Goal: Task Accomplishment & Management: Use online tool/utility

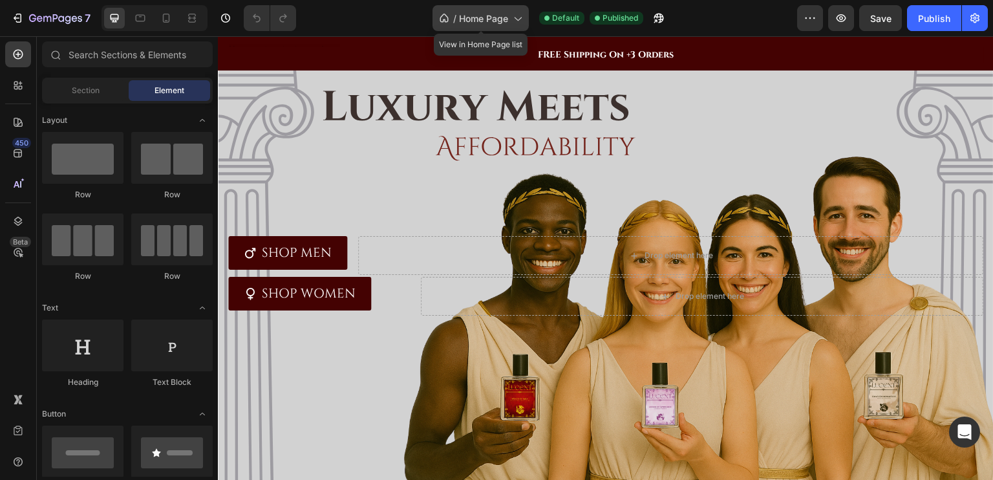
click at [469, 12] on span "Home Page" at bounding box center [483, 19] width 49 height 14
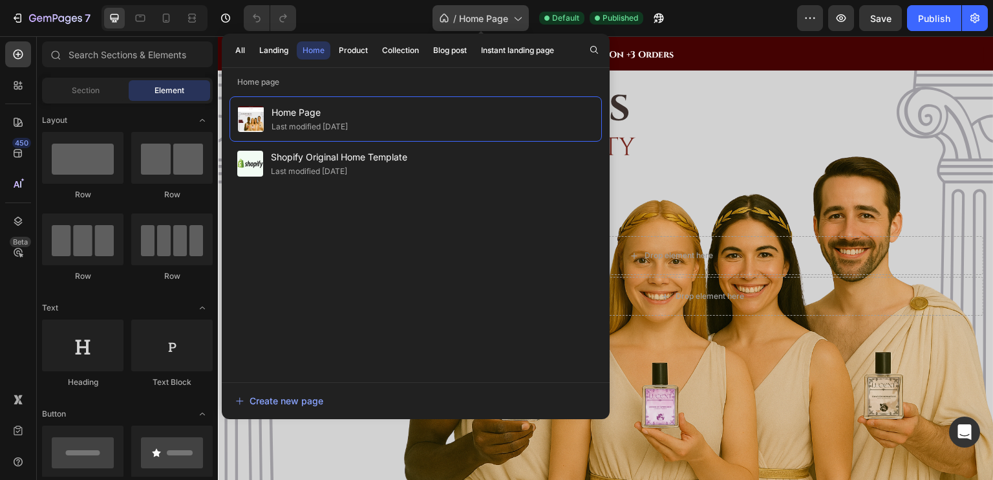
click at [469, 12] on span "Home Page" at bounding box center [483, 19] width 49 height 14
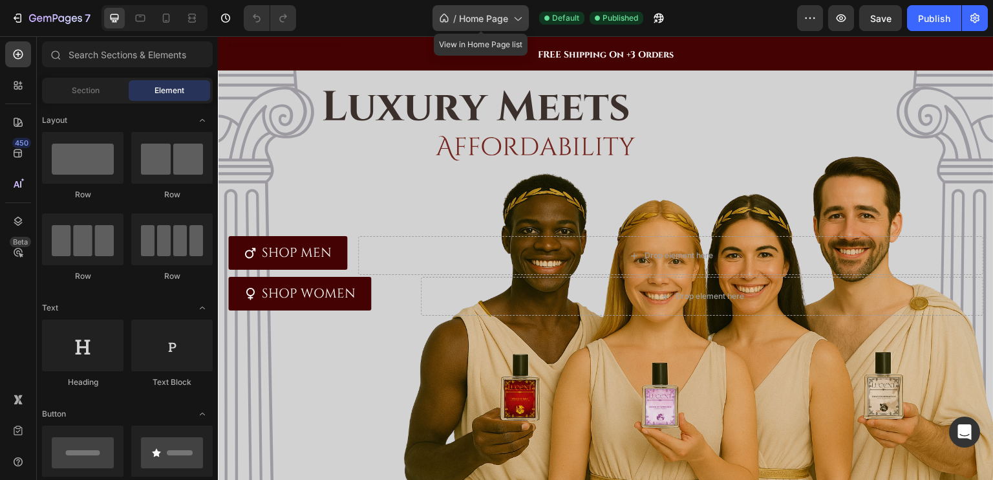
click at [469, 12] on span "Home Page" at bounding box center [483, 19] width 49 height 14
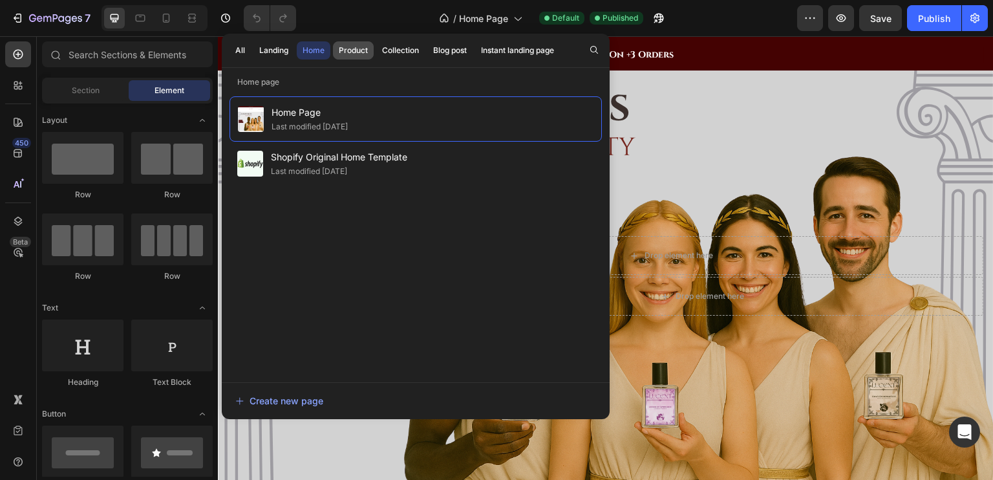
click at [353, 46] on div "Product" at bounding box center [353, 51] width 29 height 12
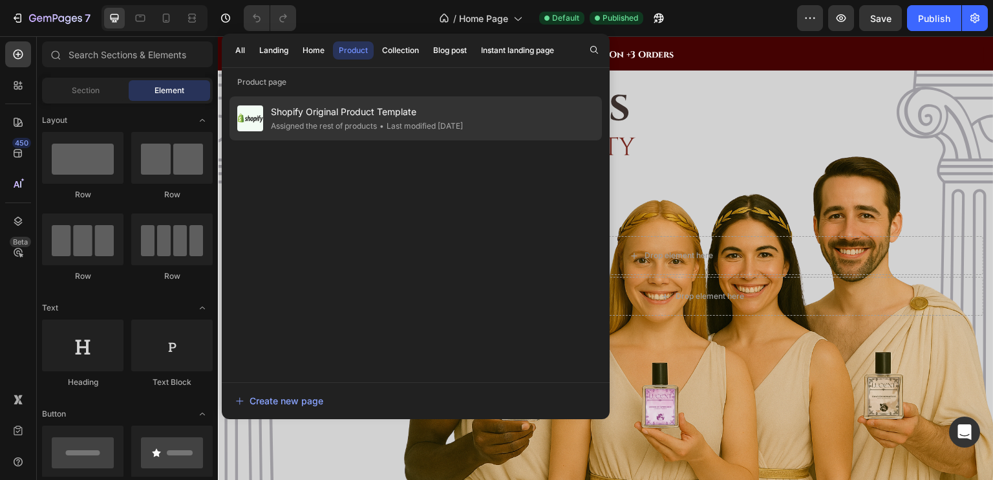
click at [318, 110] on span "Shopify Original Product Template" at bounding box center [367, 112] width 192 height 16
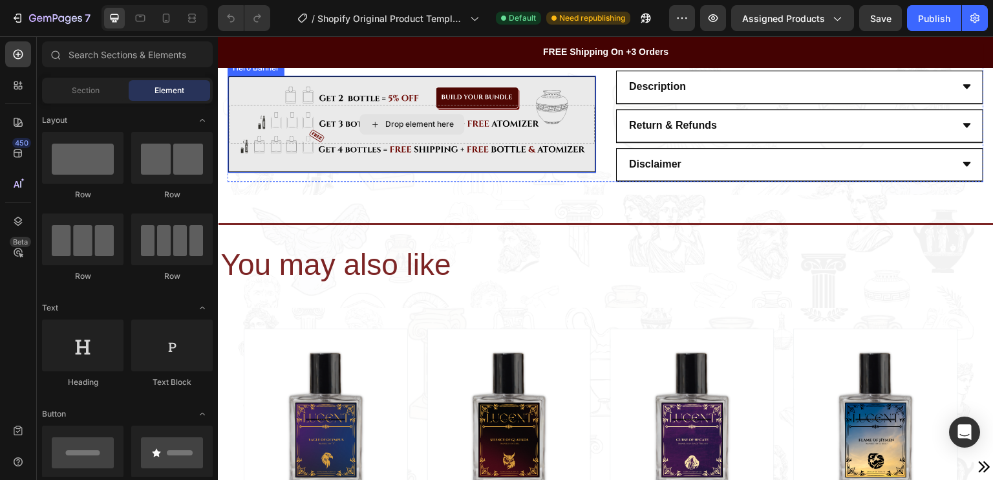
scroll to position [394, 0]
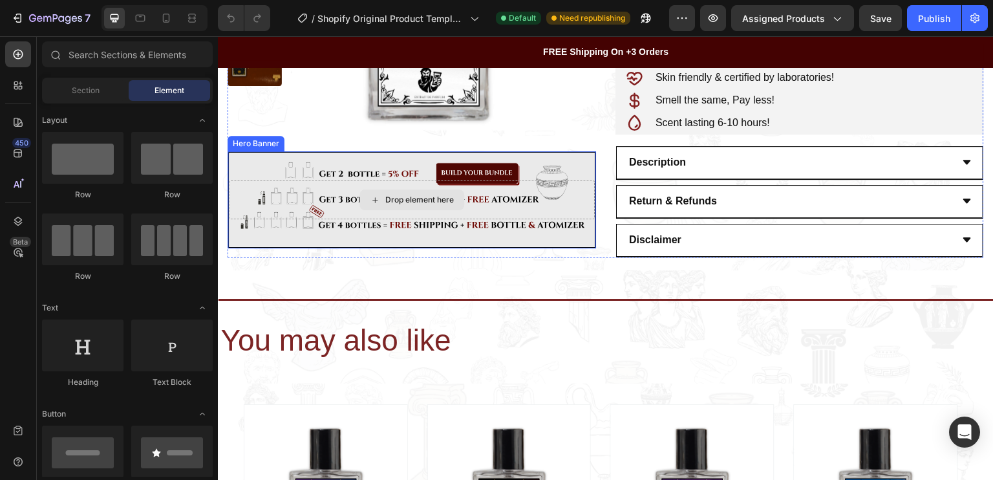
click at [558, 188] on div "Drop element here" at bounding box center [412, 199] width 366 height 39
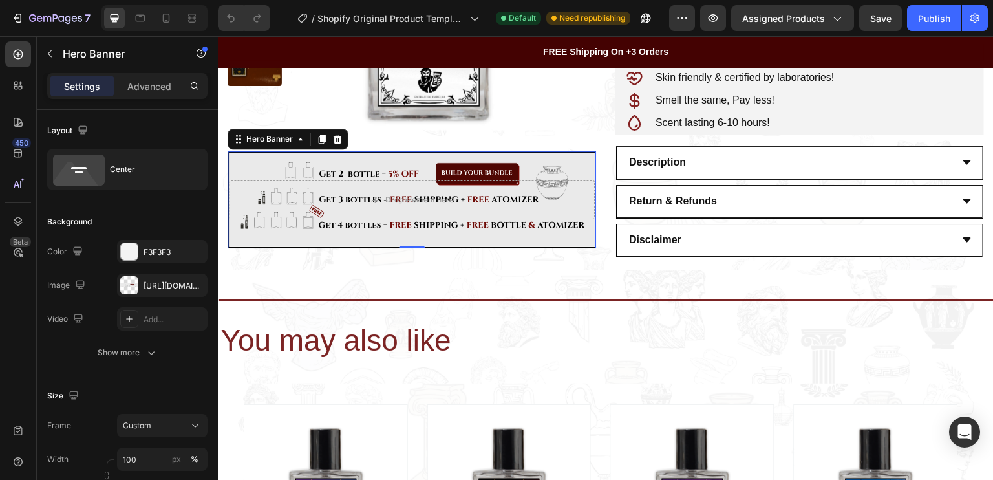
click at [562, 175] on div "Drop element here" at bounding box center [412, 200] width 366 height 80
click at [548, 167] on div "Drop element here" at bounding box center [412, 200] width 366 height 80
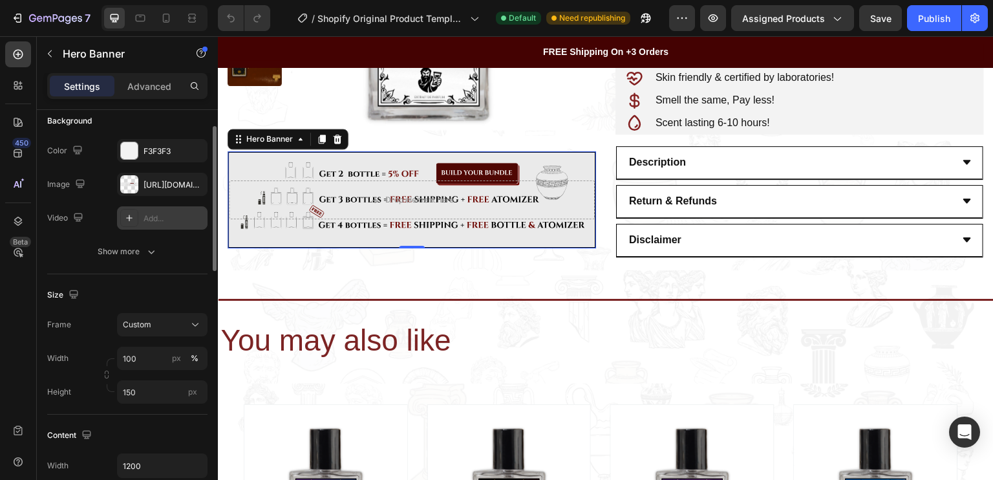
scroll to position [86, 0]
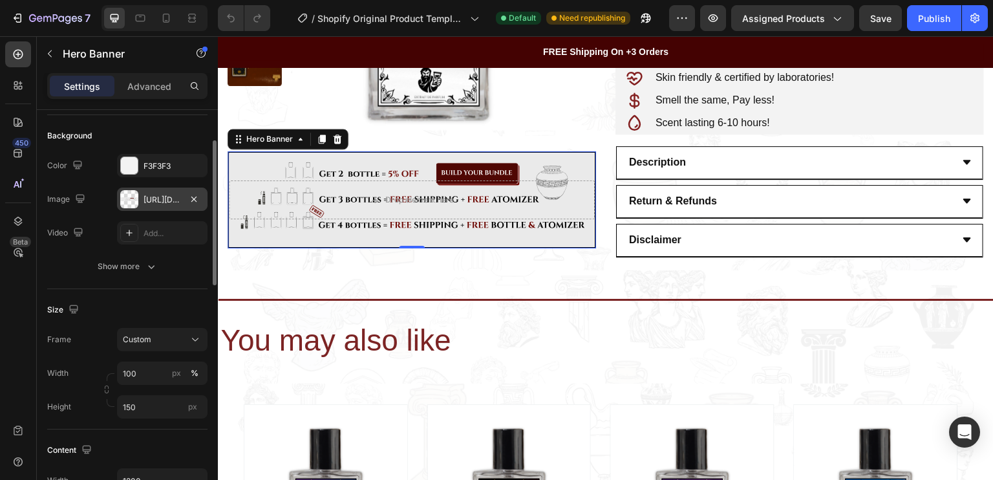
click at [132, 204] on div at bounding box center [129, 199] width 18 height 18
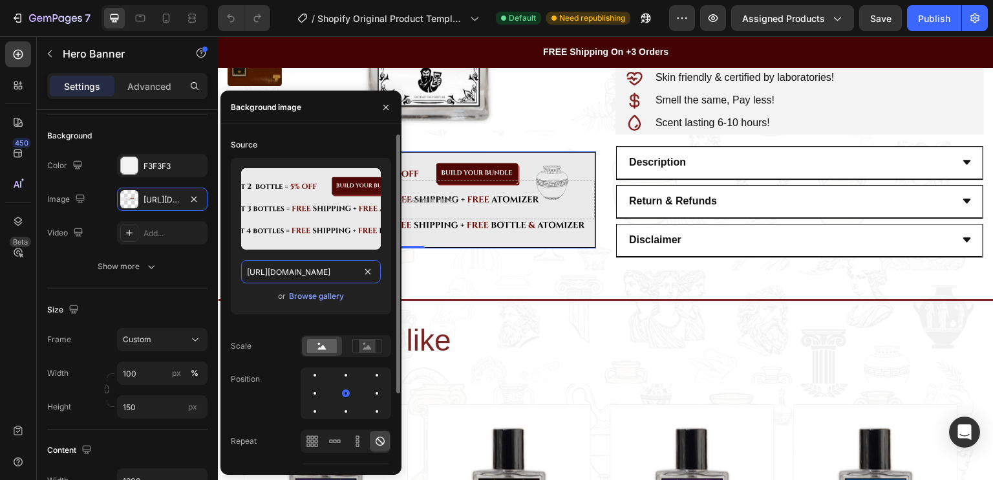
click at [303, 270] on input "https://cdn.shopify.com/s/files/1/0694/5770/7181/files/gempages_555020664289887…" at bounding box center [311, 271] width 140 height 23
click at [365, 302] on div "or Browse gallery" at bounding box center [311, 296] width 140 height 16
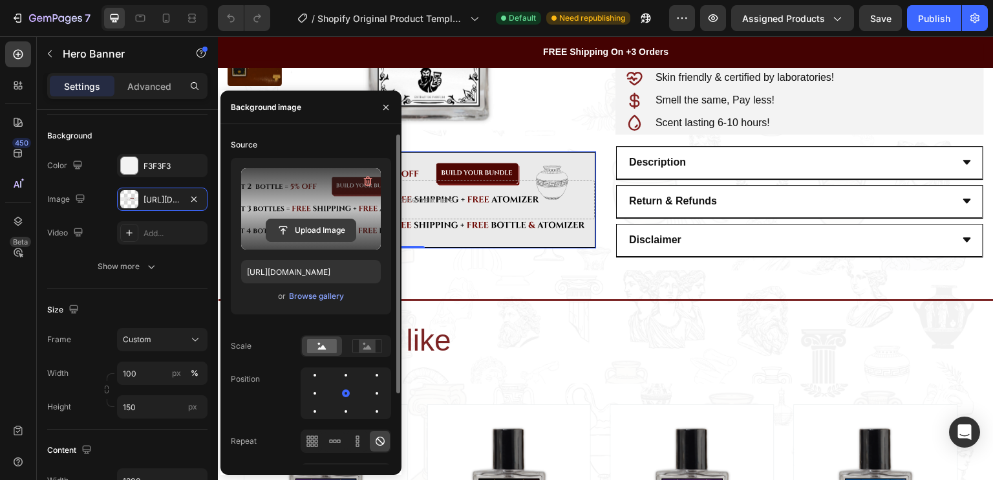
click at [324, 220] on input "file" at bounding box center [310, 230] width 89 height 22
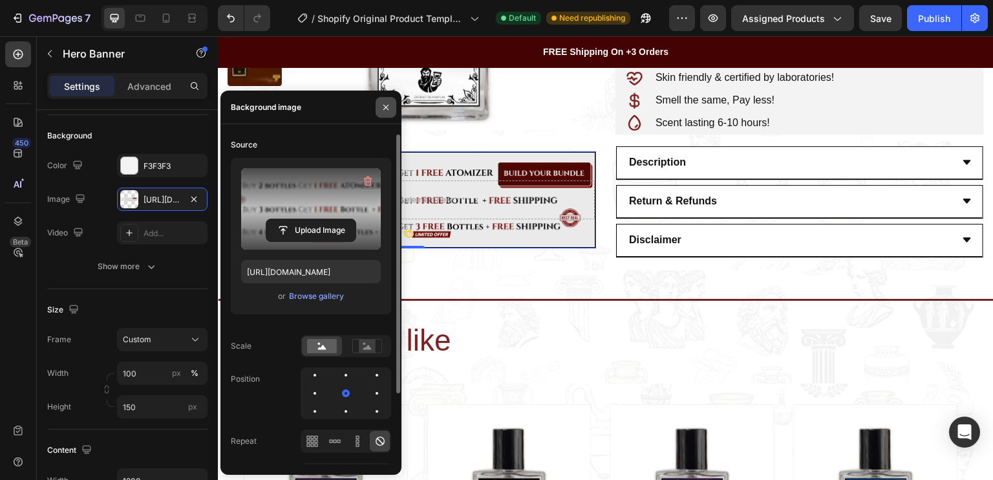
click at [387, 108] on icon "button" at bounding box center [385, 106] width 5 height 5
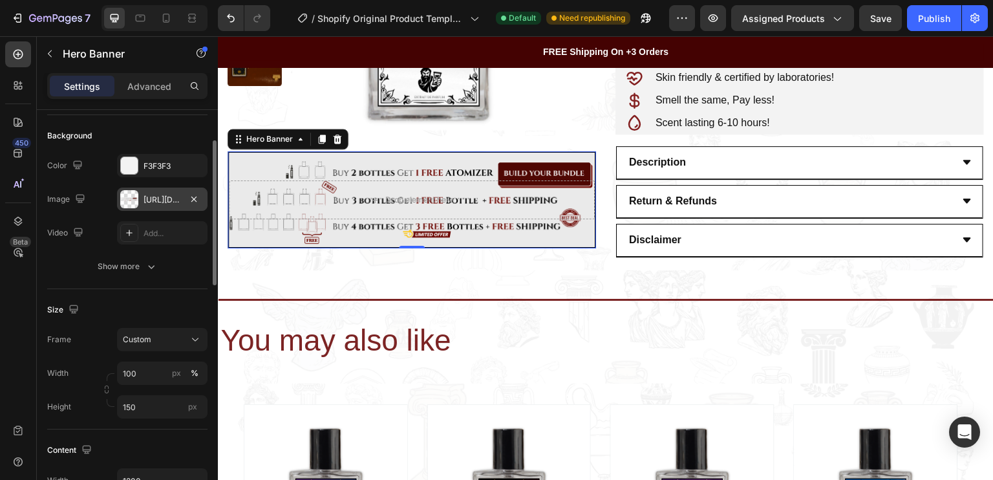
click at [138, 206] on div "https://cdn.shopify.com/s/files/1/0694/5770/7181/files/gempages_555020664289887…" at bounding box center [162, 199] width 91 height 23
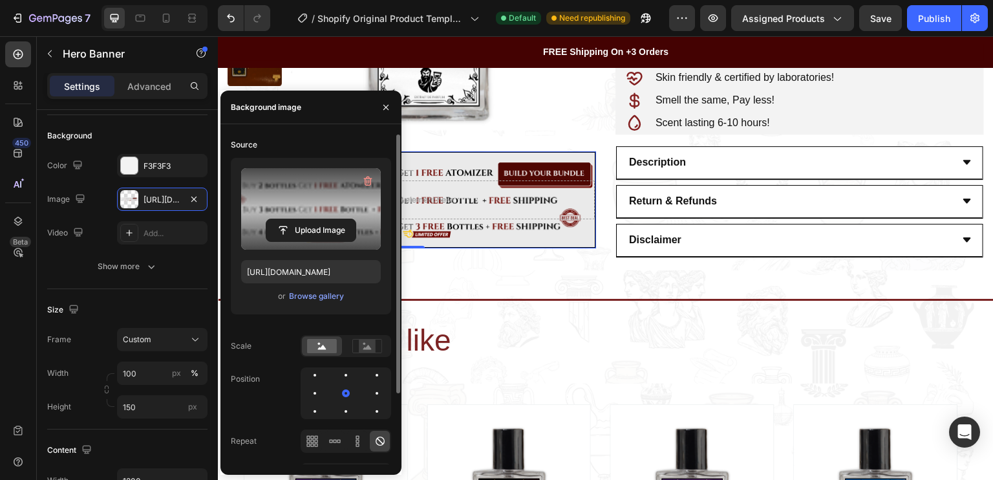
click at [310, 214] on label at bounding box center [311, 208] width 140 height 81
click at [310, 219] on input "file" at bounding box center [310, 230] width 89 height 22
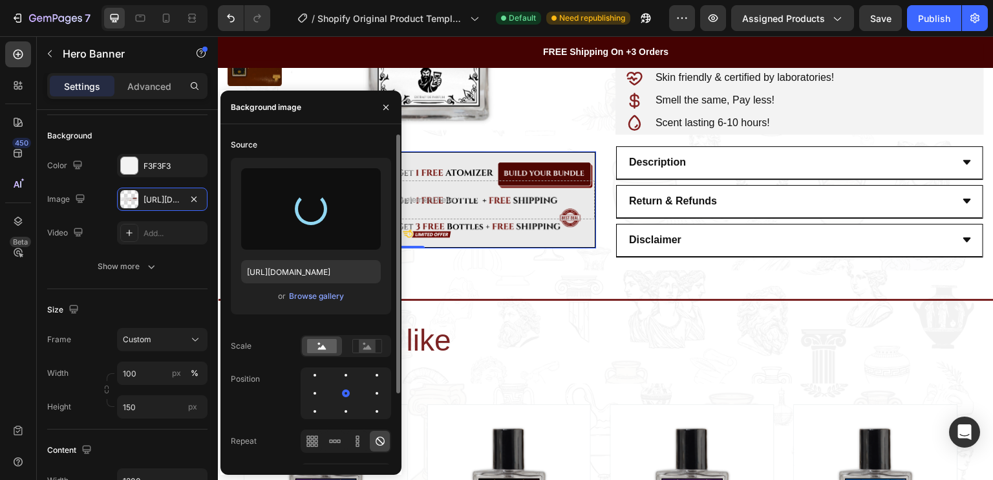
type input "https://cdn.shopify.com/s/files/1/0694/5770/7181/files/gempages_555020664289887…"
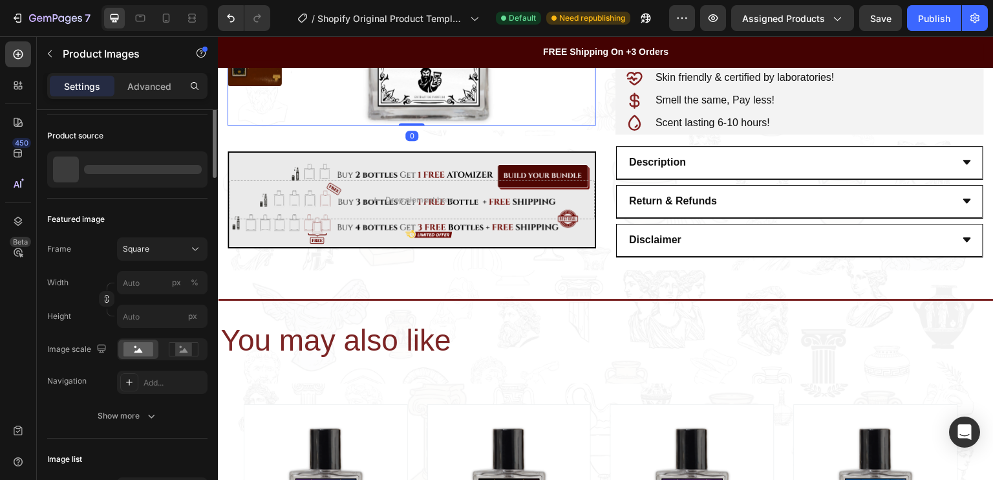
scroll to position [0, 0]
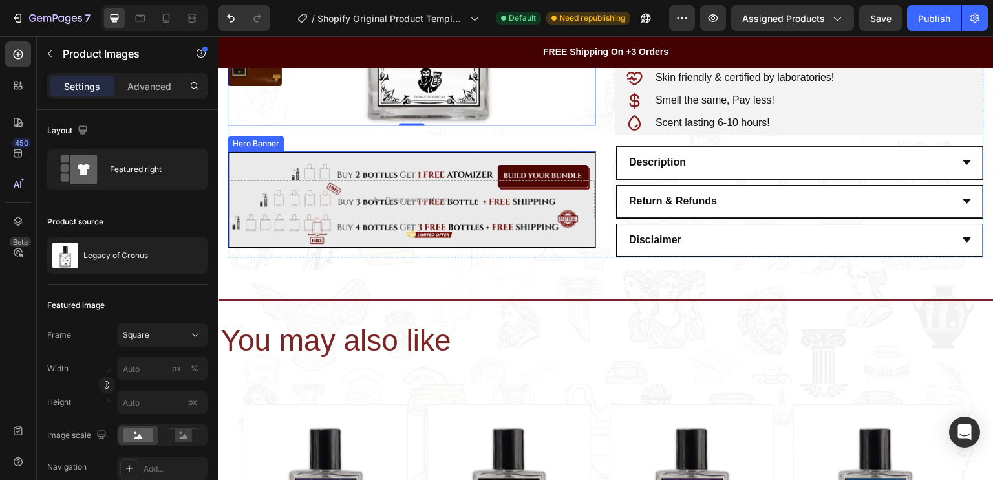
click at [259, 169] on div "Drop element here" at bounding box center [412, 200] width 366 height 80
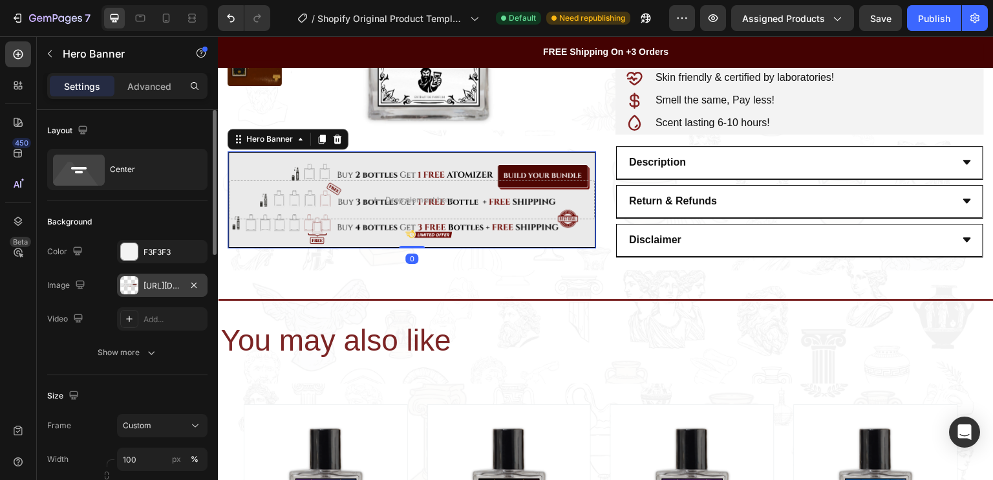
click at [144, 282] on div "https://cdn.shopify.com/s/files/1/0694/5770/7181/files/gempages_555020664289887…" at bounding box center [163, 286] width 38 height 12
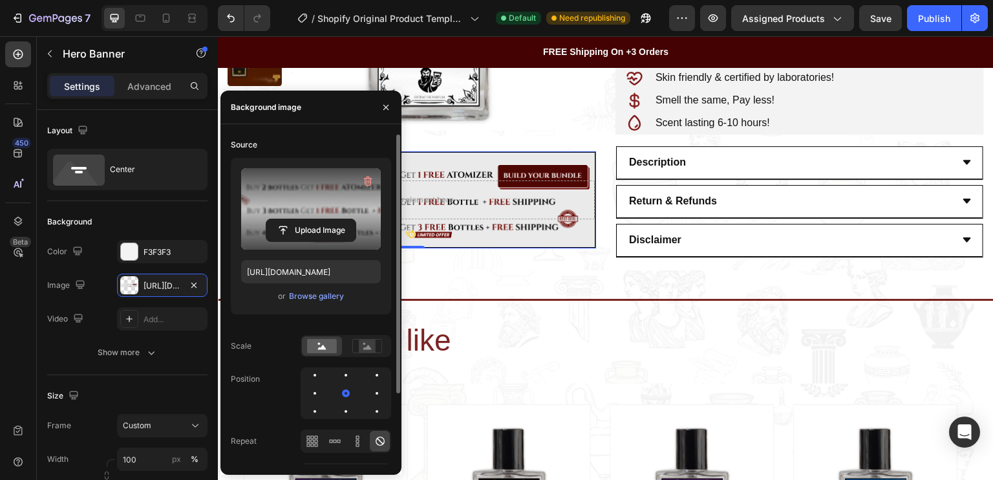
click at [308, 200] on label at bounding box center [311, 208] width 140 height 81
click at [308, 219] on input "file" at bounding box center [310, 230] width 89 height 22
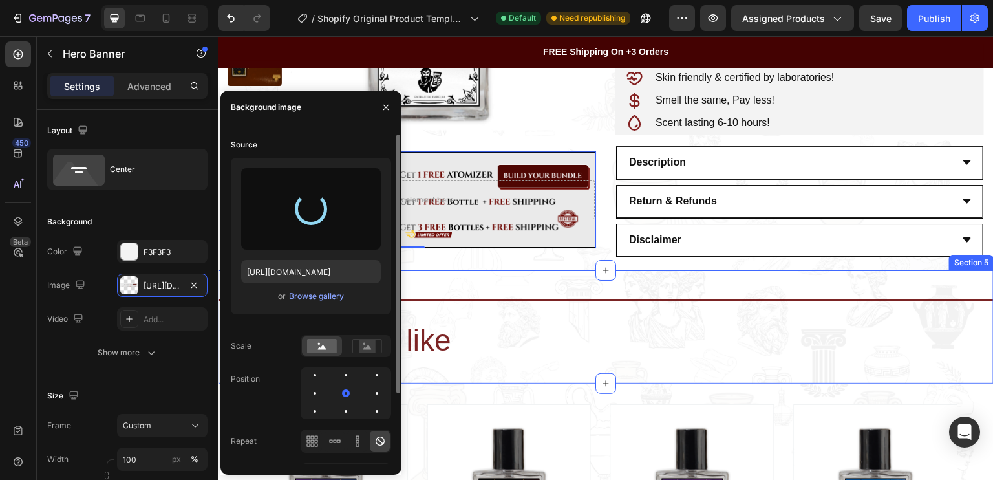
type input "https://cdn.shopify.com/s/files/1/0694/5770/7181/files/gempages_555020664289887…"
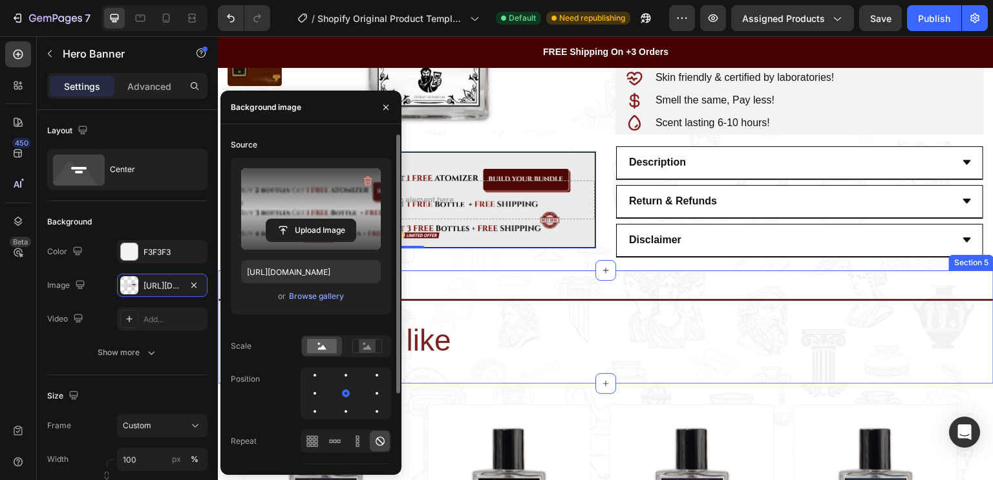
click at [526, 279] on div "Title Line You may also like Heading Section 5" at bounding box center [606, 326] width 776 height 113
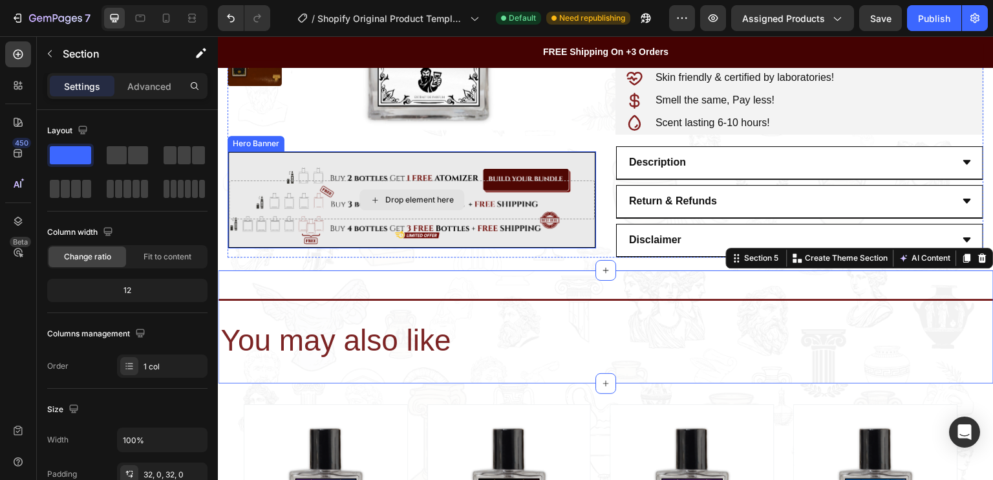
click at [305, 204] on div "Drop element here" at bounding box center [412, 199] width 366 height 39
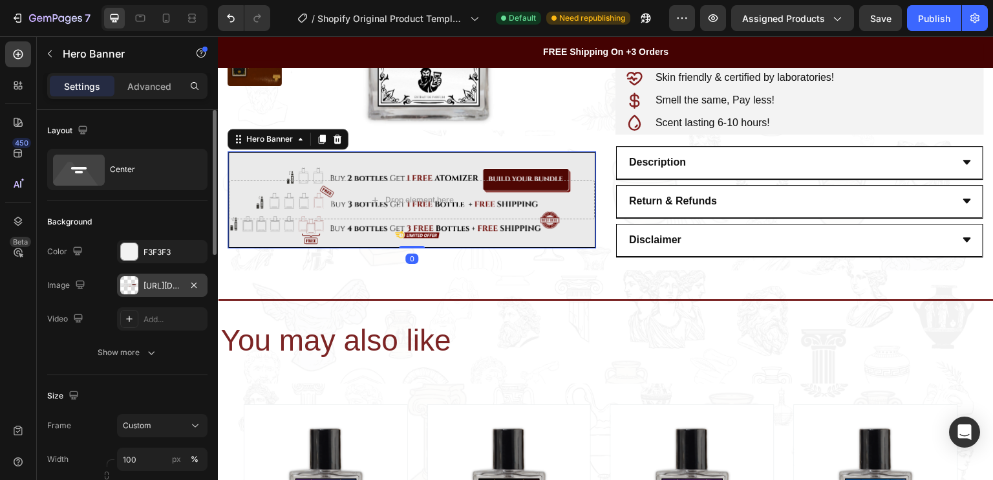
click at [176, 276] on div "https://cdn.shopify.com/s/files/1/0694/5770/7181/files/gempages_555020664289887…" at bounding box center [162, 285] width 91 height 23
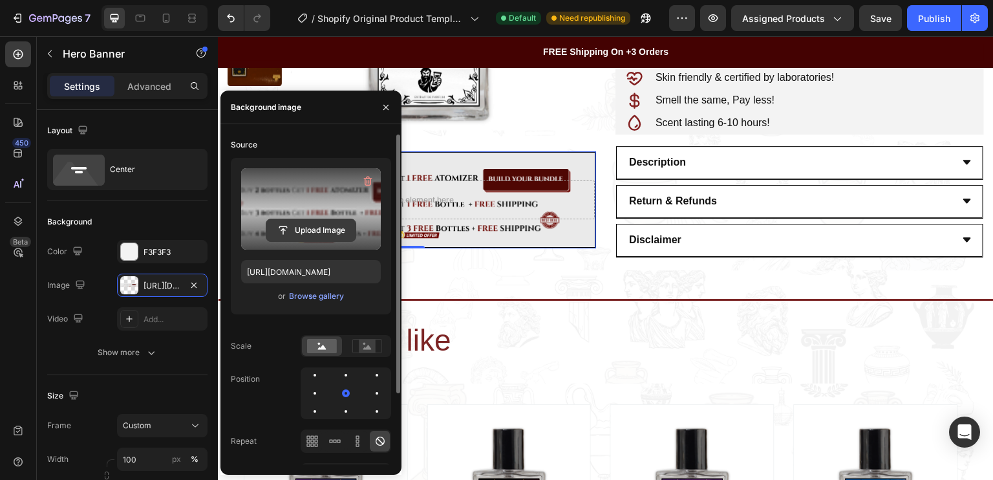
click at [301, 222] on input "file" at bounding box center [310, 230] width 89 height 22
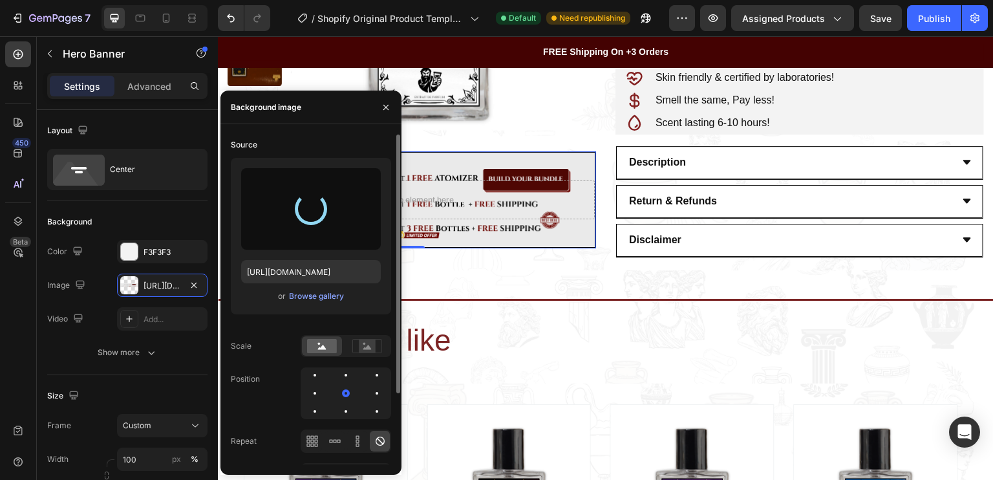
type input "https://cdn.shopify.com/s/files/1/0694/5770/7181/files/gempages_555020664289887…"
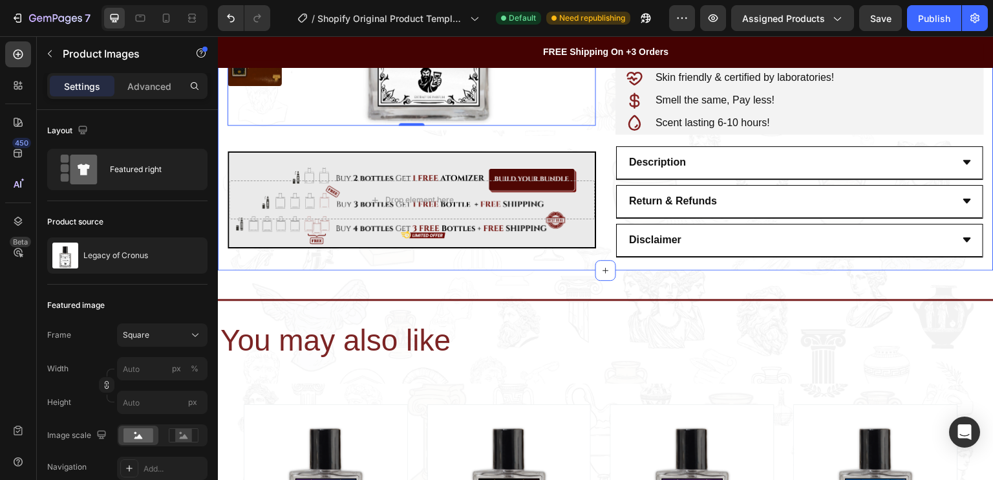
click at [511, 262] on div "Product Images 0 Drop element here Hero Banner Icon Icon Icon Icon Icon Icon Li…" at bounding box center [606, 37] width 776 height 465
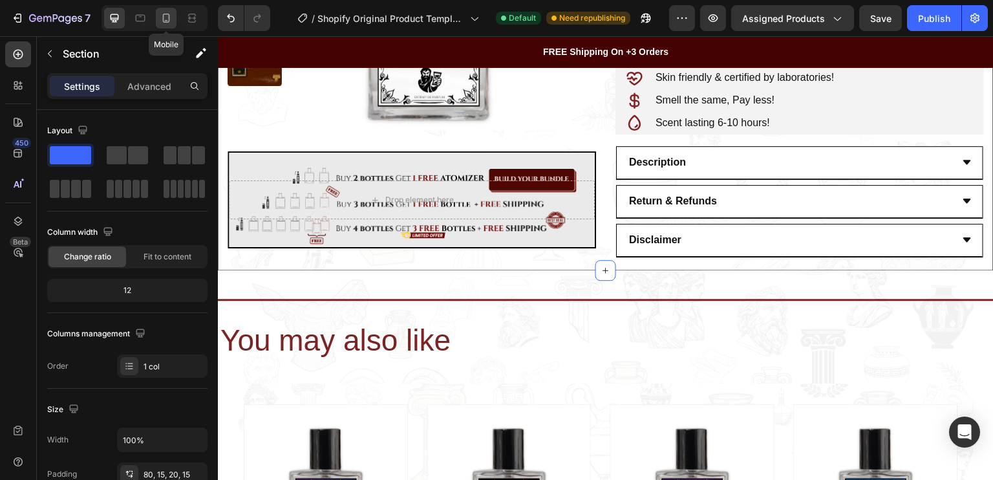
click at [171, 13] on icon at bounding box center [166, 18] width 13 height 13
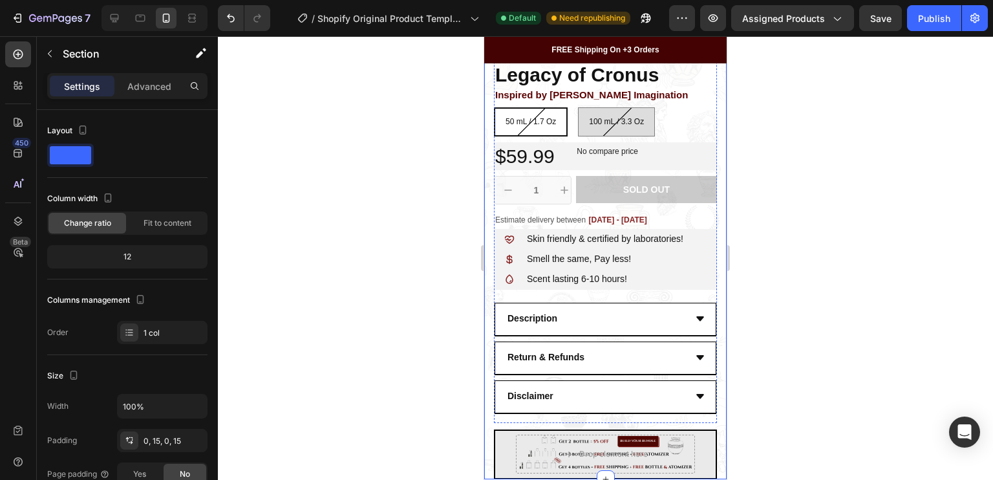
scroll to position [437, 0]
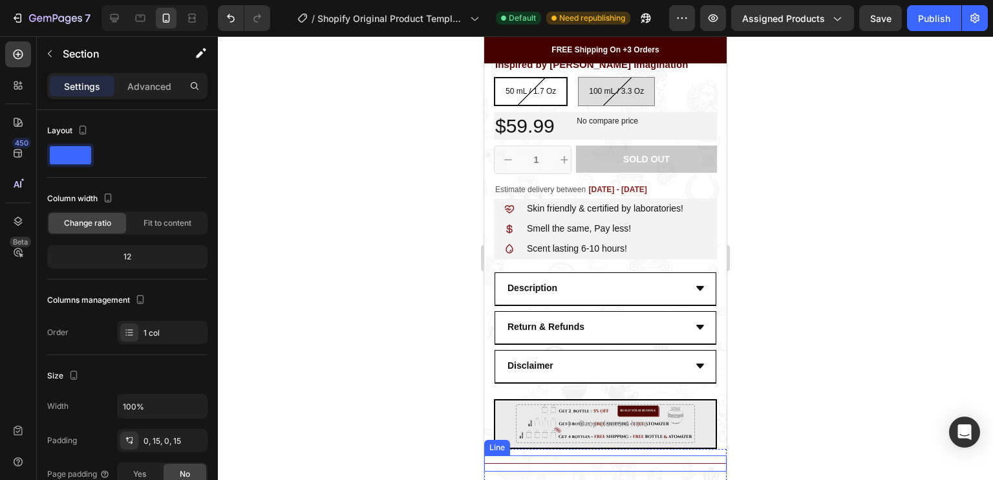
scroll to position [566, 0]
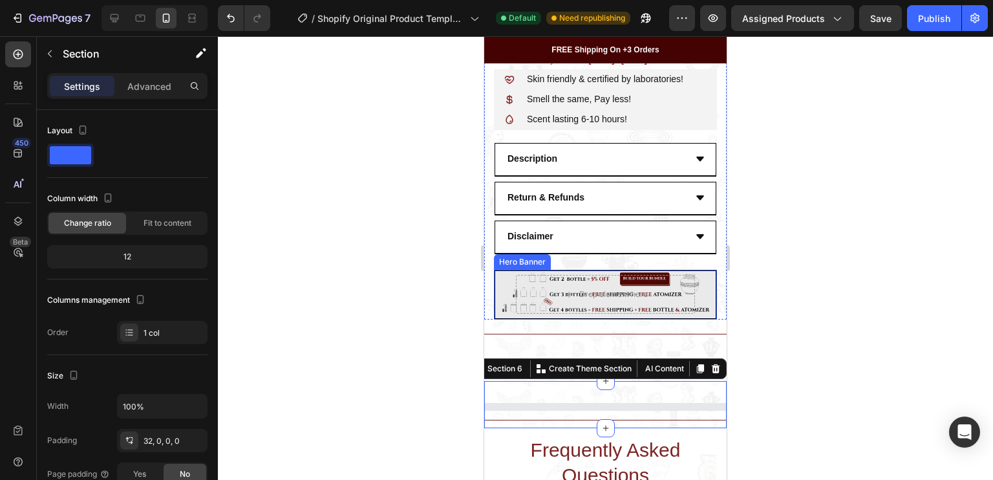
click at [502, 291] on div "Drop element here Row Row" at bounding box center [605, 294] width 221 height 80
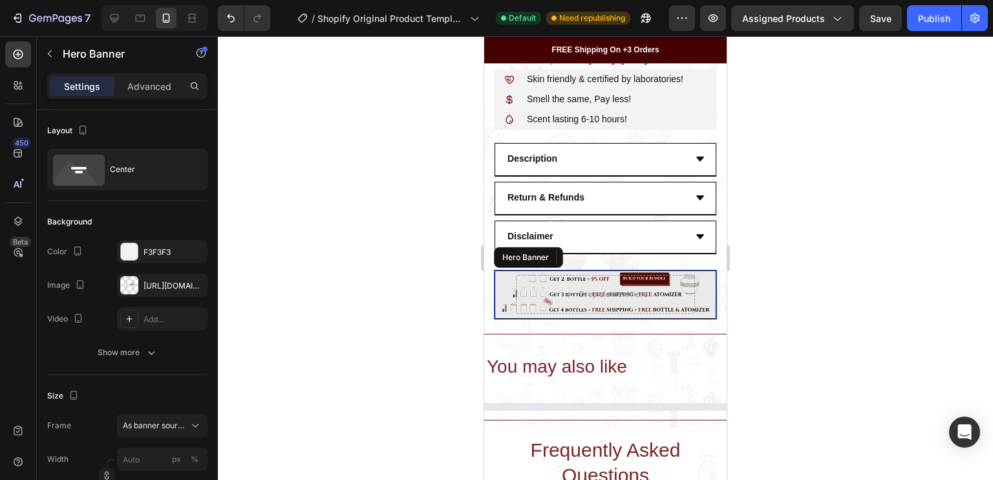
click at [144, 284] on div "https://cdn.shopify.com/s/files/1/0694/5770/7181/files/gempages_555020664289887…" at bounding box center [174, 286] width 61 height 12
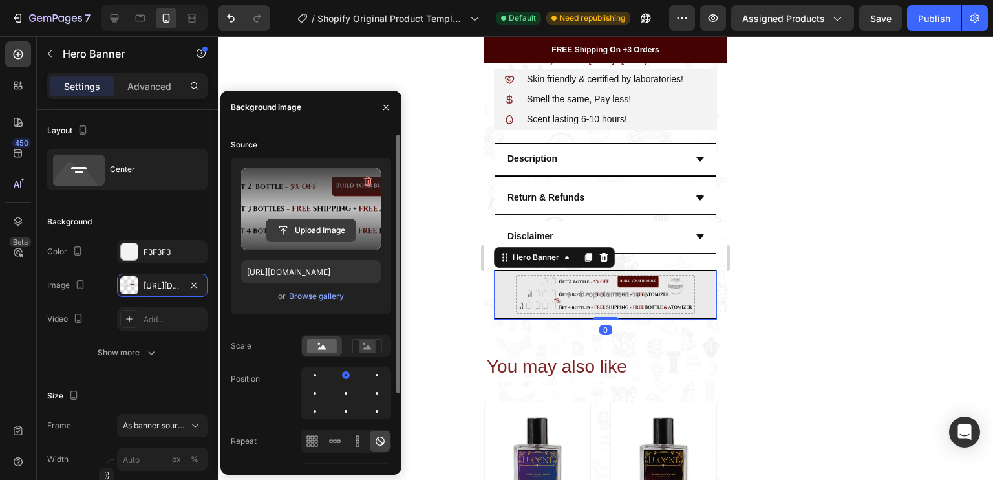
click at [303, 228] on input "file" at bounding box center [310, 230] width 89 height 22
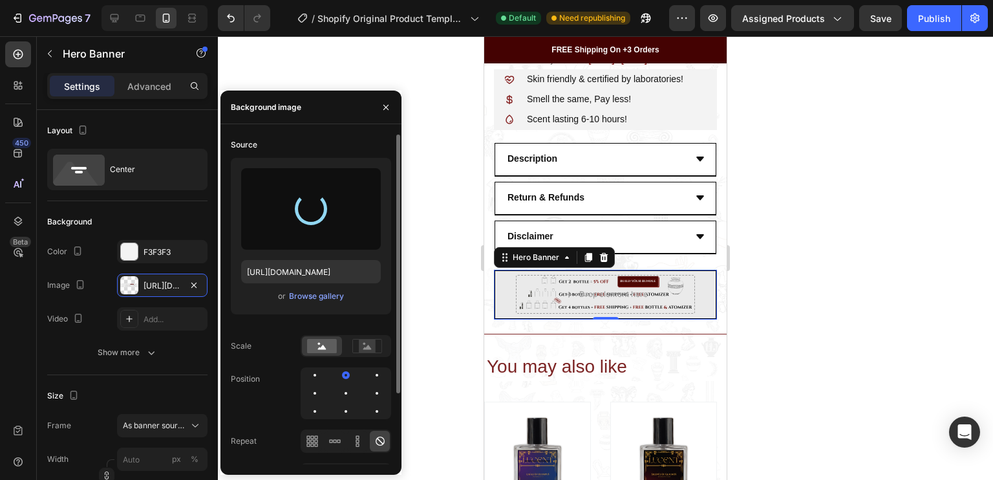
type input "https://cdn.shopify.com/s/files/1/0694/5770/7181/files/gempages_555020664289887…"
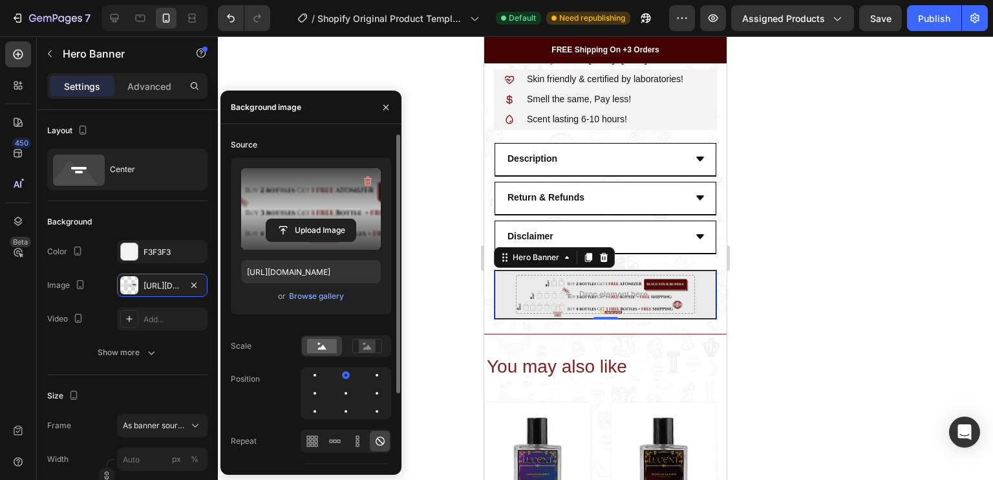
click at [454, 116] on div at bounding box center [605, 258] width 775 height 444
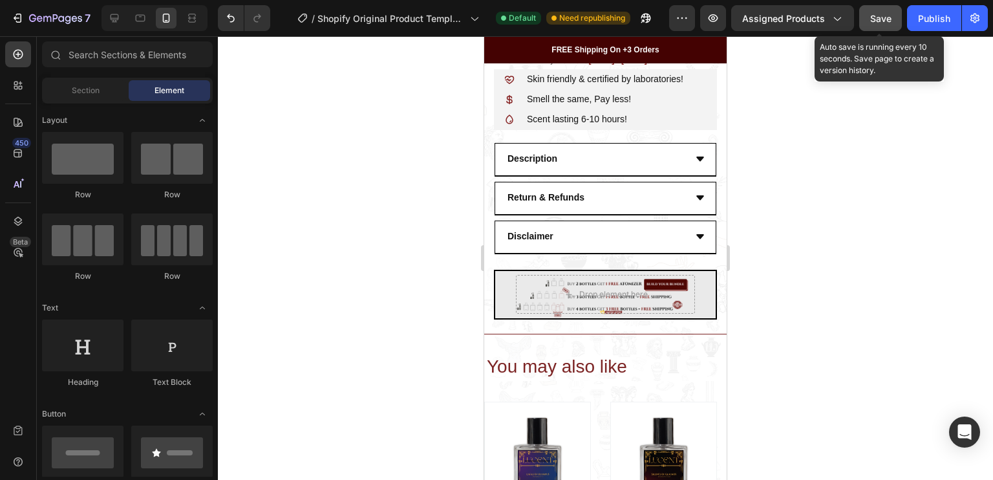
click at [880, 27] on button "Save" at bounding box center [880, 18] width 43 height 26
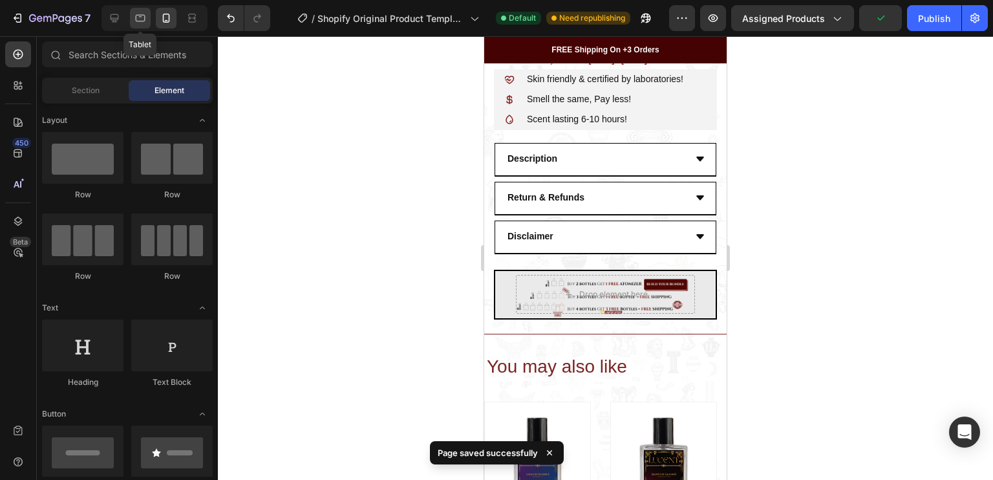
click at [144, 14] on icon at bounding box center [140, 18] width 13 height 13
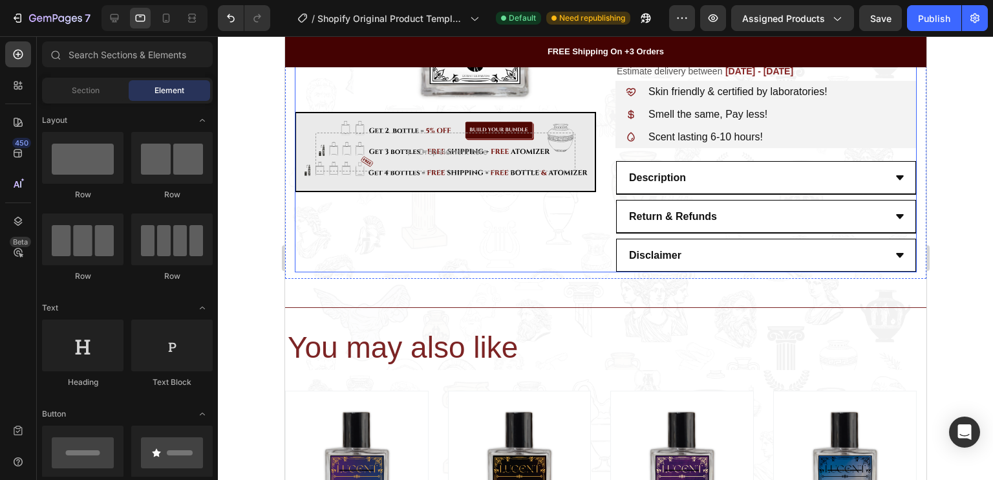
scroll to position [334, 0]
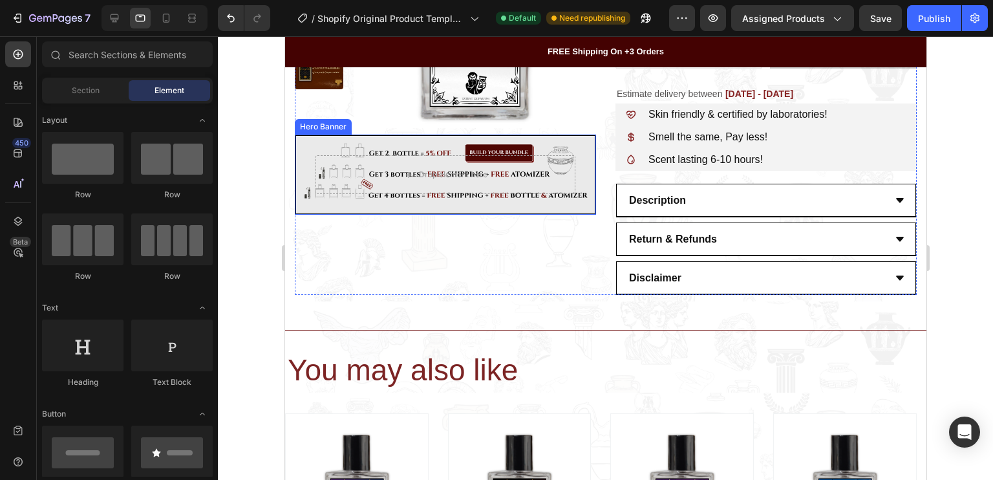
click at [574, 147] on div "Drop element here" at bounding box center [445, 175] width 299 height 78
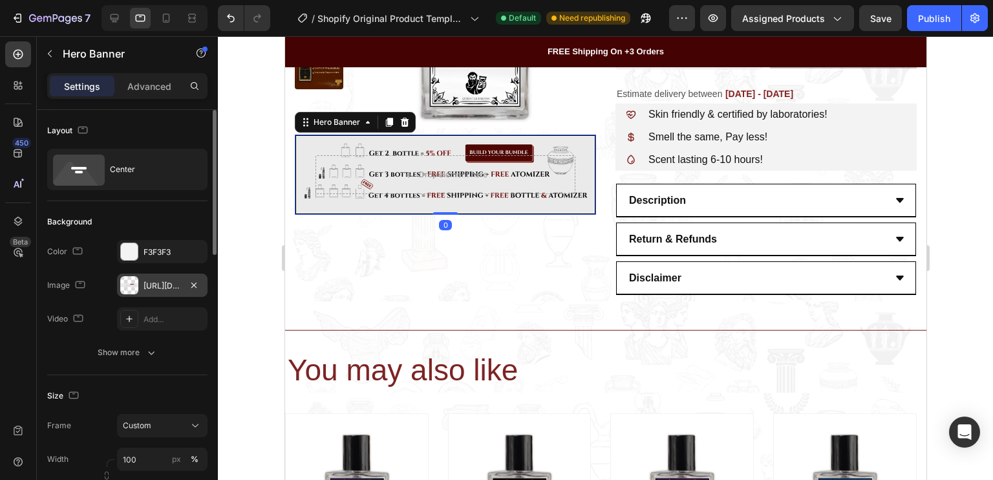
click at [151, 284] on div "https://cdn.shopify.com/s/files/1/0694/5770/7181/files/gempages_555020664289887…" at bounding box center [163, 286] width 38 height 12
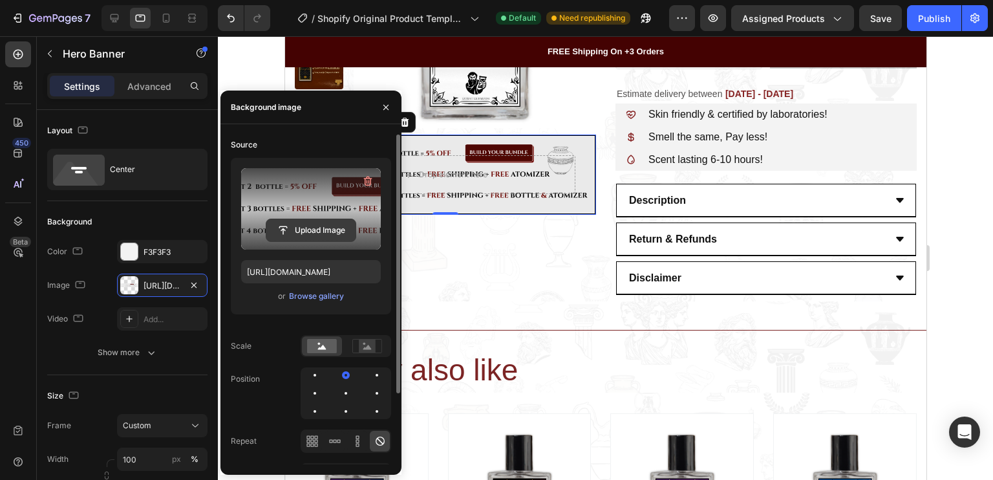
click at [330, 224] on input "file" at bounding box center [310, 230] width 89 height 22
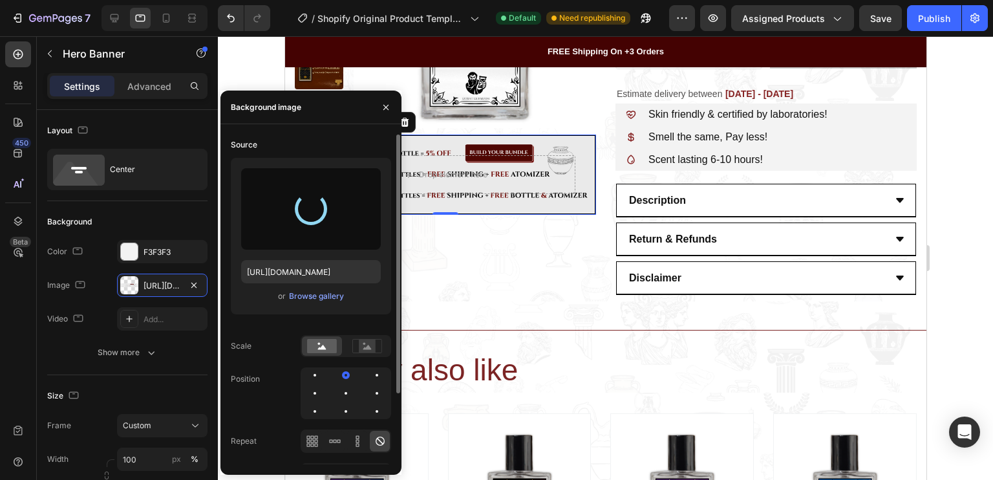
type input "https://cdn.shopify.com/s/files/1/0694/5770/7181/files/gempages_555020664289887…"
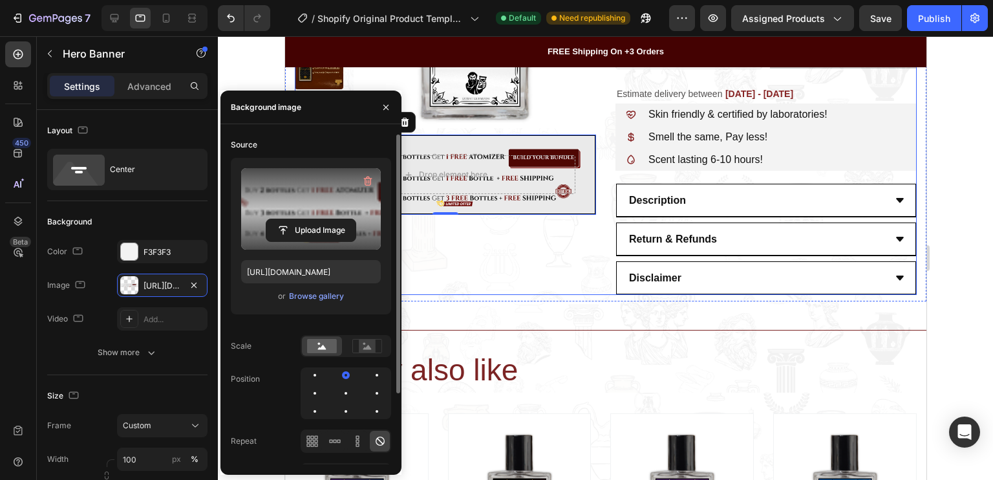
click at [534, 221] on div "Product Images Drop element here Hero Banner 0" at bounding box center [444, 90] width 301 height 409
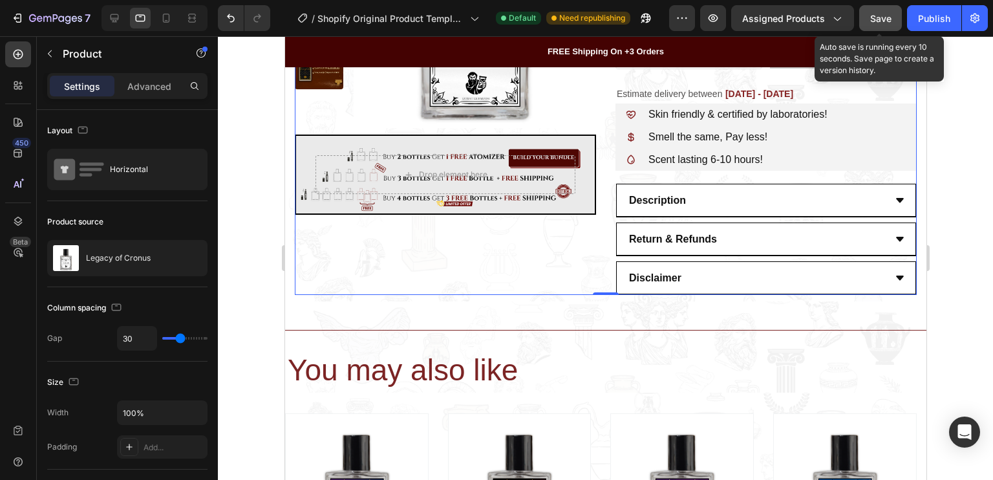
click at [869, 12] on button "Save" at bounding box center [880, 18] width 43 height 26
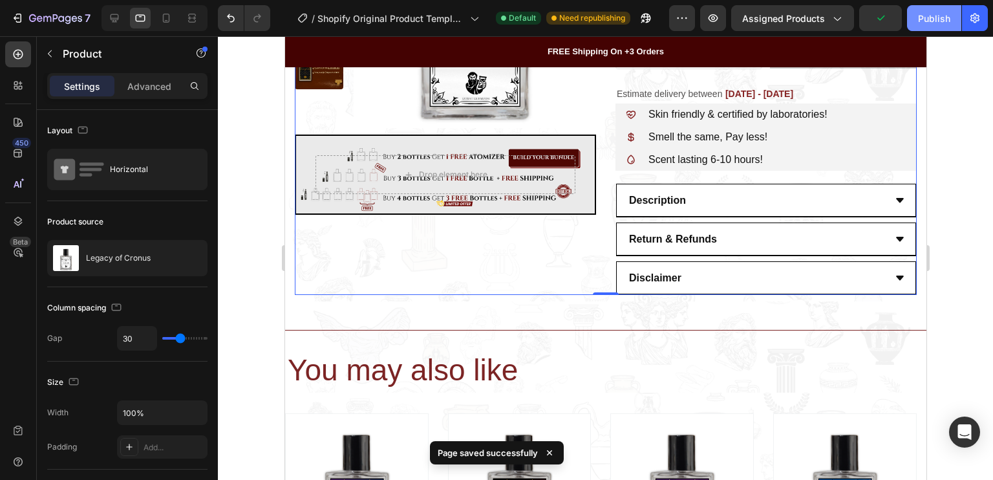
click at [936, 16] on div "Publish" at bounding box center [934, 19] width 32 height 14
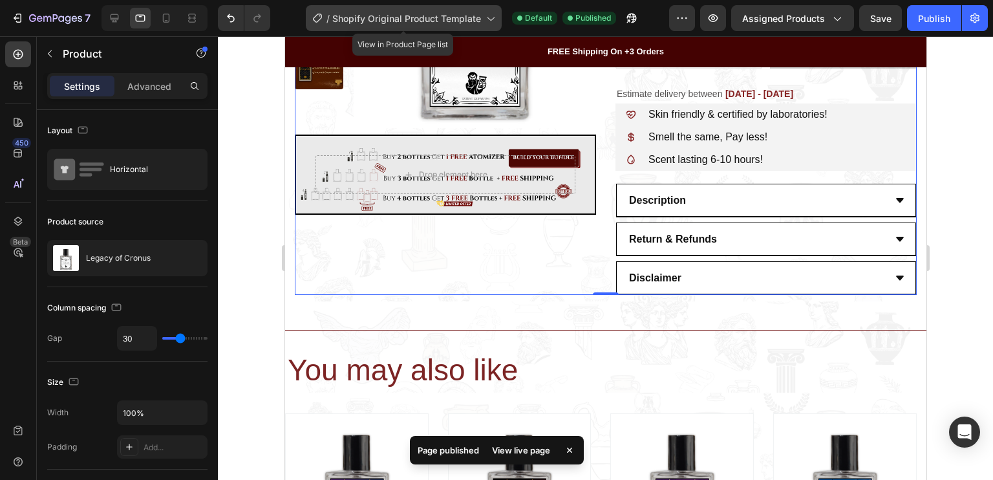
click at [363, 19] on span "Shopify Original Product Template" at bounding box center [406, 19] width 149 height 14
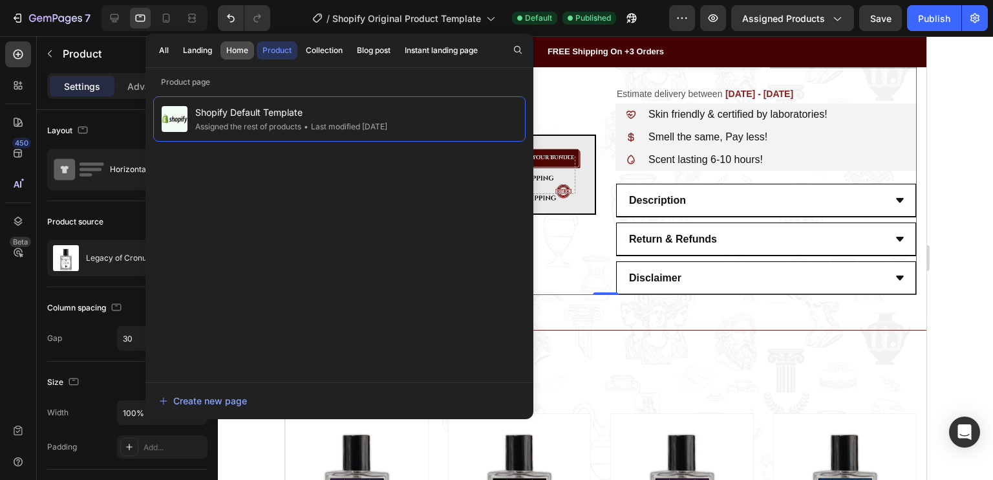
click at [242, 47] on div "Home" at bounding box center [237, 51] width 22 height 12
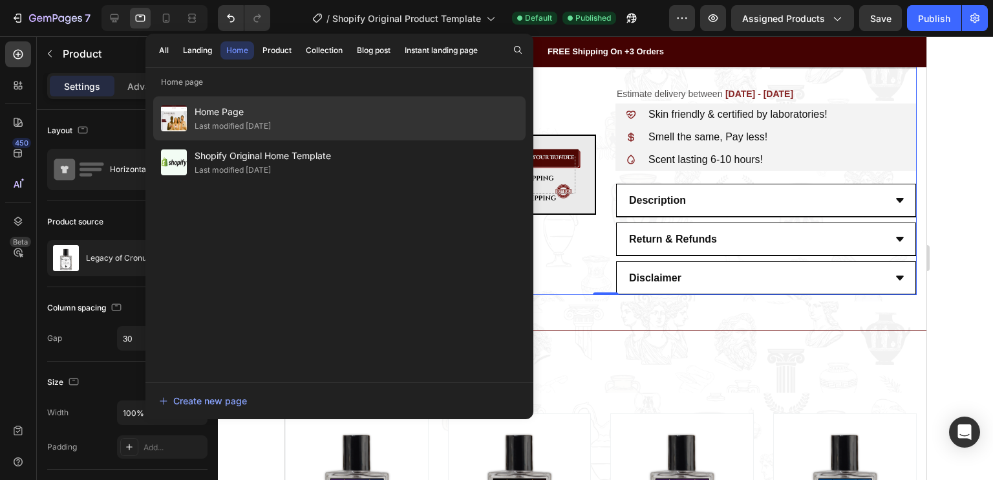
click at [219, 128] on div "Last modified [DATE]" at bounding box center [233, 126] width 76 height 13
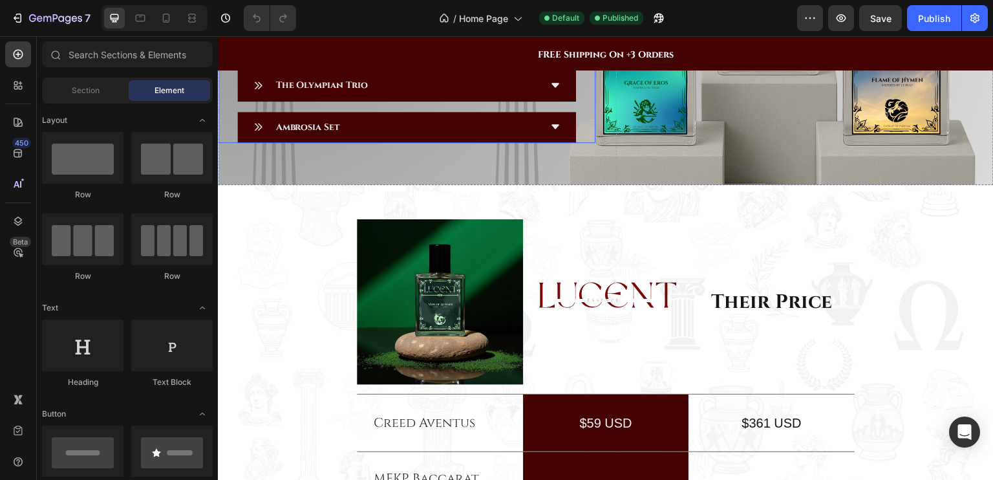
scroll to position [1601, 0]
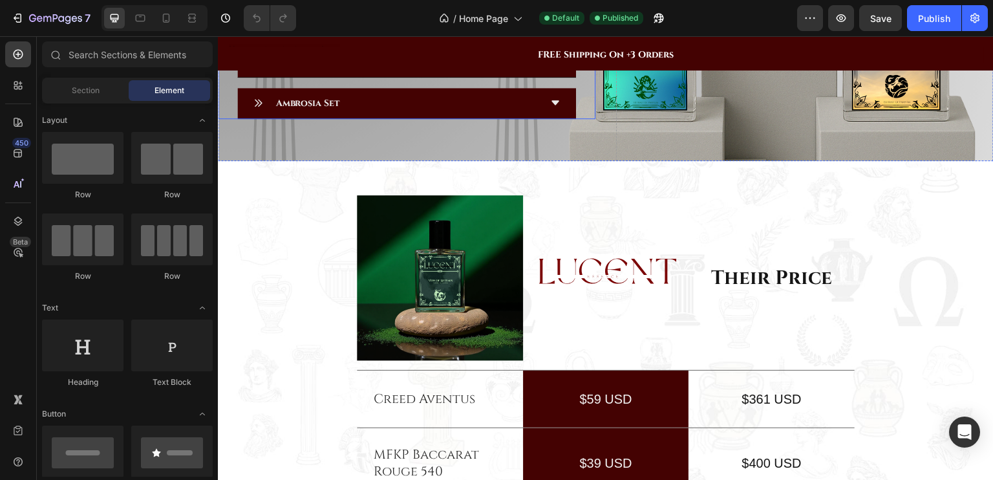
click at [541, 36] on div "Elysium Essentials" at bounding box center [406, 20] width 339 height 31
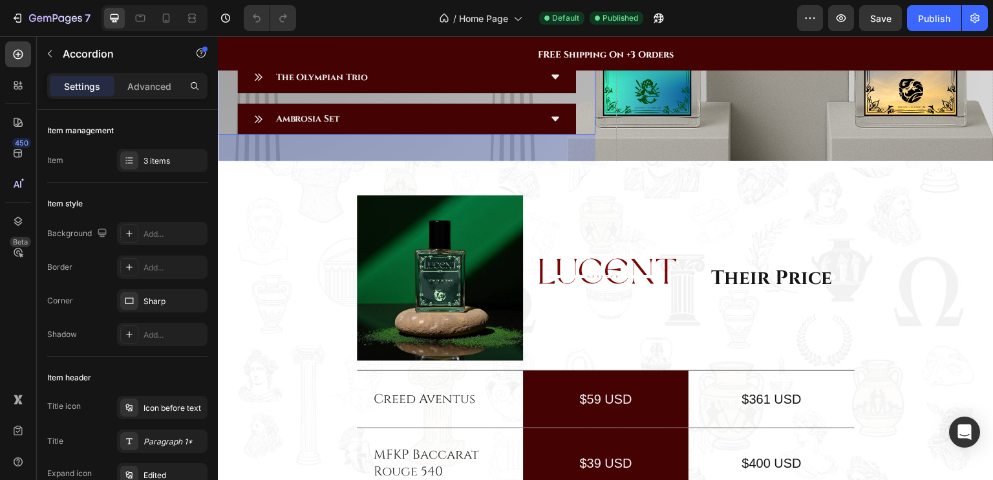
click at [357, 43] on strong "BUY 2 BOTTLES and get 5% OFF!" at bounding box center [406, 35] width 174 height 14
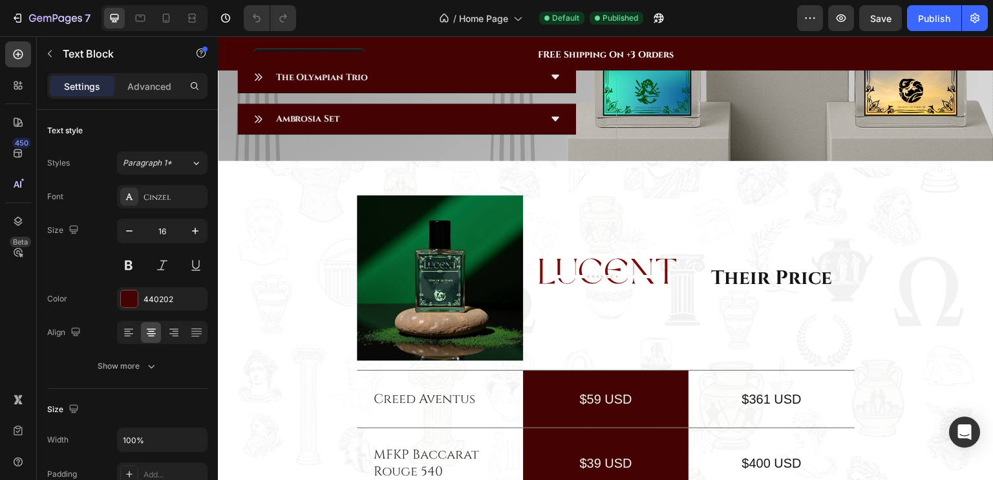
click at [357, 43] on strong "BUY 2 BOTTLES and get 5% OFF!" at bounding box center [406, 35] width 174 height 14
click at [357, 43] on strong "2 bottles" at bounding box center [359, 35] width 53 height 14
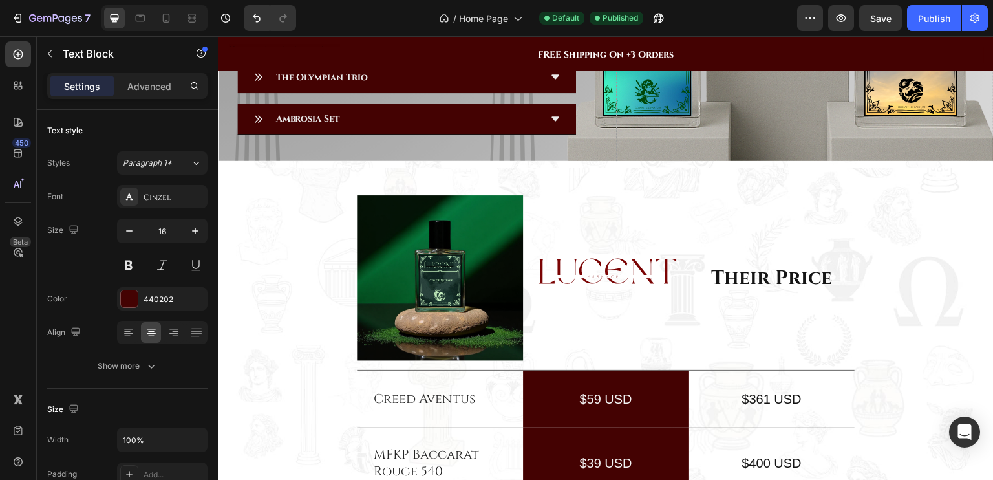
click at [357, 43] on strong "2 bottles" at bounding box center [359, 35] width 53 height 14
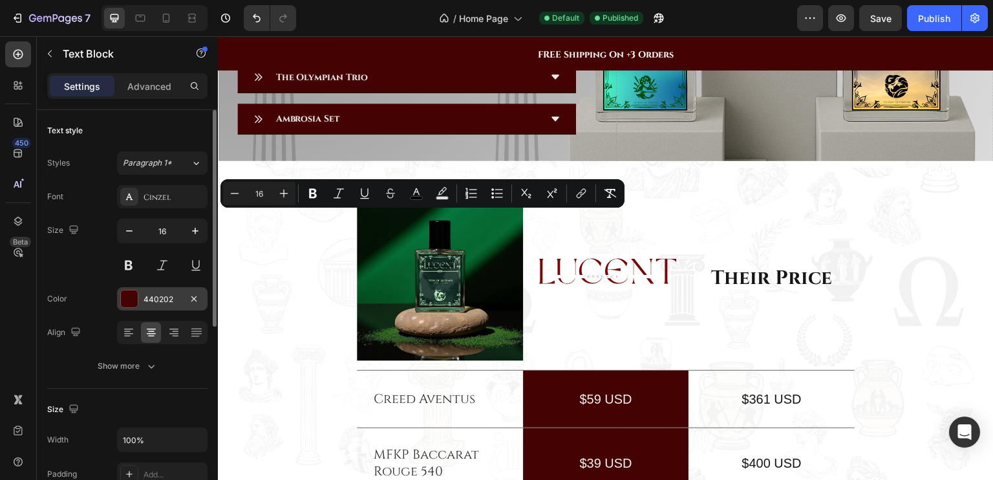
click at [127, 294] on div at bounding box center [129, 298] width 17 height 17
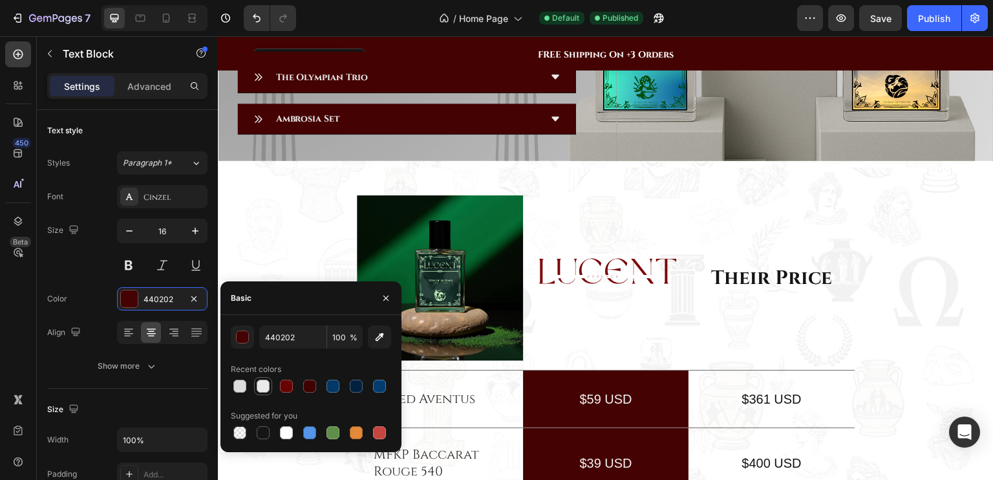
click at [260, 387] on div at bounding box center [263, 386] width 13 height 13
type input "EAEAEA"
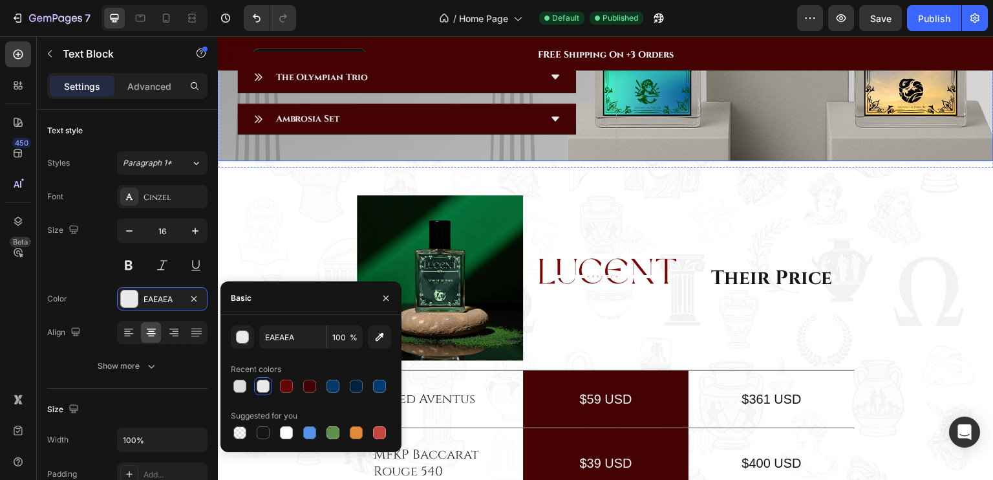
click at [464, 167] on div "Drop element here Row Bundle Like a God – Harness the Power of Fragrance Headin…" at bounding box center [407, 1] width 378 height 359
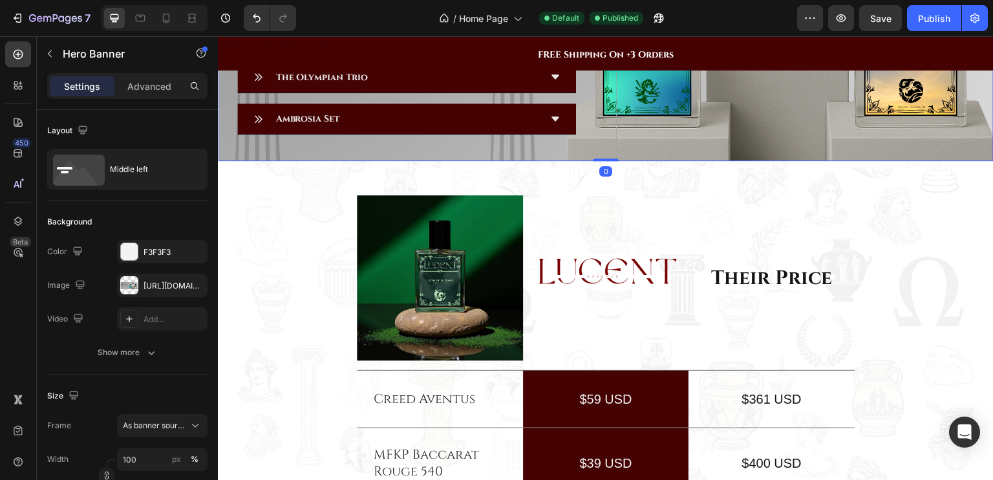
click at [420, 43] on strong "FREE" at bounding box center [428, 35] width 27 height 14
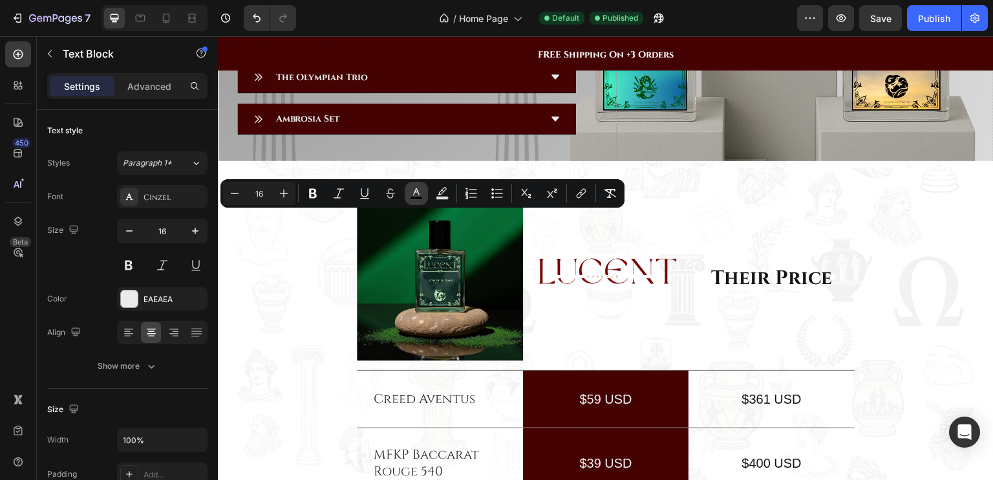
click at [416, 193] on icon "Editor contextual toolbar" at bounding box center [416, 193] width 13 height 13
type input "000000"
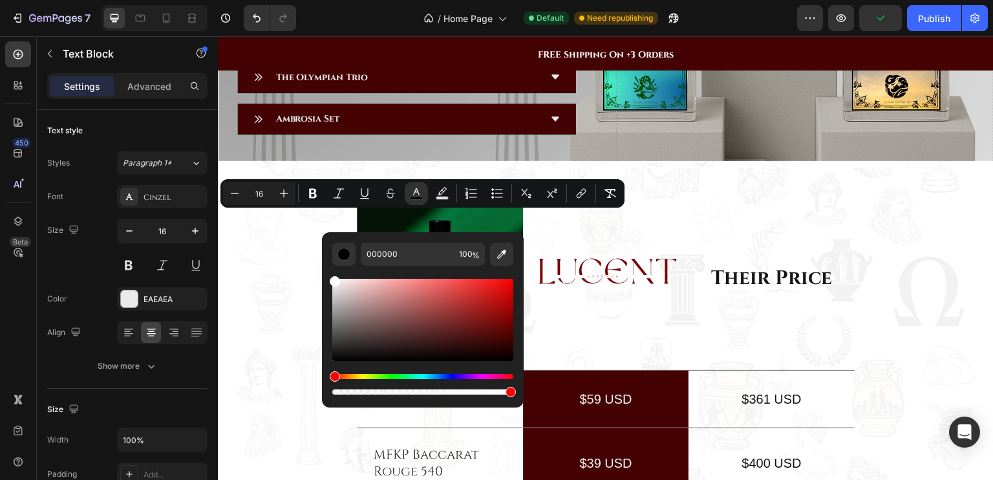
drag, startPoint x: 334, startPoint y: 281, endPoint x: 332, endPoint y: 274, distance: 8.0
click at [332, 274] on div "Editor contextual toolbar" at bounding box center [422, 331] width 181 height 131
type input "FFFFFF"
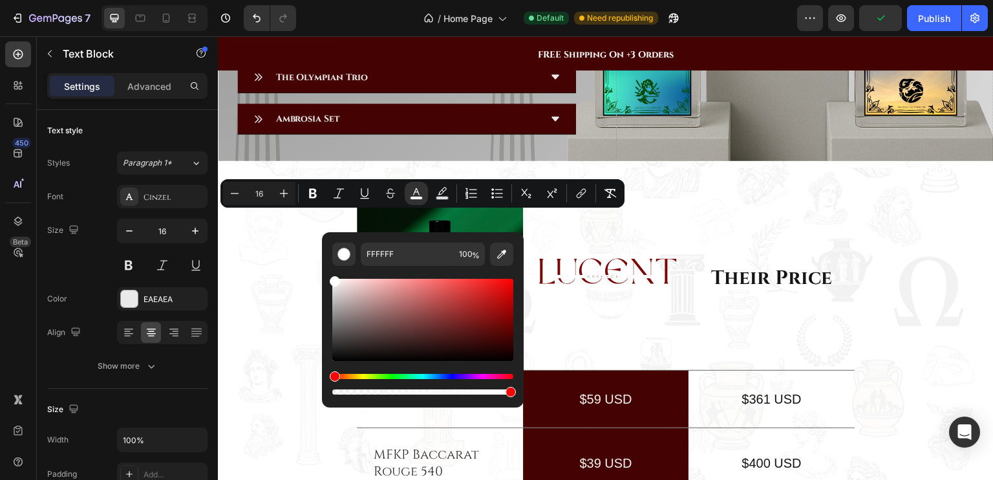
click at [285, 45] on p "Buy 2 bottles Get 1 FREE ATOMIZER" at bounding box center [406, 36] width 305 height 19
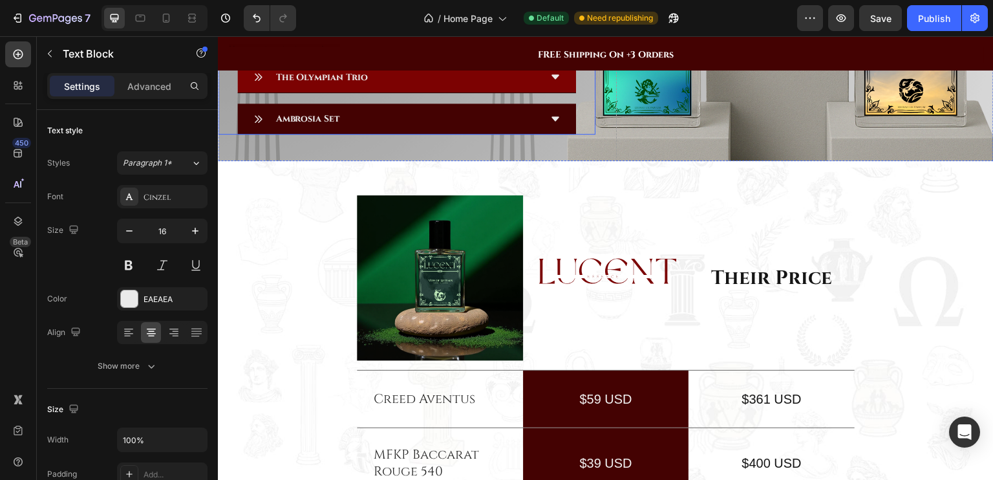
click at [552, 79] on icon at bounding box center [556, 76] width 8 height 5
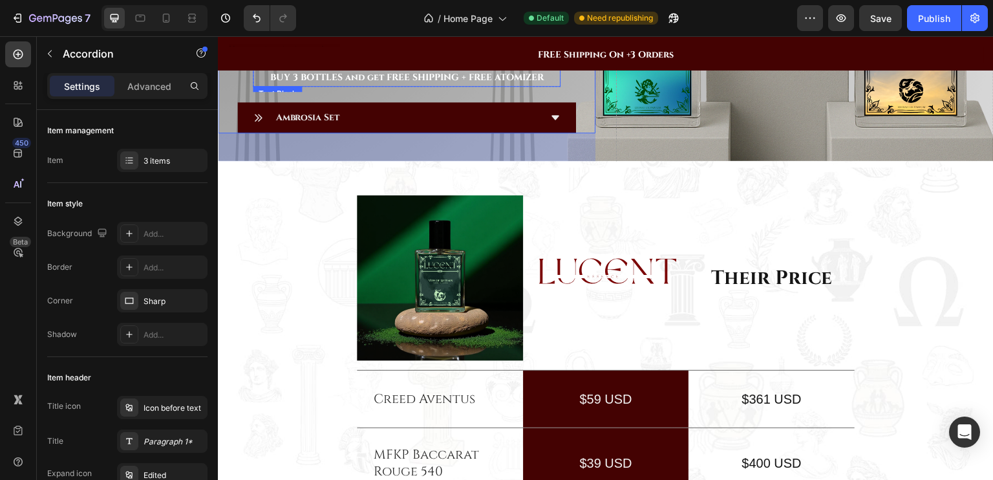
click at [337, 83] on strong "BUY 3 BOTTLES and get FREE SHIPPING + FREE ATOMIZER" at bounding box center [407, 77] width 274 height 12
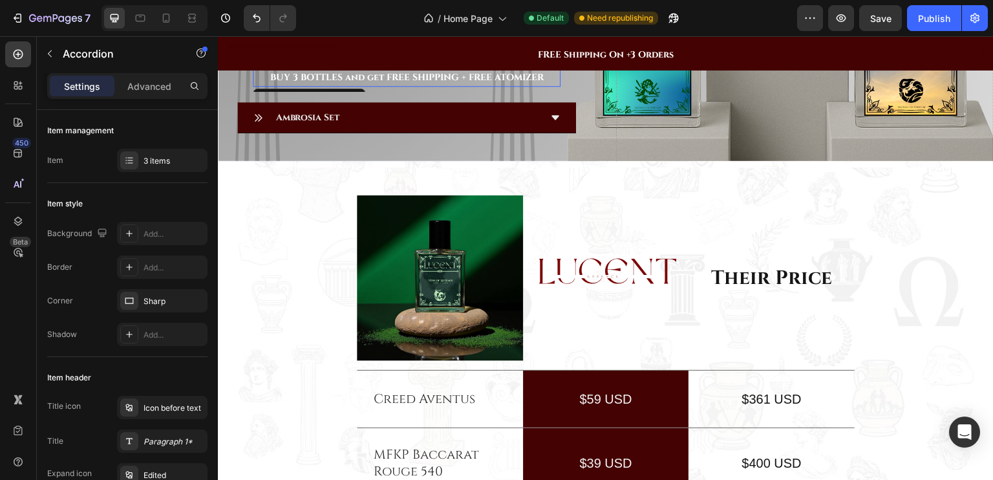
click at [337, 83] on strong "BUY 3 BOTTLES and get FREE SHIPPING + FREE ATOMIZER" at bounding box center [407, 77] width 274 height 12
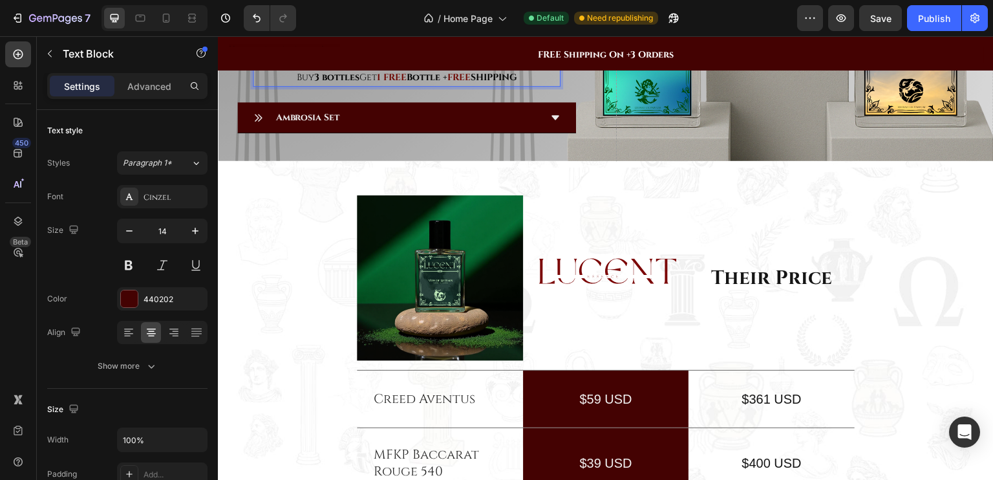
click at [337, 83] on strong "3 bottles" at bounding box center [336, 77] width 45 height 12
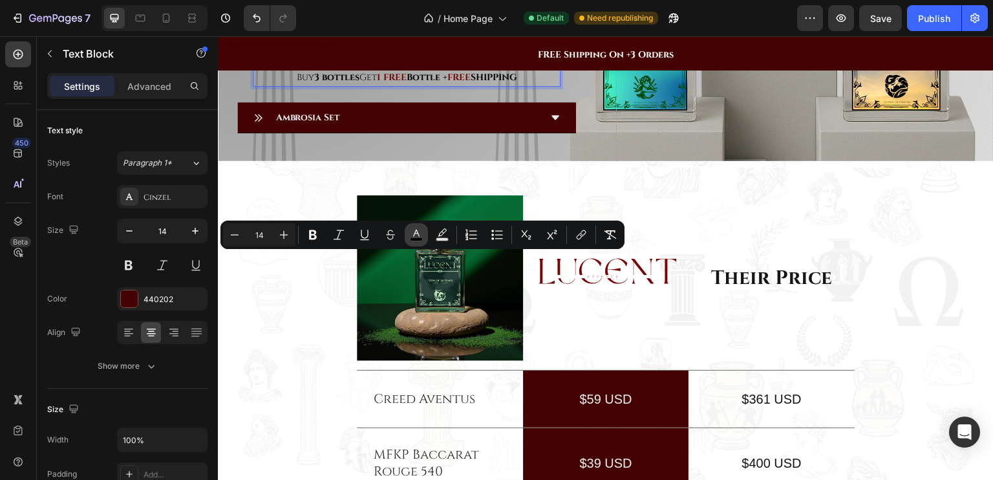
click at [421, 235] on icon "Editor contextual toolbar" at bounding box center [416, 234] width 13 height 13
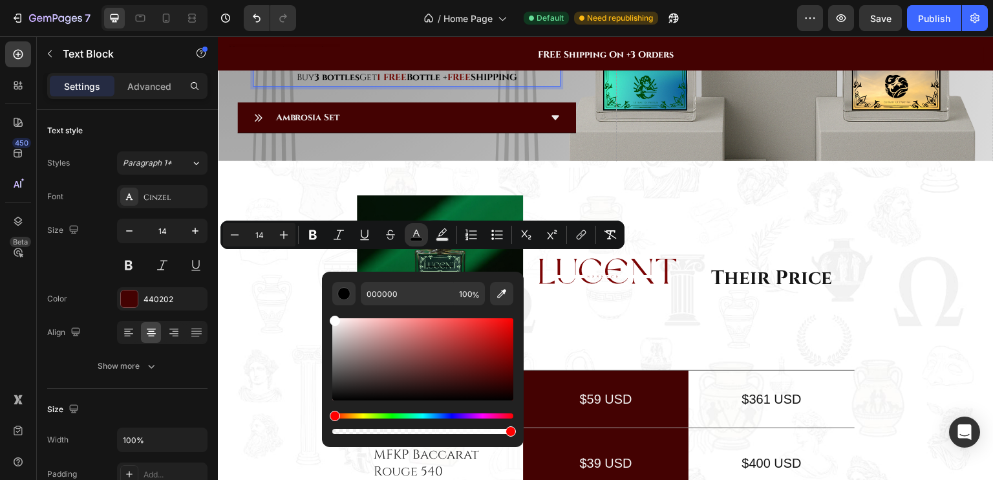
type input "FFFFFF"
drag, startPoint x: 334, startPoint y: 325, endPoint x: 331, endPoint y: 316, distance: 10.2
click at [331, 316] on div "FFFFFF 100 %" at bounding box center [423, 354] width 202 height 165
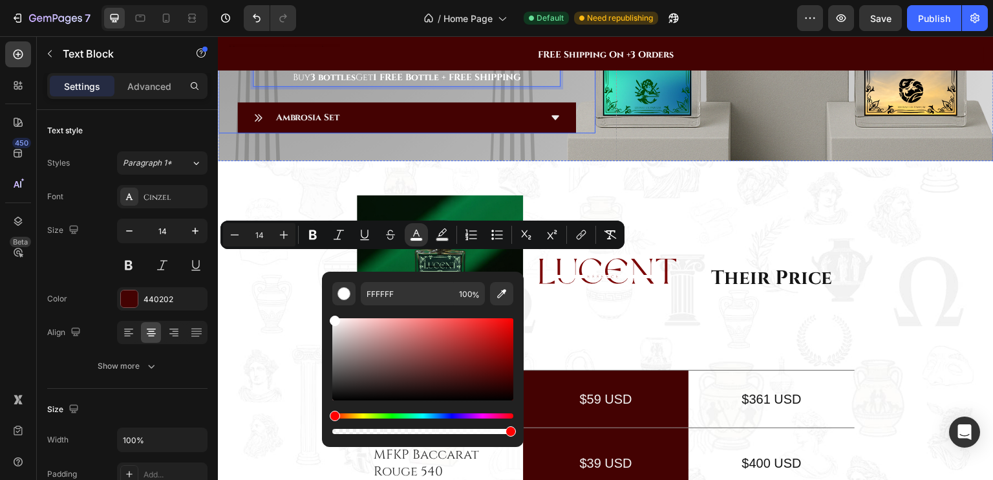
click at [246, 92] on div "Buy 3 bottles Get 1 FREE Bottle + FREE SHIPPING Text Block 0 Row" at bounding box center [406, 77] width 339 height 29
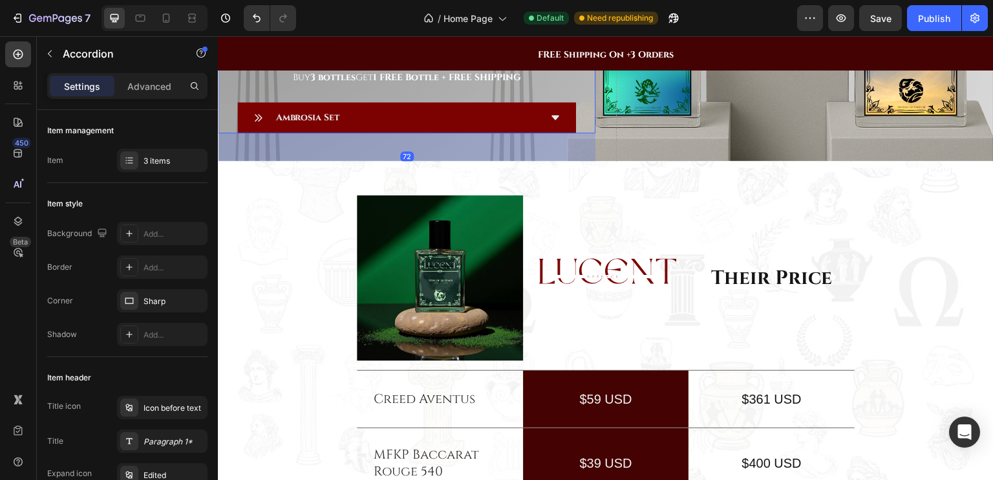
click at [404, 127] on div "Ambrosia Set" at bounding box center [396, 117] width 287 height 20
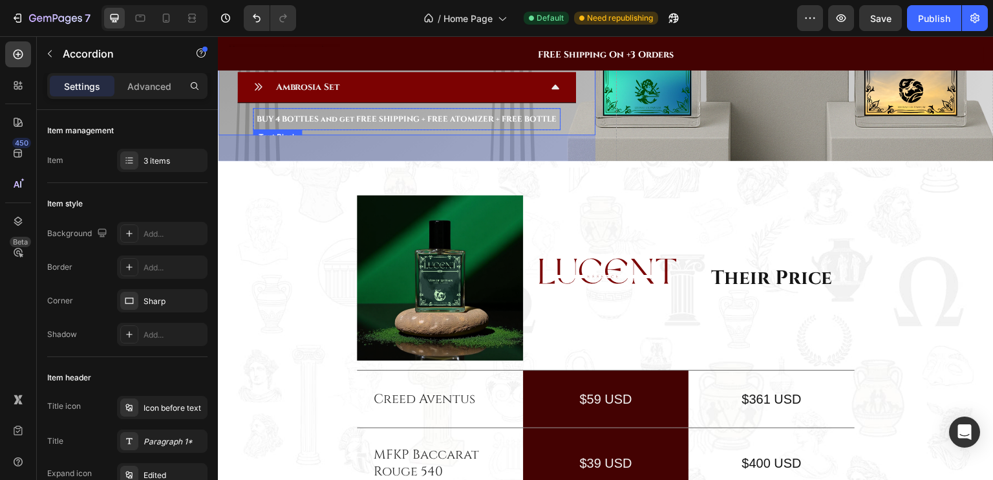
click at [394, 124] on strong "BUY 4 BOTTLES and get FREE SHIPPING + FREE ATOMIZER + FREE BOTTLE" at bounding box center [407, 119] width 300 height 10
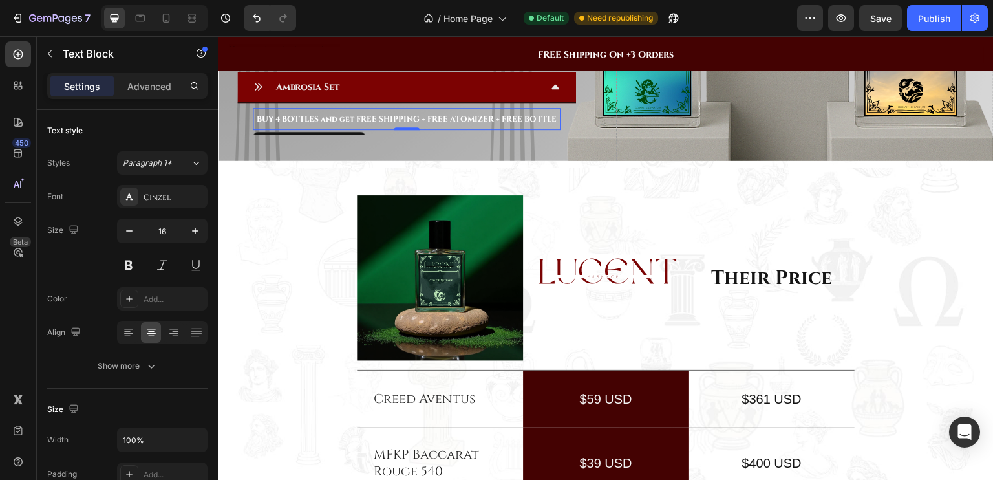
click at [369, 124] on strong "BUY 4 BOTTLES and get FREE SHIPPING + FREE ATOMIZER + FREE BOTTLE" at bounding box center [407, 119] width 300 height 10
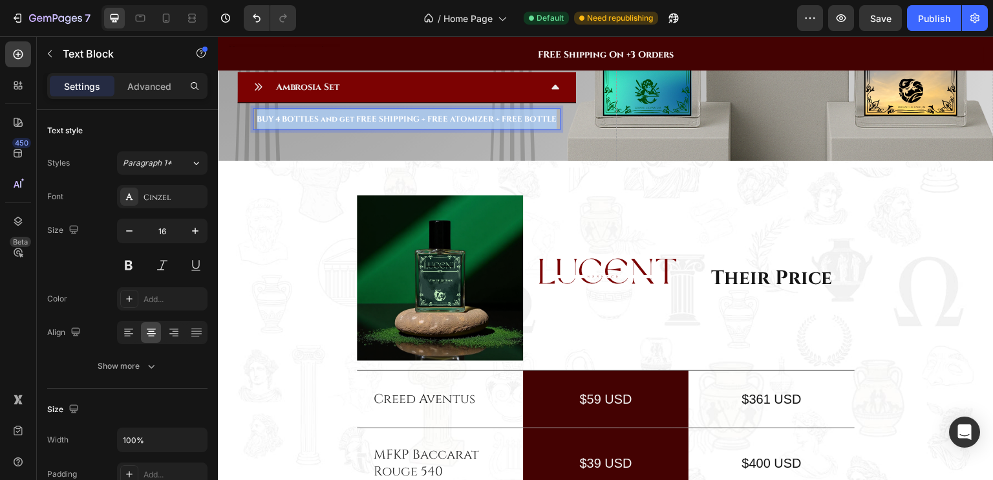
click at [369, 124] on strong "BUY 4 BOTTLES and get FREE SHIPPING + FREE ATOMIZER + FREE BOTTLE" at bounding box center [407, 119] width 300 height 10
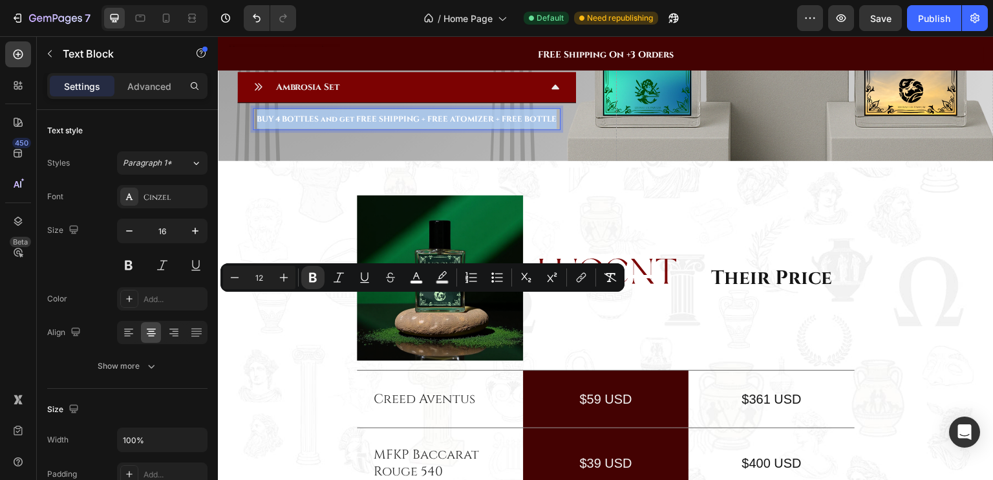
type input "16"
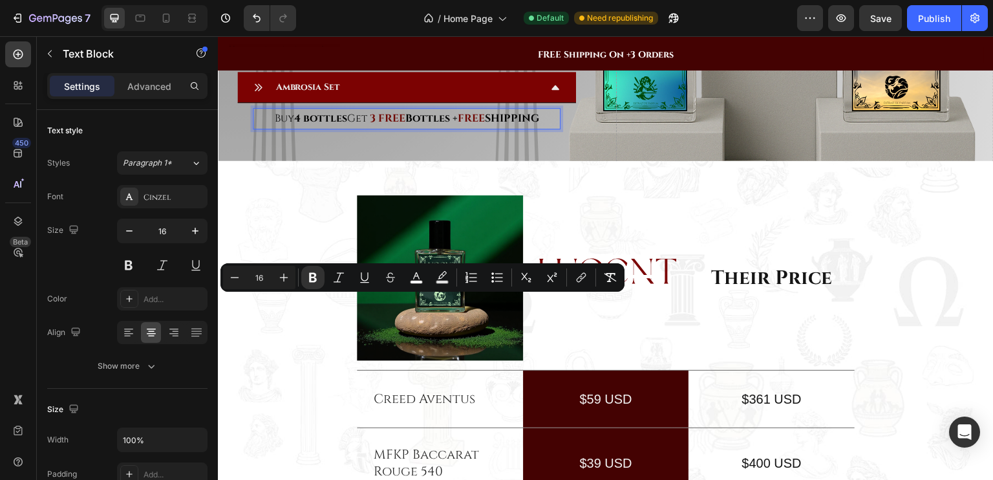
scroll to position [1601, 0]
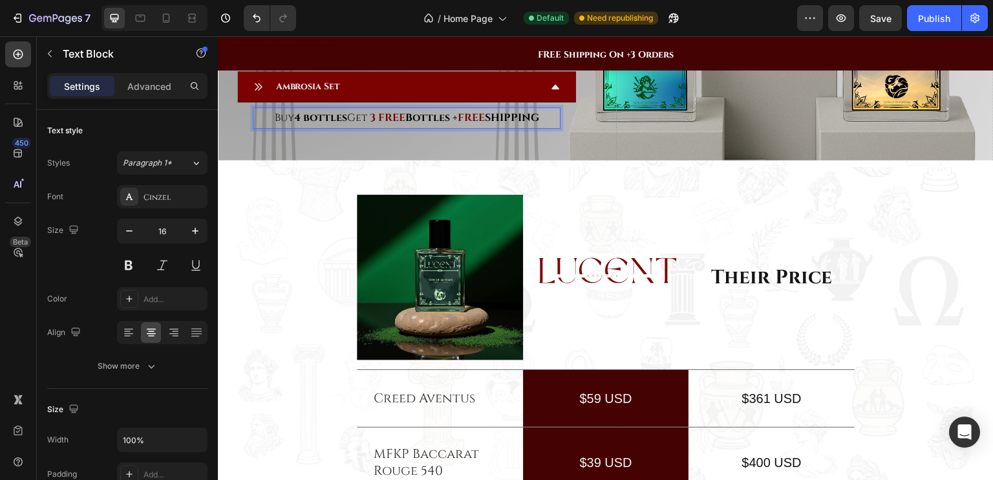
click at [369, 125] on strong "3 FREE" at bounding box center [387, 118] width 36 height 14
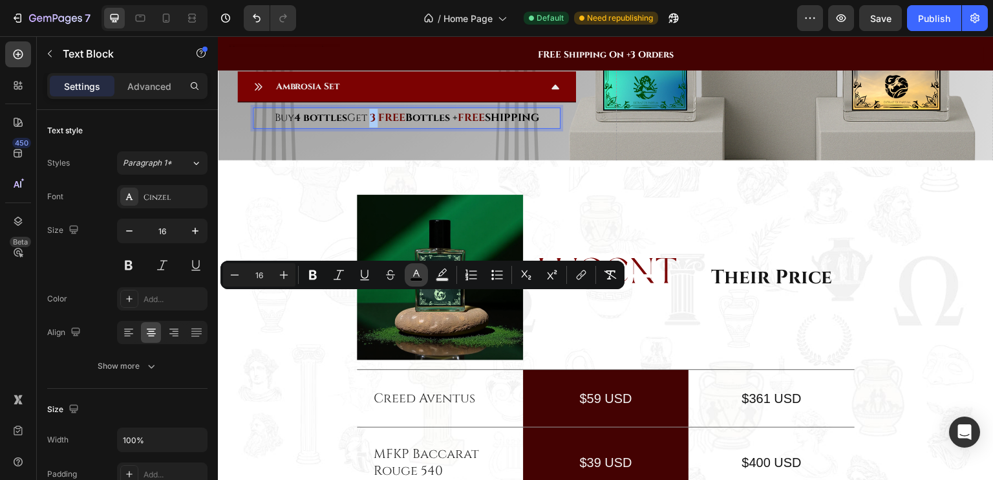
click at [411, 270] on icon "Editor contextual toolbar" at bounding box center [416, 274] width 13 height 13
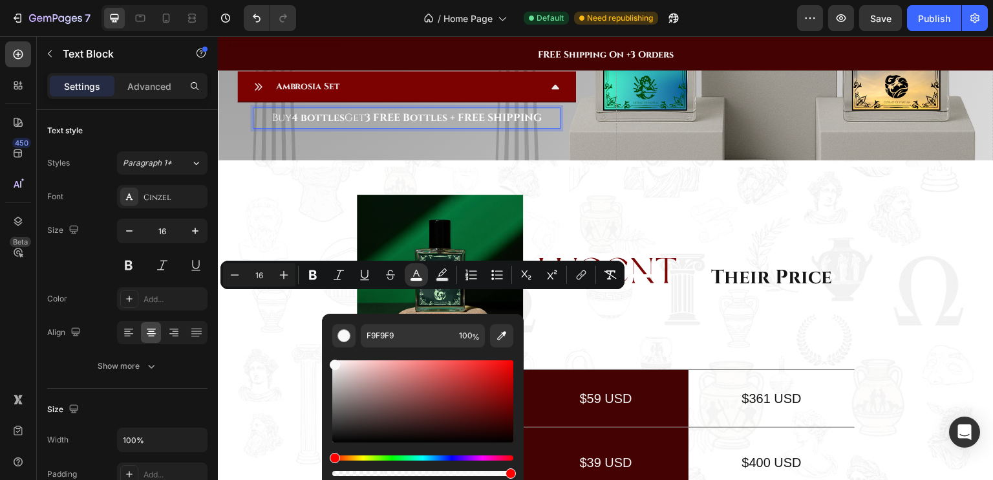
click at [334, 361] on div "Editor contextual toolbar" at bounding box center [422, 401] width 181 height 82
click at [332, 358] on div "Editor contextual toolbar" at bounding box center [335, 363] width 10 height 10
type input "FFFFFF"
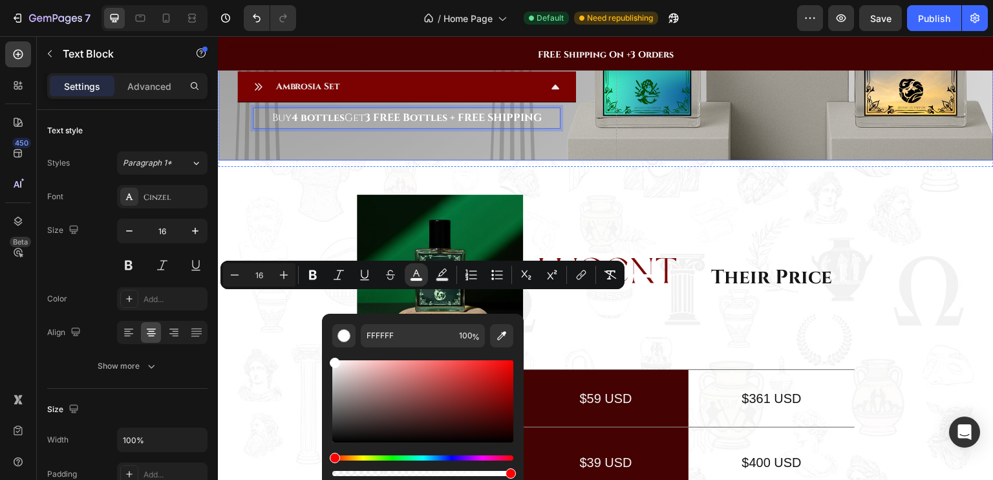
click at [264, 180] on div "Drop element here Row Bundle Like a God – Harness the Power of Fragrance Headin…" at bounding box center [407, 1] width 378 height 359
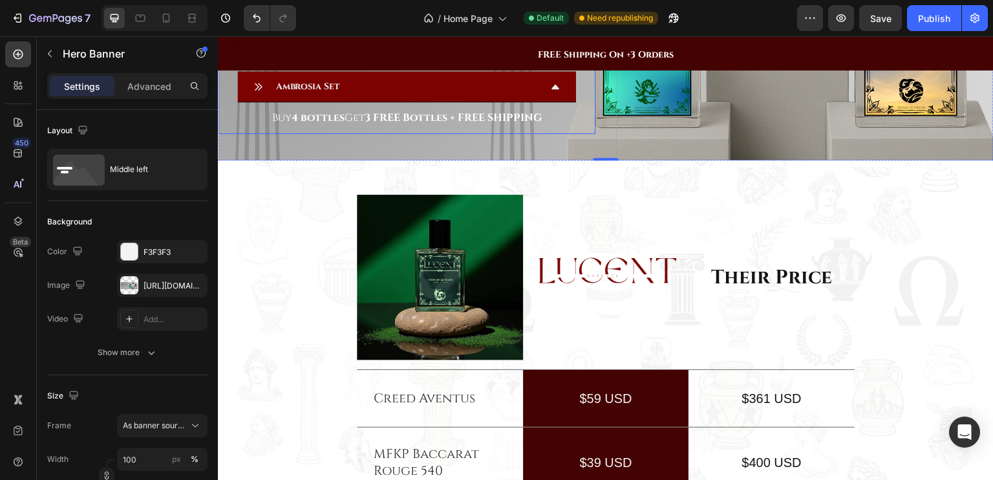
click at [554, 92] on icon at bounding box center [555, 86] width 10 height 10
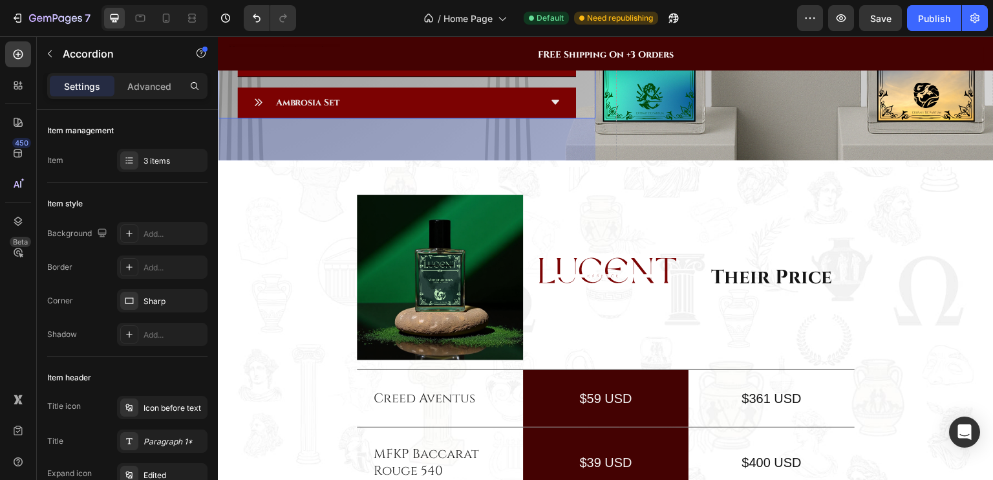
click at [374, 113] on div "Ambrosia Set" at bounding box center [396, 102] width 287 height 20
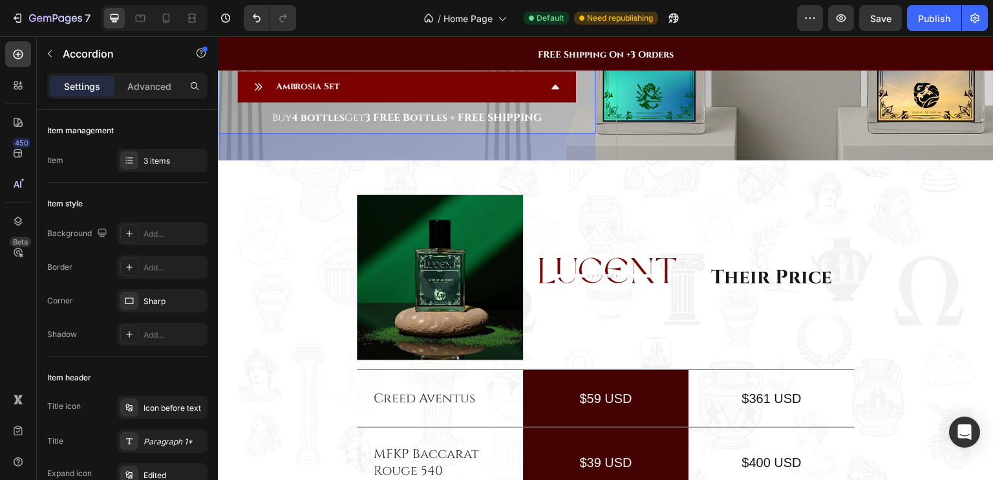
click at [347, 96] on div "Ambrosia Set" at bounding box center [396, 86] width 287 height 20
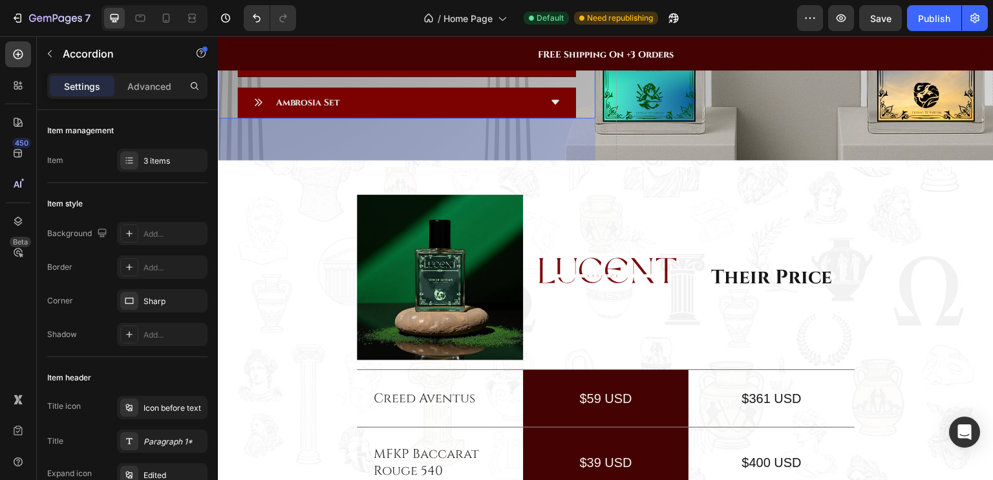
click at [329, 109] on strong "Ambrosia Set" at bounding box center [307, 102] width 64 height 12
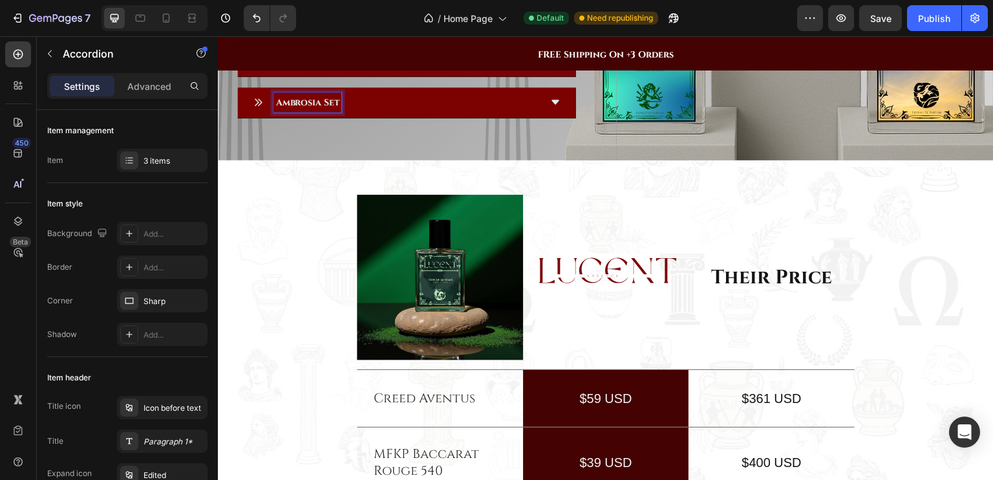
click at [340, 109] on strong "Ambrosia Set" at bounding box center [307, 102] width 64 height 12
click at [349, 109] on strong "Ambrosia Set [LIMITED TIME]" at bounding box center [345, 102] width 140 height 12
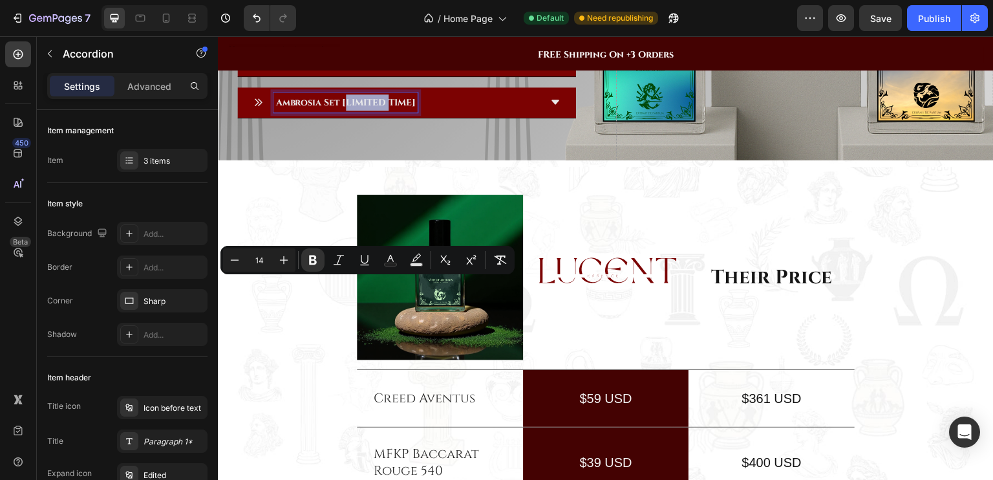
click at [349, 109] on strong "Ambrosia Set [LIMITED TIME]" at bounding box center [345, 102] width 140 height 12
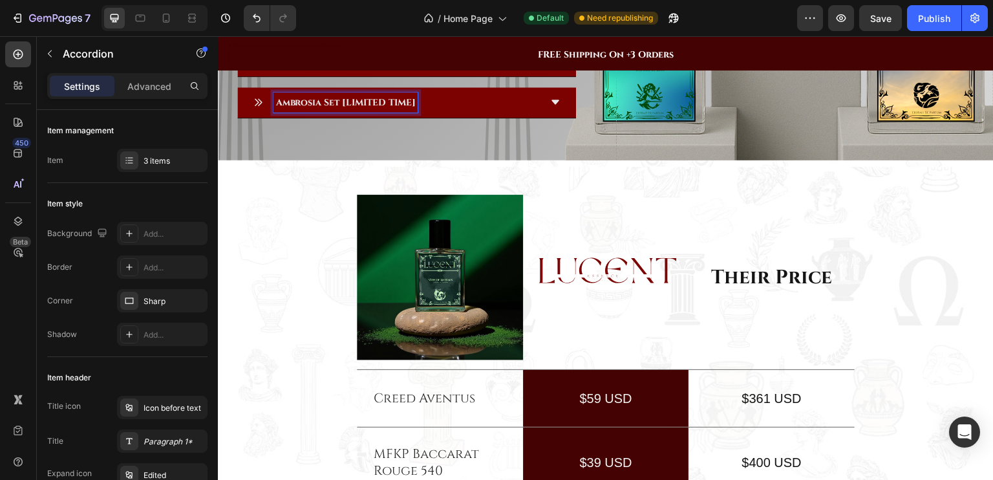
click at [345, 109] on strong "Ambrosia Set [LIMITED TIME]" at bounding box center [345, 102] width 140 height 12
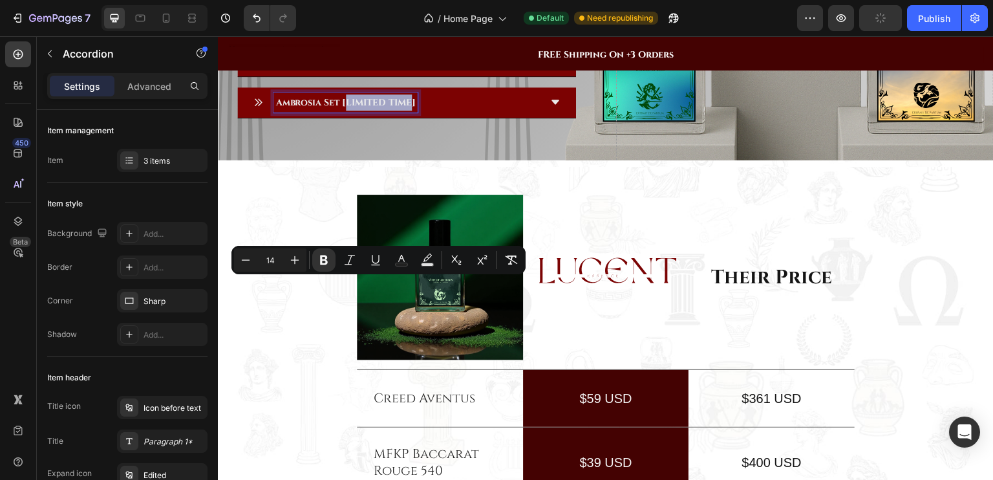
drag, startPoint x: 345, startPoint y: 285, endPoint x: 400, endPoint y: 284, distance: 54.3
click at [400, 109] on strong "Ambrosia Set [LIMITED TIME]" at bounding box center [345, 102] width 140 height 12
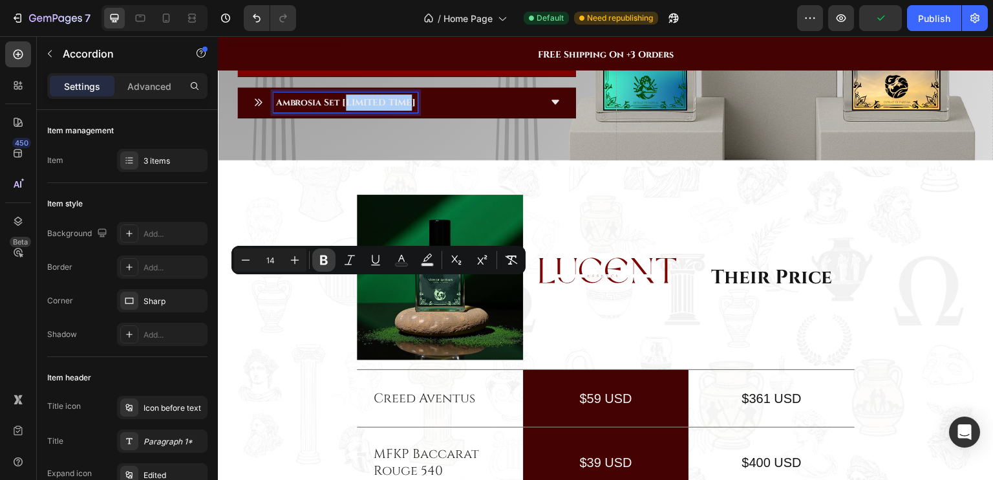
click at [327, 261] on icon "Editor contextual toolbar" at bounding box center [324, 260] width 13 height 13
click at [323, 261] on icon "Editor contextual toolbar" at bounding box center [324, 260] width 13 height 13
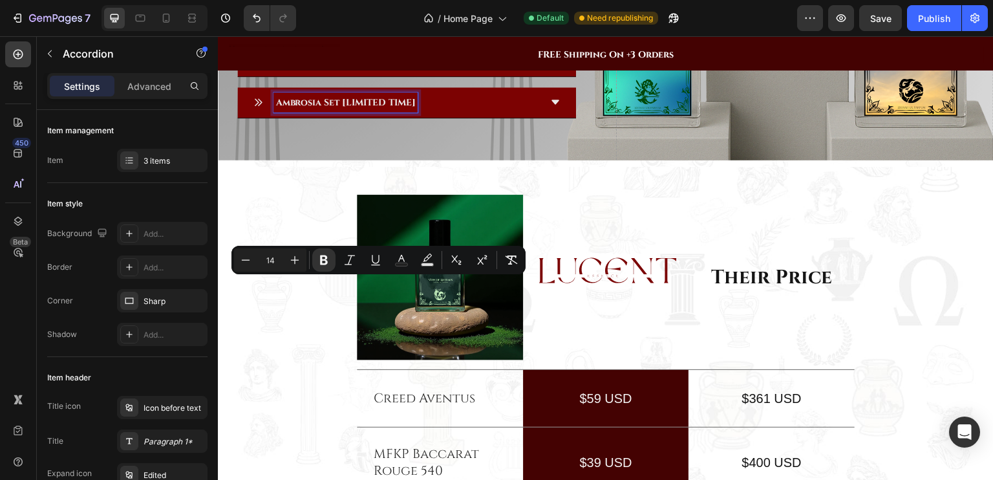
click at [453, 113] on div "Ambrosia Set [LIMITED TIME]" at bounding box center [396, 102] width 287 height 20
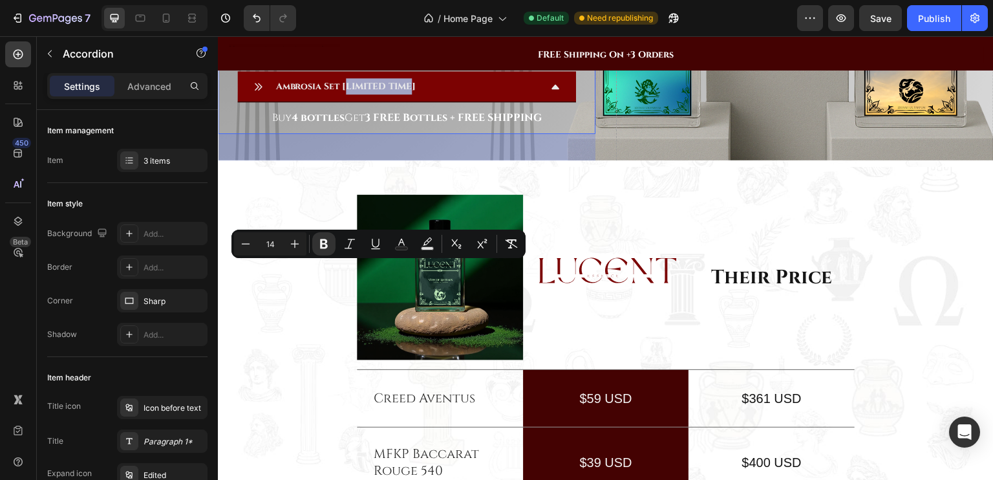
click at [411, 96] on div "Ambrosia Set [LIMITED TIME]" at bounding box center [346, 86] width 144 height 20
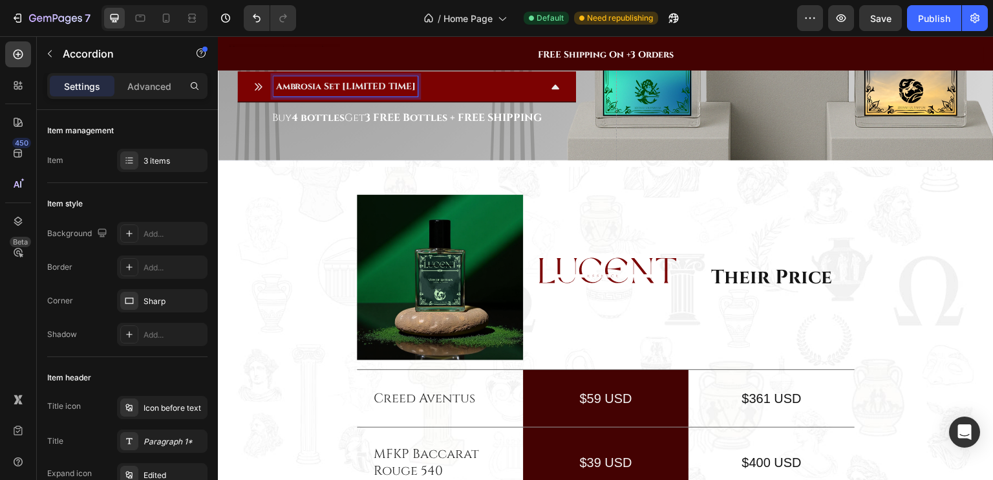
click at [375, 92] on strong "Ambrosia Set [LIMITED TIME]" at bounding box center [345, 86] width 140 height 12
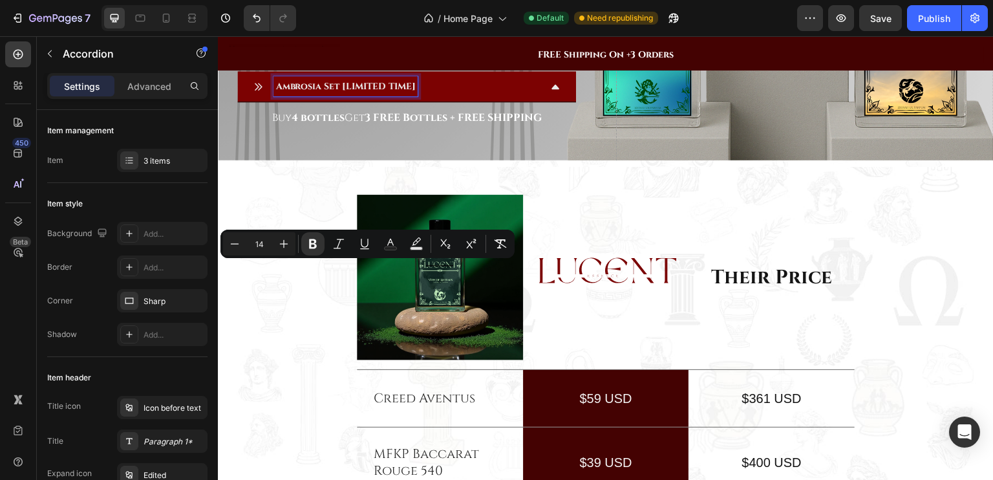
click at [360, 92] on strong "Ambrosia Set [LIMITED TIME]" at bounding box center [345, 86] width 140 height 12
drag, startPoint x: 347, startPoint y: 269, endPoint x: 410, endPoint y: 272, distance: 62.8
click at [410, 92] on strong "Ambrosia Set [LIMITED TIME]" at bounding box center [345, 86] width 140 height 12
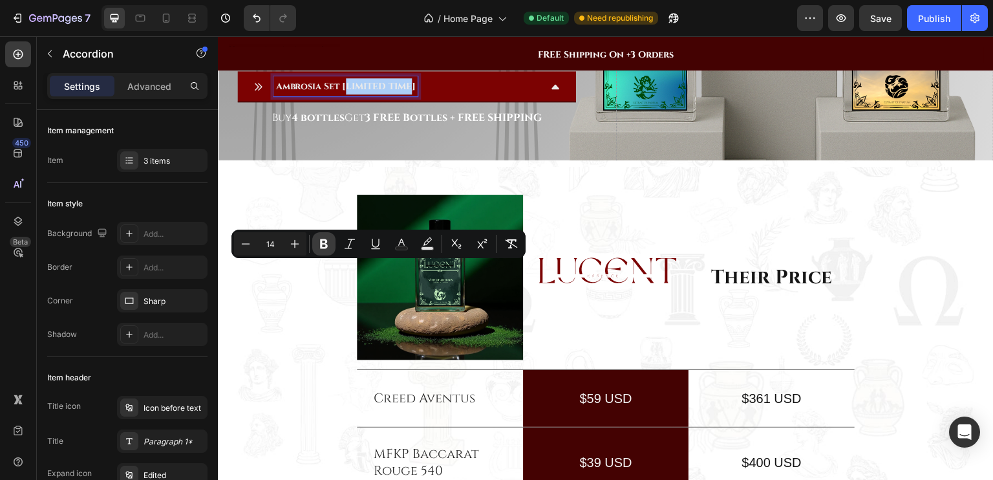
click at [325, 246] on icon "Editor contextual toolbar" at bounding box center [324, 243] width 13 height 13
click at [453, 96] on div "Ambrosia Set [ LIMITED TIME ]" at bounding box center [396, 86] width 287 height 20
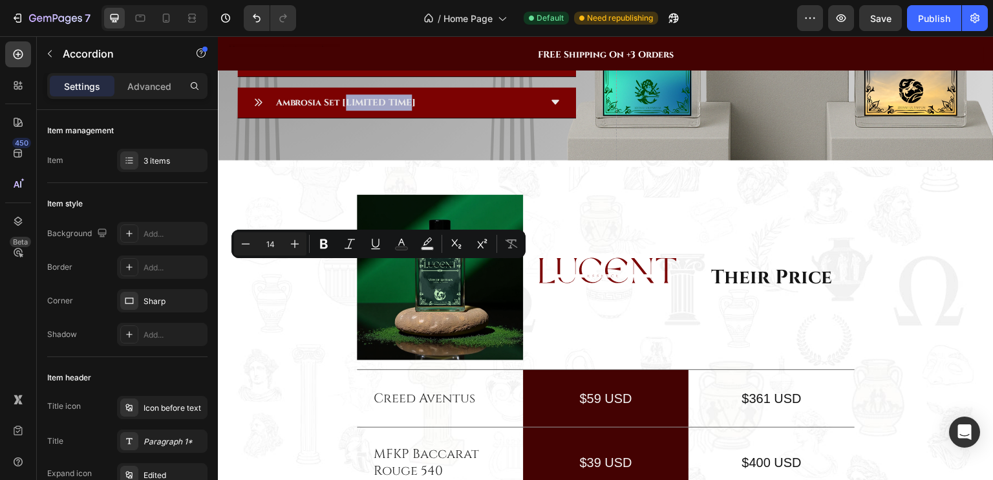
click at [453, 118] on div "Elysium Essentials The Olympian Trio Ambrosia Set [ LIMITED TIME ] Buy 4 bottle…" at bounding box center [407, 61] width 378 height 114
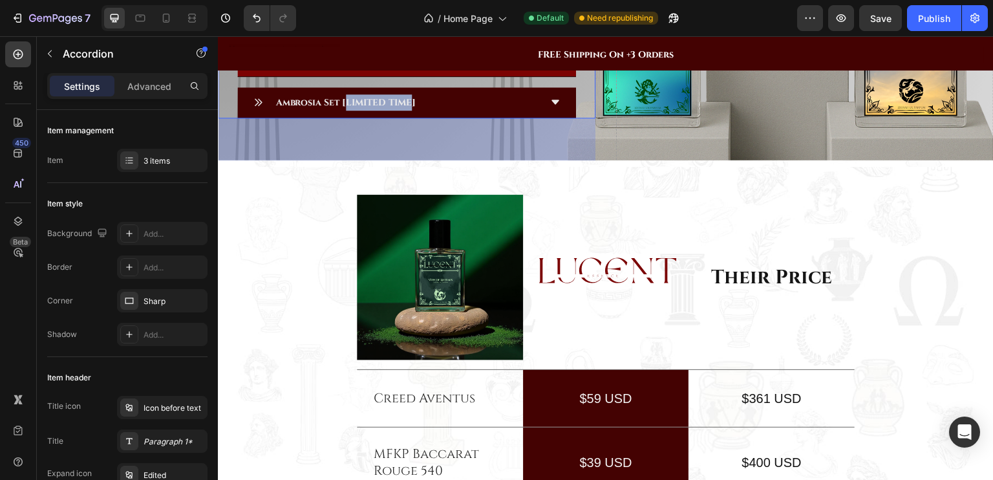
click at [438, 70] on div "The Olympian Trio" at bounding box center [396, 60] width 287 height 20
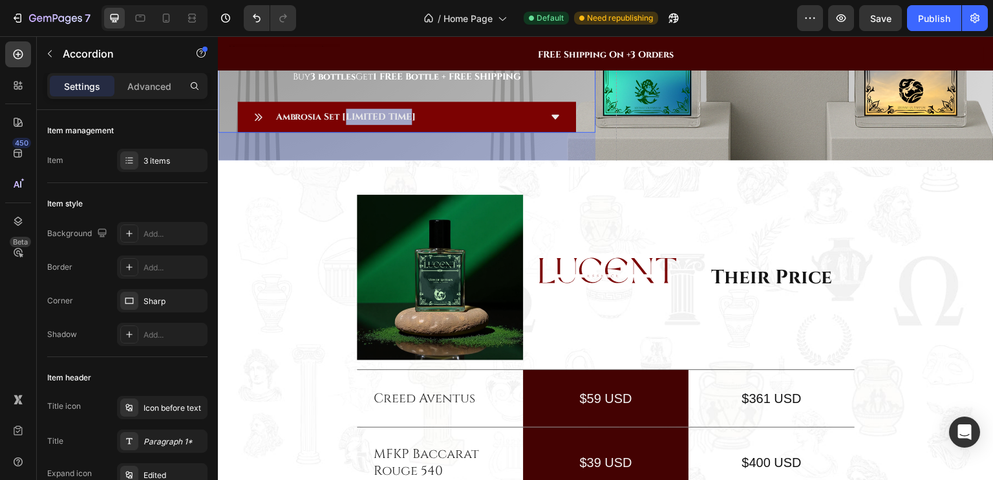
click at [532, 127] on div "Ambrosia Set [ LIMITED TIME ]" at bounding box center [396, 117] width 287 height 20
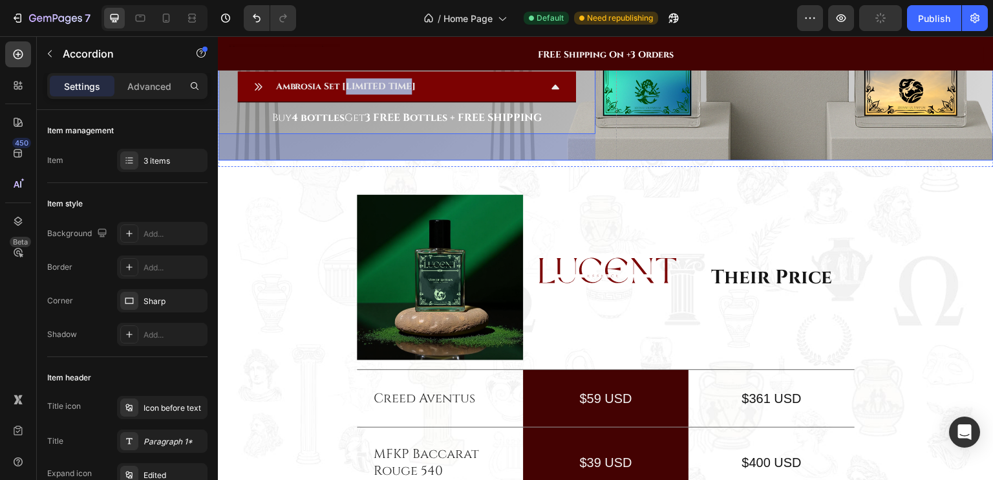
click at [625, 180] on div "Drop element here" at bounding box center [805, 1] width 378 height 359
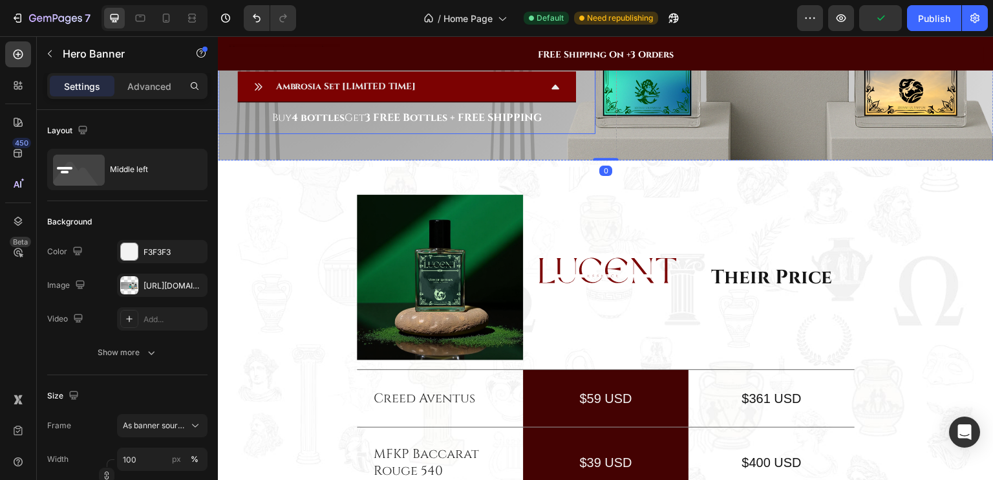
click at [394, 94] on p "Ambrosia Set [ LIMITED TIME ]" at bounding box center [345, 86] width 140 height 16
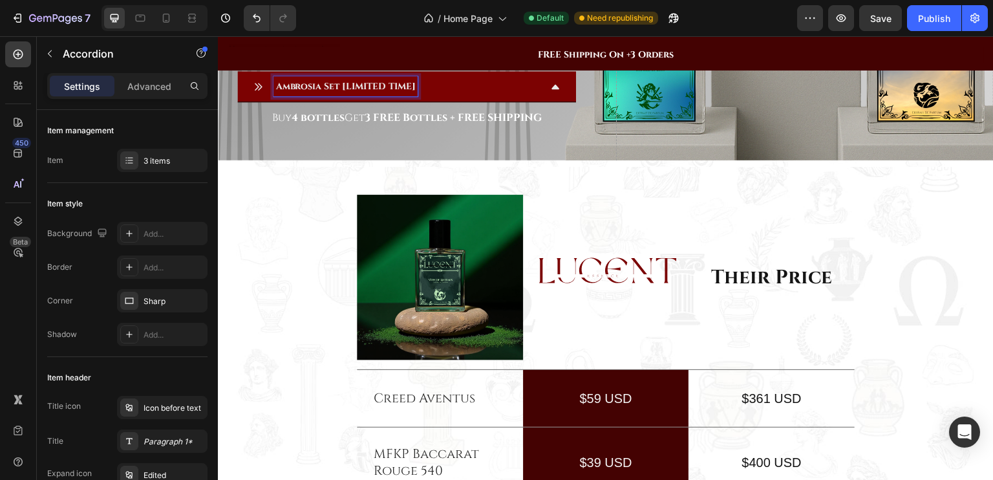
click at [373, 94] on p "Ambrosia Set [ LIMITED TIME ]" at bounding box center [345, 86] width 140 height 16
click at [371, 94] on p "Ambrosia Set [ LIMITED TIME ]" at bounding box center [345, 86] width 140 height 16
click at [373, 94] on p "Ambrosia Set [ LIMITED TIME ]" at bounding box center [345, 86] width 140 height 16
drag, startPoint x: 347, startPoint y: 270, endPoint x: 411, endPoint y: 269, distance: 63.4
click at [411, 94] on p "Ambrosia Set [ LIMITED TIME ]" at bounding box center [345, 86] width 140 height 16
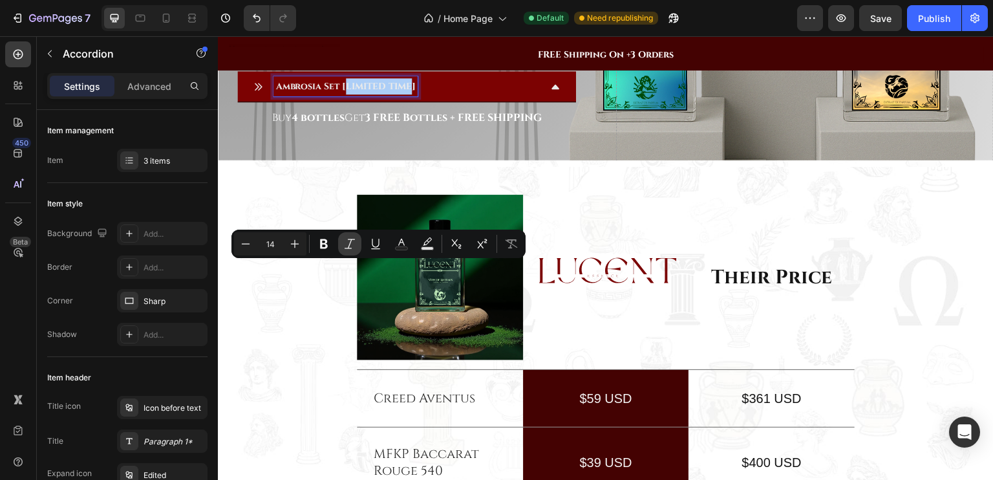
click at [354, 249] on icon "Editor contextual toolbar" at bounding box center [349, 243] width 13 height 13
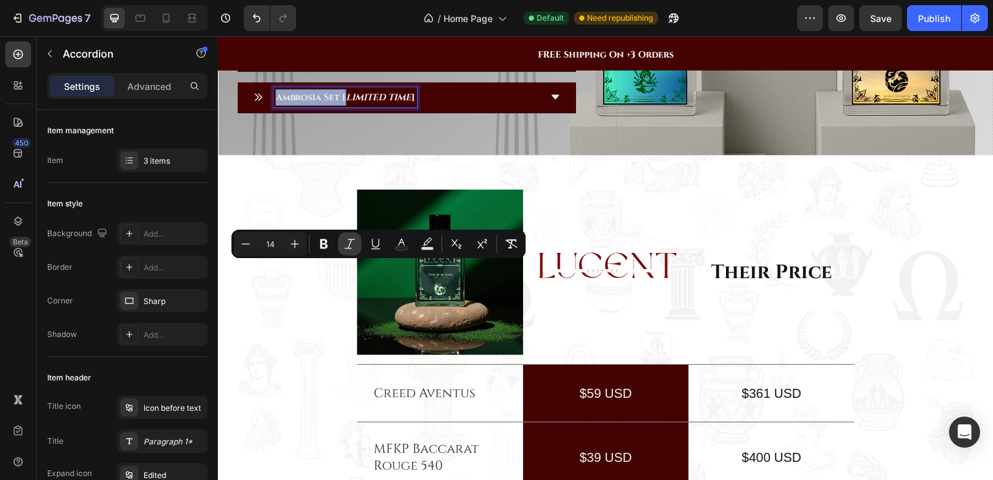
scroll to position [1617, 0]
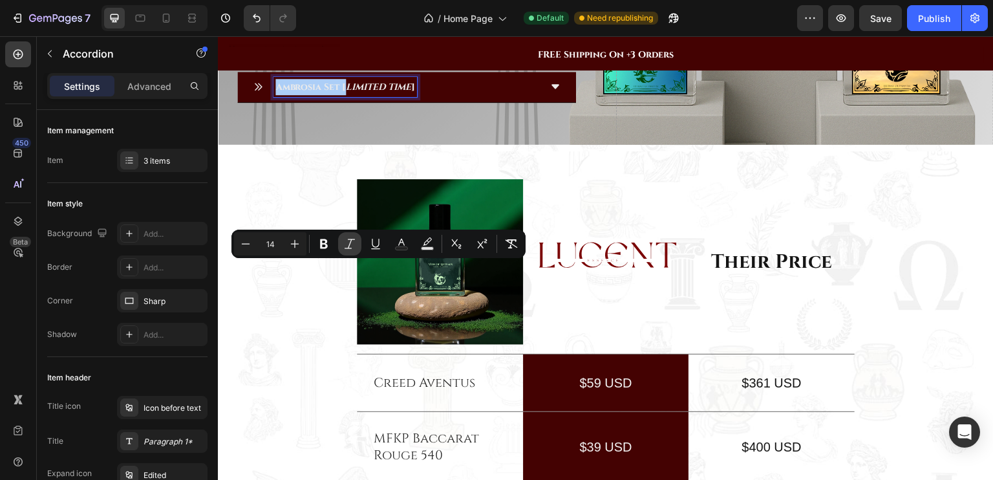
click at [352, 243] on icon "Editor contextual toolbar" at bounding box center [349, 243] width 13 height 13
click at [424, 237] on icon "Editor contextual toolbar" at bounding box center [427, 243] width 13 height 13
type input "000000"
type input "77"
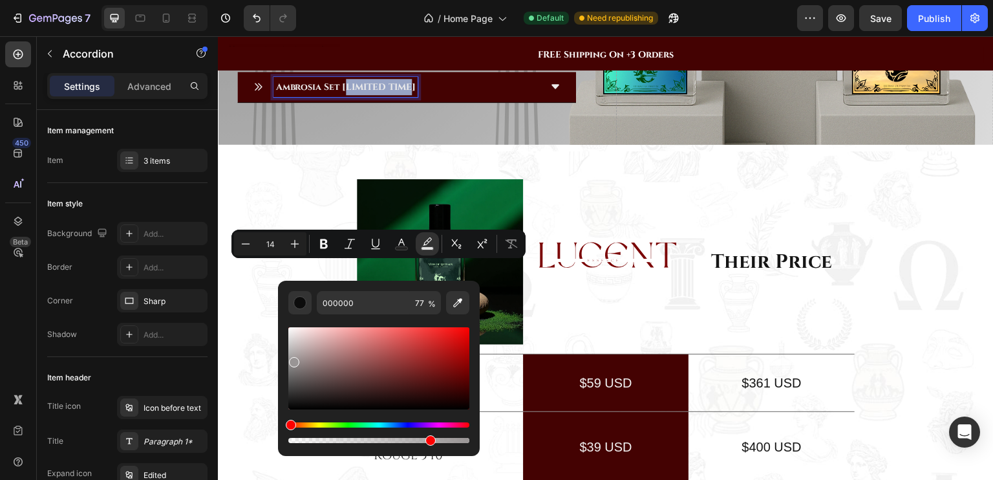
click at [293, 360] on div "Editor contextual toolbar" at bounding box center [378, 368] width 181 height 82
type input "999595"
click at [463, 281] on div "999595 77 %" at bounding box center [379, 363] width 202 height 165
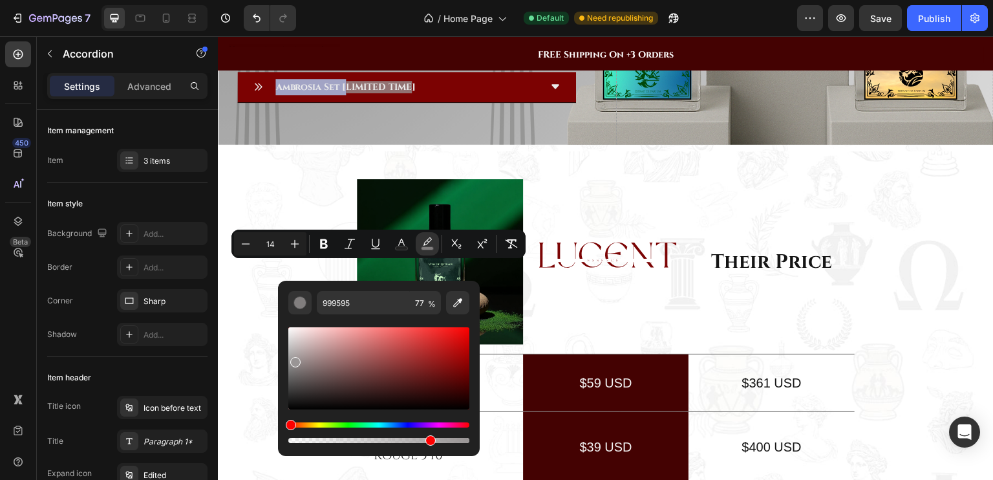
click at [478, 97] on div "Ambrosia Set [ LIMITED TIME ]" at bounding box center [396, 87] width 287 height 20
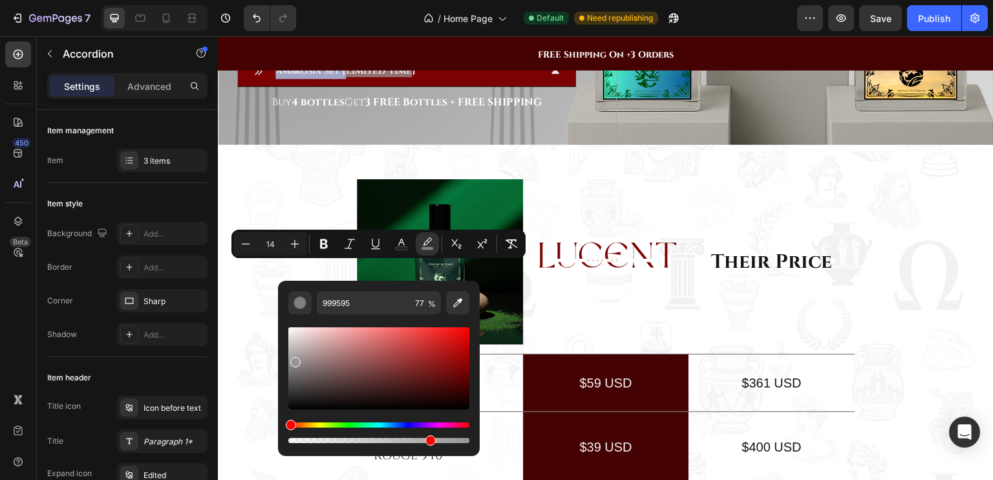
click at [478, 113] on div "Buy 4 bottles Get 3 FREE Bottles + FREE SHIPPING" at bounding box center [407, 102] width 308 height 21
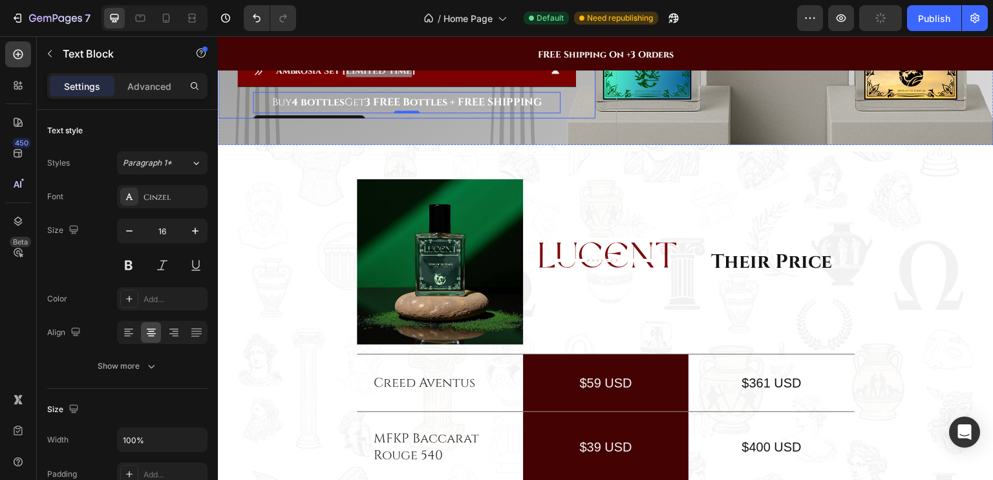
click at [563, 118] on div "Buy 4 bottles Get 3 FREE Bottles + FREE SHIPPING Text Block 0 Row" at bounding box center [406, 103] width 339 height 32
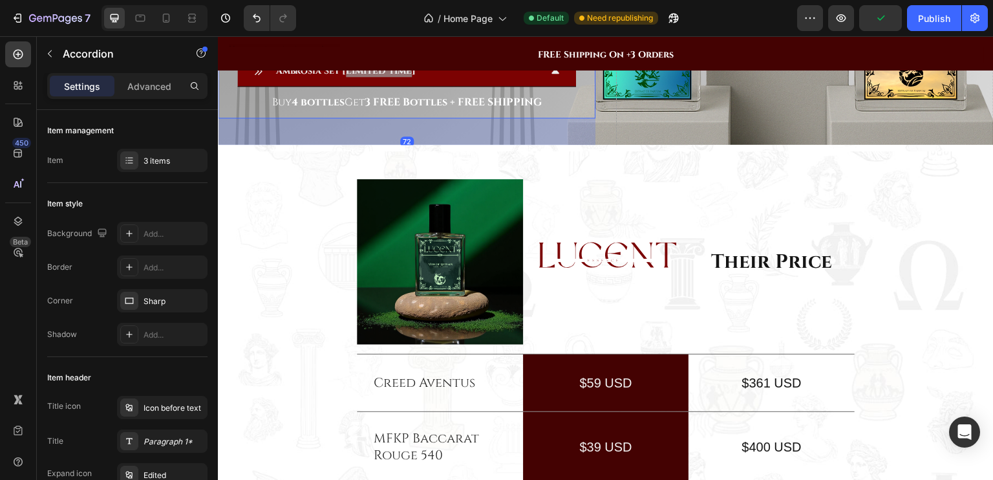
click at [423, 81] on div "Ambrosia Set [ LIMITED TIME ]" at bounding box center [396, 71] width 287 height 20
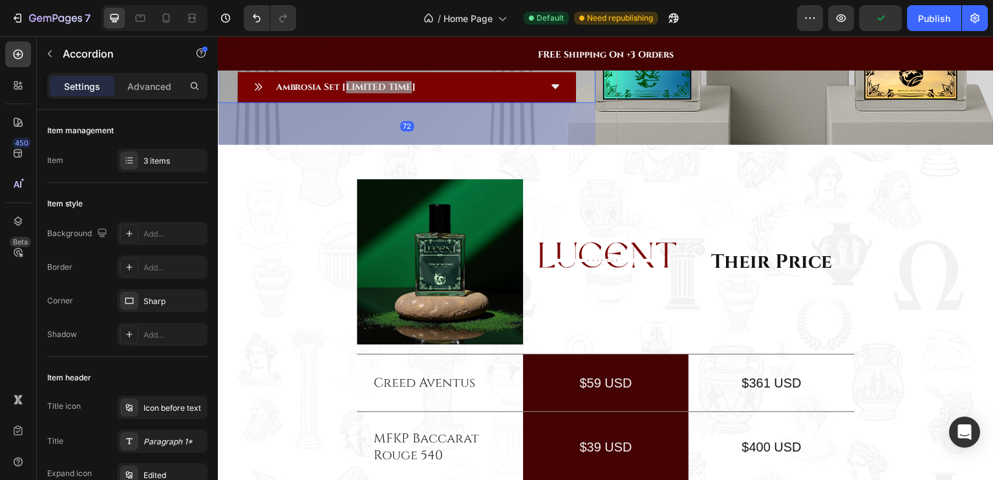
click at [394, 97] on div "Ambrosia Set [ LIMITED TIME ]" at bounding box center [346, 87] width 144 height 20
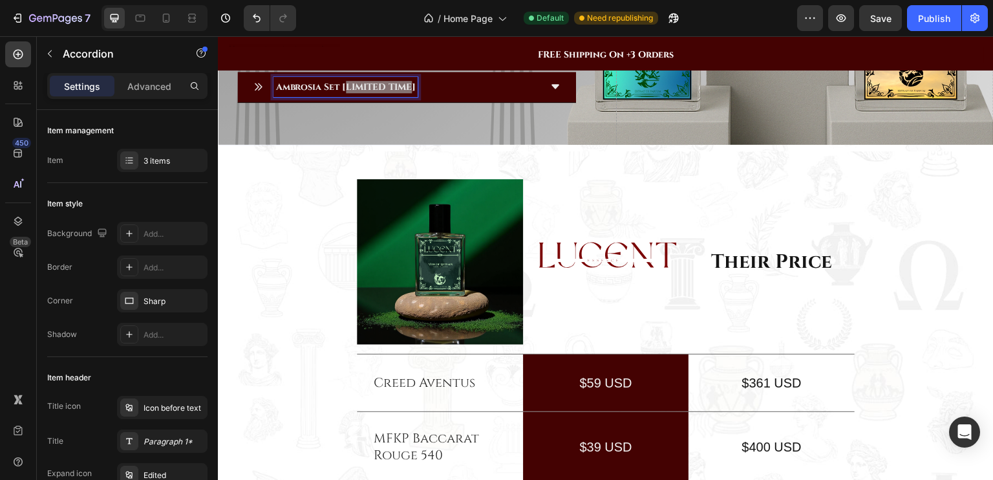
click at [399, 55] on div "The Olympian Trio" at bounding box center [396, 45] width 287 height 20
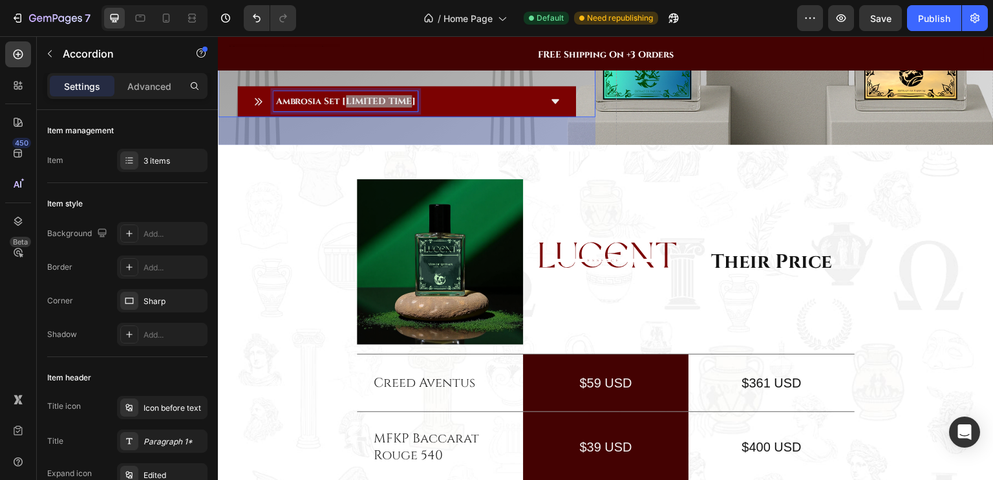
click at [394, 107] on span "LIMITED TIME" at bounding box center [379, 101] width 66 height 12
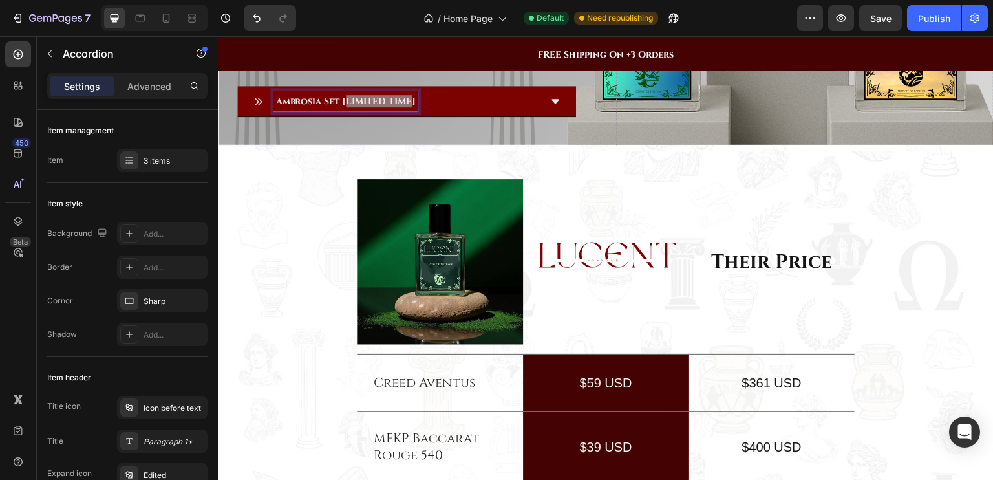
click at [396, 107] on span "LIMITED TIME" at bounding box center [379, 101] width 66 height 12
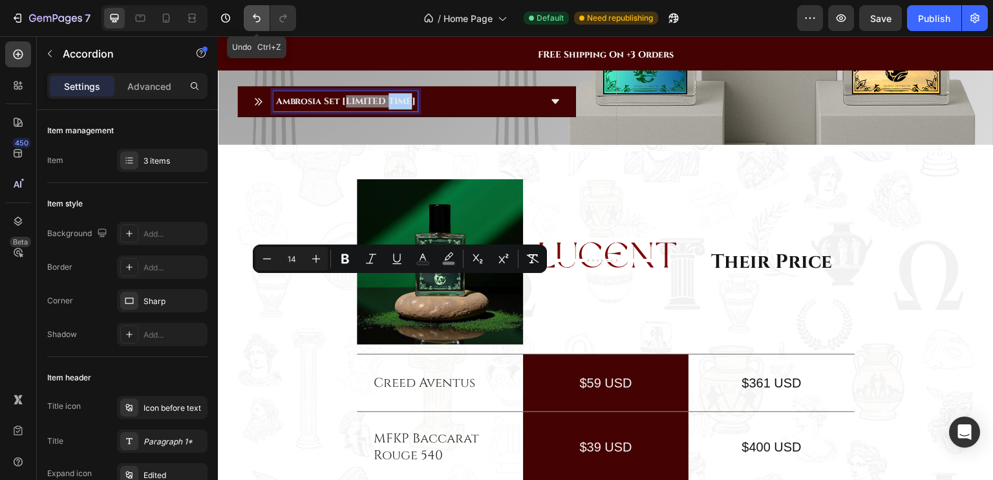
click at [254, 26] on button "Undo/Redo" at bounding box center [257, 18] width 26 height 26
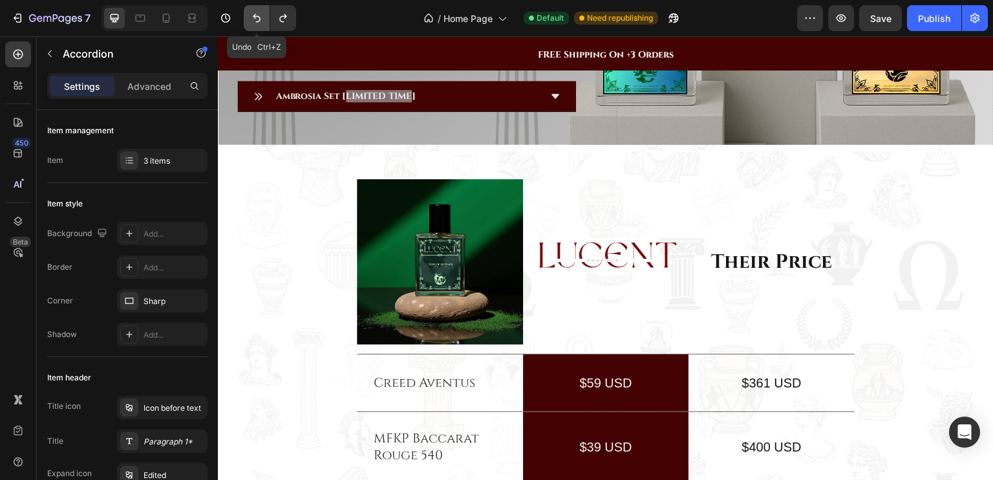
click at [254, 26] on button "Undo/Redo" at bounding box center [257, 18] width 26 height 26
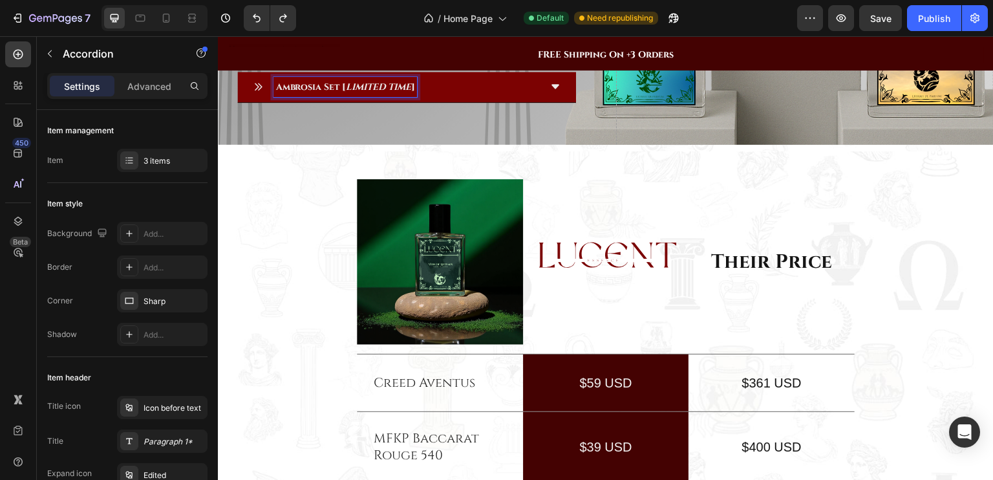
click at [354, 93] on icon "LIMITED TIME" at bounding box center [378, 87] width 65 height 12
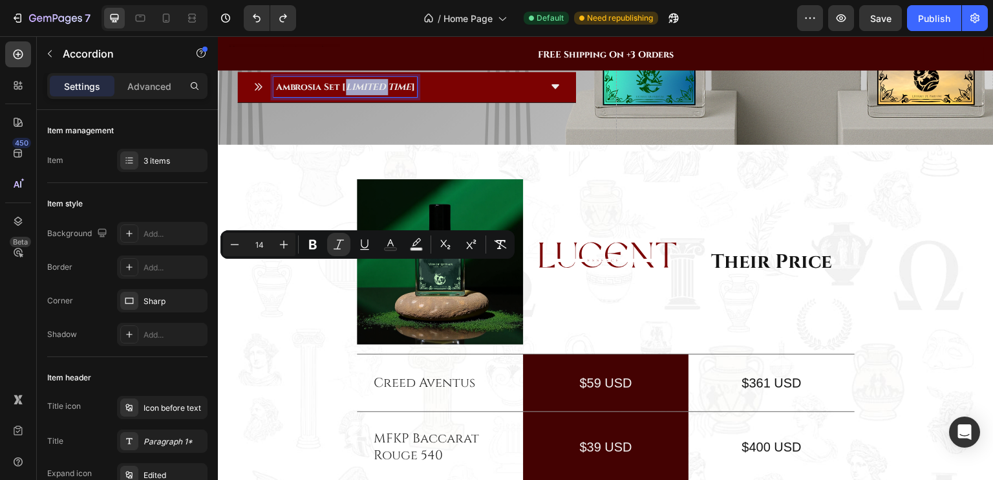
click at [348, 93] on icon "LIMITED TIME" at bounding box center [378, 87] width 65 height 12
drag, startPoint x: 348, startPoint y: 269, endPoint x: 409, endPoint y: 274, distance: 61.6
click at [409, 93] on icon "LIMITED TIME" at bounding box center [378, 87] width 65 height 12
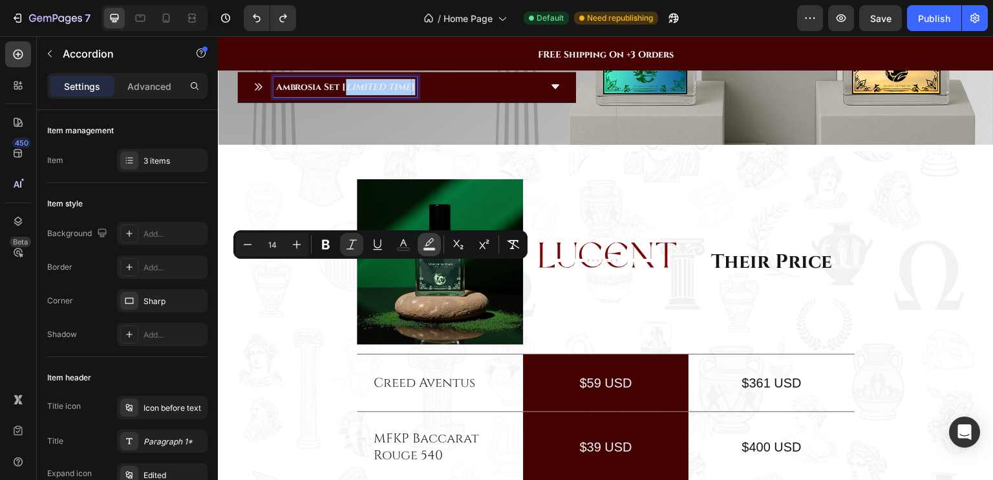
click at [429, 244] on icon "Editor contextual toolbar" at bounding box center [429, 242] width 9 height 8
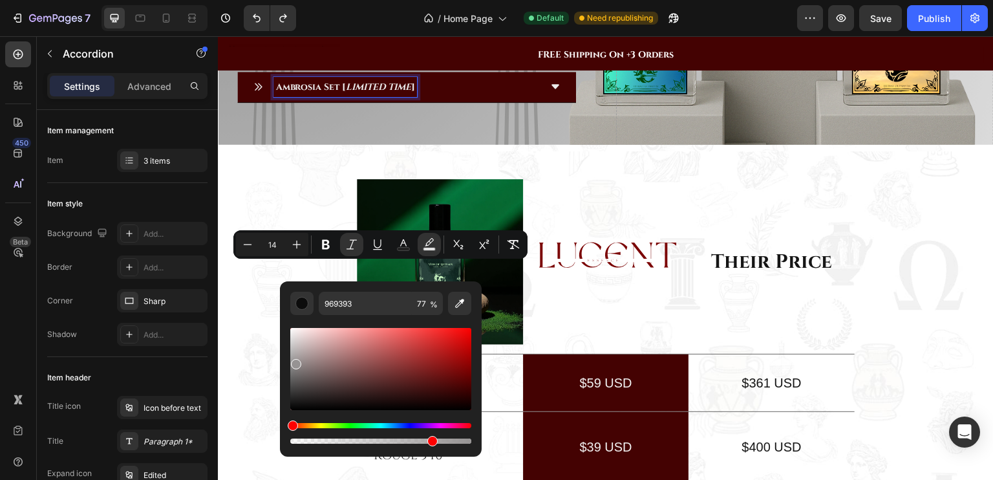
click at [295, 362] on div "Editor contextual toolbar" at bounding box center [380, 369] width 181 height 82
type input "969696"
click at [290, 362] on div "Editor contextual toolbar" at bounding box center [293, 364] width 10 height 10
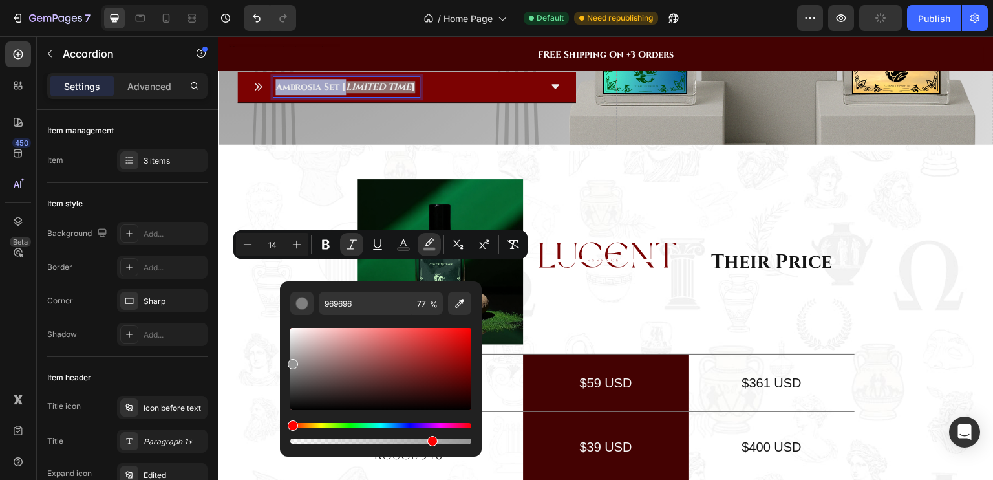
click at [510, 97] on div "Ambrosia Set [ LIMITED TIME ]" at bounding box center [396, 87] width 287 height 20
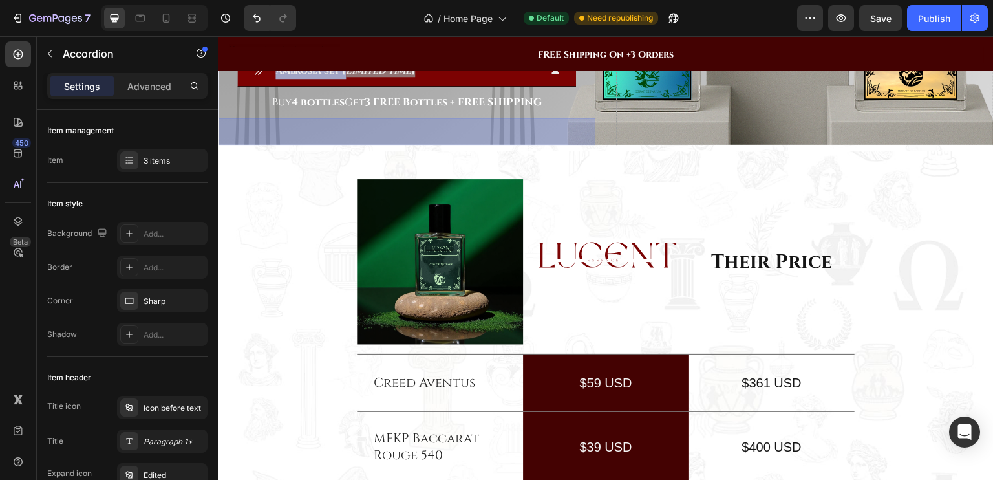
click at [510, 81] on div "Ambrosia Set [ LIMITED TIME ]" at bounding box center [396, 71] width 287 height 20
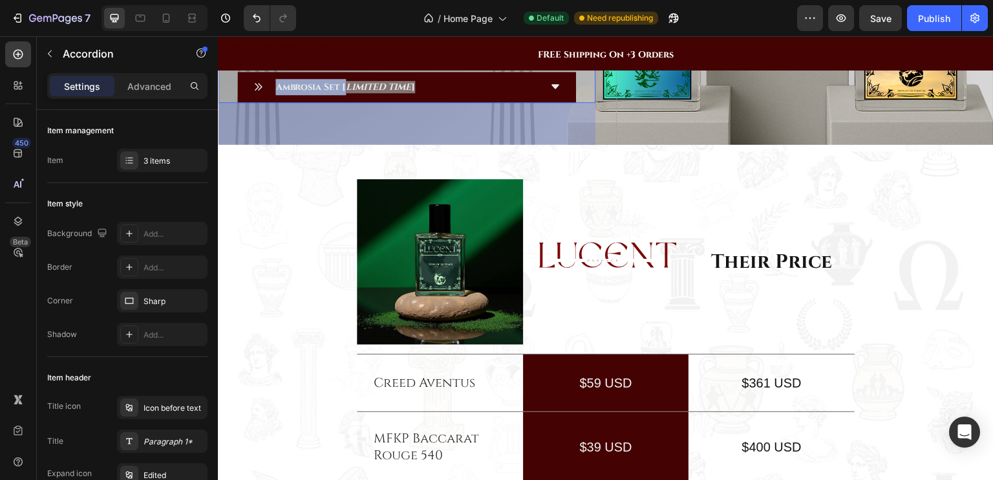
click at [504, 55] on div "The Olympian Trio" at bounding box center [396, 45] width 287 height 20
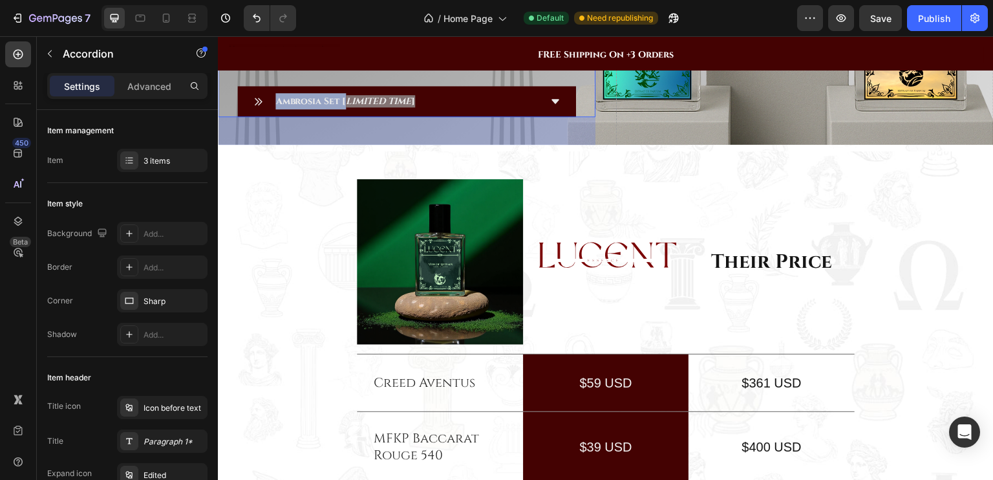
click at [367, 118] on div "Elysium Essentials The Olympian Trio Buy 3 bottles Get 1 FREE Bottle + FREE SHI…" at bounding box center [407, 46] width 378 height 144
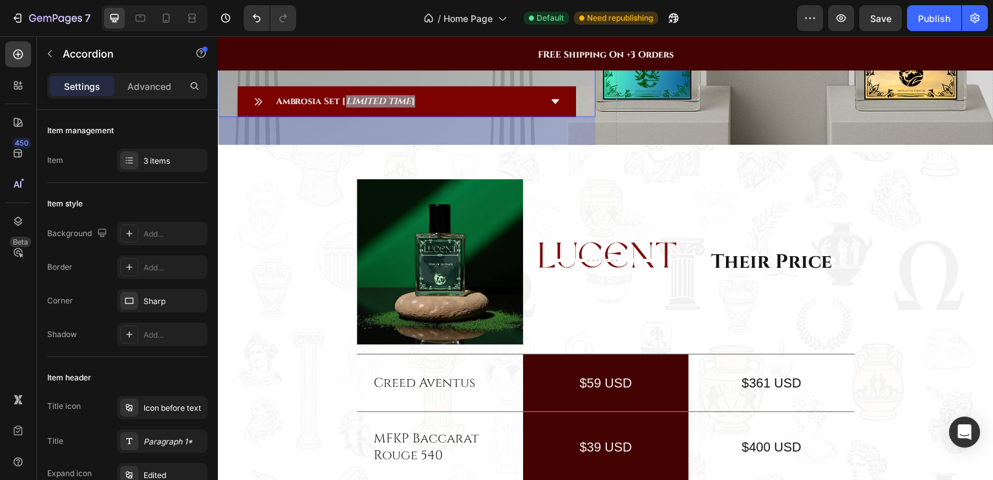
click at [333, 107] on strong "Ambrosia Set [" at bounding box center [310, 101] width 70 height 12
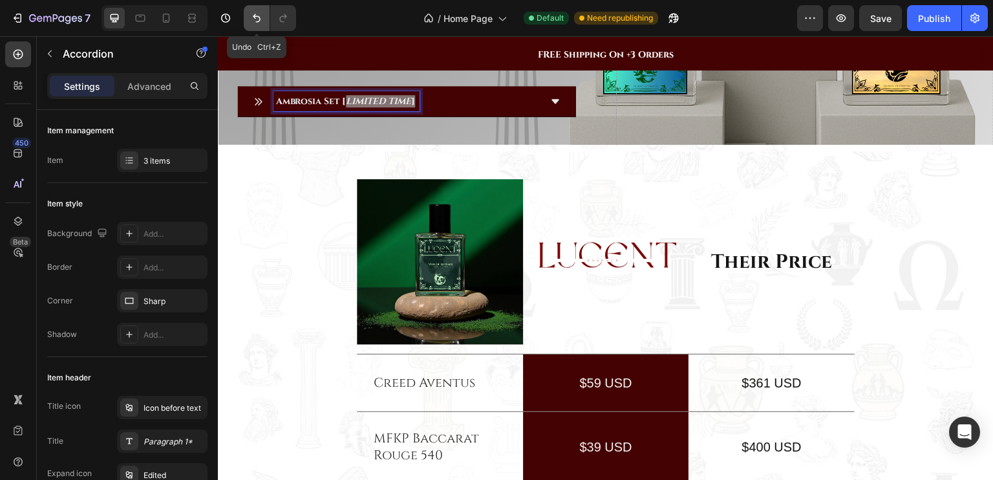
click at [252, 8] on button "Undo/Redo" at bounding box center [257, 18] width 26 height 26
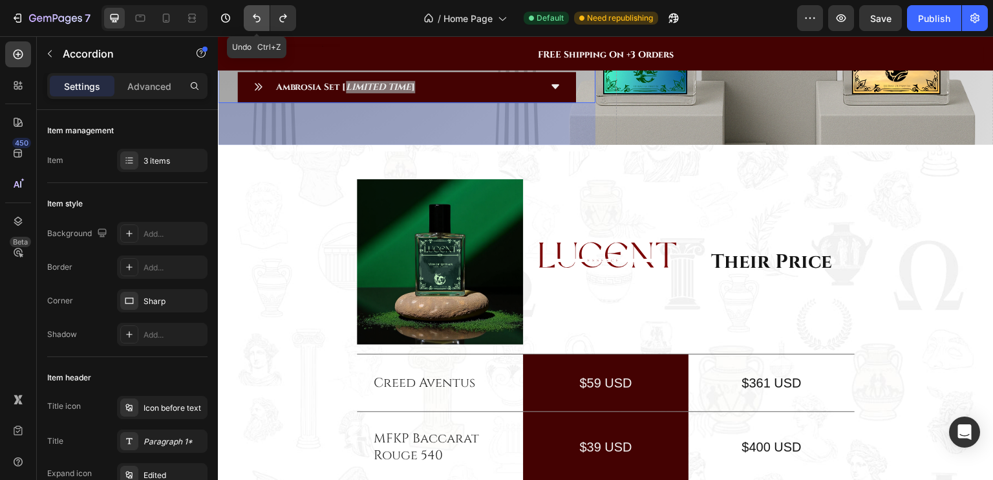
click at [252, 8] on button "Undo/Redo" at bounding box center [257, 18] width 26 height 26
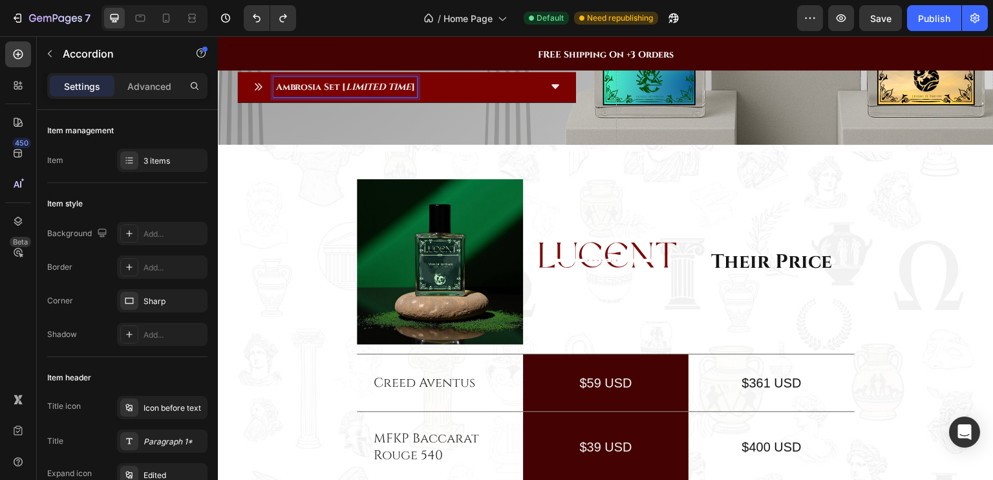
click at [412, 93] on strong "]" at bounding box center [413, 87] width 4 height 12
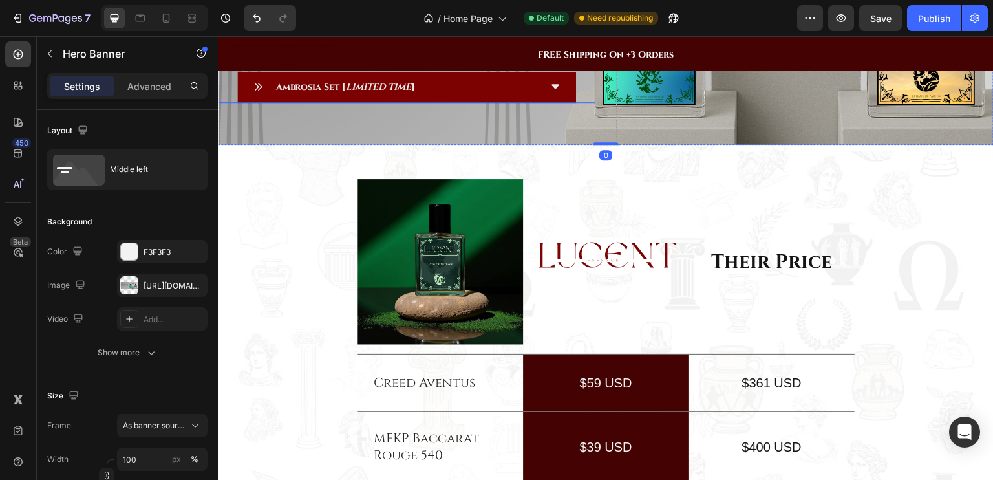
click at [396, 93] on icon "LIMITED TIME" at bounding box center [378, 87] width 65 height 12
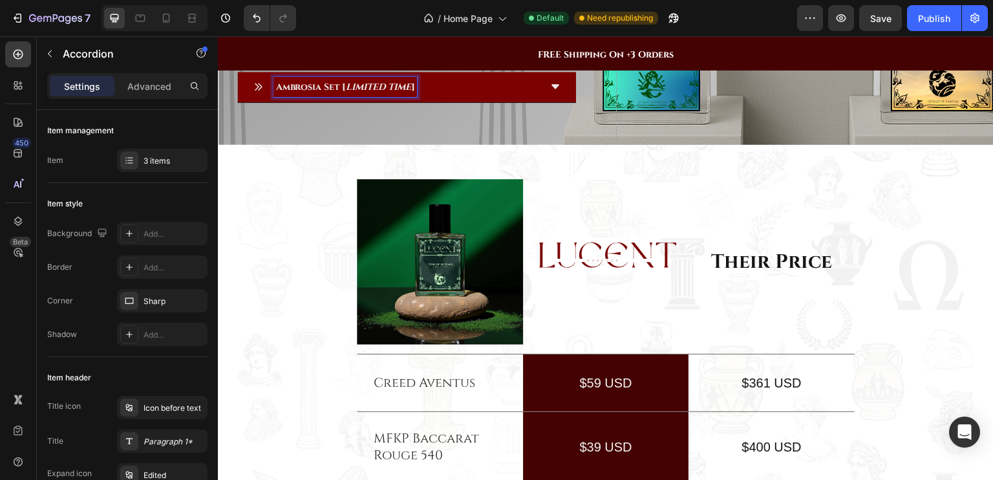
click at [396, 93] on icon "LIMITED TIME" at bounding box center [378, 87] width 65 height 12
click at [358, 93] on icon "LIMITED TIME" at bounding box center [378, 87] width 65 height 12
click at [349, 93] on icon "LIMITED TIME" at bounding box center [378, 87] width 65 height 12
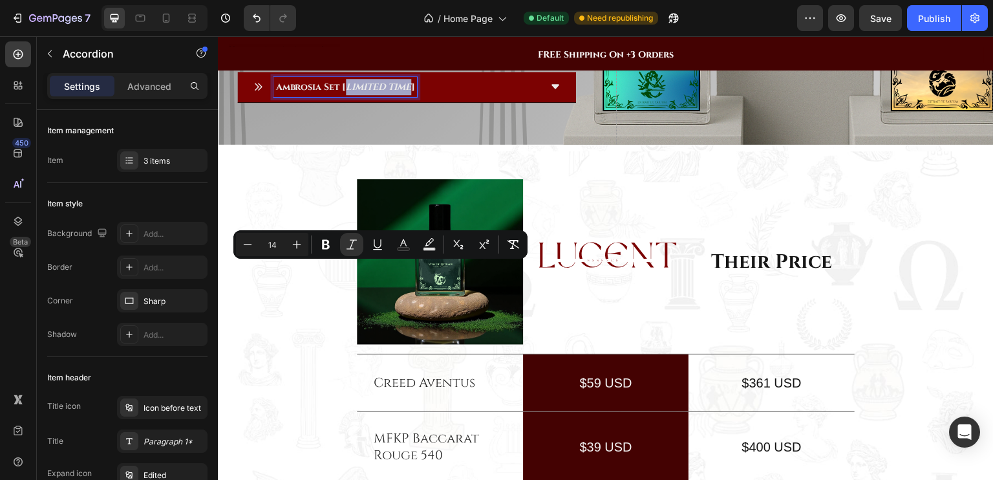
drag, startPoint x: 349, startPoint y: 270, endPoint x: 411, endPoint y: 270, distance: 62.1
click at [411, 93] on icon "LIMITED TIME" at bounding box center [378, 87] width 65 height 12
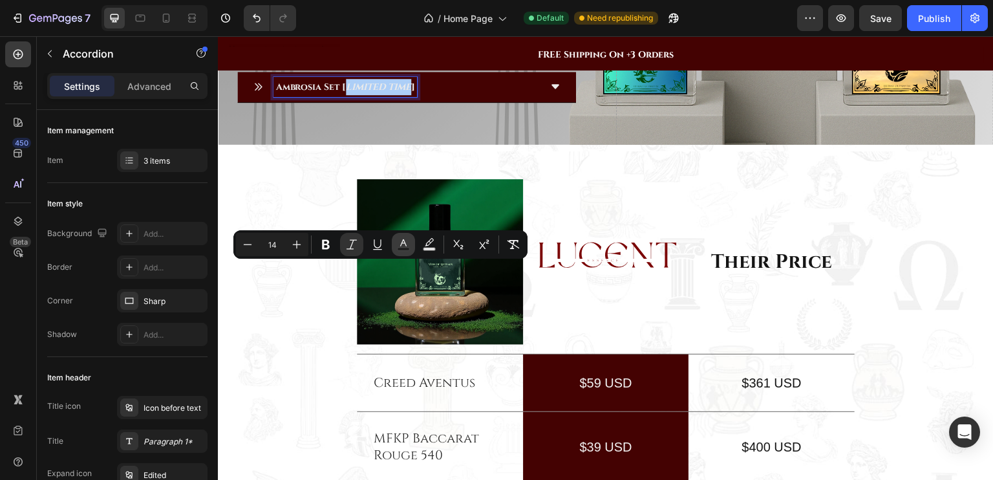
click at [402, 246] on icon "Editor contextual toolbar" at bounding box center [403, 244] width 13 height 13
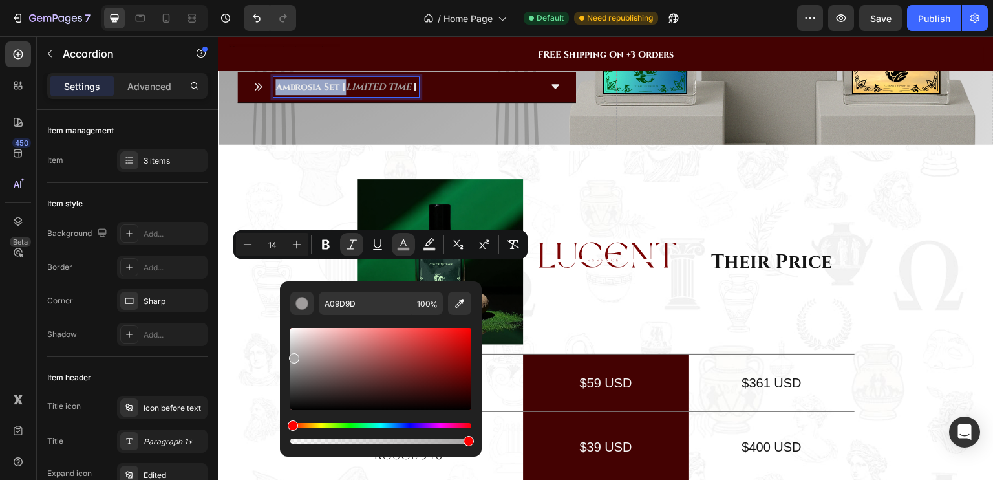
drag, startPoint x: 292, startPoint y: 343, endPoint x: 292, endPoint y: 356, distance: 12.9
click at [292, 356] on div "Editor contextual toolbar" at bounding box center [294, 358] width 10 height 10
type input "A8A6A6"
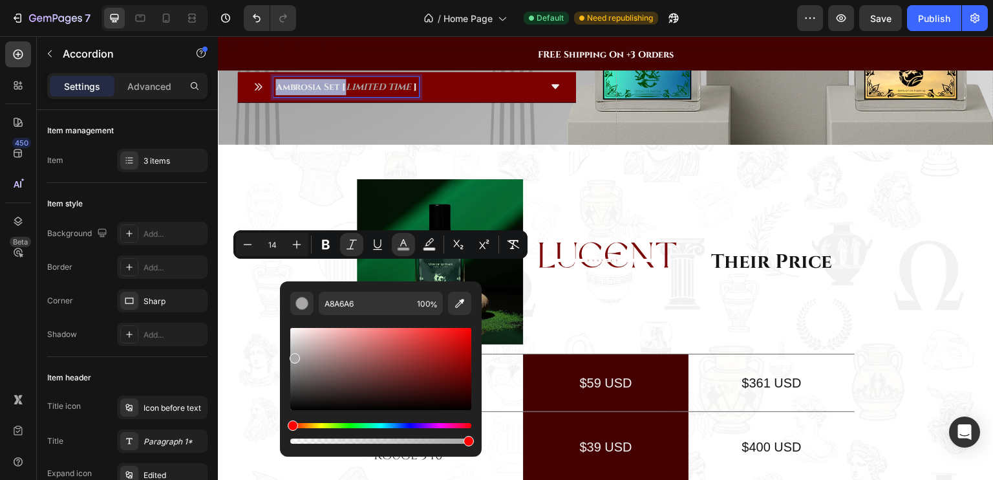
click at [484, 97] on div "Ambrosia Set [ LIMITED TIME ]" at bounding box center [396, 87] width 287 height 20
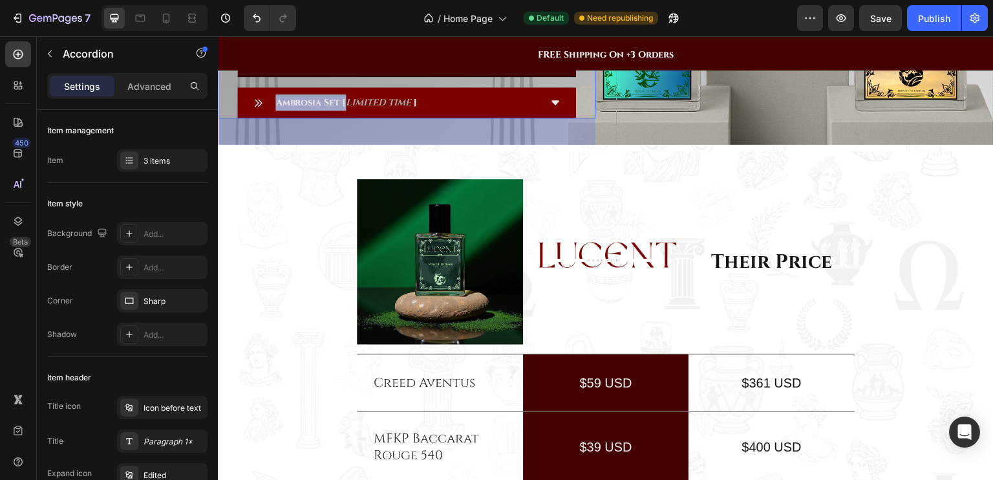
click at [396, 109] on icon "LIMITED TIME" at bounding box center [378, 102] width 65 height 12
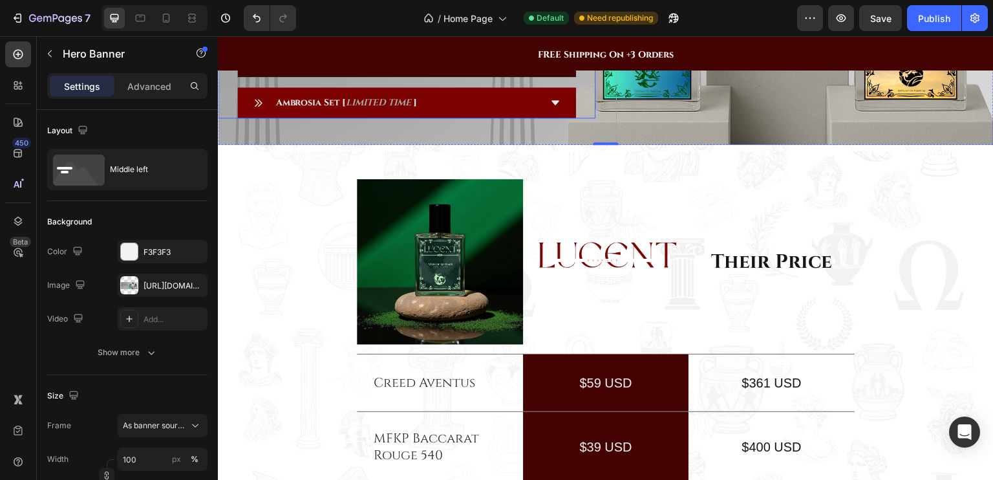
click at [410, 109] on icon "LIMITED TIME" at bounding box center [378, 102] width 65 height 12
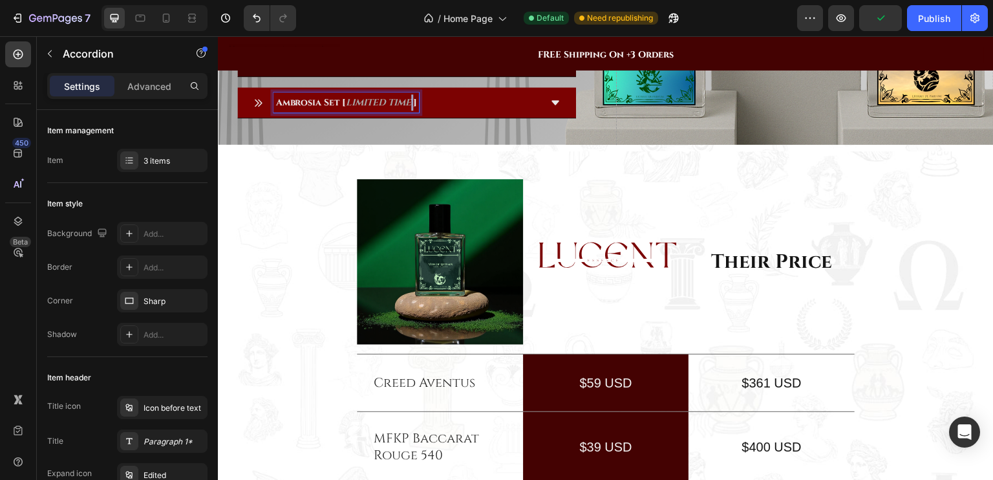
click at [413, 109] on icon "Rich Text Editor. Editing area: main" at bounding box center [412, 102] width 2 height 12
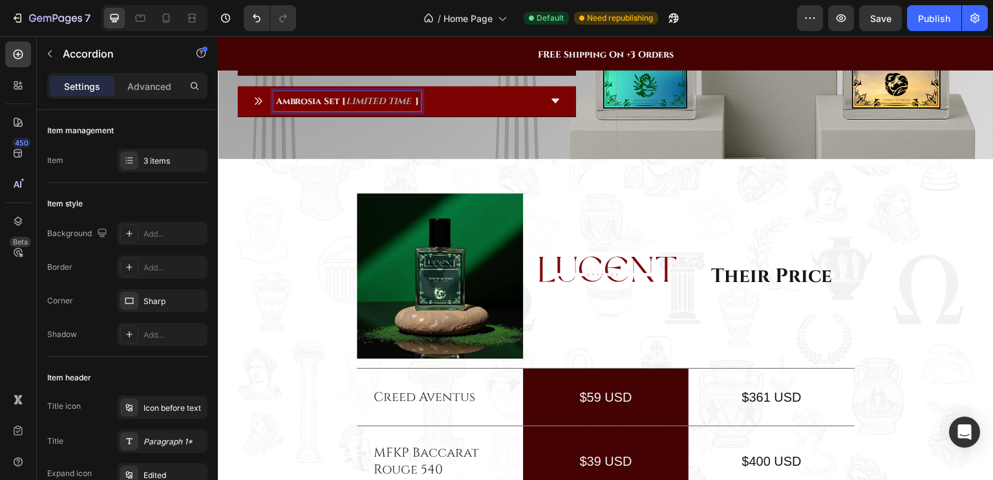
scroll to position [1601, 0]
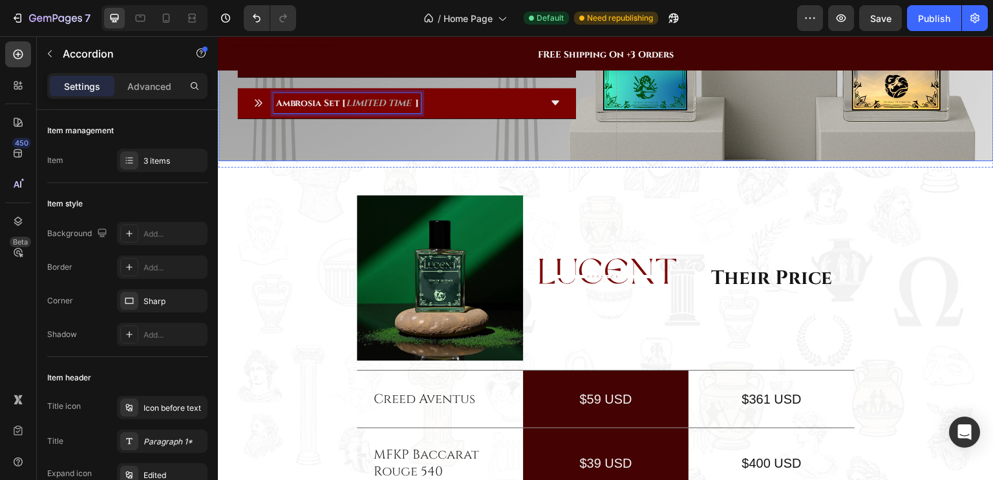
click at [473, 166] on div "Drop element here Row Bundle Like a God – Harness the Power of Fragrance Headin…" at bounding box center [407, 2] width 378 height 328
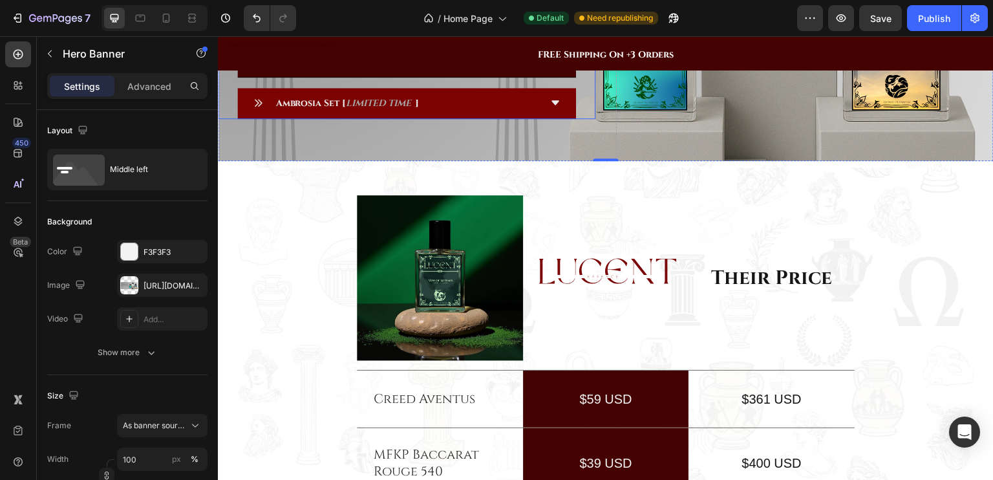
click at [371, 109] on icon "LIMITED TIME" at bounding box center [378, 103] width 65 height 12
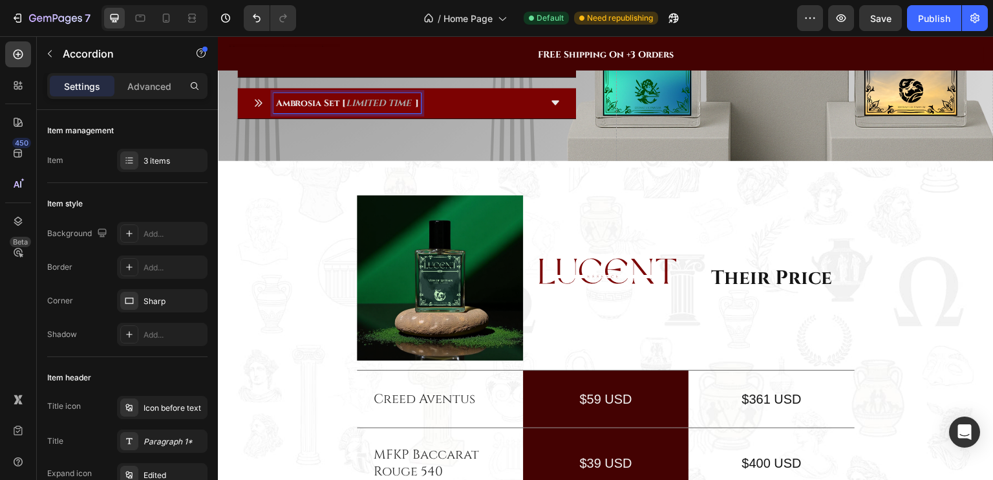
click at [343, 109] on strong "Ambrosia Set [" at bounding box center [310, 103] width 70 height 12
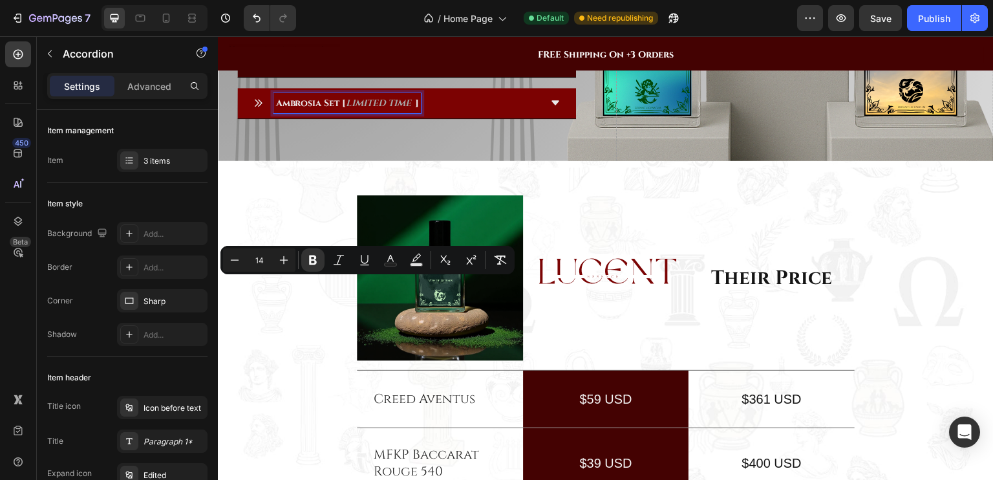
click at [344, 109] on strong "Ambrosia Set [" at bounding box center [310, 103] width 70 height 12
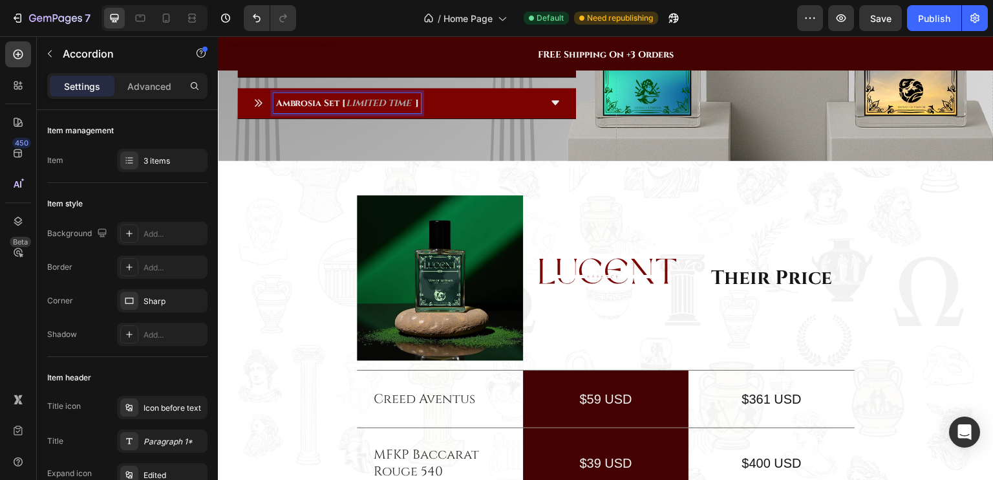
click at [344, 109] on strong "Ambrosia Set [" at bounding box center [310, 103] width 70 height 12
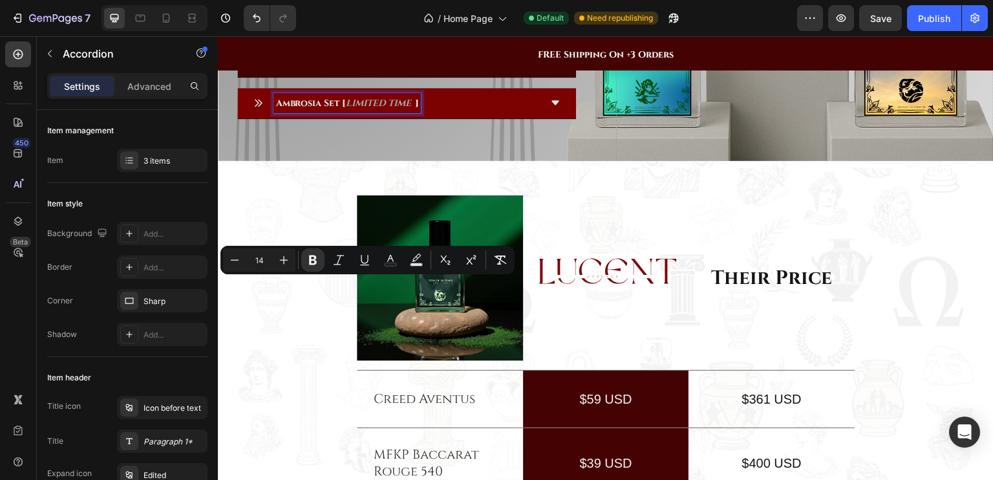
click at [344, 109] on strong "Ambrosia Set [" at bounding box center [310, 103] width 70 height 12
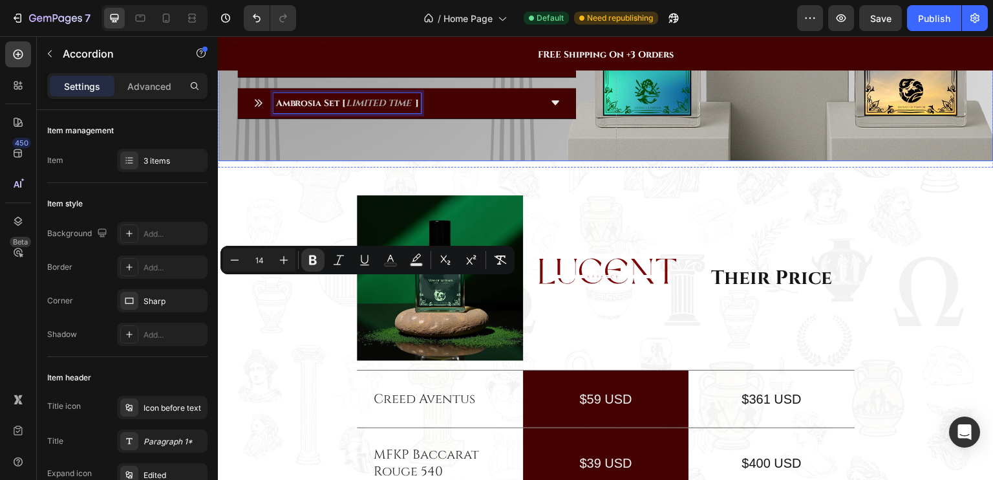
click at [356, 166] on div "Drop element here Row Bundle Like a God – Harness the Power of Fragrance Headin…" at bounding box center [407, 2] width 378 height 328
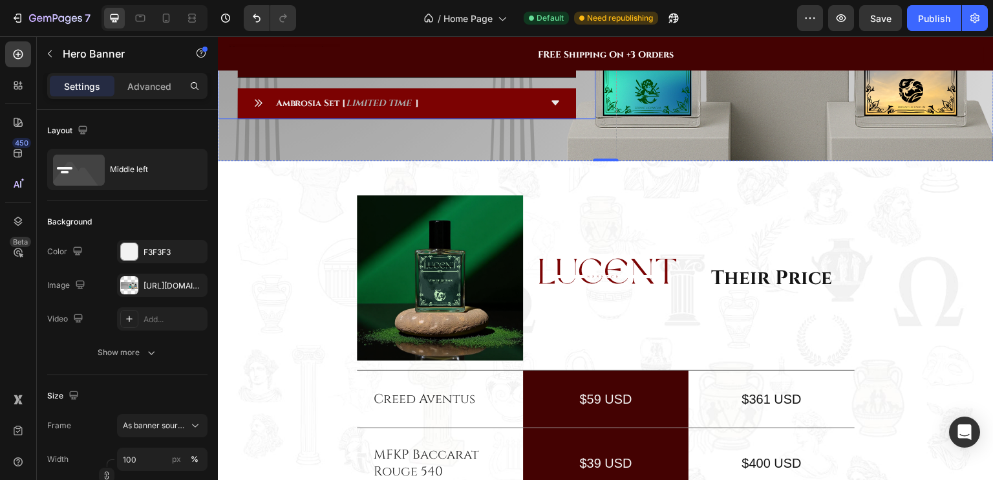
click at [400, 109] on icon "LIMITED TIME" at bounding box center [378, 103] width 65 height 12
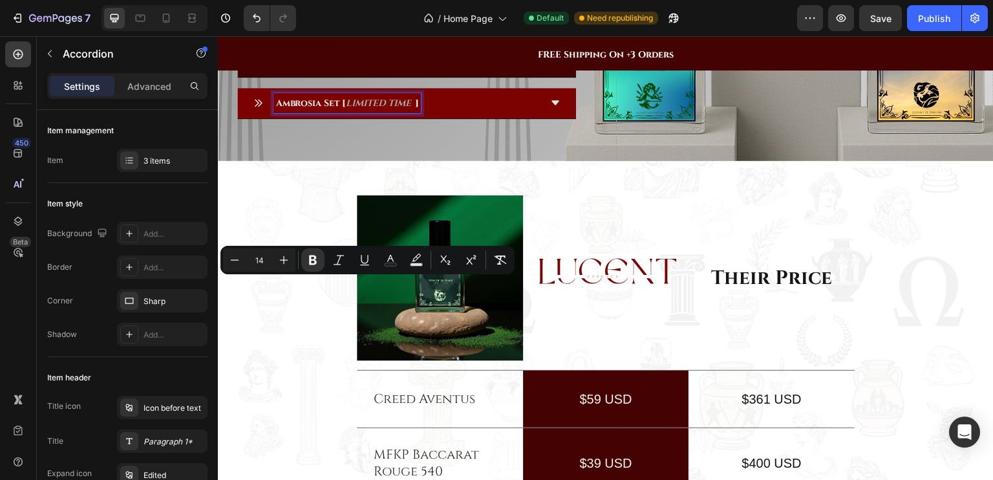
click at [370, 109] on icon "LIMITED TIME" at bounding box center [378, 103] width 65 height 12
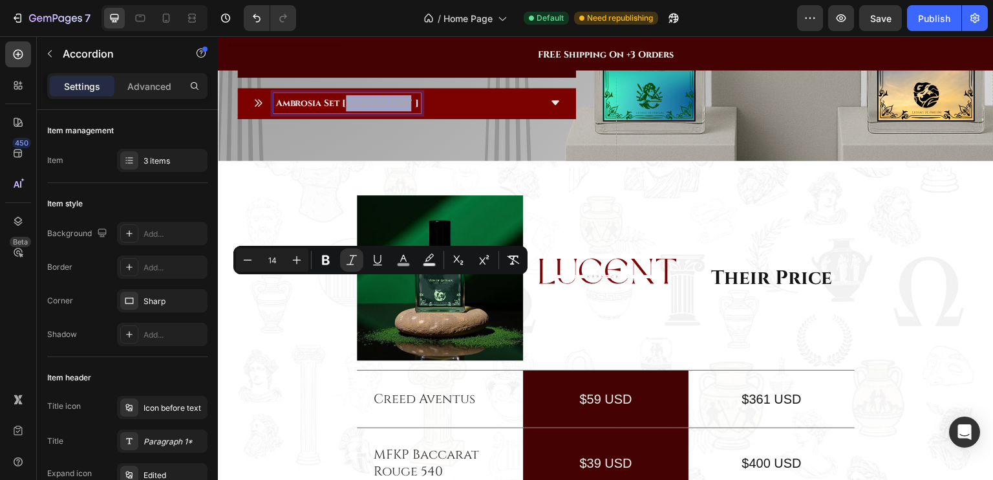
drag, startPoint x: 349, startPoint y: 287, endPoint x: 413, endPoint y: 287, distance: 63.4
click at [411, 109] on icon "LIMITED TIME" at bounding box center [378, 103] width 65 height 12
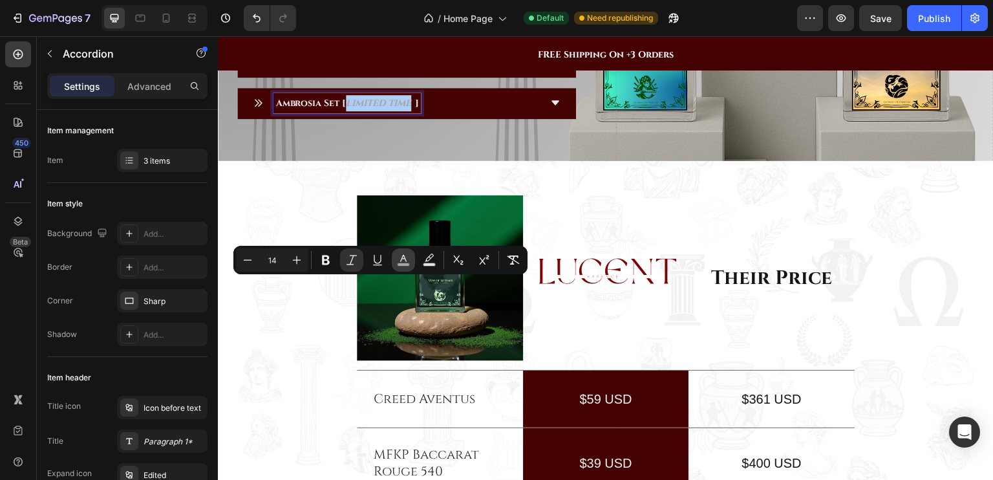
click at [407, 251] on button "color" at bounding box center [403, 259] width 23 height 23
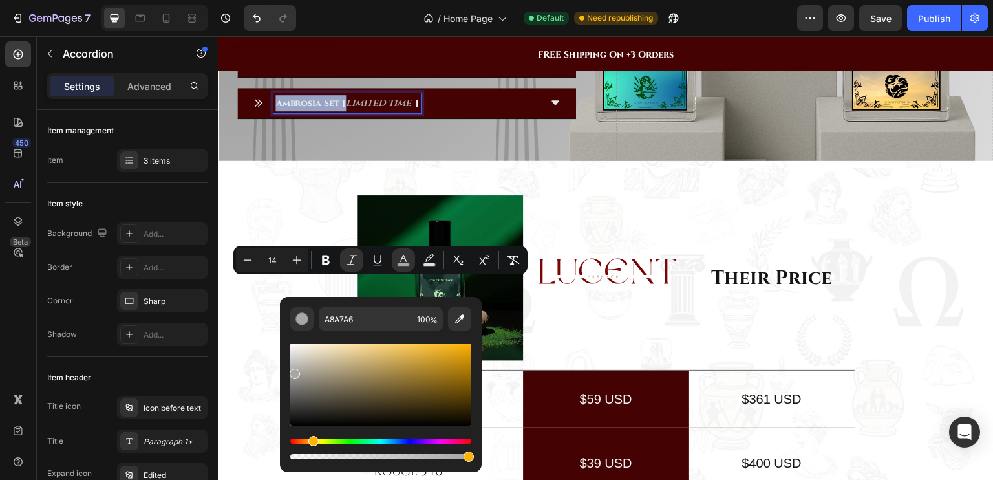
click at [312, 441] on div "Hue" at bounding box center [380, 440] width 181 height 5
drag, startPoint x: 468, startPoint y: 357, endPoint x: 466, endPoint y: 349, distance: 8.5
click at [466, 349] on div "Editor contextual toolbar" at bounding box center [380, 384] width 181 height 82
type input "EDA807"
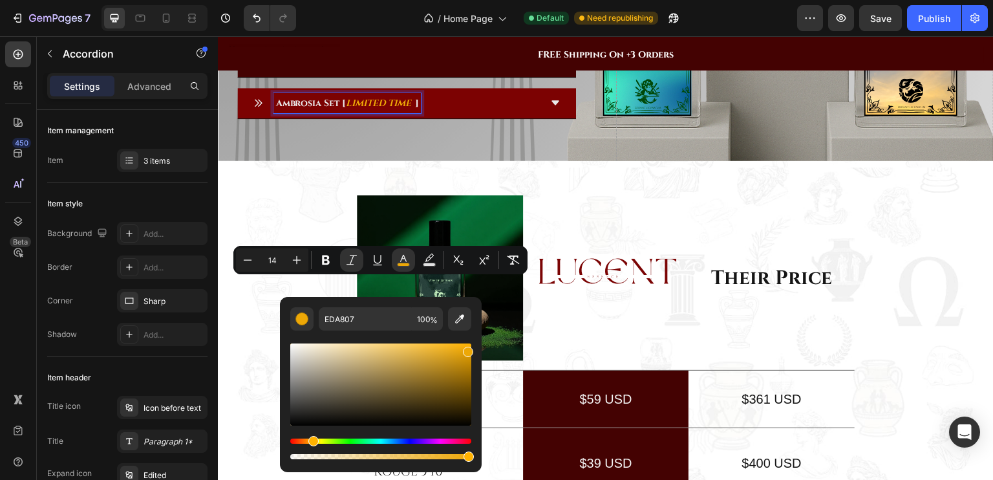
click at [501, 113] on div "Ambrosia Set [ LIMITED TIME ]" at bounding box center [396, 103] width 287 height 20
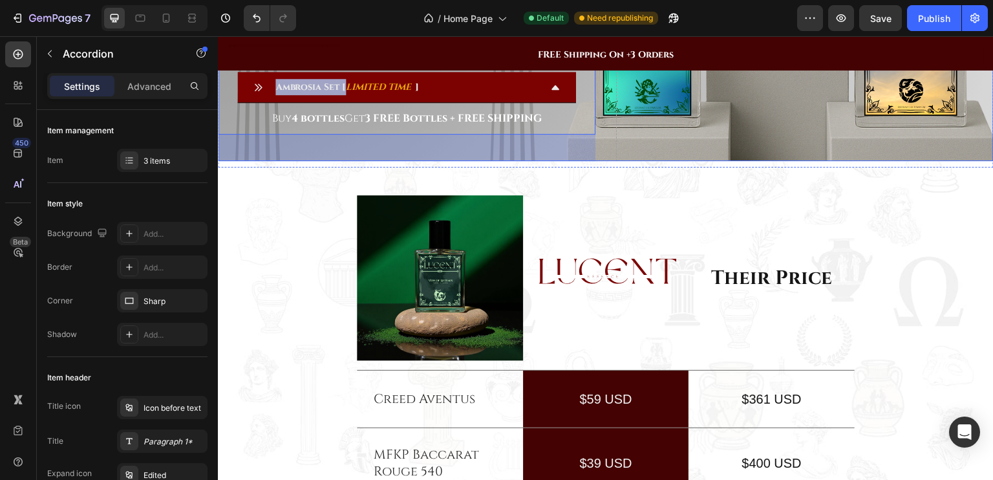
click at [500, 158] on div "Drop element here Row Bundle Like a God – Harness the Power of Fragrance Headin…" at bounding box center [407, 1] width 378 height 359
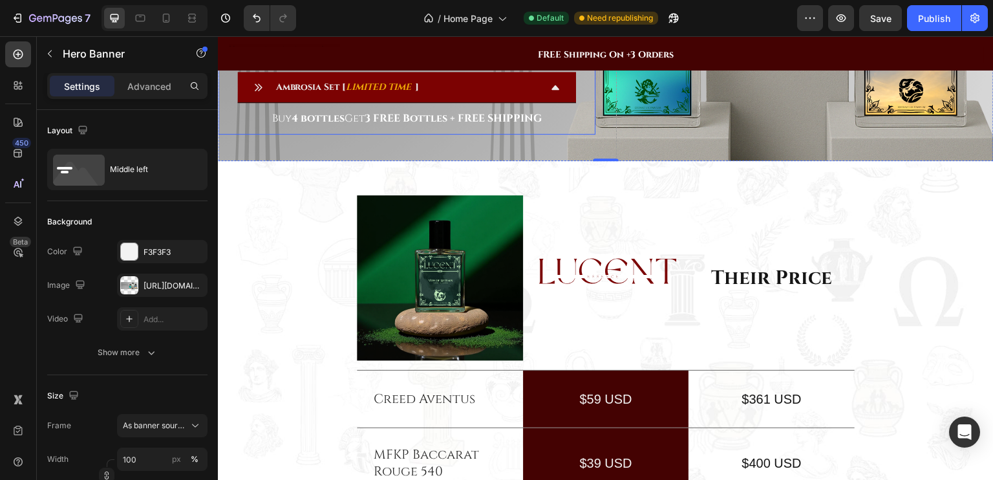
click at [552, 92] on icon at bounding box center [555, 87] width 10 height 10
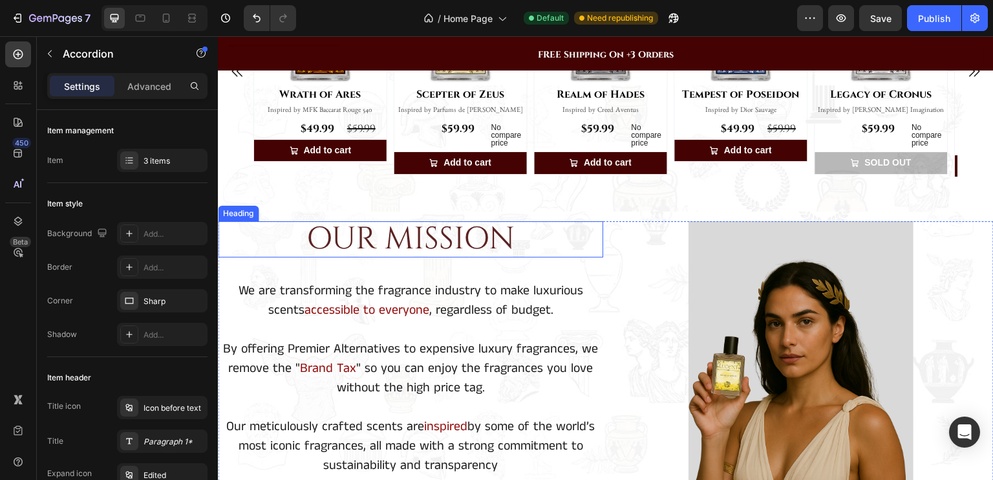
scroll to position [689, 0]
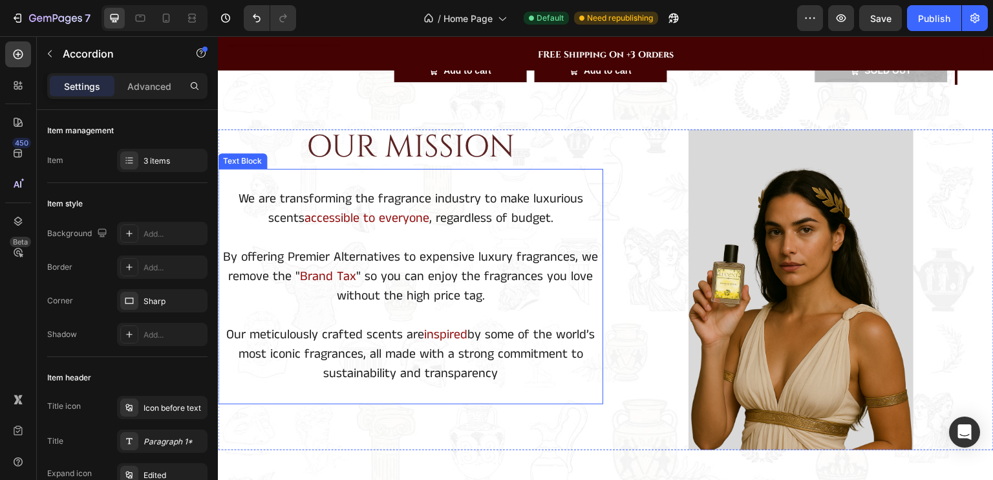
click at [395, 255] on p "By offering Premier Alternatives to expensive luxury fragrances, we remove the …" at bounding box center [410, 277] width 383 height 58
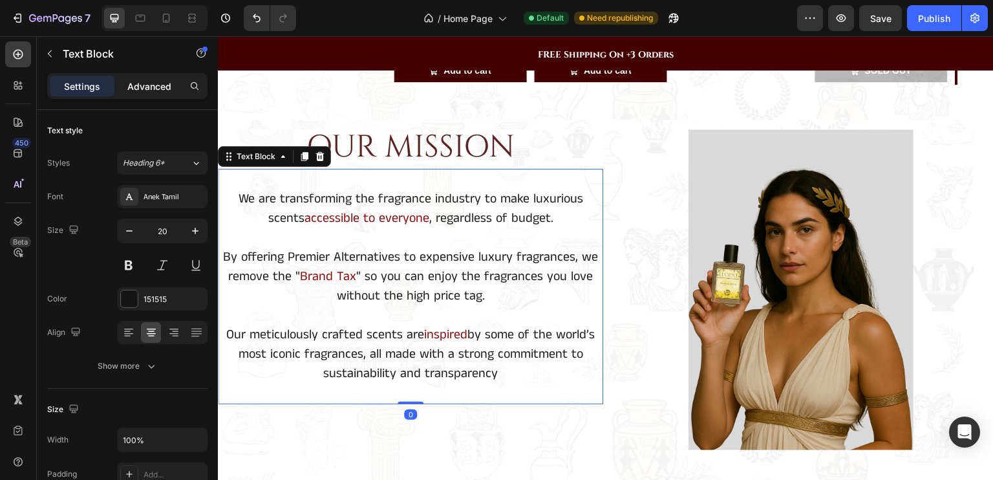
click at [162, 93] on div "Advanced" at bounding box center [149, 86] width 65 height 21
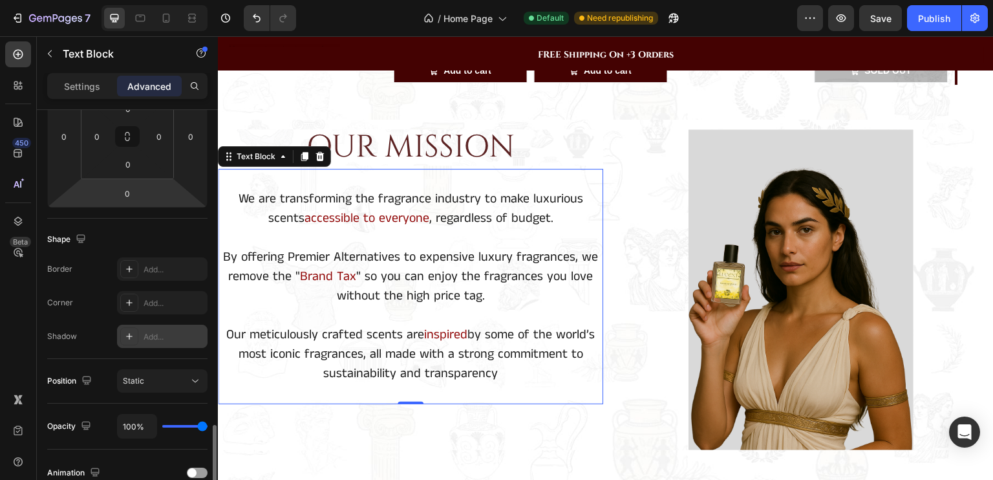
scroll to position [367, 0]
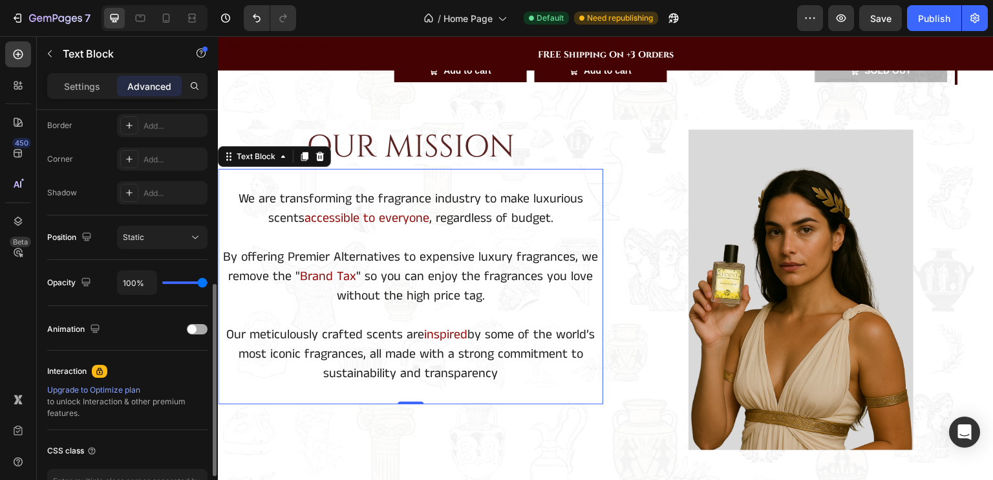
click at [189, 328] on span at bounding box center [192, 329] width 9 height 9
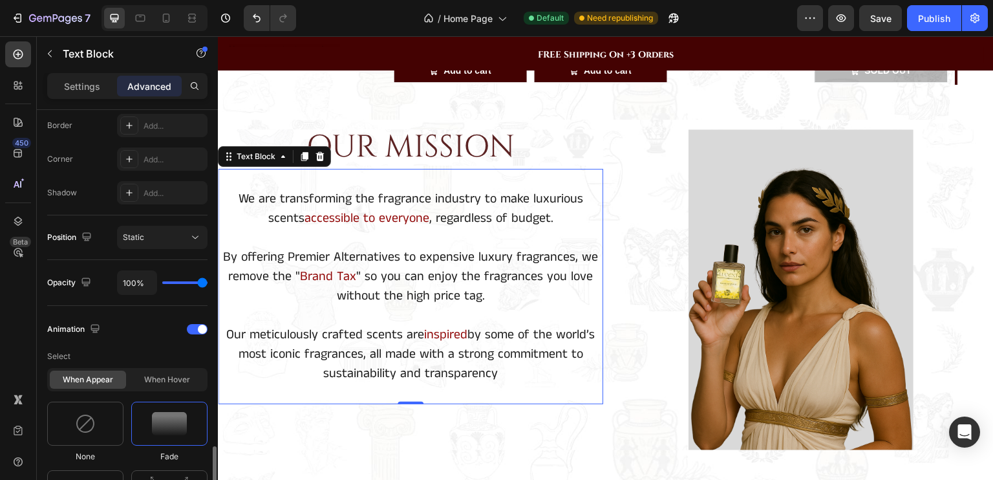
scroll to position [529, 0]
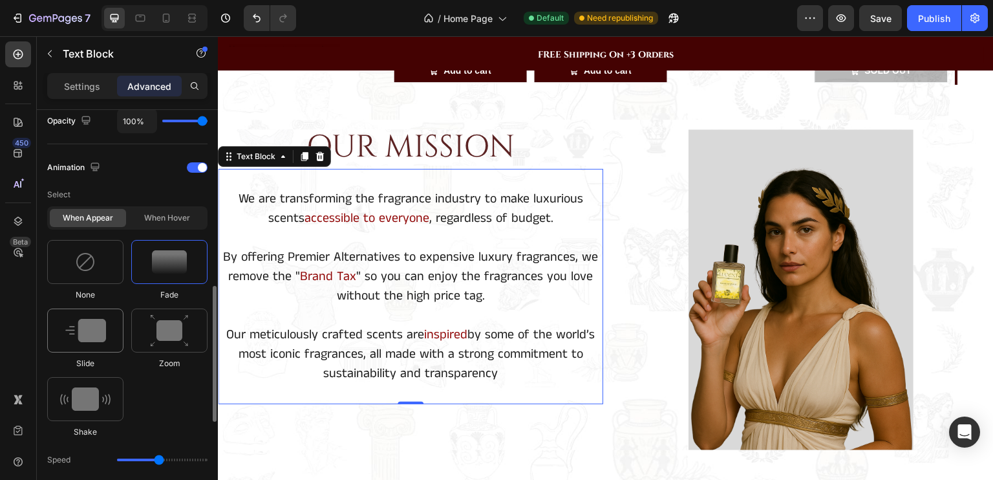
click at [85, 343] on div at bounding box center [85, 330] width 76 height 44
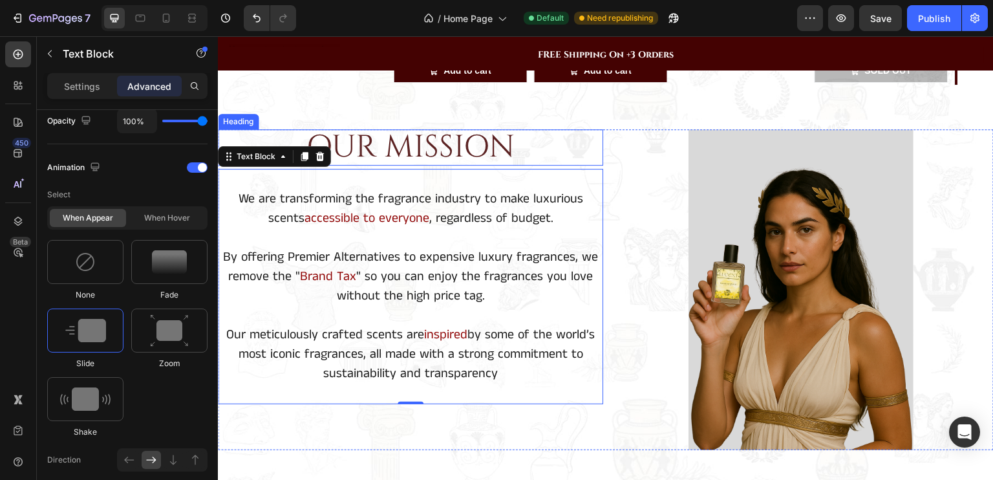
click at [400, 137] on h2 "OUR MISSION" at bounding box center [410, 147] width 385 height 37
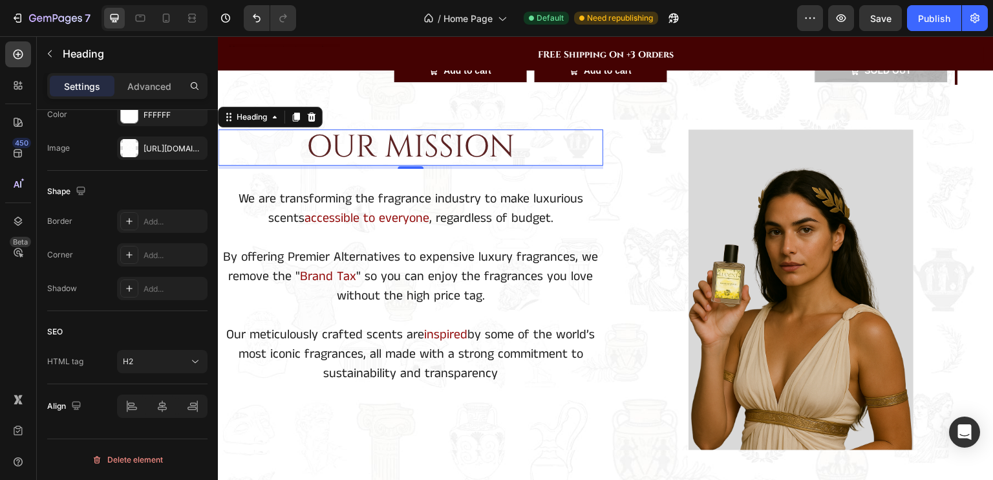
scroll to position [0, 0]
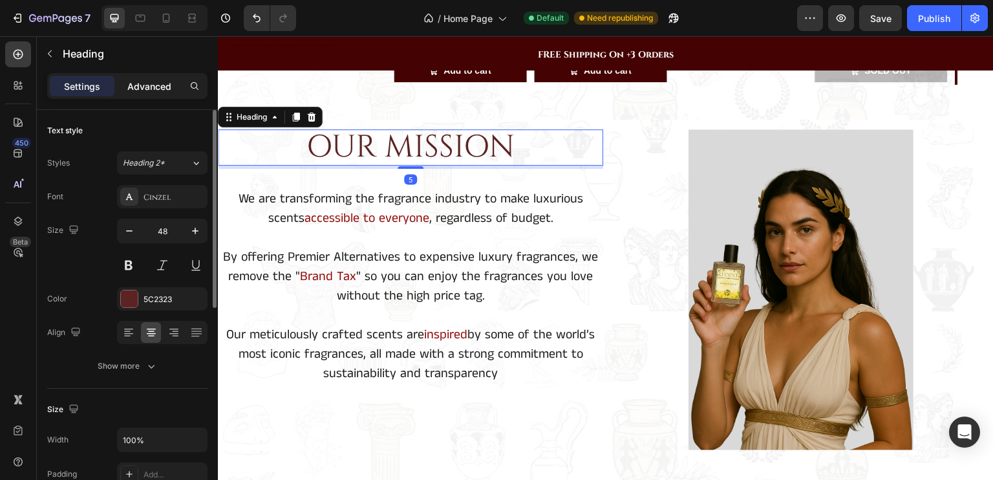
click at [158, 91] on p "Advanced" at bounding box center [149, 87] width 44 height 14
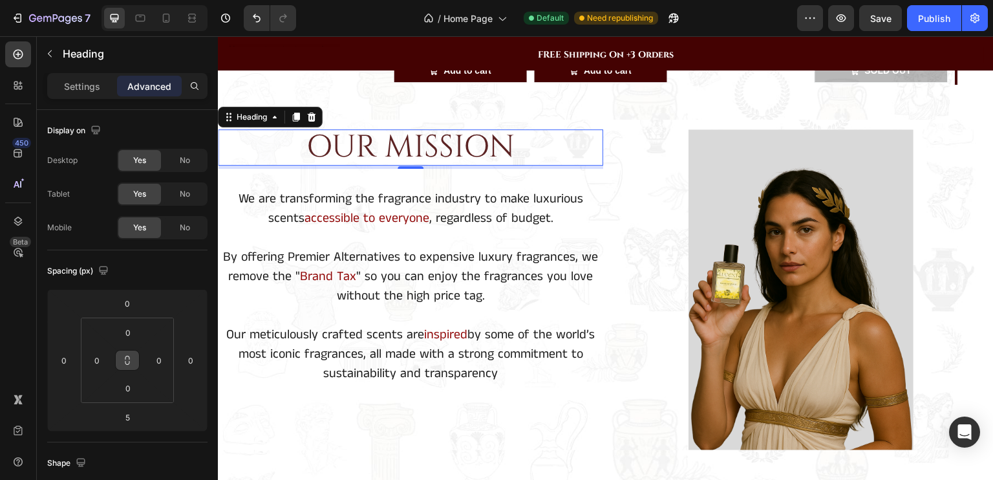
scroll to position [327, 0]
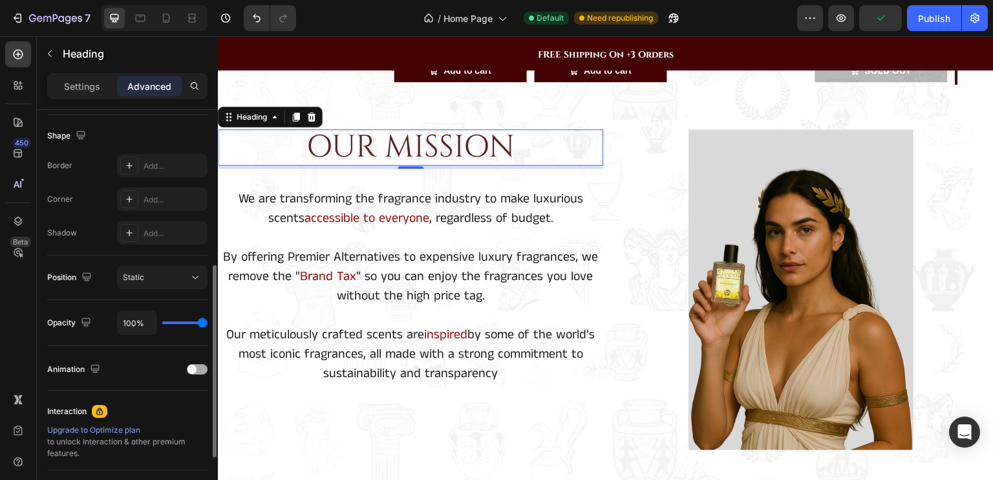
click at [200, 364] on div at bounding box center [197, 369] width 21 height 10
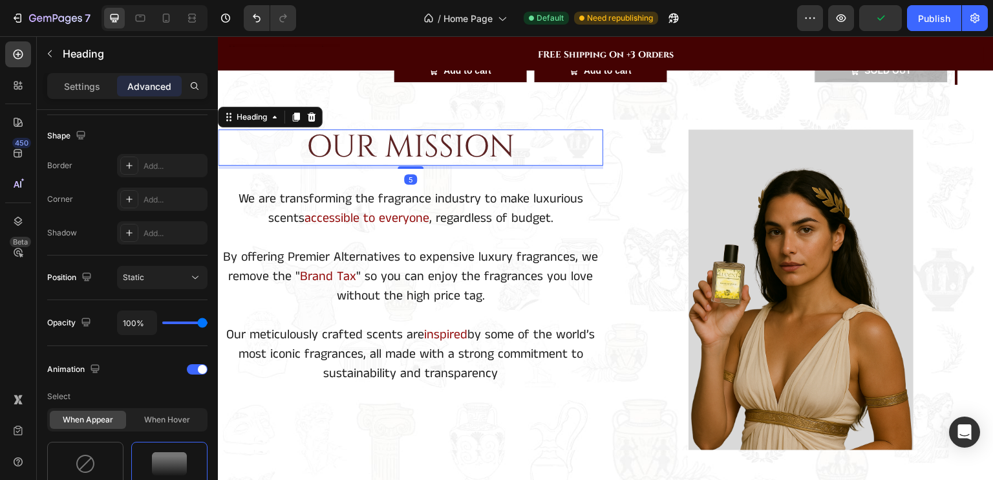
scroll to position [528, 0]
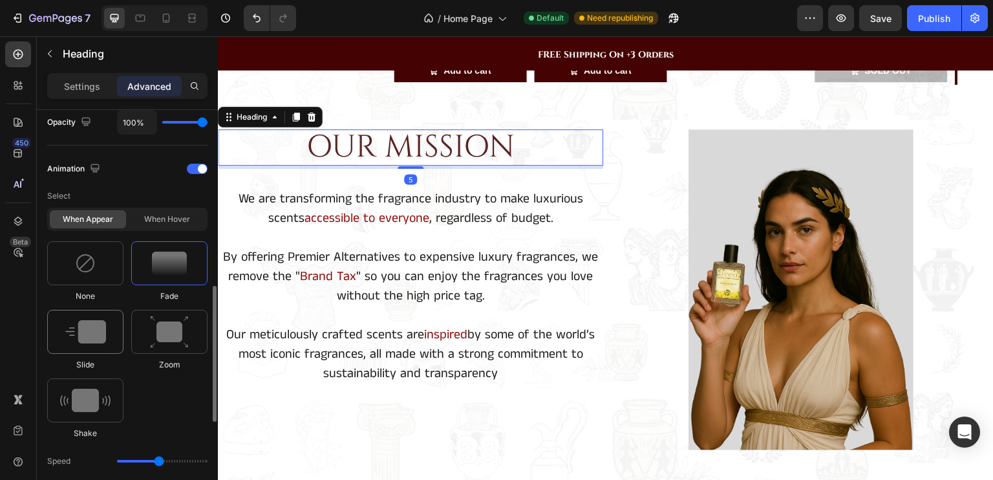
click at [82, 333] on img at bounding box center [85, 331] width 41 height 23
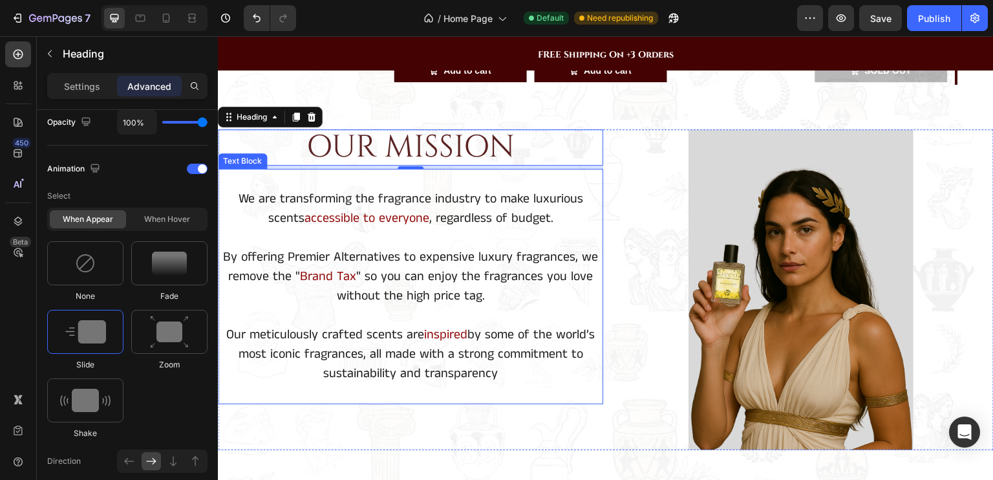
click at [509, 306] on p at bounding box center [410, 315] width 383 height 19
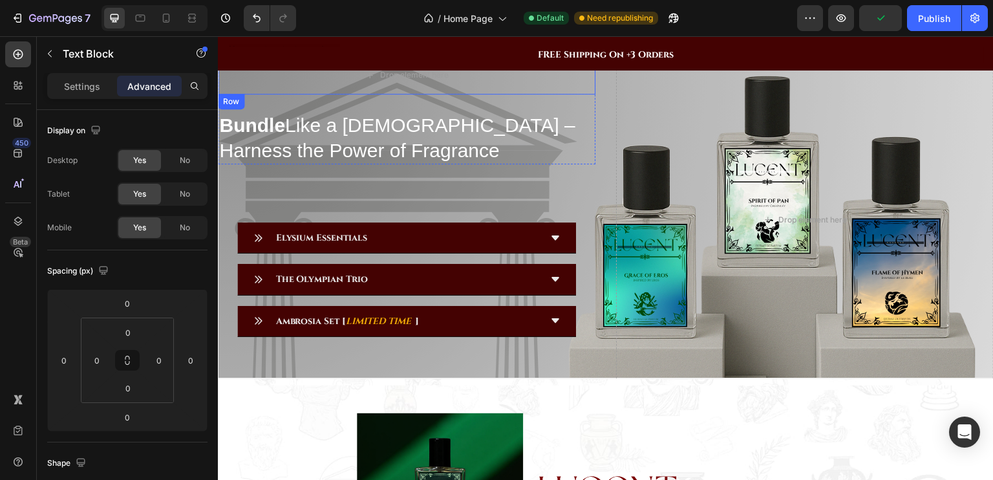
scroll to position [1653, 0]
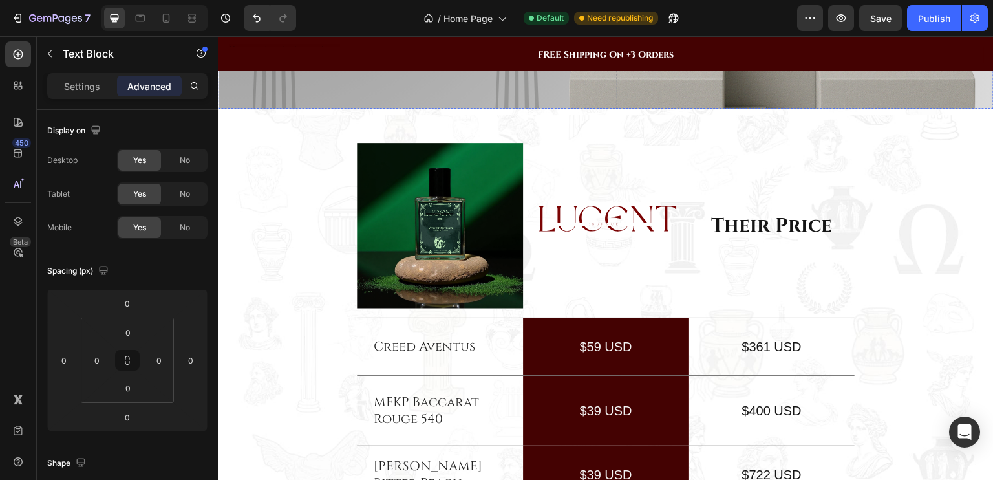
click at [550, 56] on icon at bounding box center [555, 50] width 10 height 10
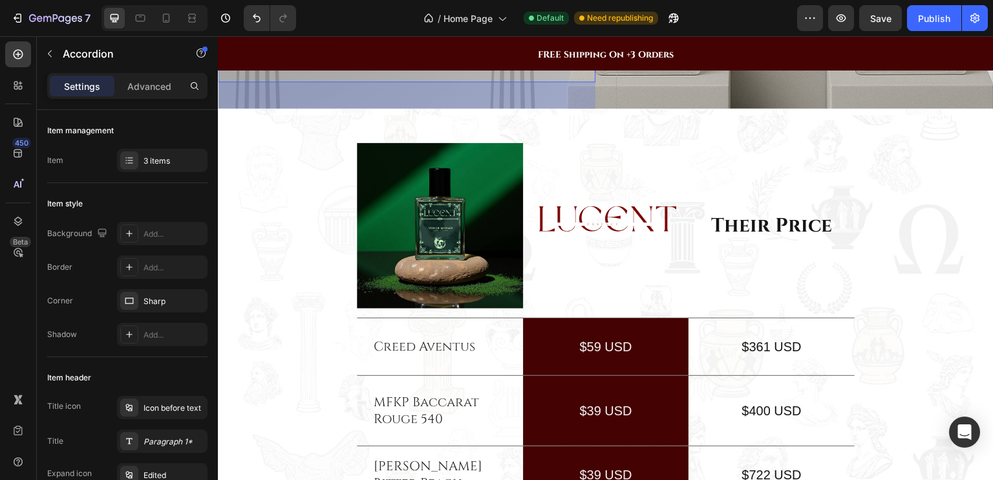
click at [550, 40] on icon at bounding box center [555, 35] width 10 height 10
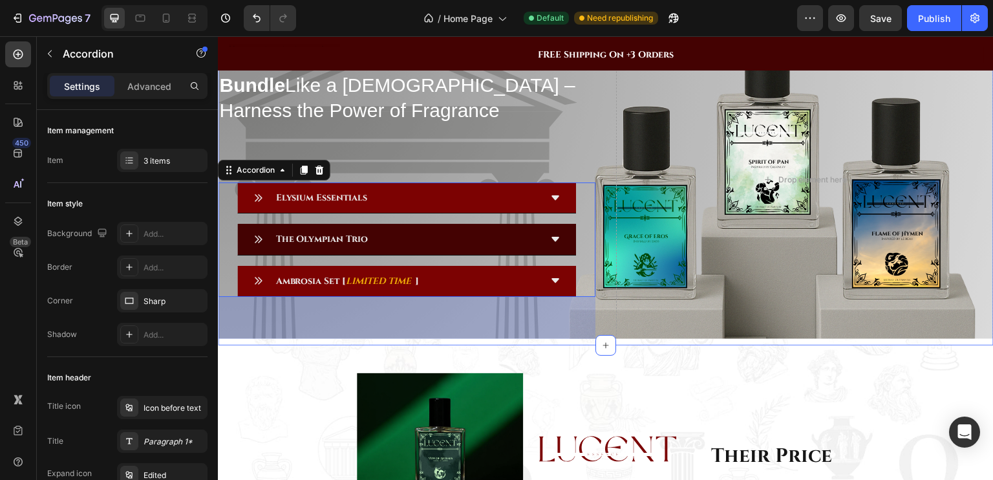
scroll to position [1614, 0]
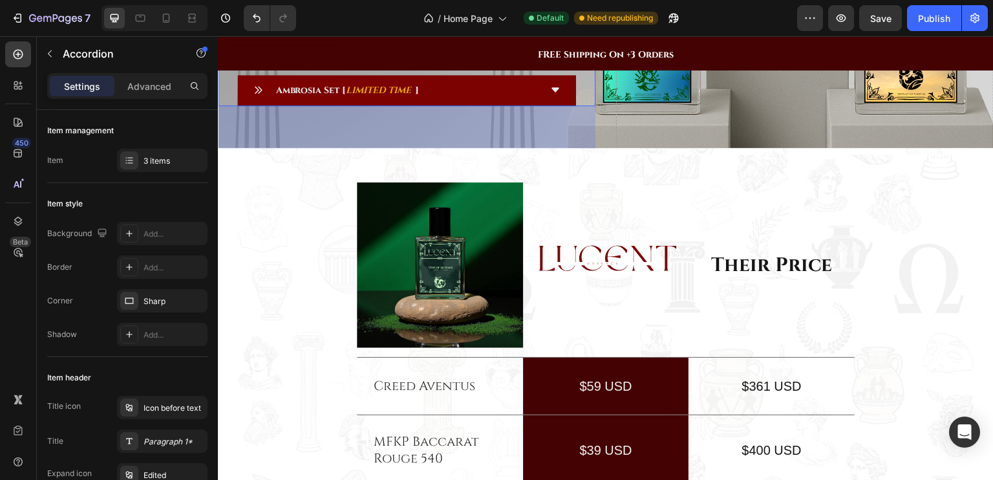
click at [350, 96] on icon "LIMITED TIME" at bounding box center [378, 90] width 65 height 12
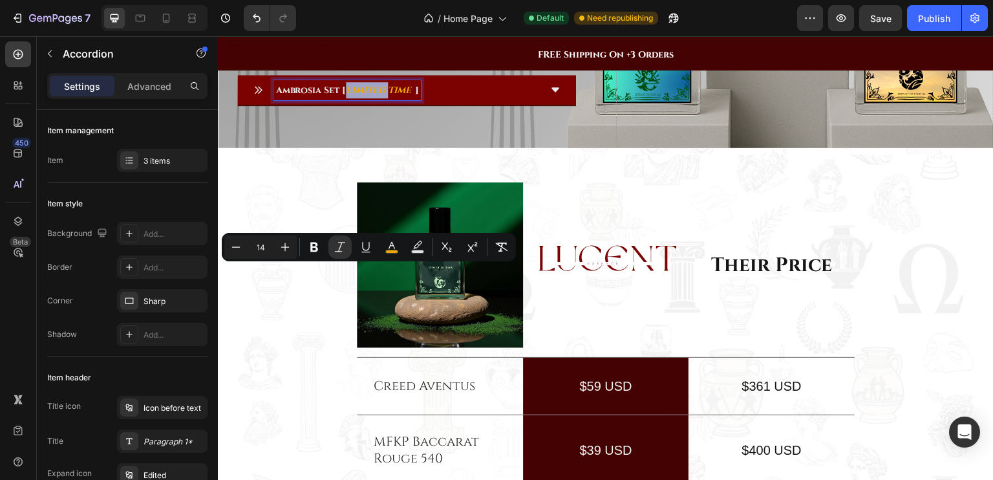
click at [345, 96] on strong "Ambrosia Set [" at bounding box center [310, 90] width 70 height 12
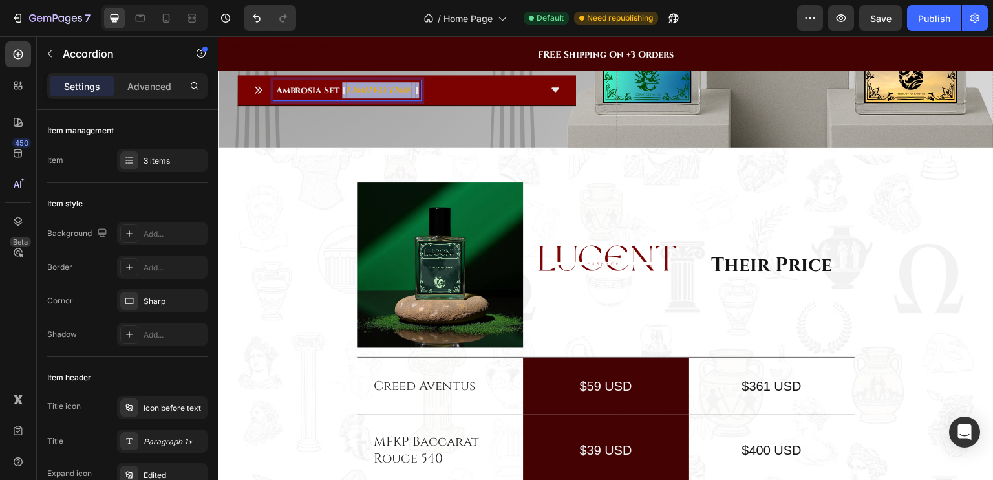
drag, startPoint x: 342, startPoint y: 273, endPoint x: 422, endPoint y: 272, distance: 80.2
click at [419, 98] on p "Ambrosia Set [ LIMITED TIME ]" at bounding box center [347, 90] width 144 height 16
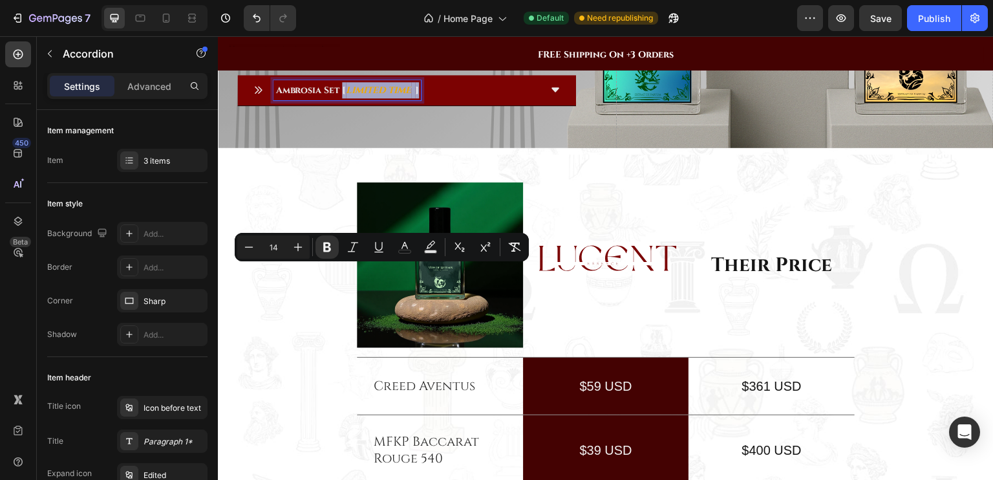
copy p "[ LIMITED TIME ]"
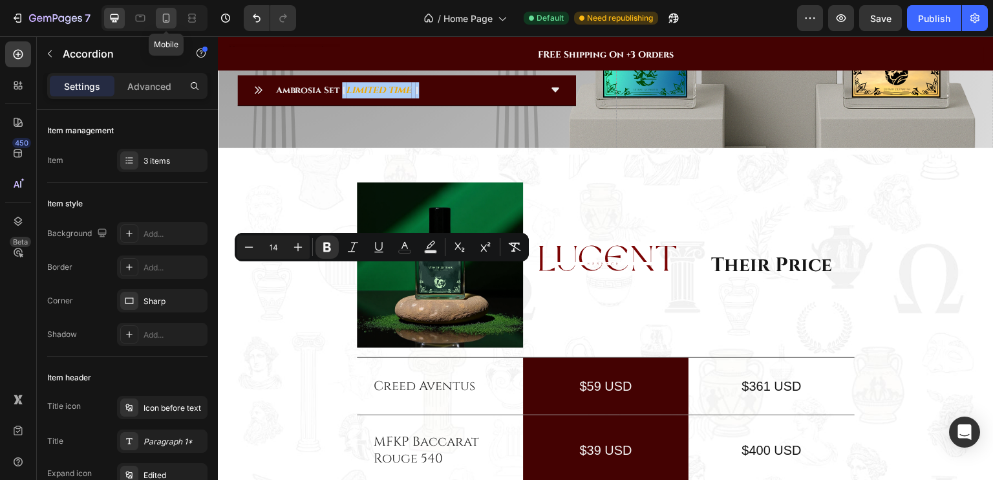
click at [162, 19] on icon at bounding box center [166, 18] width 13 height 13
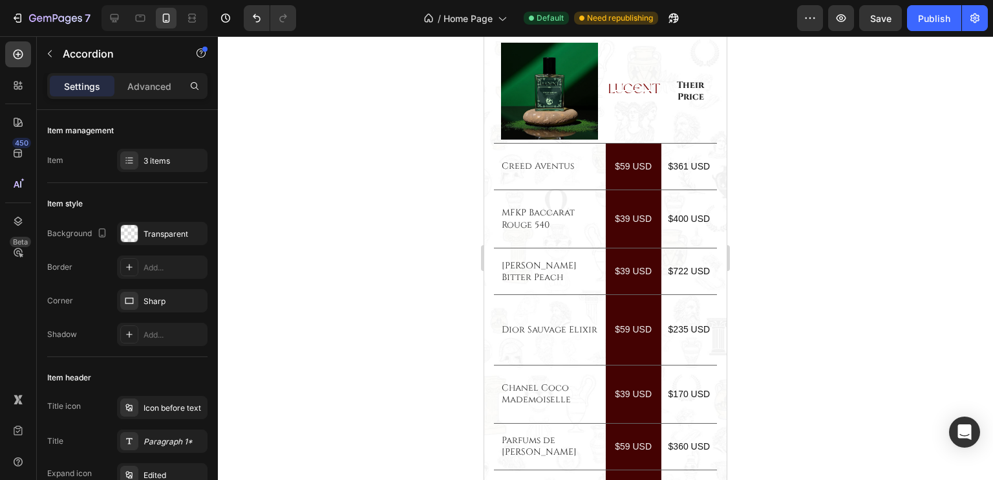
scroll to position [1526, 0]
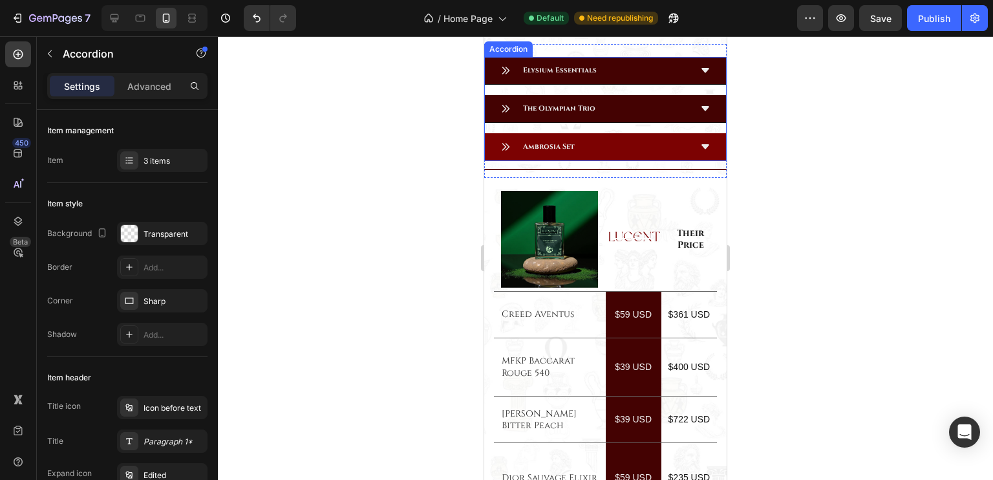
click at [578, 381] on div "Ambrosia Set" at bounding box center [595, 389] width 189 height 17
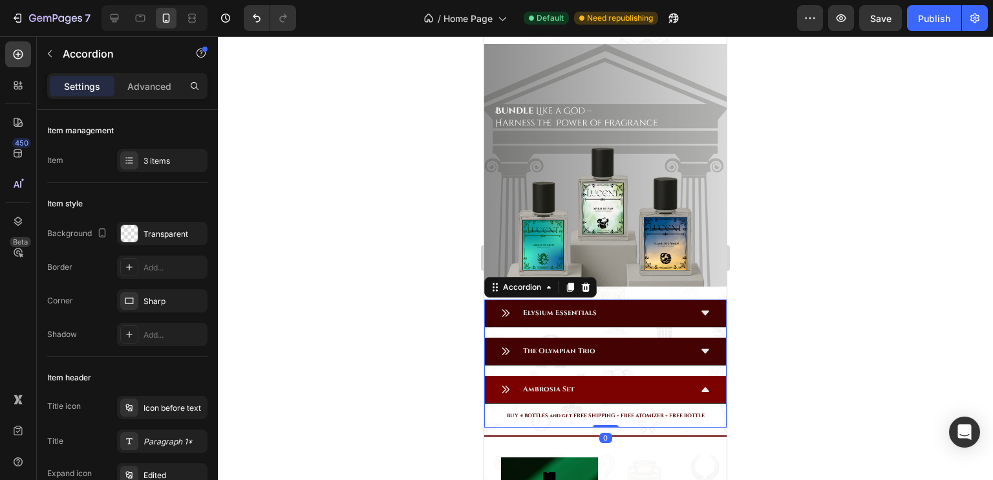
click at [569, 383] on p "Ambrosia Set" at bounding box center [549, 389] width 52 height 13
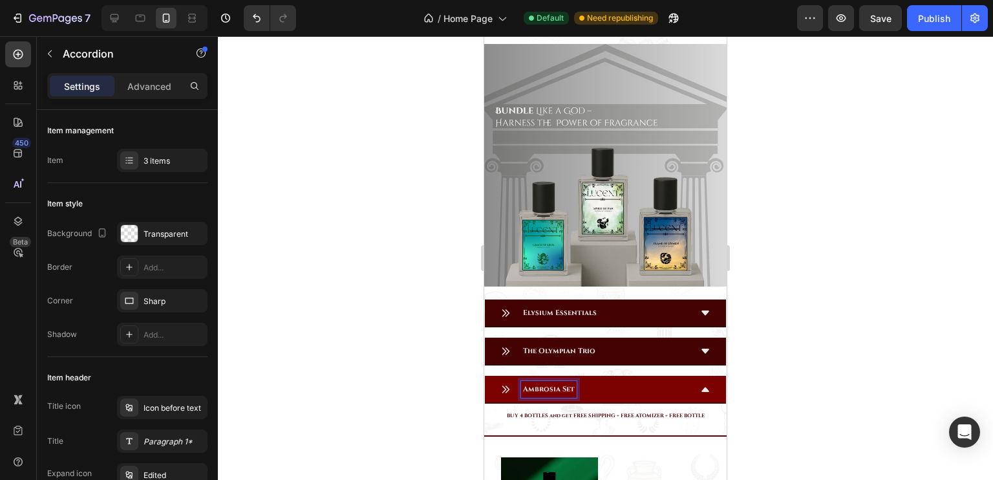
click at [572, 383] on p "Ambrosia Set" at bounding box center [549, 389] width 52 height 13
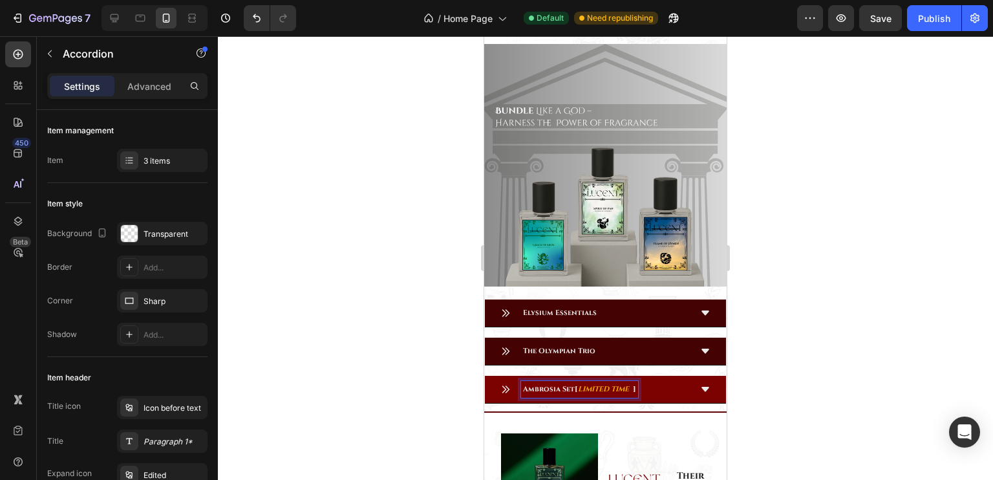
click at [689, 376] on div "Ambrosia Set [ LIMITED TIME ]" at bounding box center [605, 390] width 241 height 28
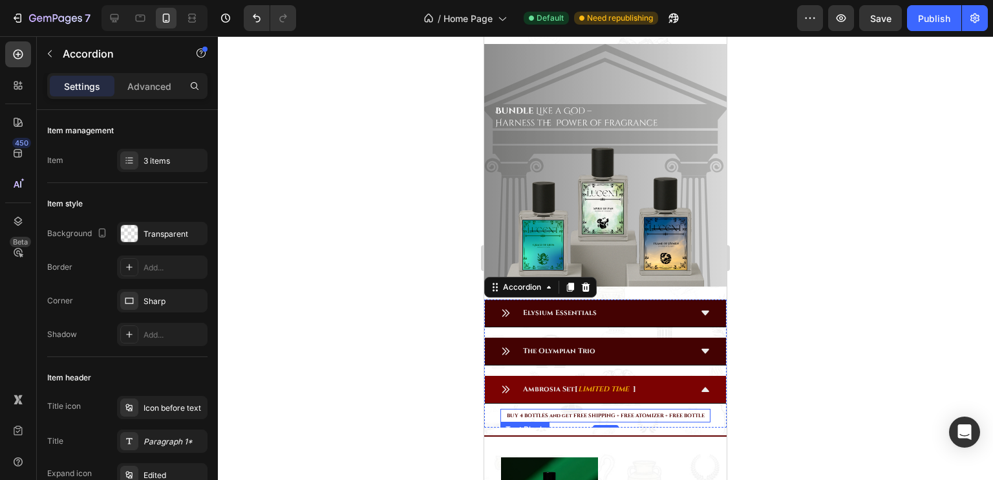
click at [543, 412] on strong "BUY 4 BOTTLES and get FREE SHIPPING + FREE ATOMIZER + FREE BOTTLE" at bounding box center [606, 415] width 198 height 7
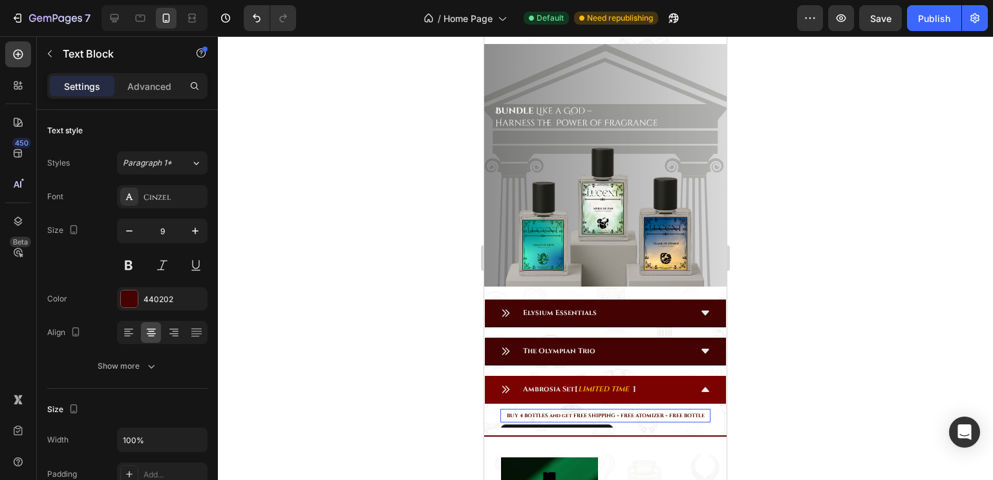
click at [543, 412] on strong "BUY 4 BOTTLES and get FREE SHIPPING + FREE ATOMIZER + FREE BOTTLE" at bounding box center [606, 415] width 198 height 7
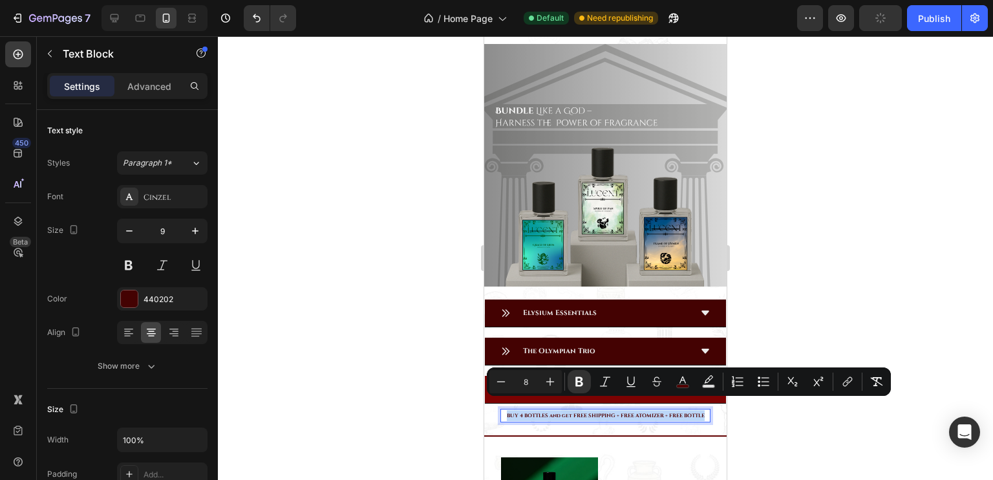
type input "9"
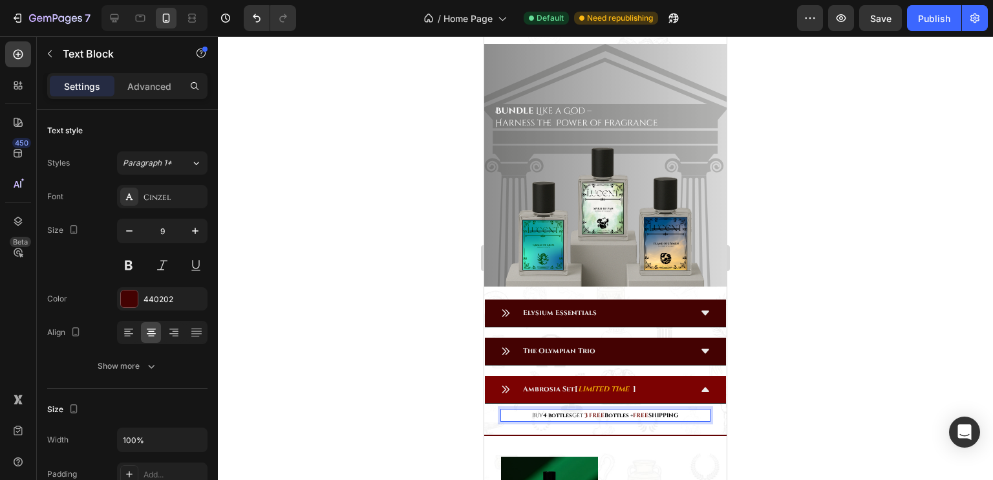
click at [543, 411] on strong "4 bottles" at bounding box center [557, 415] width 29 height 8
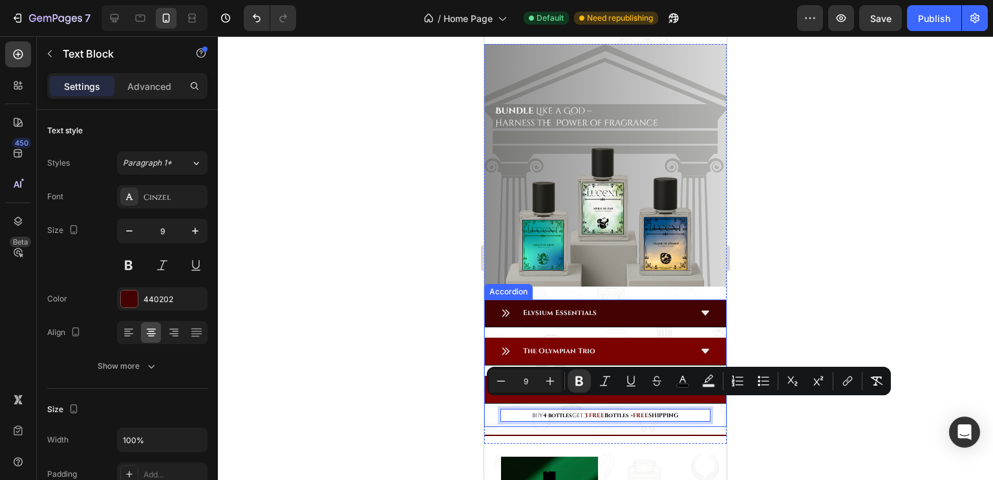
click at [629, 343] on div "The Olympian Trio" at bounding box center [595, 351] width 189 height 17
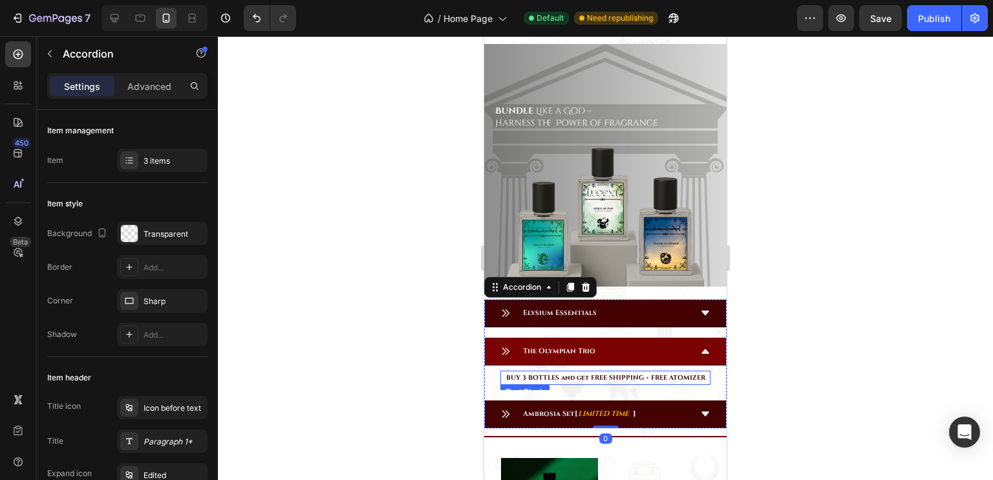
click at [587, 373] on strong "BUY 3 BOTTLES and get FREE SHIPPING + FREE ATOMIZER" at bounding box center [605, 377] width 199 height 9
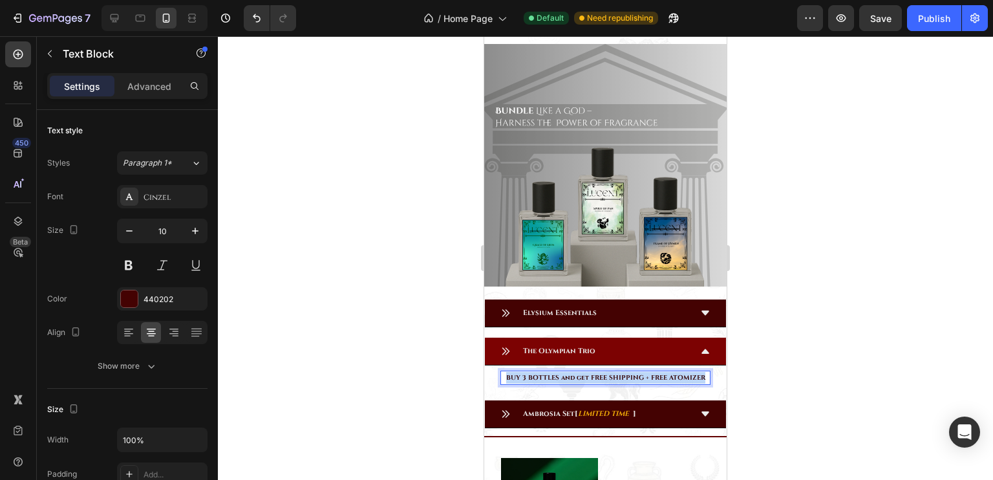
click at [587, 373] on strong "BUY 3 BOTTLES and get FREE SHIPPING + FREE ATOMIZER" at bounding box center [605, 377] width 199 height 9
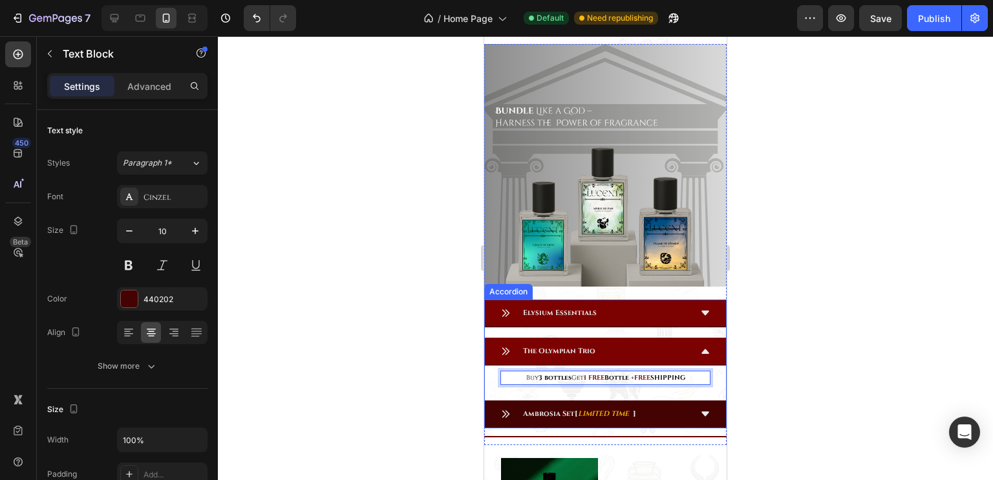
click at [618, 316] on div "Elysium Essentials" at bounding box center [605, 313] width 241 height 28
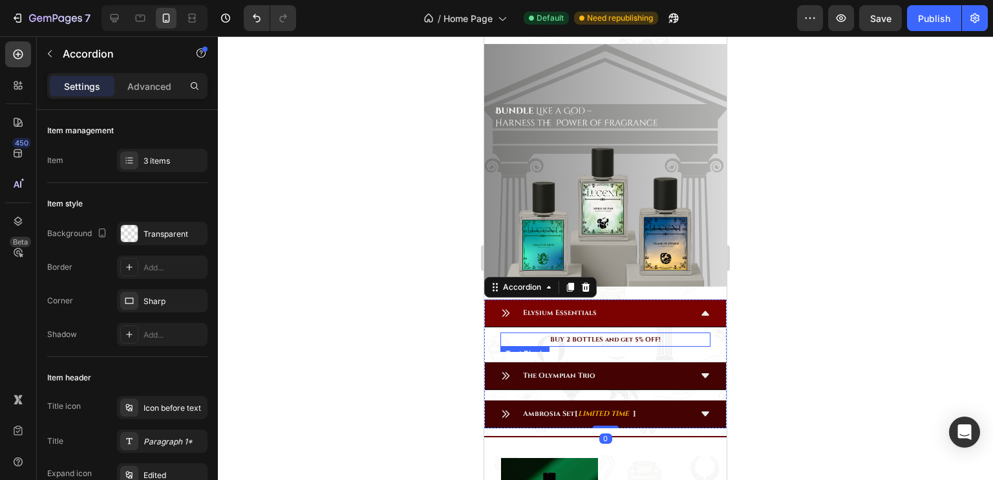
click at [586, 335] on strong "BUY 2 BOTTLES and get 5% OFF!" at bounding box center [605, 339] width 111 height 9
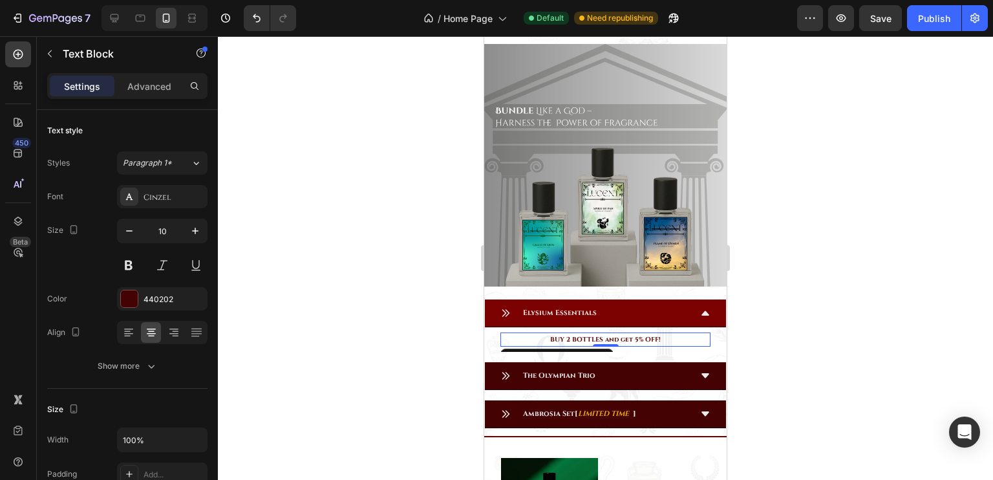
click at [586, 335] on strong "BUY 2 BOTTLES and get 5% OFF!" at bounding box center [605, 339] width 111 height 9
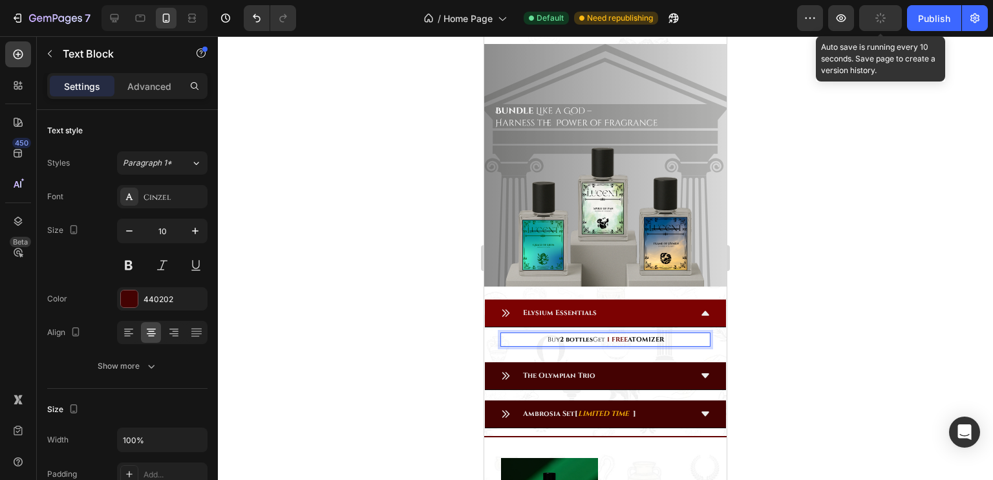
click at [884, 17] on icon "button" at bounding box center [881, 18] width 12 height 12
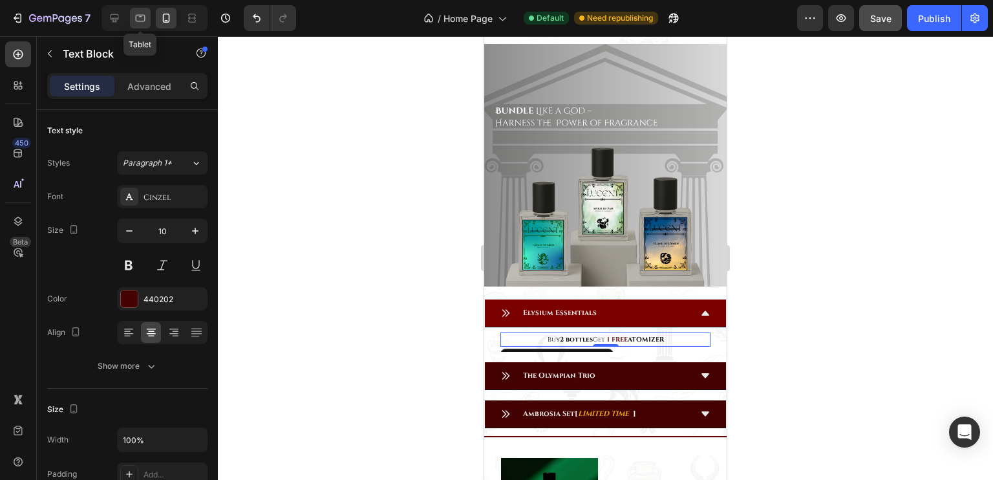
click at [142, 20] on icon at bounding box center [140, 18] width 13 height 13
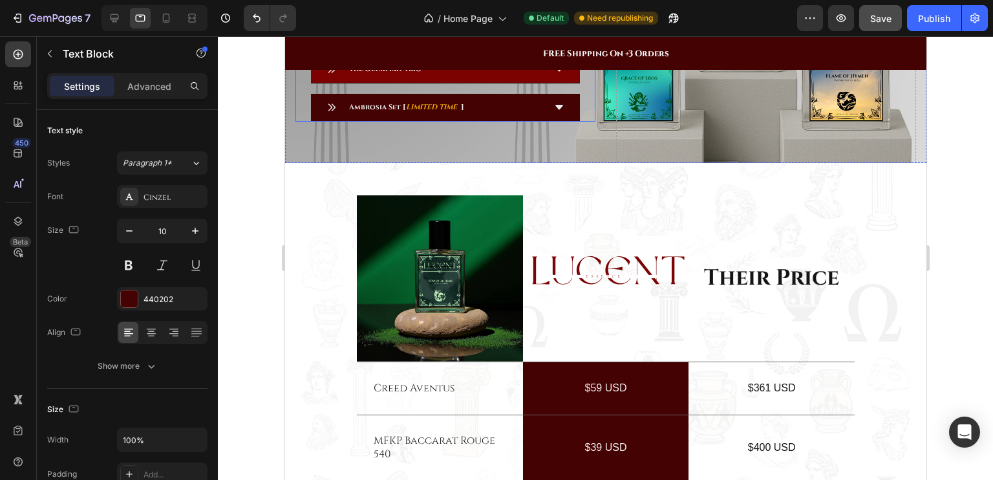
scroll to position [1498, 0]
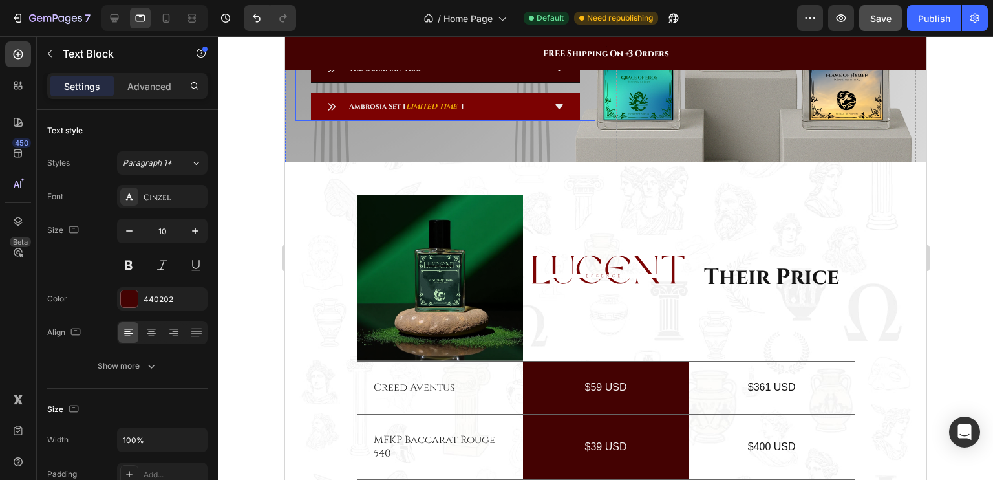
click at [536, 121] on div "Ambrosia Set [ LIMITED TIME ]" at bounding box center [444, 107] width 269 height 28
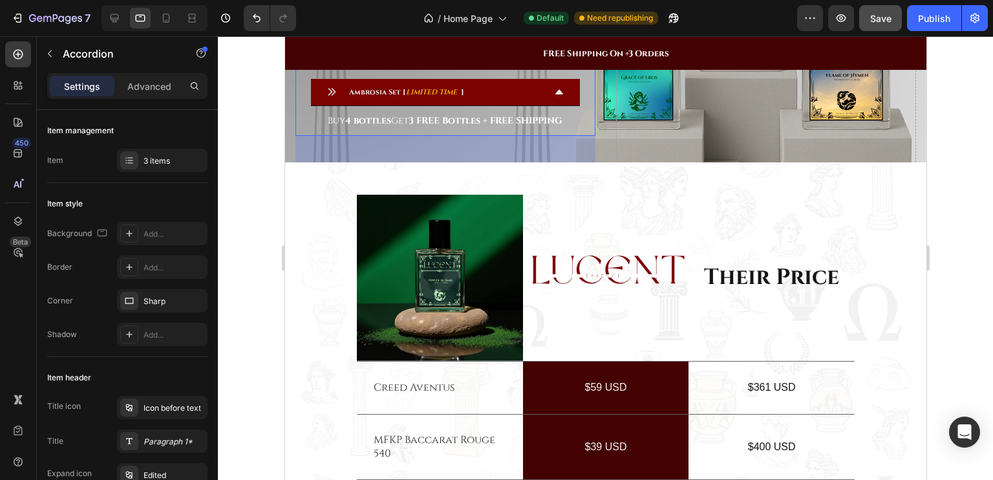
click at [886, 25] on div "Save" at bounding box center [880, 19] width 21 height 14
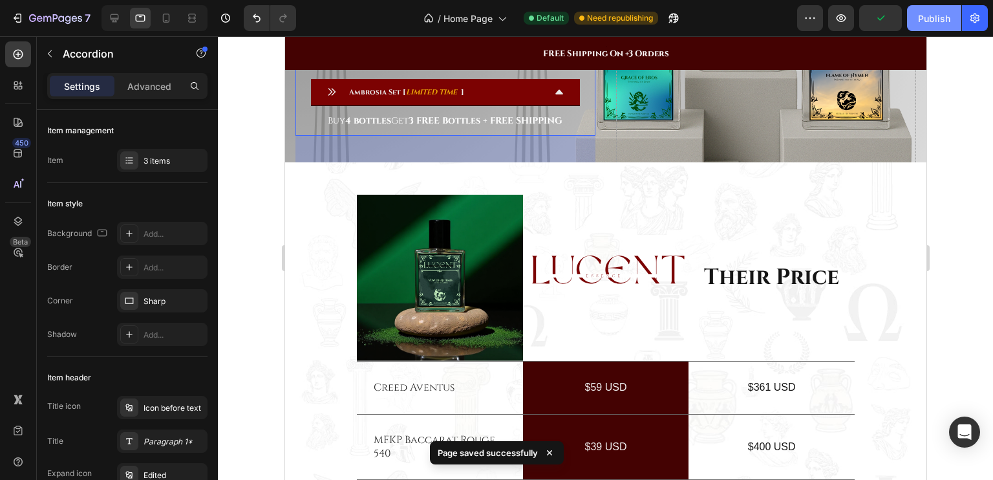
click at [921, 24] on div "Publish" at bounding box center [934, 19] width 32 height 14
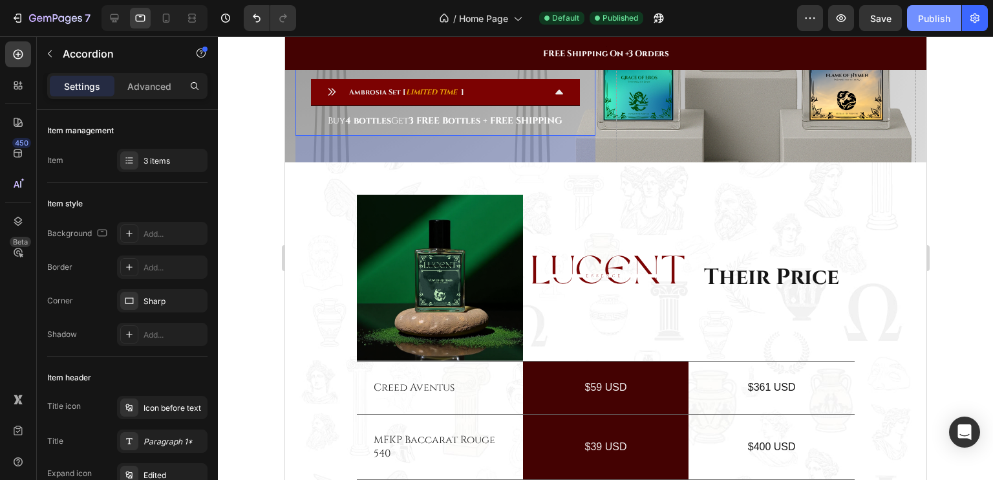
click at [920, 20] on div "Publish" at bounding box center [934, 19] width 32 height 14
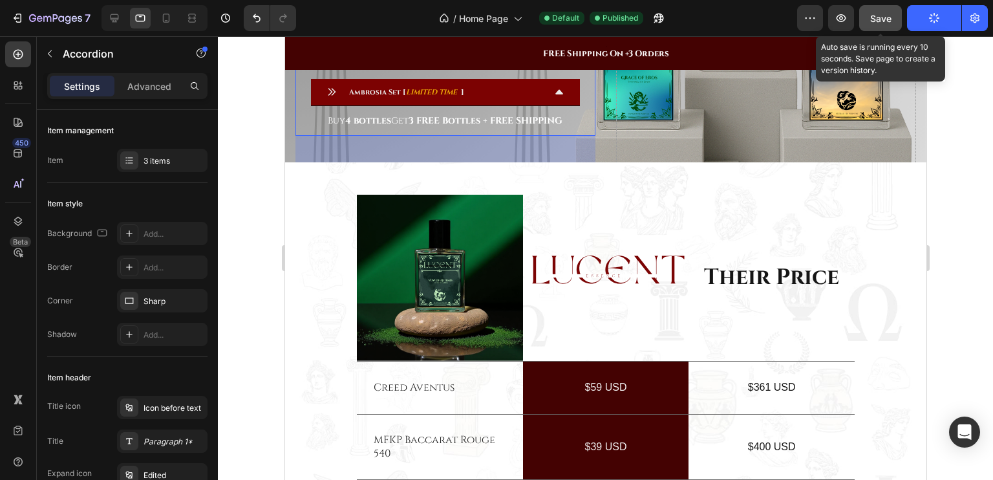
click at [898, 19] on button "Save" at bounding box center [880, 18] width 43 height 26
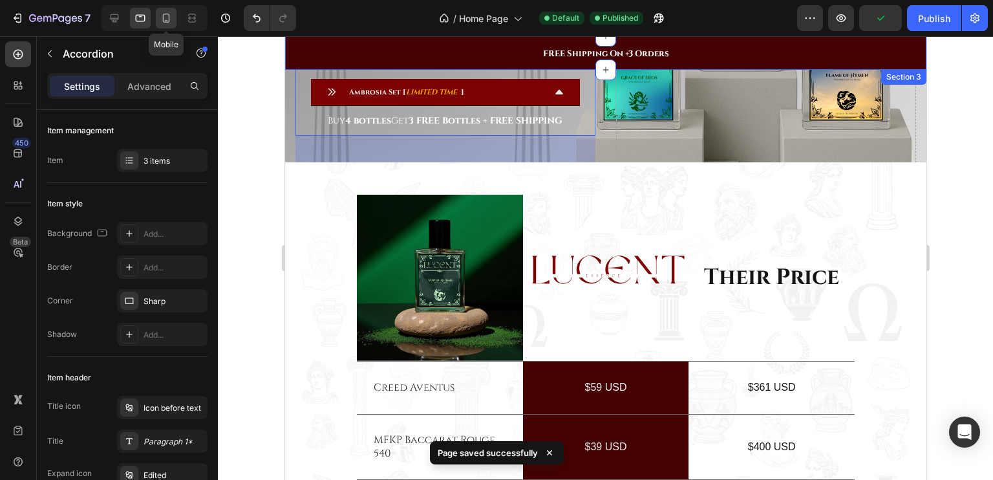
click at [165, 24] on icon at bounding box center [166, 18] width 13 height 13
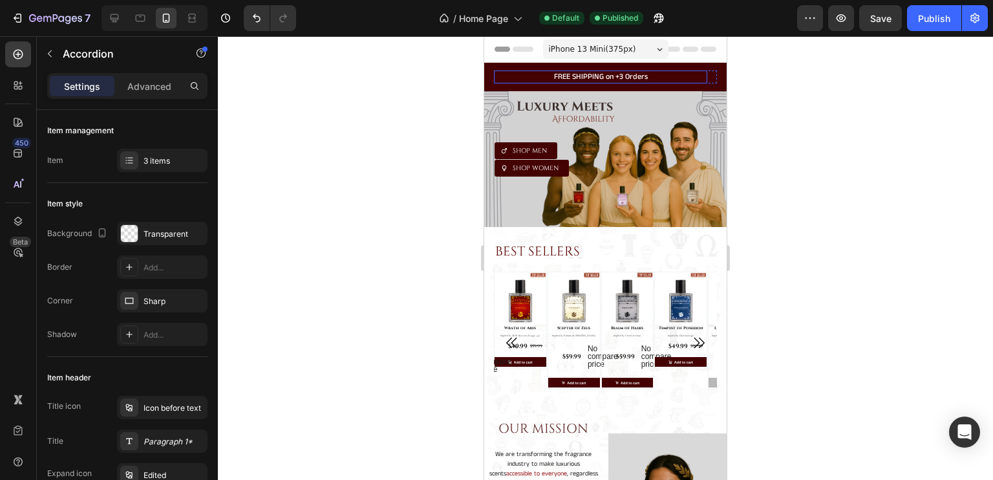
click at [552, 70] on h2 "FREE SHIPPING on +3 Orders" at bounding box center [600, 76] width 213 height 13
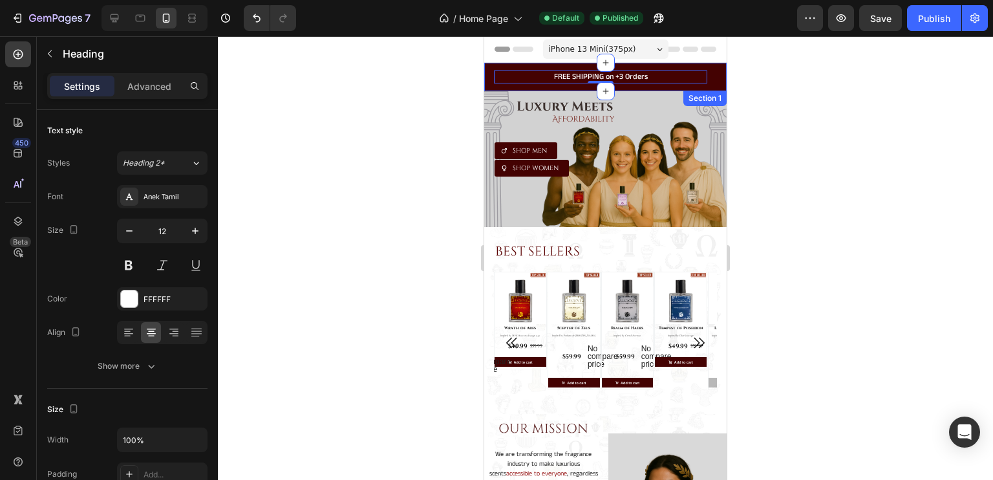
click at [550, 64] on div "FREE SHIPPING on +3 Orders Heading 0 Carousel Row Section 1" at bounding box center [605, 77] width 243 height 28
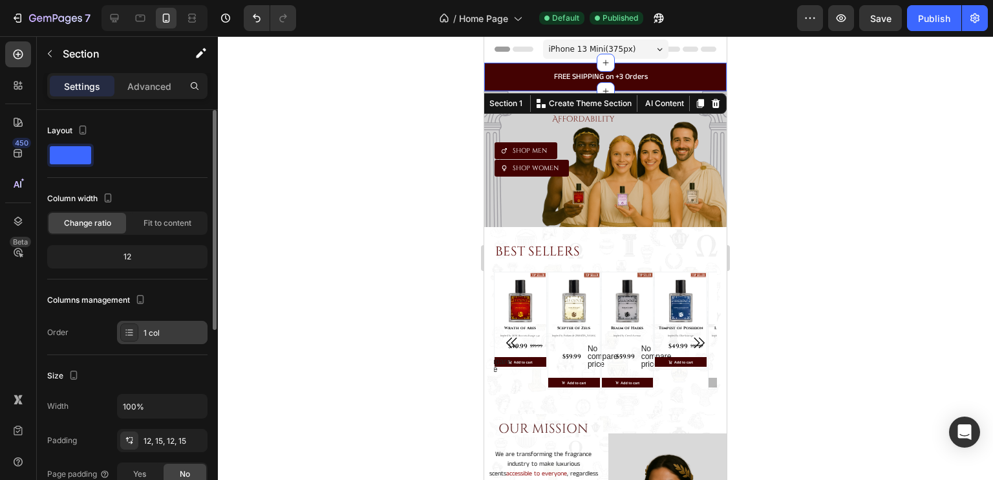
click at [127, 338] on div at bounding box center [129, 332] width 18 height 18
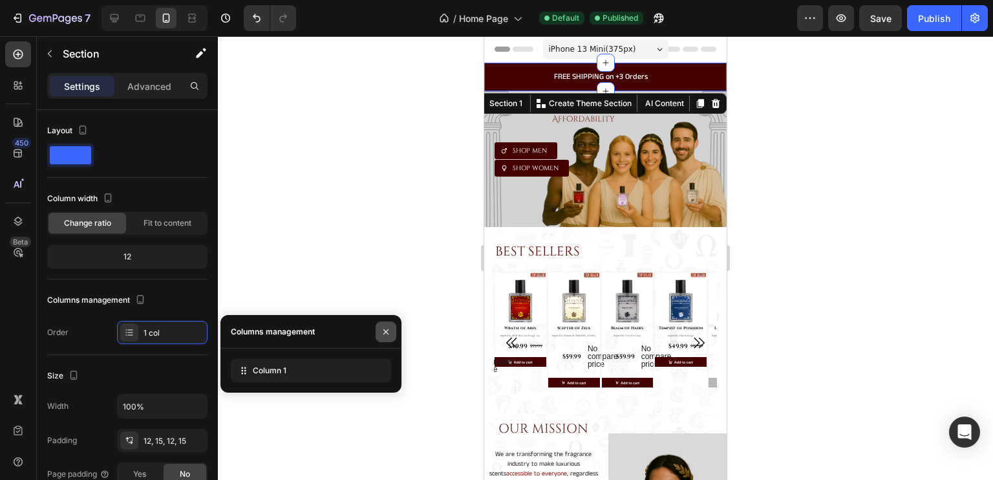
click at [388, 332] on icon "button" at bounding box center [386, 332] width 10 height 10
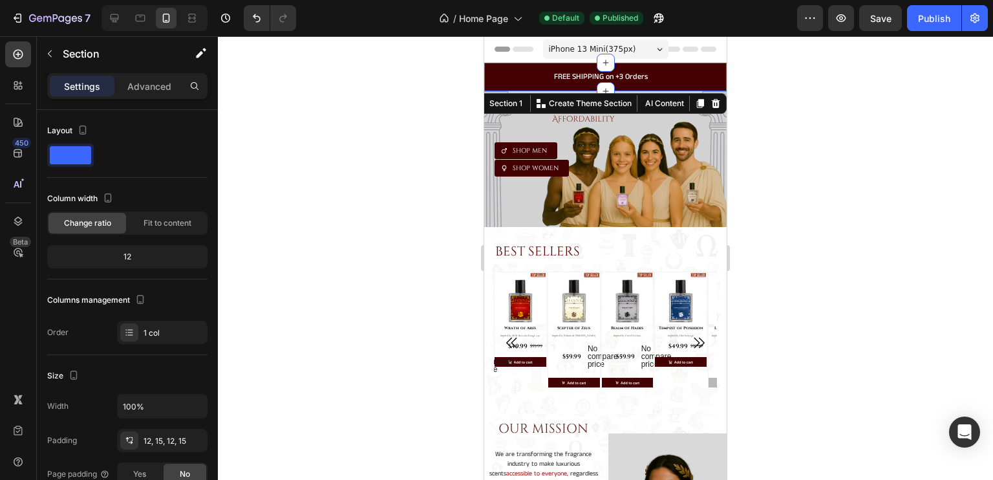
click at [524, 64] on div "FREE SHIPPING on +3 Orders Heading Carousel Row Section 1 You can create reusab…" at bounding box center [605, 77] width 243 height 28
click at [20, 224] on icon at bounding box center [18, 221] width 13 height 13
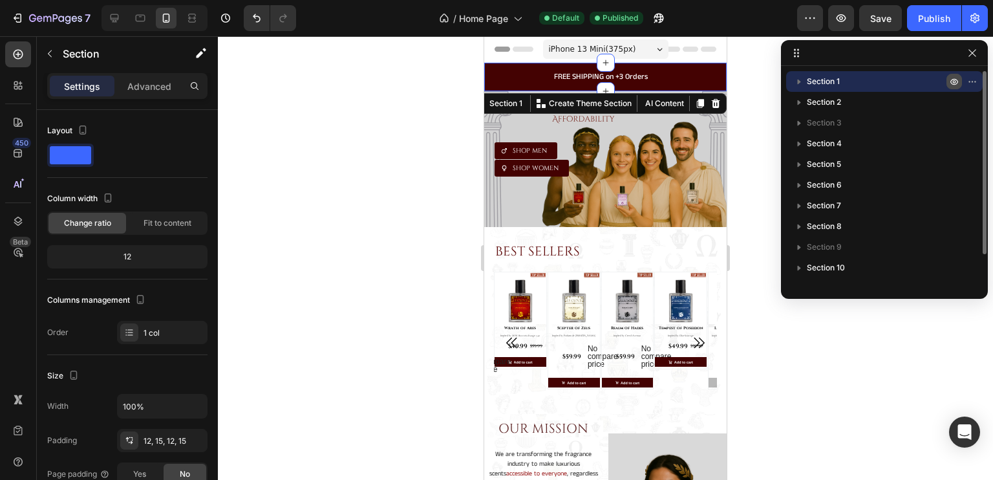
click at [975, 81] on icon "button" at bounding box center [975, 81] width 1 height 1
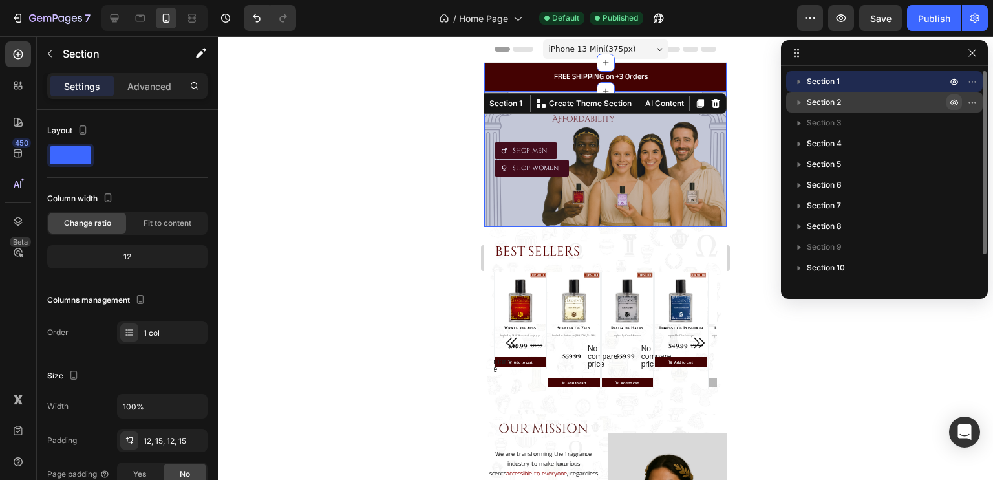
click at [953, 102] on icon "button" at bounding box center [954, 102] width 10 height 10
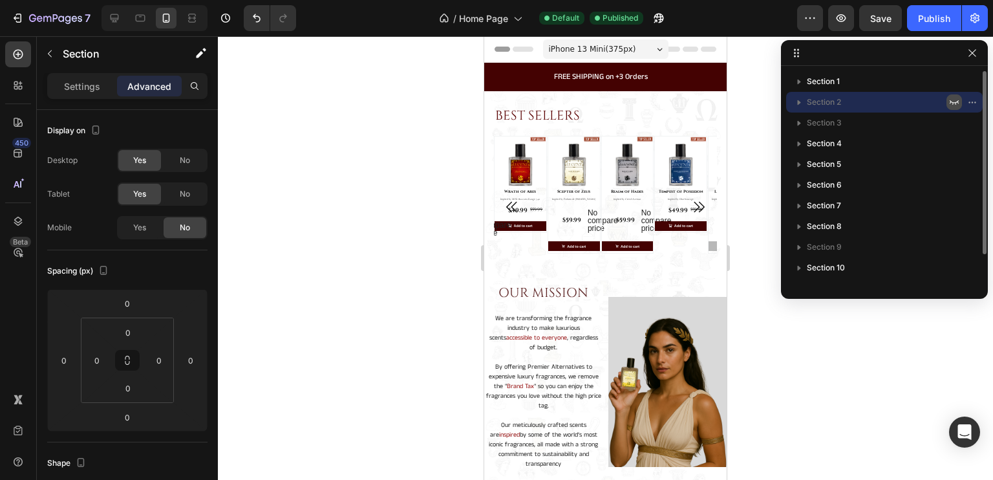
click at [953, 102] on icon "button" at bounding box center [954, 102] width 9 height 5
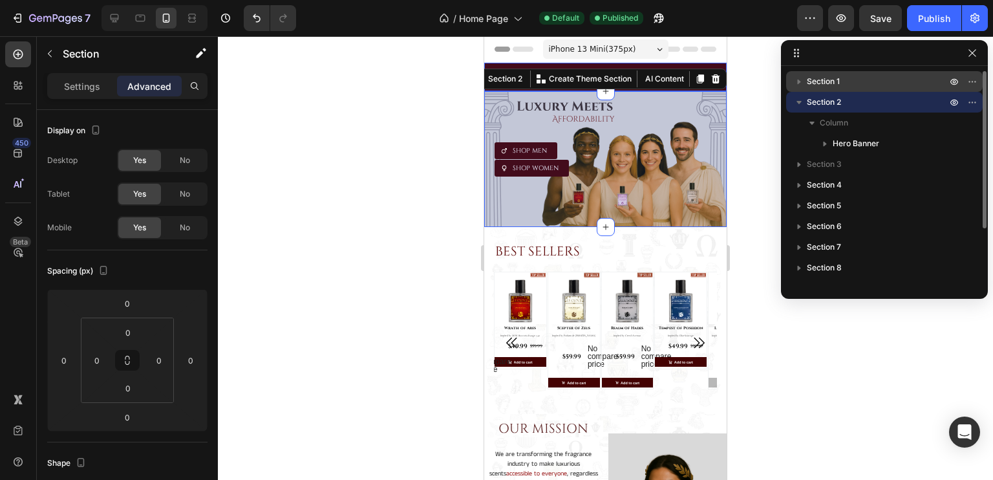
click at [894, 83] on p "Section 1" at bounding box center [878, 81] width 142 height 13
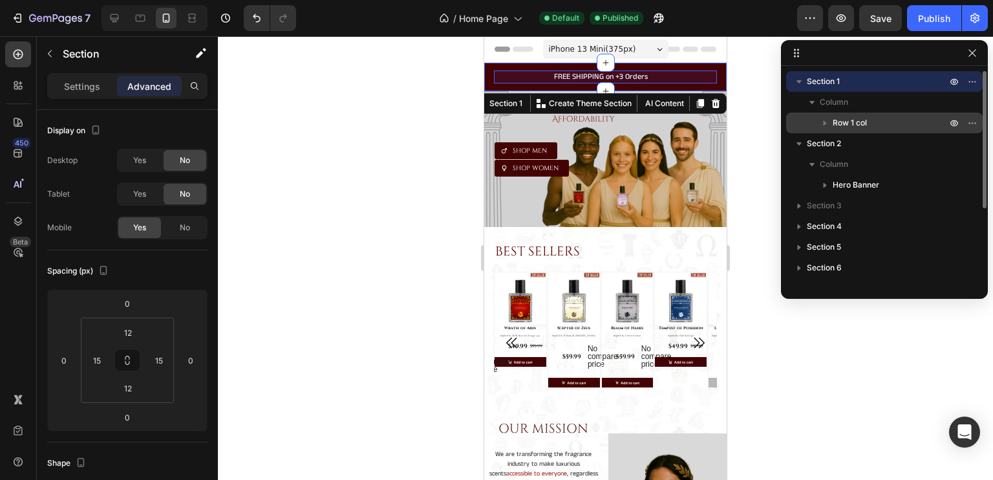
click at [866, 120] on span "Row 1 col" at bounding box center [850, 122] width 34 height 13
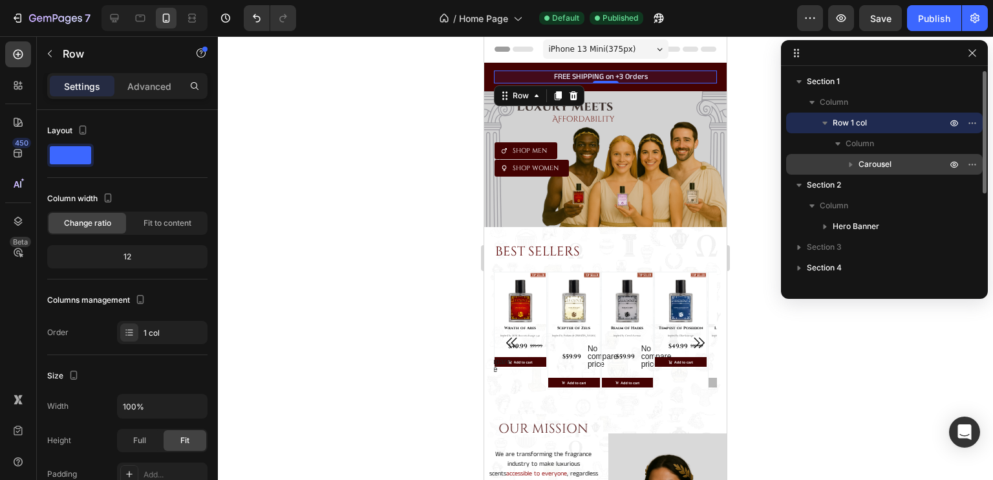
click at [876, 162] on span "Carousel" at bounding box center [875, 164] width 33 height 13
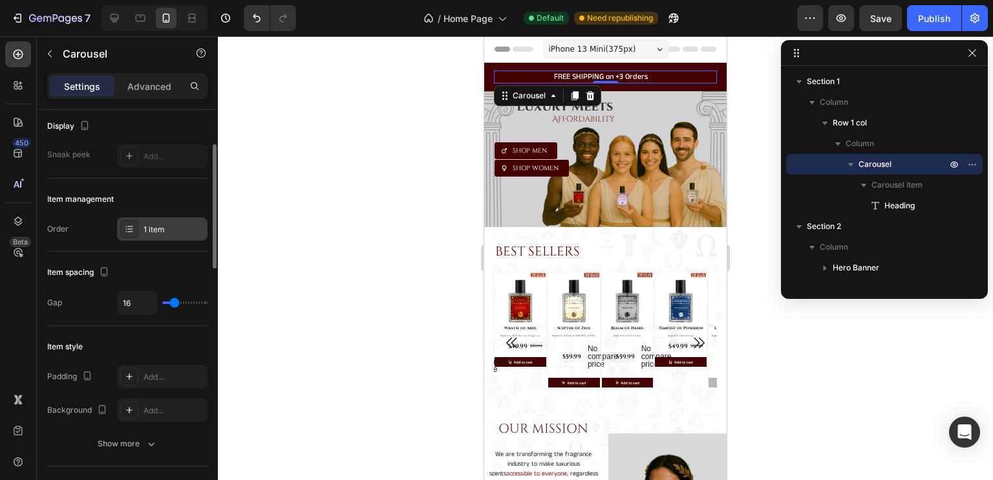
scroll to position [100, 0]
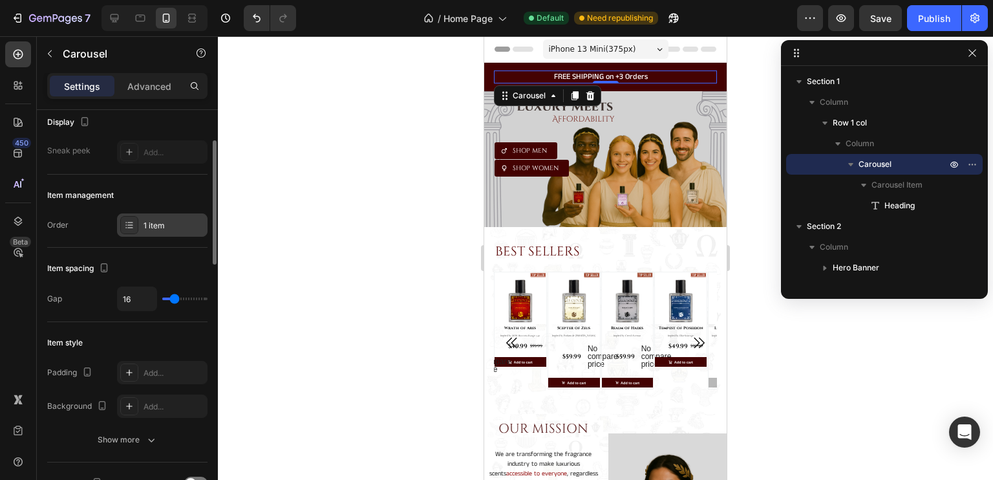
click at [133, 227] on icon at bounding box center [129, 225] width 10 height 10
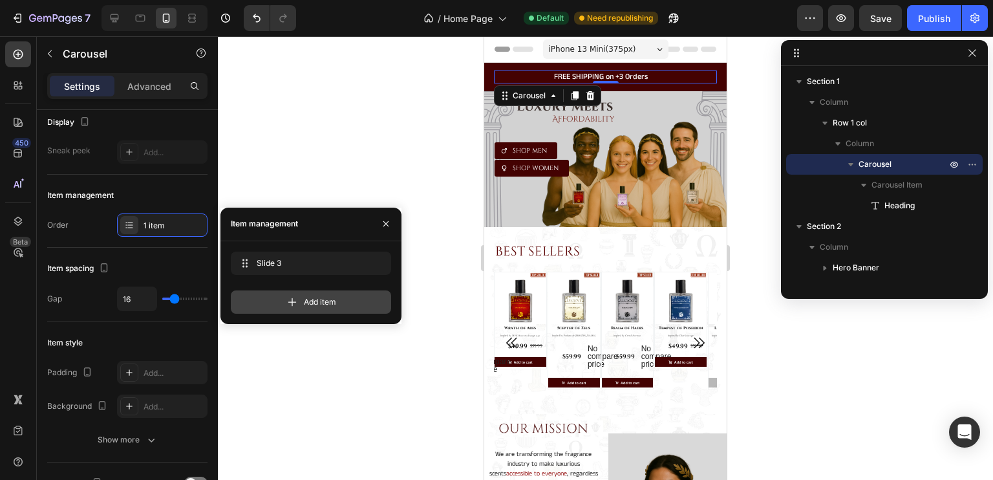
click at [297, 302] on icon at bounding box center [292, 302] width 13 height 13
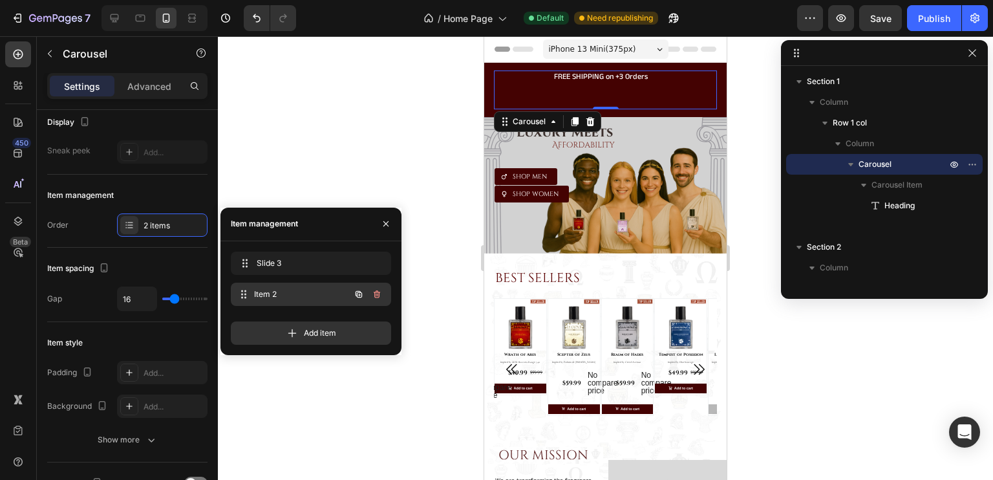
click at [314, 293] on span "Item 2" at bounding box center [302, 294] width 96 height 12
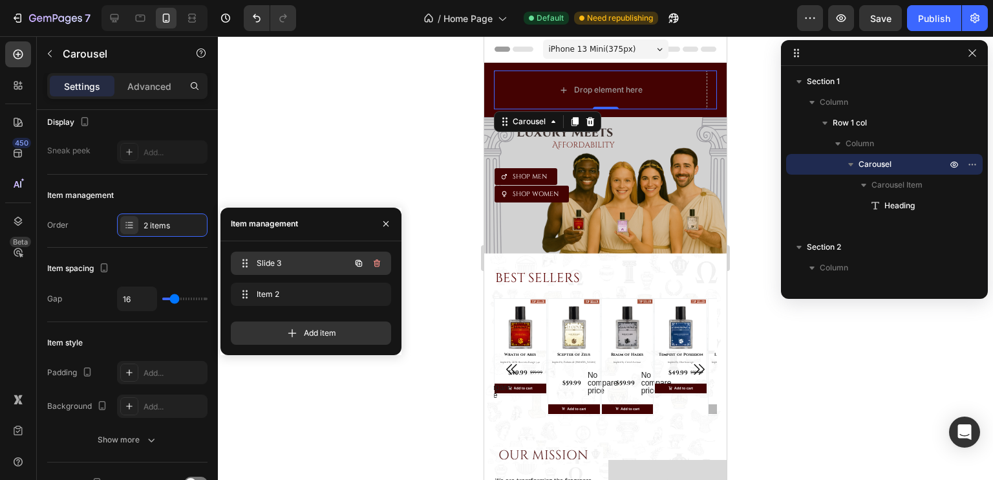
click at [311, 270] on div "Slide 3 Slide 3" at bounding box center [293, 263] width 114 height 18
click at [615, 95] on div "FREE SHIPPING on +3 Orders Heading" at bounding box center [600, 89] width 213 height 39
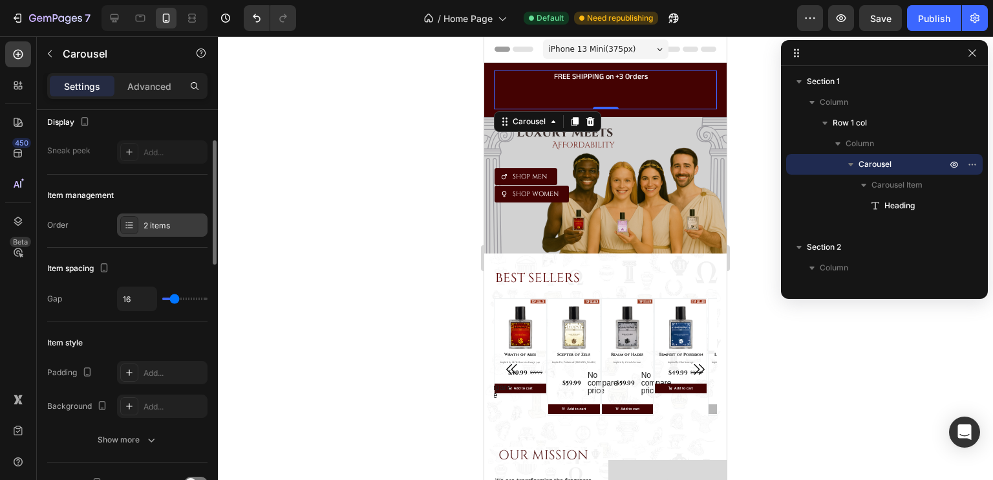
click at [146, 224] on div "2 items" at bounding box center [174, 226] width 61 height 12
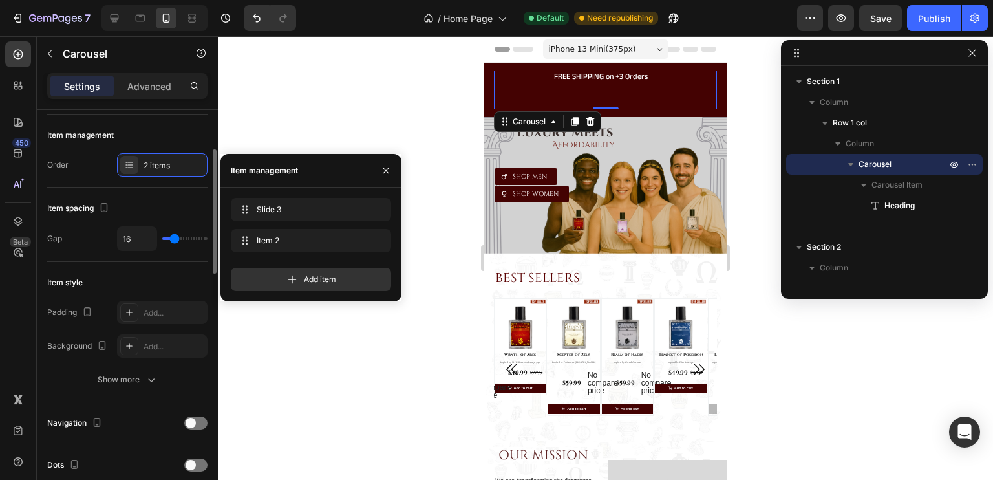
scroll to position [191, 0]
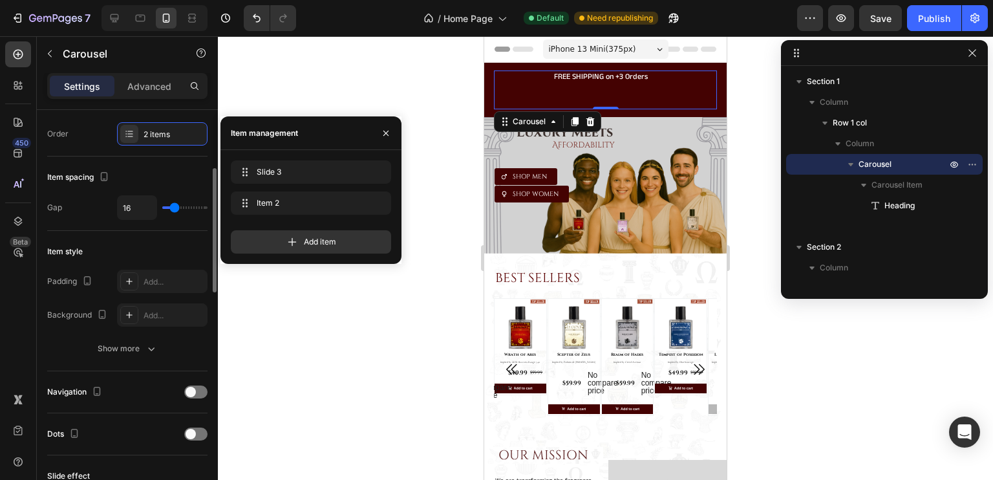
type input "5"
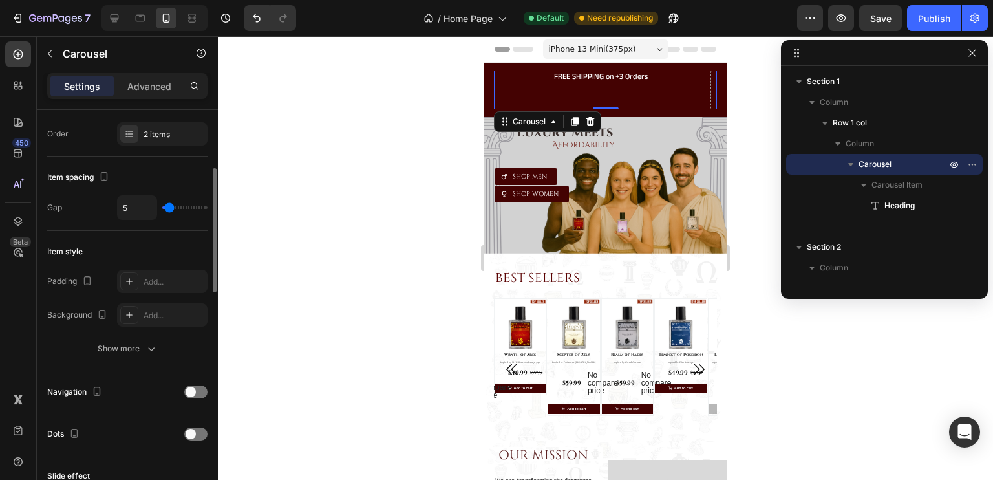
type input "1"
click at [168, 208] on input "range" at bounding box center [184, 207] width 45 height 3
type input "4"
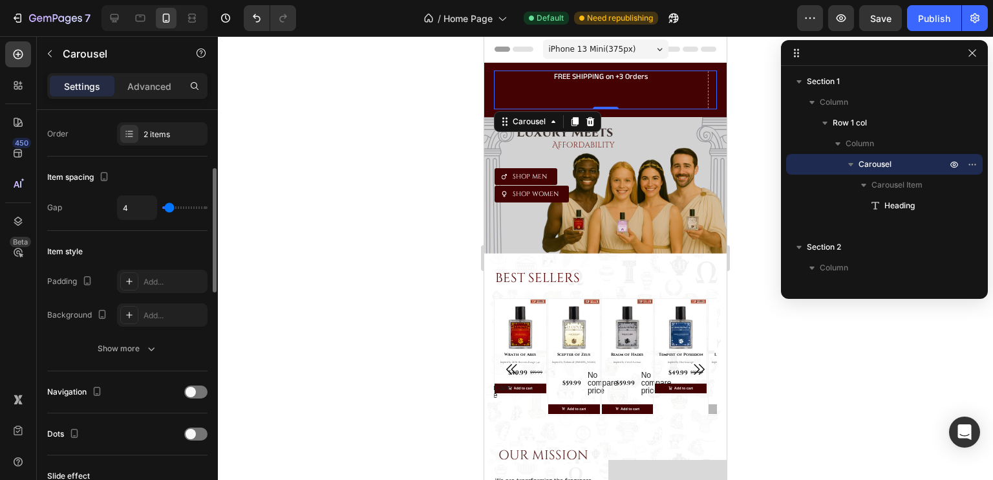
type input "6"
click at [170, 208] on input "range" at bounding box center [184, 207] width 45 height 3
click at [178, 142] on div "2 items" at bounding box center [162, 133] width 91 height 23
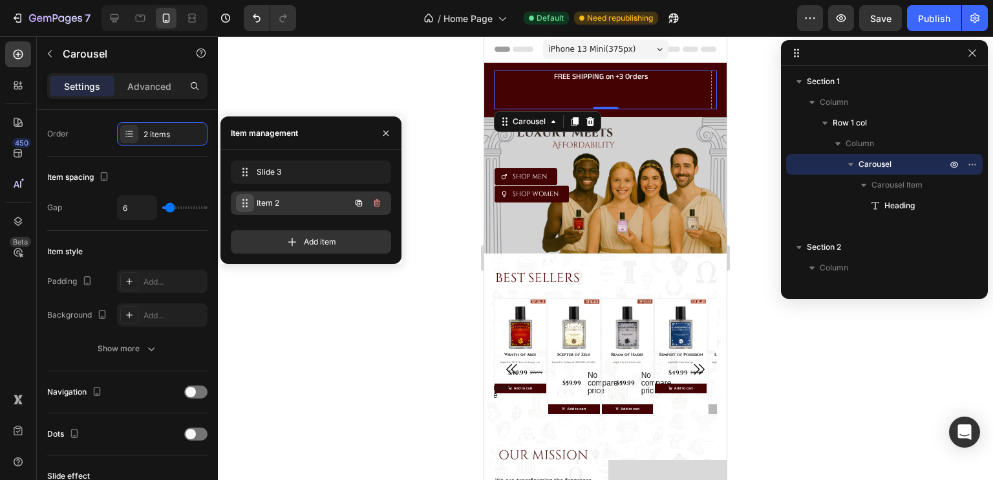
click at [241, 202] on icon at bounding box center [245, 203] width 10 height 10
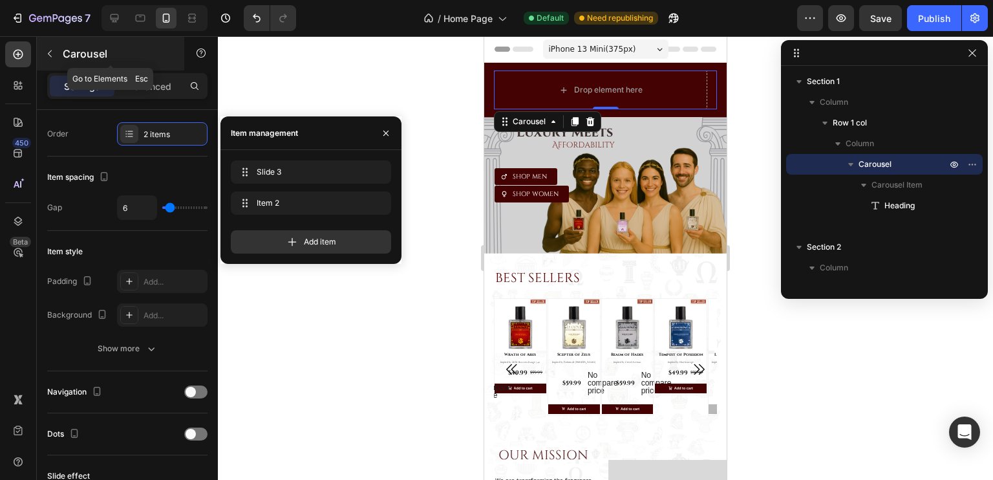
click at [49, 54] on icon "button" at bounding box center [50, 53] width 4 height 7
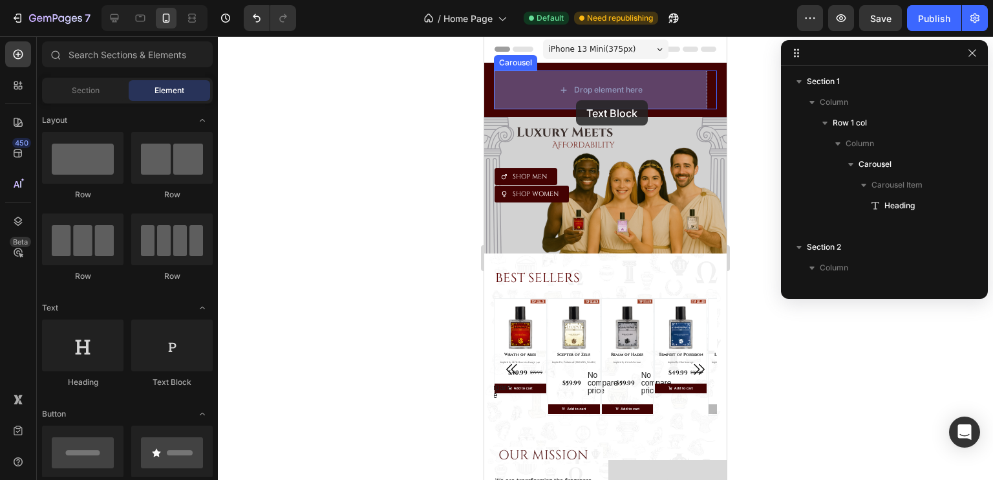
drag, startPoint x: 636, startPoint y: 381, endPoint x: 576, endPoint y: 100, distance: 287.0
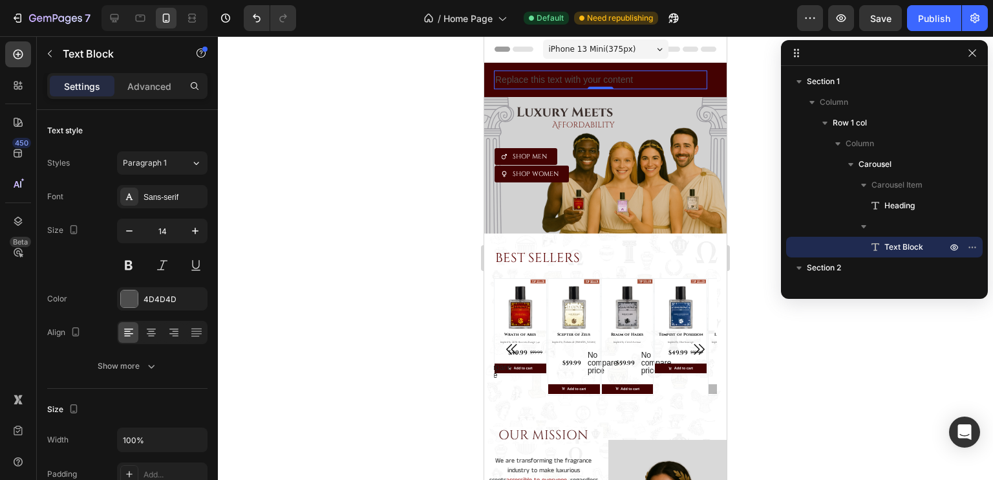
click at [575, 83] on div "Replace this text with your content" at bounding box center [600, 79] width 213 height 19
click at [570, 80] on p "Replace this text with your content" at bounding box center [600, 80] width 211 height 16
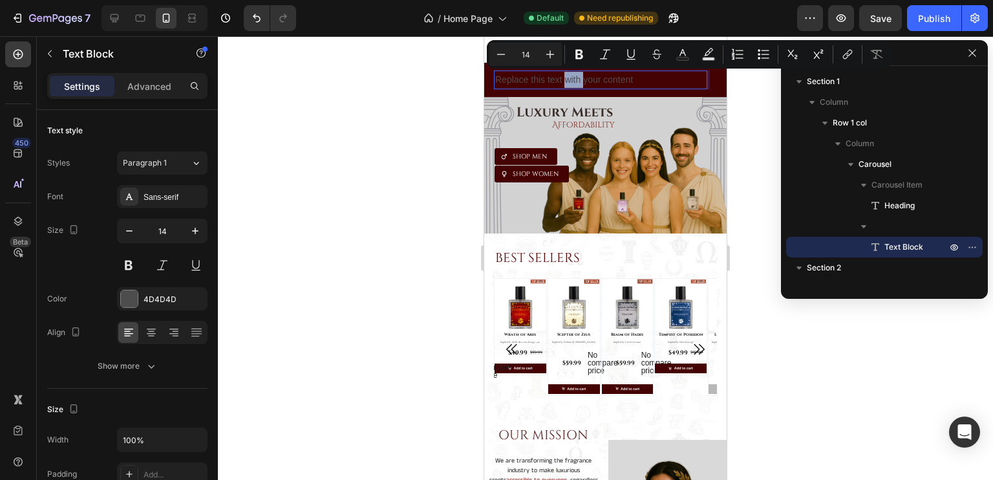
click at [570, 80] on p "Replace this text with your content" at bounding box center [600, 80] width 211 height 16
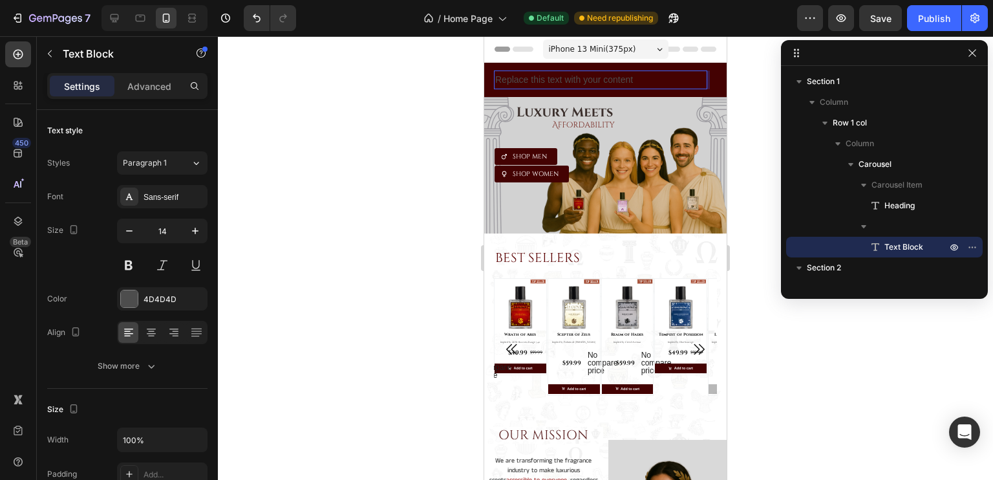
click at [570, 80] on p "Replace this text with your content" at bounding box center [600, 80] width 211 height 16
click at [582, 79] on p "Where Mythology Meets Designer Dupes." at bounding box center [600, 80] width 211 height 16
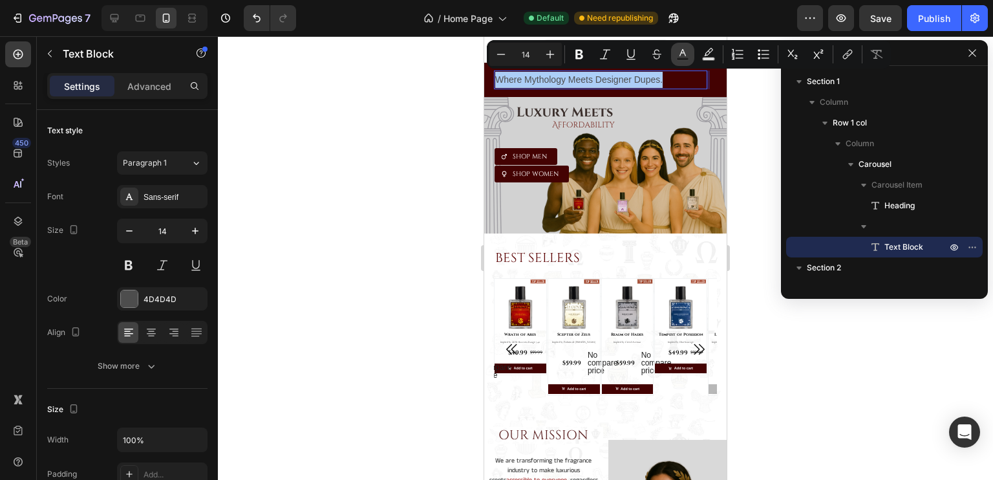
click at [693, 54] on button "Text Color" at bounding box center [682, 54] width 23 height 23
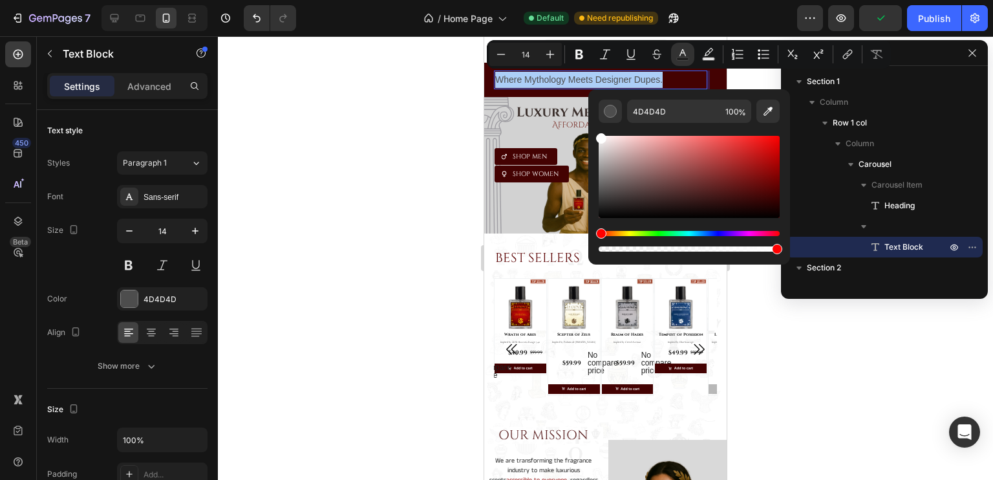
drag, startPoint x: 599, startPoint y: 144, endPoint x: 598, endPoint y: 132, distance: 11.7
click at [599, 132] on div "Editor contextual toolbar" at bounding box center [689, 188] width 181 height 131
type input "FFFFFF"
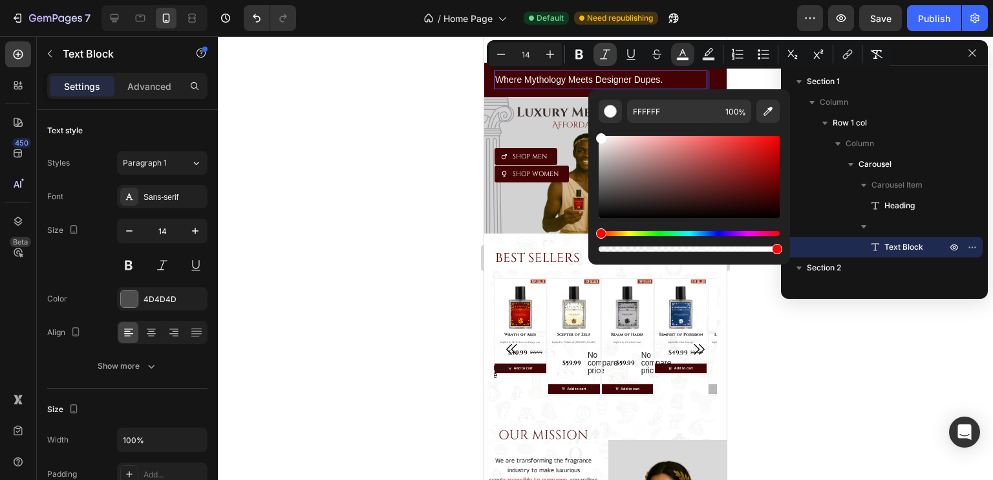
click at [609, 57] on icon "Editor contextual toolbar" at bounding box center [605, 54] width 13 height 13
click at [666, 77] on p "Where Mythology Meets Designer Dupes." at bounding box center [600, 80] width 211 height 16
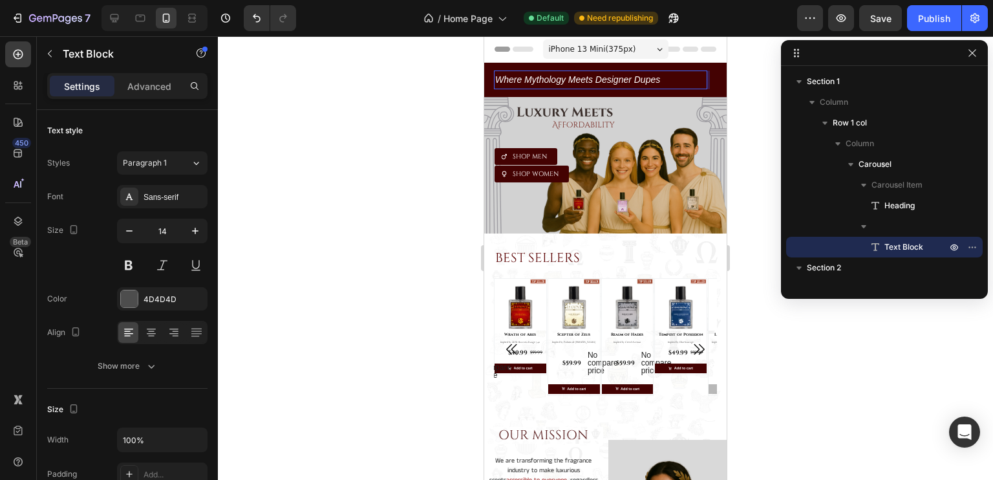
click at [594, 78] on icon "Where Mythology Meets Designer Dupes" at bounding box center [577, 79] width 165 height 10
click at [153, 333] on icon at bounding box center [151, 333] width 9 height 1
click at [185, 195] on div "Sans-serif" at bounding box center [174, 197] width 61 height 12
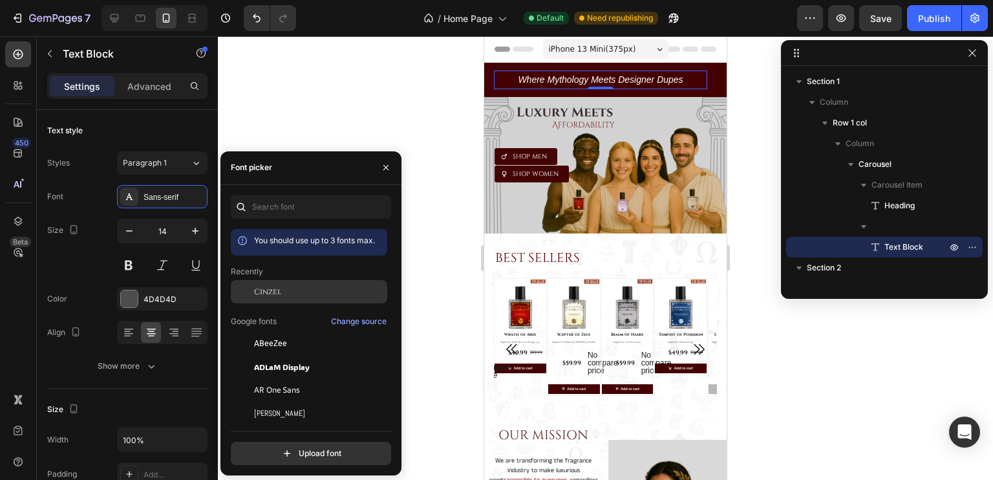
click at [259, 288] on span "Cinzel" at bounding box center [267, 292] width 27 height 12
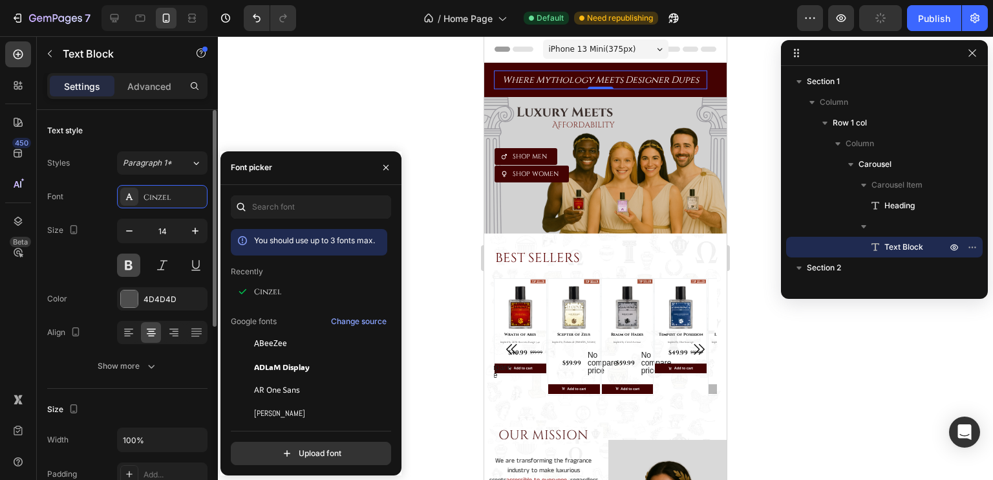
click at [129, 264] on button at bounding box center [128, 265] width 23 height 23
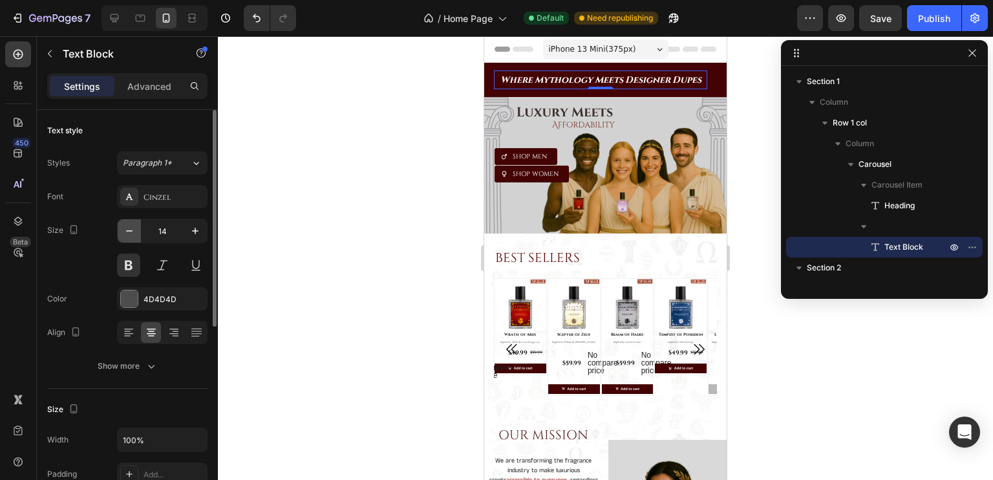
click at [129, 233] on icon "button" at bounding box center [129, 230] width 13 height 13
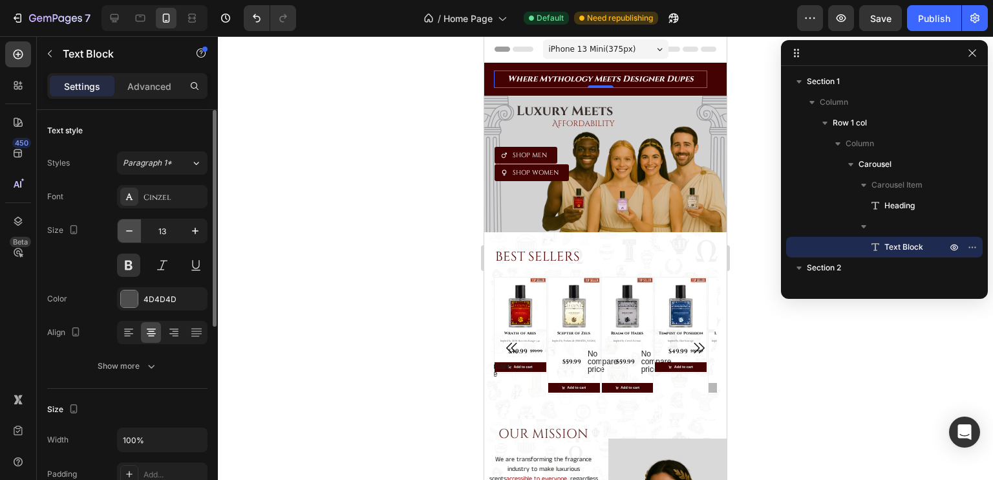
click at [129, 233] on icon "button" at bounding box center [129, 230] width 13 height 13
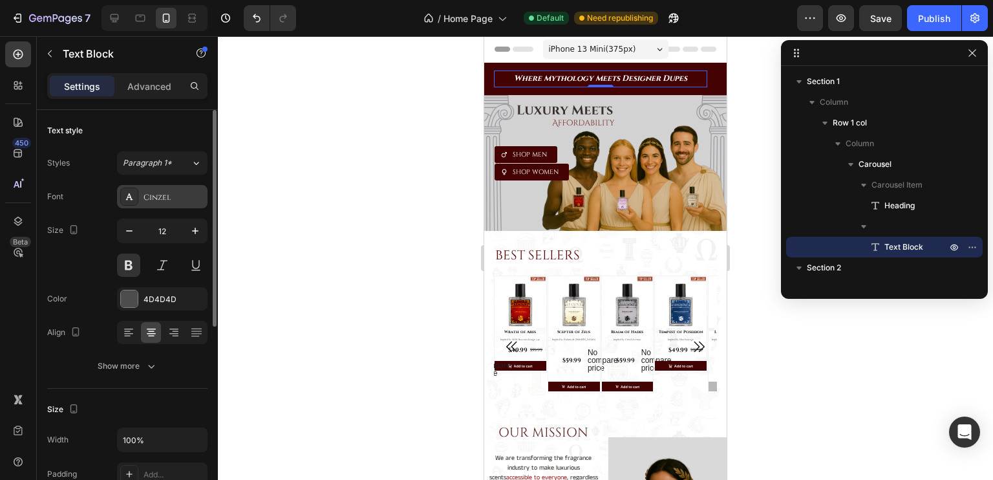
click at [162, 198] on div "Cinzel" at bounding box center [174, 197] width 61 height 12
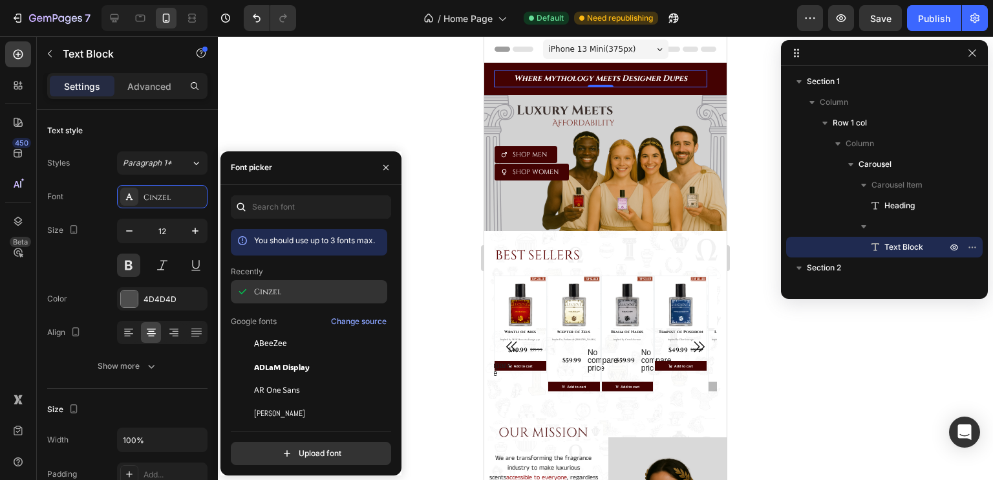
click at [261, 295] on span "Cinzel" at bounding box center [267, 292] width 27 height 12
click at [254, 14] on icon "Undo/Redo" at bounding box center [256, 18] width 13 height 13
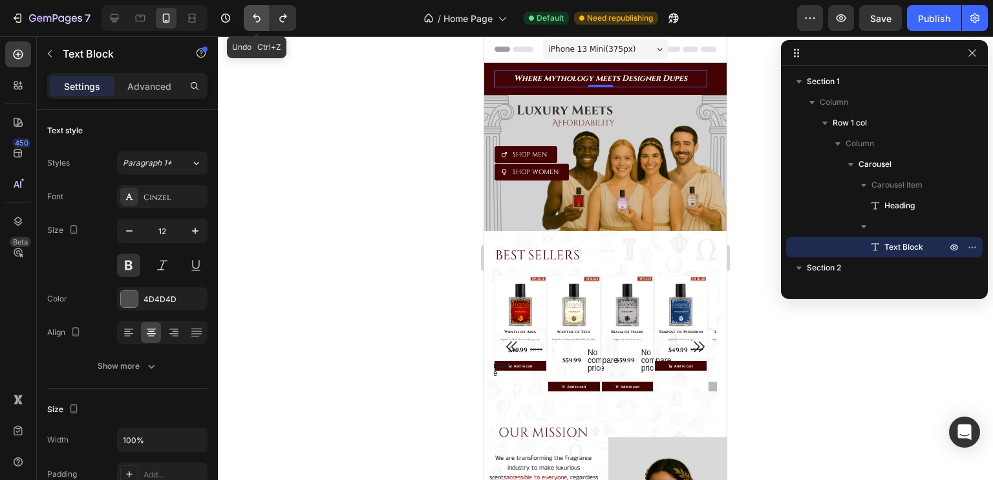
click at [254, 14] on icon "Undo/Redo" at bounding box center [256, 18] width 13 height 13
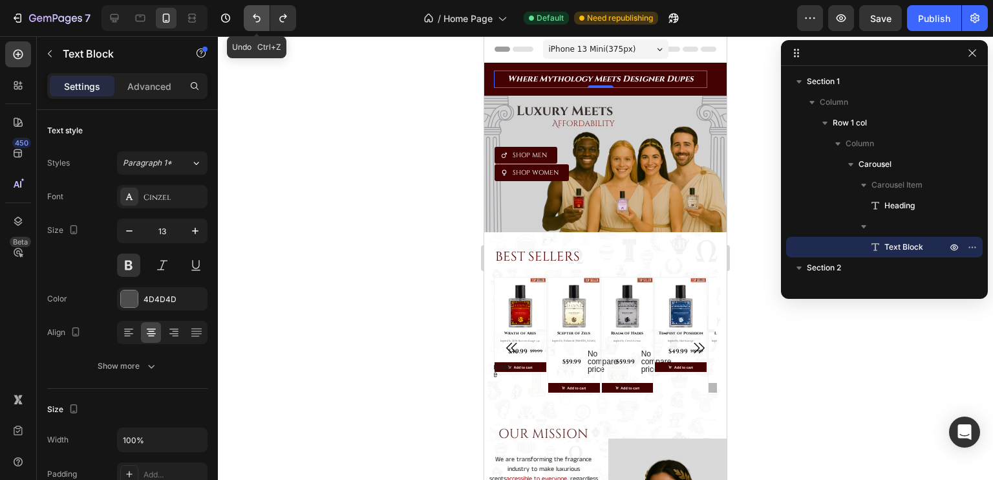
click at [254, 14] on icon "Undo/Redo" at bounding box center [256, 18] width 13 height 13
type input "14"
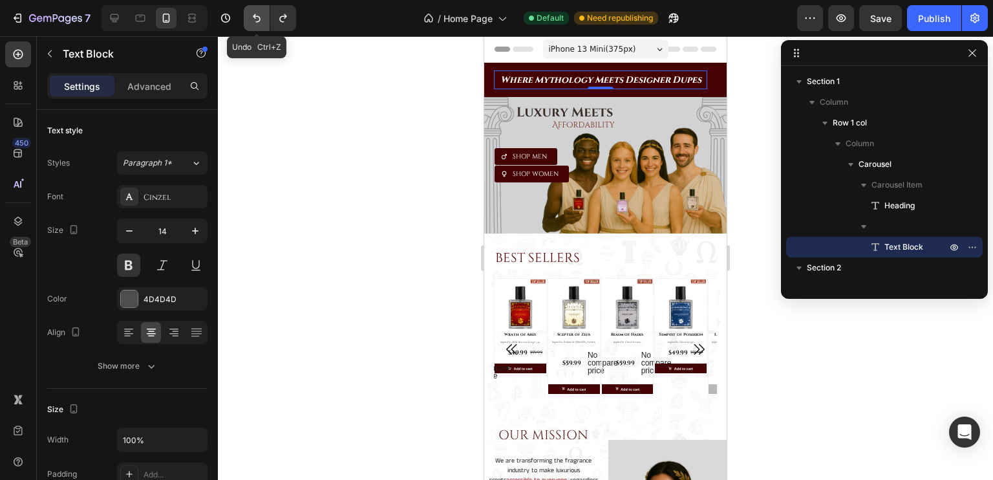
click at [254, 14] on icon "Undo/Redo" at bounding box center [256, 18] width 13 height 13
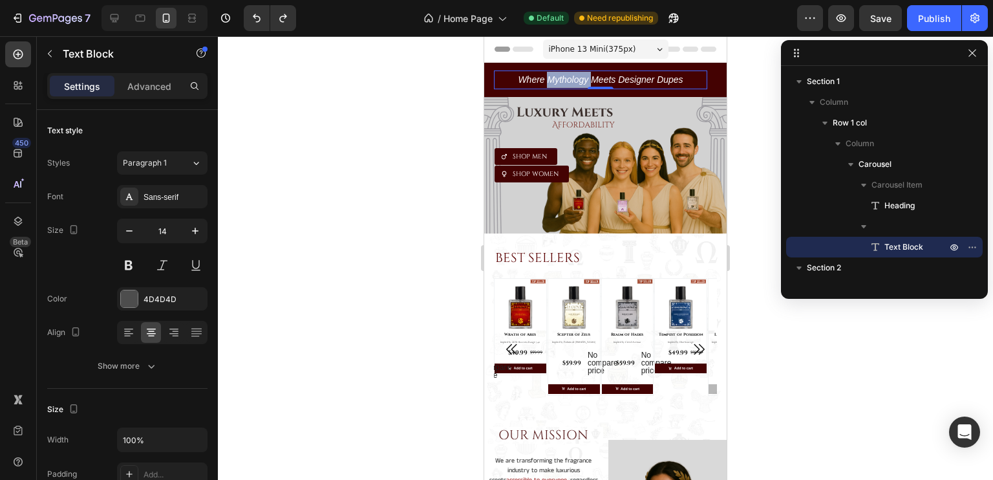
click at [548, 75] on icon "Where Mythology Meets Designer Dupes" at bounding box center [600, 79] width 165 height 10
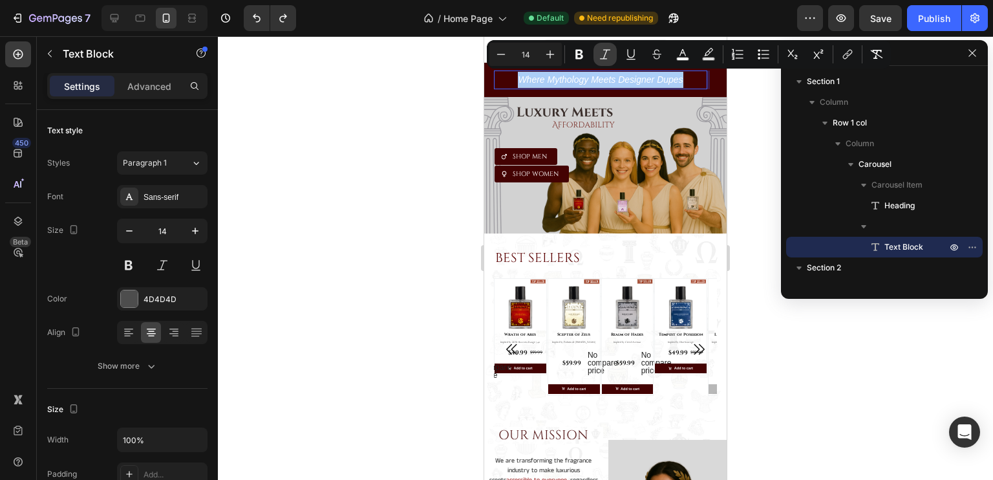
click at [605, 54] on icon "Editor contextual toolbar" at bounding box center [605, 54] width 13 height 13
click at [438, 110] on div at bounding box center [605, 258] width 775 height 444
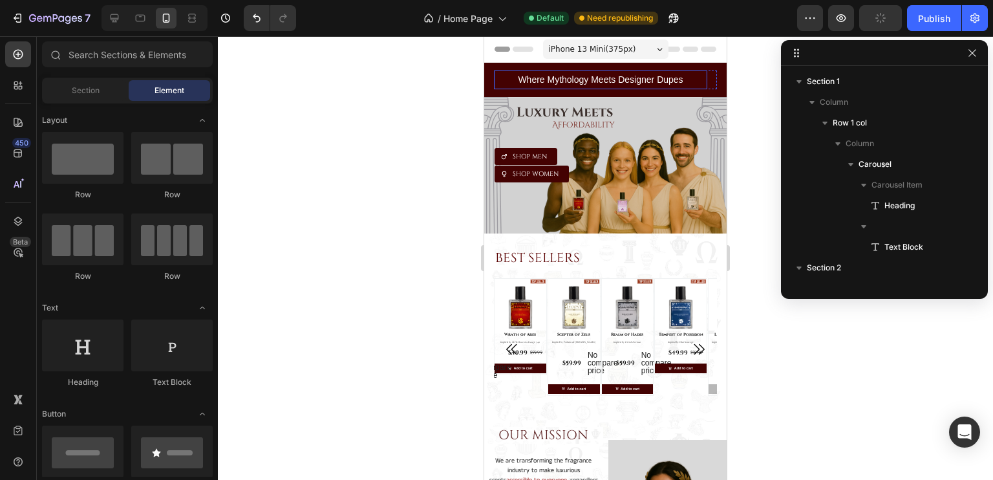
click at [562, 85] on p "Where Mythology Meets Designer Dupes" at bounding box center [600, 80] width 211 height 16
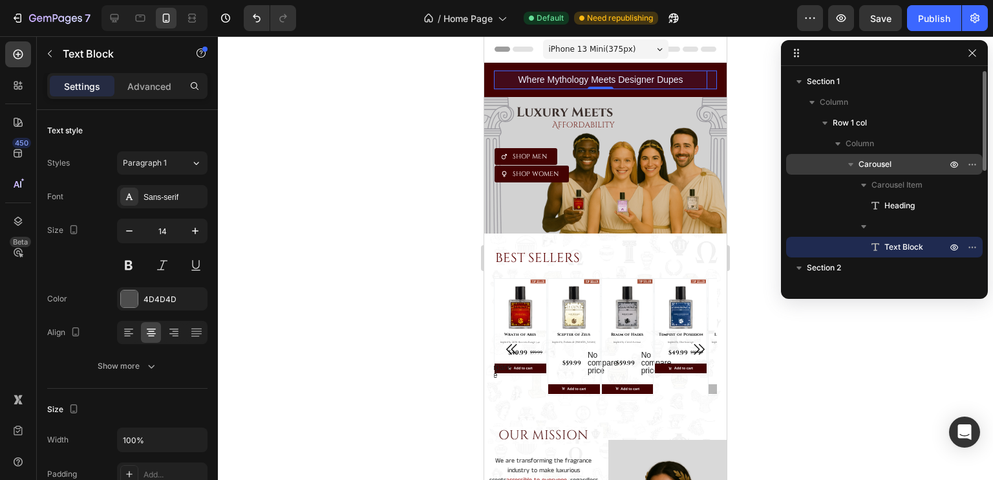
click at [875, 170] on span "Carousel" at bounding box center [875, 164] width 33 height 13
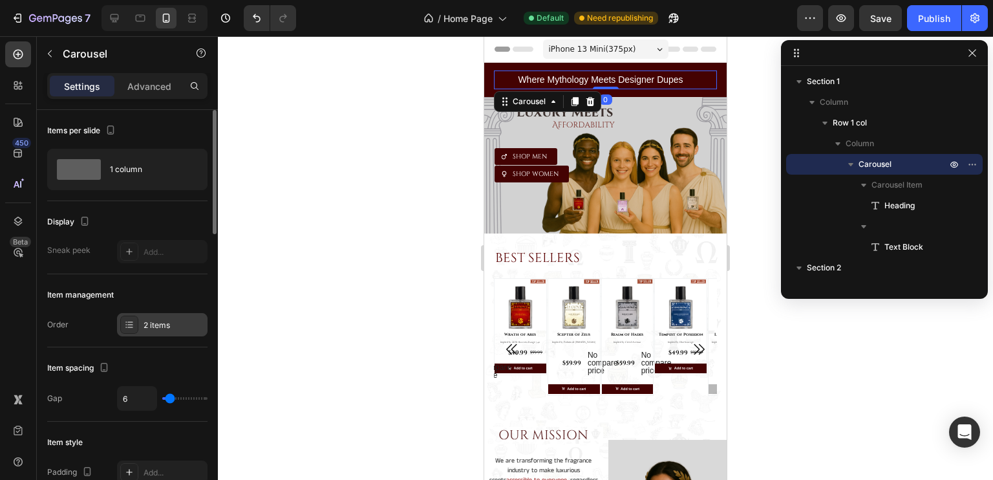
click at [135, 322] on div at bounding box center [129, 325] width 18 height 18
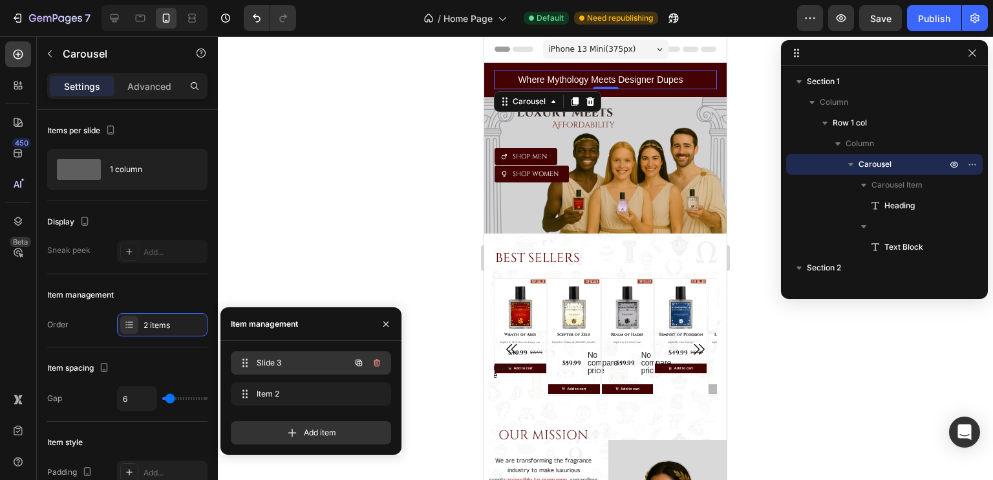
click at [295, 358] on span "Slide 3" at bounding box center [293, 363] width 73 height 12
click at [599, 78] on h2 "FREE SHIPPING on +3 Orders" at bounding box center [600, 76] width 213 height 13
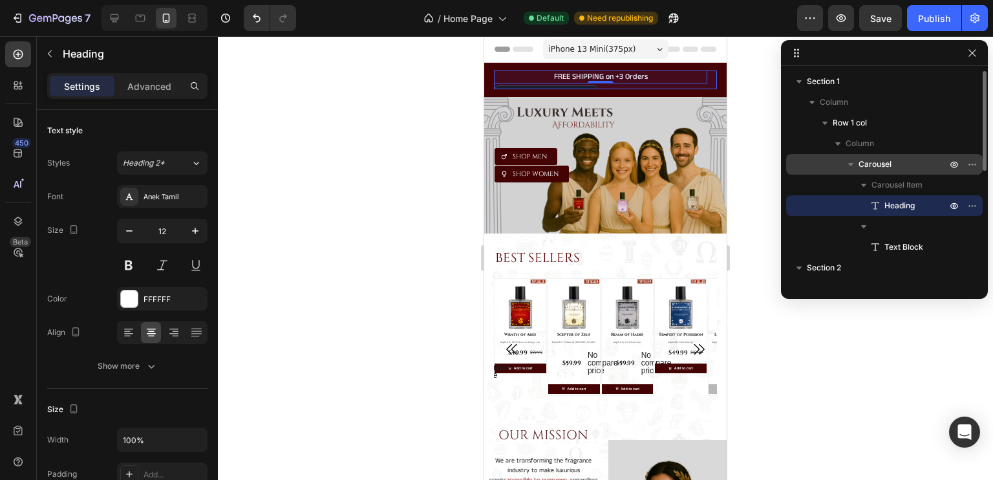
click at [893, 167] on p "Carousel" at bounding box center [904, 164] width 91 height 13
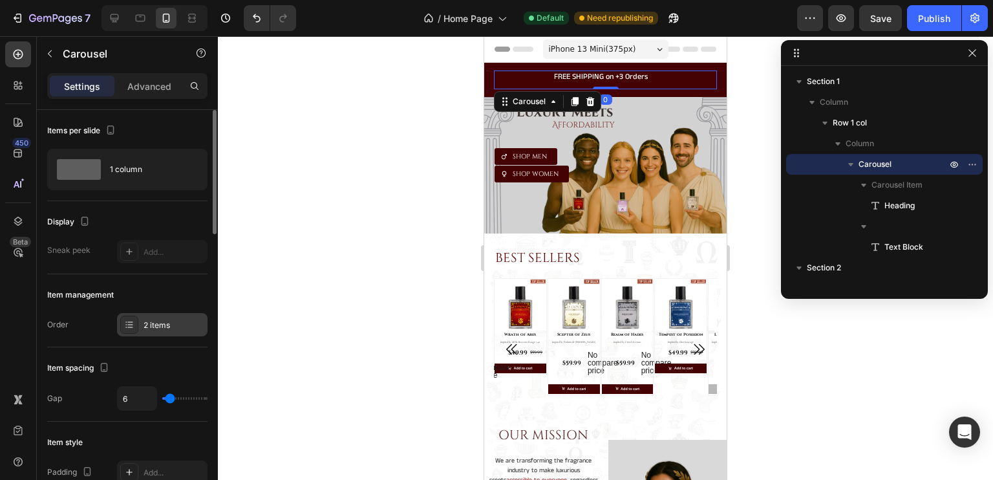
click at [165, 327] on div "2 items" at bounding box center [174, 325] width 61 height 12
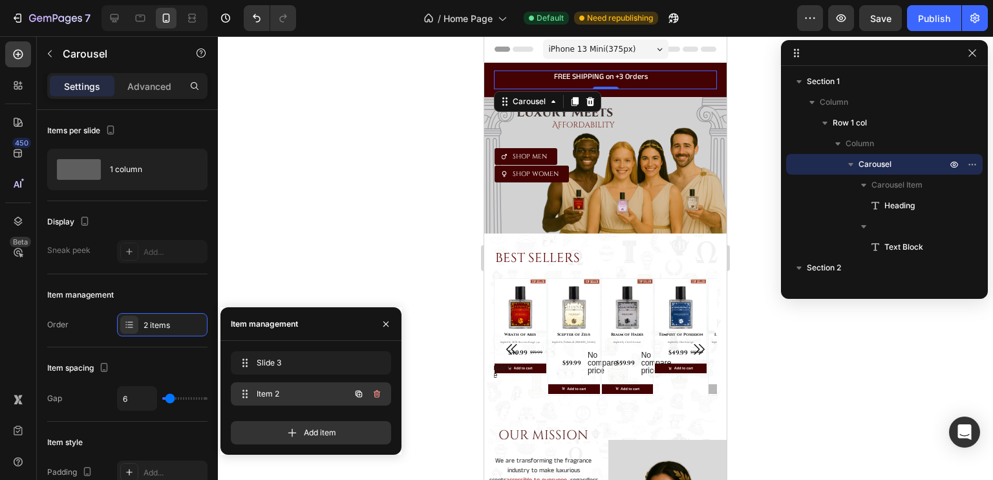
click at [264, 388] on span "Item 2" at bounding box center [293, 394] width 73 height 12
click at [599, 80] on span "Where Mythology Meets Designer Dupes" at bounding box center [600, 79] width 165 height 10
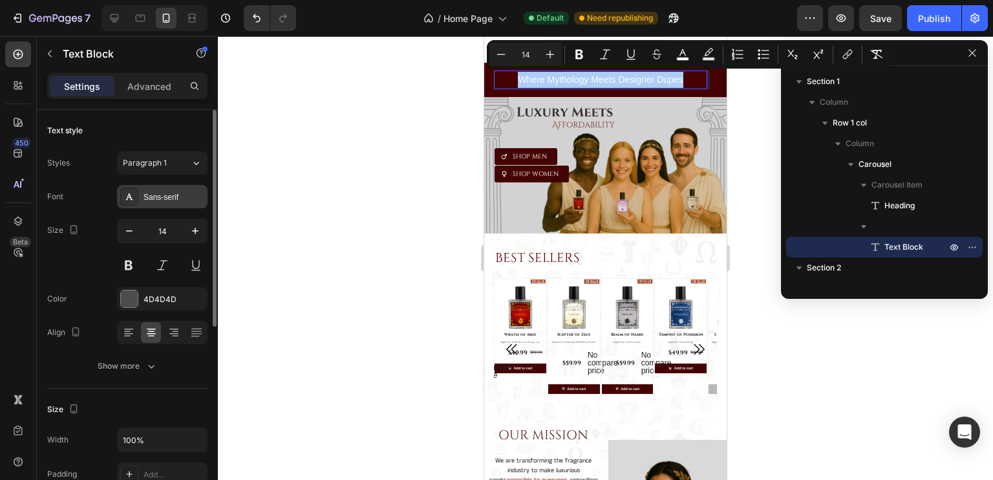
click at [167, 199] on div "Sans-serif" at bounding box center [174, 197] width 61 height 12
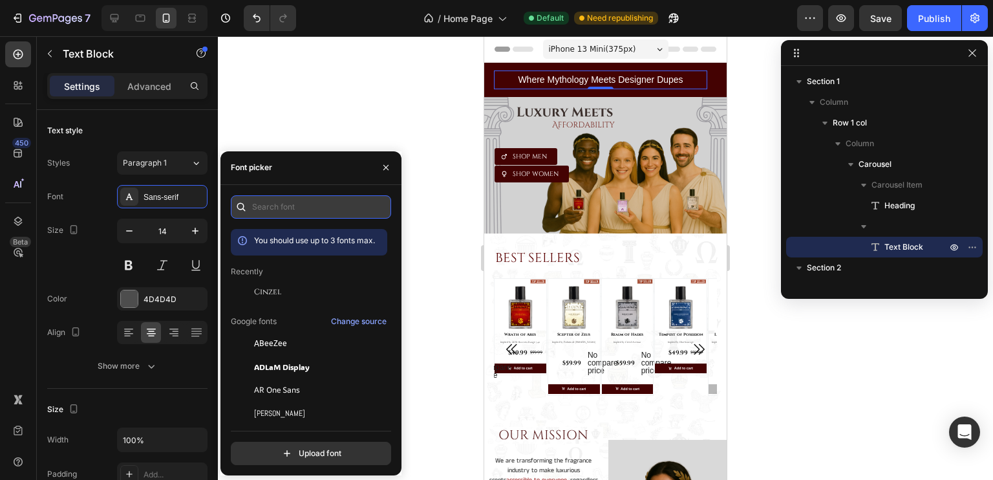
click at [280, 209] on input "text" at bounding box center [311, 206] width 160 height 23
type input "a"
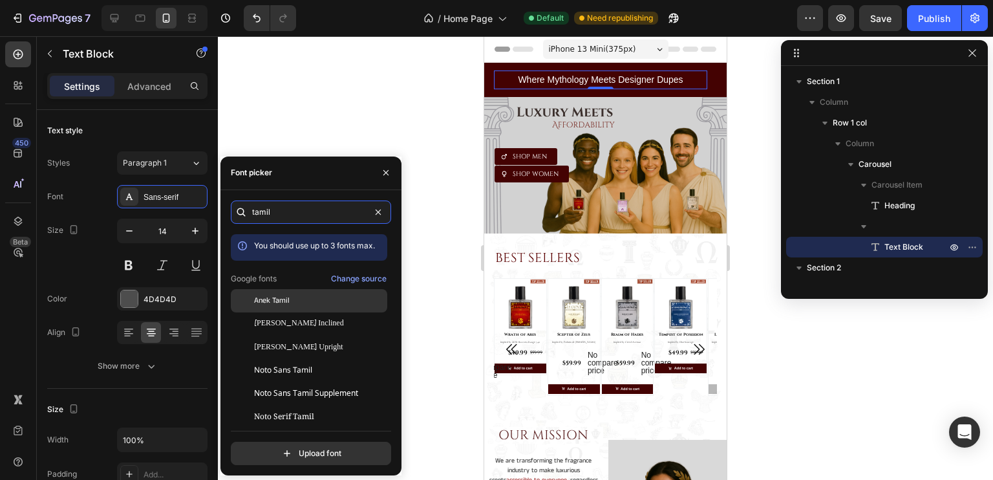
type input "tamil"
click at [287, 297] on span "Anek Tamil" at bounding box center [272, 301] width 36 height 12
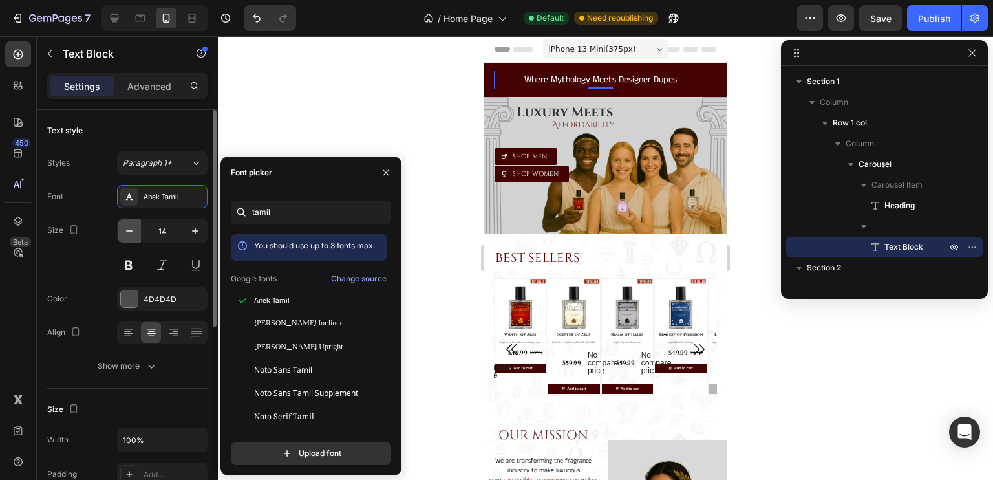
click at [124, 235] on icon "button" at bounding box center [129, 230] width 13 height 13
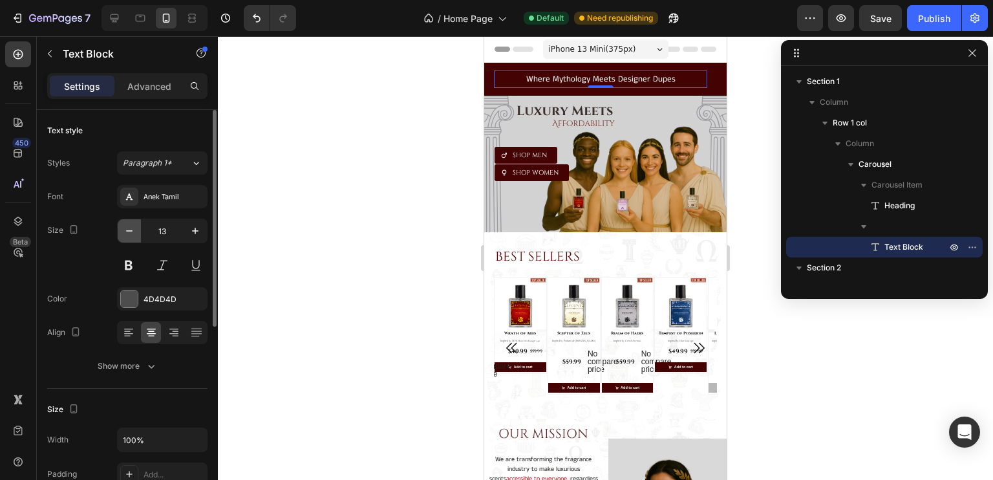
click at [124, 235] on icon "button" at bounding box center [129, 230] width 13 height 13
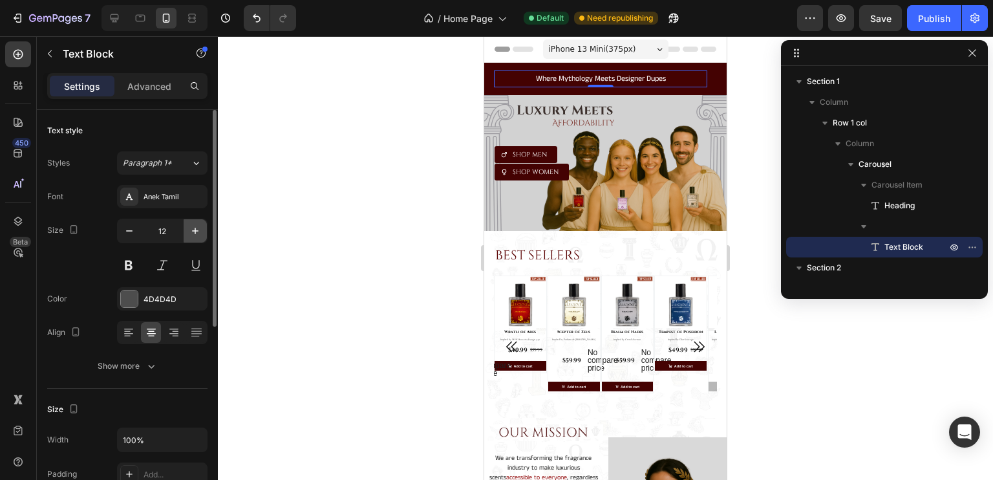
click at [193, 232] on icon "button" at bounding box center [195, 230] width 13 height 13
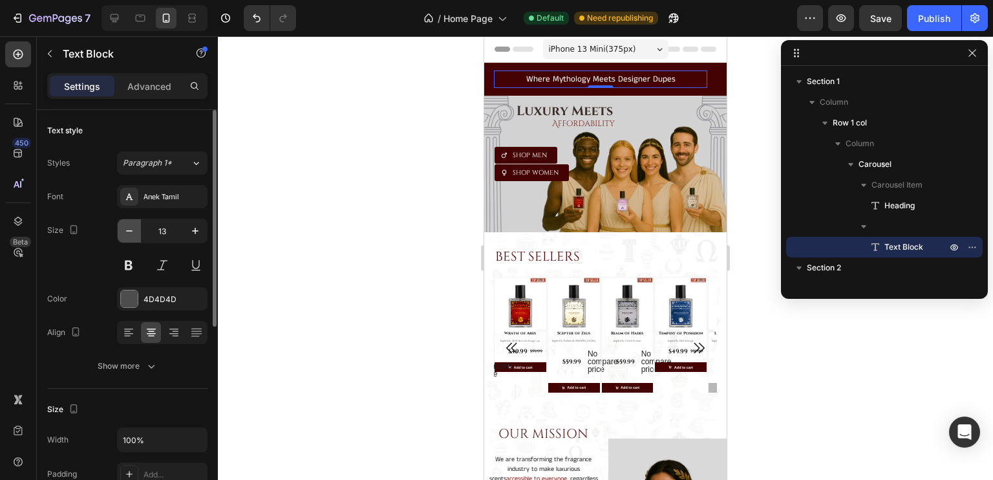
click at [127, 232] on icon "button" at bounding box center [129, 230] width 13 height 13
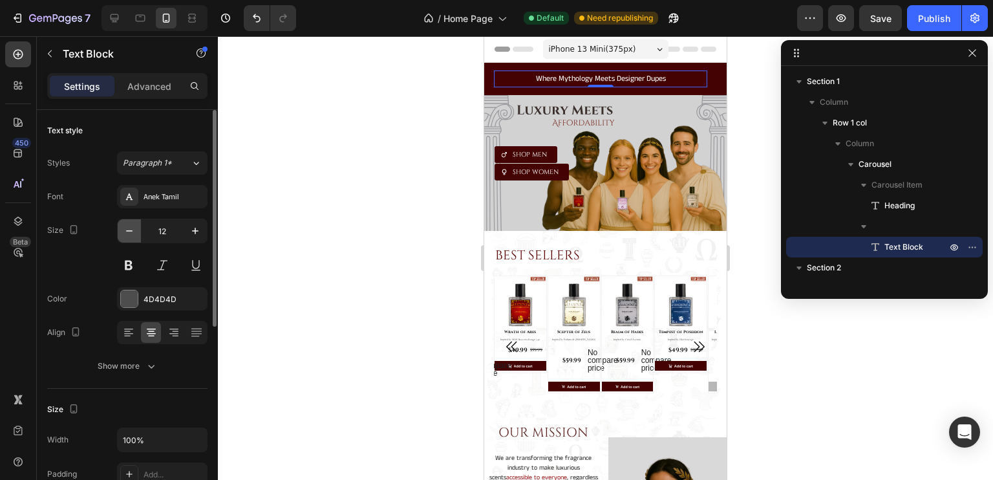
click at [127, 232] on icon "button" at bounding box center [129, 230] width 13 height 13
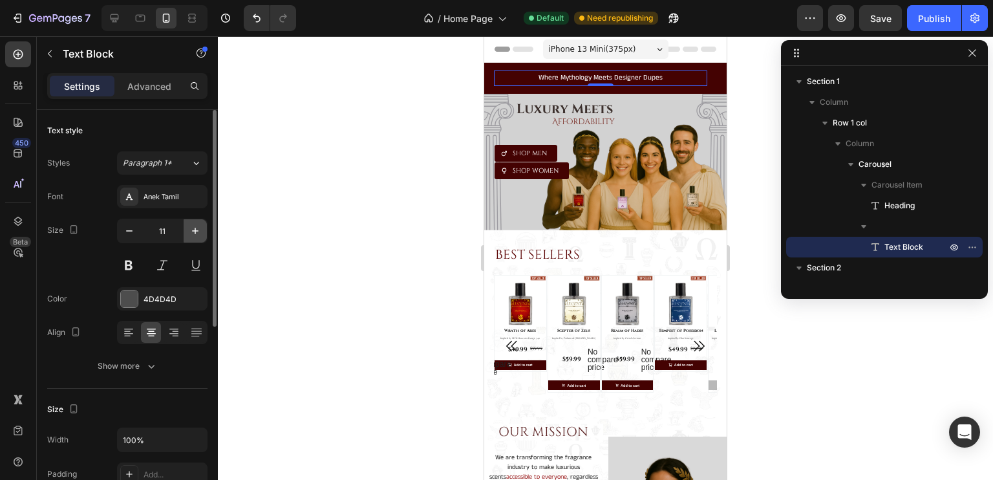
click at [197, 232] on icon "button" at bounding box center [195, 230] width 13 height 13
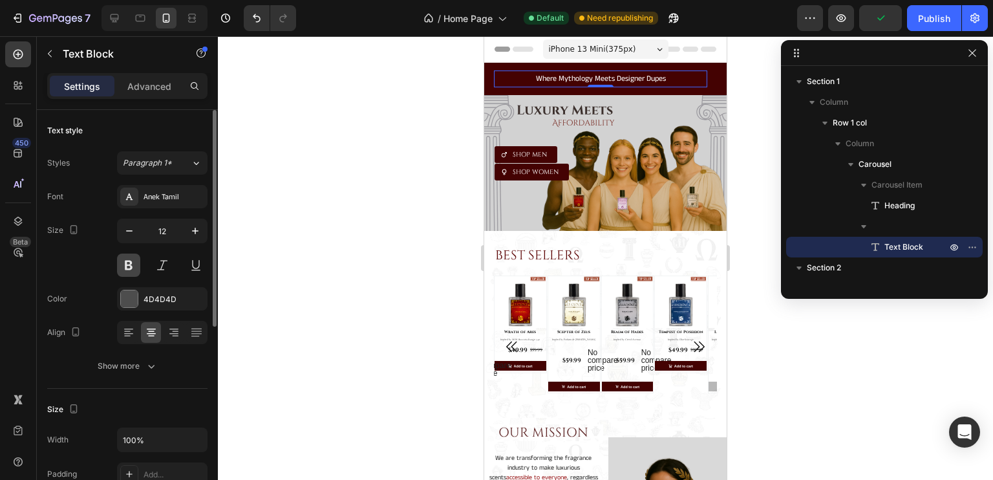
click at [130, 266] on button at bounding box center [128, 265] width 23 height 23
click at [133, 230] on icon "button" at bounding box center [129, 230] width 13 height 13
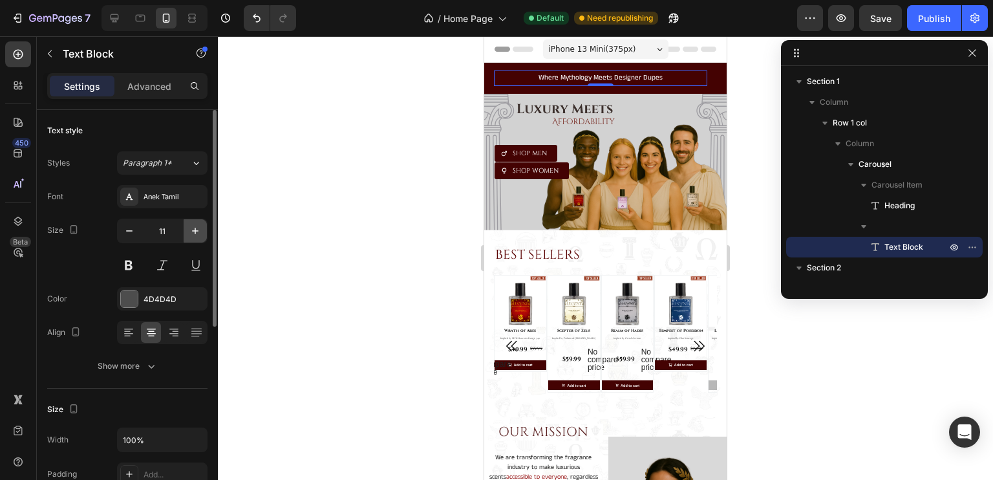
click at [193, 232] on icon "button" at bounding box center [195, 230] width 13 height 13
type input "12"
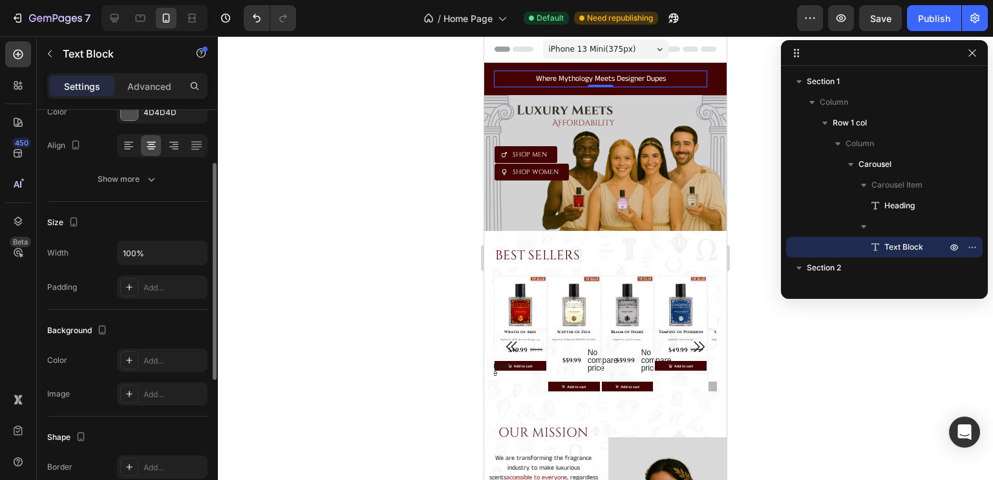
scroll to position [188, 0]
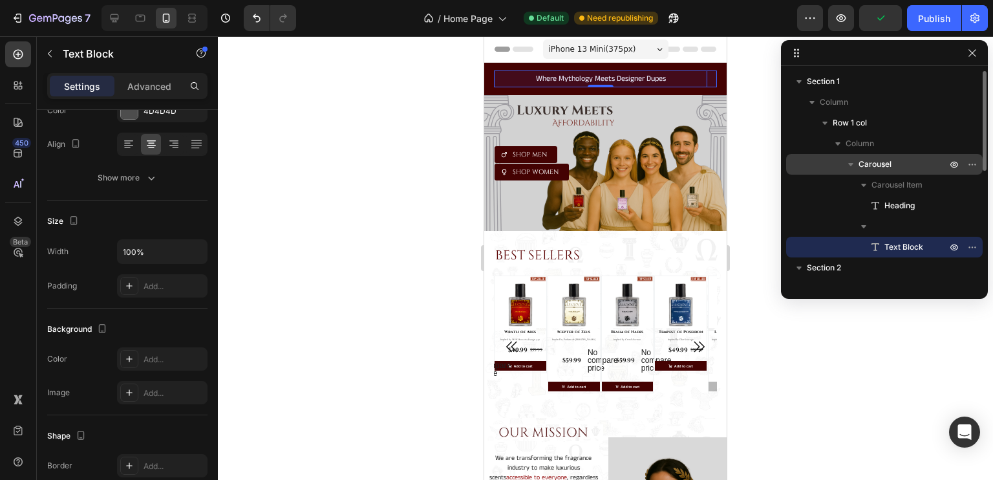
click at [874, 162] on span "Carousel" at bounding box center [875, 164] width 33 height 13
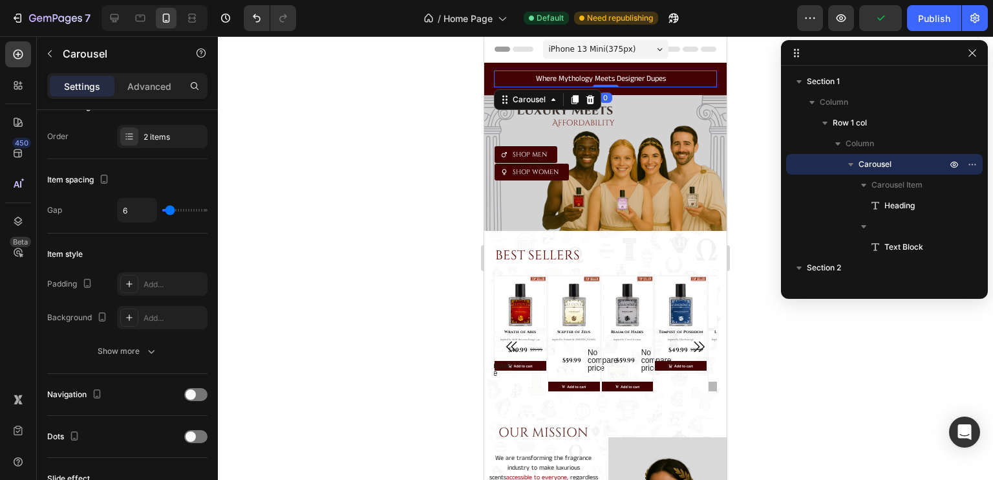
scroll to position [0, 0]
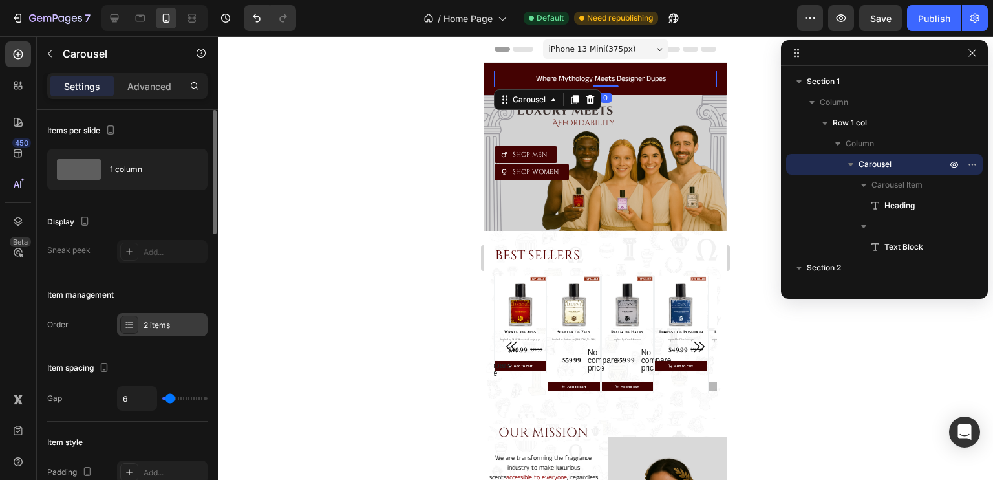
click at [163, 327] on div "2 items" at bounding box center [174, 325] width 61 height 12
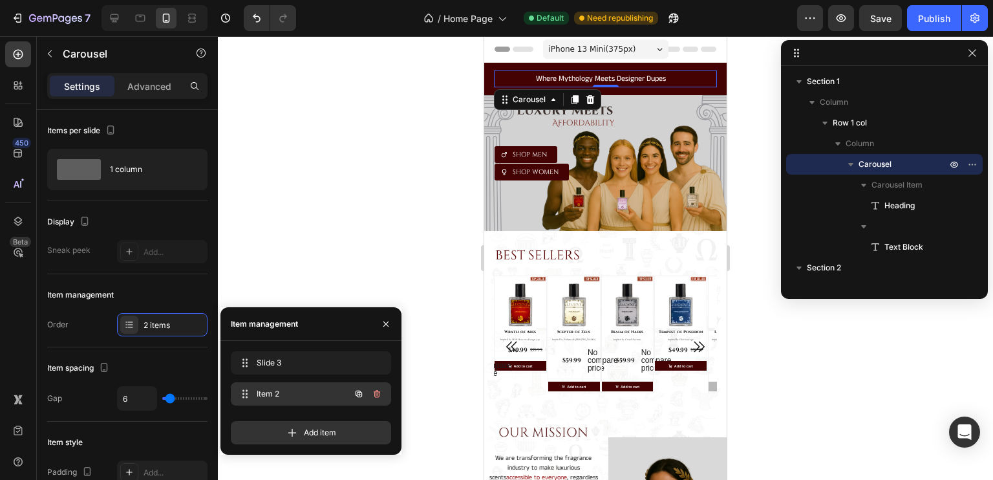
click at [285, 391] on span "Item 2" at bounding box center [293, 394] width 73 height 12
click at [294, 367] on span "Slide 3" at bounding box center [293, 363] width 73 height 12
click at [586, 77] on h2 "FREE SHIPPING on +3 Orders" at bounding box center [600, 76] width 213 height 13
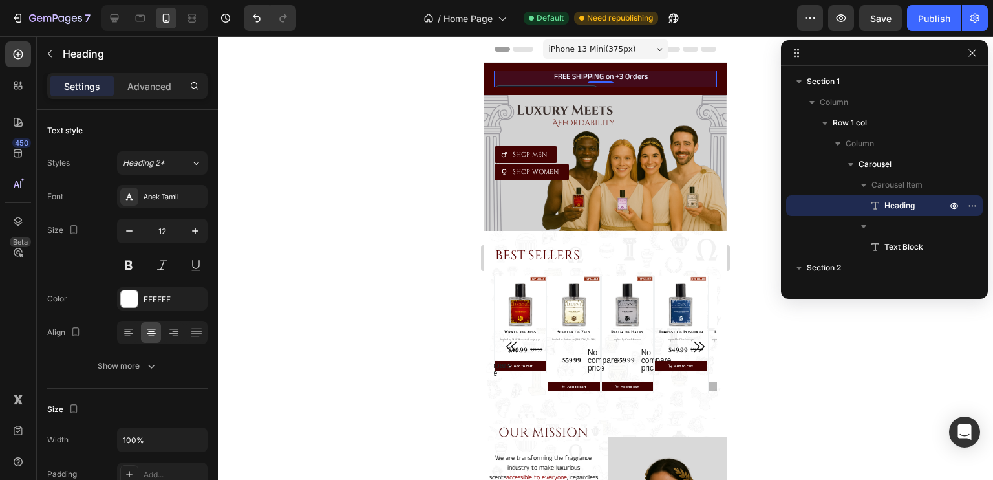
click at [872, 166] on span "Carousel" at bounding box center [875, 164] width 33 height 13
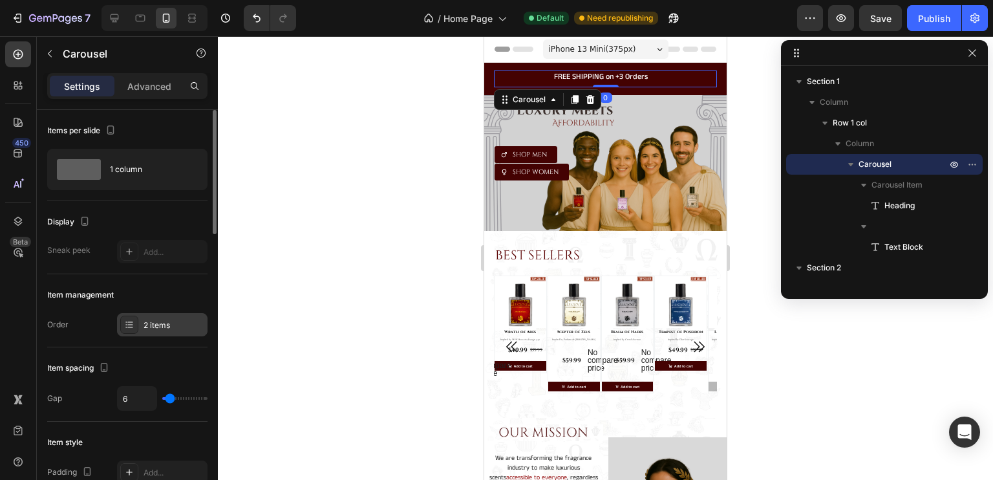
click at [158, 325] on div "2 items" at bounding box center [174, 325] width 61 height 12
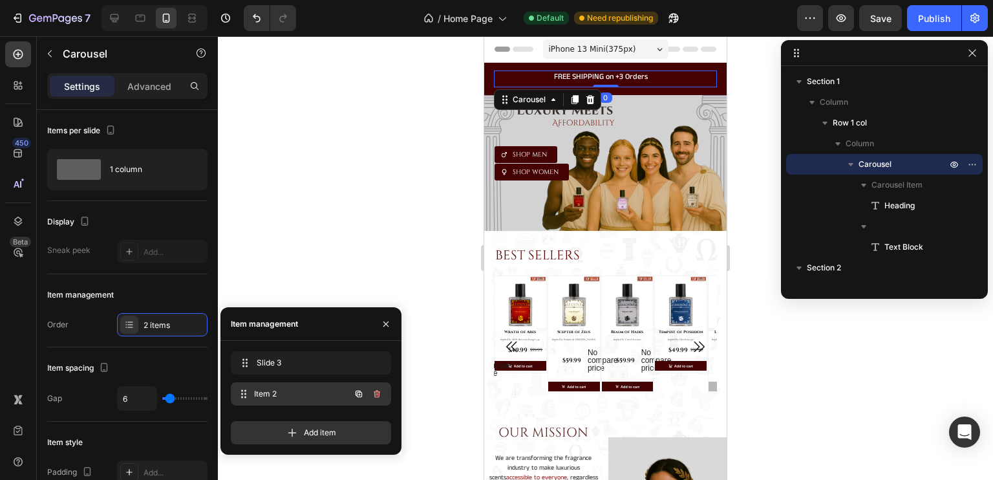
click at [285, 393] on span "Item 2" at bounding box center [302, 394] width 96 height 12
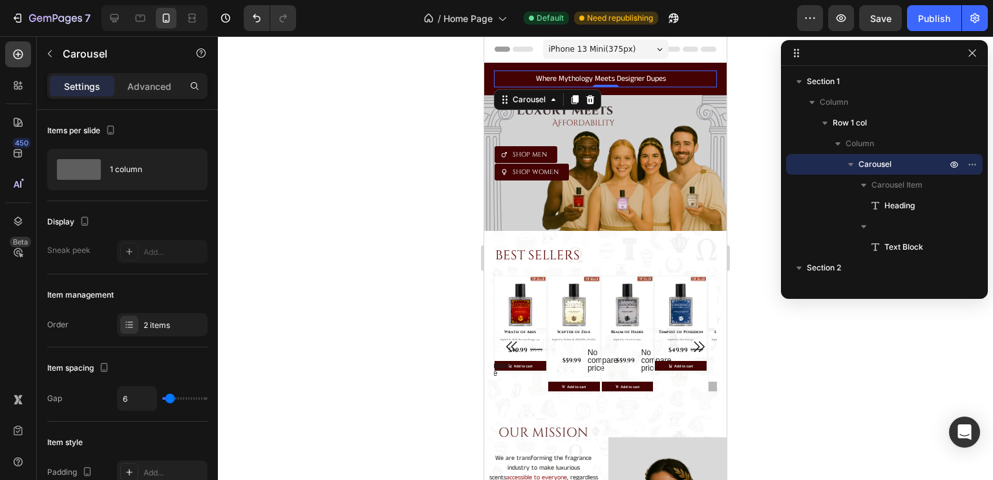
click at [387, 162] on div at bounding box center [605, 258] width 775 height 444
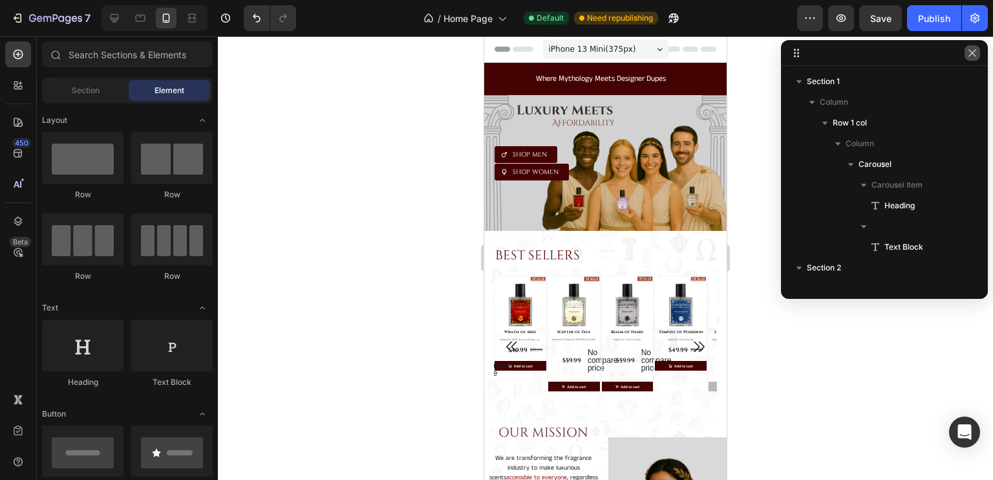
click at [973, 54] on icon "button" at bounding box center [972, 53] width 10 height 10
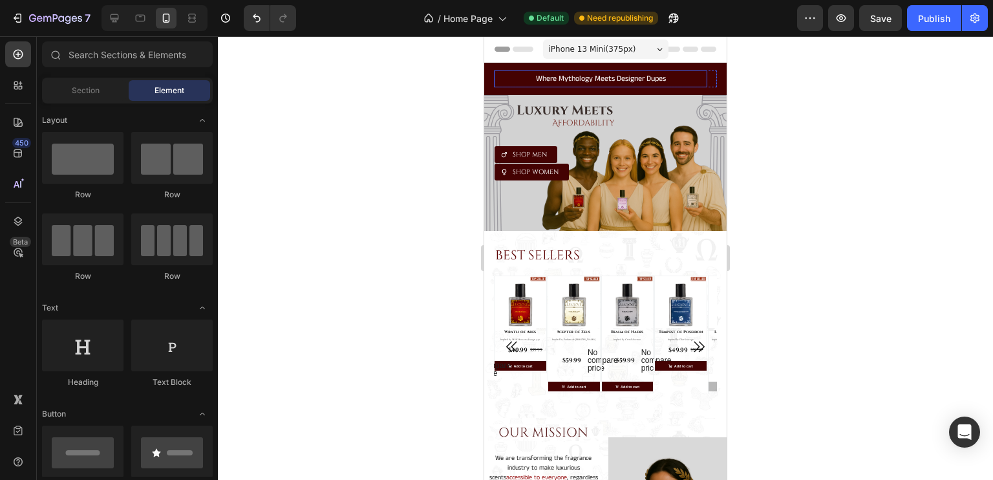
click at [548, 77] on span "Where Mythology Meets Designer Dupes" at bounding box center [601, 78] width 130 height 11
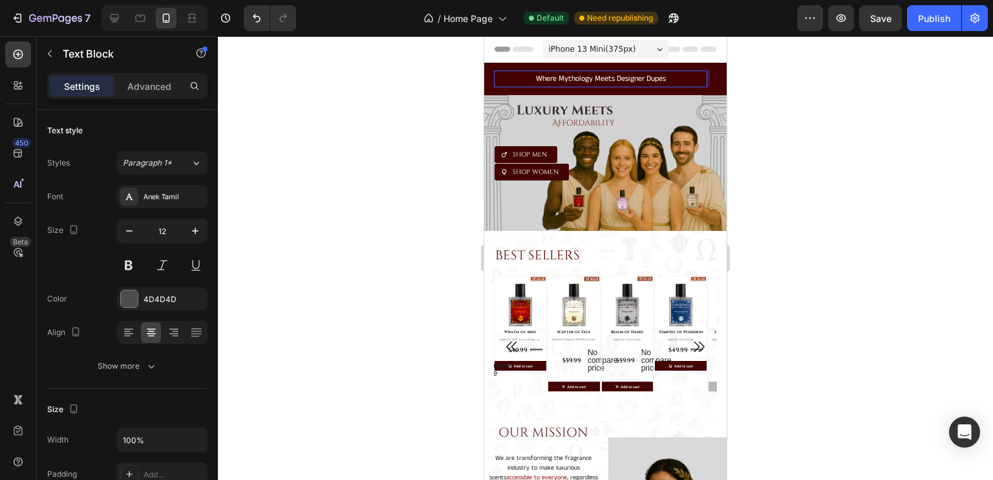
click at [548, 77] on span "Where Mythology Meets Designer Dupes" at bounding box center [601, 78] width 130 height 11
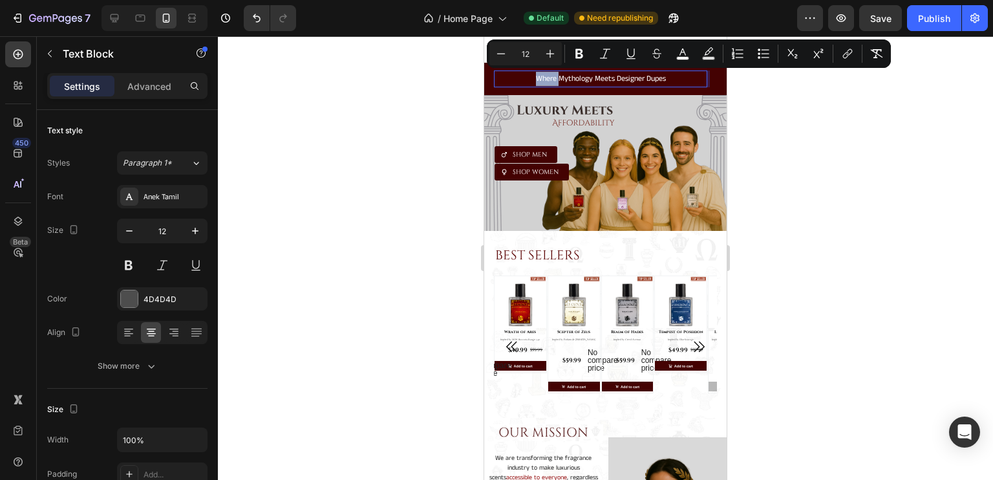
click at [548, 77] on span "Where Mythology Meets Designer Dupes" at bounding box center [601, 78] width 130 height 11
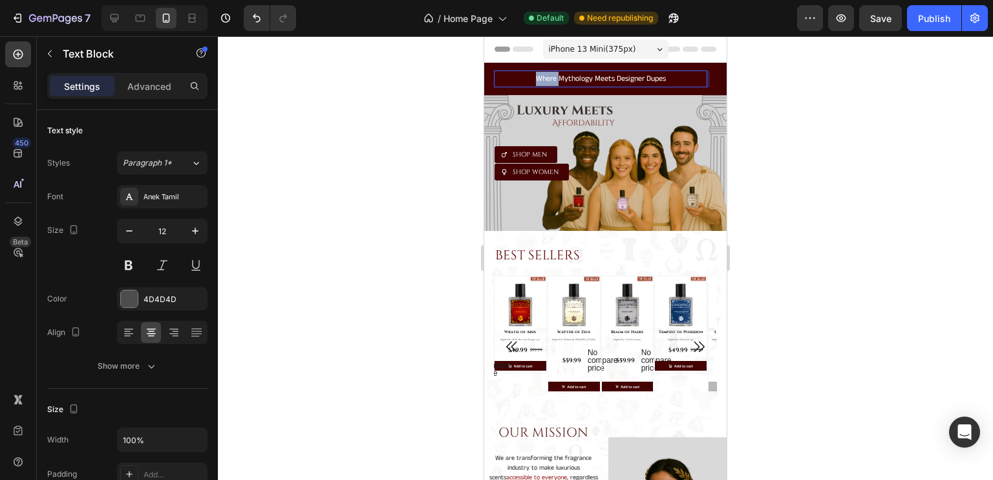
click at [548, 77] on span "Where Mythology Meets Designer Dupes" at bounding box center [601, 78] width 130 height 11
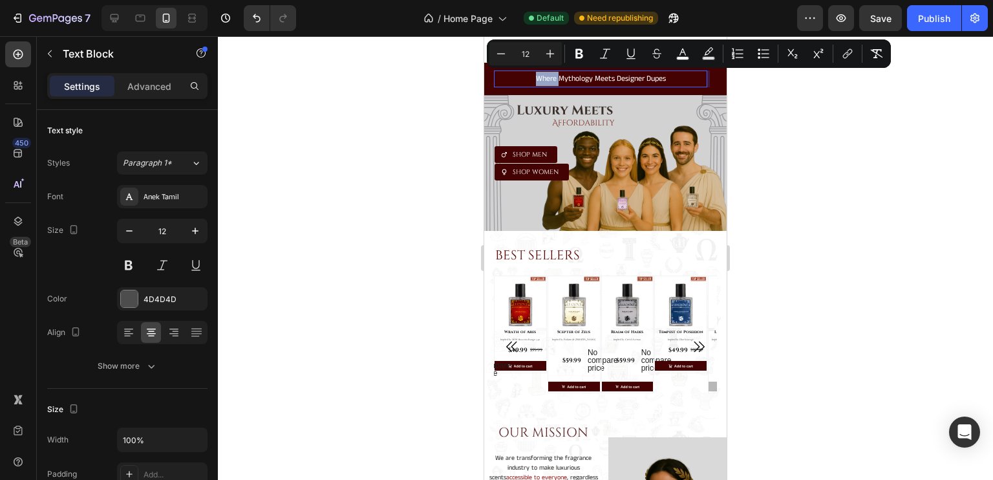
click at [579, 82] on span "Where Mythology Meets Designer Dupes" at bounding box center [601, 78] width 130 height 11
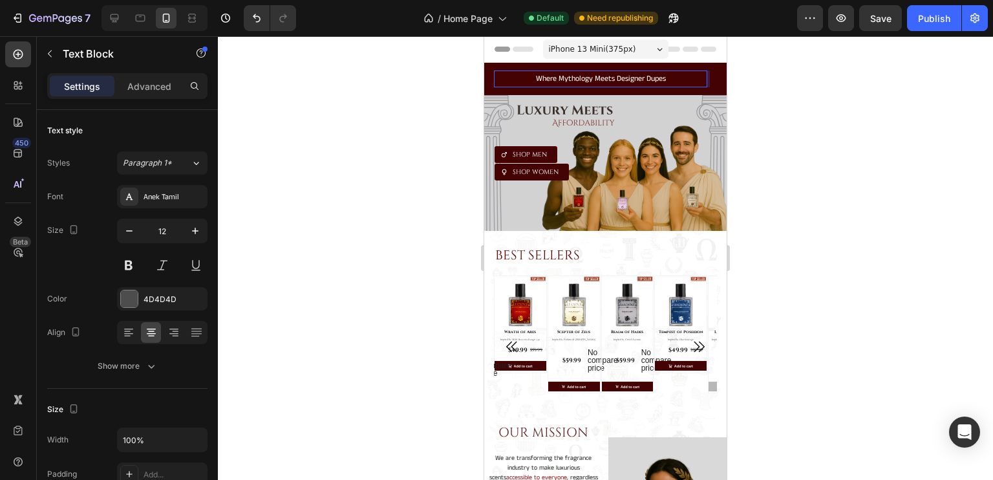
click at [579, 82] on span "Where Mythology Meets Designer Dupes" at bounding box center [601, 78] width 130 height 11
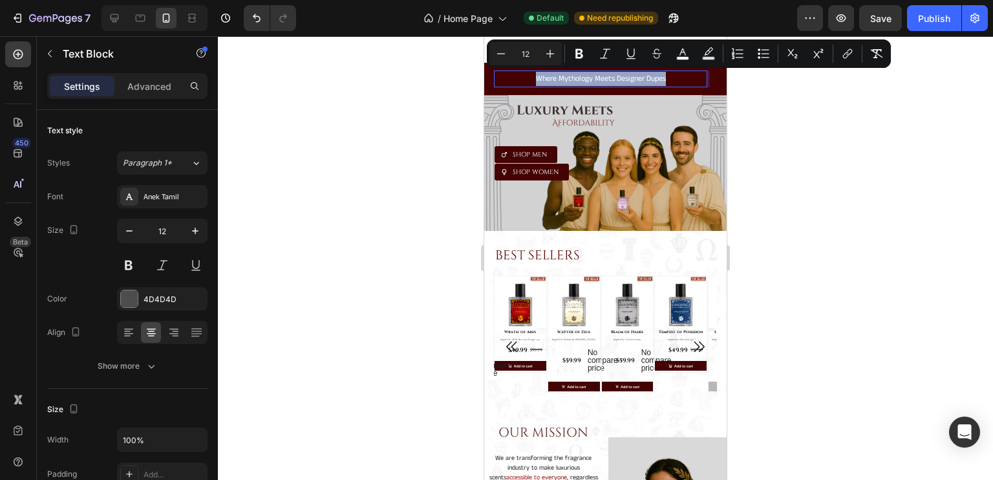
copy span "Where Mythology Meets Designer Dupes"
click at [18, 223] on icon at bounding box center [18, 221] width 13 height 13
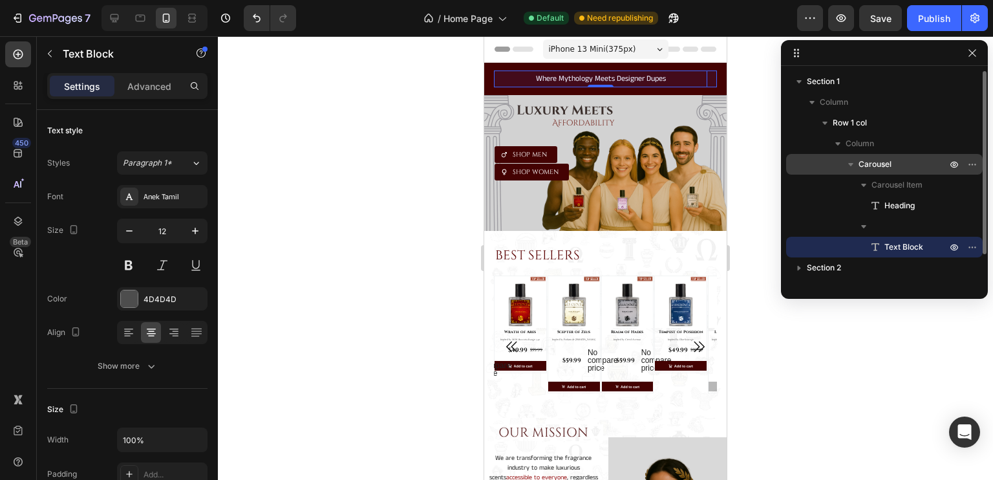
click at [883, 160] on span "Carousel" at bounding box center [875, 164] width 33 height 13
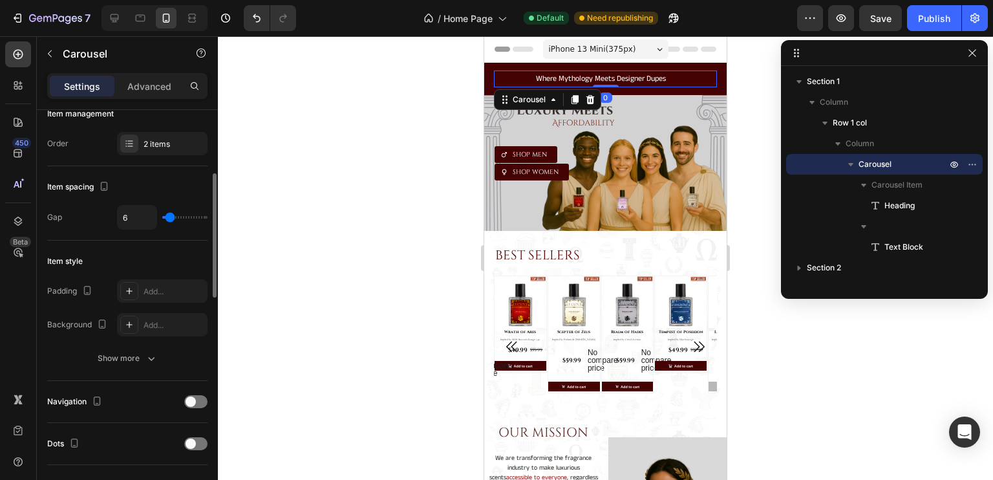
scroll to position [188, 0]
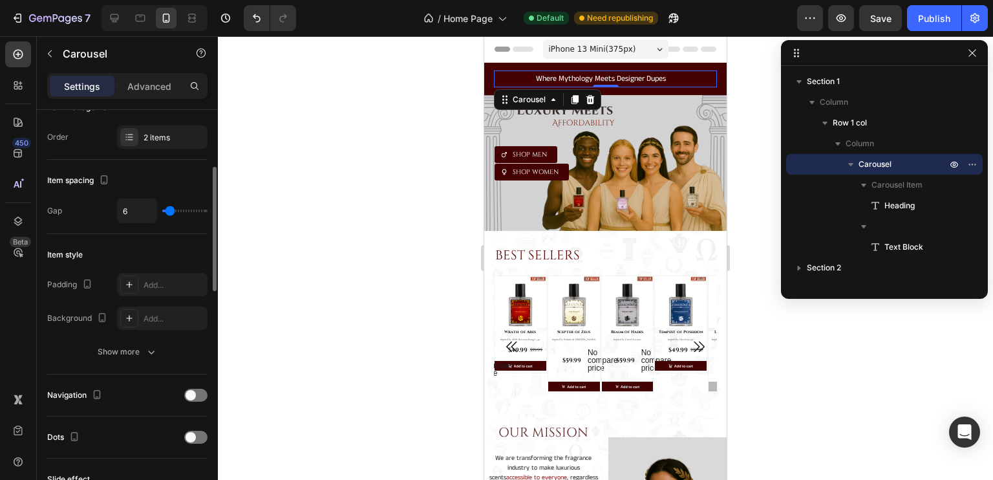
type input "10"
type input "13"
type input "17"
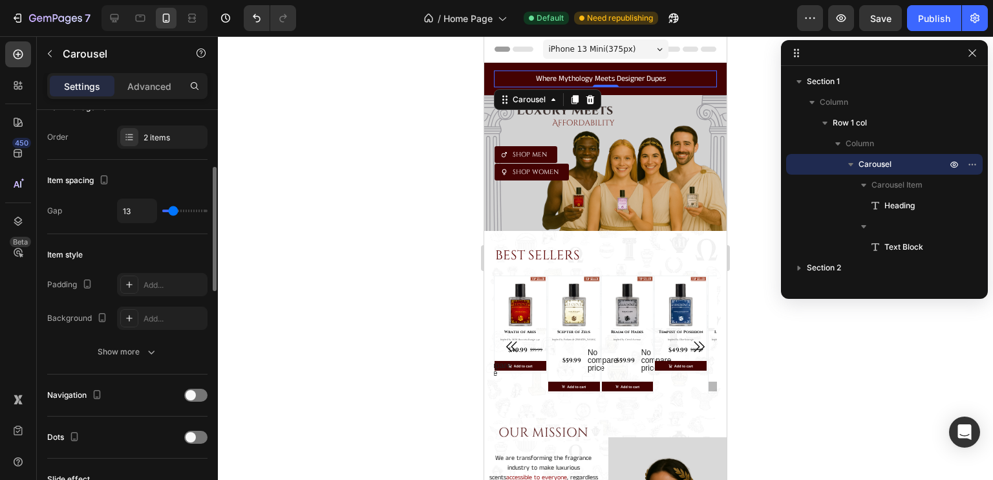
type input "17"
type input "18"
type input "19"
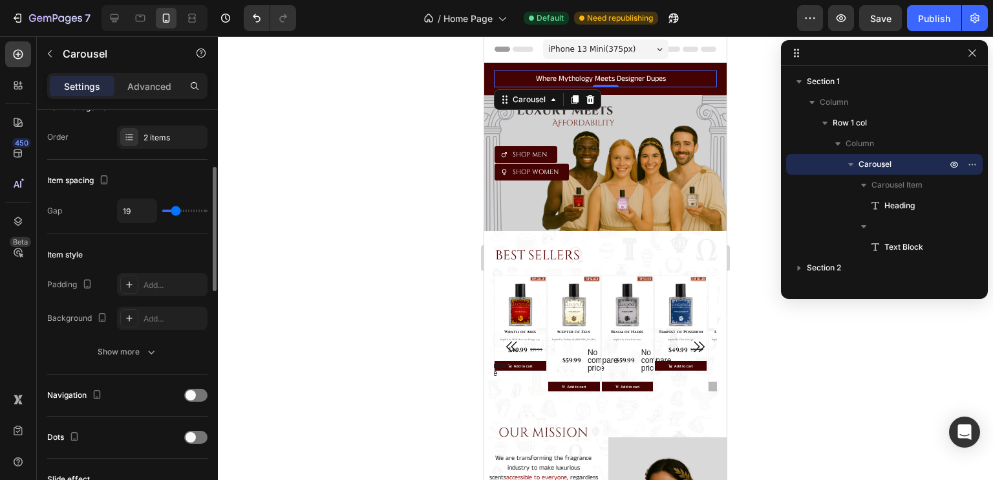
type input "20"
type input "23"
type input "24"
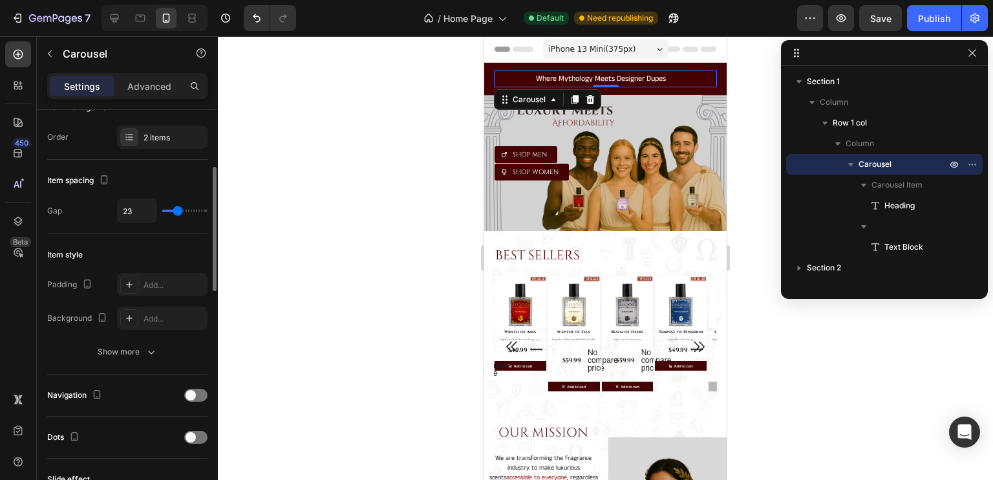
type input "24"
type input "25"
type input "26"
drag, startPoint x: 169, startPoint y: 211, endPoint x: 178, endPoint y: 211, distance: 9.7
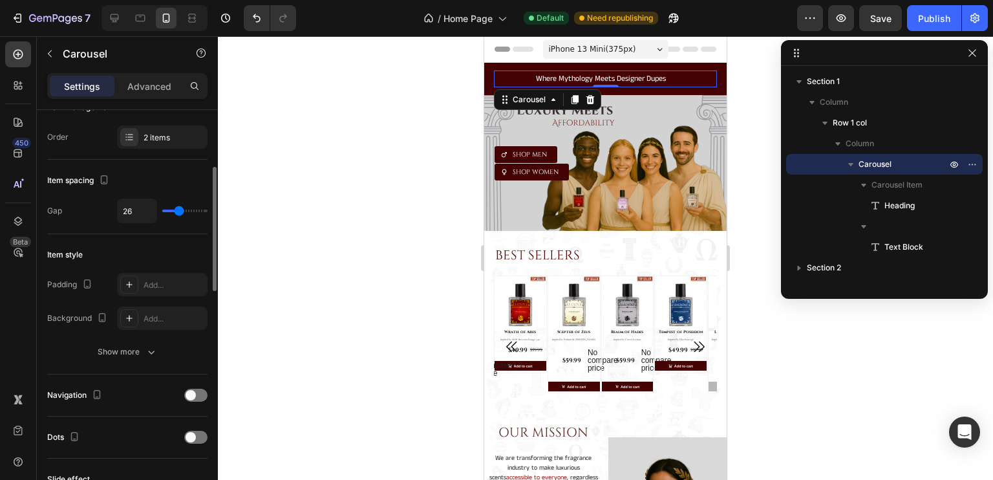
type input "26"
click at [178, 211] on input "range" at bounding box center [184, 211] width 45 height 3
type input "42"
drag, startPoint x: 178, startPoint y: 208, endPoint x: 188, endPoint y: 208, distance: 9.1
type input "47"
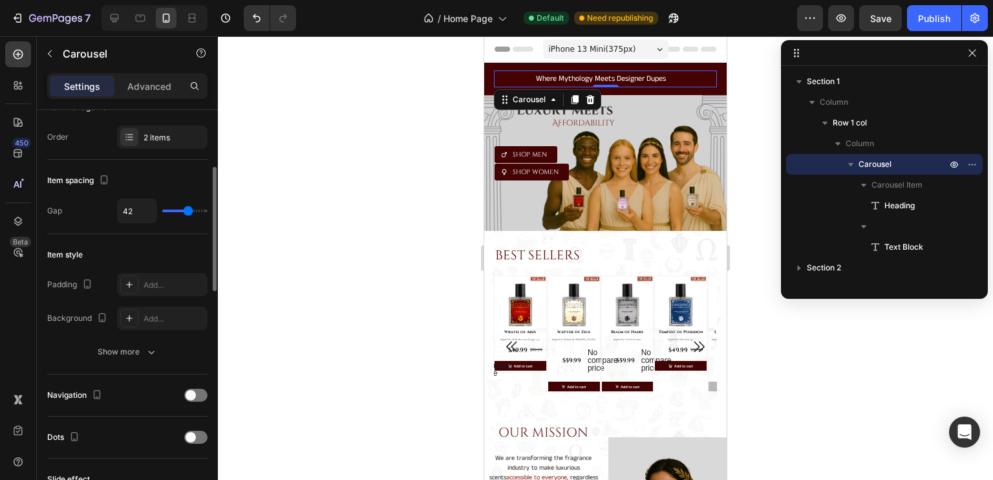
click at [188, 210] on input "range" at bounding box center [184, 211] width 45 height 3
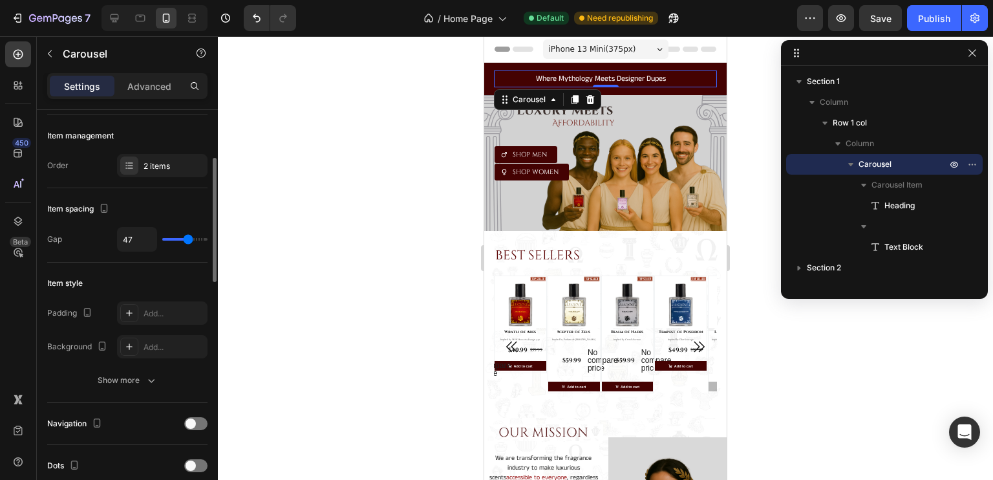
scroll to position [157, 0]
click at [163, 170] on div "2 items" at bounding box center [174, 168] width 61 height 12
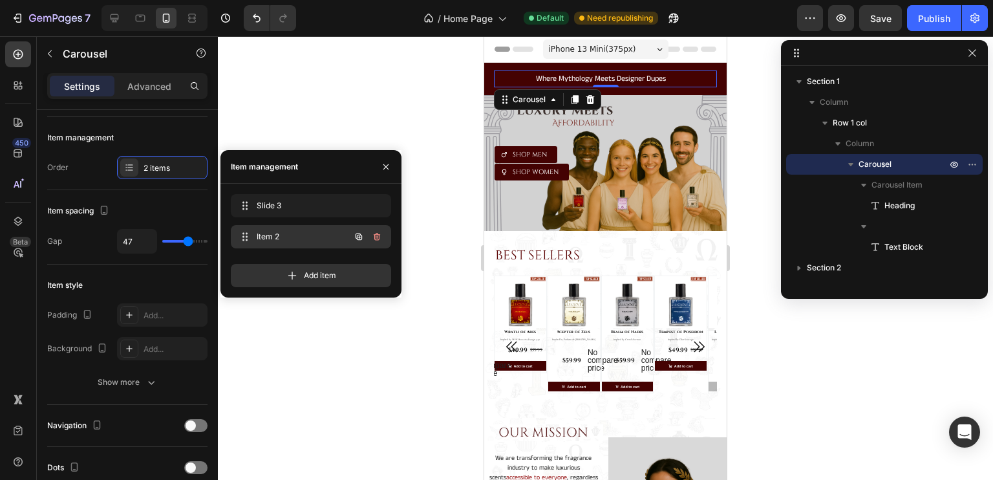
click at [267, 232] on span "Item 2" at bounding box center [293, 237] width 73 height 12
click at [279, 206] on span "Slide 3" at bounding box center [302, 206] width 96 height 12
click at [287, 227] on div "Item 2 Item 2" at bounding box center [311, 236] width 160 height 23
click at [156, 207] on div "Item spacing" at bounding box center [127, 210] width 160 height 21
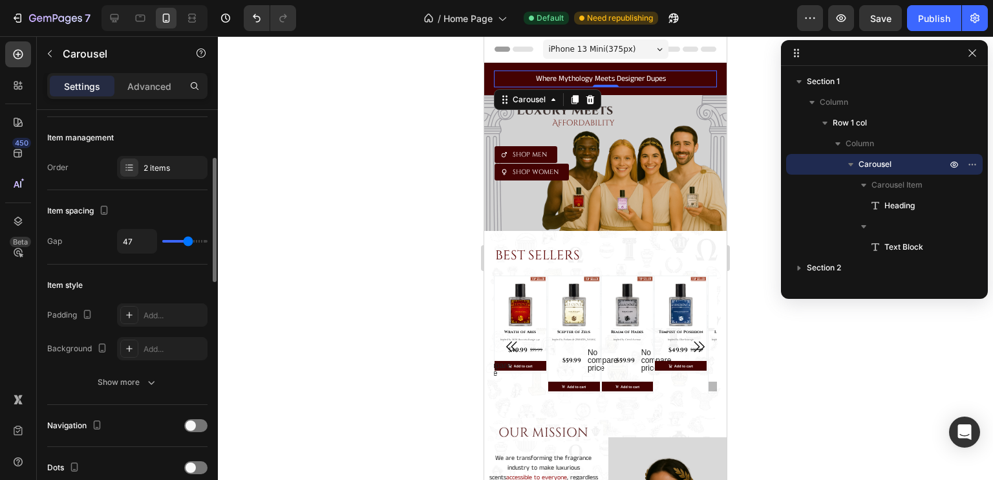
type input "17"
type input "15"
type input "9"
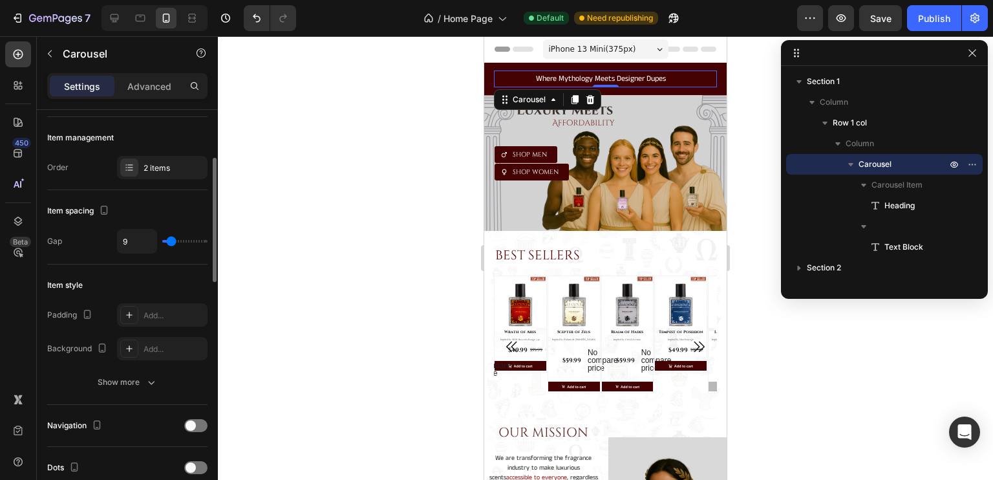
drag, startPoint x: 184, startPoint y: 237, endPoint x: 171, endPoint y: 237, distance: 12.9
type input "9"
click at [171, 240] on input "range" at bounding box center [184, 241] width 45 height 3
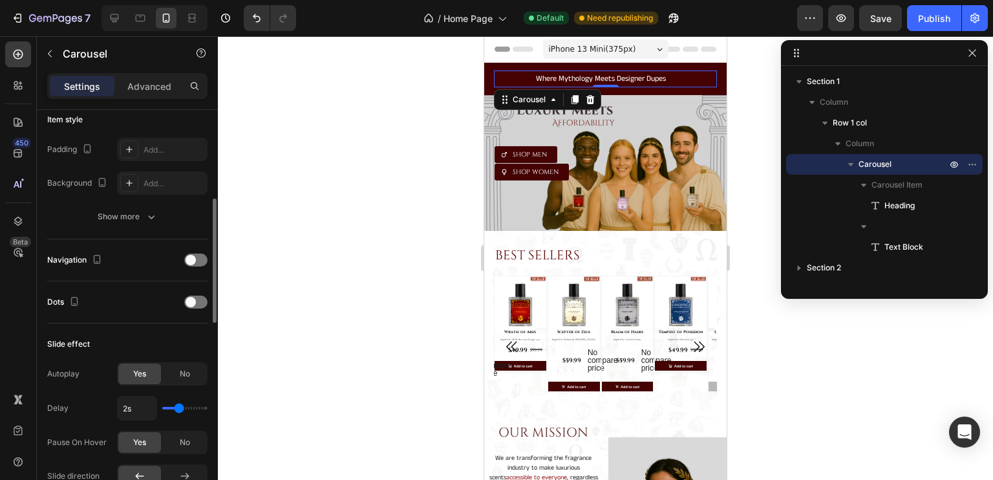
scroll to position [329, 0]
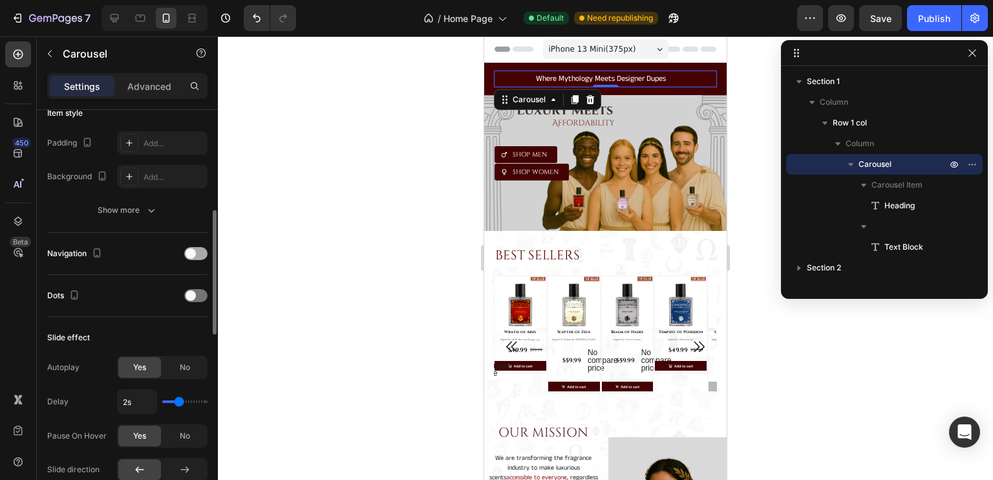
click at [193, 253] on span at bounding box center [191, 253] width 10 height 10
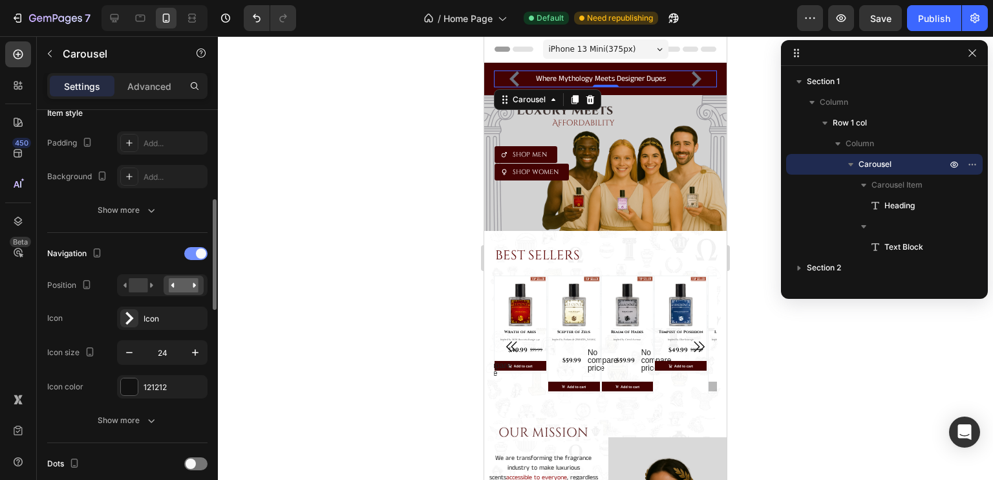
click at [193, 253] on div at bounding box center [195, 253] width 23 height 13
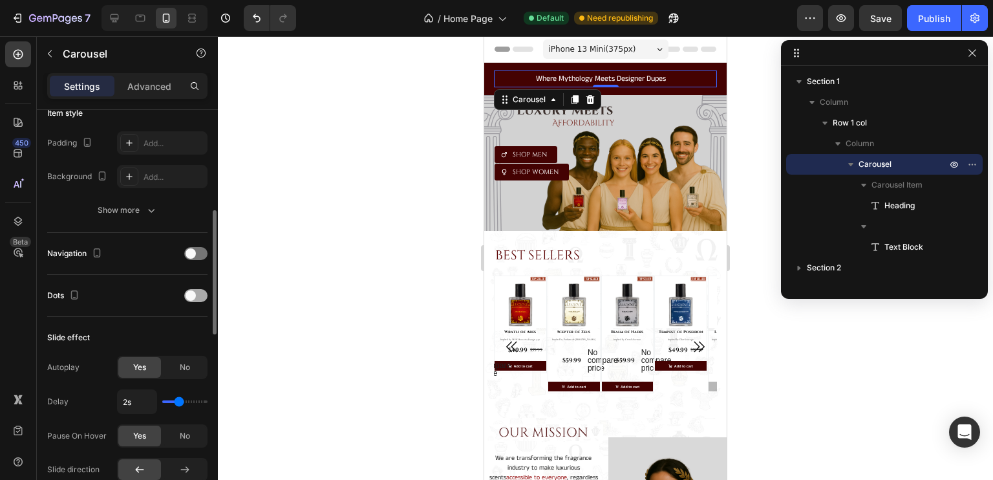
click at [191, 294] on span at bounding box center [191, 295] width 10 height 10
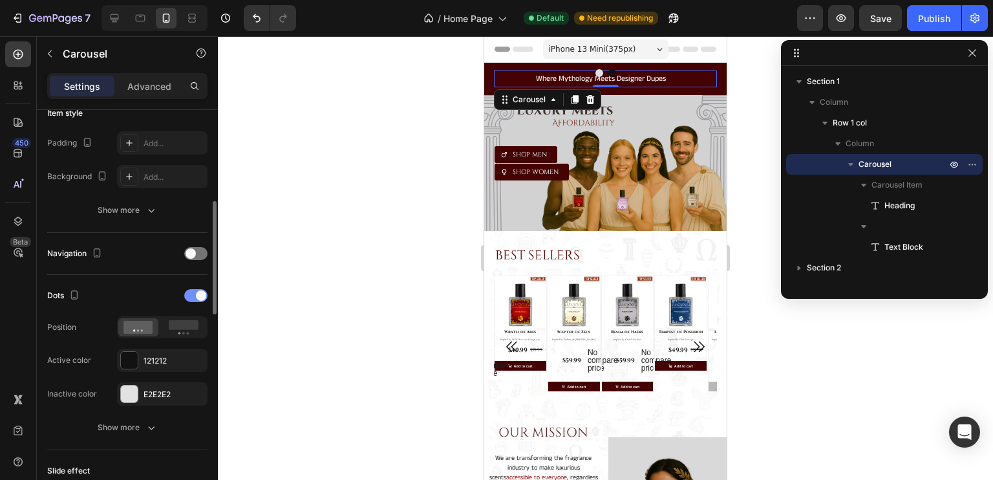
click at [191, 294] on div at bounding box center [195, 295] width 23 height 13
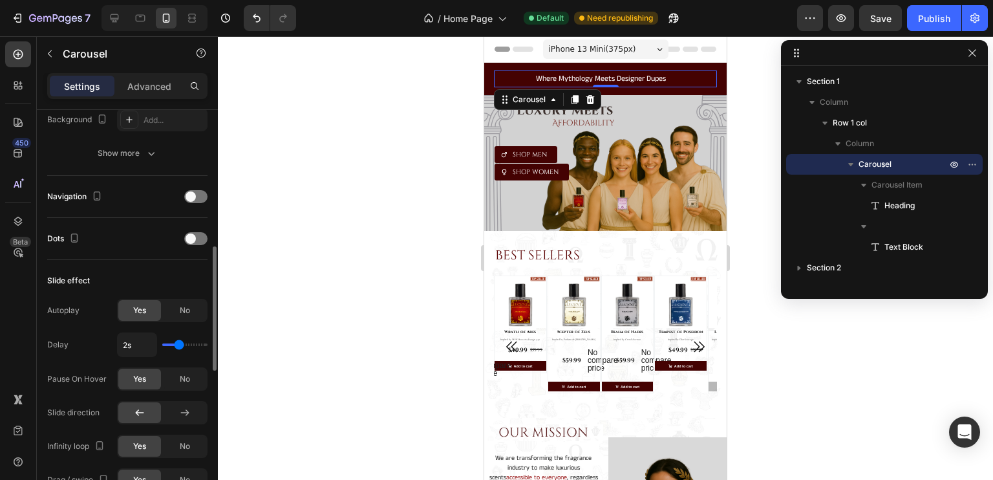
scroll to position [402, 0]
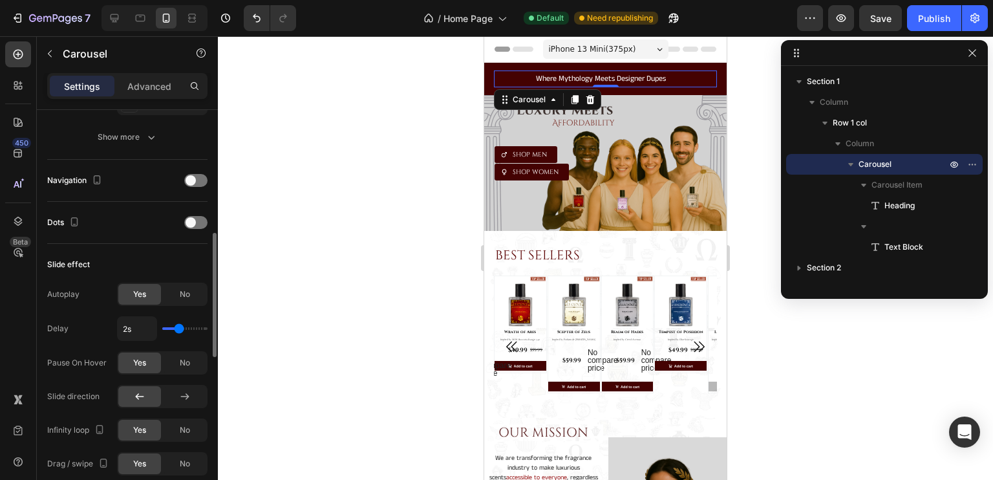
type input "1.6s"
type input "1.6"
type input "1.5s"
type input "1.5"
type input "1.4s"
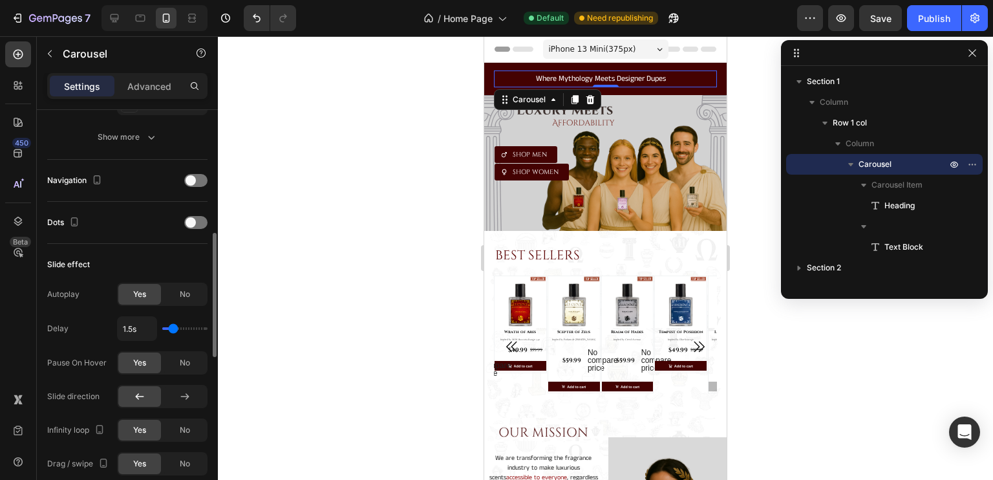
type input "1.4"
type input "1.3s"
type input "1.3"
type input "1.2s"
type input "1.2"
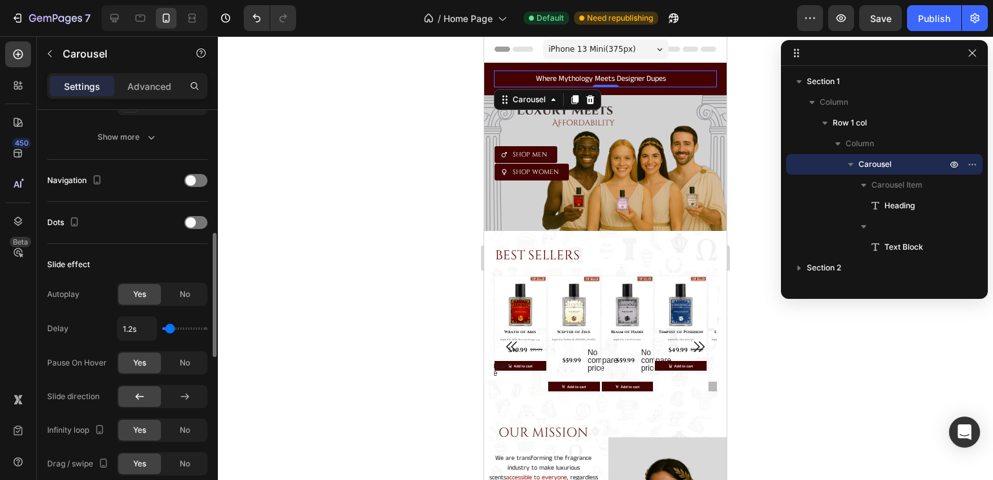
type input "1.1s"
drag, startPoint x: 177, startPoint y: 330, endPoint x: 168, endPoint y: 330, distance: 8.4
type input "1.1"
click at [168, 330] on input "range" at bounding box center [184, 328] width 45 height 3
type input "1.7s"
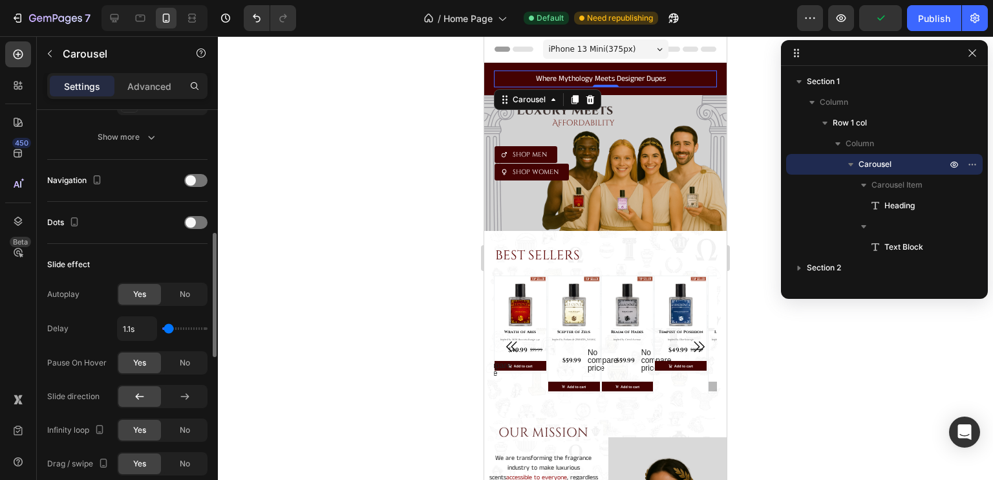
type input "1.7"
type input "1.9s"
type input "1.9"
type input "2s"
type input "2"
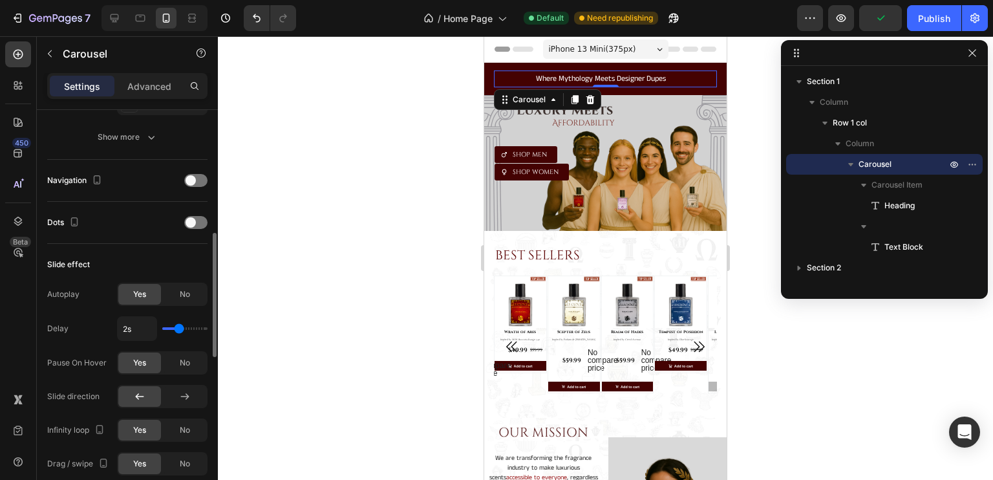
type input "2.1s"
type input "2.1"
type input "2s"
drag, startPoint x: 168, startPoint y: 330, endPoint x: 179, endPoint y: 328, distance: 11.2
type input "2"
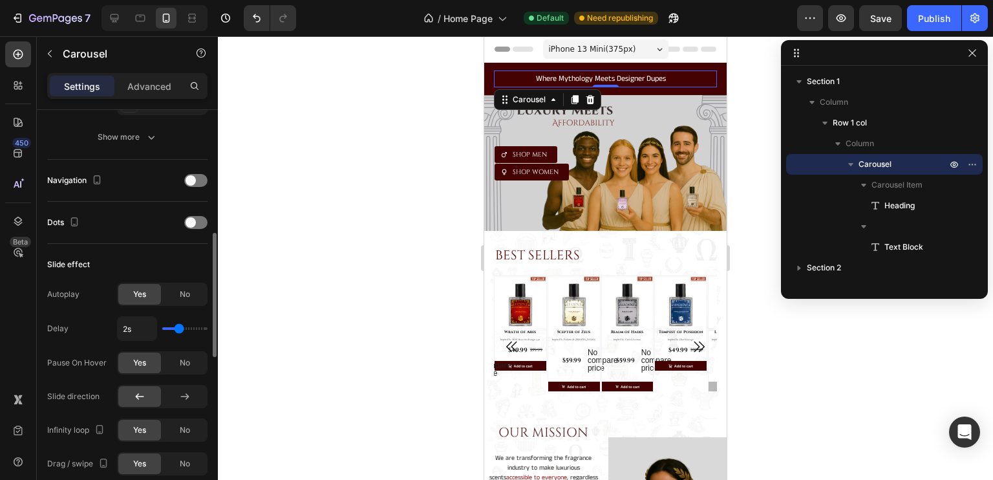
click at [179, 328] on input "range" at bounding box center [184, 328] width 45 height 3
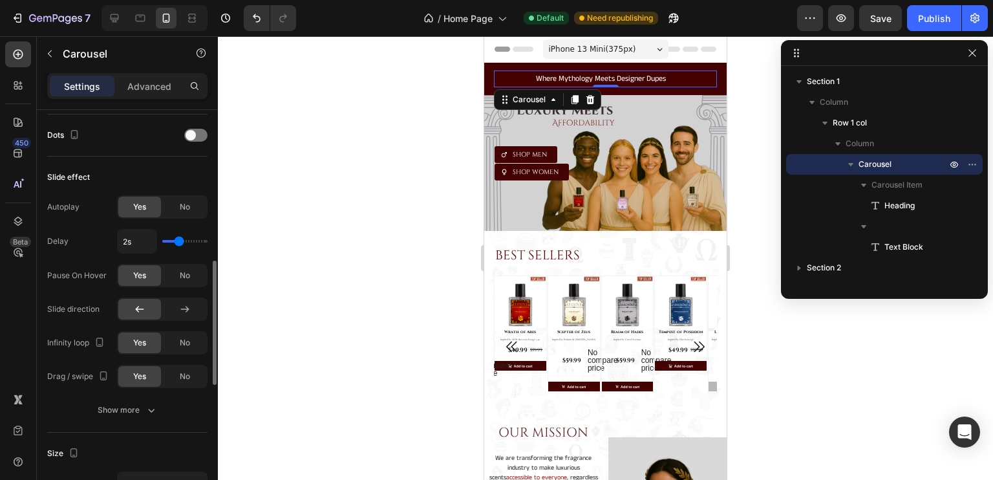
scroll to position [490, 0]
click at [138, 411] on div "Show more" at bounding box center [128, 409] width 60 height 13
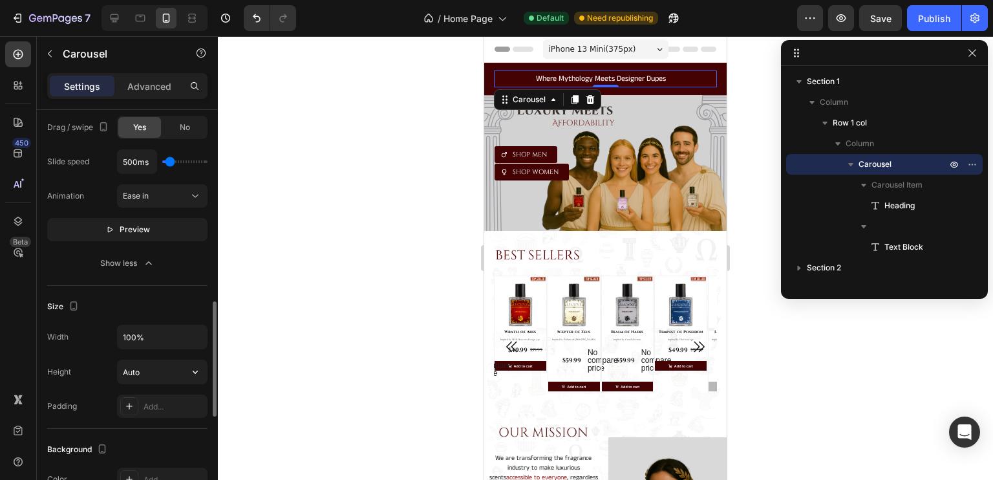
scroll to position [724, 0]
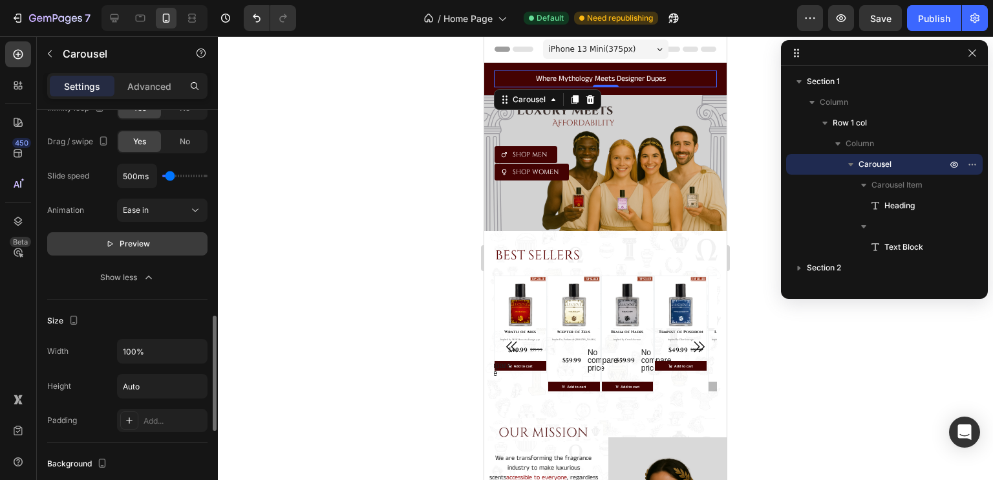
click at [131, 248] on span "Preview" at bounding box center [135, 243] width 30 height 13
click at [975, 49] on icon "button" at bounding box center [972, 53] width 10 height 10
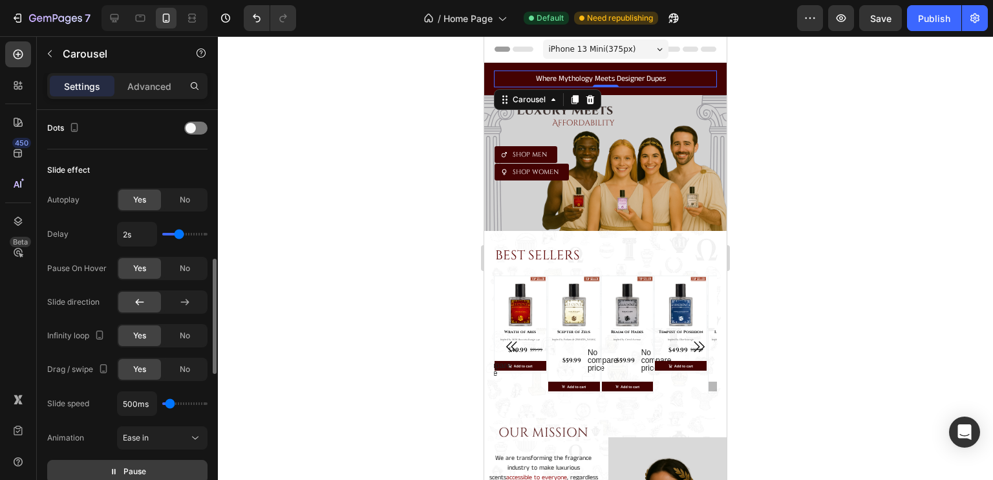
scroll to position [496, 0]
type input "2.4s"
type input "2.4"
type input "2.6s"
type input "2.6"
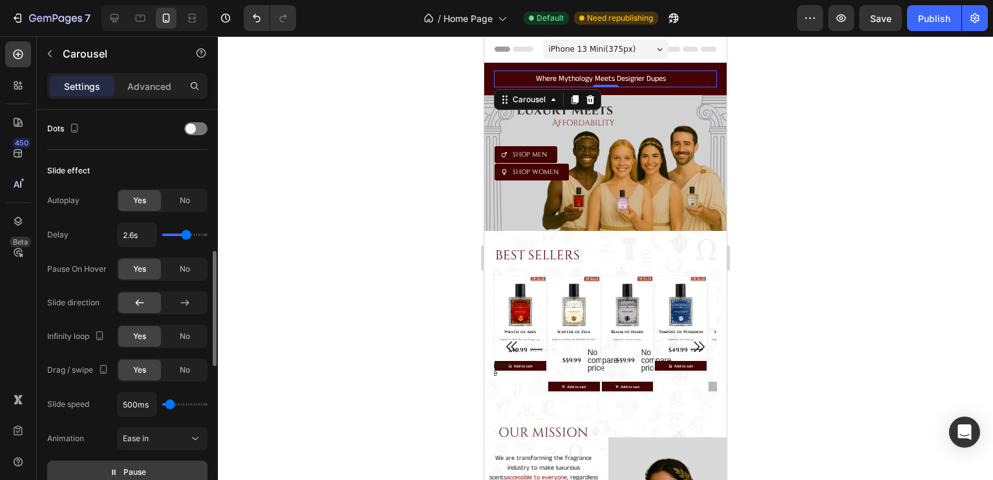
type input "2.8s"
type input "2.8"
type input "2.9s"
type input "2.9"
type input "3.1s"
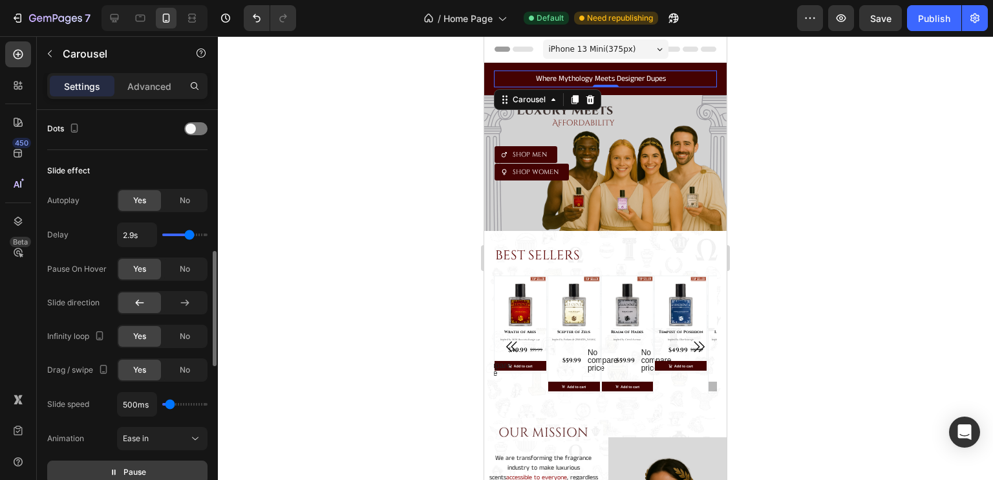
type input "3.1"
type input "3.2s"
type input "3.2"
type input "3.1s"
type input "3.1"
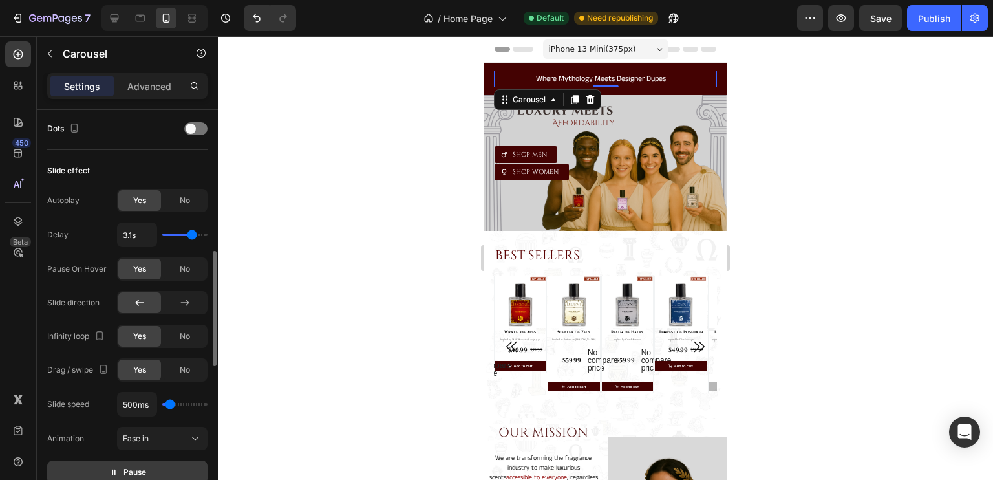
type input "3s"
type input "3"
type input "2.9s"
drag, startPoint x: 178, startPoint y: 233, endPoint x: 189, endPoint y: 232, distance: 11.7
type input "2.9"
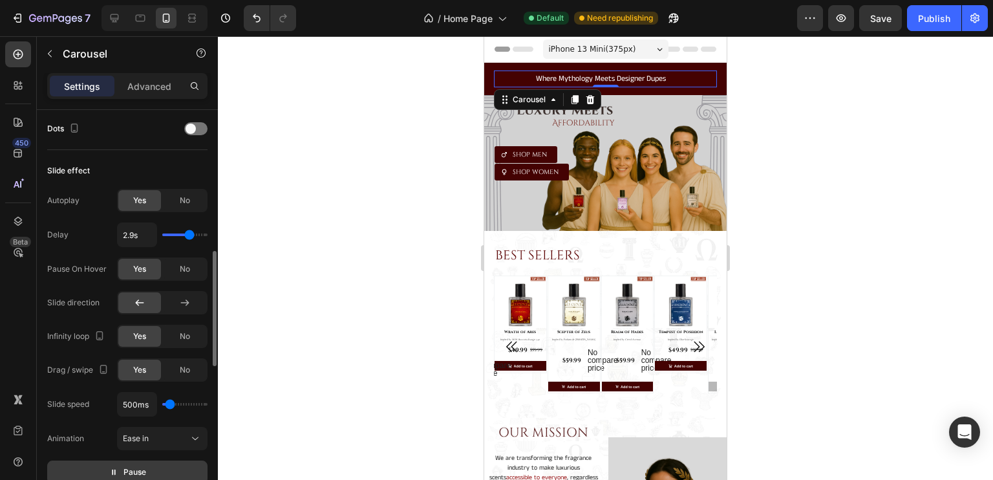
click at [189, 233] on input "range" at bounding box center [184, 234] width 45 height 3
type input "3s"
type input "3"
click at [191, 233] on input "range" at bounding box center [184, 234] width 45 height 3
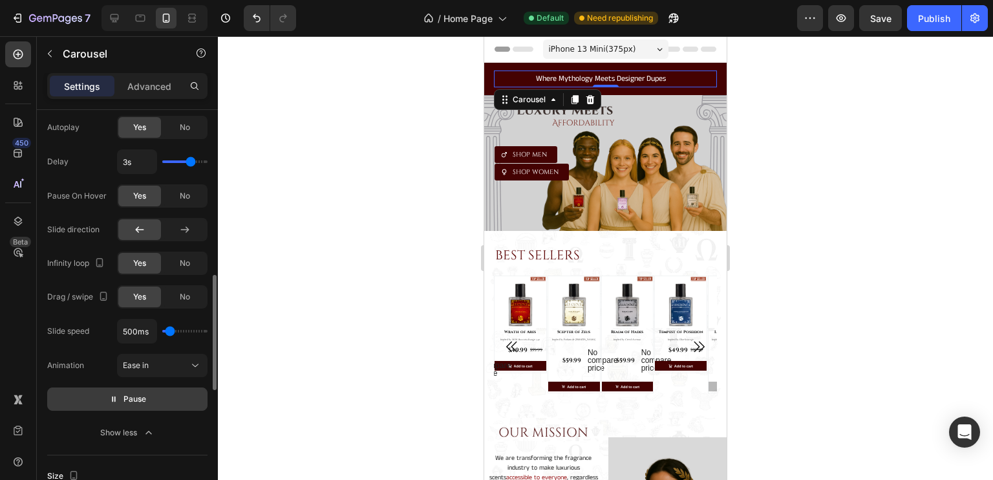
scroll to position [572, 0]
click at [125, 400] on button "Pause" at bounding box center [127, 395] width 160 height 23
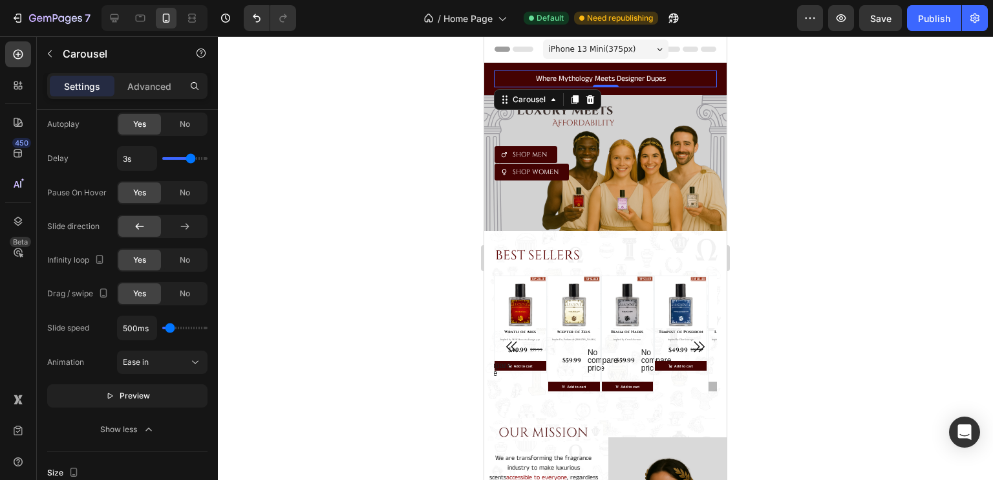
click at [120, 395] on span "Preview" at bounding box center [135, 395] width 30 height 13
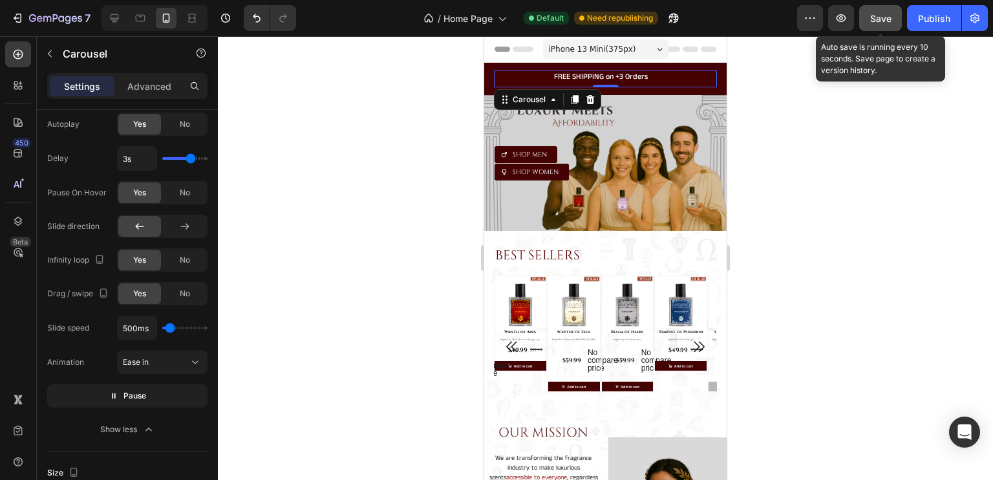
click at [871, 17] on span "Save" at bounding box center [880, 18] width 21 height 11
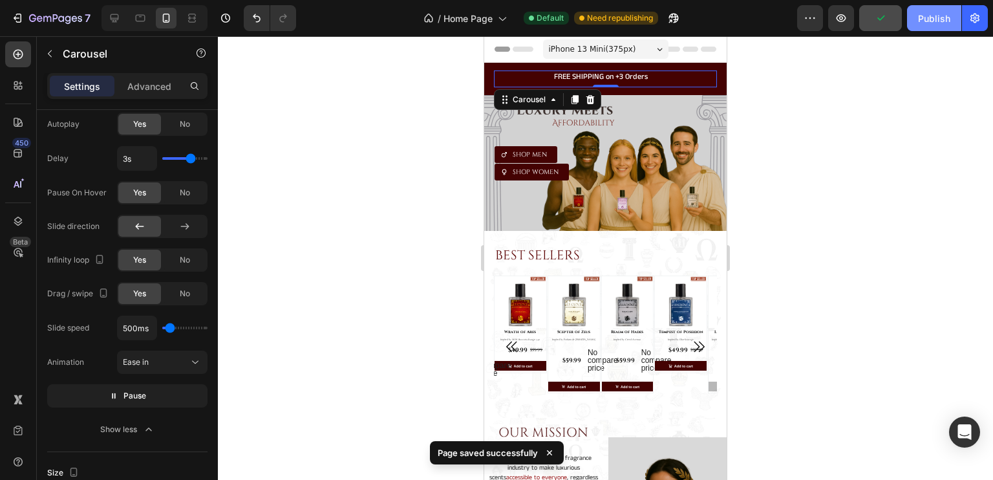
click at [925, 24] on div "Publish" at bounding box center [934, 19] width 32 height 14
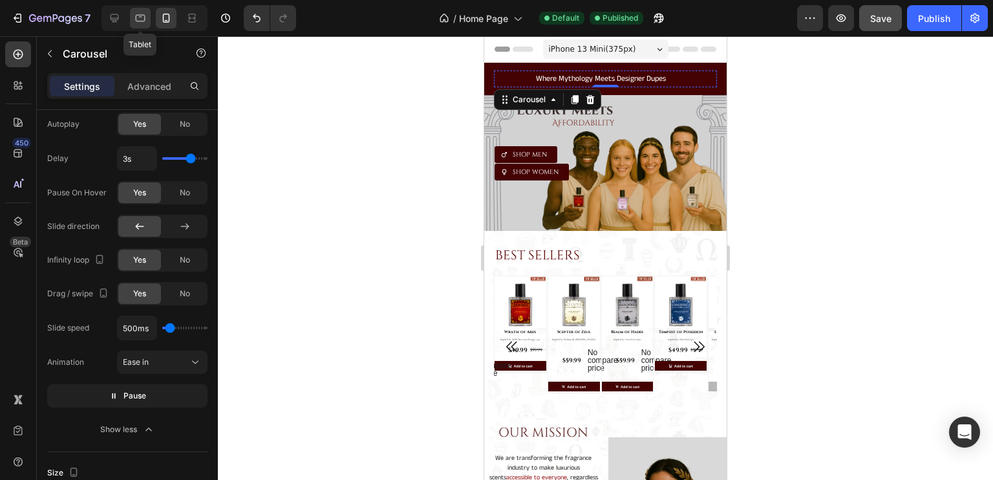
click at [142, 16] on icon at bounding box center [140, 18] width 13 height 13
type input "16"
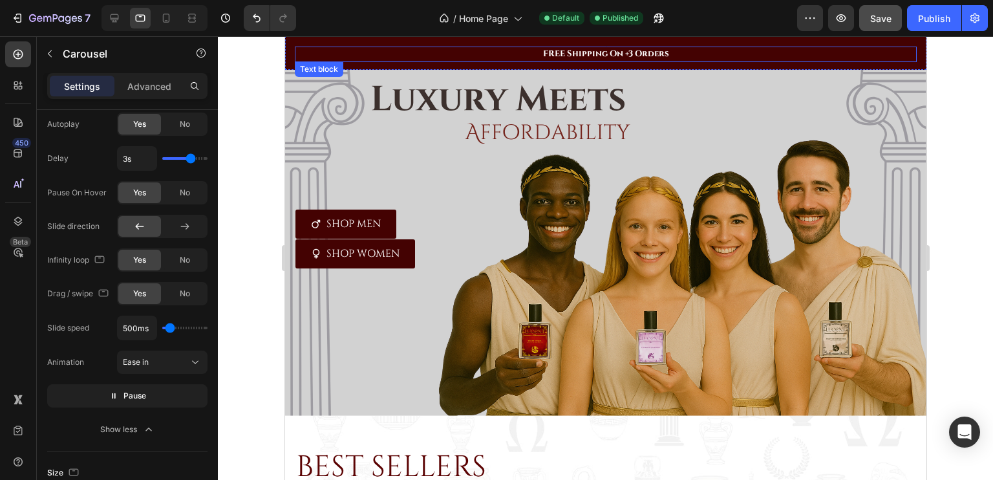
click at [683, 55] on p "FREE Shipping On +3 Orders" at bounding box center [606, 54] width 620 height 13
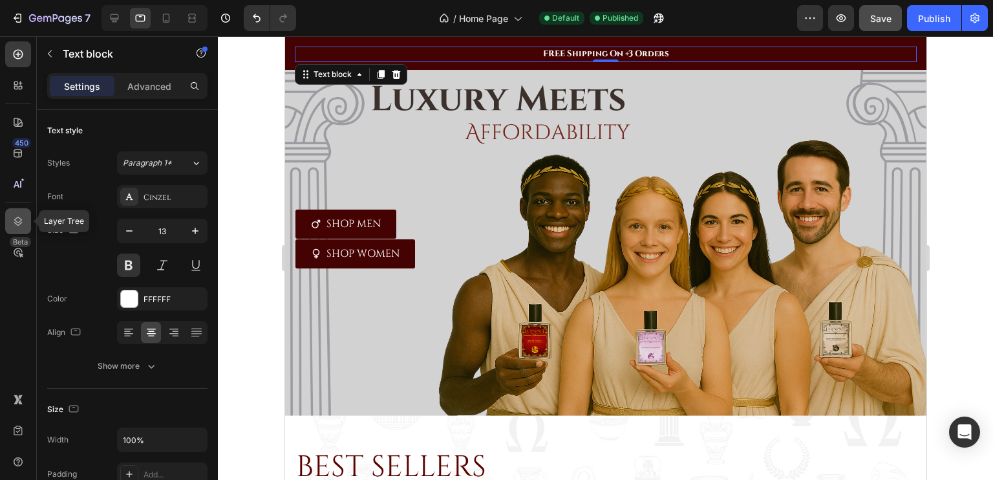
click at [12, 216] on icon at bounding box center [18, 221] width 13 height 13
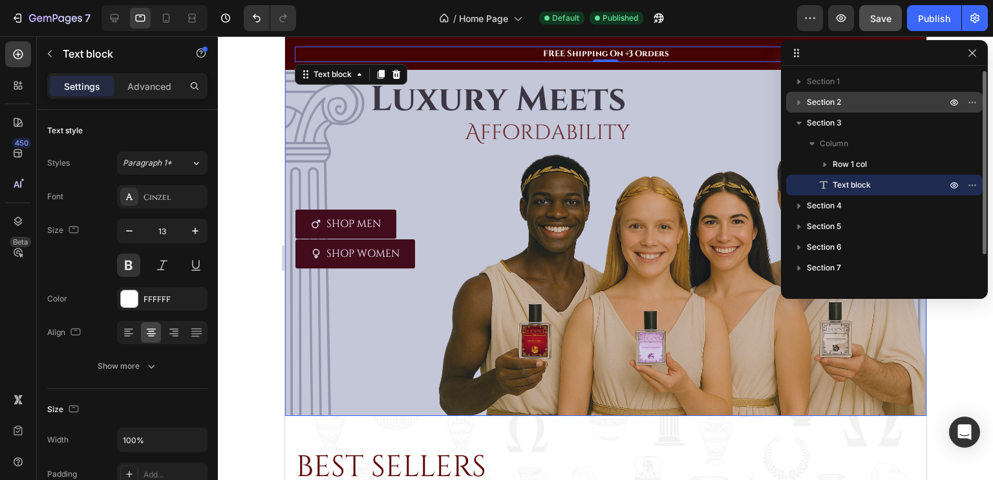
click at [815, 96] on span "Section 2" at bounding box center [824, 102] width 34 height 13
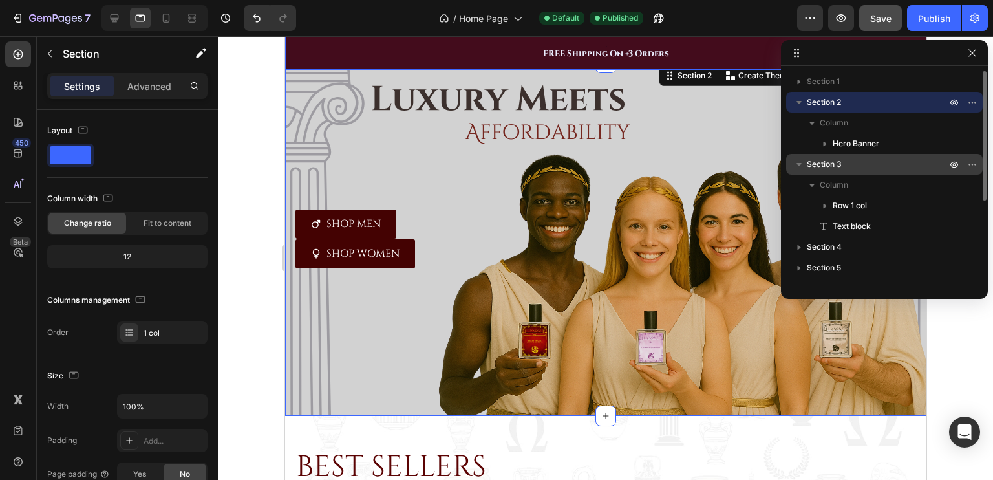
click at [836, 159] on span "Section 3" at bounding box center [824, 164] width 35 height 13
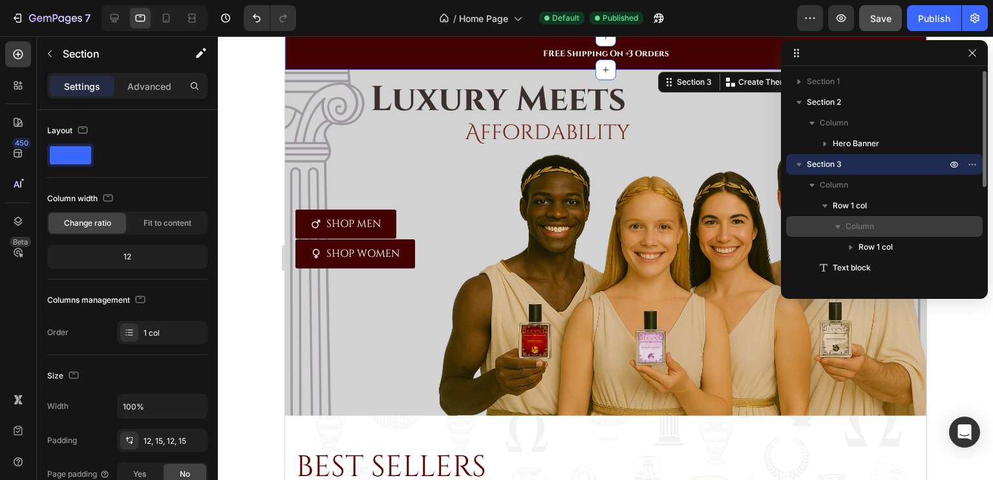
click at [859, 222] on span "Column" at bounding box center [860, 226] width 28 height 13
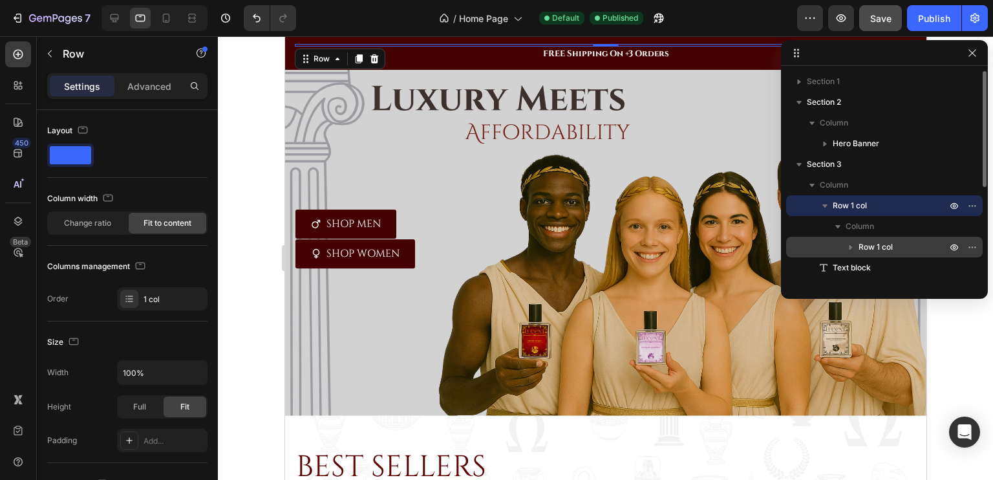
click at [870, 241] on span "Row 1 col" at bounding box center [876, 247] width 34 height 13
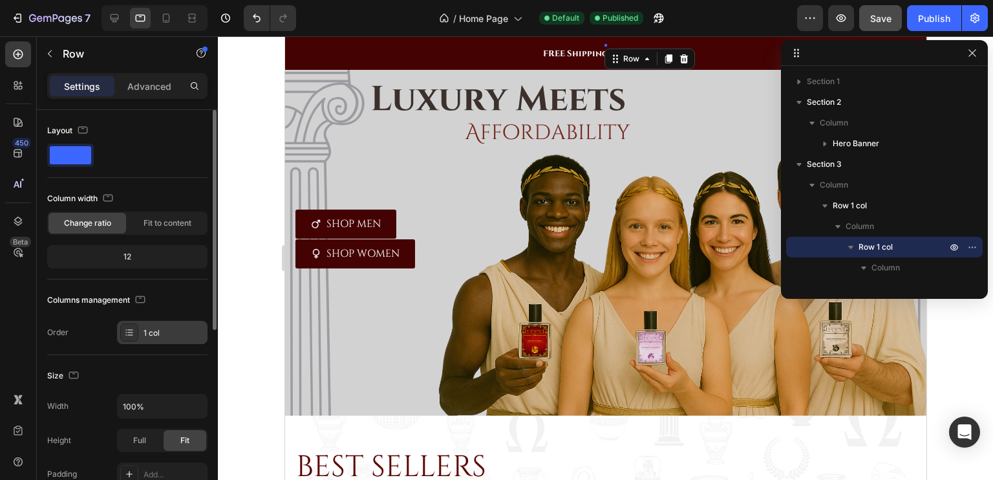
click at [131, 335] on icon at bounding box center [129, 332] width 10 height 10
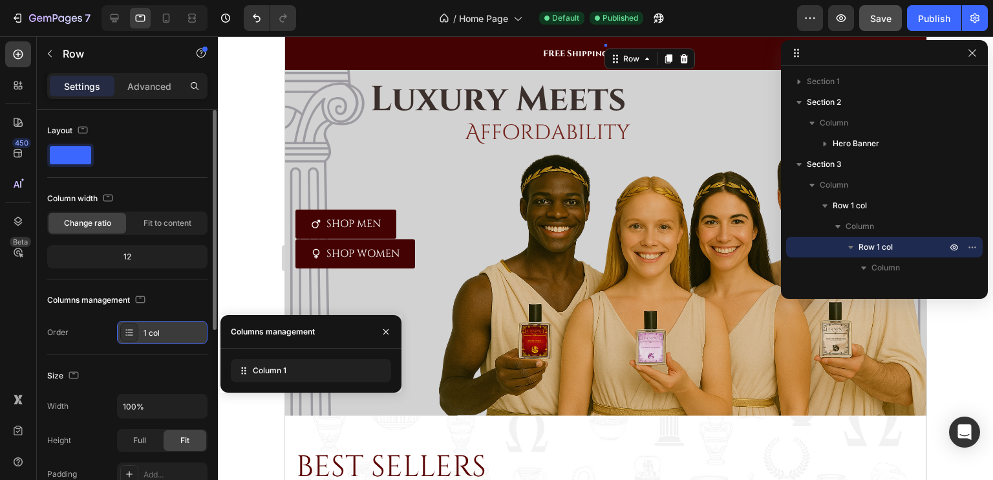
click at [131, 335] on icon at bounding box center [129, 332] width 10 height 10
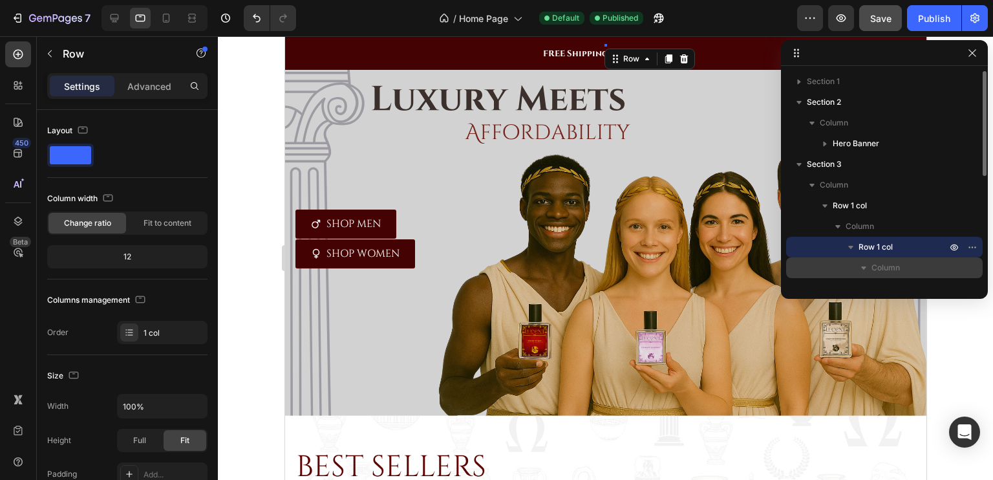
click at [874, 267] on span "Column" at bounding box center [886, 267] width 28 height 13
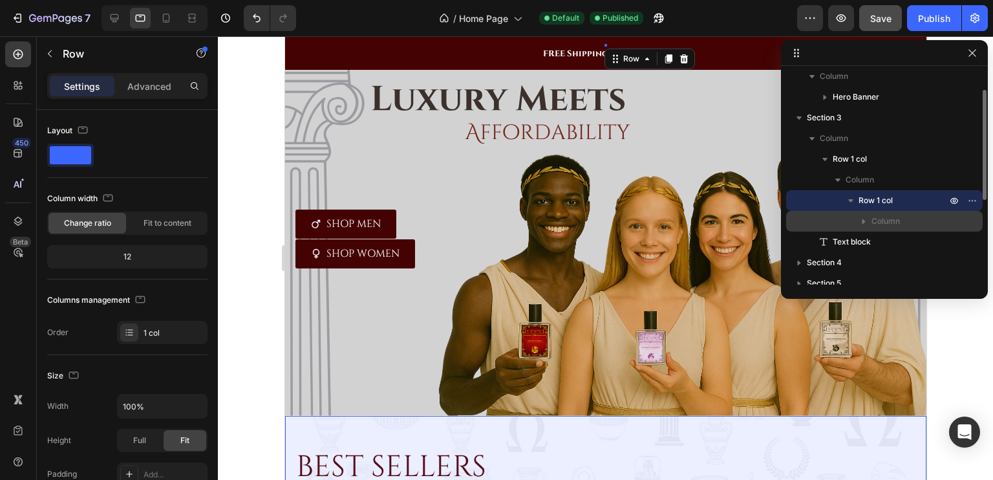
scroll to position [51, 0]
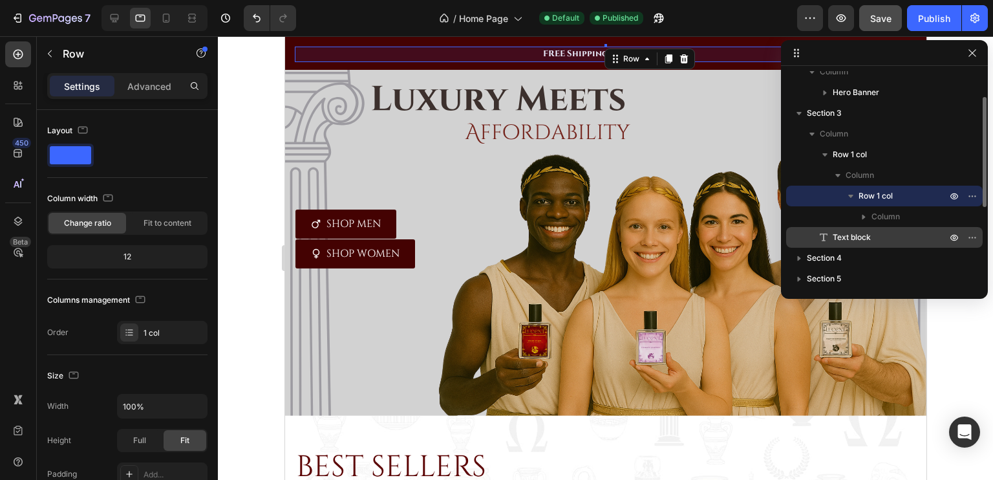
click at [852, 236] on span "Text block" at bounding box center [852, 237] width 38 height 13
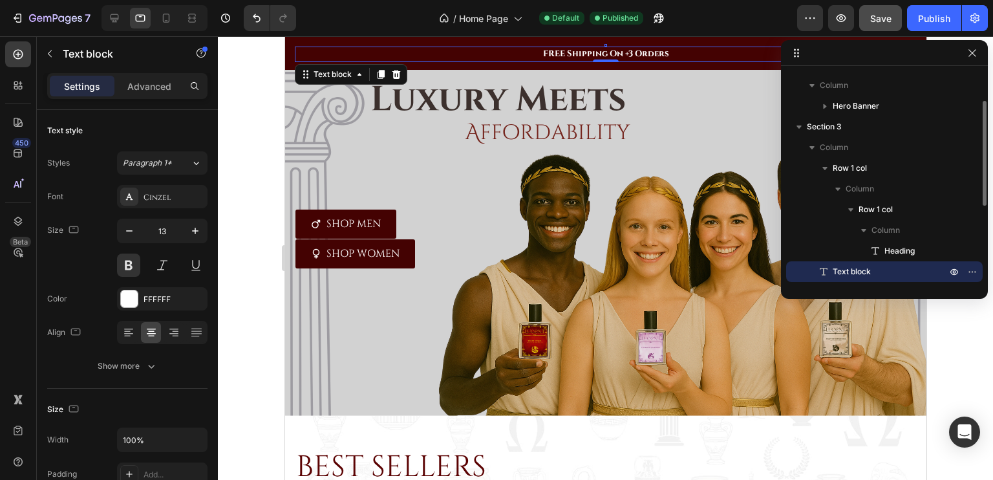
scroll to position [37, 0]
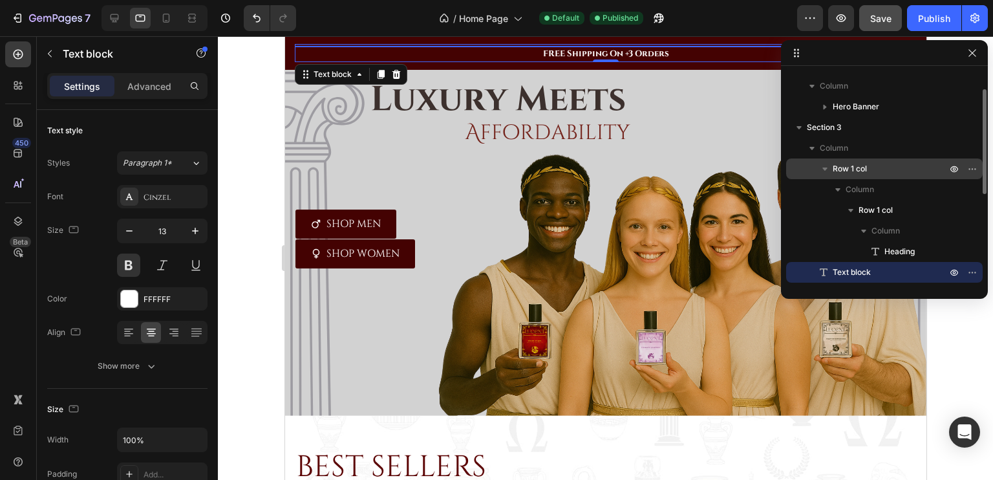
click at [854, 175] on div "Row 1 col" at bounding box center [885, 168] width 186 height 21
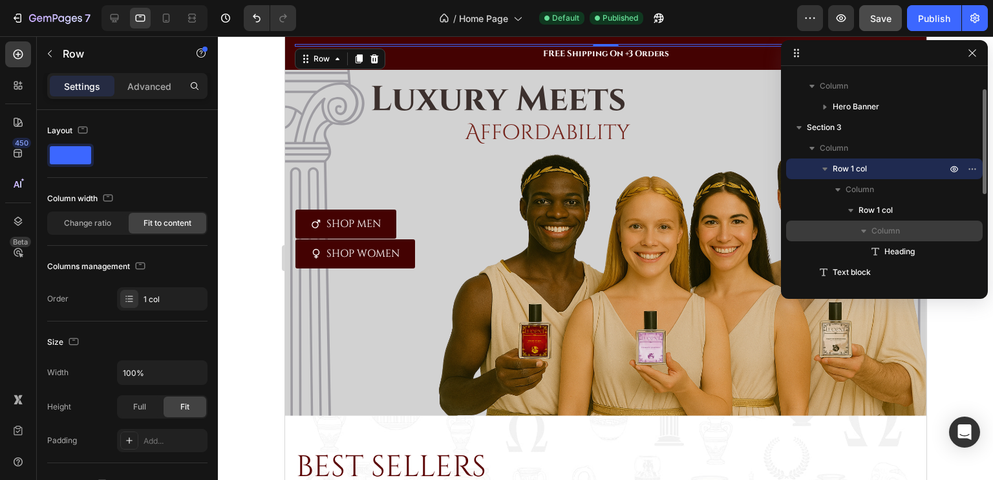
click at [881, 235] on span "Column" at bounding box center [886, 230] width 28 height 13
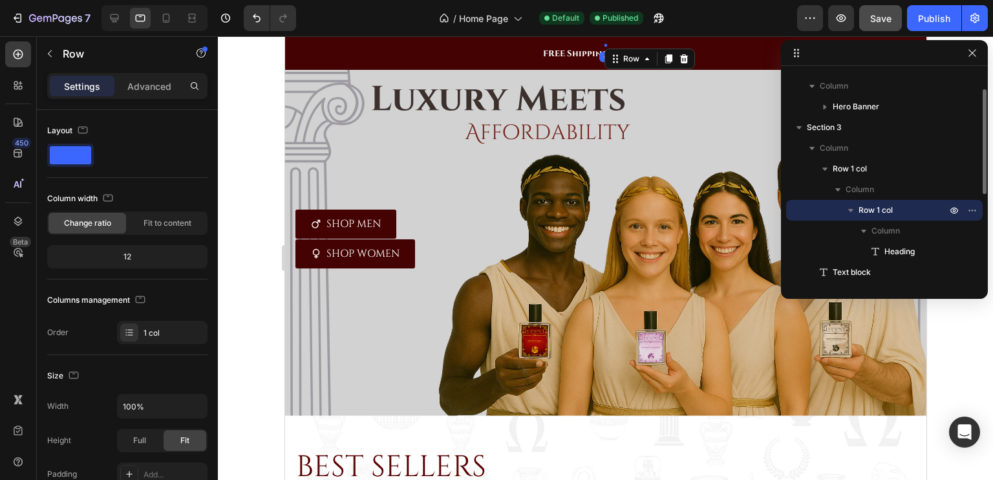
click at [878, 215] on span "Row 1 col" at bounding box center [876, 210] width 34 height 13
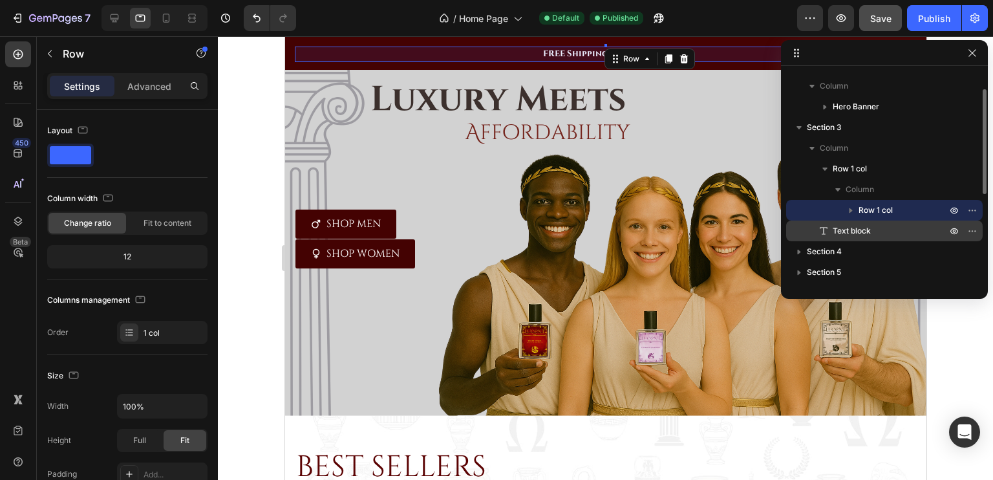
click at [854, 228] on span "Text block" at bounding box center [852, 230] width 38 height 13
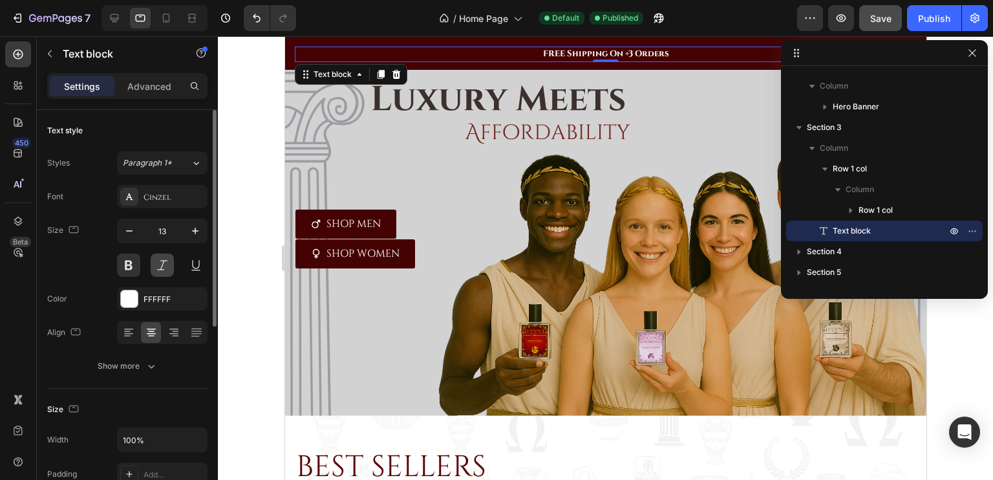
click at [157, 263] on button at bounding box center [162, 265] width 23 height 23
click at [156, 263] on button at bounding box center [162, 265] width 23 height 23
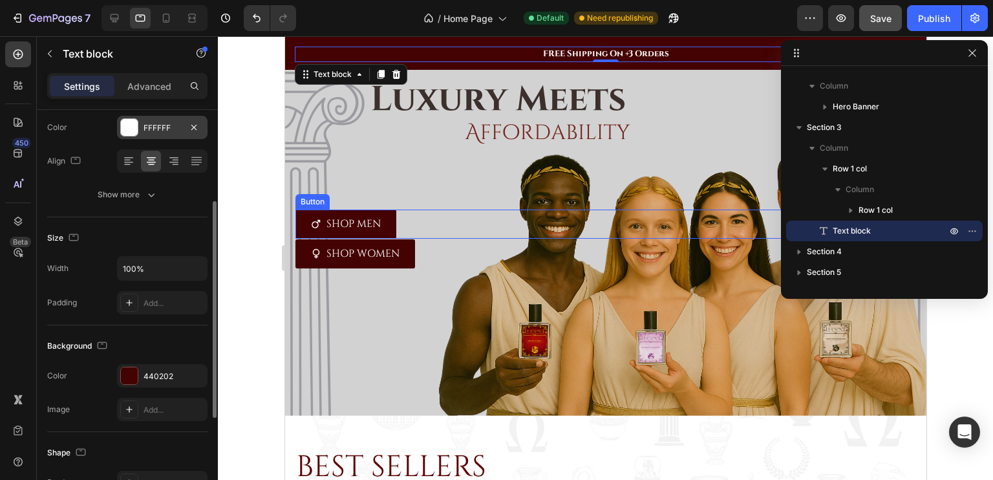
scroll to position [0, 0]
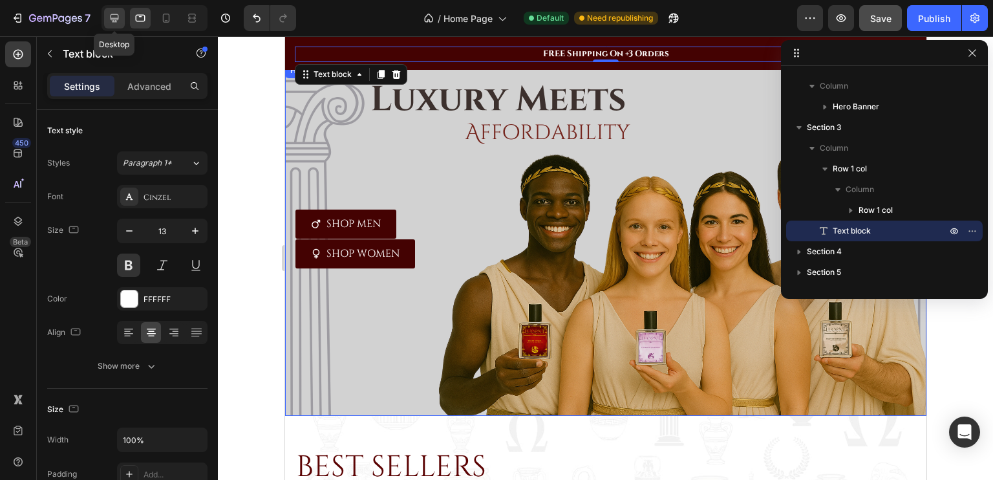
click at [120, 17] on icon at bounding box center [114, 18] width 13 height 13
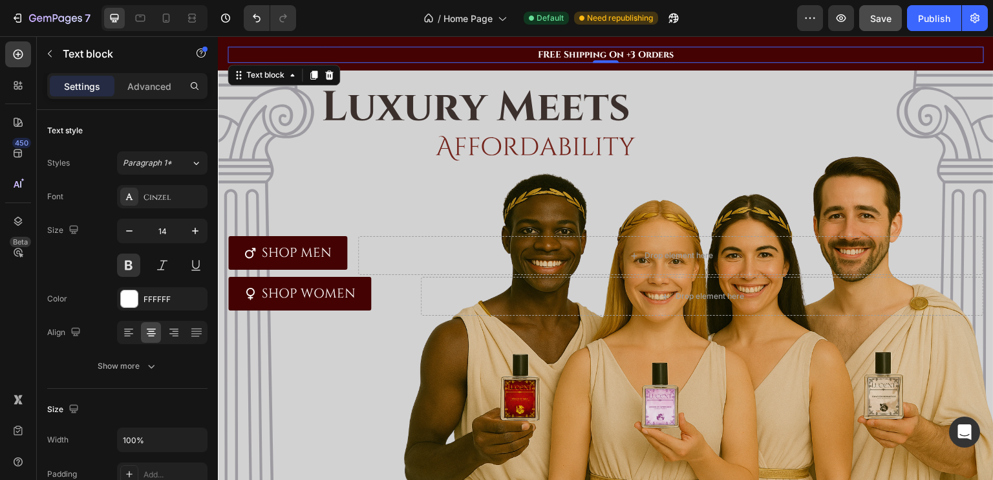
click at [573, 54] on p "FREE Shipping On +3 Orders" at bounding box center [606, 55] width 754 height 14
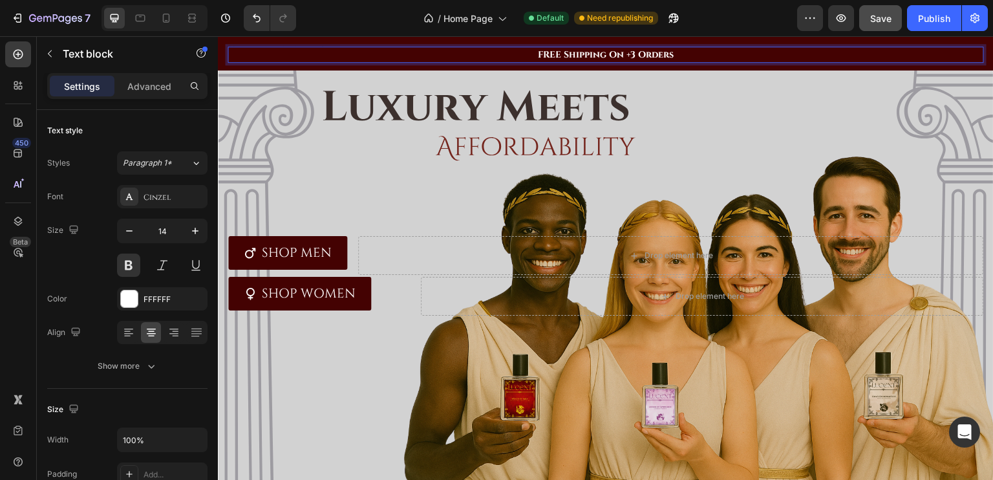
click at [573, 54] on p "FREE Shipping On +3 Orders" at bounding box center [606, 55] width 754 height 14
click at [169, 19] on icon at bounding box center [166, 18] width 7 height 9
type input "5"
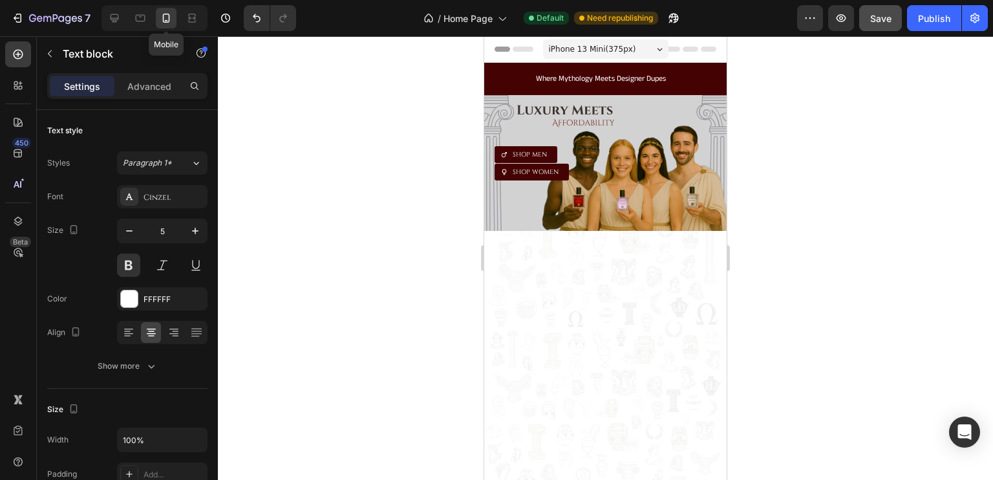
click at [620, 82] on span "Where Mythology Meets Designer Dupes" at bounding box center [601, 78] width 130 height 11
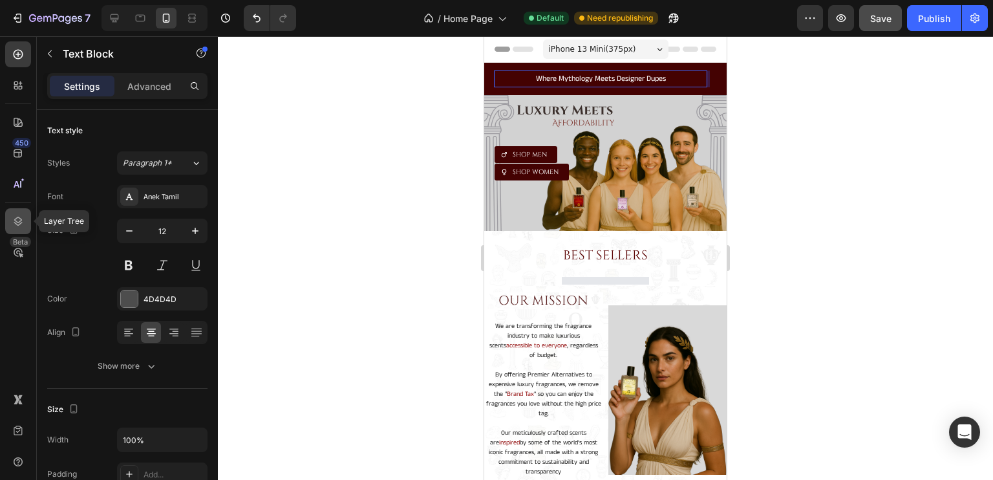
drag, startPoint x: 12, startPoint y: 217, endPoint x: 167, endPoint y: 56, distance: 223.6
click at [12, 217] on icon at bounding box center [18, 221] width 13 height 13
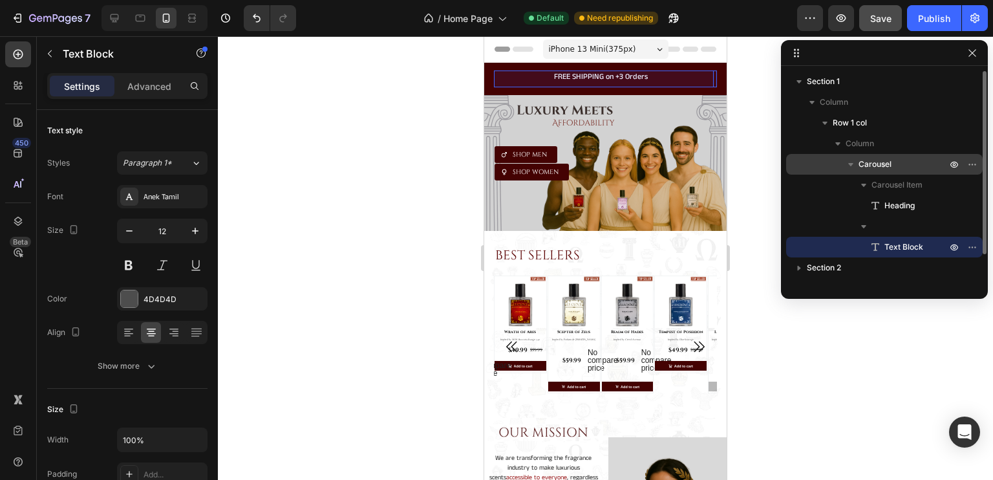
click at [875, 160] on span "Carousel" at bounding box center [875, 164] width 33 height 13
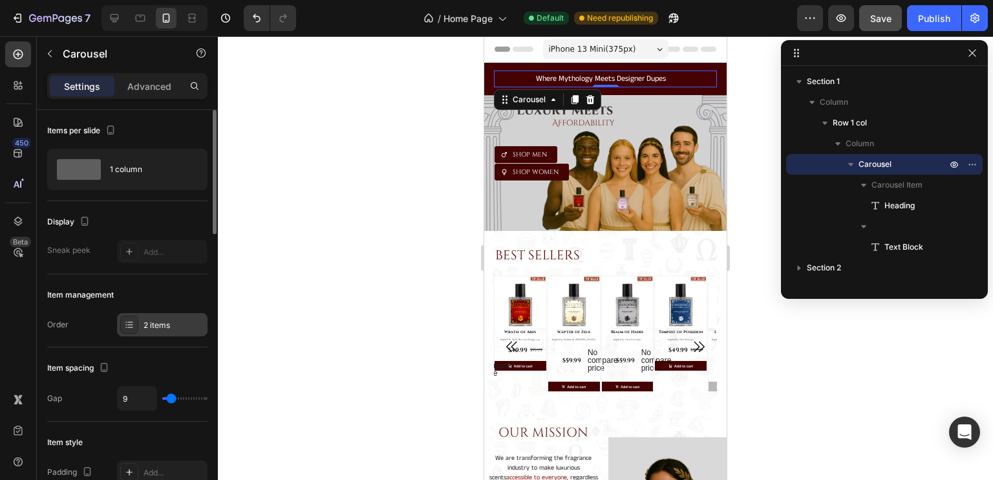
click at [127, 322] on icon at bounding box center [129, 324] width 10 height 10
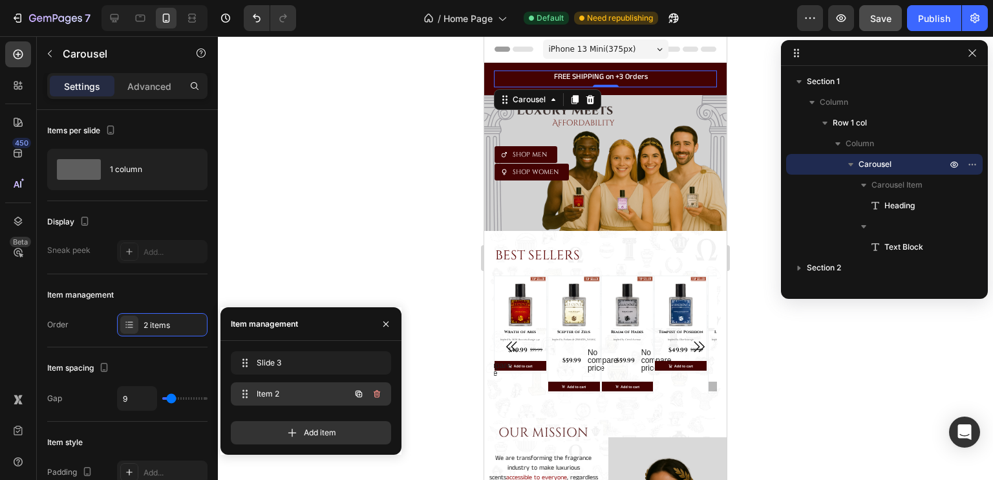
click at [264, 391] on span "Item 2" at bounding box center [293, 394] width 73 height 12
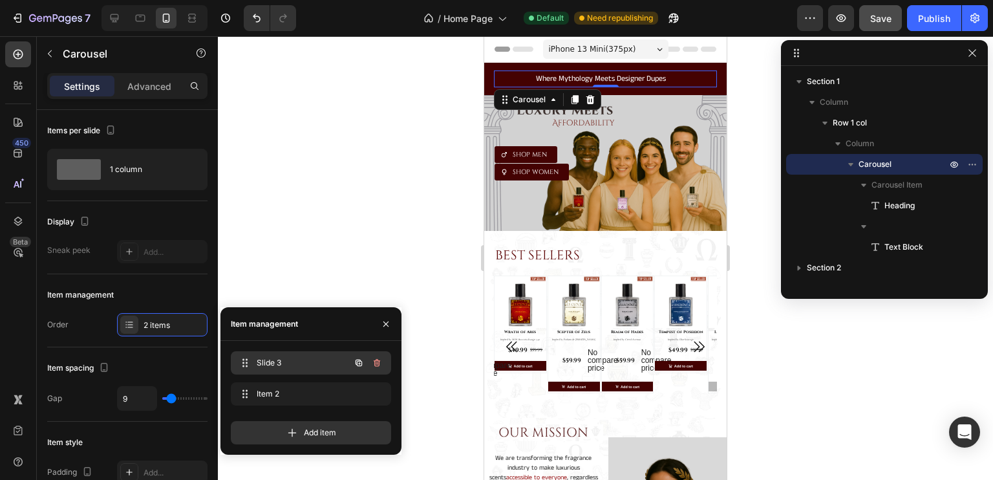
click at [285, 360] on span "Slide 3" at bounding box center [293, 363] width 73 height 12
click at [288, 382] on div "Slide 3 Slide 3" at bounding box center [311, 396] width 160 height 28
click at [293, 363] on span "Slide 3" at bounding box center [293, 363] width 73 height 12
click at [598, 74] on h2 "FREE SHIPPING on +3 Orders" at bounding box center [600, 76] width 213 height 13
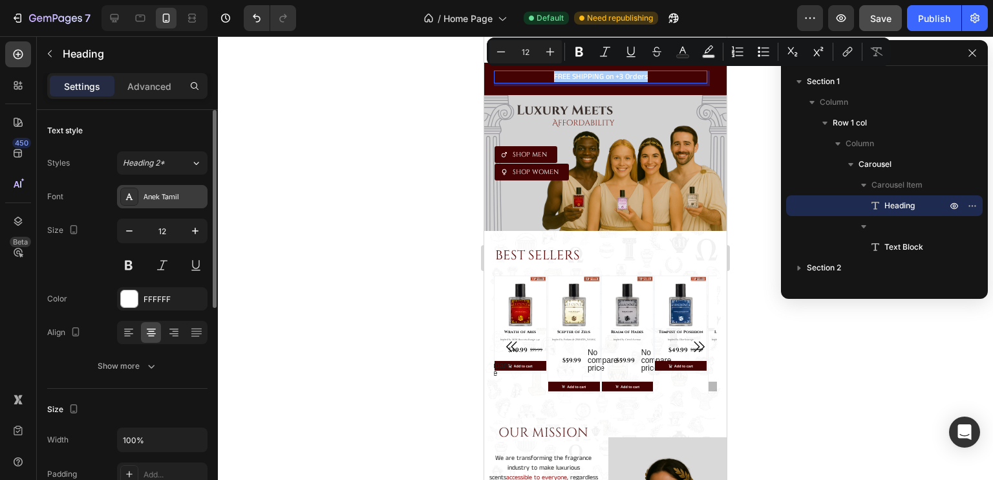
click at [186, 192] on div "Anek Tamil" at bounding box center [174, 197] width 61 height 12
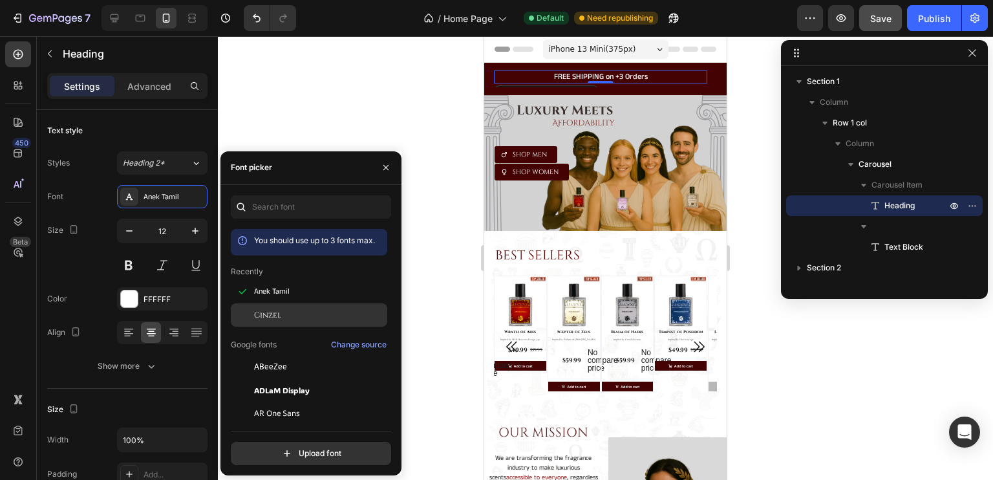
click at [256, 312] on span "Cinzel" at bounding box center [267, 315] width 27 height 12
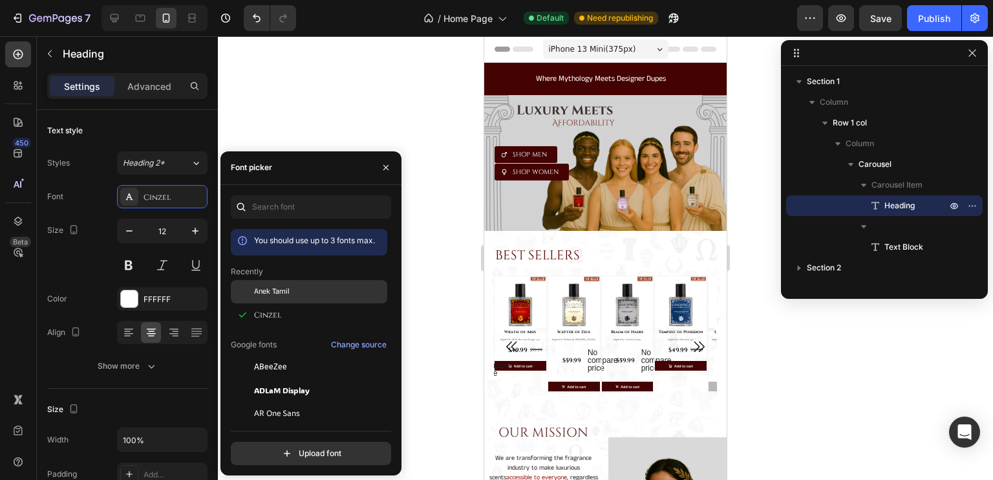
click at [261, 296] on span "Anek Tamil" at bounding box center [272, 292] width 36 height 12
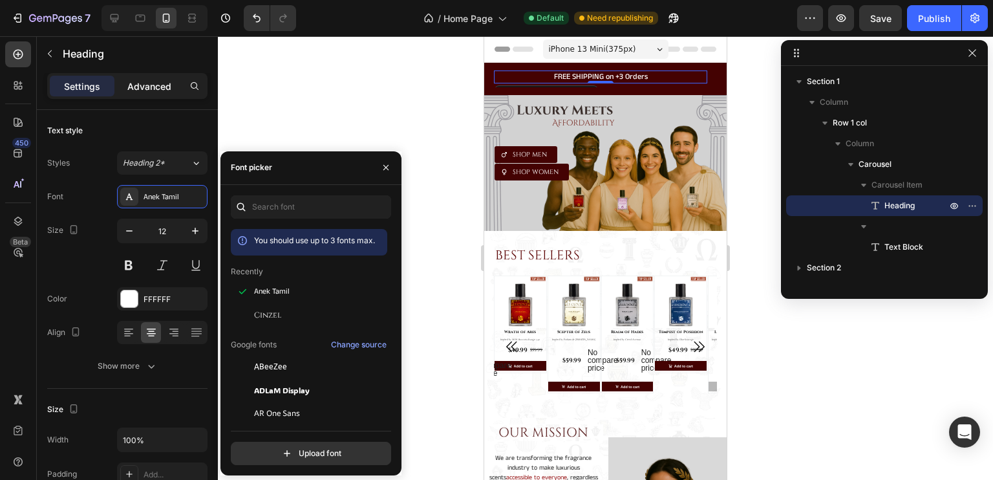
click at [146, 92] on p "Advanced" at bounding box center [149, 87] width 44 height 14
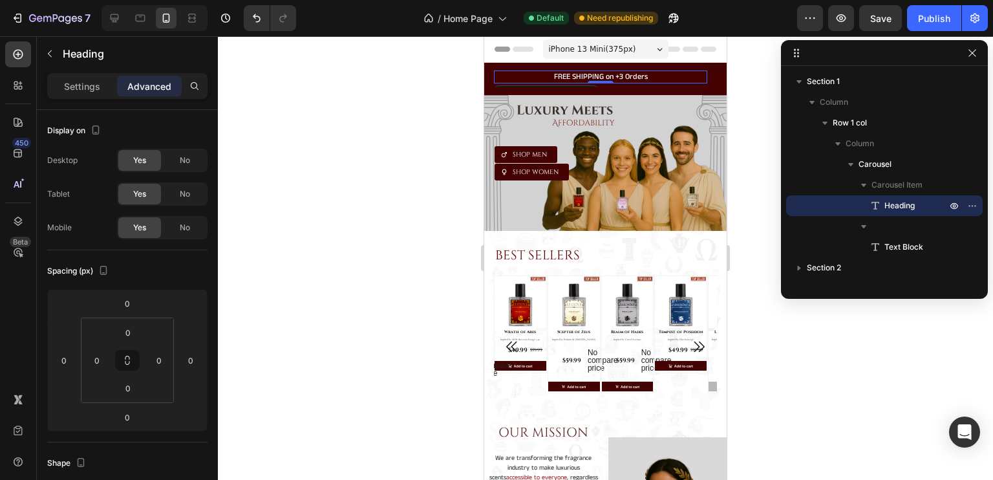
click at [401, 134] on div at bounding box center [605, 258] width 775 height 444
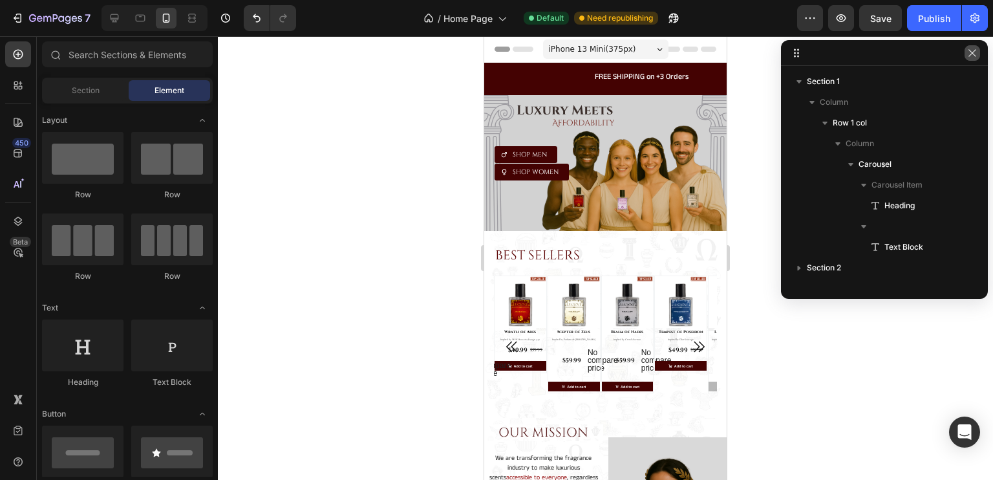
click at [974, 55] on icon "button" at bounding box center [972, 53] width 10 height 10
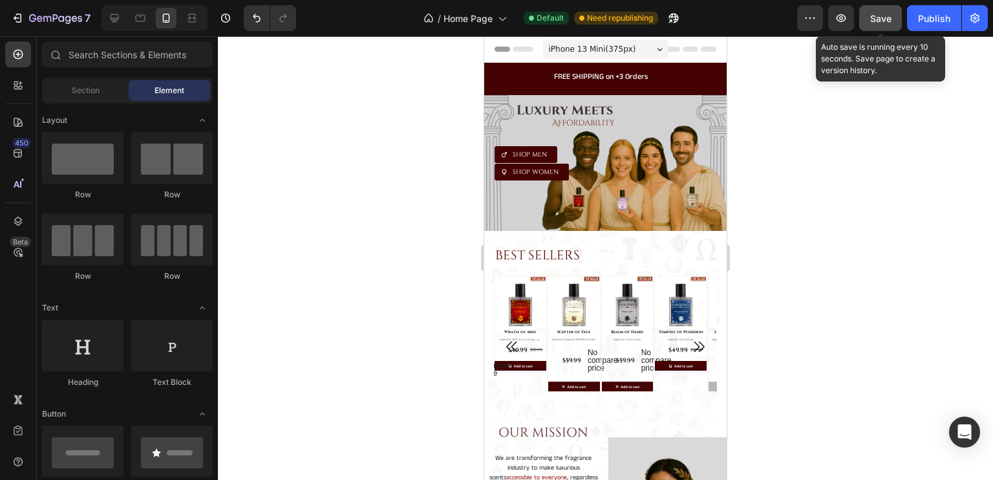
click at [880, 24] on div "Save" at bounding box center [880, 19] width 21 height 14
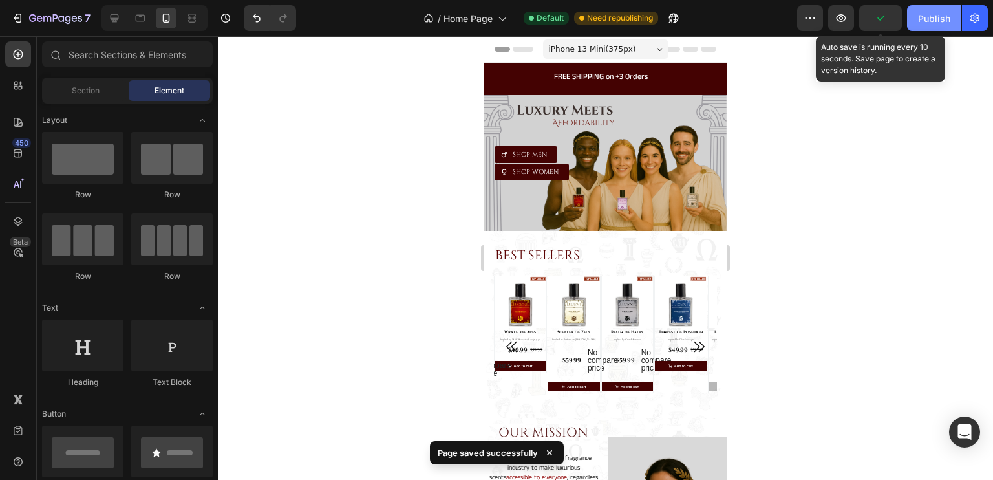
click at [938, 18] on div "Publish" at bounding box center [934, 19] width 32 height 14
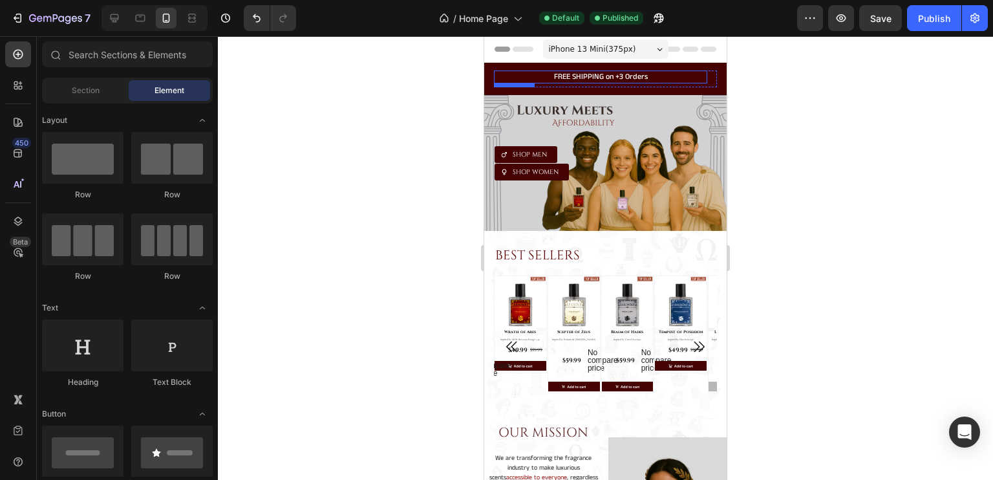
click at [622, 74] on p "FREE SHIPPING on +3 Orders" at bounding box center [600, 77] width 211 height 10
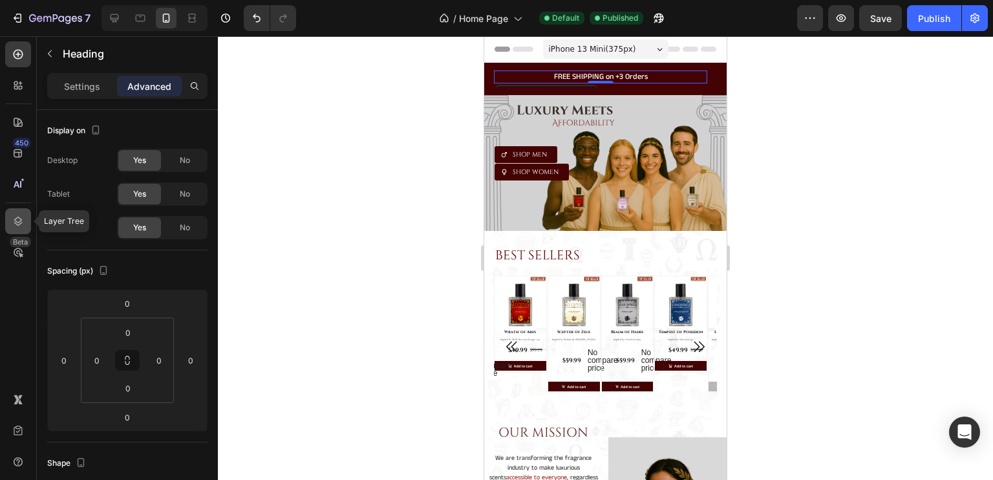
click at [17, 216] on icon at bounding box center [18, 221] width 13 height 13
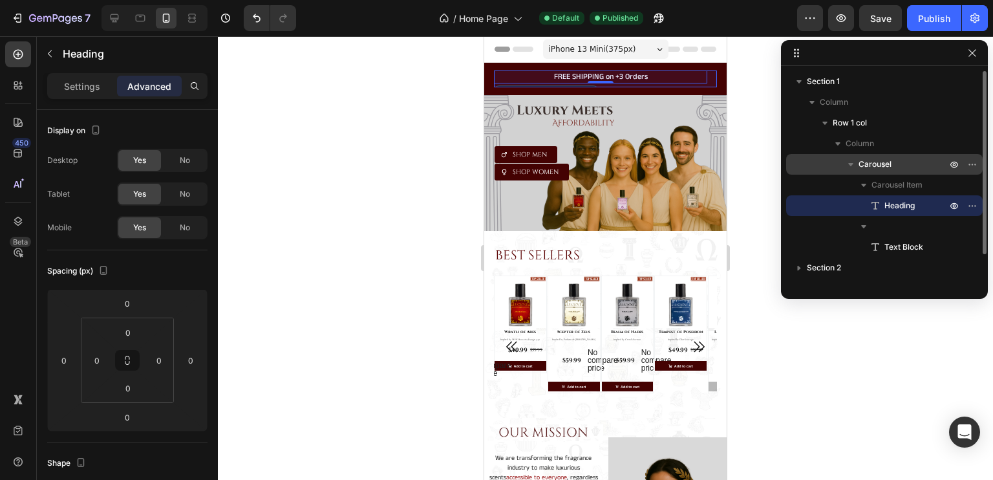
click at [881, 165] on span "Carousel" at bounding box center [875, 164] width 33 height 13
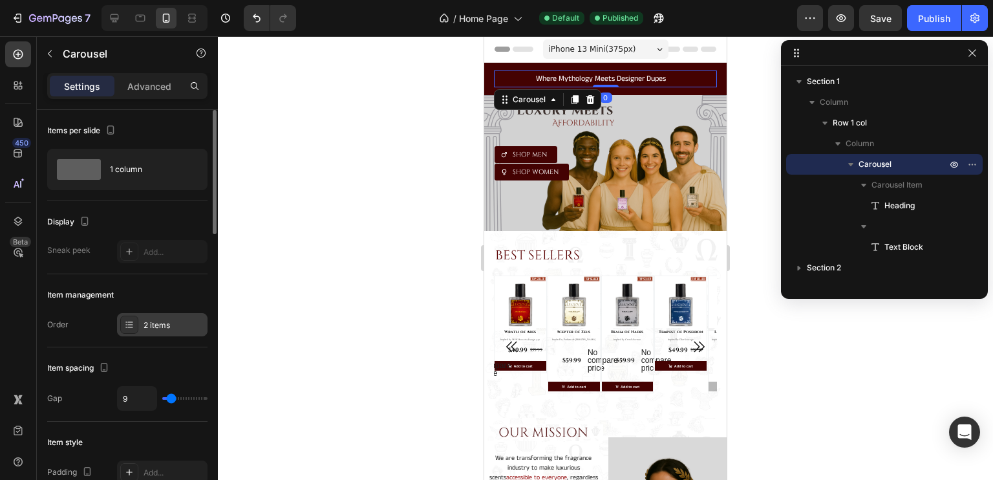
click at [135, 325] on div at bounding box center [129, 325] width 18 height 18
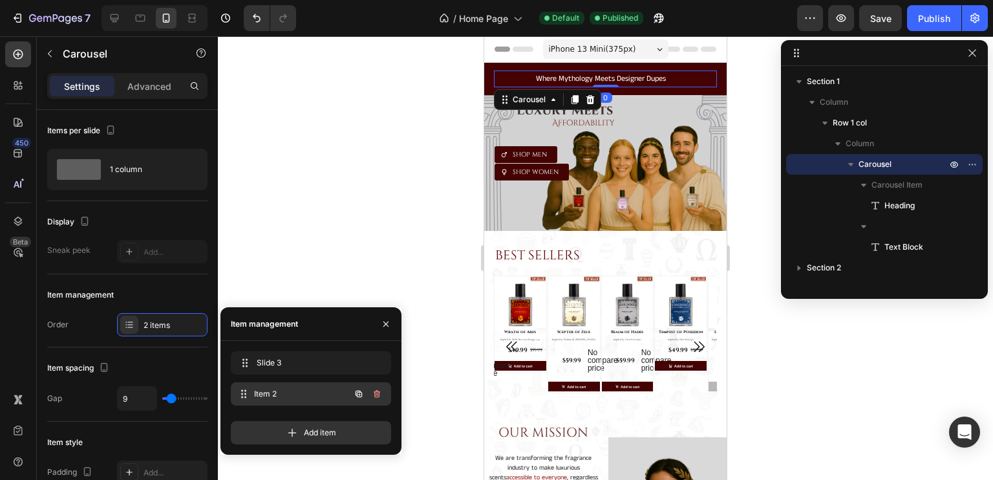
click at [268, 389] on span "Item 2" at bounding box center [302, 394] width 96 height 12
click at [578, 77] on span "Where Mythology Meets Designer Dupes" at bounding box center [601, 78] width 130 height 11
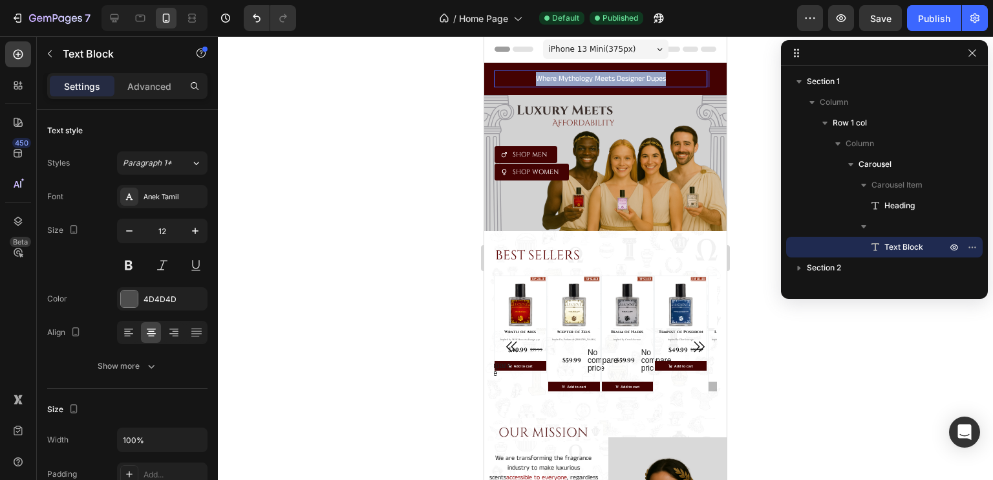
click at [578, 77] on span "Where Mythology Meets Designer Dupes" at bounding box center [601, 78] width 130 height 11
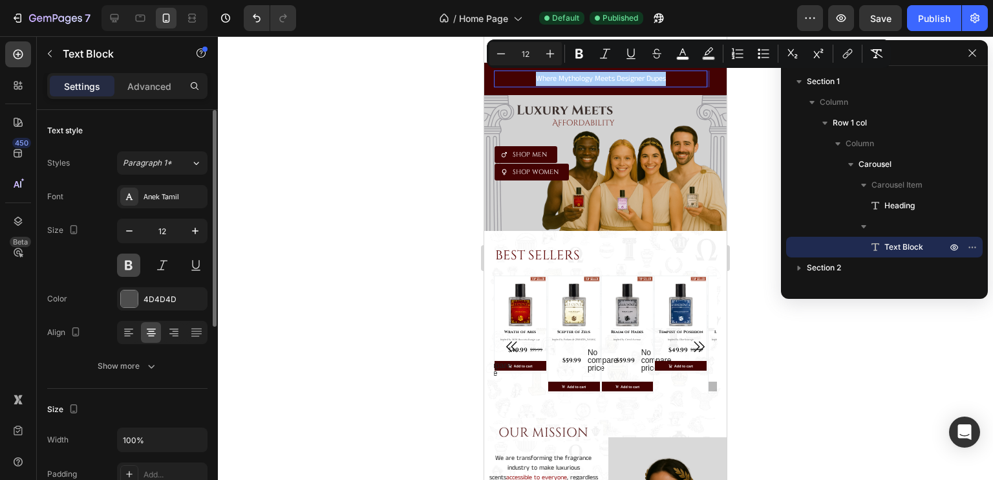
click at [127, 263] on button at bounding box center [128, 265] width 23 height 23
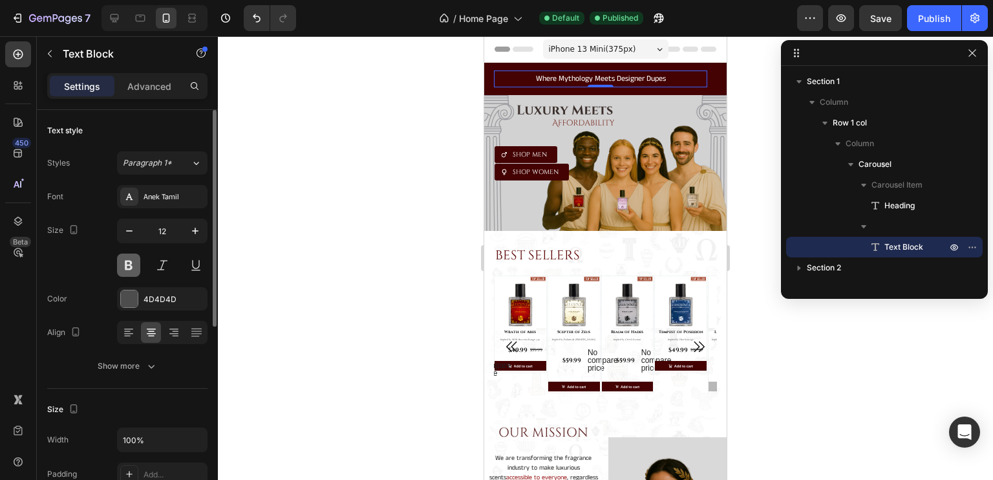
click at [127, 263] on button at bounding box center [128, 265] width 23 height 23
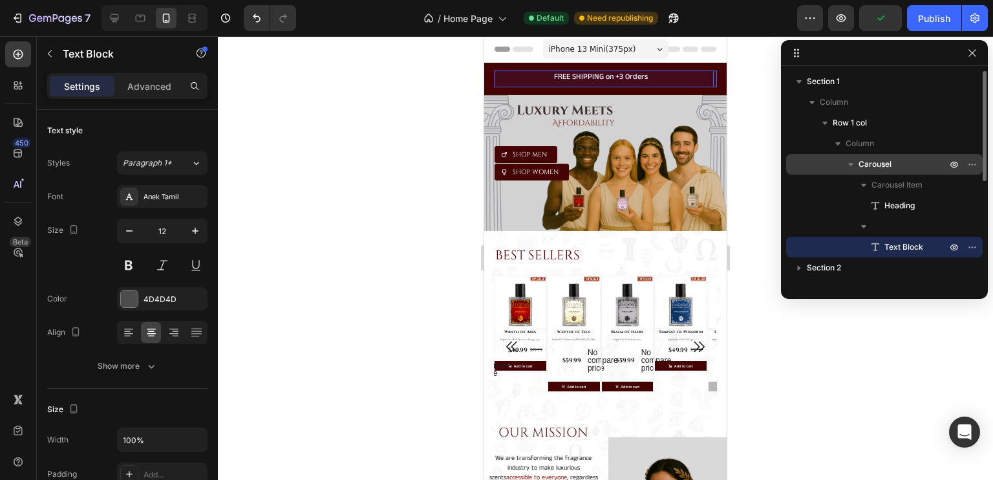
click at [876, 167] on span "Carousel" at bounding box center [875, 164] width 33 height 13
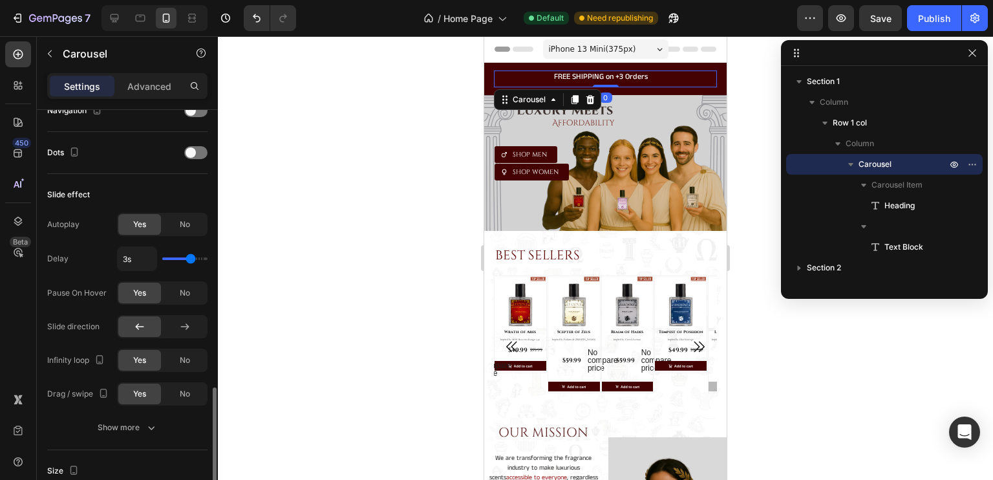
scroll to position [576, 0]
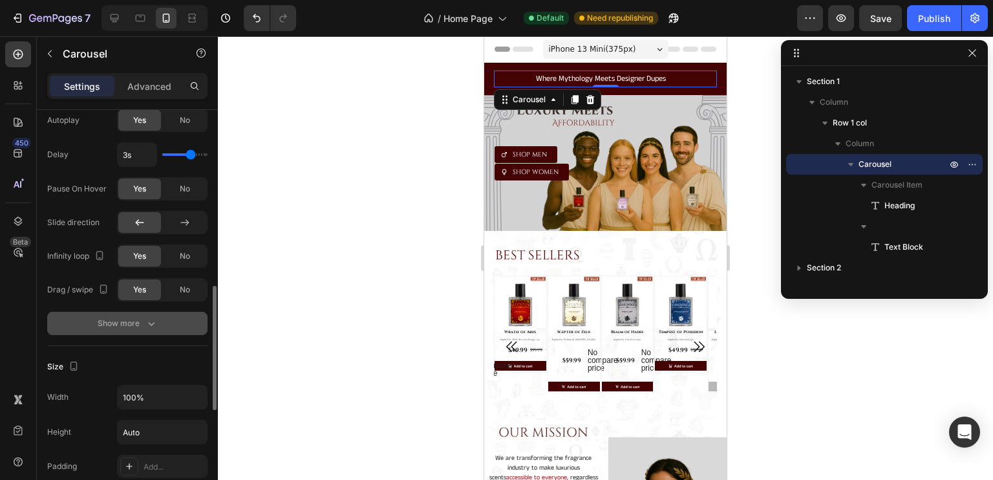
click at [118, 320] on div "Show more" at bounding box center [128, 323] width 60 height 13
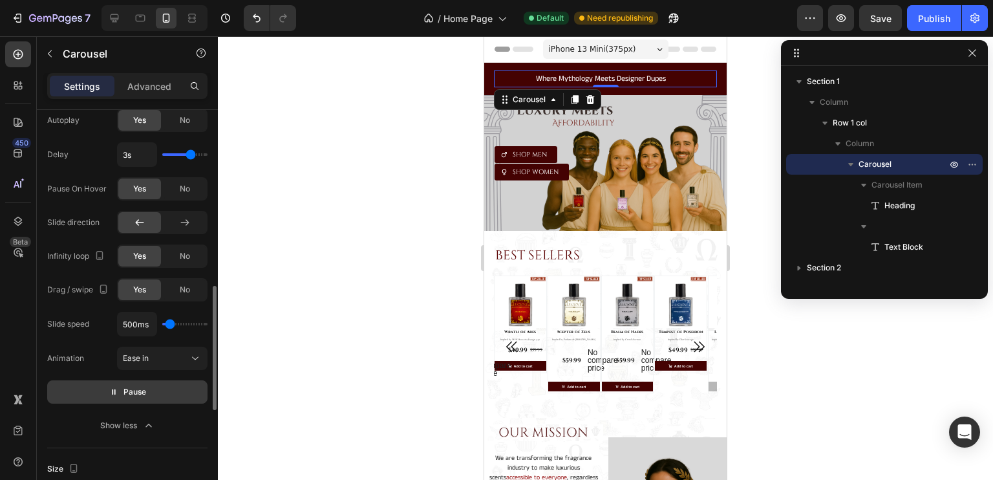
click at [117, 389] on icon "button" at bounding box center [113, 391] width 9 height 9
click at [588, 74] on span "Where Mythology Meets Designer Dupes" at bounding box center [601, 78] width 130 height 11
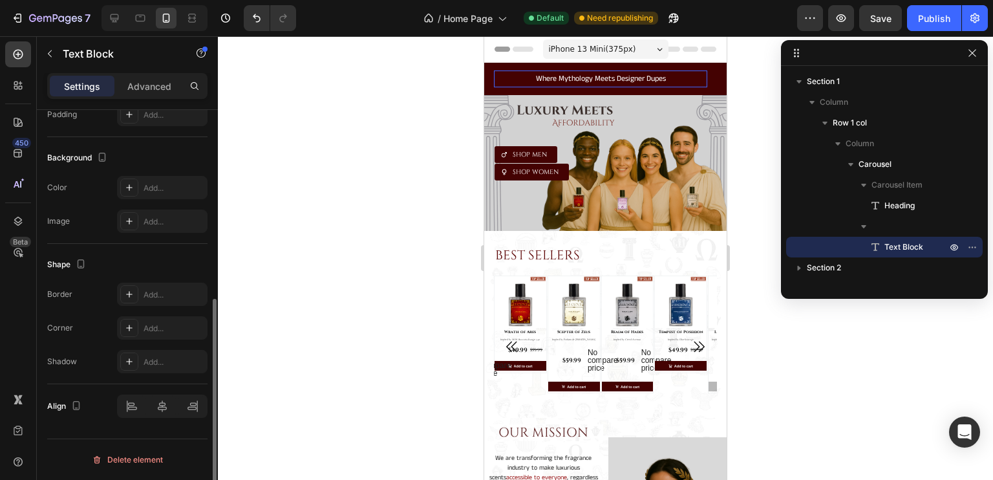
scroll to position [0, 0]
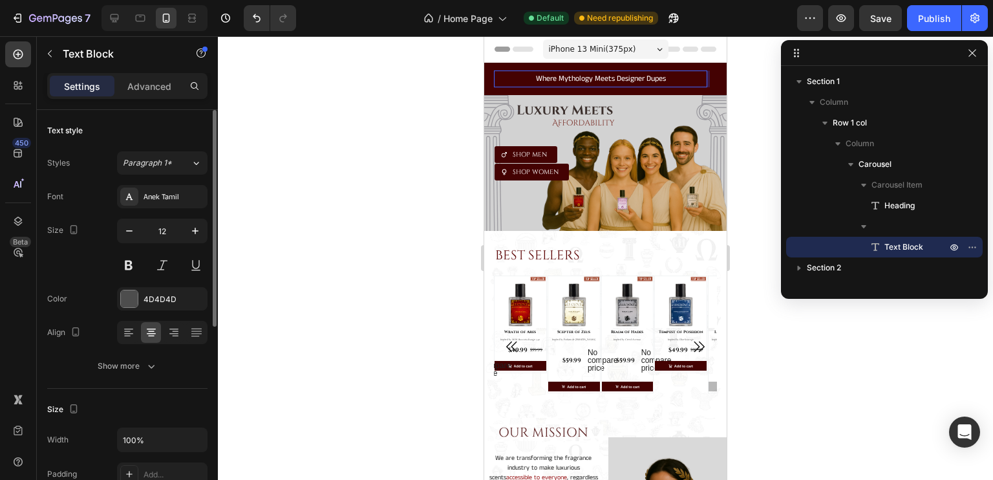
click at [589, 77] on span "Where Mythology Meets Designer Dupes" at bounding box center [601, 78] width 130 height 11
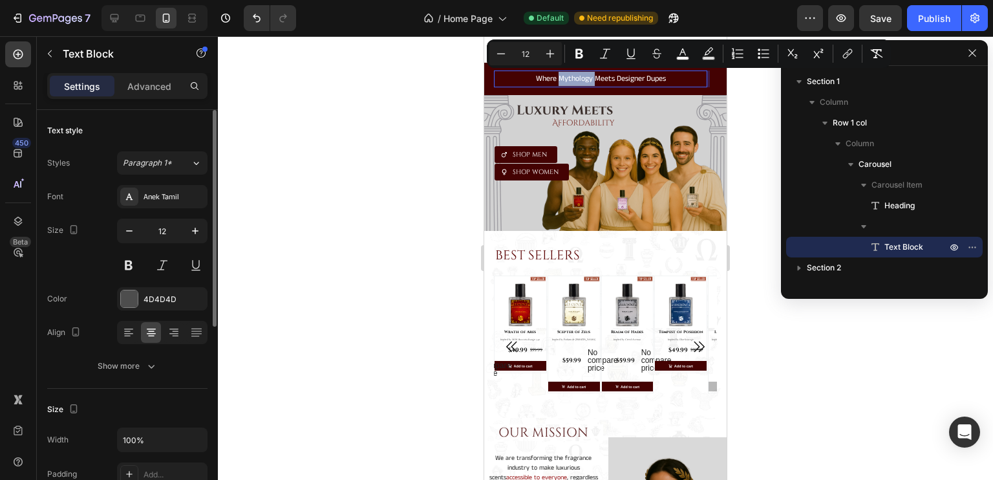
click at [589, 77] on span "Where Mythology Meets Designer Dupes" at bounding box center [601, 78] width 130 height 11
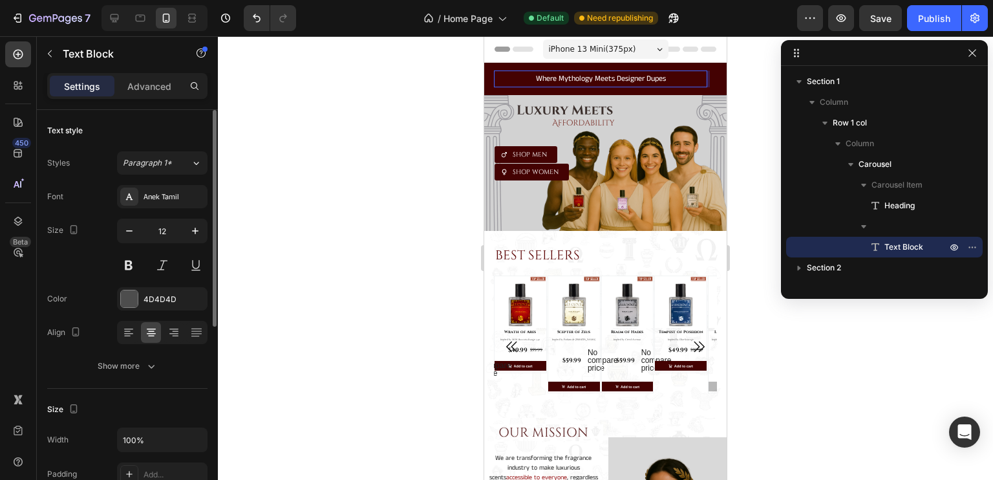
click at [589, 77] on span "Where Mythology Meets Designer Dupes" at bounding box center [601, 78] width 130 height 11
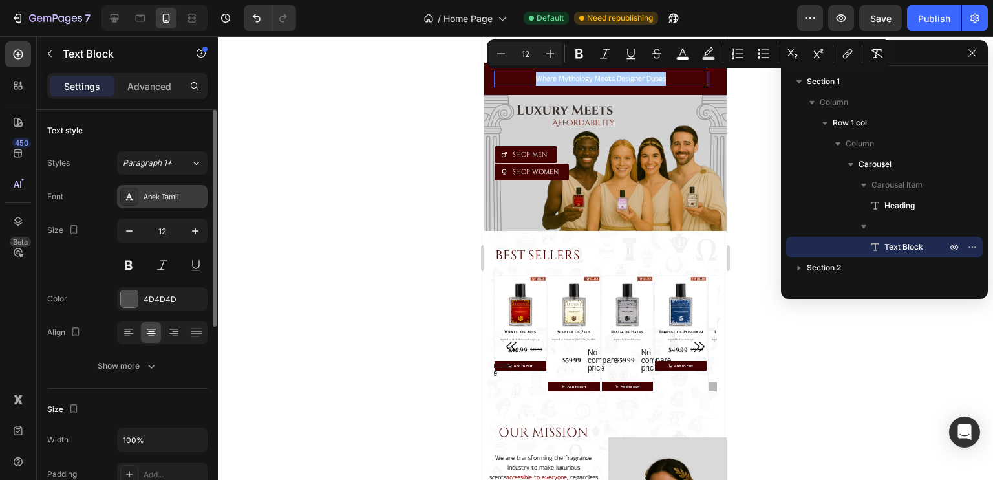
click at [166, 195] on div "Anek Tamil" at bounding box center [174, 197] width 61 height 12
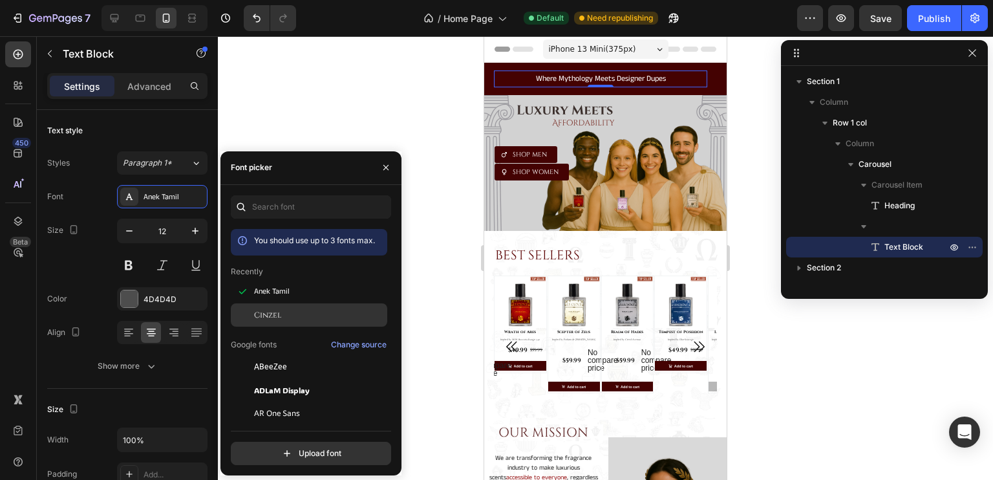
click at [261, 448] on div "Cinzel" at bounding box center [309, 459] width 157 height 23
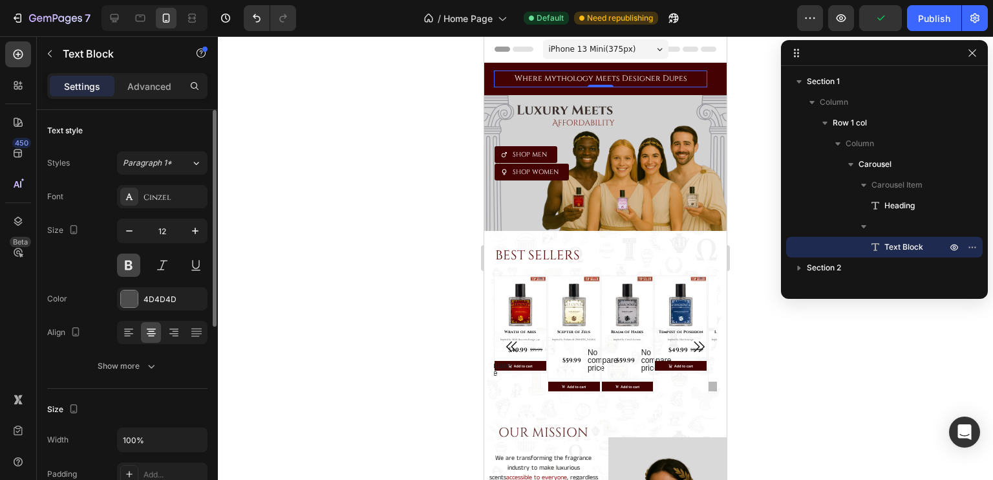
click at [126, 259] on button at bounding box center [128, 265] width 23 height 23
click at [129, 235] on icon "button" at bounding box center [129, 230] width 13 height 13
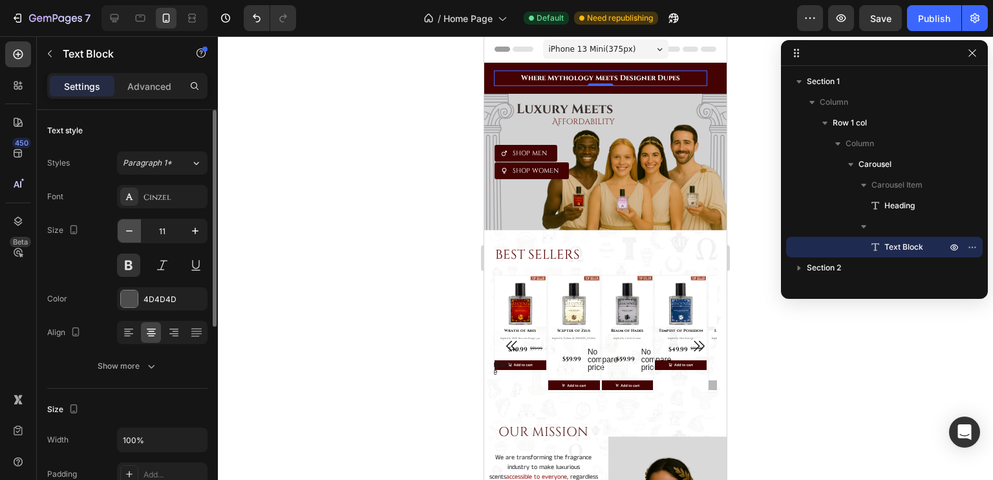
click at [129, 232] on icon "button" at bounding box center [129, 230] width 13 height 13
type input "10"
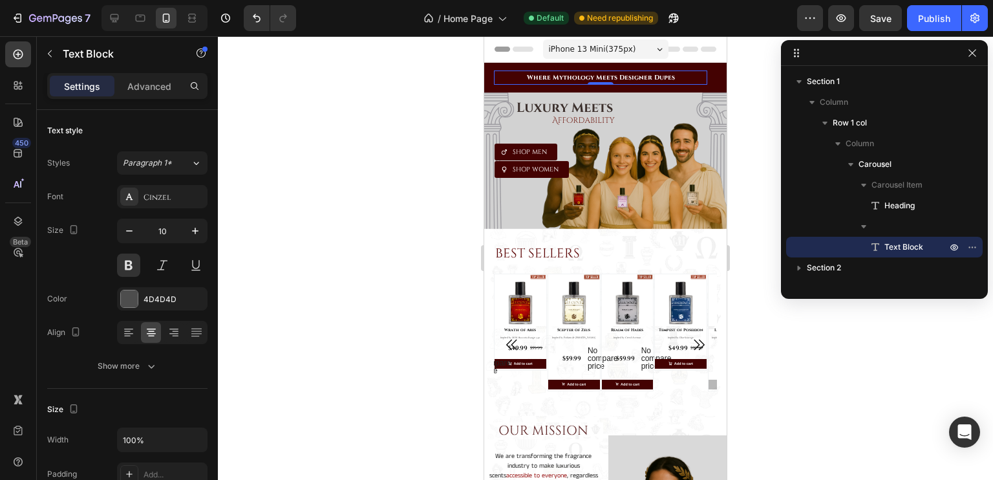
click at [552, 75] on span "Where Mythology Meets Designer Dupes" at bounding box center [601, 77] width 148 height 9
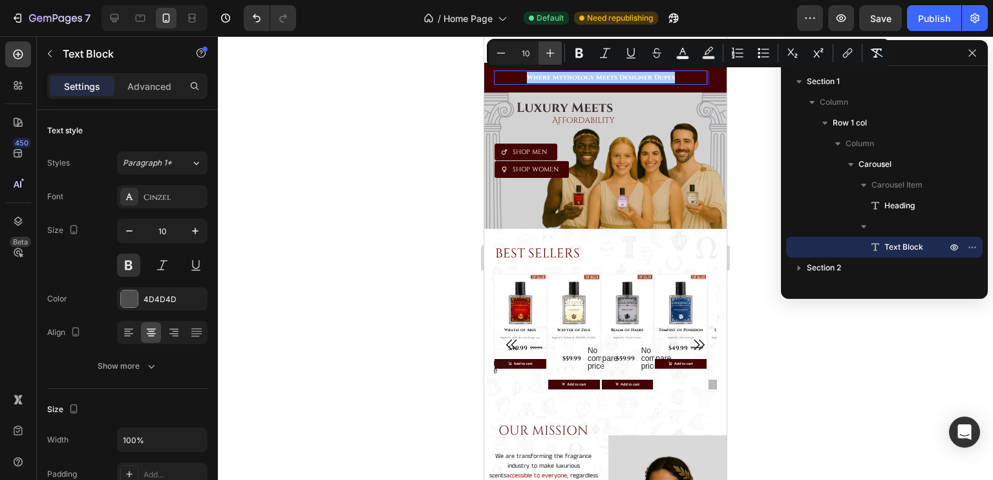
click at [552, 54] on icon "Editor contextual toolbar" at bounding box center [550, 53] width 13 height 13
type input "11"
click at [418, 127] on div at bounding box center [605, 258] width 775 height 444
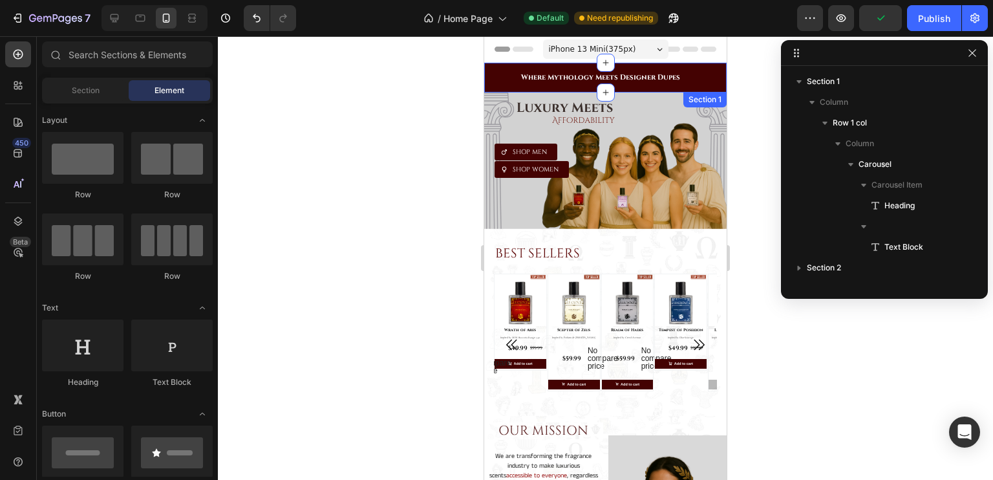
click at [576, 88] on div "FREE SHIPPING on +3 Orders Heading Where Mythology Meets Designer Dupes Text Bl…" at bounding box center [605, 78] width 243 height 30
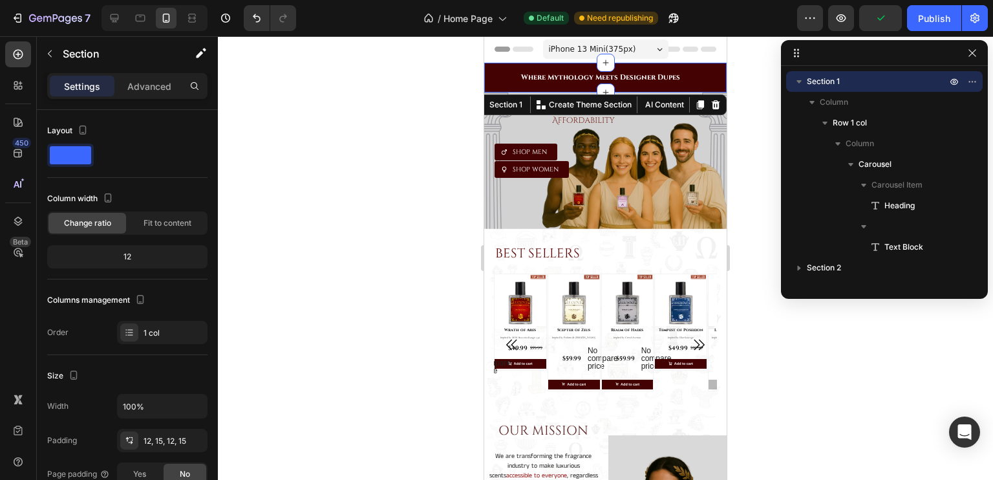
click at [160, 99] on div "Settings Advanced" at bounding box center [127, 91] width 181 height 37
click at [155, 96] on div "Advanced" at bounding box center [149, 86] width 65 height 21
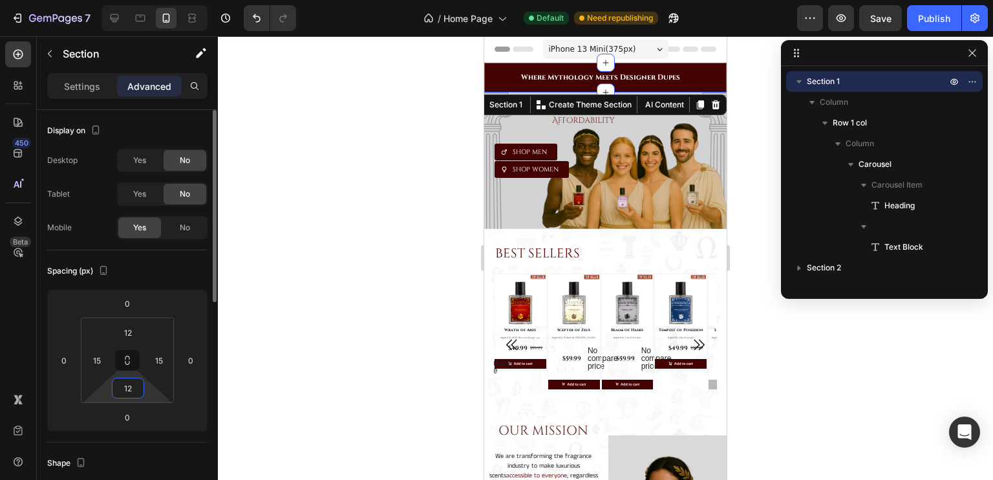
click at [133, 387] on input "12" at bounding box center [128, 387] width 26 height 19
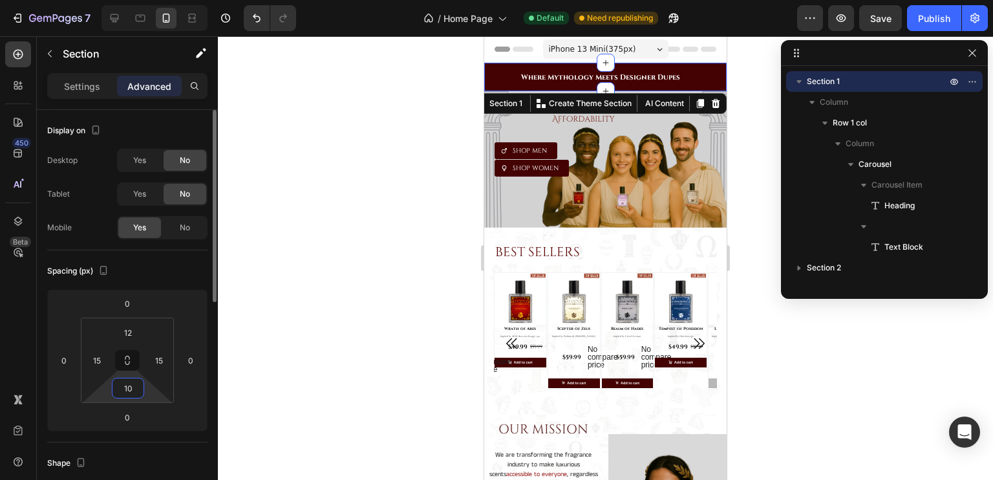
type input "1"
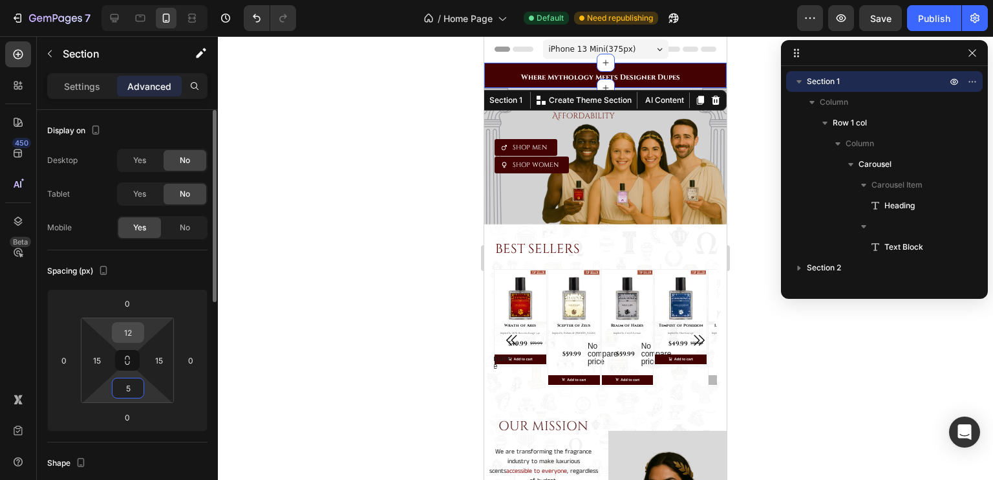
type input "5"
click at [131, 327] on input "12" at bounding box center [128, 332] width 26 height 19
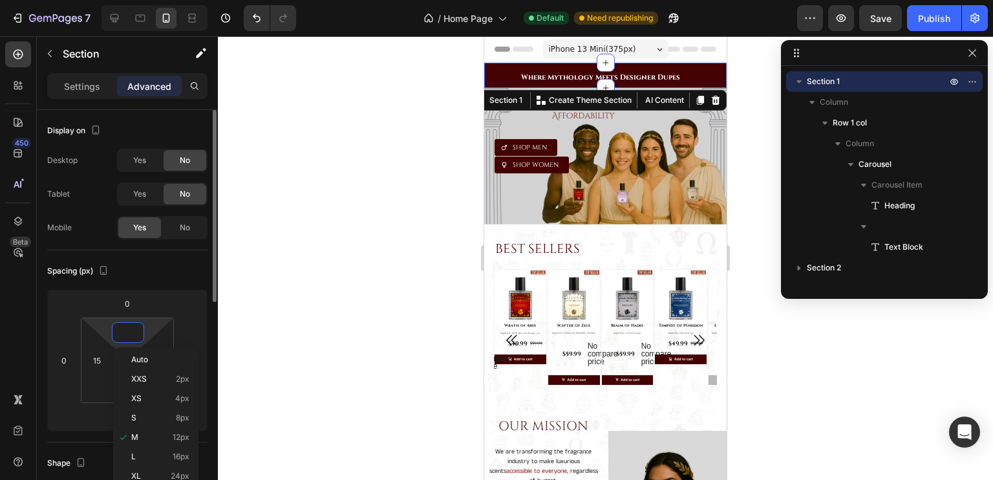
type input "5"
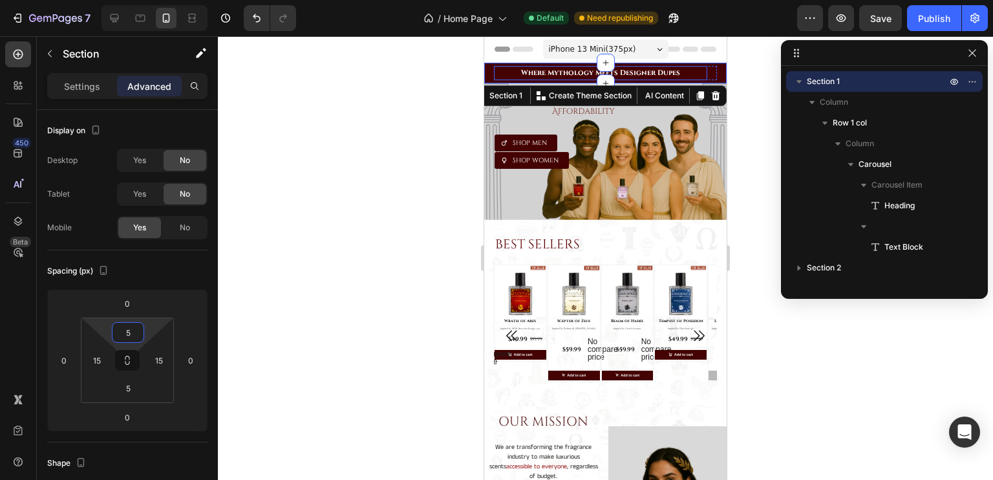
click at [575, 74] on span "Where Mythology Meets Designer Dupes" at bounding box center [600, 73] width 159 height 10
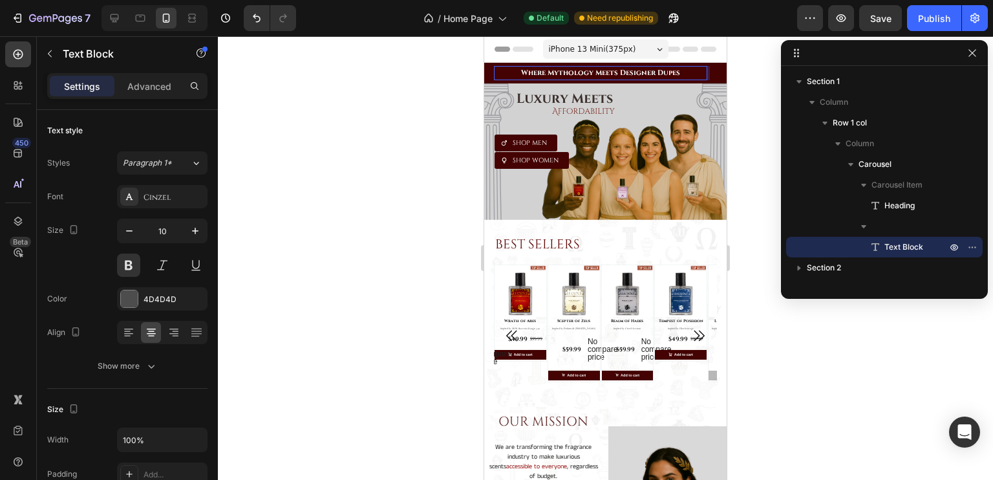
click at [575, 74] on span "Where Mythology Meets Designer Dupes" at bounding box center [600, 73] width 159 height 10
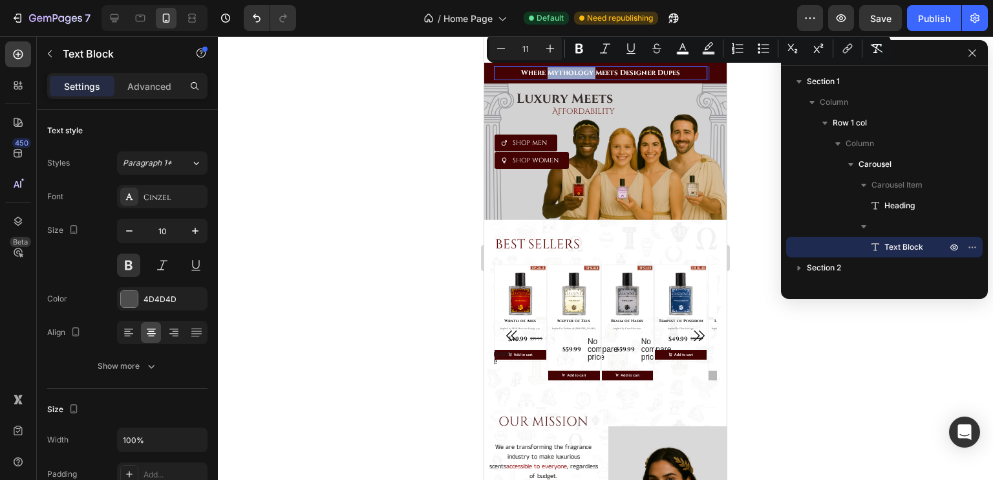
click at [575, 74] on span "Where Mythology Meets Designer Dupes" at bounding box center [600, 73] width 159 height 10
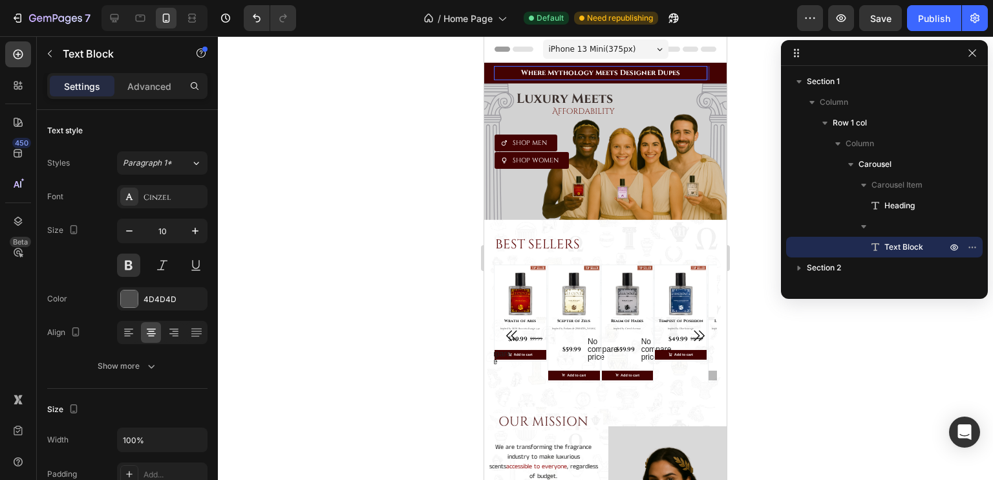
click at [575, 74] on span "Where Mythology Meets Designer Dupes" at bounding box center [600, 73] width 159 height 10
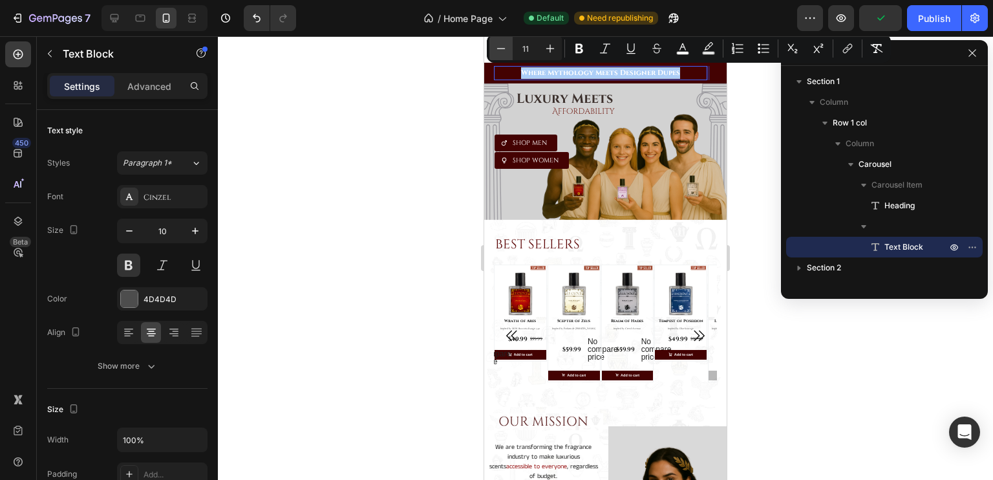
click at [501, 43] on icon "Editor contextual toolbar" at bounding box center [501, 48] width 13 height 13
type input "10"
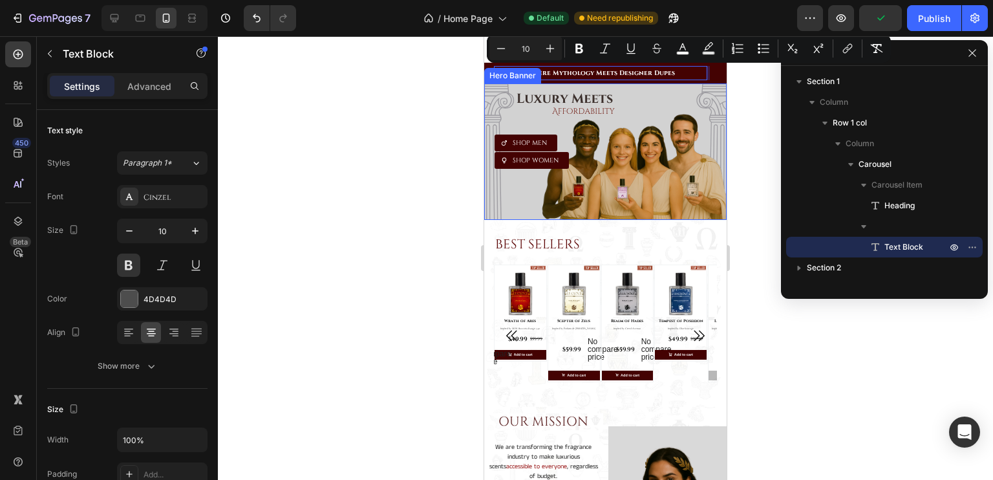
click at [447, 104] on div at bounding box center [605, 258] width 775 height 444
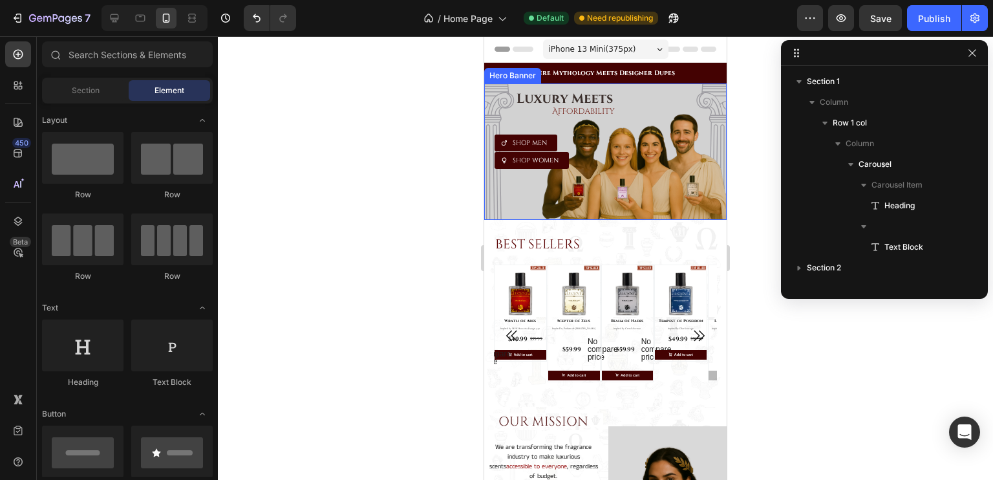
click at [442, 143] on div at bounding box center [605, 258] width 775 height 444
click at [629, 74] on span "Where Mythology Meets Designer Dupes" at bounding box center [601, 73] width 148 height 9
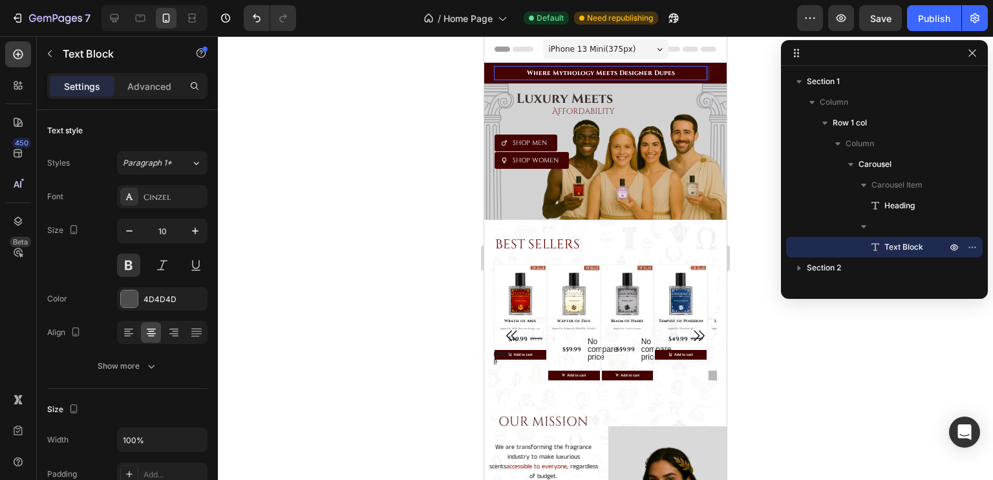
click at [618, 74] on span "Where Mythology Meets Designer Dupes" at bounding box center [601, 73] width 148 height 9
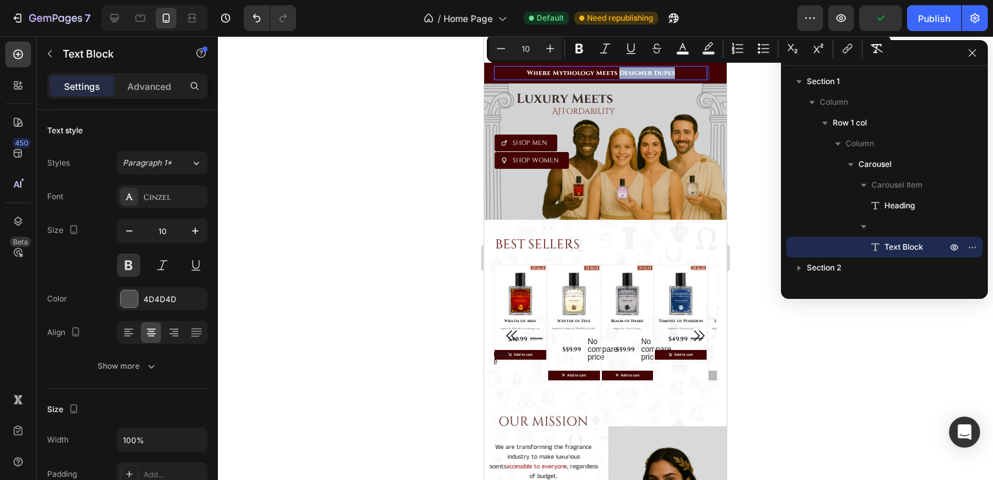
drag, startPoint x: 618, startPoint y: 71, endPoint x: 673, endPoint y: 72, distance: 55.0
click at [673, 72] on span "Where Mythology Meets Designer Dupes" at bounding box center [601, 73] width 148 height 9
click at [602, 47] on icon "Editor contextual toolbar" at bounding box center [605, 48] width 13 height 13
click at [589, 69] on span "Where Mythology Meets Designer Dupes" at bounding box center [601, 73] width 146 height 9
drag, startPoint x: 618, startPoint y: 72, endPoint x: 674, endPoint y: 73, distance: 55.6
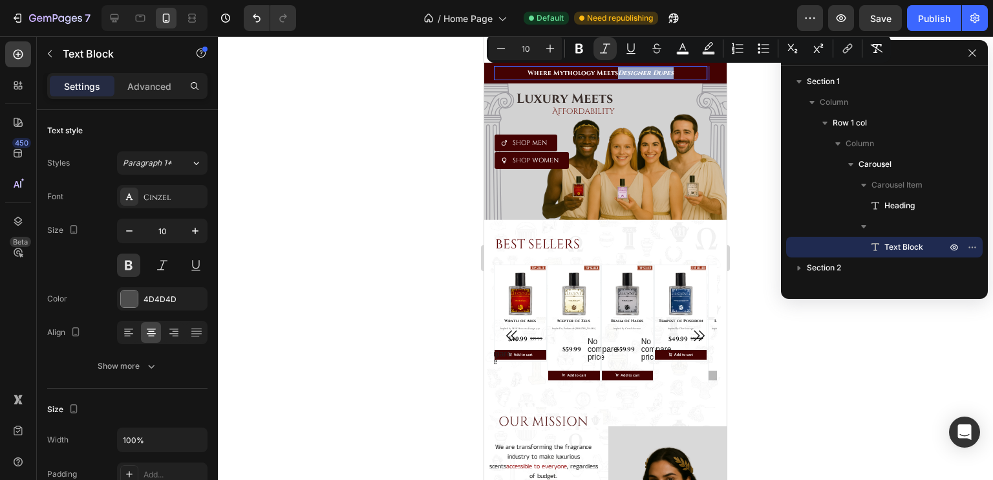
click at [674, 73] on p "Where Mythology Meets Designer Dupes" at bounding box center [600, 73] width 211 height 12
click at [603, 52] on icon "Editor contextual toolbar" at bounding box center [605, 48] width 10 height 10
click at [742, 87] on div at bounding box center [605, 258] width 775 height 444
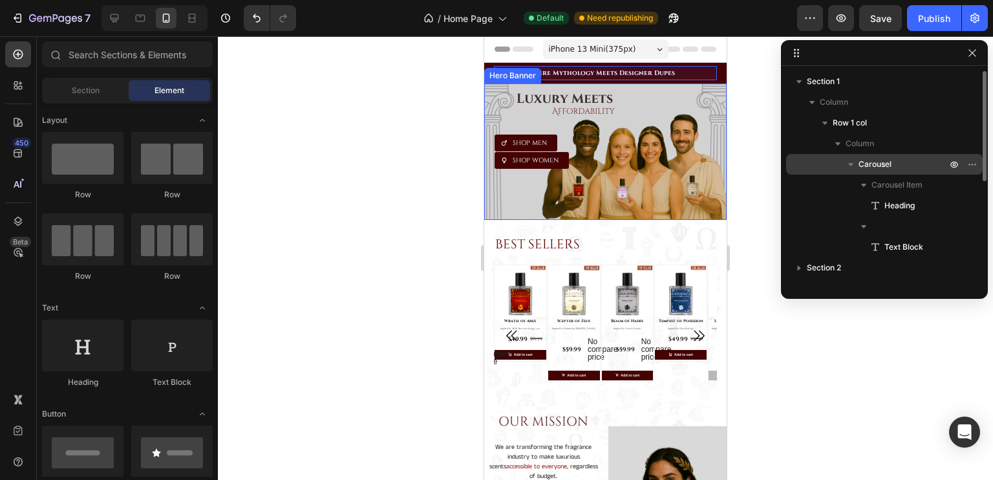
drag, startPoint x: 858, startPoint y: 157, endPoint x: 228, endPoint y: 137, distance: 630.2
click at [858, 157] on div "Carousel" at bounding box center [885, 164] width 186 height 21
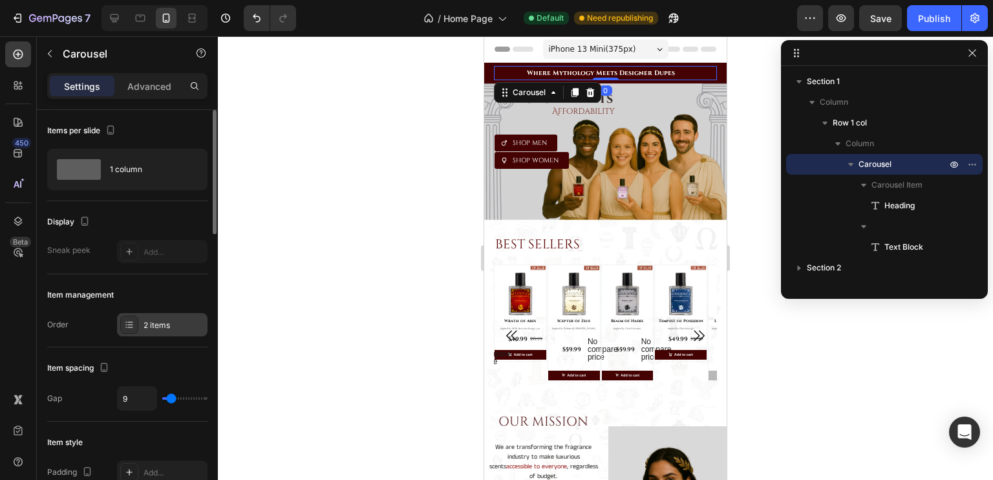
click at [164, 319] on div "2 items" at bounding box center [174, 325] width 61 height 12
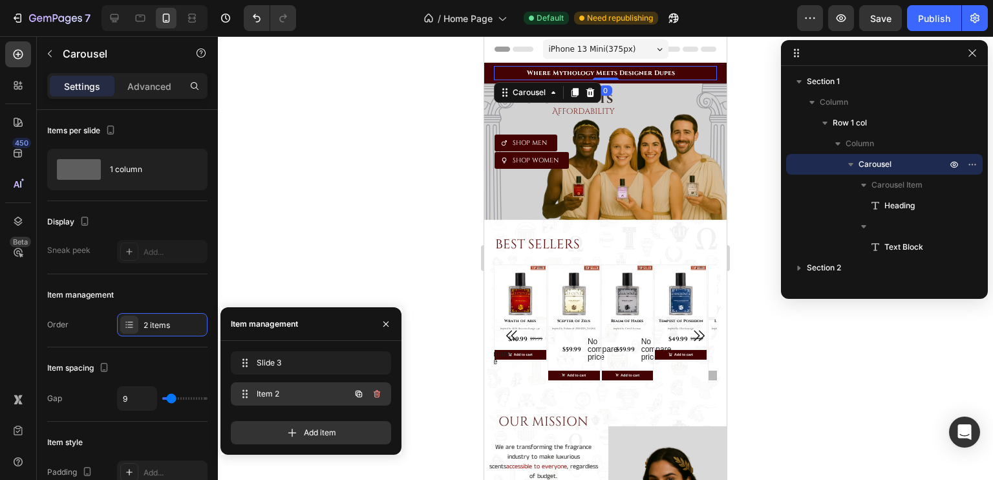
click at [274, 385] on div "Item 2 Item 2" at bounding box center [293, 394] width 114 height 18
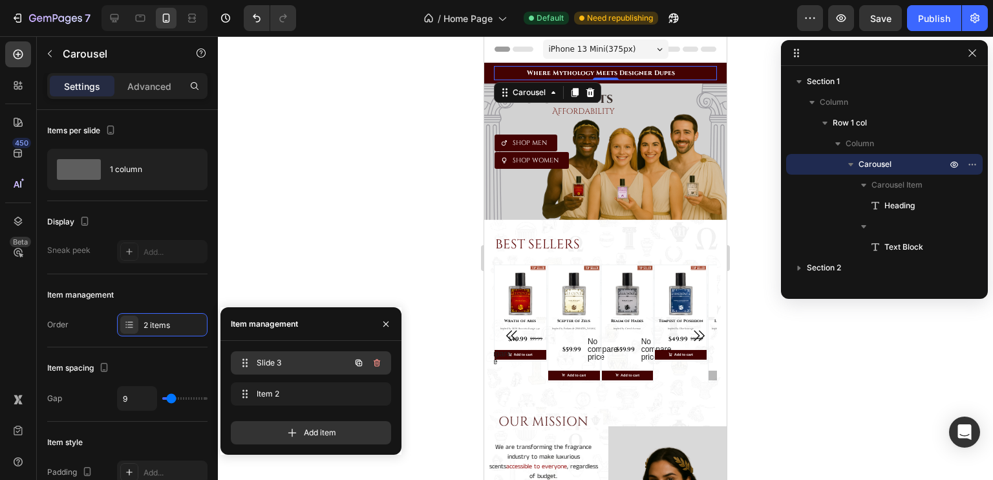
click at [284, 371] on div "Slide 3 Slide 3" at bounding box center [293, 363] width 114 height 18
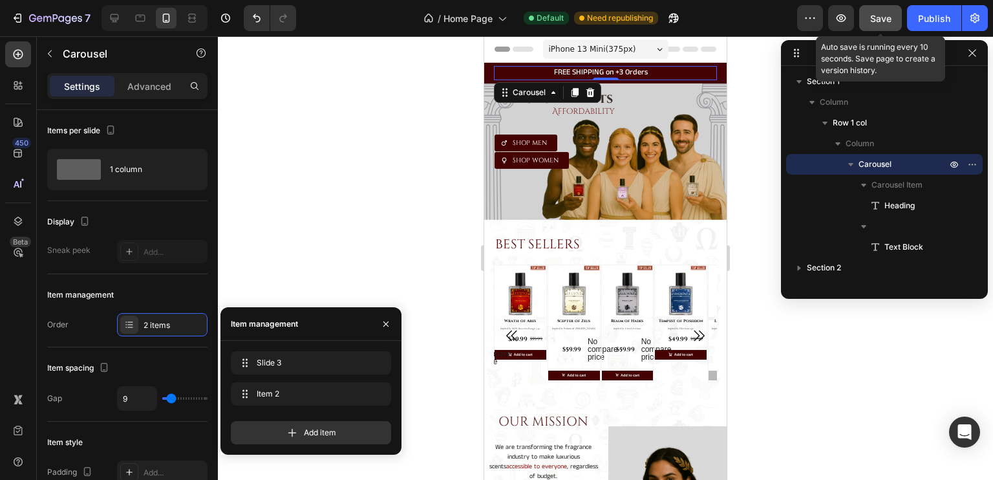
click at [872, 28] on button "Save" at bounding box center [880, 18] width 43 height 26
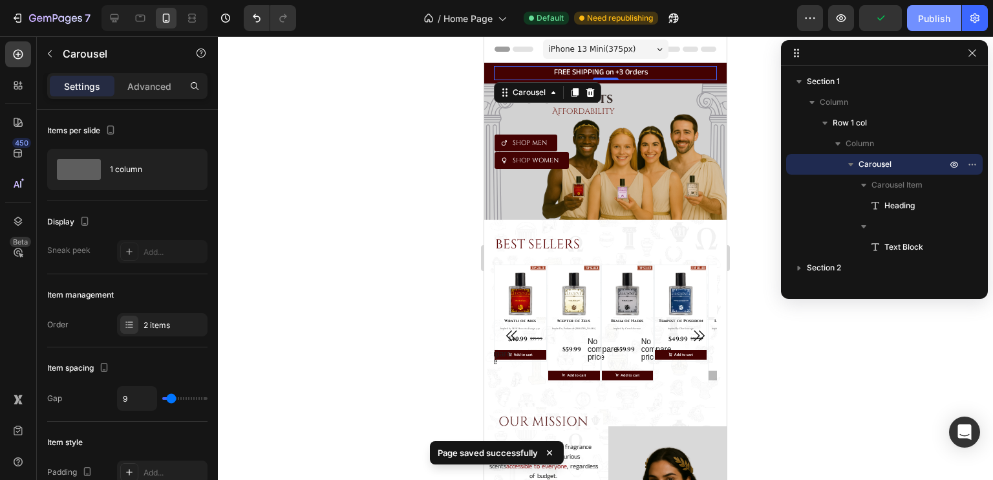
click at [917, 23] on button "Publish" at bounding box center [934, 18] width 54 height 26
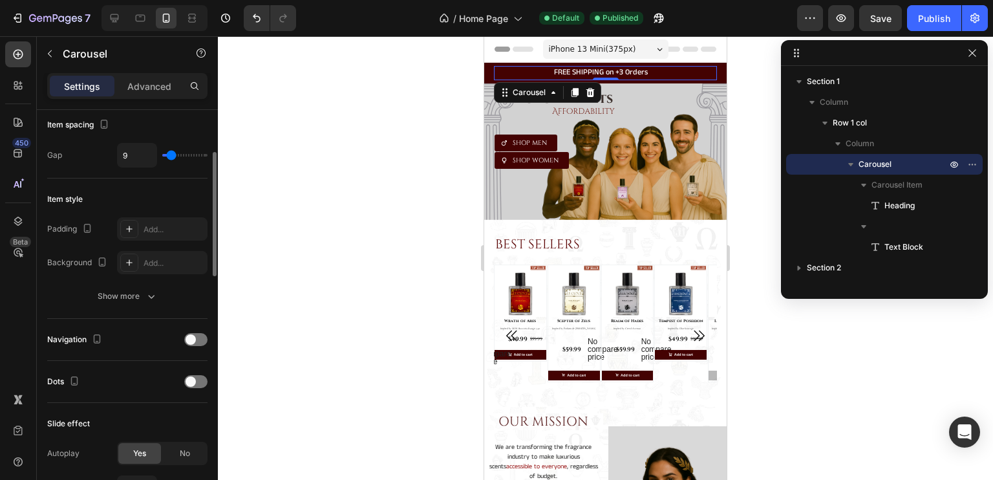
scroll to position [113, 0]
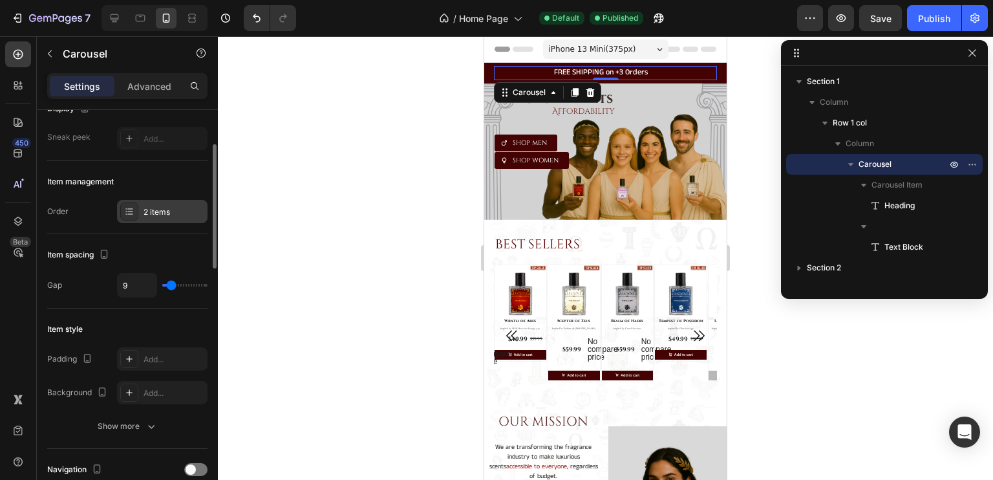
click at [153, 207] on div "2 items" at bounding box center [174, 212] width 61 height 12
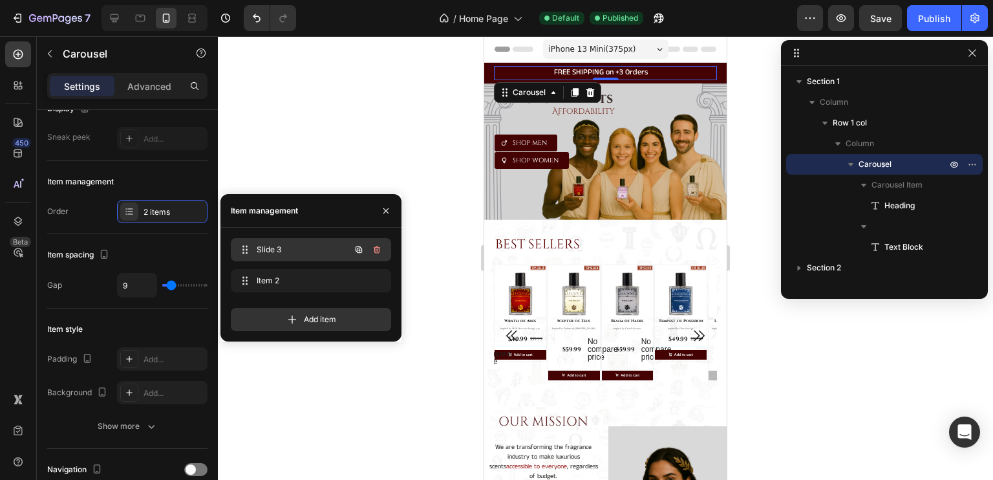
click at [277, 254] on span "Slide 3" at bounding box center [293, 250] width 73 height 12
click at [883, 158] on div "Carousel" at bounding box center [885, 164] width 186 height 21
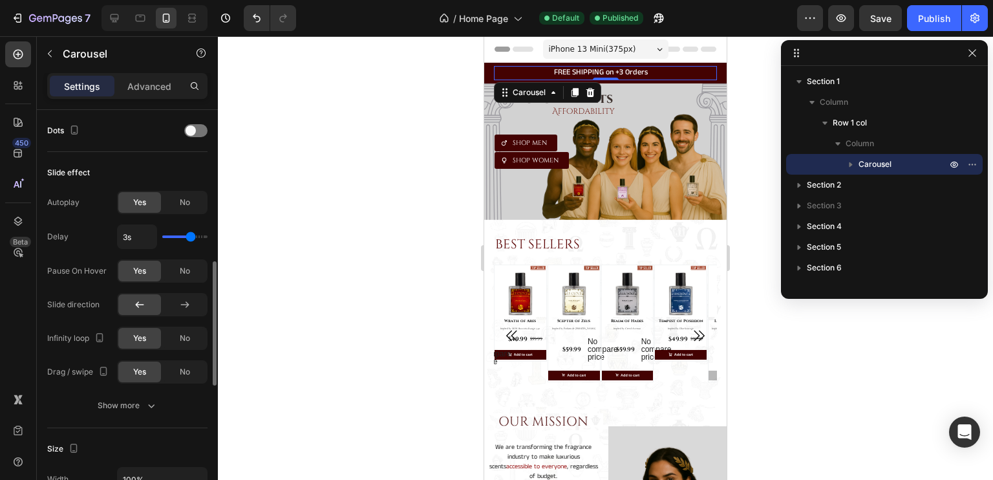
scroll to position [557, 0]
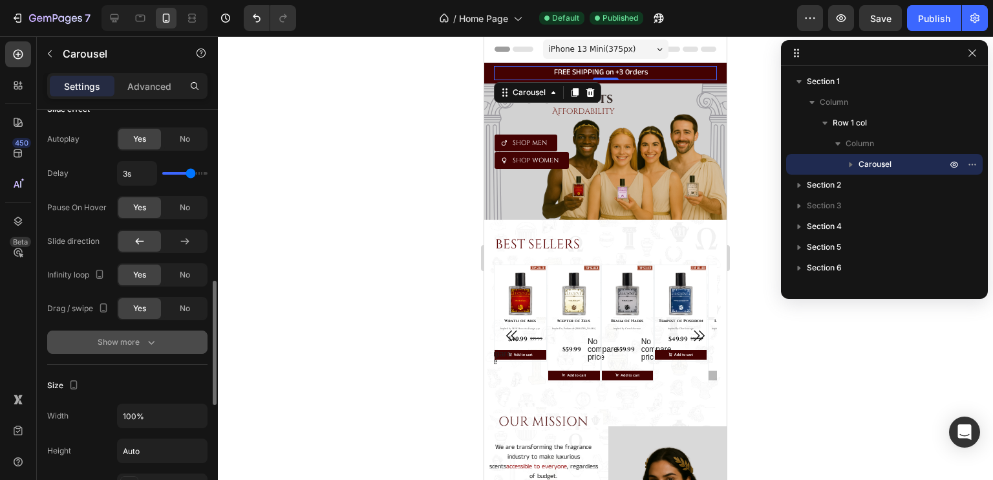
click at [123, 342] on div "Show more" at bounding box center [128, 342] width 60 height 13
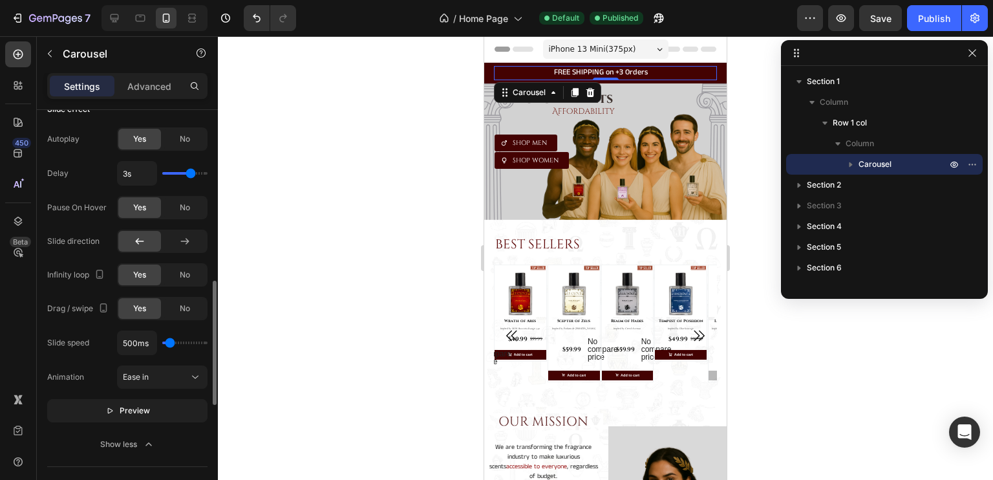
type input "4s"
drag, startPoint x: 189, startPoint y: 175, endPoint x: 213, endPoint y: 173, distance: 24.1
type input "4"
click at [208, 173] on input "range" at bounding box center [184, 173] width 45 height 3
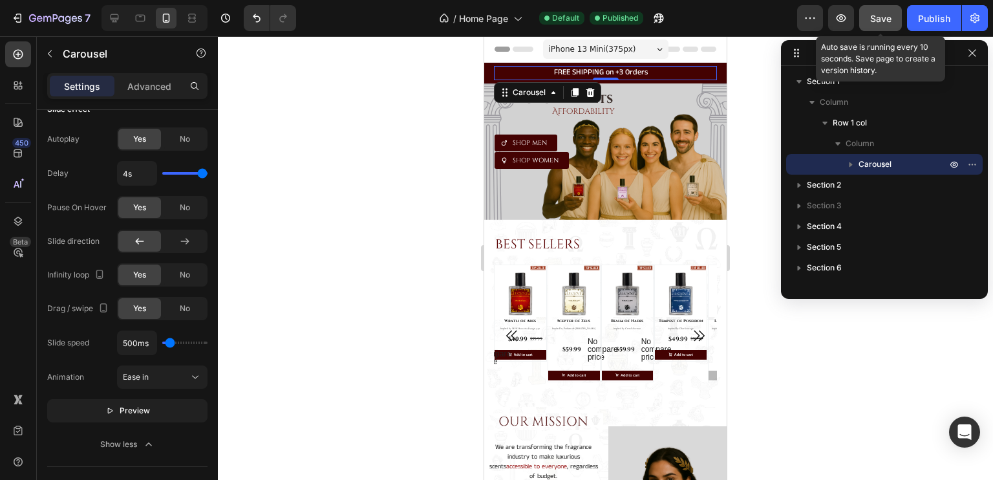
click at [889, 21] on span "Save" at bounding box center [880, 18] width 21 height 11
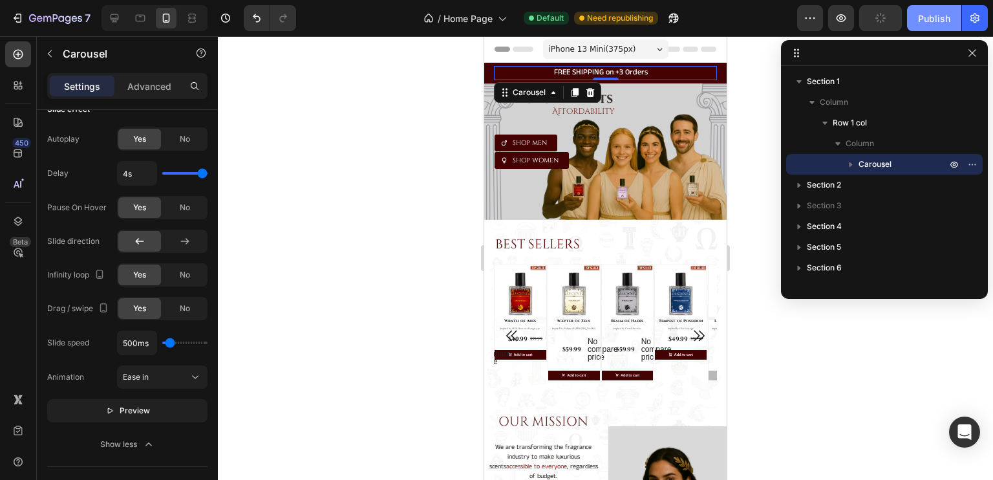
click at [923, 19] on div "Publish" at bounding box center [934, 19] width 32 height 14
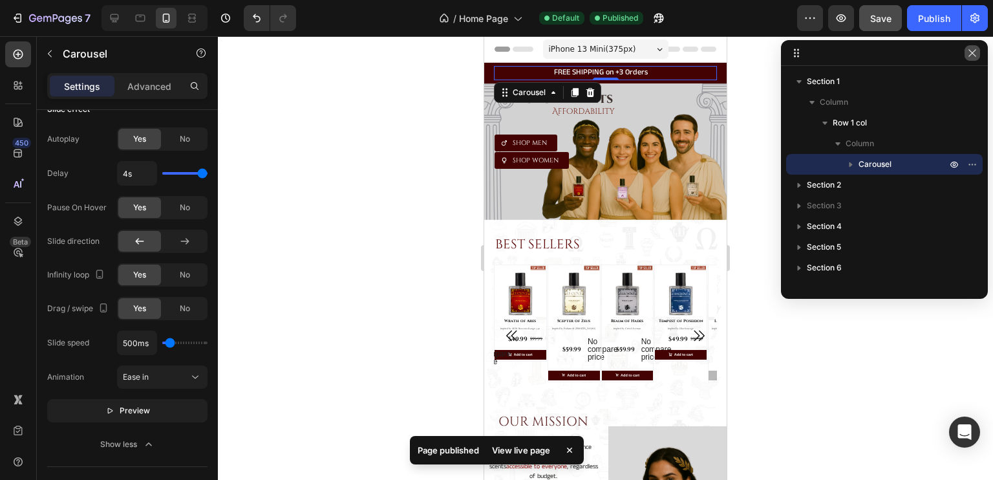
click at [967, 59] on button "button" at bounding box center [973, 53] width 16 height 16
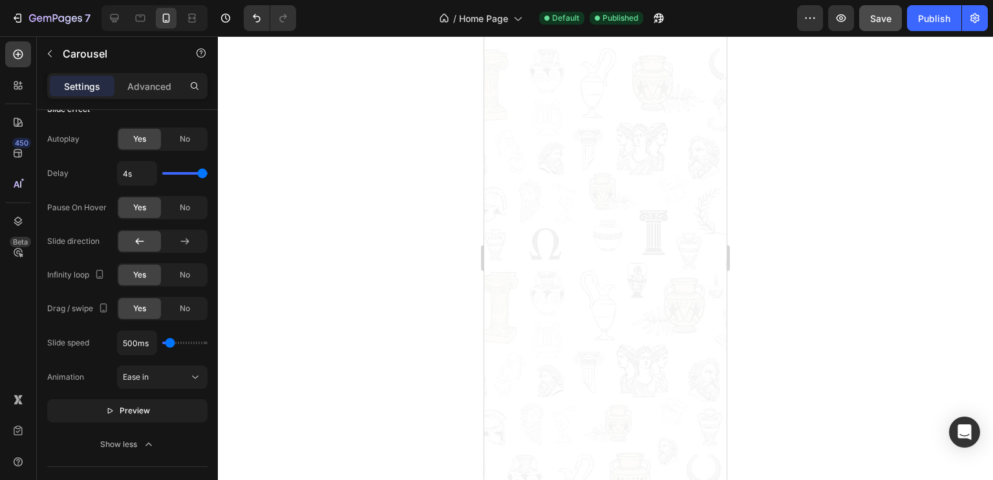
scroll to position [0, 0]
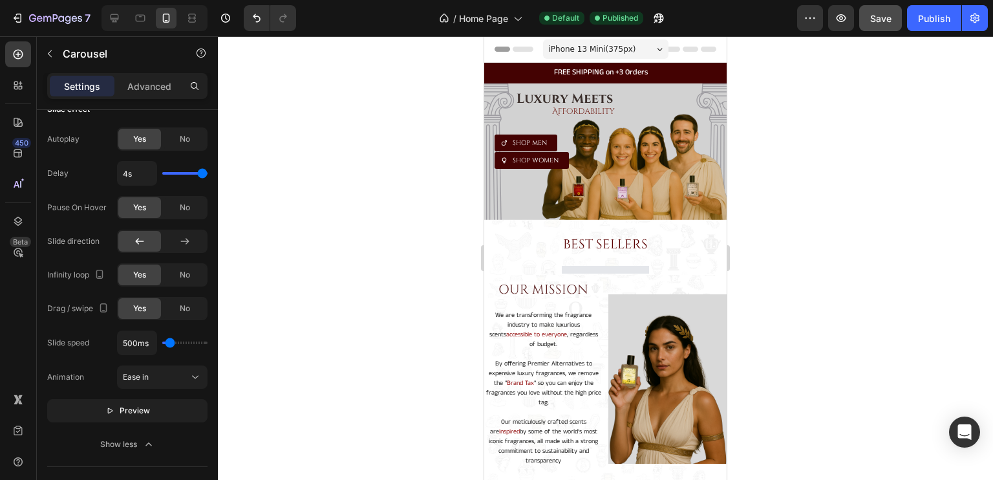
click at [47, 54] on icon "button" at bounding box center [50, 54] width 10 height 10
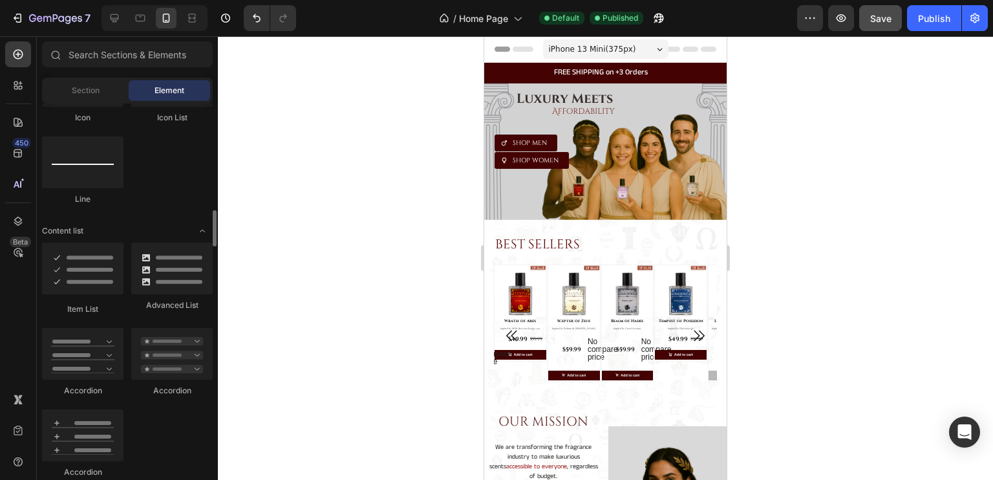
scroll to position [926, 0]
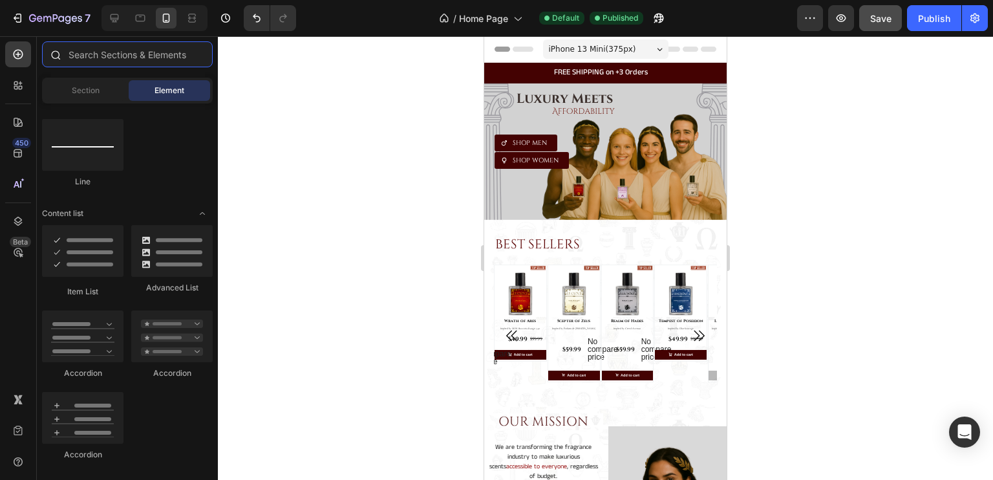
click at [96, 53] on input "text" at bounding box center [127, 54] width 171 height 26
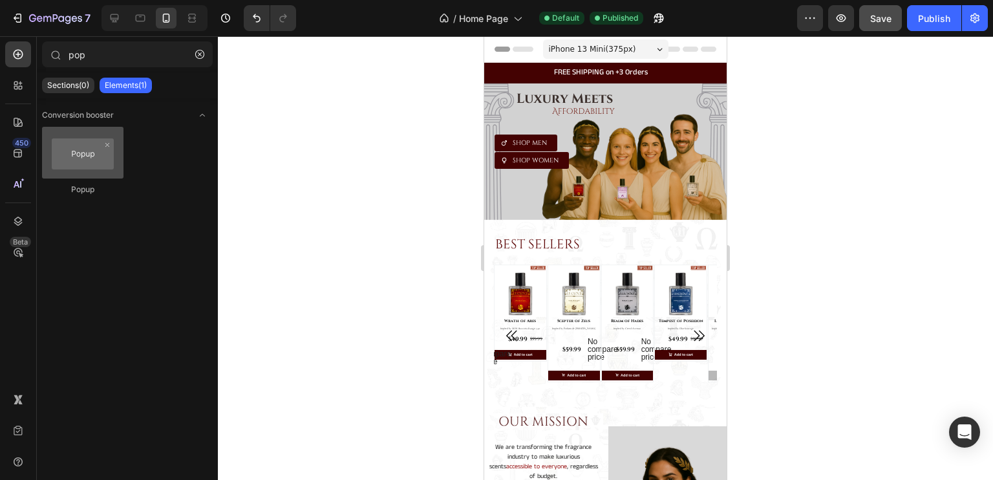
click at [91, 167] on div at bounding box center [82, 153] width 81 height 52
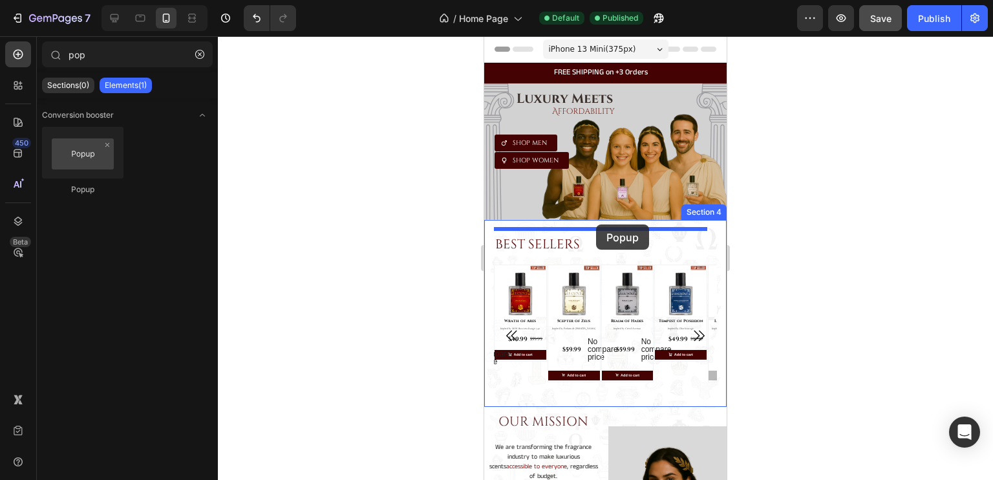
drag, startPoint x: 575, startPoint y: 203, endPoint x: 596, endPoint y: 224, distance: 30.2
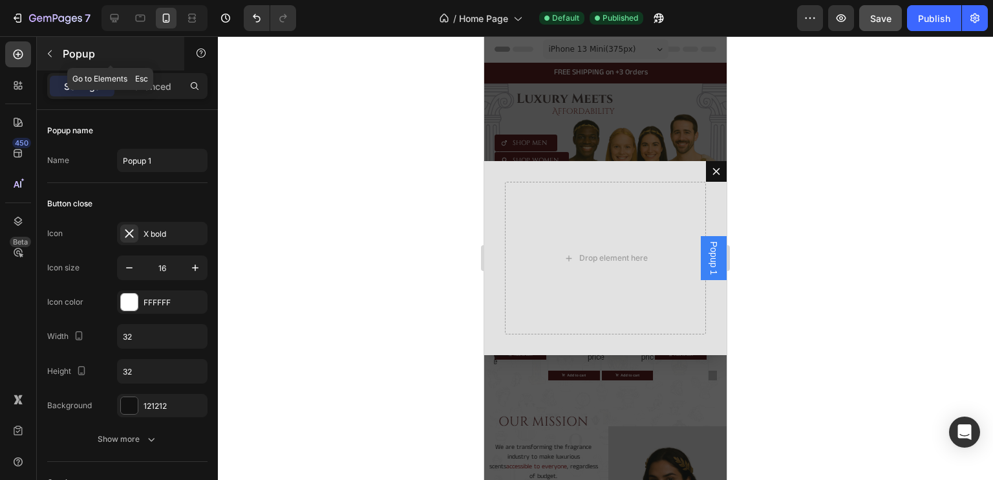
click at [47, 49] on icon "button" at bounding box center [50, 54] width 10 height 10
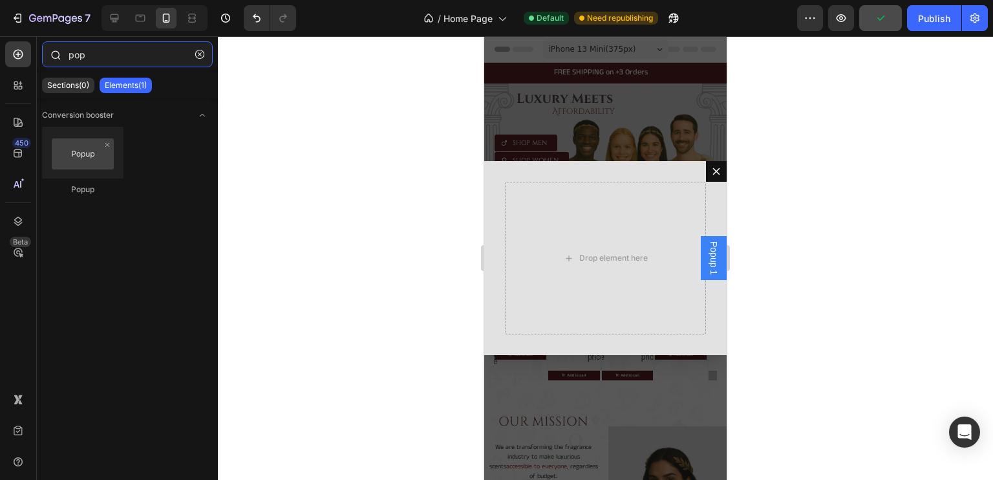
click at [101, 61] on input "pop" at bounding box center [127, 54] width 171 height 26
type input "p"
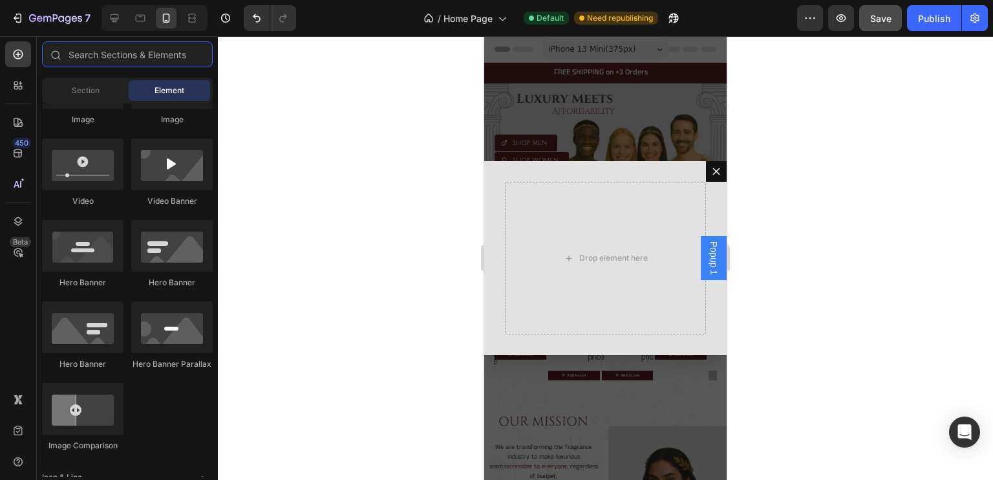
scroll to position [0, 0]
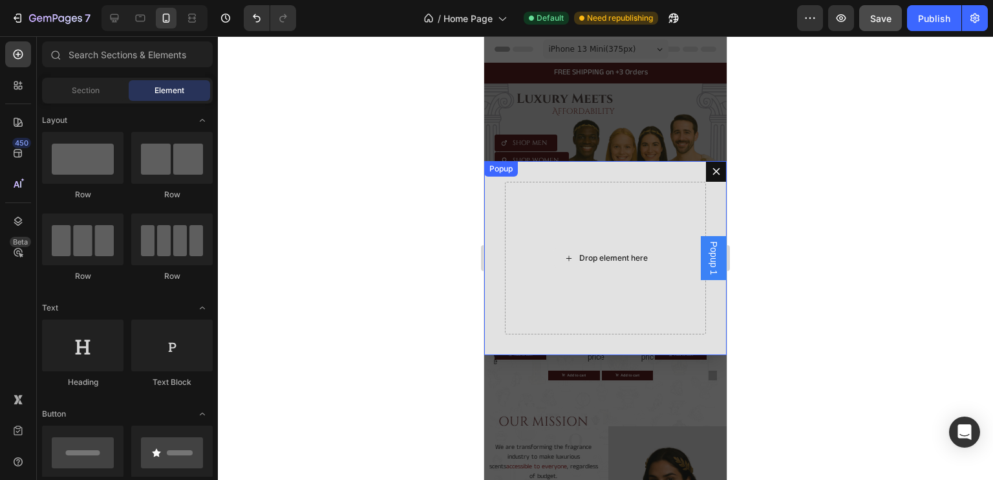
click at [559, 204] on div "Drop element here" at bounding box center [605, 258] width 201 height 153
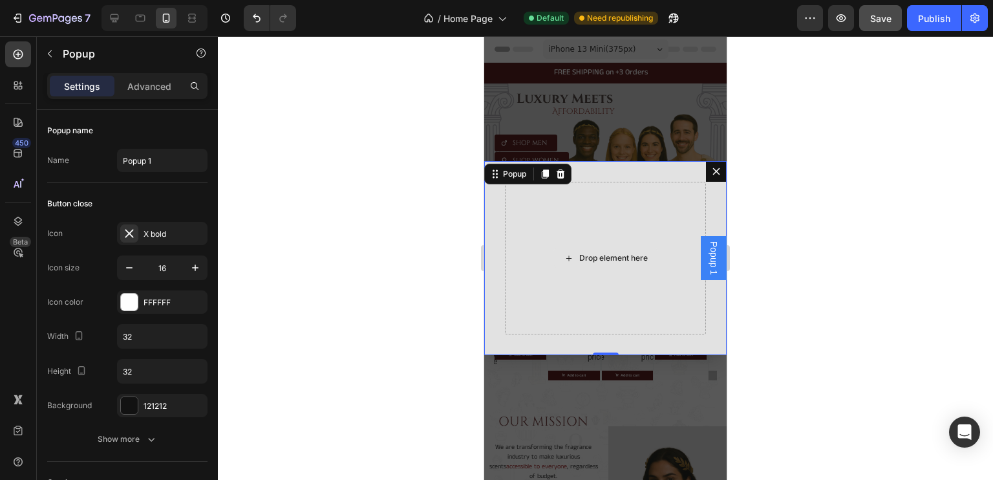
click at [551, 222] on div "Drop element here" at bounding box center [605, 258] width 201 height 153
click at [129, 299] on div at bounding box center [129, 302] width 17 height 17
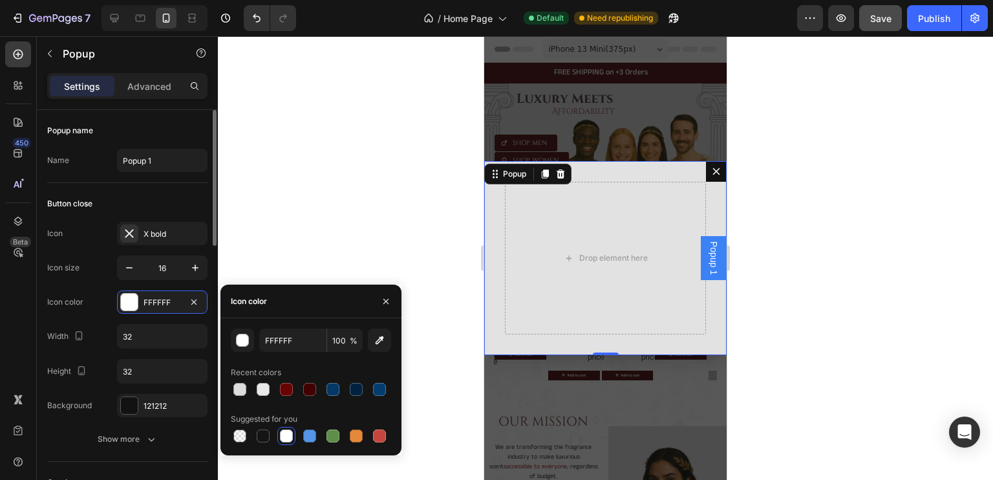
click at [100, 295] on div "Icon color FFFFFF" at bounding box center [127, 301] width 160 height 23
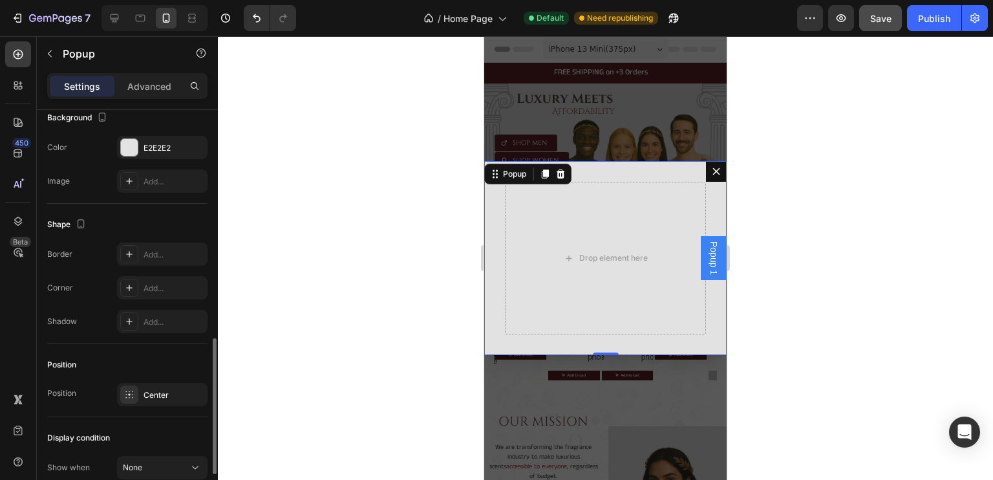
scroll to position [684, 0]
click at [135, 139] on div at bounding box center [129, 146] width 17 height 17
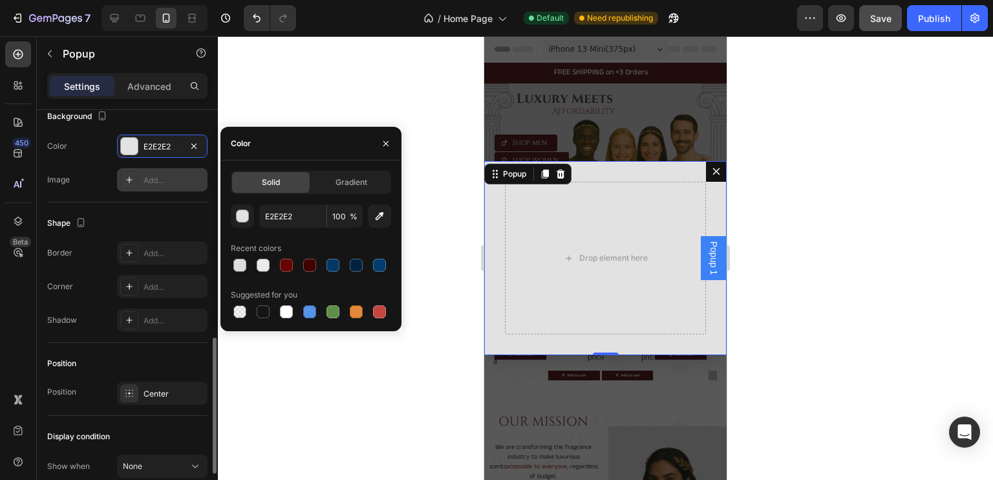
click at [125, 175] on icon at bounding box center [129, 180] width 10 height 10
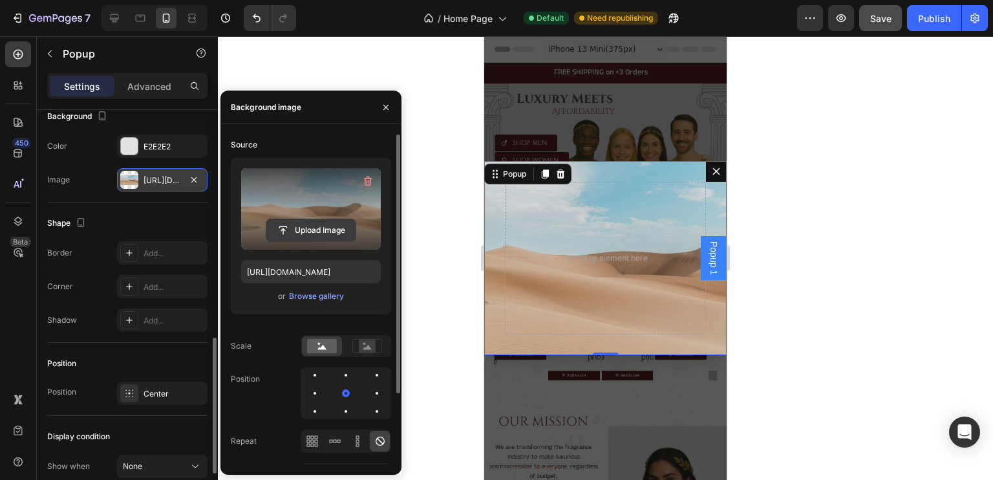
click at [303, 221] on input "file" at bounding box center [310, 230] width 89 height 22
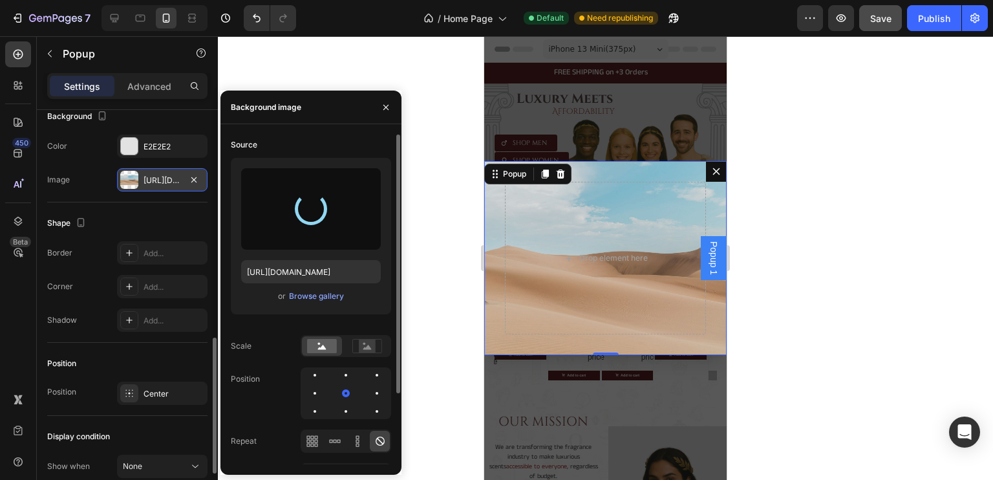
type input "https://cdn.shopify.com/s/files/1/0694/5770/7181/files/gempages_555020664289887…"
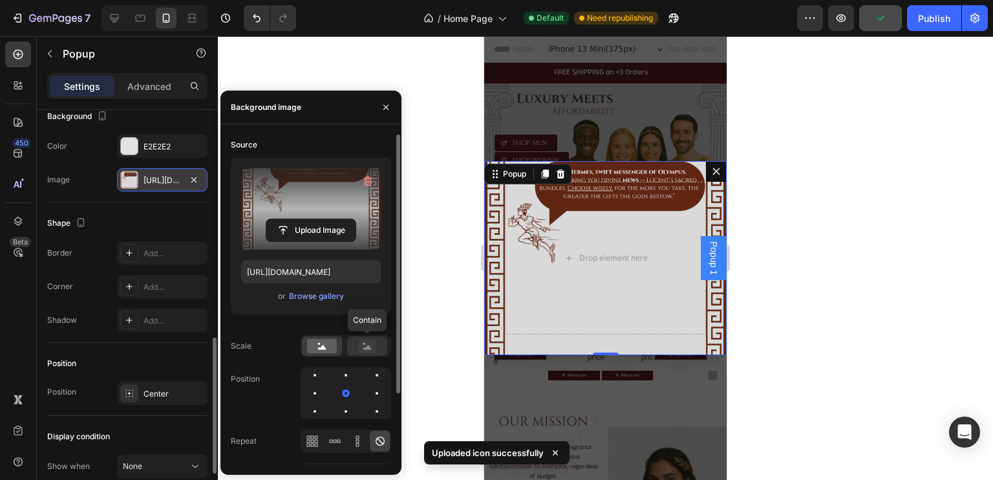
click at [368, 342] on rect at bounding box center [367, 346] width 17 height 13
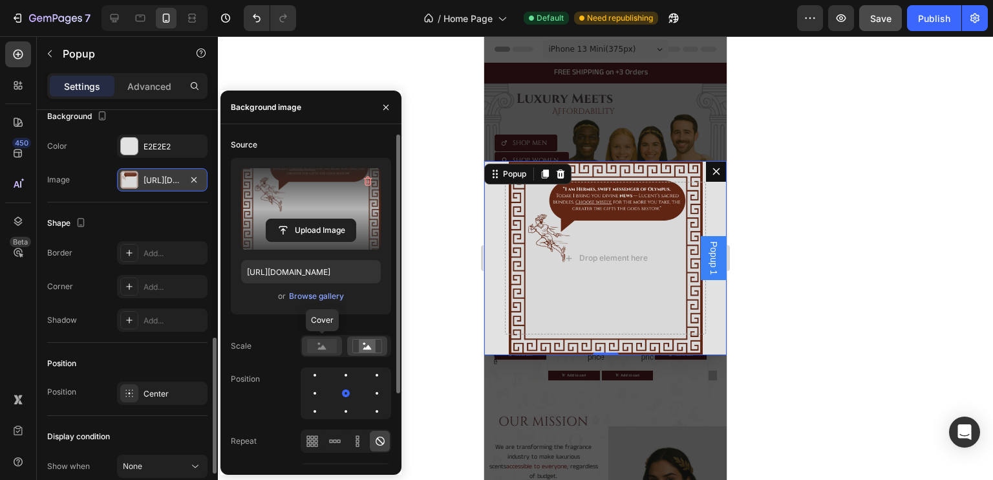
click at [327, 347] on rect at bounding box center [322, 346] width 30 height 14
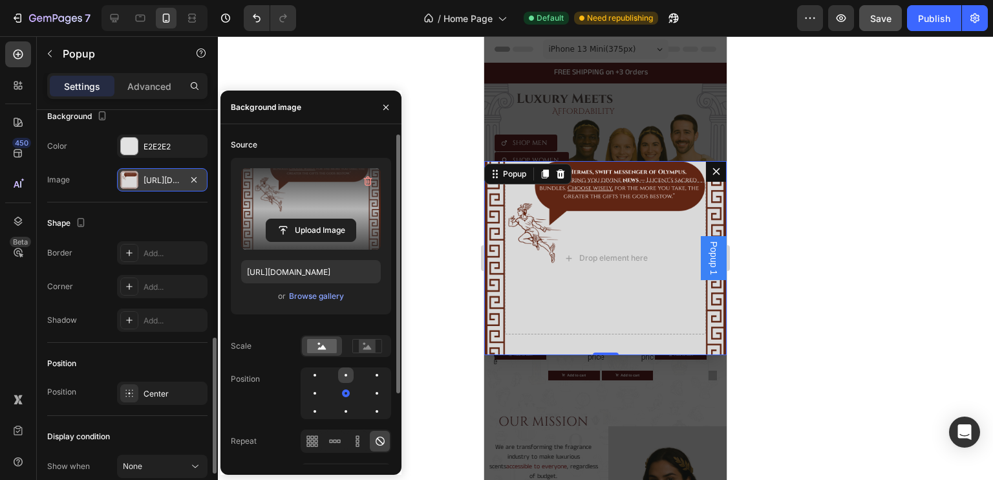
click at [369, 375] on div at bounding box center [377, 375] width 16 height 16
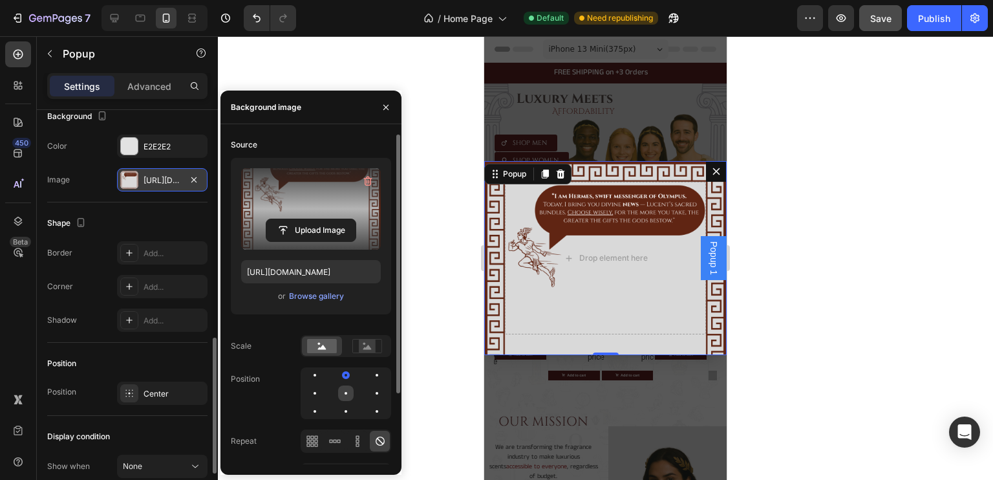
click at [369, 391] on div at bounding box center [377, 393] width 16 height 16
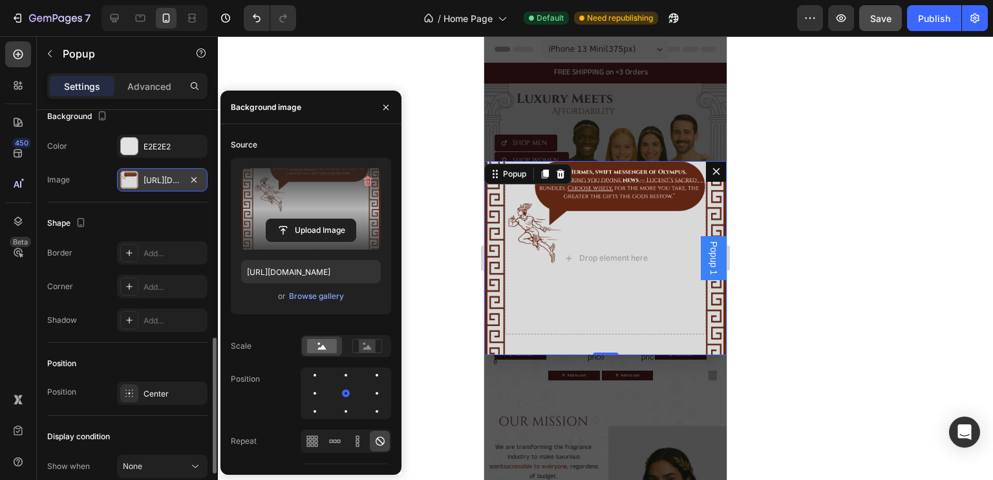
click at [450, 141] on div at bounding box center [605, 258] width 775 height 444
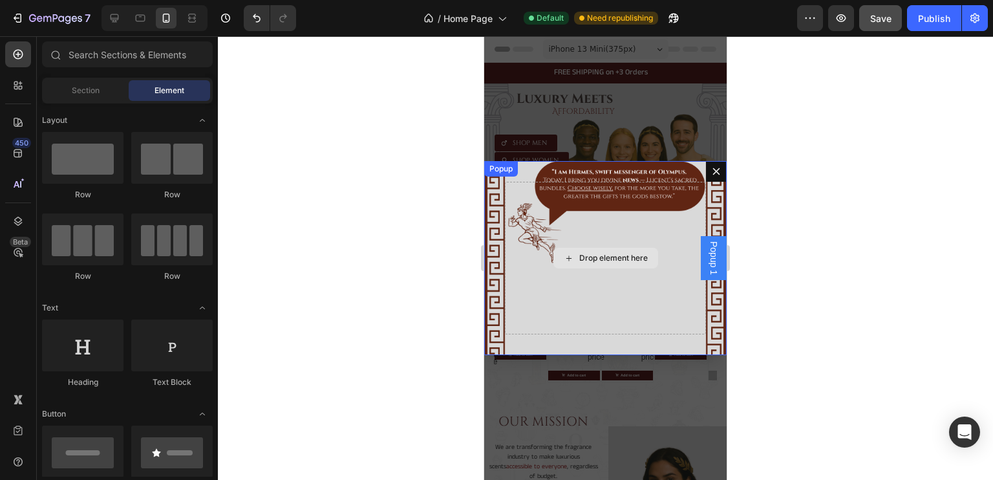
click at [561, 296] on div "Drop element here" at bounding box center [605, 258] width 201 height 153
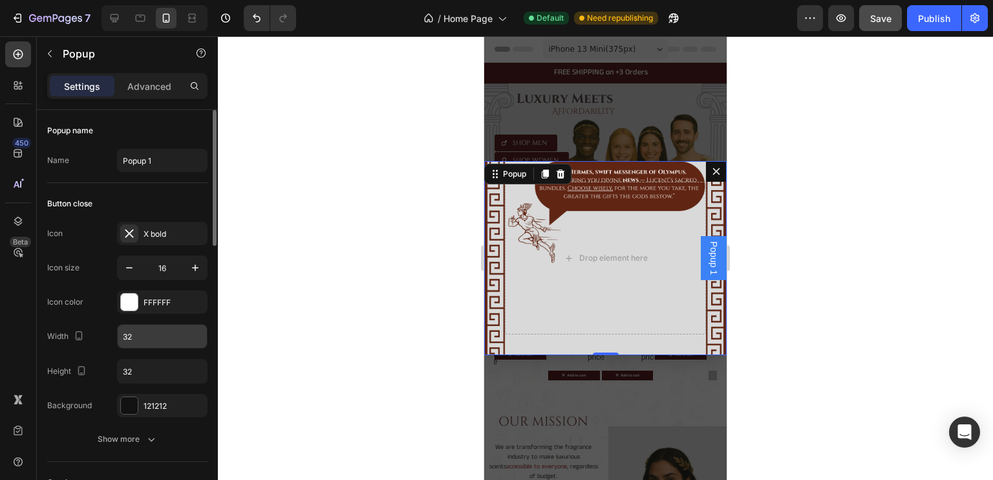
click at [140, 332] on input "32" at bounding box center [162, 336] width 89 height 23
type input "40"
click at [145, 370] on input "32" at bounding box center [162, 371] width 89 height 23
type input "4"
type input "6"
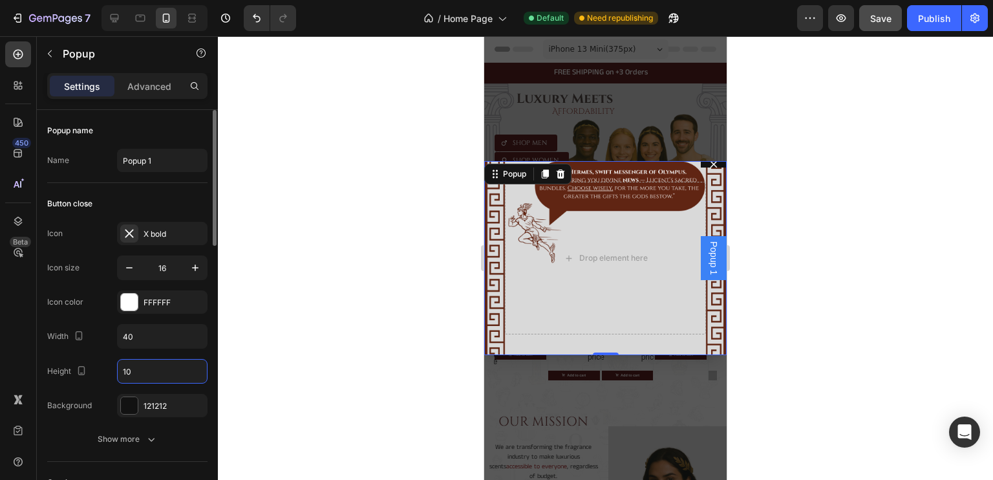
type input "1"
type input "3"
type input "2"
type input "30"
click at [141, 341] on input "40" at bounding box center [162, 336] width 89 height 23
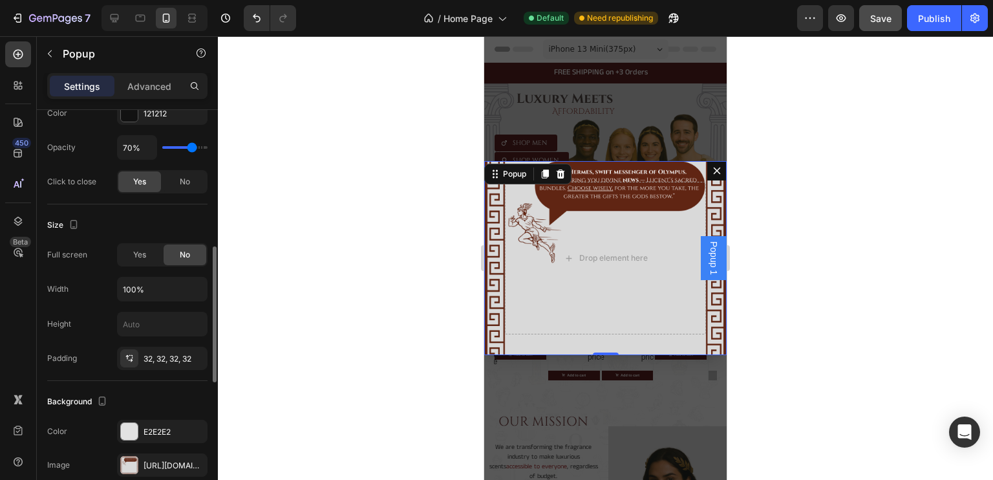
scroll to position [402, 0]
type input "30"
click at [146, 255] on span "Yes" at bounding box center [139, 252] width 13 height 12
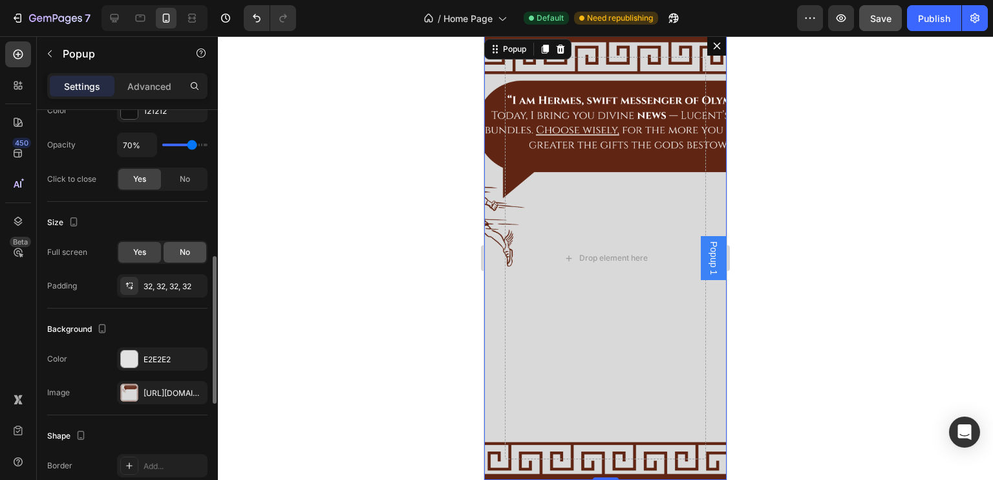
click at [177, 250] on div "No" at bounding box center [185, 252] width 43 height 21
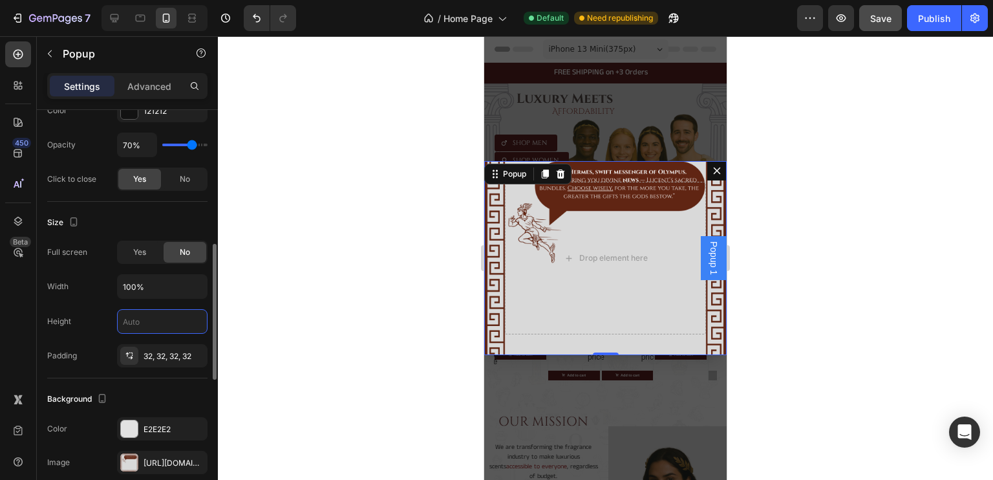
click at [147, 319] on input "text" at bounding box center [162, 321] width 89 height 23
type input "300"
click at [588, 263] on div "Drop element here" at bounding box center [613, 258] width 69 height 10
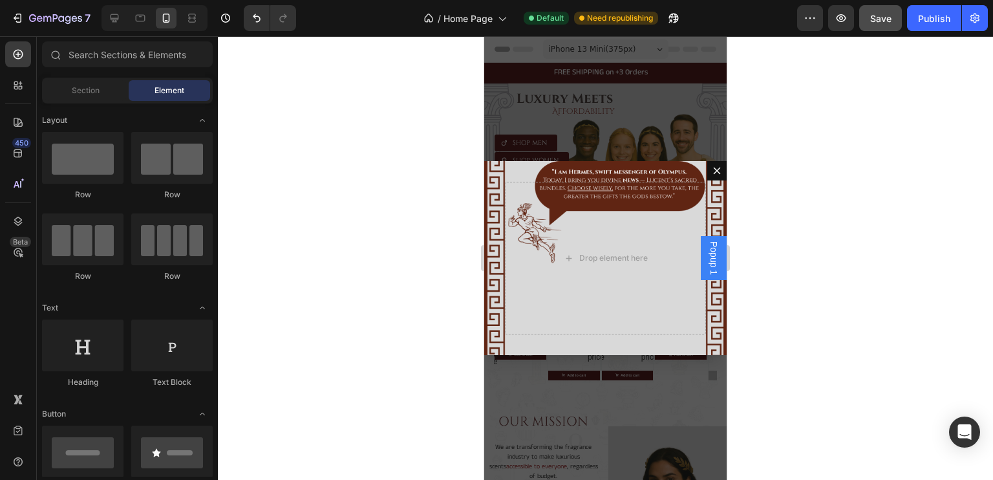
click at [645, 118] on div "Backdrop" at bounding box center [605, 258] width 243 height 444
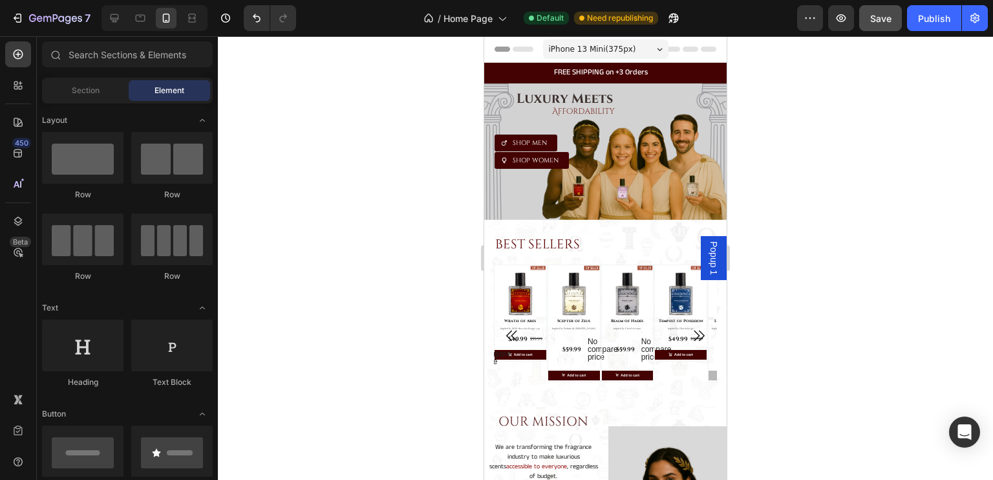
click at [707, 249] on span "Popup 1" at bounding box center [713, 258] width 13 height 34
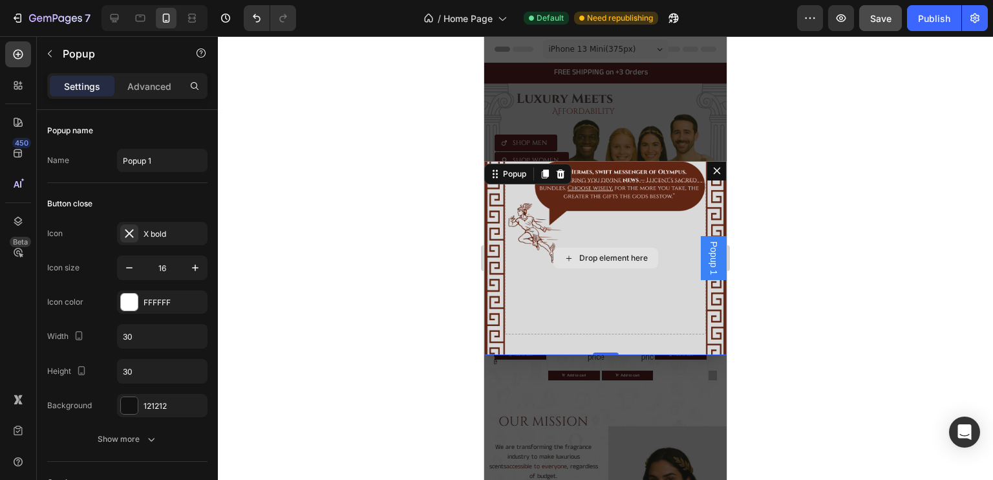
click at [647, 195] on div "Drop element here" at bounding box center [605, 258] width 201 height 153
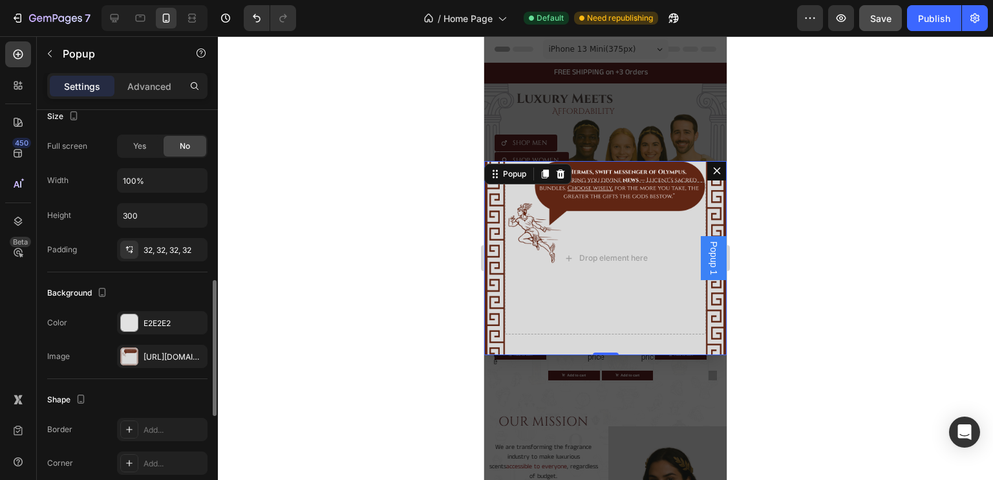
scroll to position [508, 0]
click at [142, 351] on div "https://cdn.shopify.com/s/files/1/0694/5770/7181/files/gempages_555020664289887…" at bounding box center [162, 355] width 91 height 23
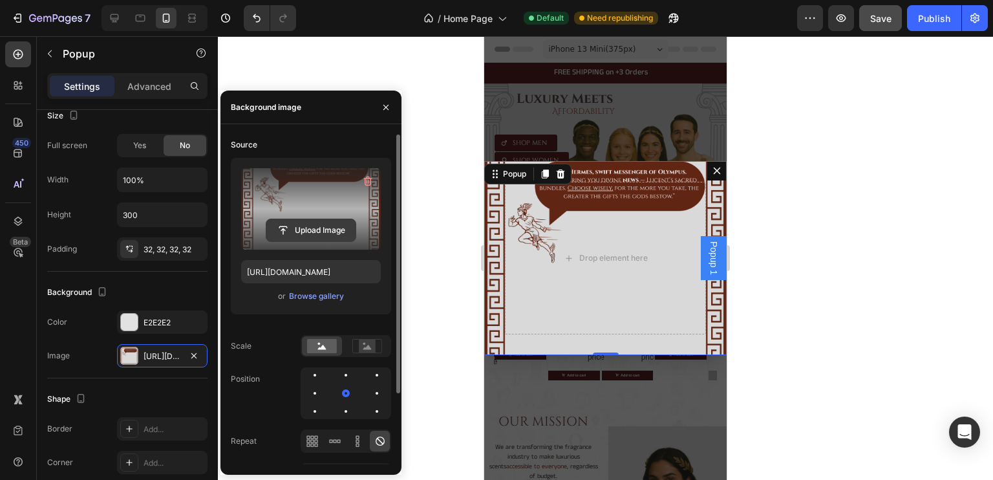
click at [301, 232] on input "file" at bounding box center [310, 230] width 89 height 22
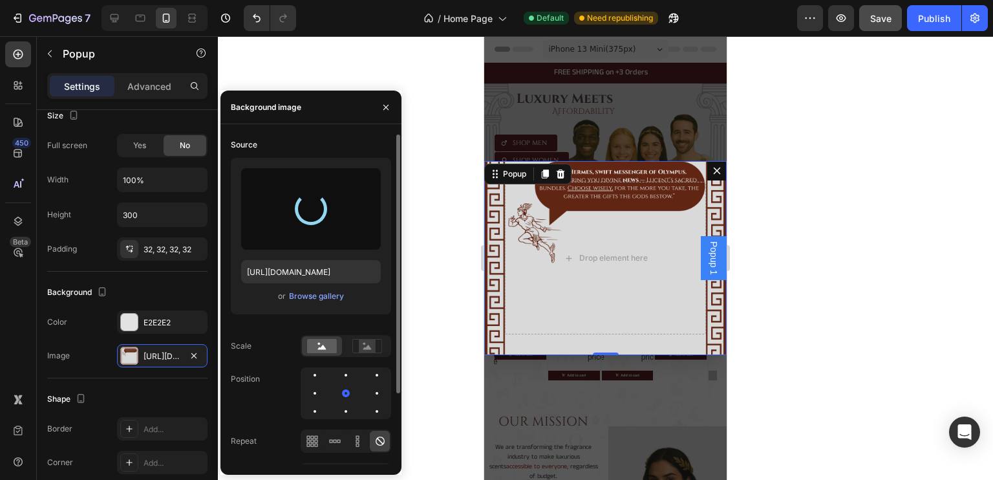
type input "[URL][DOMAIN_NAME]"
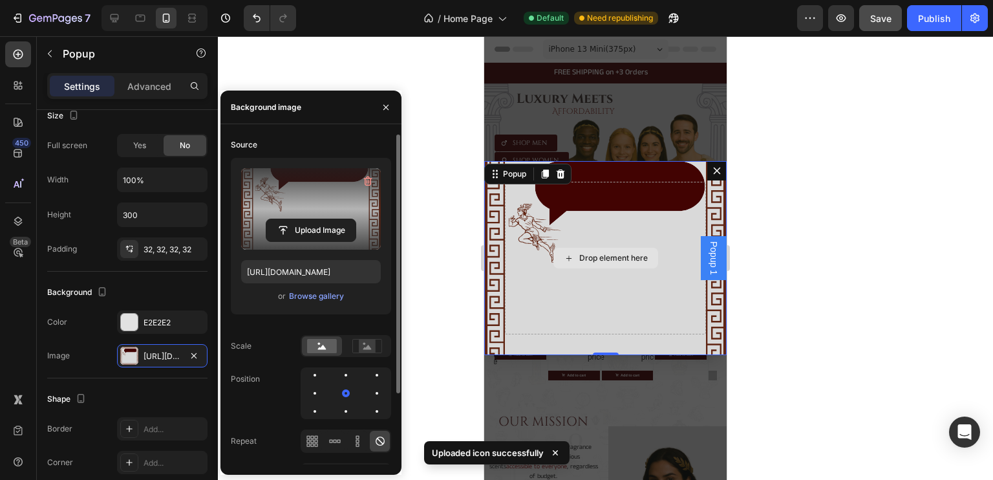
click at [579, 306] on div "Drop element here" at bounding box center [605, 258] width 201 height 153
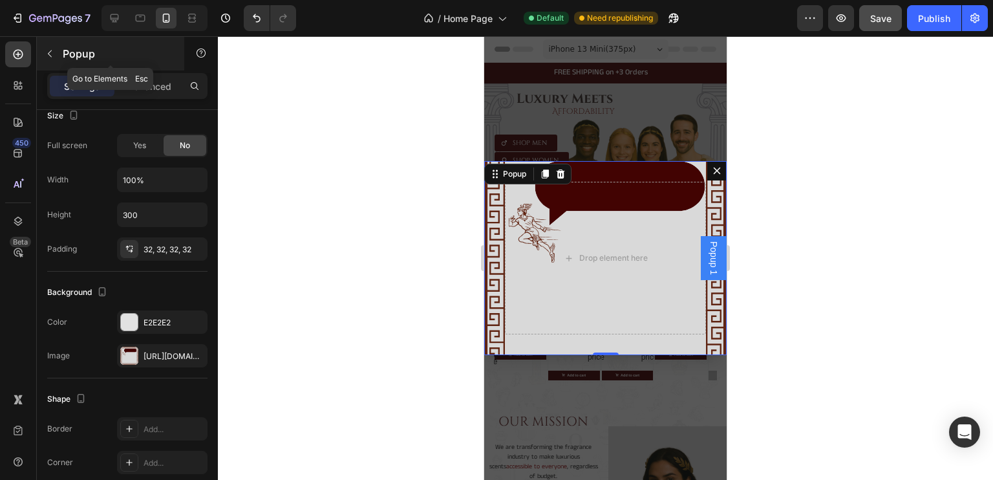
click at [47, 55] on icon "button" at bounding box center [50, 54] width 10 height 10
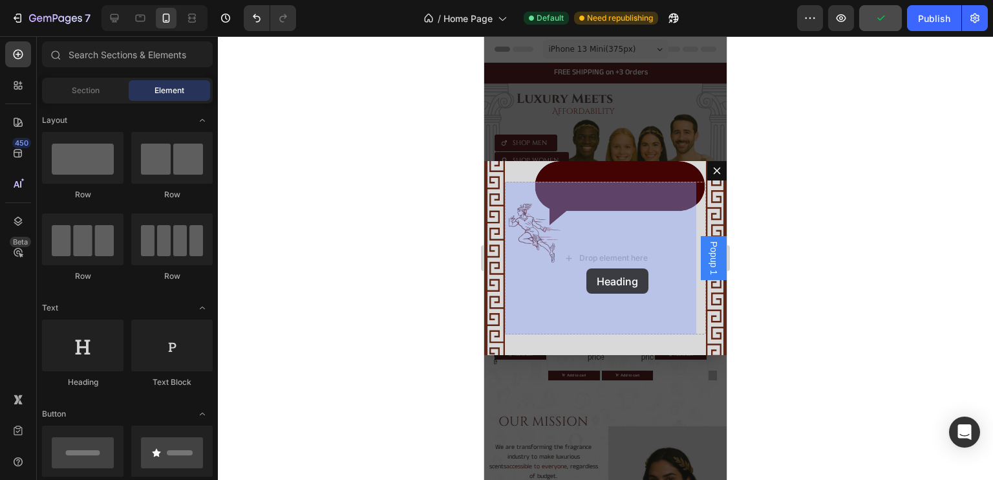
drag, startPoint x: 589, startPoint y: 394, endPoint x: 587, endPoint y: 268, distance: 126.1
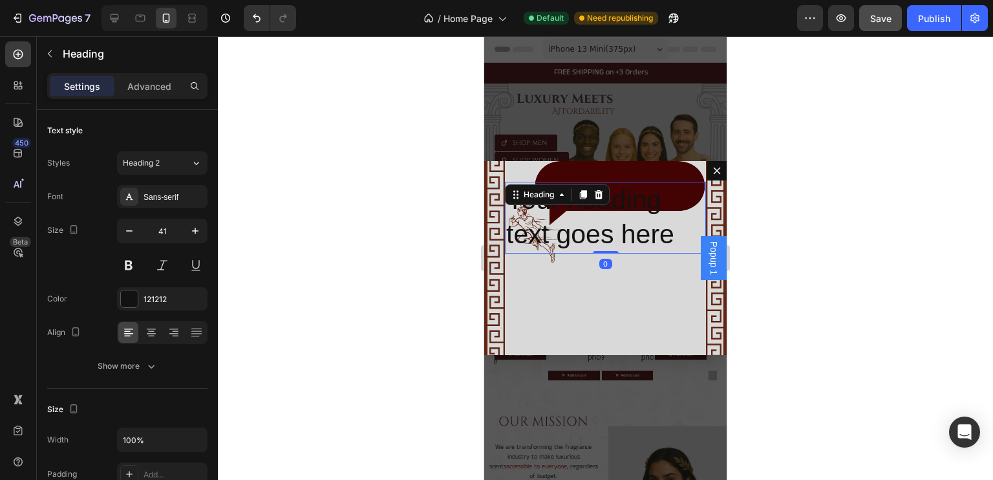
click at [594, 243] on h2 "Your heading text goes here" at bounding box center [605, 218] width 201 height 72
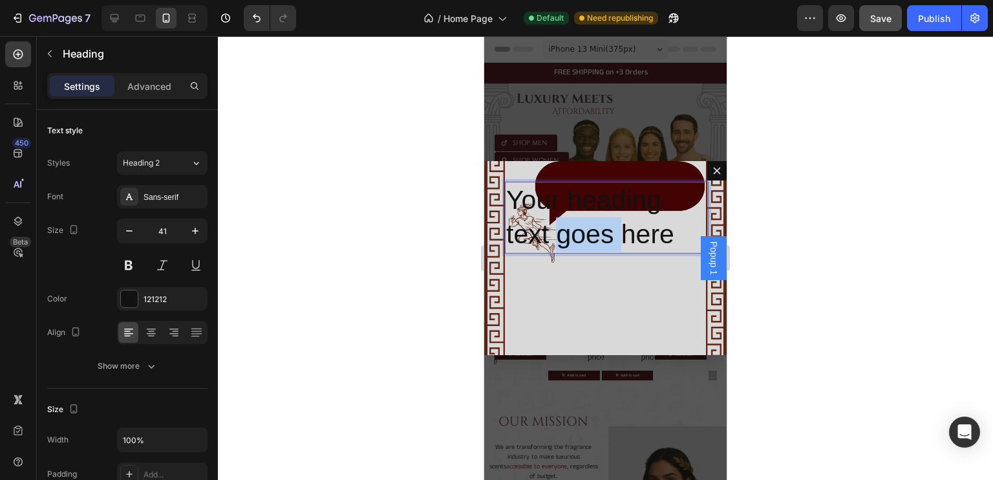
click at [594, 243] on p "Your heading text goes here" at bounding box center [605, 217] width 199 height 69
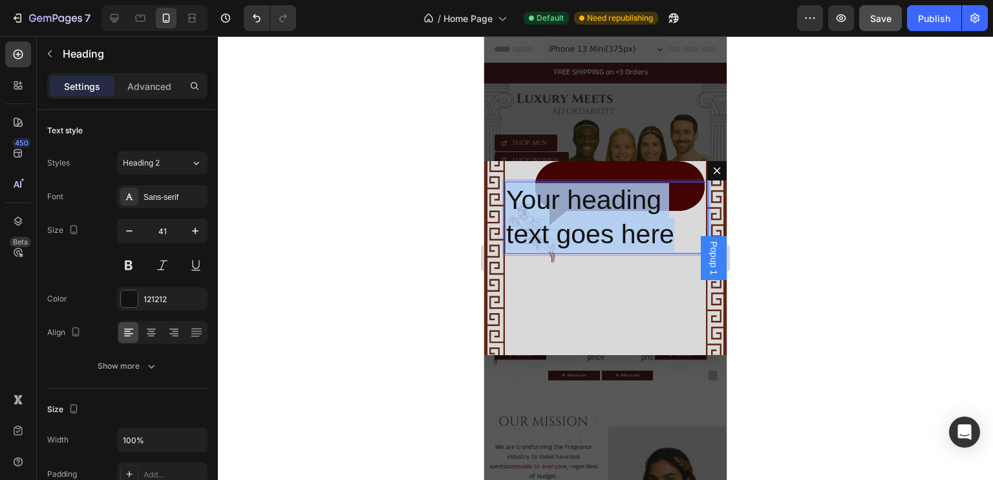
click at [594, 243] on p "Your heading text goes here" at bounding box center [605, 217] width 199 height 69
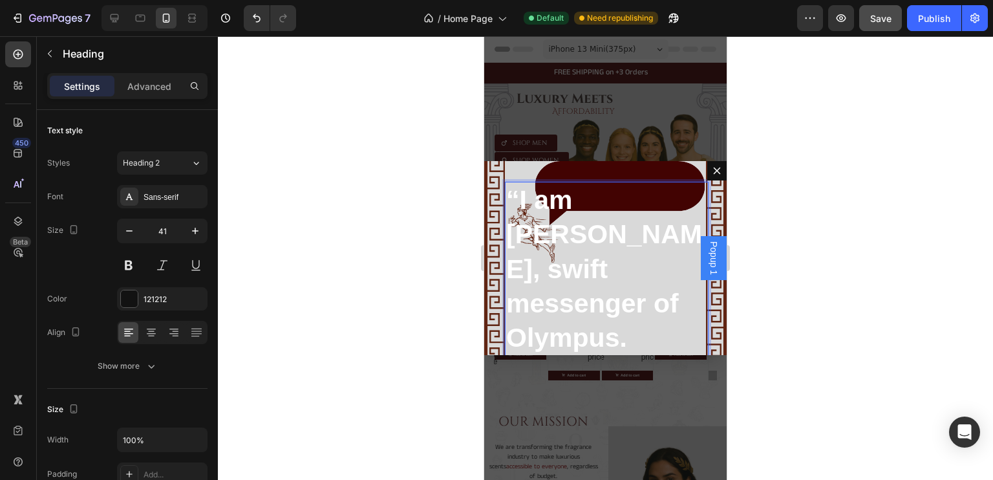
scroll to position [389, 0]
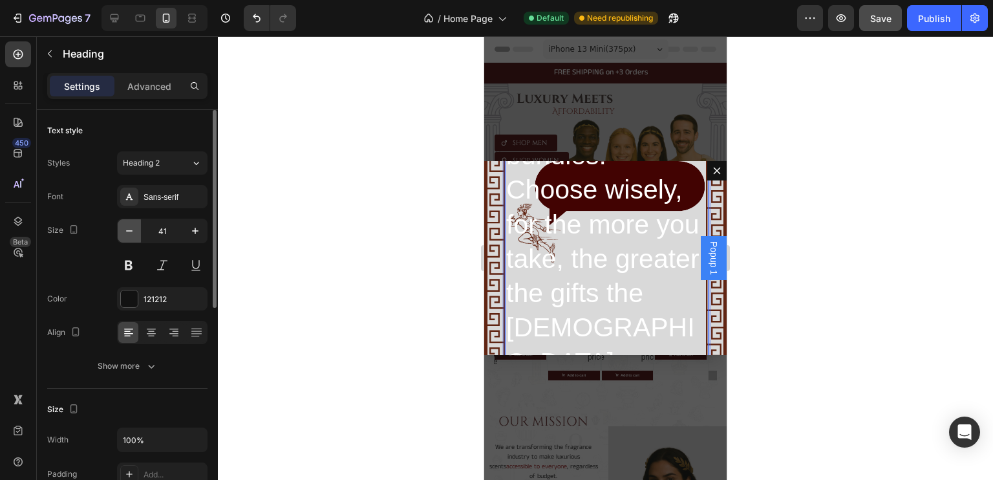
click at [126, 229] on icon "button" at bounding box center [129, 230] width 13 height 13
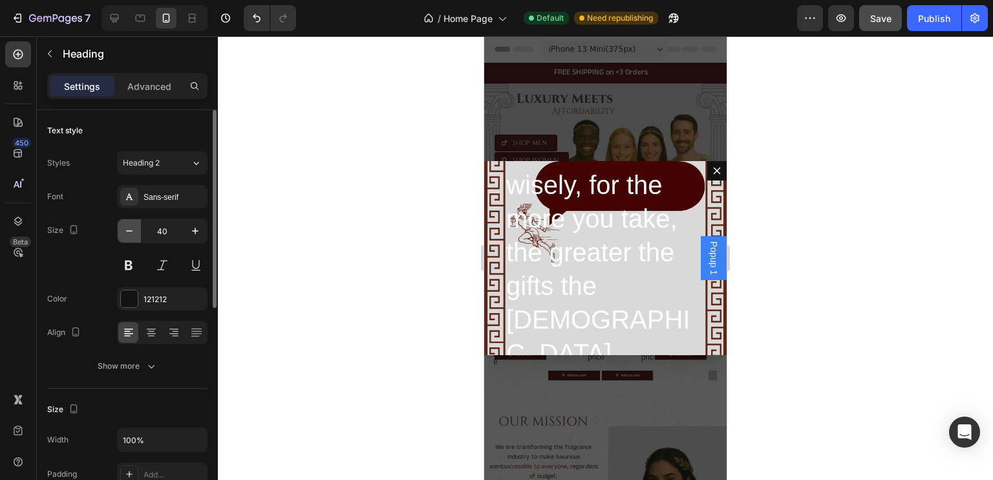
click at [126, 229] on icon "button" at bounding box center [129, 230] width 13 height 13
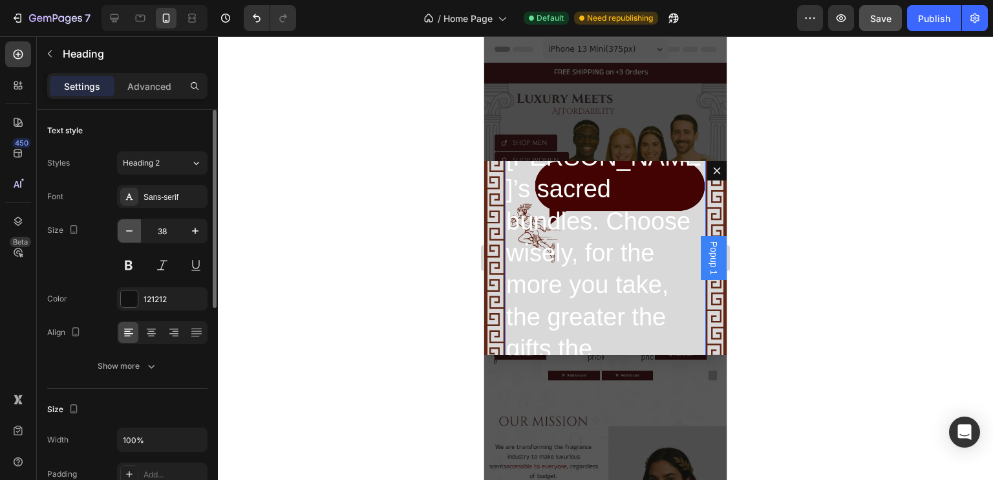
click at [126, 229] on icon "button" at bounding box center [129, 230] width 13 height 13
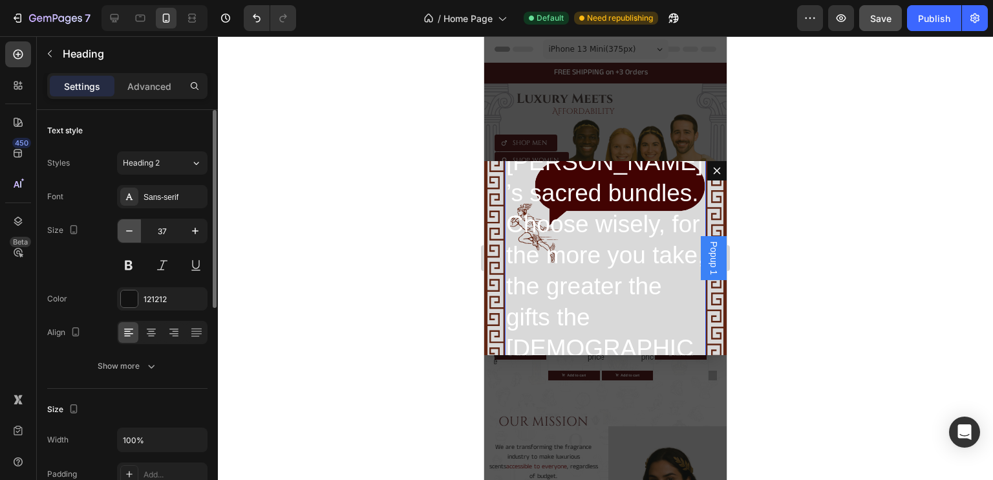
click at [126, 229] on icon "button" at bounding box center [129, 230] width 13 height 13
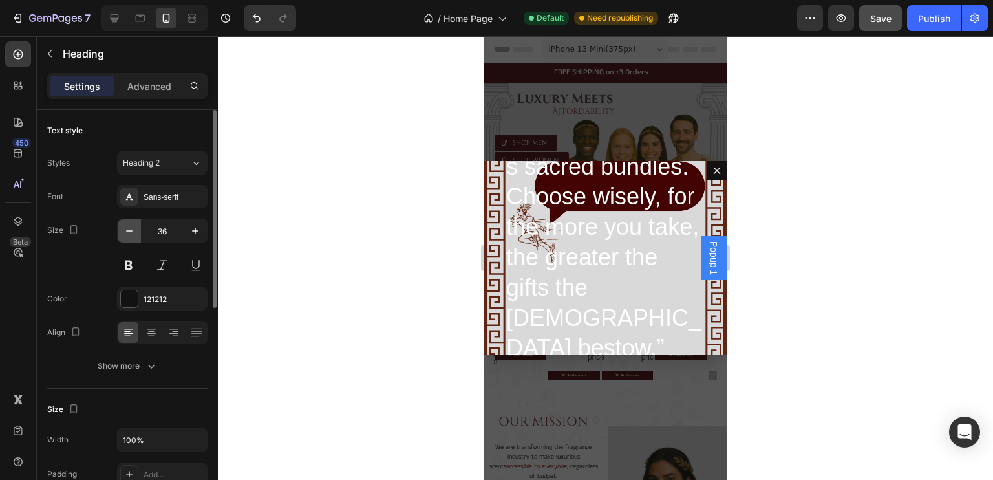
click at [126, 229] on icon "button" at bounding box center [129, 230] width 13 height 13
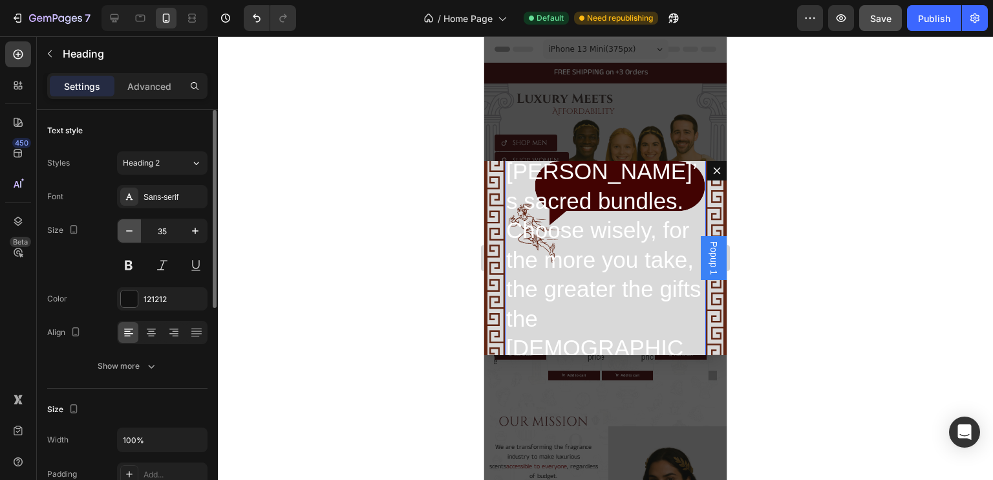
click at [126, 229] on icon "button" at bounding box center [129, 230] width 13 height 13
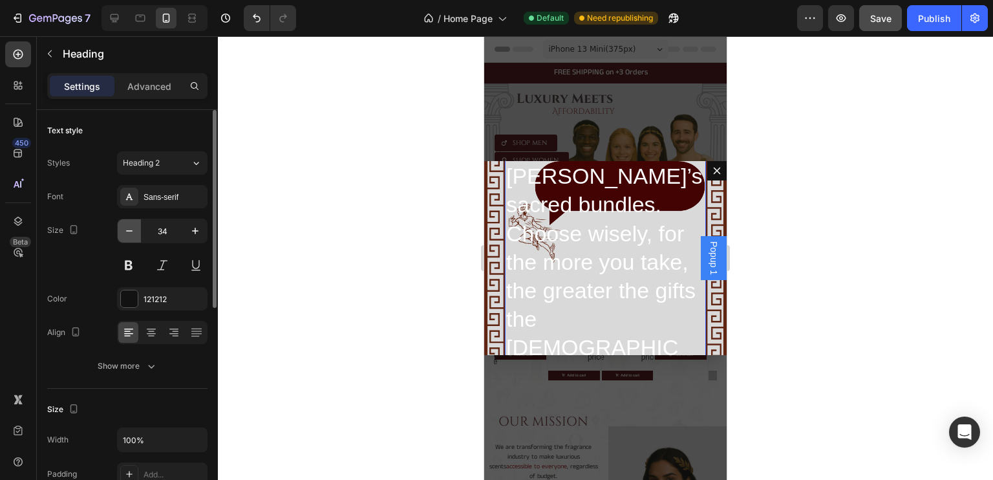
click at [126, 229] on icon "button" at bounding box center [129, 230] width 13 height 13
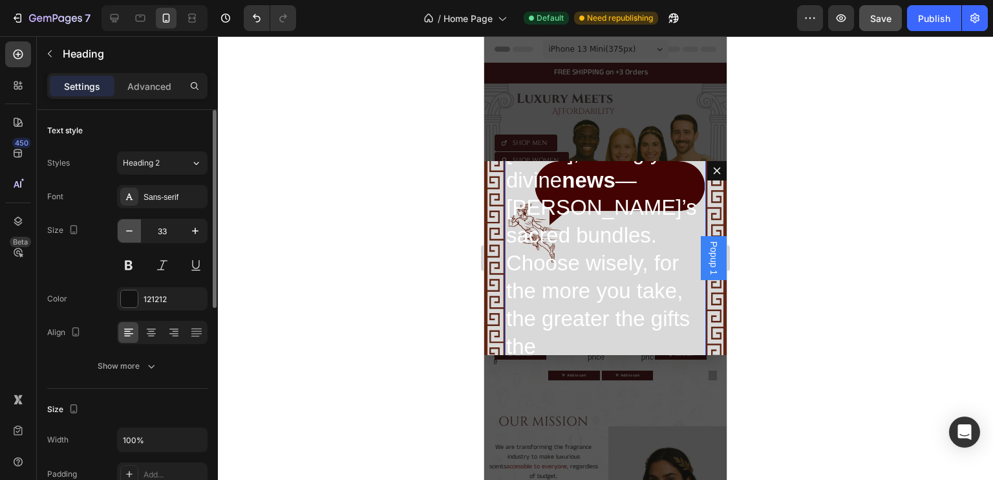
click at [126, 229] on icon "button" at bounding box center [129, 230] width 13 height 13
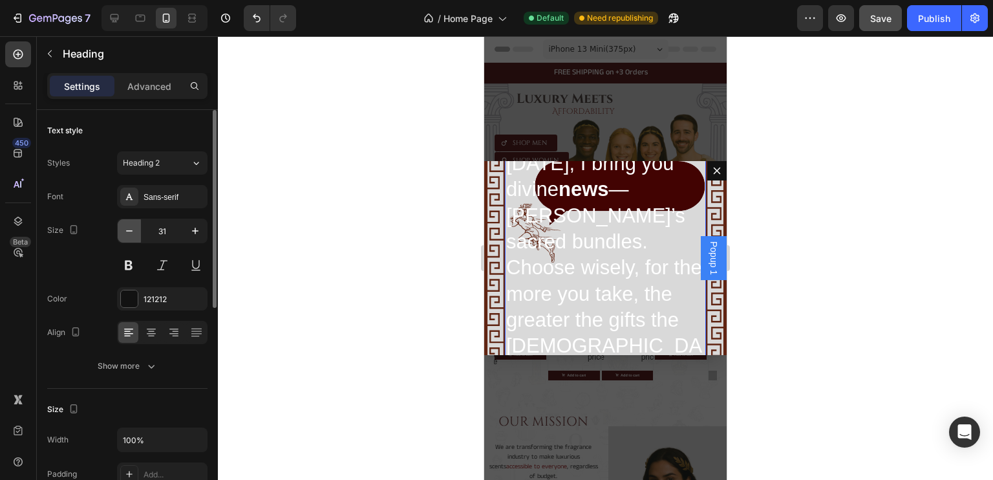
click at [126, 229] on icon "button" at bounding box center [129, 230] width 13 height 13
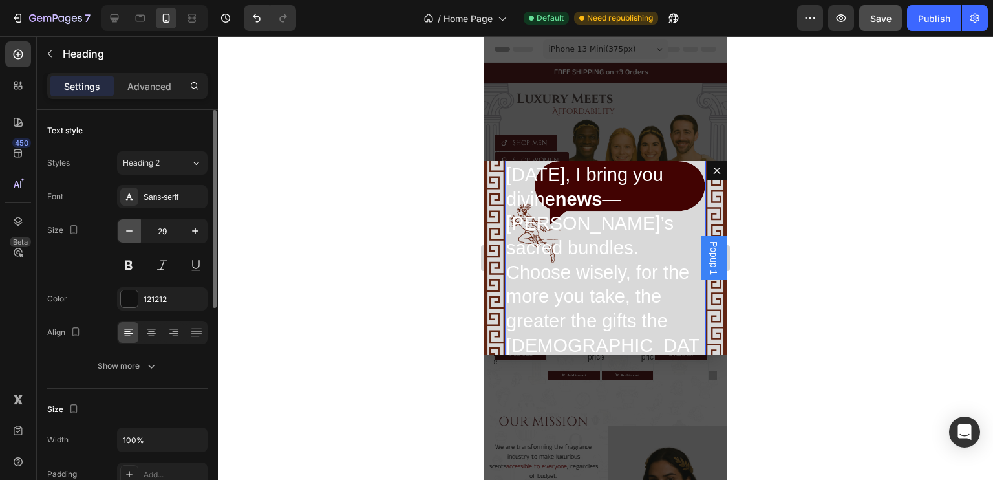
click at [126, 229] on icon "button" at bounding box center [129, 230] width 13 height 13
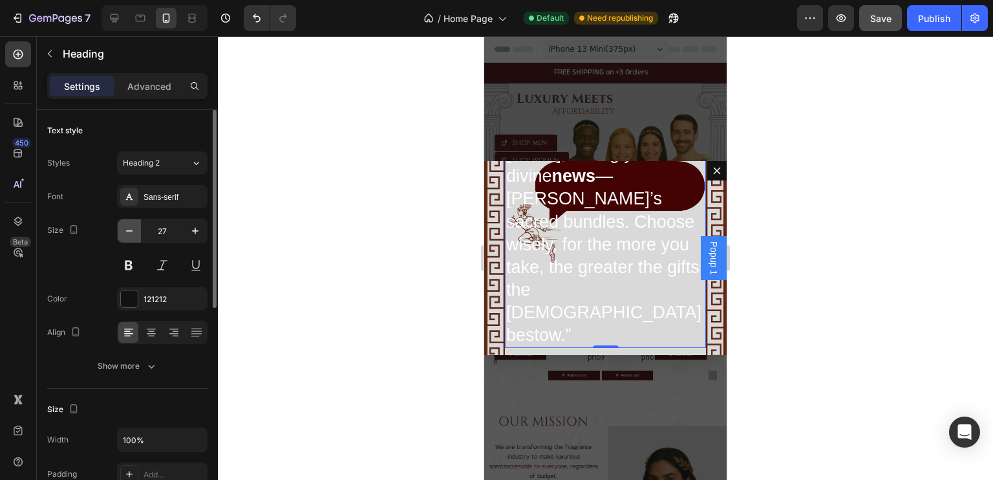
click at [126, 229] on icon "button" at bounding box center [129, 230] width 13 height 13
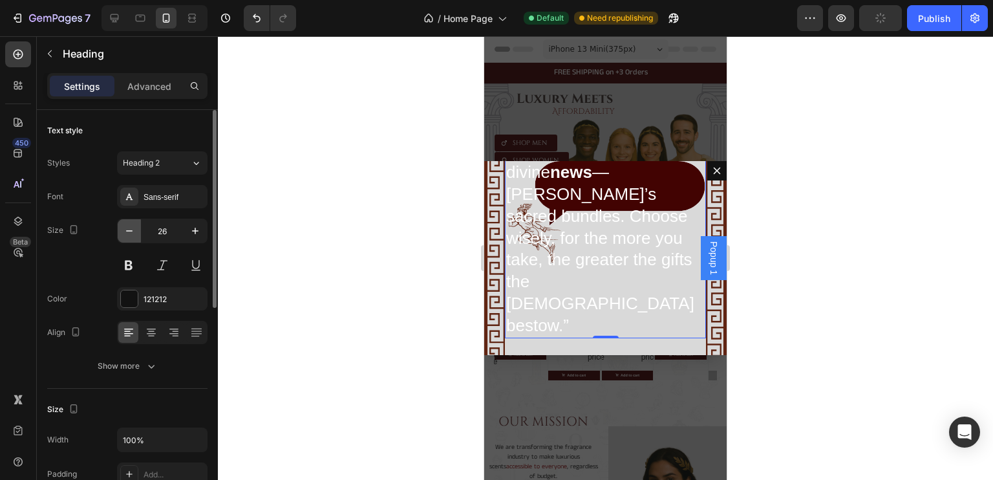
click at [126, 229] on icon "button" at bounding box center [129, 230] width 13 height 13
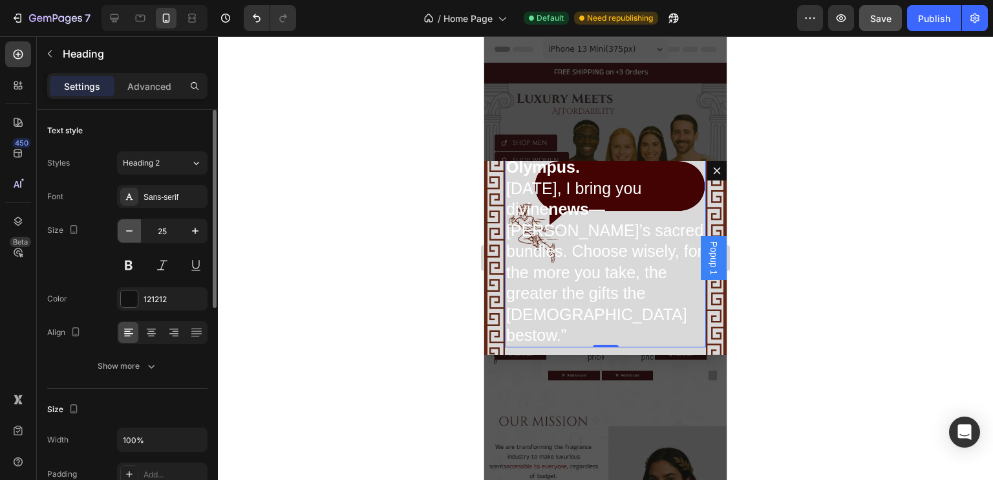
click at [126, 229] on icon "button" at bounding box center [129, 230] width 13 height 13
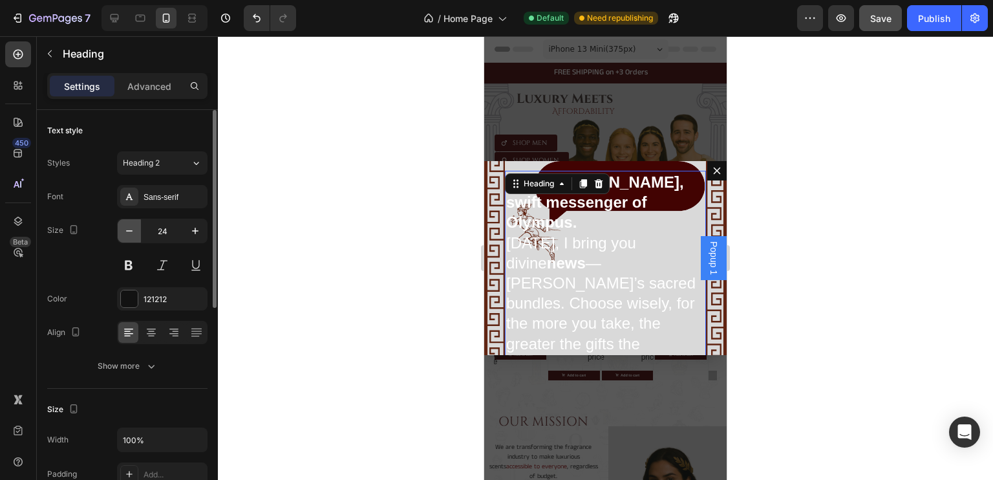
click at [126, 229] on icon "button" at bounding box center [129, 230] width 13 height 13
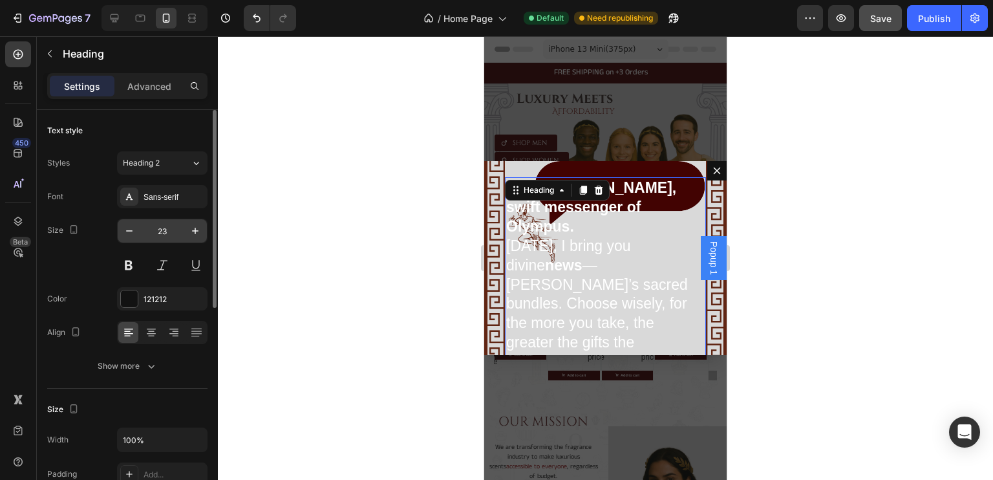
click at [166, 229] on input "23" at bounding box center [162, 230] width 43 height 23
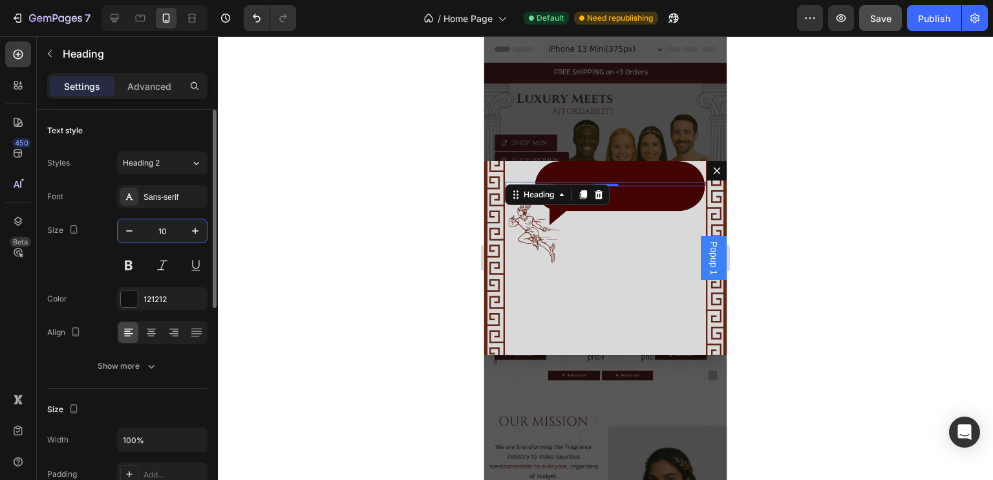
scroll to position [0, 0]
type input "1"
click at [596, 233] on p "“I am Hermes, swift messenger of Olympus. Today, I bring you divine news — Luce…" at bounding box center [605, 221] width 199 height 76
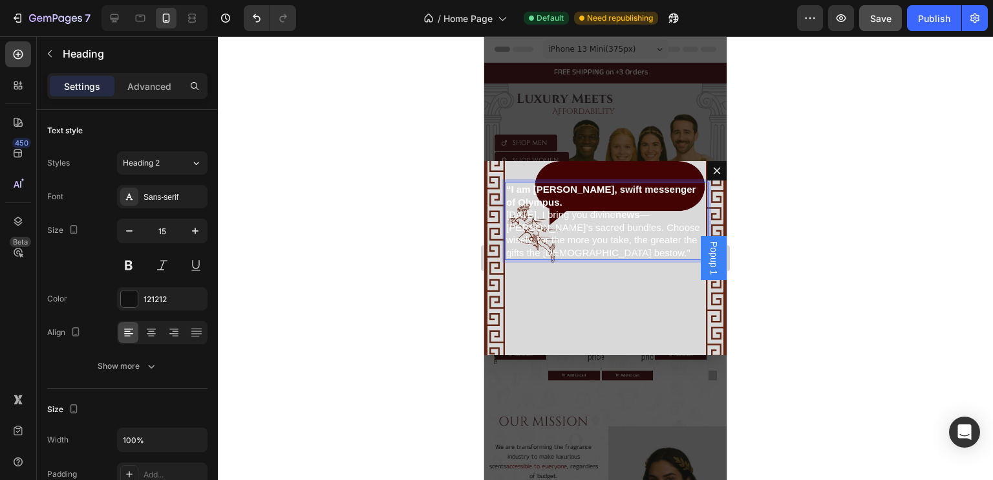
click at [582, 242] on span "Today, I bring you divine news — Lucent’s sacred bundles. Choose wisely, for th…" at bounding box center [603, 233] width 194 height 49
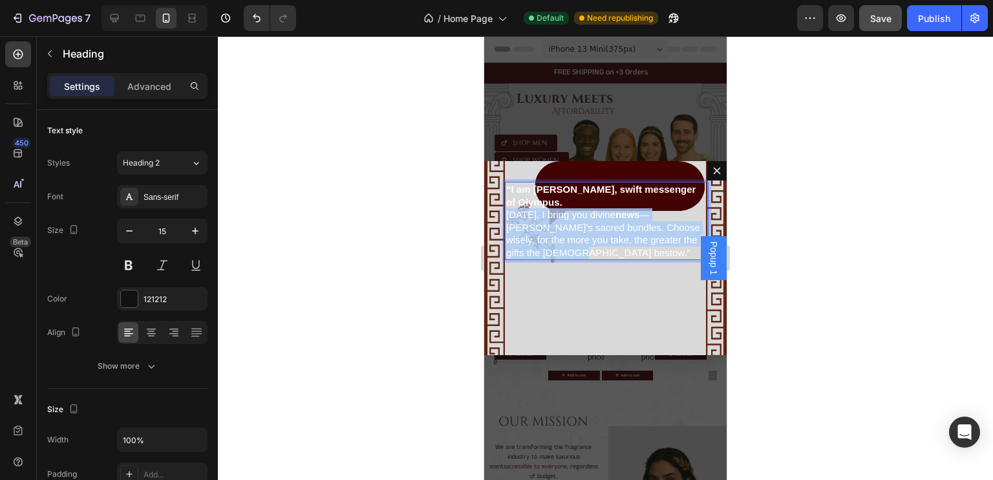
click at [582, 242] on span "Today, I bring you divine news — Lucent’s sacred bundles. Choose wisely, for th…" at bounding box center [603, 233] width 194 height 49
click at [563, 235] on span "Today, I bring you divine news — Lucent’s sacred bundles. Choose wisely, for th…" at bounding box center [603, 233] width 194 height 49
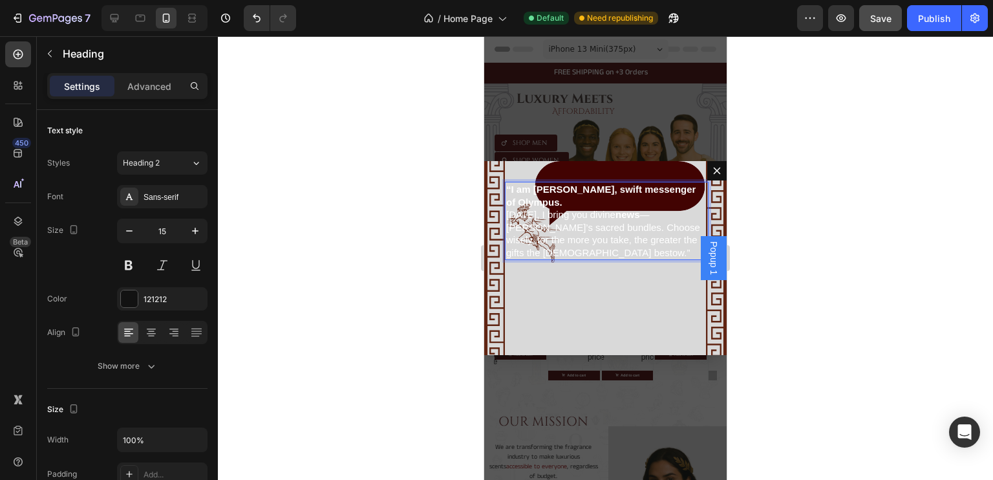
click at [563, 249] on span "Today, I bring you divine news — Lucent’s sacred bundles. Choose wisely, for th…" at bounding box center [603, 233] width 194 height 49
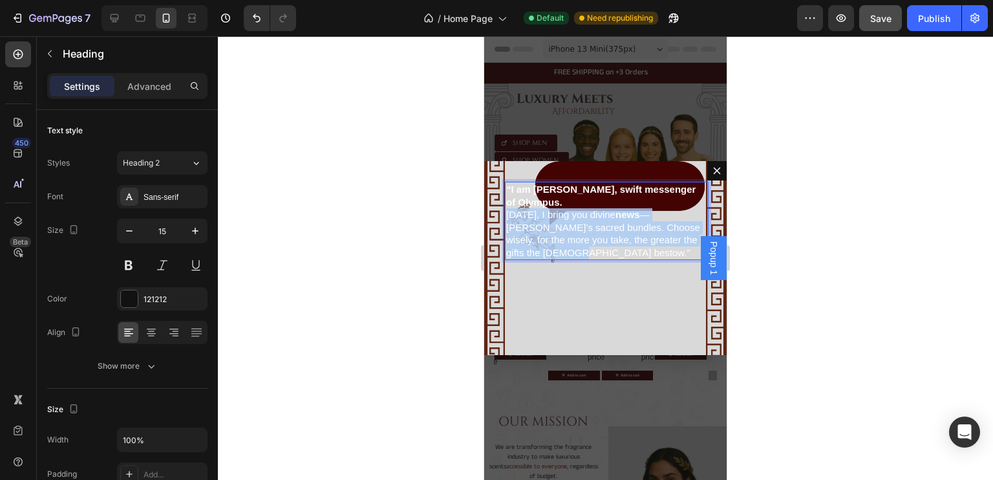
click at [554, 236] on span "Today, I bring you divine news — Lucent’s sacred bundles. Choose wisely, for th…" at bounding box center [603, 233] width 194 height 49
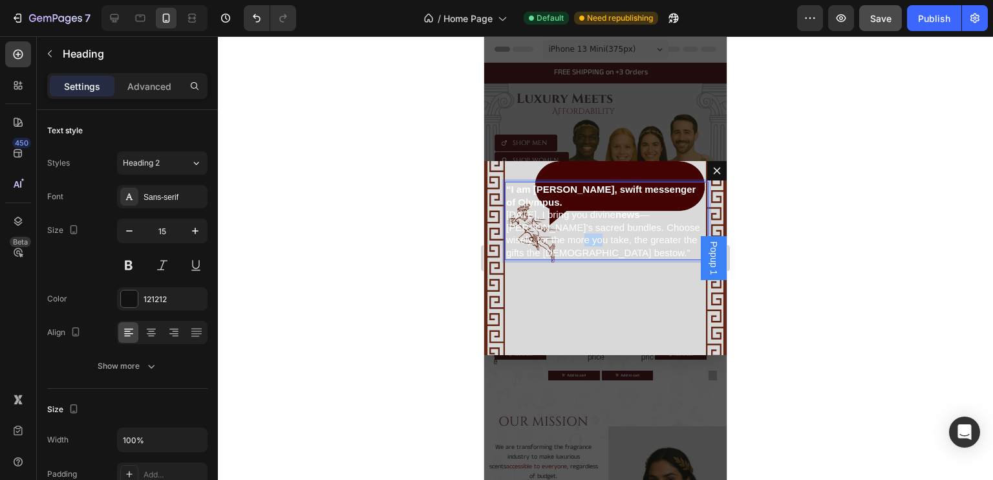
click at [554, 236] on span "Today, I bring you divine news — Lucent’s sacred bundles. Choose wisely, for th…" at bounding box center [603, 233] width 194 height 49
click at [573, 249] on p "“I am Hermes, swift messenger of Olympus. Today, I bring you divine news — Luce…" at bounding box center [605, 221] width 199 height 76
click at [129, 230] on icon "button" at bounding box center [129, 230] width 6 height 1
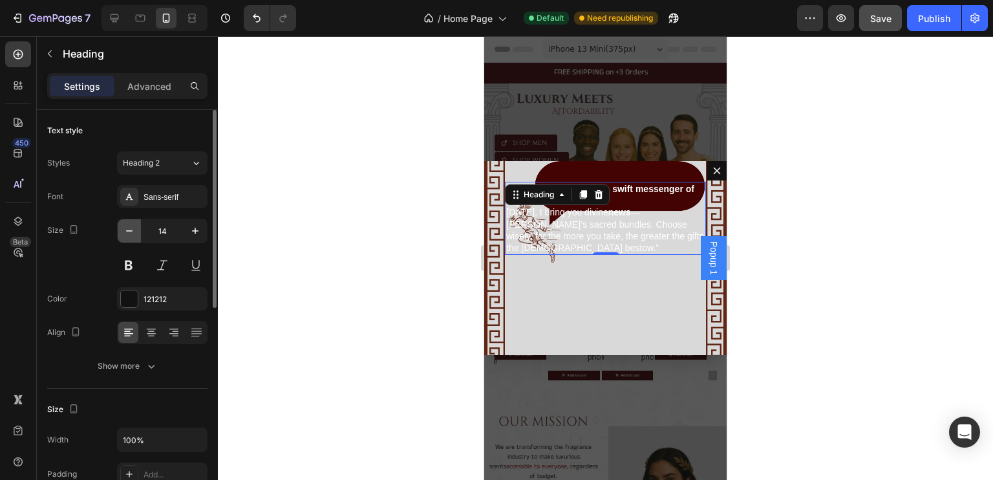
click at [129, 230] on icon "button" at bounding box center [129, 230] width 6 height 1
type input "10"
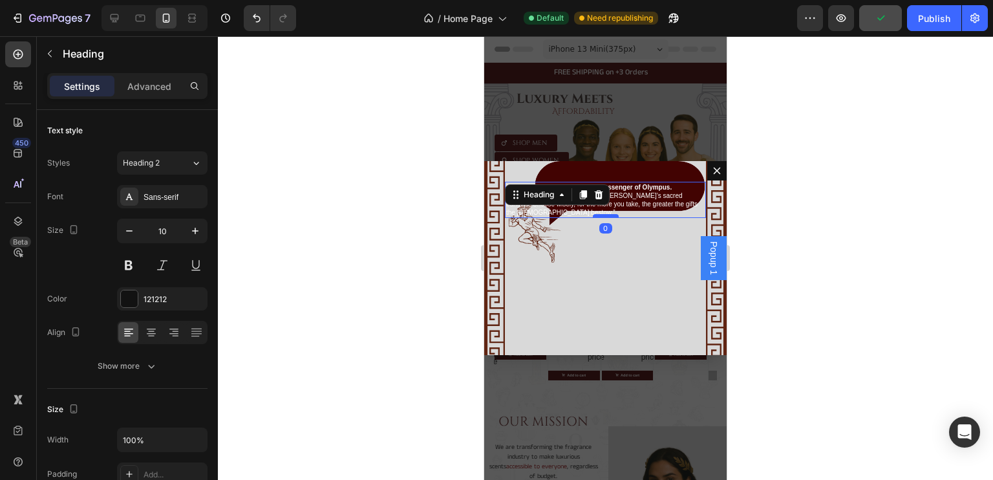
click at [608, 215] on div "Dialog body" at bounding box center [606, 216] width 26 height 4
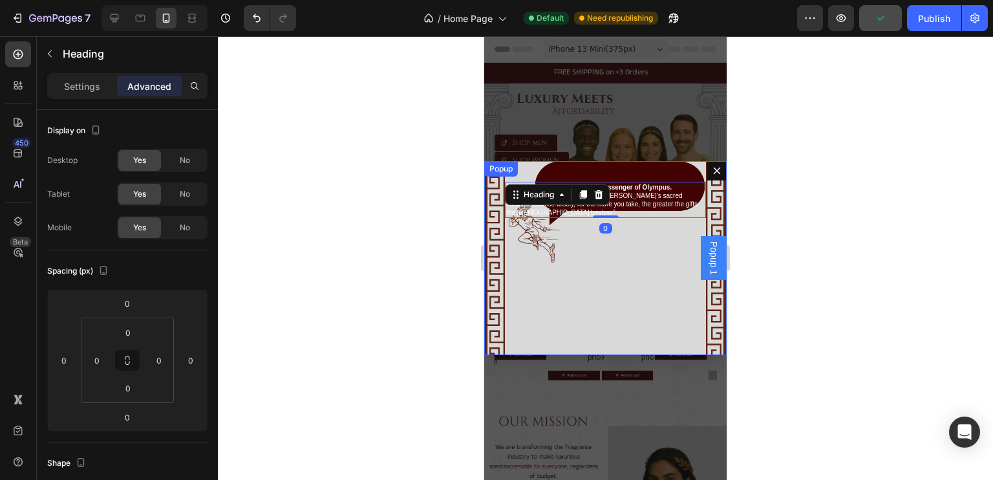
click at [617, 245] on div "“I am Hermes, swift messenger of Olympus. Today, I bring you divine news — Luce…" at bounding box center [605, 258] width 243 height 194
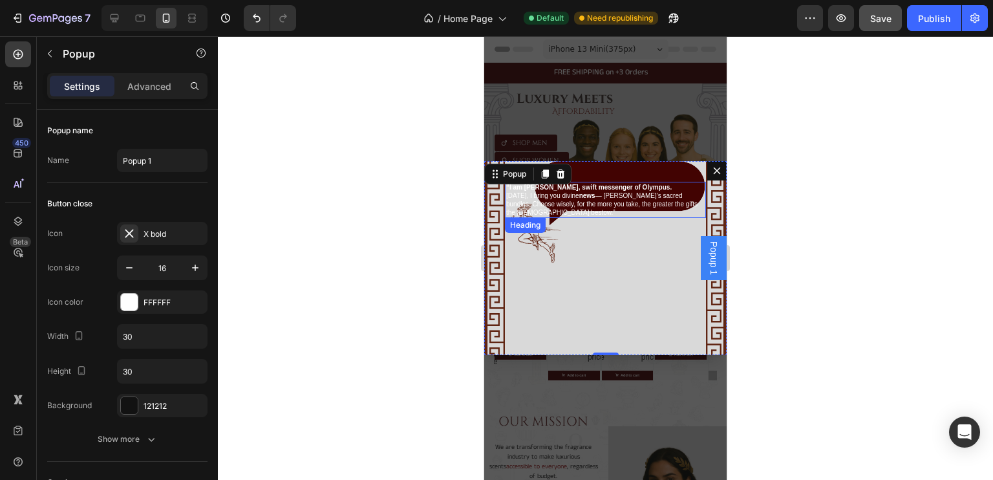
click at [583, 197] on strong "news" at bounding box center [587, 195] width 16 height 7
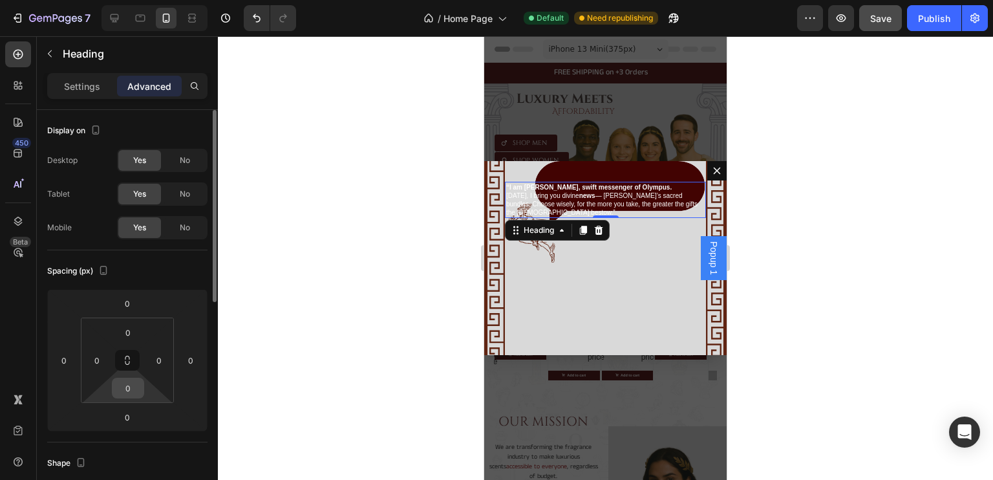
click at [140, 388] on input "0" at bounding box center [128, 387] width 26 height 19
type input "1"
click at [130, 409] on input "0" at bounding box center [127, 416] width 26 height 19
type input "0"
type input "1"
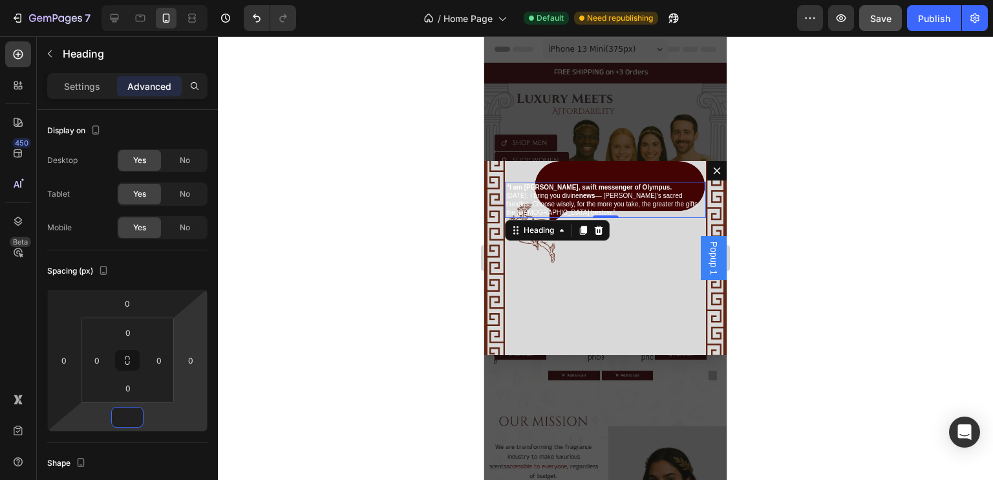
type input "0"
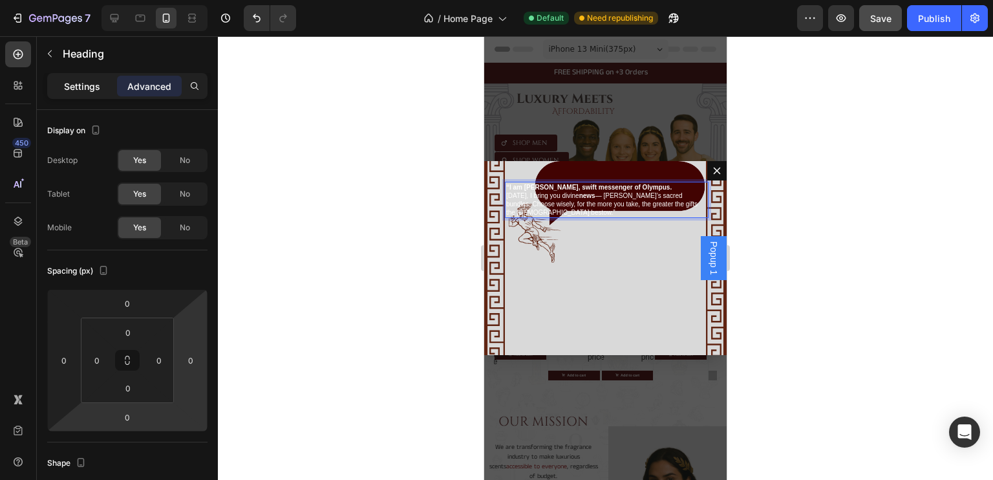
click at [85, 84] on p "Settings" at bounding box center [82, 87] width 36 height 14
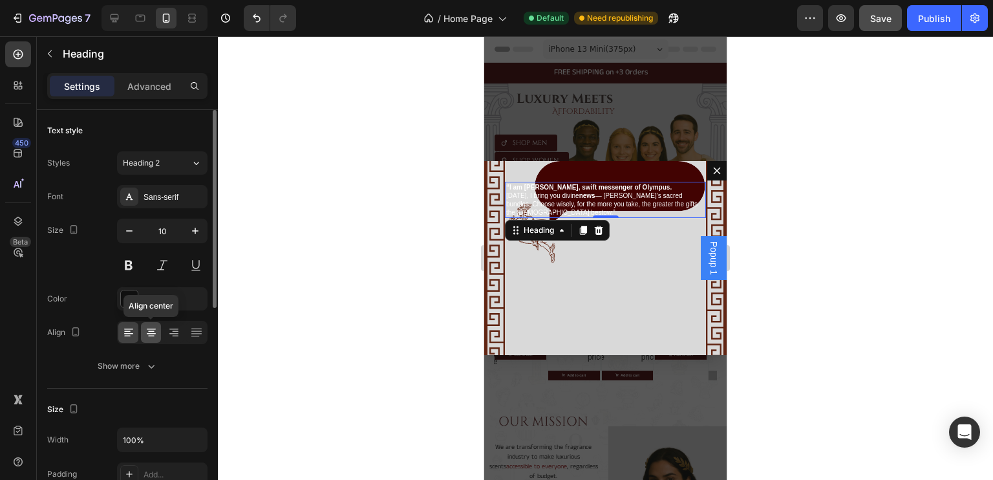
click at [149, 327] on icon at bounding box center [151, 332] width 13 height 13
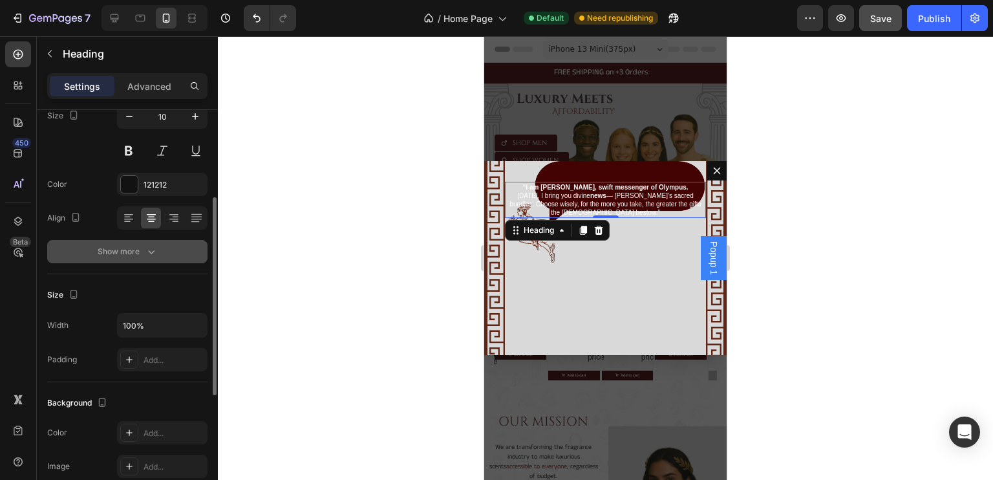
scroll to position [183, 0]
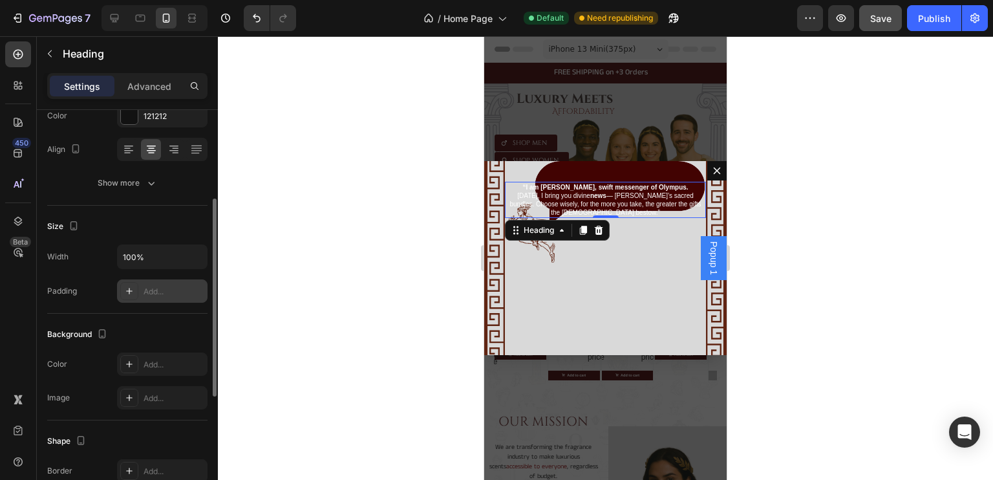
click at [158, 293] on div "Add..." at bounding box center [174, 292] width 61 height 12
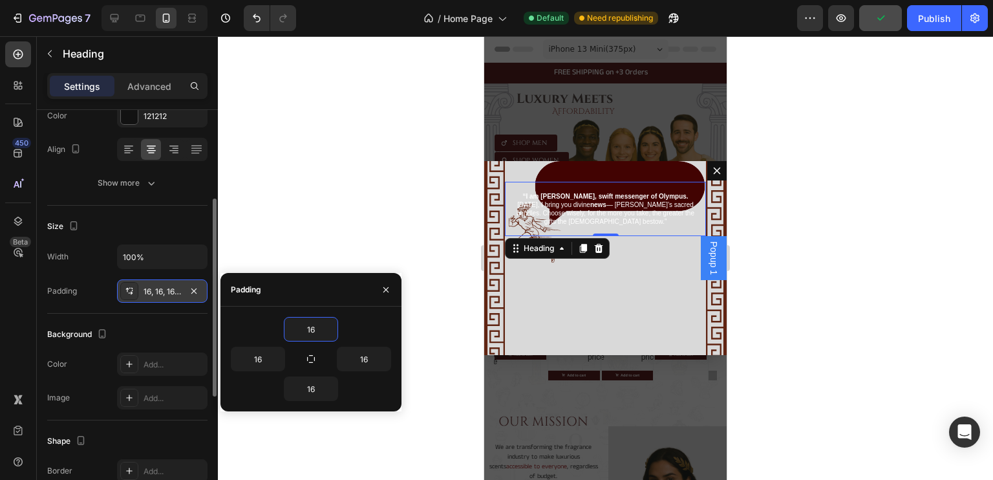
type input "3"
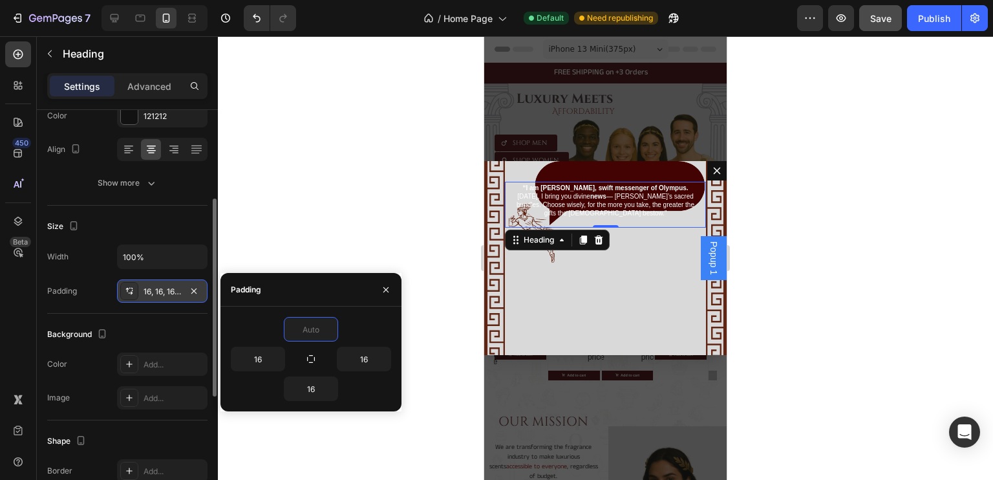
type input "1"
click at [319, 385] on input "16" at bounding box center [311, 388] width 53 height 23
type input "0"
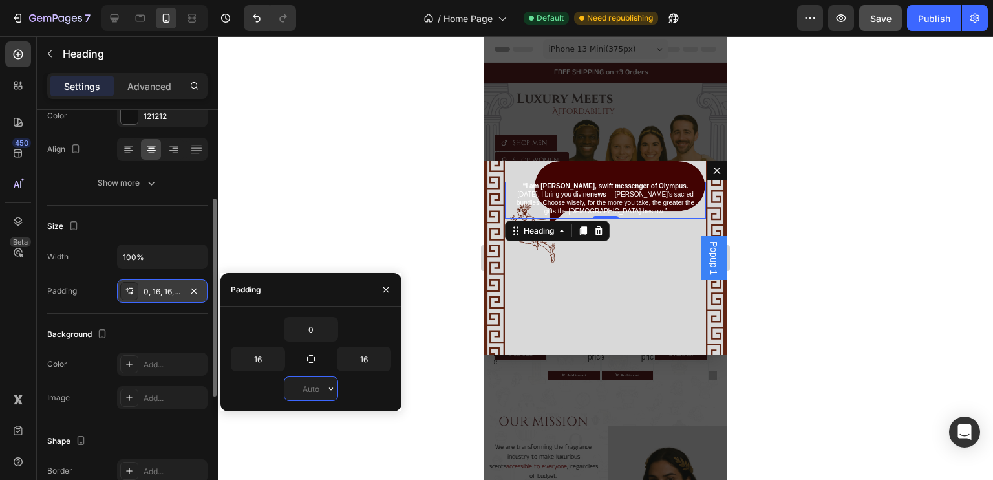
type input "5"
click at [151, 332] on div "Background" at bounding box center [127, 334] width 160 height 21
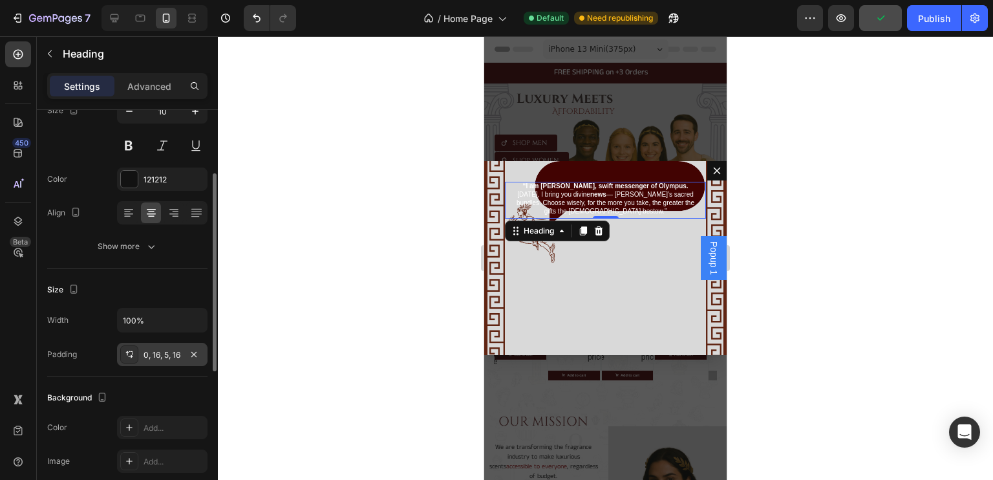
scroll to position [119, 0]
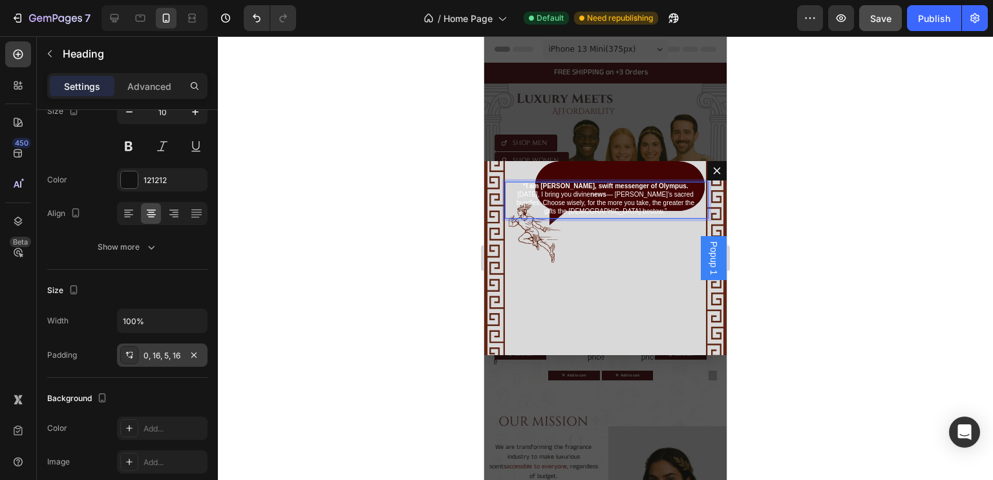
click at [631, 208] on p "“I am Hermes, swift messenger of Olympus. Today, I bring you divine news — Luce…" at bounding box center [605, 199] width 180 height 34
click at [541, 175] on div "“I am Hermes, swift messenger of Olympus. Today, I bring you divine news — Luce…" at bounding box center [605, 258] width 243 height 194
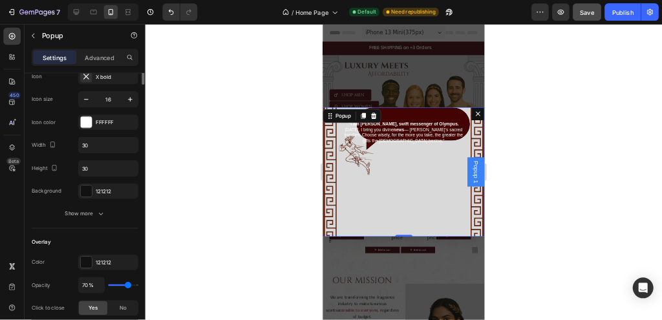
scroll to position [0, 0]
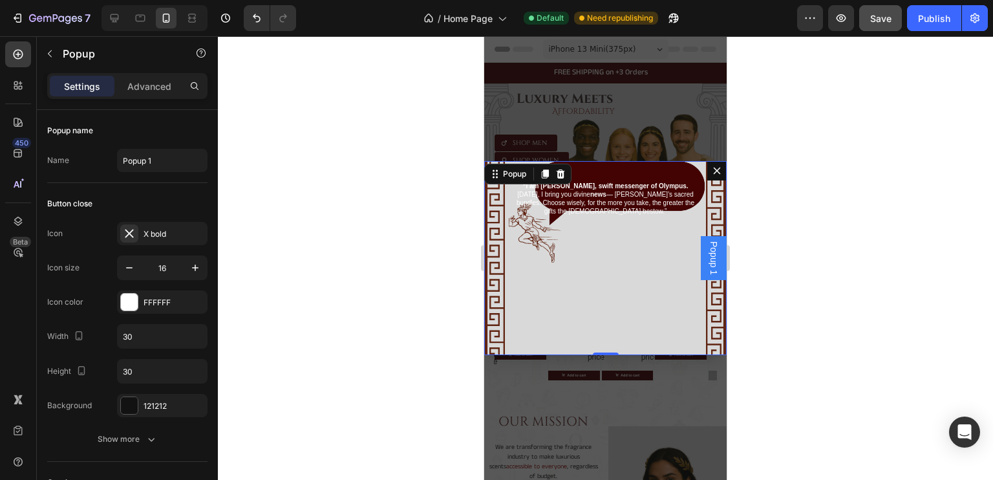
click at [600, 167] on div "⁠⁠⁠⁠⁠⁠⁠ “I am Hermes, swift messenger of Olympus. Today, I bring you divine new…" at bounding box center [605, 258] width 243 height 194
click at [133, 87] on p "Advanced" at bounding box center [149, 87] width 44 height 14
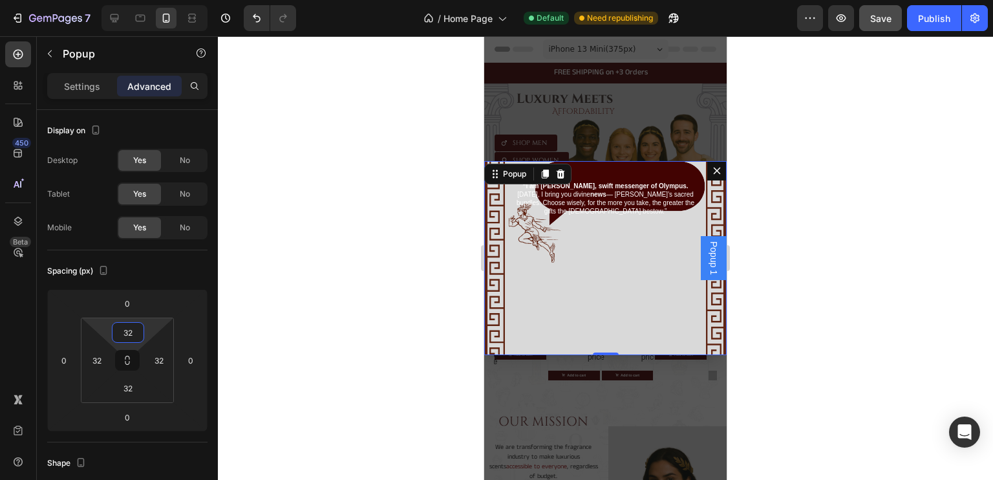
click at [140, 335] on input "32" at bounding box center [128, 332] width 26 height 19
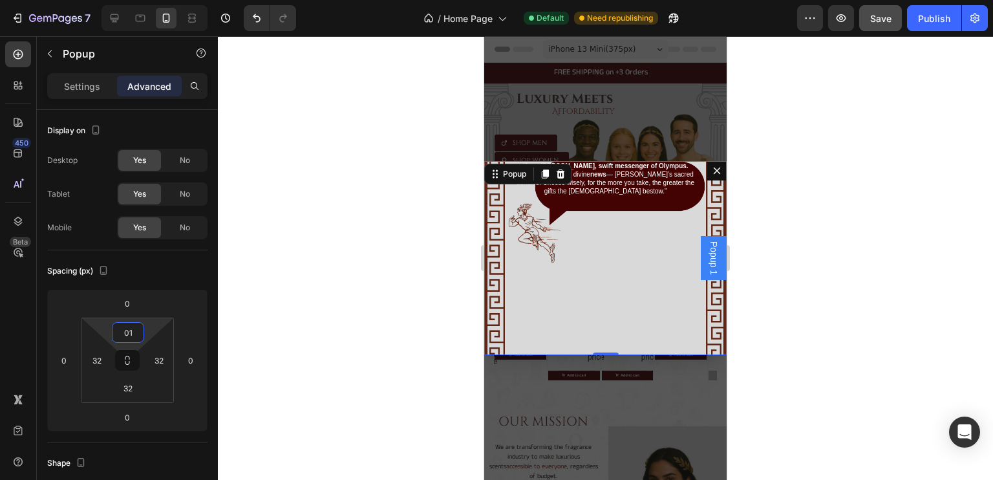
type input "0"
type input "1"
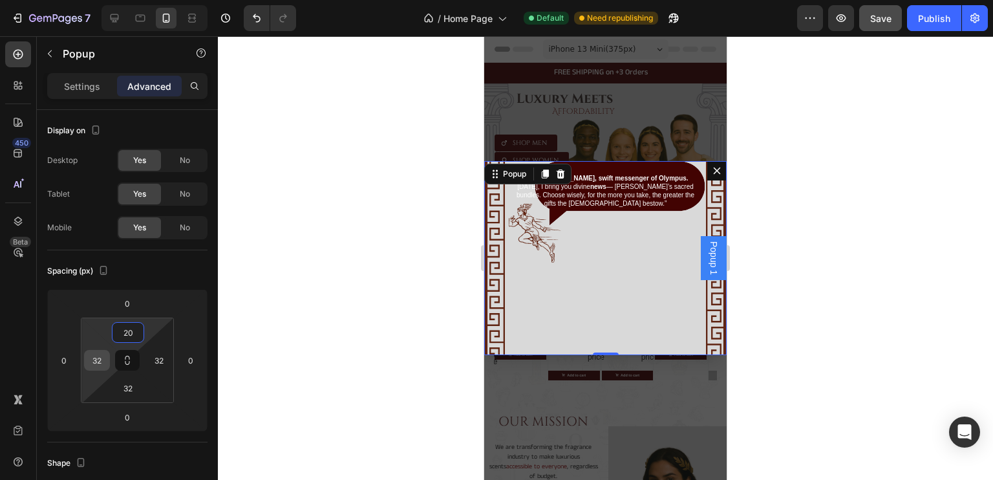
type input "20"
click at [103, 367] on input "32" at bounding box center [96, 360] width 19 height 19
type input "1"
type input "3"
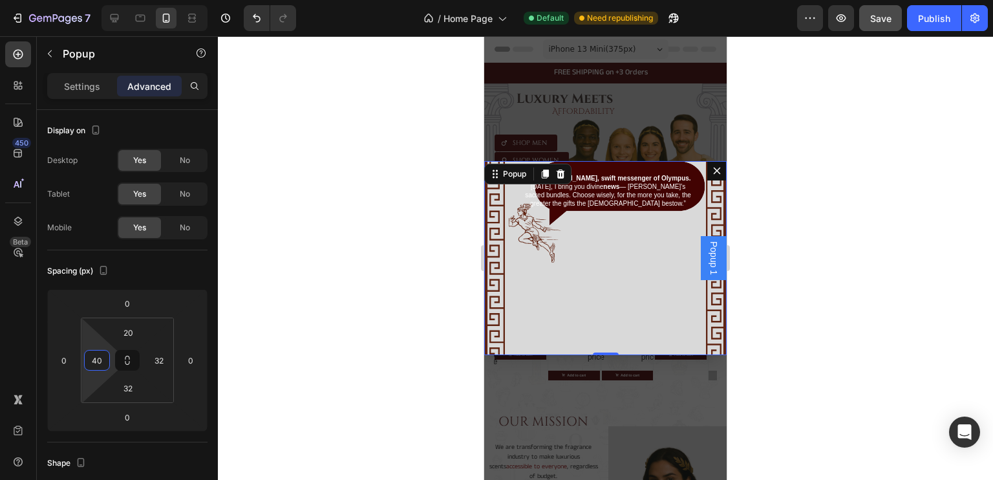
type input "4"
type input "5"
type input "6"
type input "70"
click at [636, 261] on div "⁠⁠⁠⁠⁠⁠⁠ “I am Hermes, swift messenger of Olympus. Today, I bring you divine new…" at bounding box center [605, 258] width 243 height 194
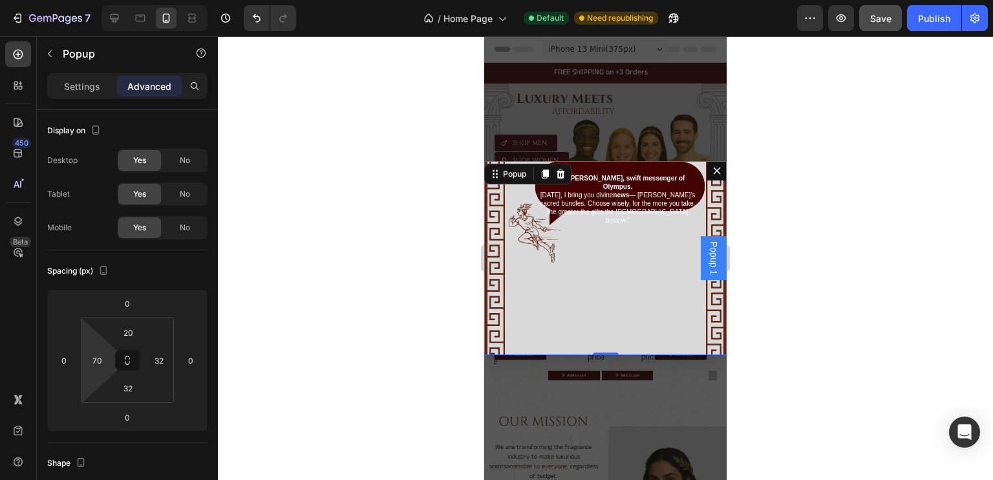
click at [627, 116] on div "Backdrop" at bounding box center [605, 258] width 243 height 444
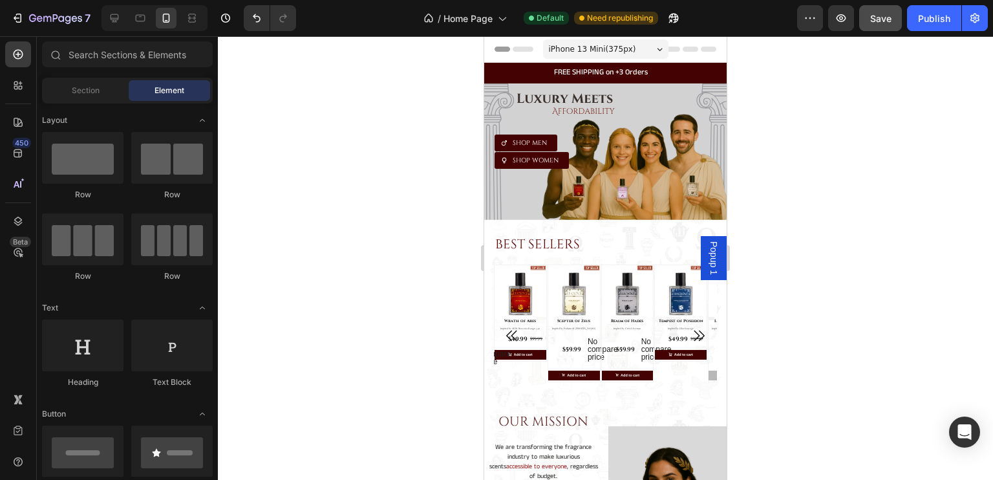
click at [707, 248] on span "Popup 1" at bounding box center [713, 258] width 13 height 34
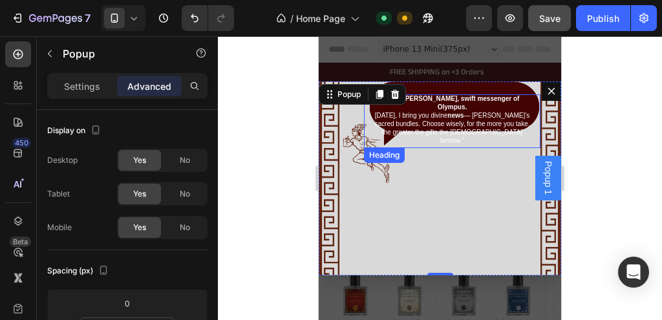
click at [432, 122] on span "Today, I bring you divine news — Lucent’s sacred bundles. Choose wisely, for th…" at bounding box center [452, 128] width 155 height 32
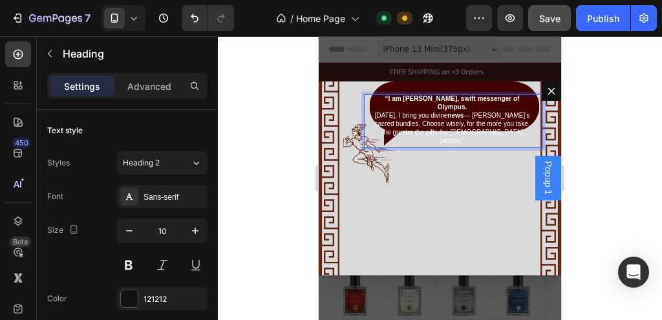
click at [424, 100] on strong "“I am [PERSON_NAME], swift messenger of Olympus." at bounding box center [452, 103] width 135 height 16
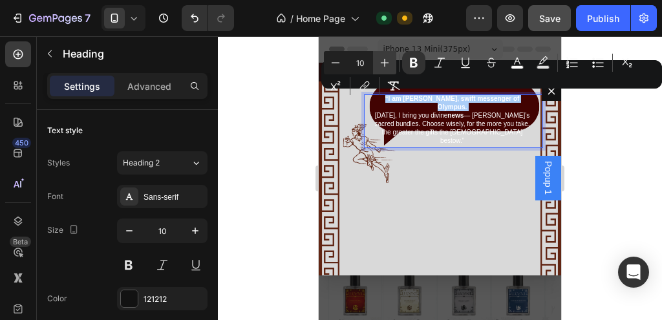
click at [389, 65] on icon "Editor contextual toolbar" at bounding box center [384, 62] width 13 height 13
click at [341, 63] on icon "Editor contextual toolbar" at bounding box center [335, 62] width 13 height 13
type input "10"
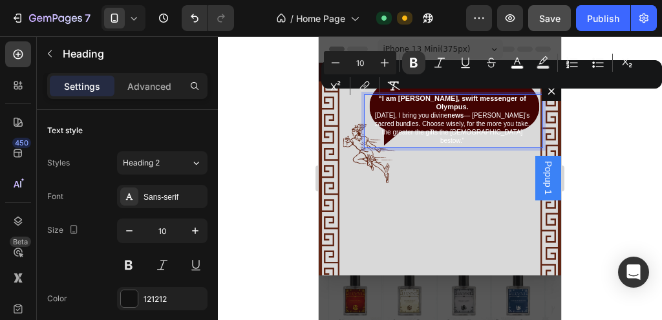
click at [429, 118] on span "Today, I bring you divine news — Lucent’s sacred bundles. Choose wisely, for th…" at bounding box center [452, 128] width 155 height 32
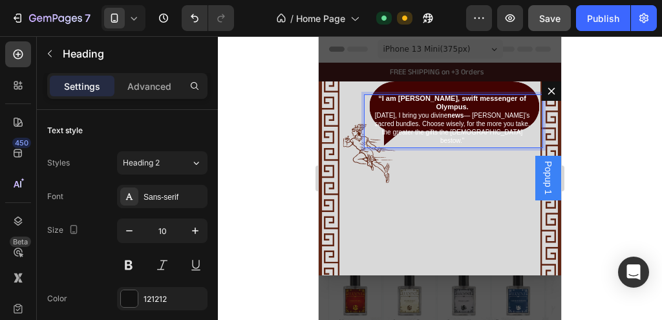
click at [484, 124] on span "Today, I bring you divine news — Lucent’s sacred bundles. Choose wisely, for th…" at bounding box center [452, 128] width 155 height 32
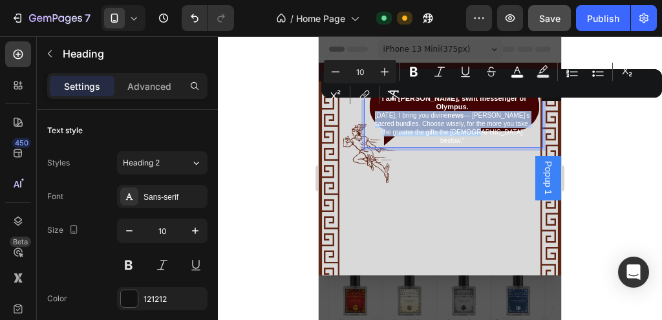
drag, startPoint x: 497, startPoint y: 124, endPoint x: 696, endPoint y: 140, distance: 200.5
click at [378, 112] on span "Today, I bring you divine news — Lucent’s sacred bundles. Choose wisely, for th…" at bounding box center [452, 128] width 155 height 32
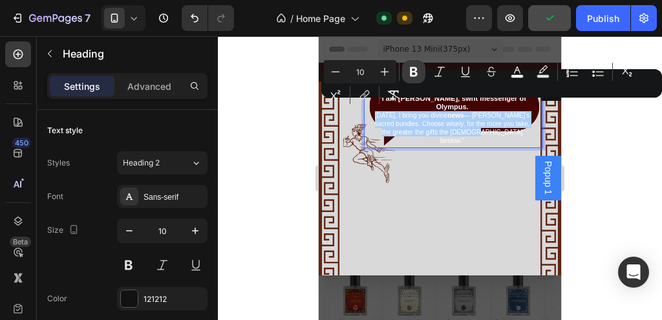
click at [412, 74] on icon "Editor contextual toolbar" at bounding box center [413, 71] width 13 height 13
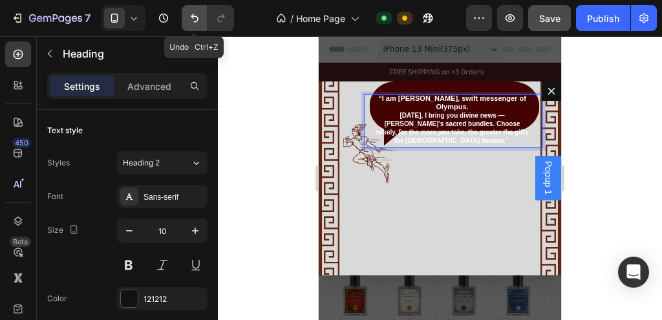
click at [197, 20] on icon "Undo/Redo" at bounding box center [194, 18] width 13 height 13
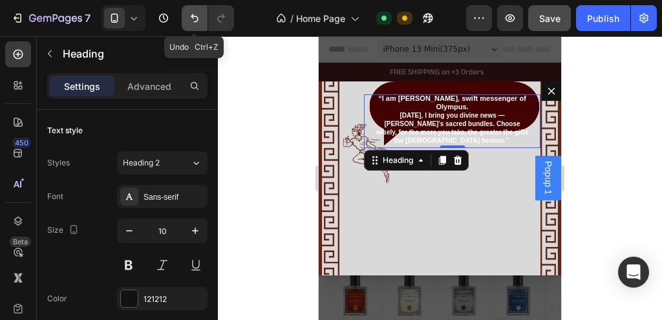
click at [197, 20] on icon "Undo/Redo" at bounding box center [194, 18] width 13 height 13
click at [193, 16] on icon "Undo/Redo" at bounding box center [195, 18] width 8 height 8
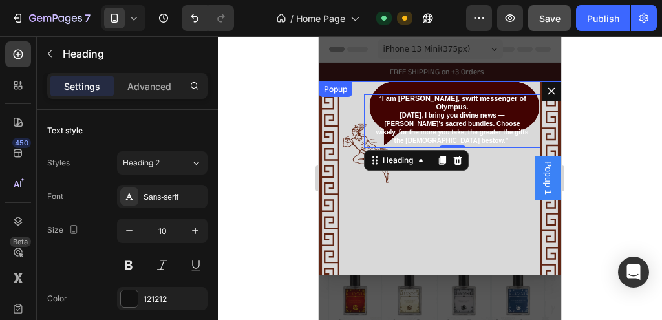
click at [418, 193] on div "“I am Hermes, swift messenger of Olympus. Today, I bring you divine news — Luce…" at bounding box center [440, 178] width 243 height 194
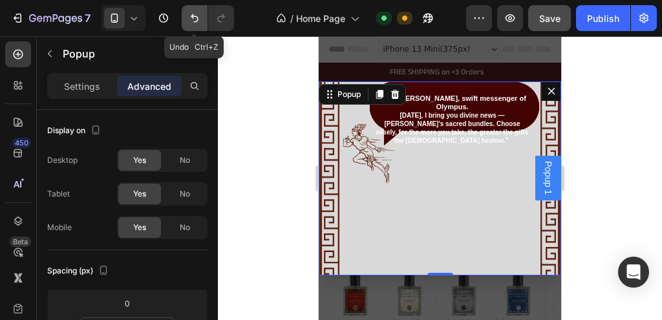
click at [197, 24] on icon "Undo/Redo" at bounding box center [194, 18] width 13 height 13
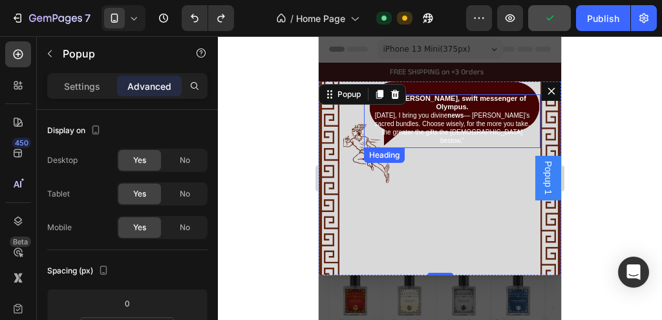
click at [433, 99] on strong "“I am [PERSON_NAME], swift messenger of Olympus." at bounding box center [452, 102] width 148 height 16
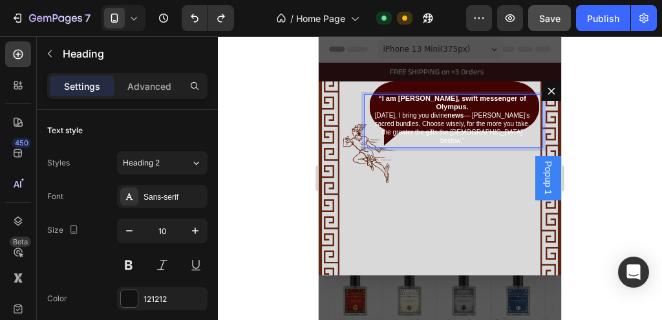
click at [433, 99] on strong "“I am [PERSON_NAME], swift messenger of Olympus." at bounding box center [452, 102] width 148 height 16
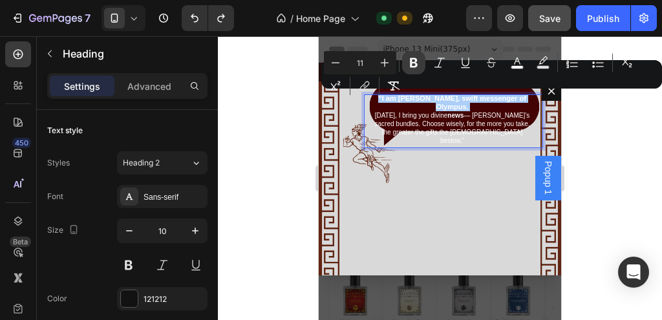
click at [415, 63] on icon "Editor contextual toolbar" at bounding box center [414, 63] width 8 height 10
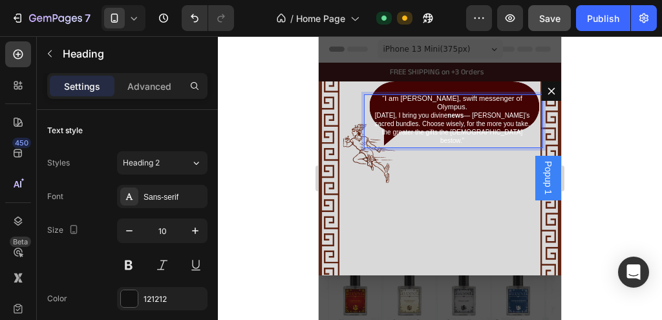
click at [415, 63] on div "Backdrop" at bounding box center [440, 178] width 243 height 284
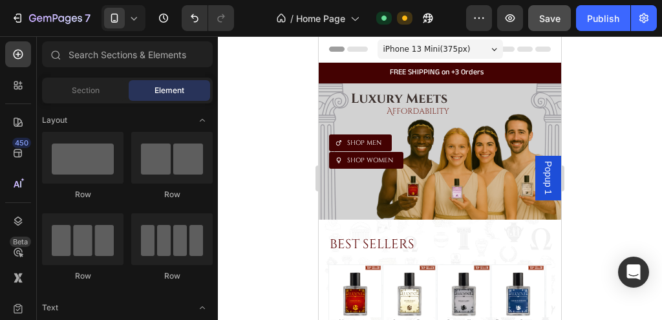
click at [542, 173] on span "Popup 1" at bounding box center [548, 178] width 13 height 34
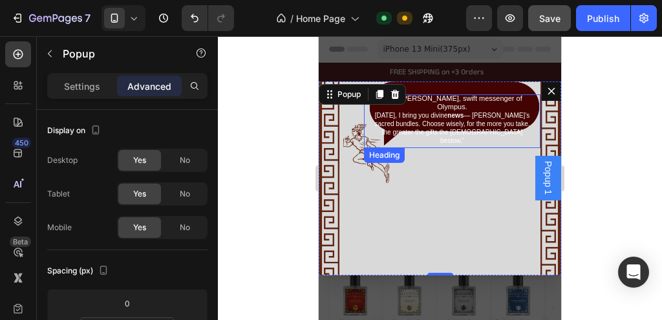
click at [454, 97] on span "“I am [PERSON_NAME], swift messenger of Olympus." at bounding box center [452, 102] width 140 height 16
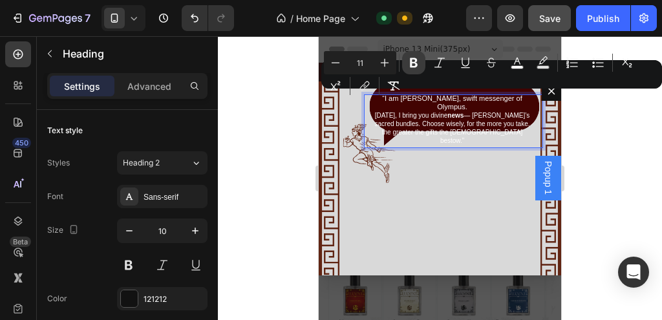
click at [407, 57] on icon "Editor contextual toolbar" at bounding box center [413, 62] width 13 height 13
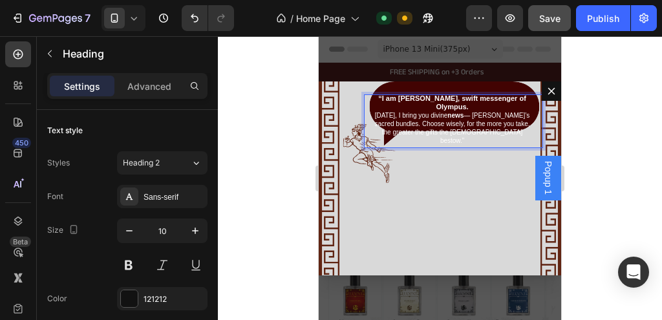
click at [427, 98] on strong "“I am [PERSON_NAME], swift messenger of Olympus." at bounding box center [452, 102] width 148 height 16
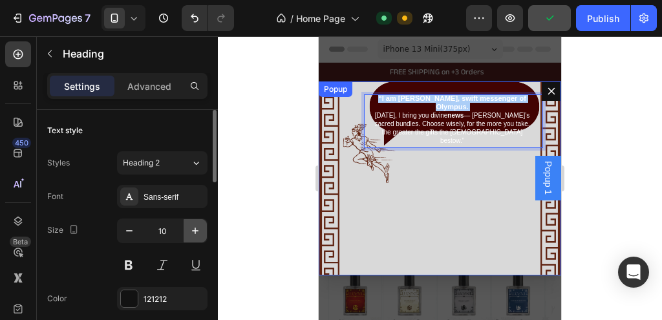
click at [197, 232] on icon "button" at bounding box center [195, 230] width 13 height 13
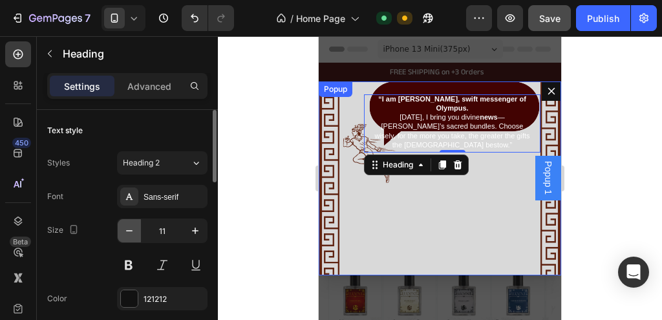
click at [131, 231] on icon "button" at bounding box center [129, 230] width 13 height 13
type input "10"
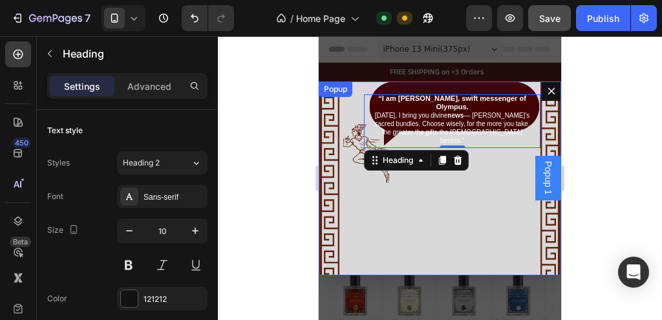
click at [461, 190] on div "“I am Hermes, swift messenger of Olympus. Today, I bring you divine news — Luce…" at bounding box center [440, 178] width 243 height 194
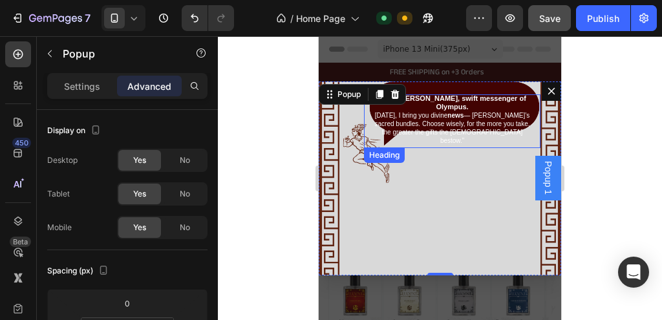
click at [457, 122] on span "Today, I bring you divine news — Lucent’s sacred bundles. Choose wisely, for th…" at bounding box center [452, 128] width 155 height 32
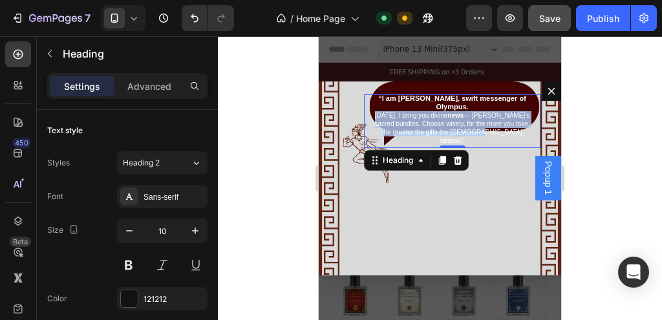
click at [457, 122] on span "Today, I bring you divine news — Lucent’s sacred bundles. Choose wisely, for th…" at bounding box center [452, 128] width 155 height 32
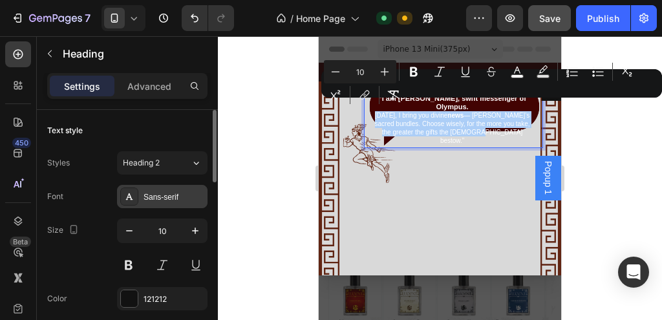
click at [164, 194] on div "Sans-serif" at bounding box center [174, 197] width 61 height 12
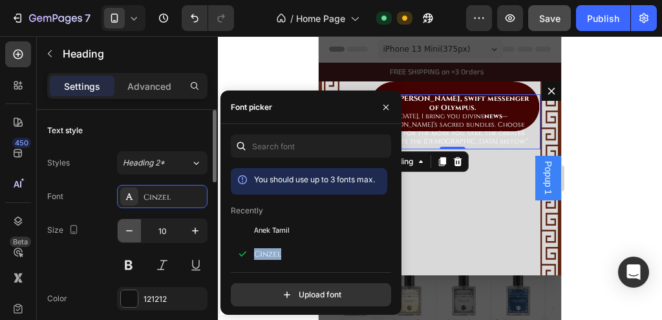
click at [129, 227] on icon "button" at bounding box center [129, 230] width 13 height 13
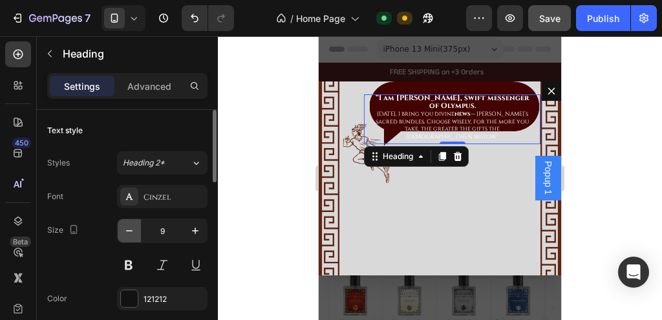
click at [129, 227] on icon "button" at bounding box center [129, 230] width 13 height 13
type input "8"
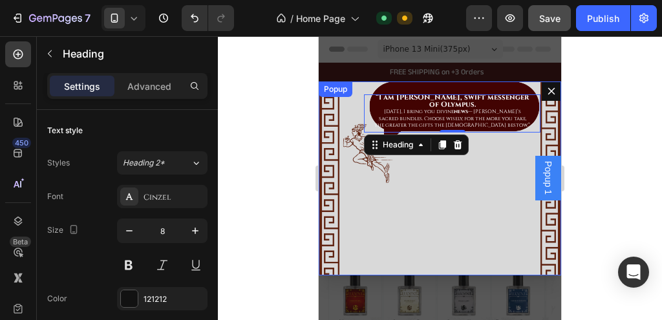
click at [479, 173] on div "⁠⁠⁠⁠⁠⁠⁠ “I am Hermes, swift messenger of Olympus. Today, I bring you divine new…" at bounding box center [440, 178] width 243 height 194
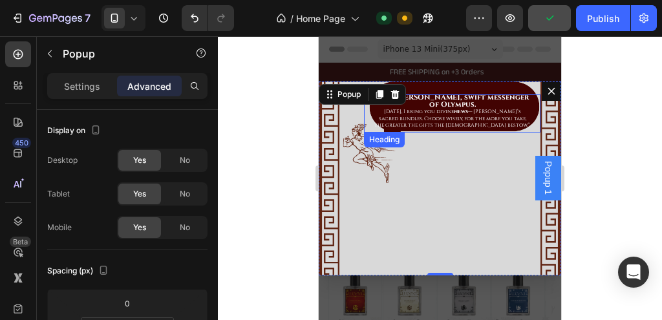
click at [448, 114] on span "Today, I bring you divine news — Lucent’s sacred bundles. Choose wisely, for th…" at bounding box center [452, 118] width 156 height 21
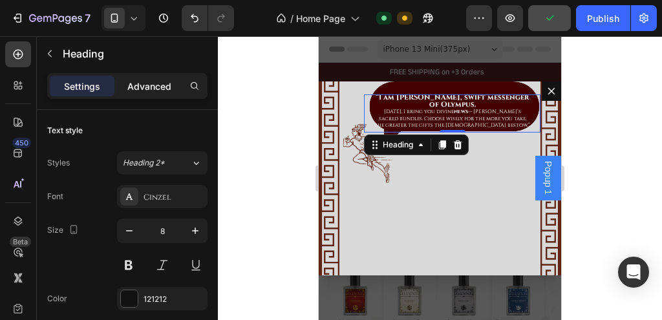
click at [157, 87] on p "Advanced" at bounding box center [149, 87] width 44 height 14
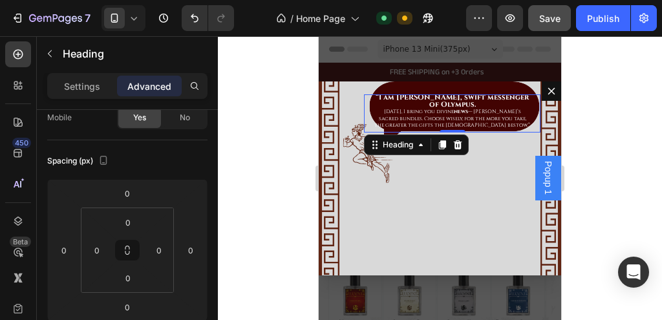
scroll to position [7, 0]
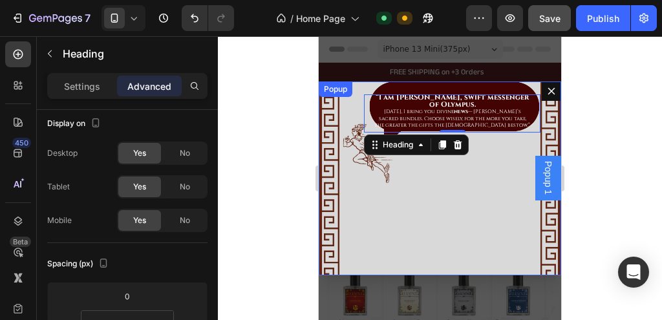
click at [424, 87] on div "⁠⁠⁠⁠⁠⁠⁠ “I am Hermes, swift messenger of Olympus. Today, I bring you divine new…" at bounding box center [440, 178] width 243 height 194
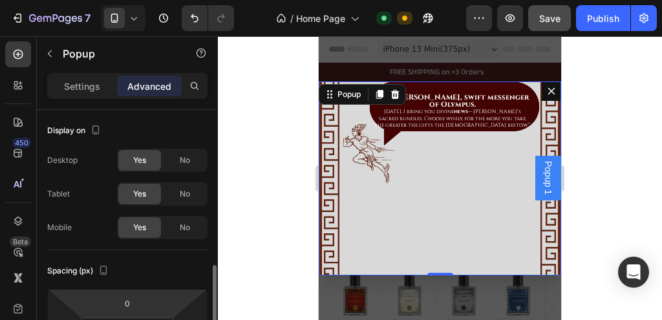
scroll to position [121, 0]
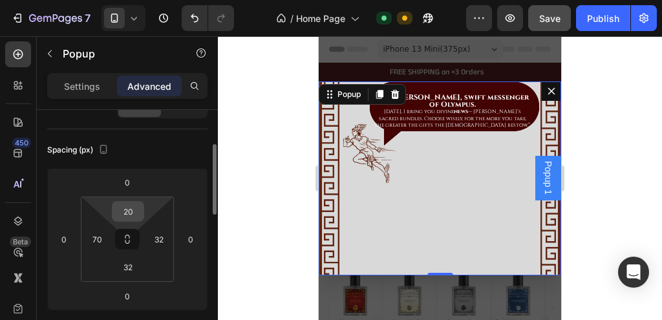
click at [135, 211] on input "20" at bounding box center [128, 211] width 26 height 19
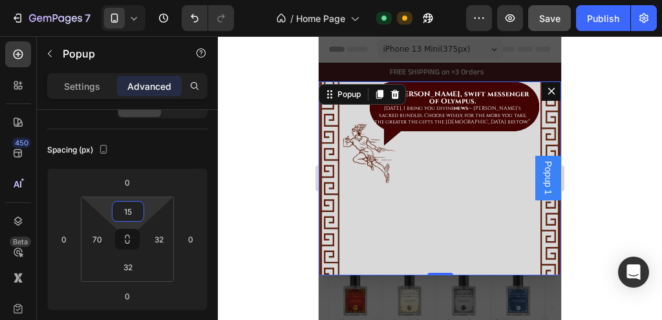
type input "15"
click at [443, 189] on div "⁠⁠⁠⁠⁠⁠⁠ “I am Hermes, swift messenger of Olympus. Today, I bring you divine new…" at bounding box center [440, 178] width 243 height 194
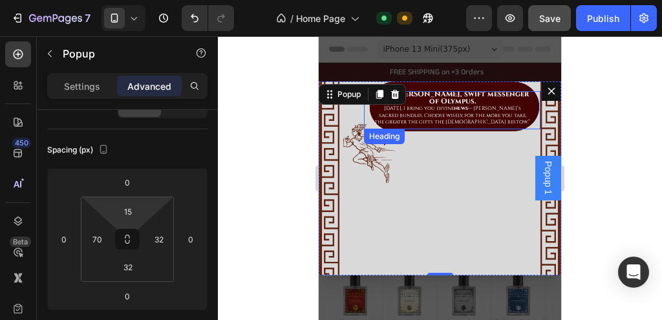
click at [448, 105] on span "Today, I bring you divine news — Lucent’s sacred bundles. Choose wisely, for th…" at bounding box center [452, 115] width 156 height 21
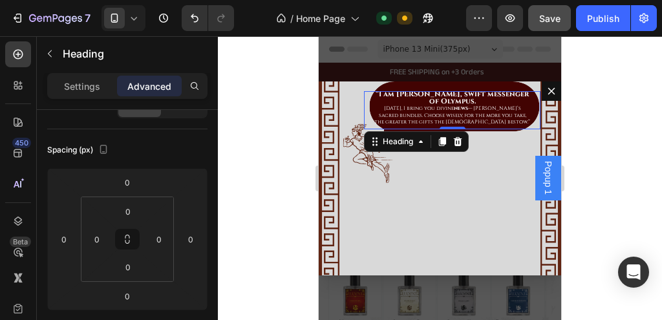
scroll to position [0, 0]
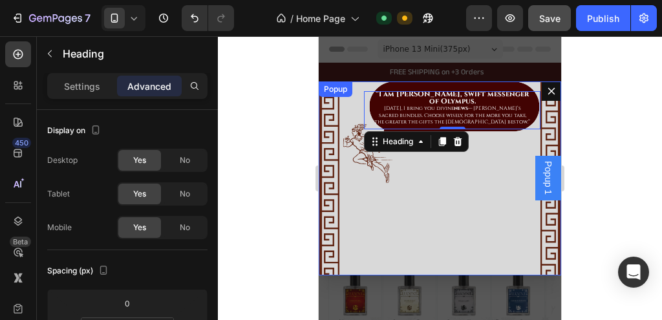
click at [433, 179] on div "⁠⁠⁠⁠⁠⁠⁠ “I am Hermes, swift messenger of Olympus. Today, I bring you divine new…" at bounding box center [440, 178] width 243 height 194
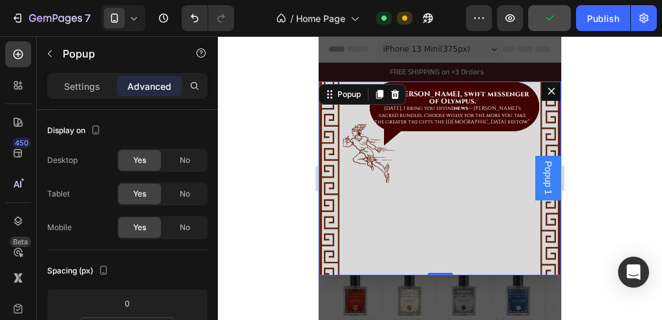
click at [409, 226] on div "⁠⁠⁠⁠⁠⁠⁠ “I am Hermes, swift messenger of Olympus. Today, I bring you divine new…" at bounding box center [440, 178] width 243 height 194
click at [81, 82] on p "Settings" at bounding box center [82, 87] width 36 height 14
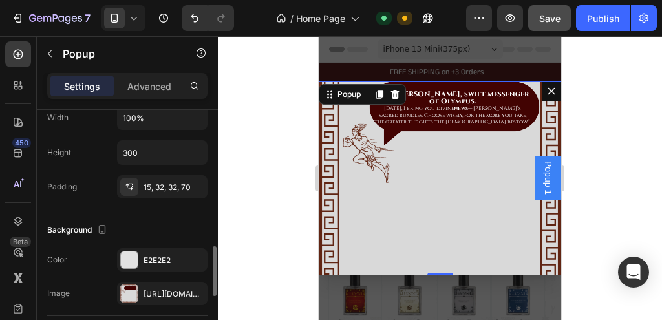
scroll to position [725, 0]
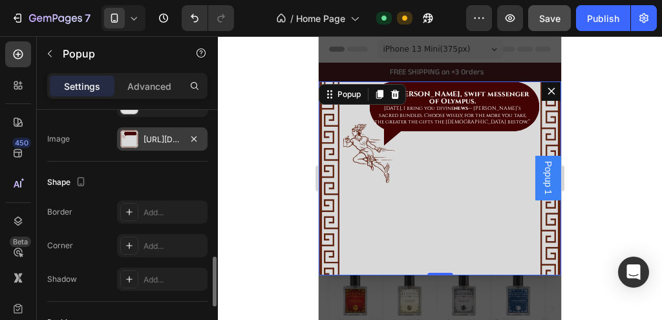
click at [153, 136] on div "[URL][DOMAIN_NAME]" at bounding box center [163, 140] width 38 height 12
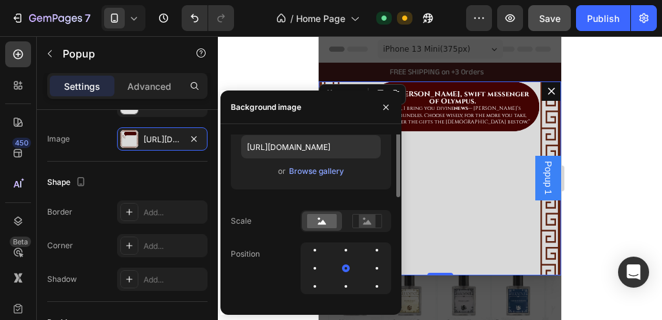
scroll to position [125, 0]
click at [358, 222] on icon at bounding box center [367, 220] width 30 height 14
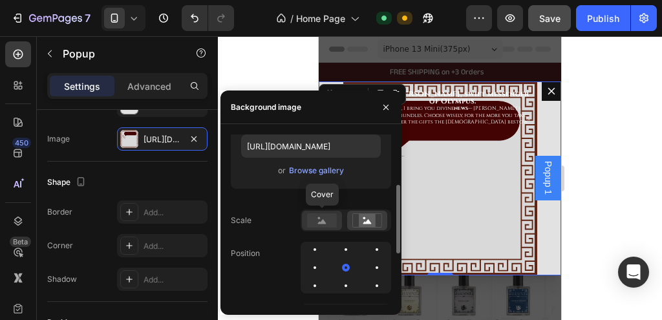
click at [327, 219] on rect at bounding box center [322, 220] width 30 height 14
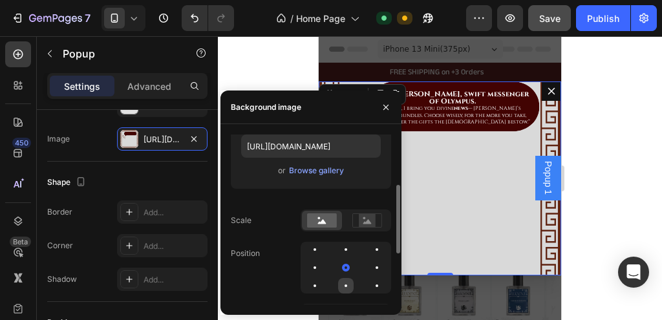
click at [369, 283] on div at bounding box center [377, 286] width 16 height 16
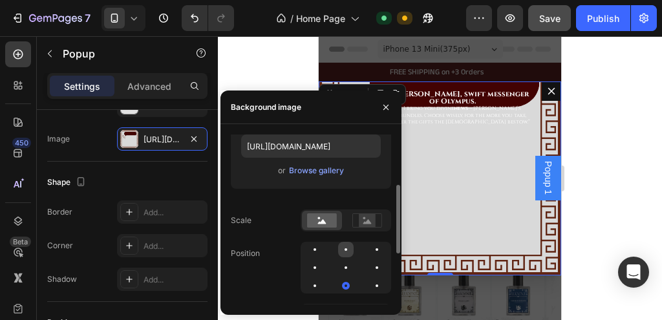
click at [369, 253] on div at bounding box center [377, 250] width 16 height 16
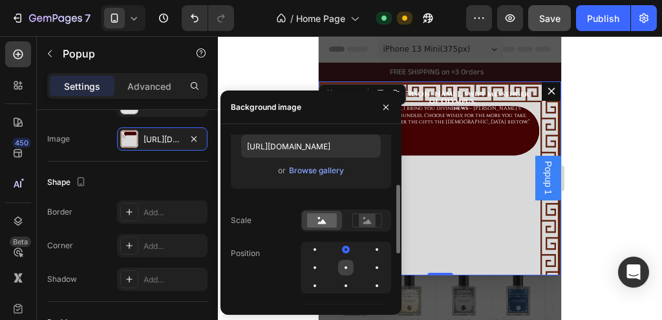
click at [369, 266] on div at bounding box center [377, 268] width 16 height 16
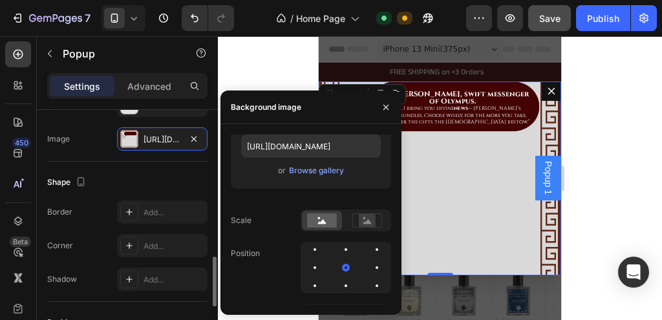
click at [154, 172] on div "Shape" at bounding box center [127, 182] width 160 height 21
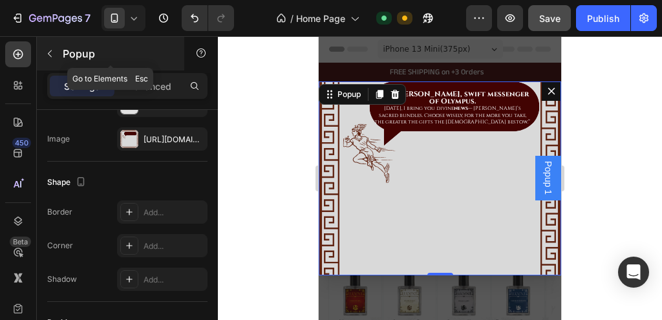
click at [50, 53] on icon "button" at bounding box center [50, 54] width 10 height 10
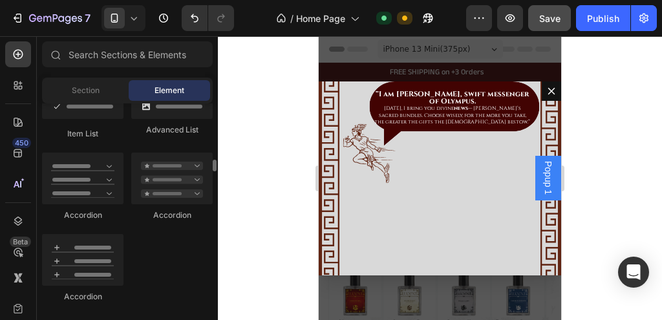
scroll to position [1085, 0]
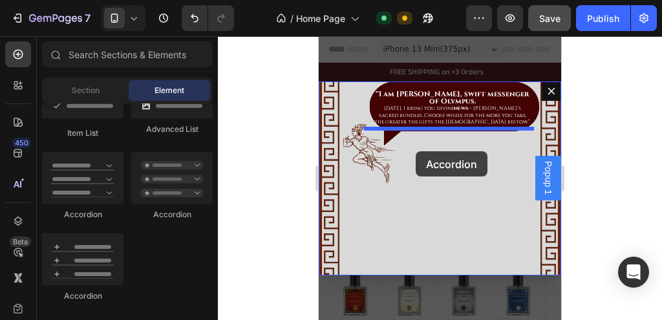
drag, startPoint x: 368, startPoint y: 182, endPoint x: 416, endPoint y: 151, distance: 57.0
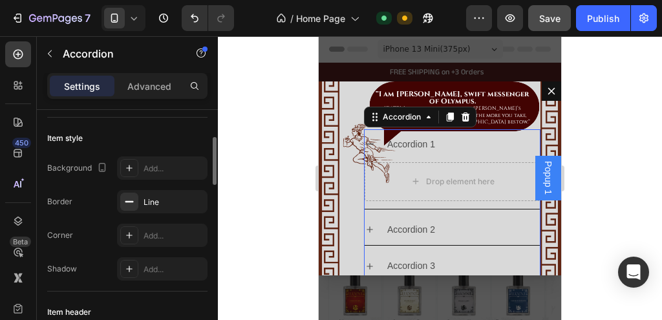
scroll to position [79, 0]
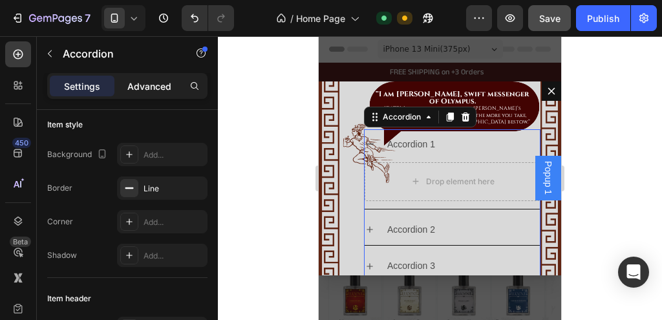
click at [140, 86] on p "Advanced" at bounding box center [149, 87] width 44 height 14
type input "100%"
type input "100"
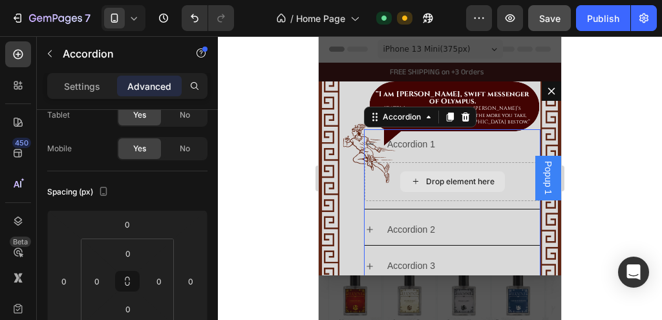
click at [441, 177] on div "Drop element here" at bounding box center [460, 182] width 69 height 10
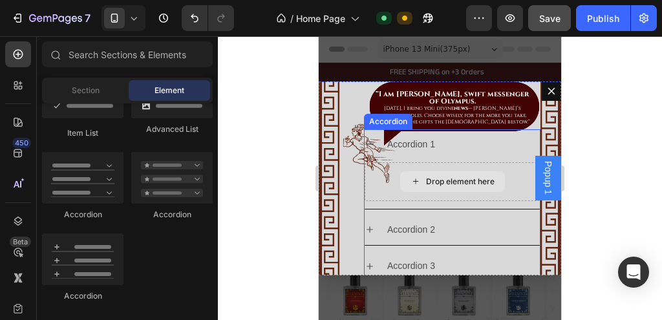
click at [497, 175] on div "Drop element here" at bounding box center [452, 181] width 105 height 21
click at [504, 173] on div "Drop element here" at bounding box center [452, 181] width 175 height 39
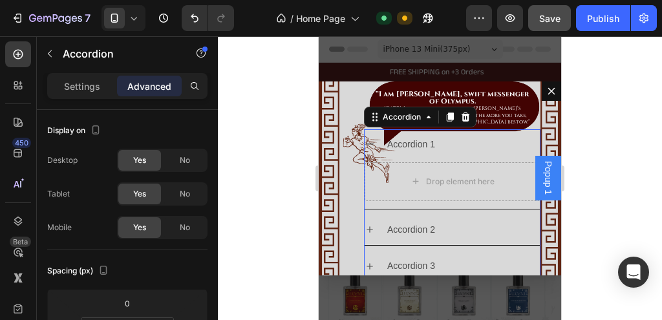
click at [83, 100] on div "Settings Advanced" at bounding box center [127, 91] width 181 height 37
click at [76, 85] on p "Settings" at bounding box center [82, 87] width 36 height 14
type input "8"
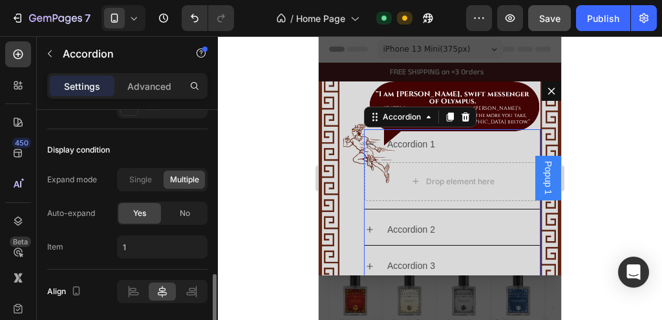
scroll to position [984, 0]
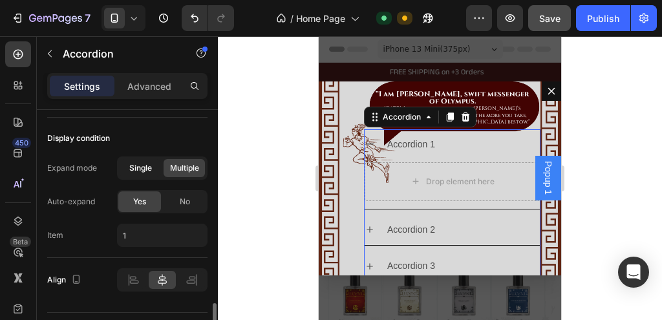
click at [143, 164] on span "Single" at bounding box center [140, 168] width 23 height 12
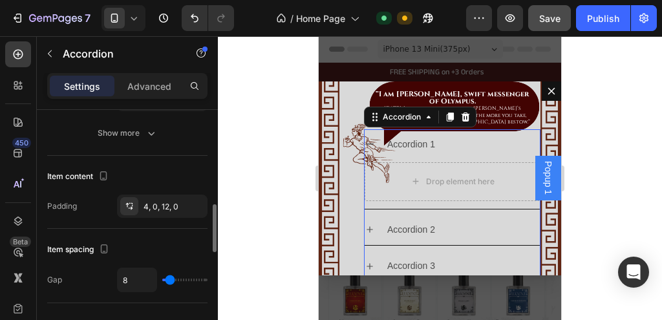
scroll to position [478, 0]
type input "0"
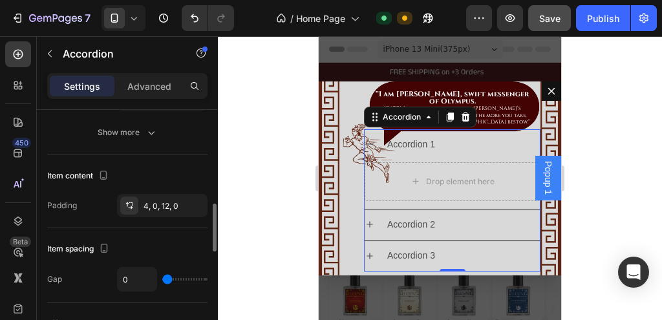
type input "26"
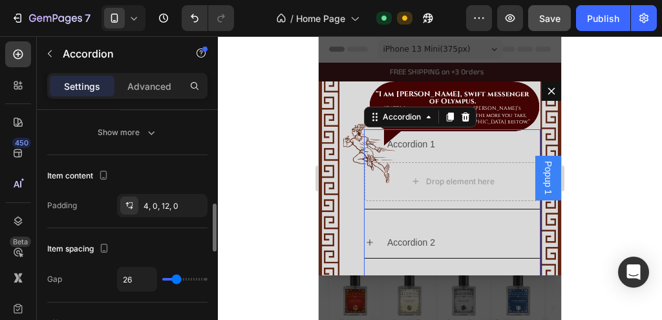
type input "28"
type input "0"
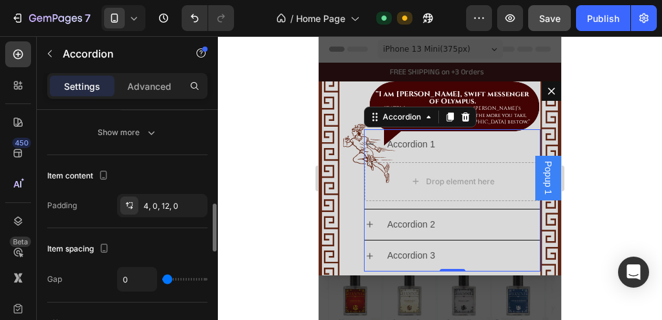
drag, startPoint x: 169, startPoint y: 278, endPoint x: 160, endPoint y: 276, distance: 8.6
type input "0"
click at [162, 278] on input "range" at bounding box center [184, 279] width 45 height 3
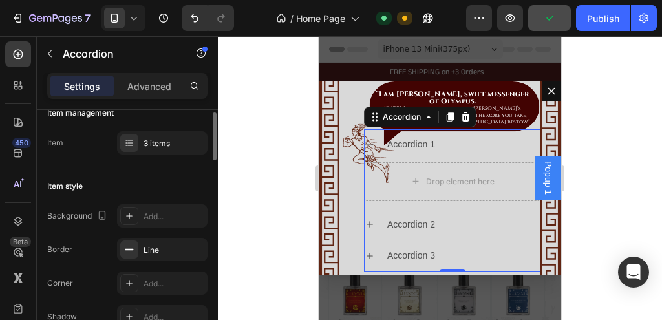
scroll to position [17, 0]
click at [148, 217] on div "Add..." at bounding box center [174, 217] width 61 height 12
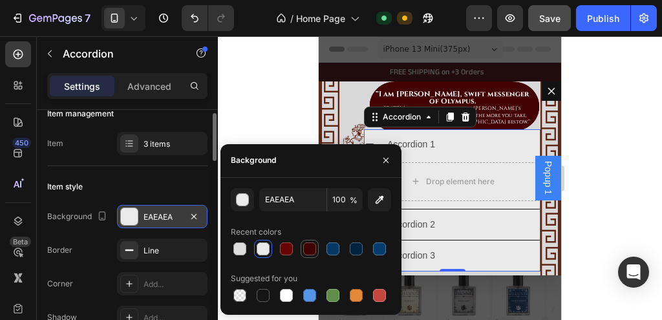
click at [307, 246] on div at bounding box center [309, 249] width 13 height 13
type input "3F0101"
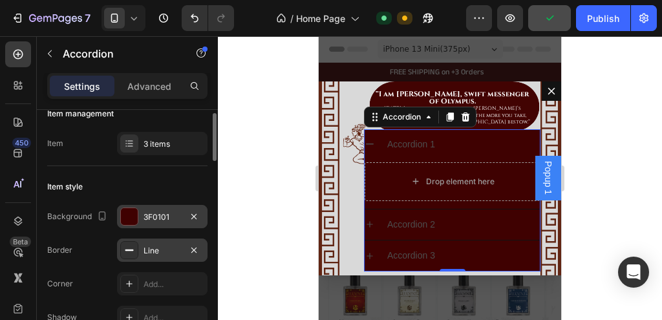
click at [152, 250] on div "Line" at bounding box center [163, 251] width 38 height 12
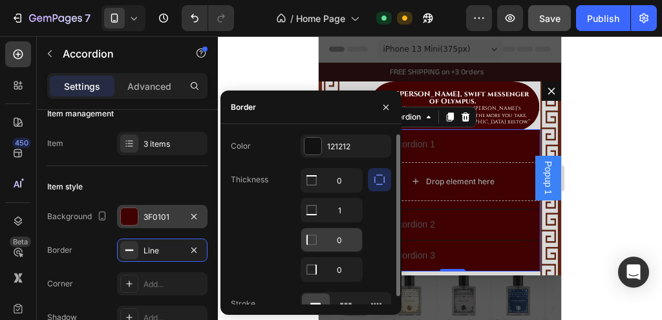
click at [312, 187] on icon at bounding box center [311, 180] width 13 height 13
click at [312, 192] on div at bounding box center [311, 180] width 21 height 23
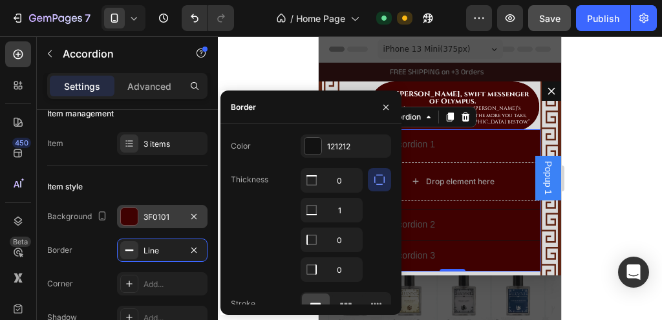
click at [425, 226] on div "Accordion 2" at bounding box center [411, 225] width 52 height 20
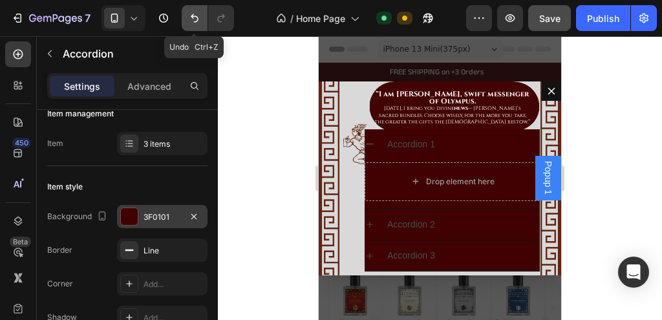
click at [199, 19] on icon "Undo/Redo" at bounding box center [194, 18] width 13 height 13
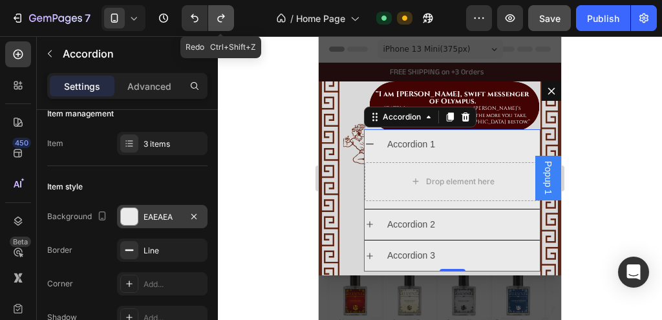
click at [215, 21] on icon "Undo/Redo" at bounding box center [221, 18] width 13 height 13
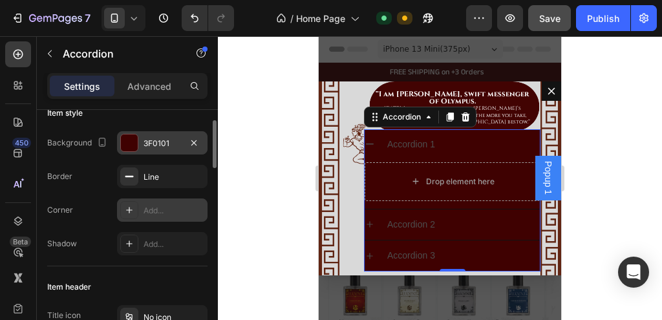
scroll to position [93, 0]
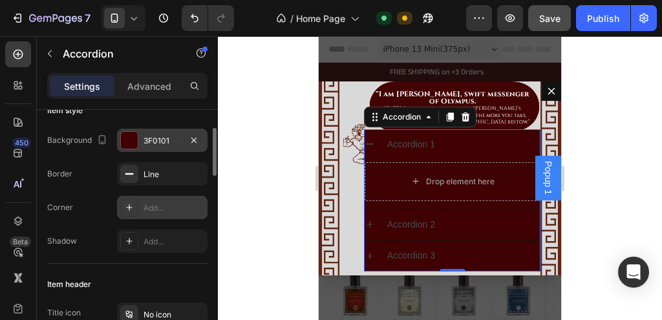
click at [151, 210] on div "Add..." at bounding box center [174, 208] width 61 height 12
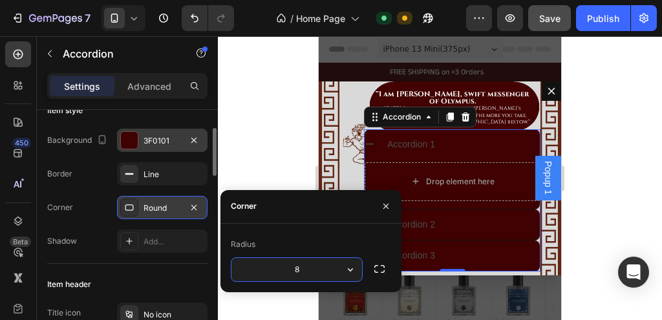
type input "5"
click at [105, 236] on div "Shadow Add..." at bounding box center [127, 241] width 160 height 23
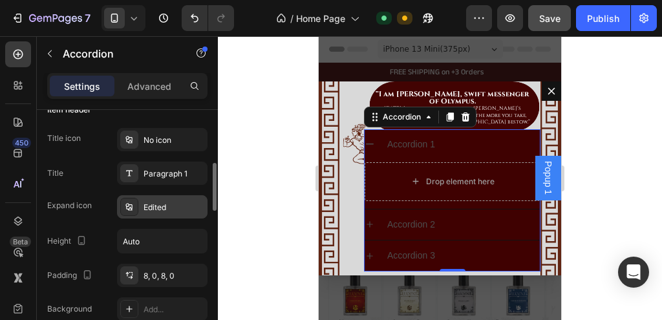
scroll to position [268, 0]
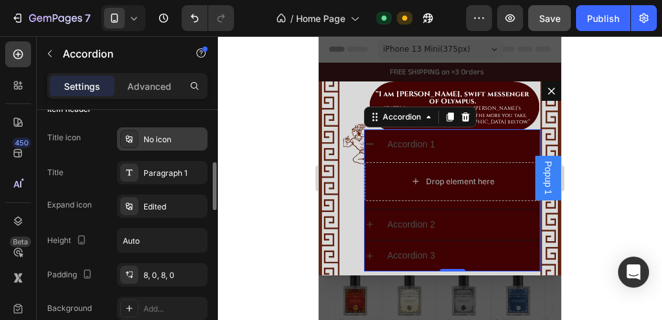
click at [178, 136] on div "No icon" at bounding box center [174, 140] width 61 height 12
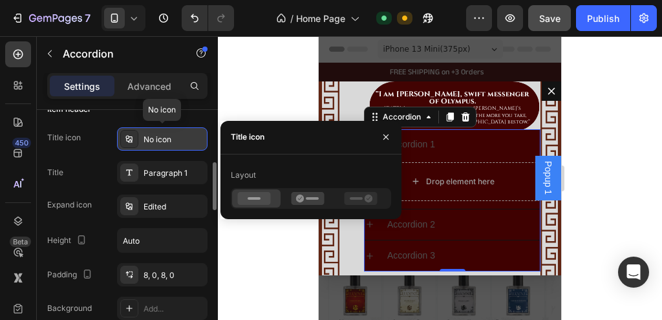
click at [178, 136] on div "No icon" at bounding box center [174, 140] width 61 height 12
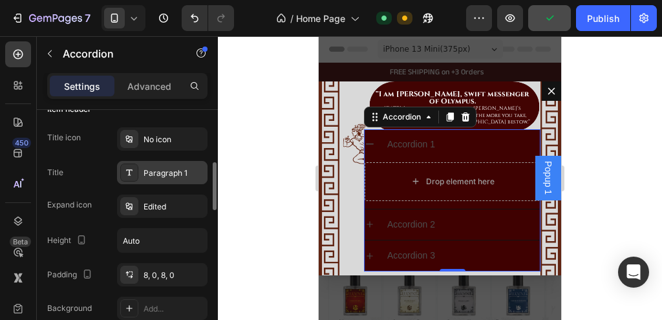
click at [177, 175] on div "Paragraph 1" at bounding box center [174, 173] width 61 height 12
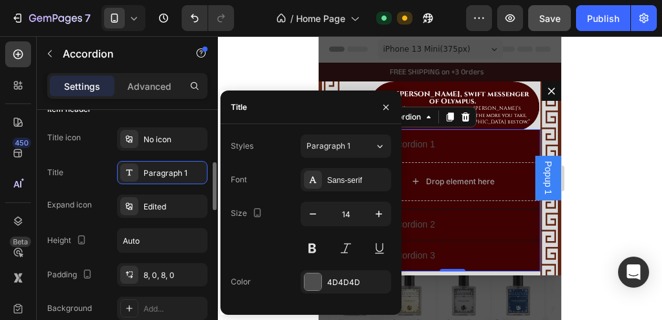
click at [181, 188] on div "Title icon No icon Title Paragraph 1 Expand icon Edited Height Auto Padding 8, …" at bounding box center [127, 223] width 160 height 193
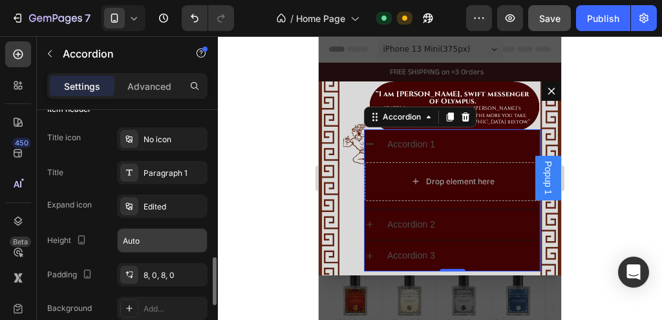
scroll to position [349, 0]
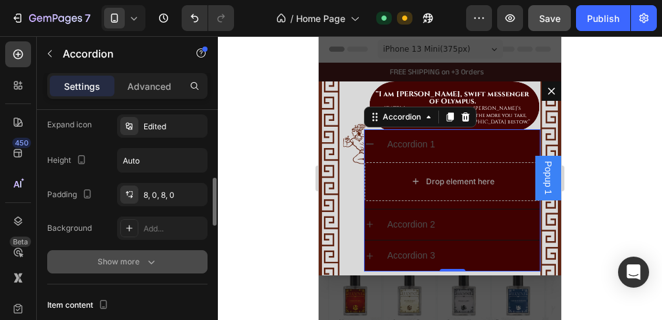
click at [153, 253] on button "Show more" at bounding box center [127, 261] width 160 height 23
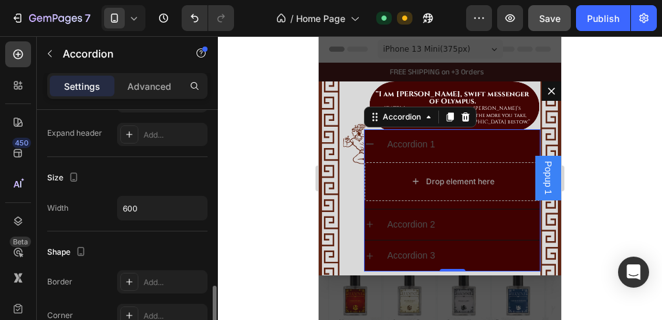
scroll to position [832, 0]
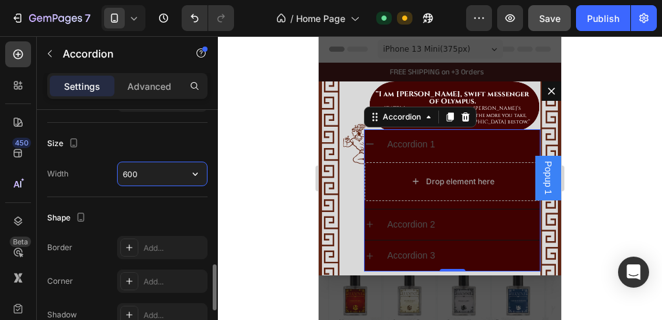
click at [165, 168] on input "600" at bounding box center [162, 173] width 89 height 23
click at [195, 173] on icon "button" at bounding box center [195, 174] width 5 height 3
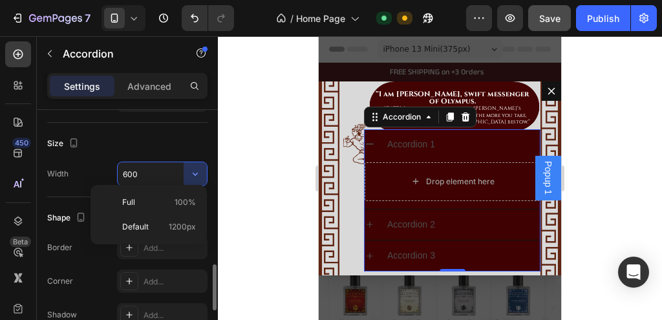
click at [162, 174] on input "600" at bounding box center [162, 173] width 89 height 23
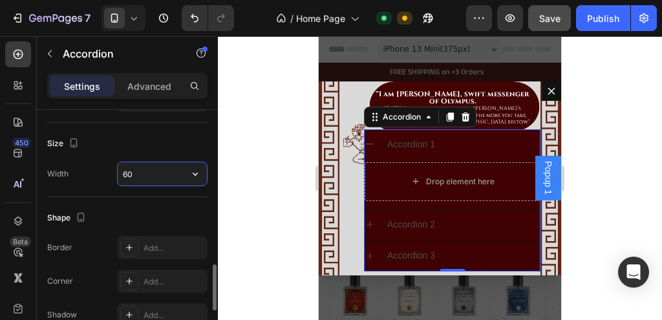
type input "6"
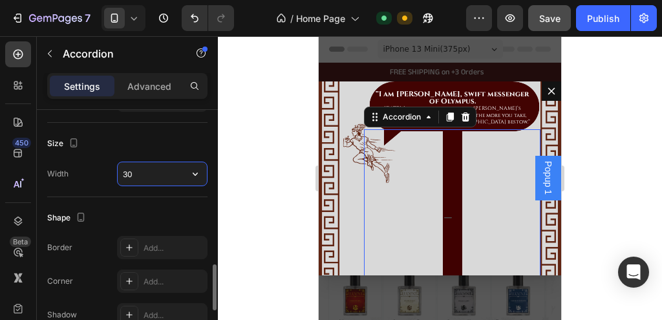
type input "3"
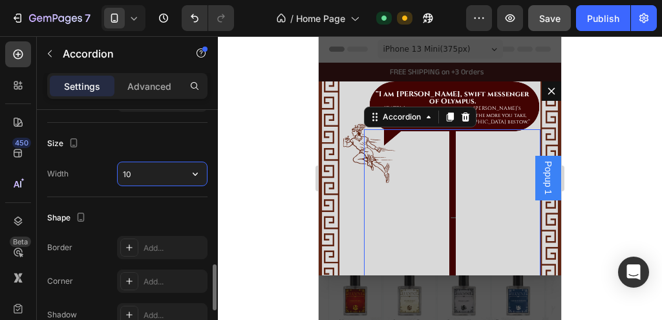
type input "1"
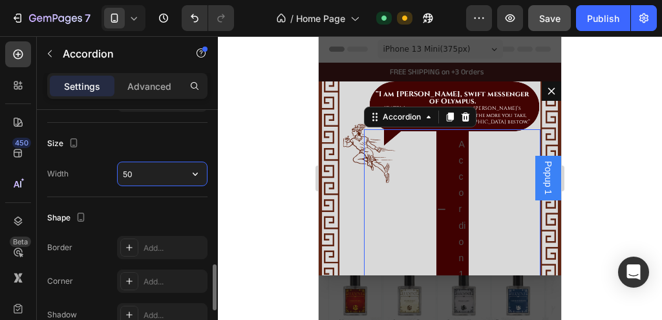
type input "5"
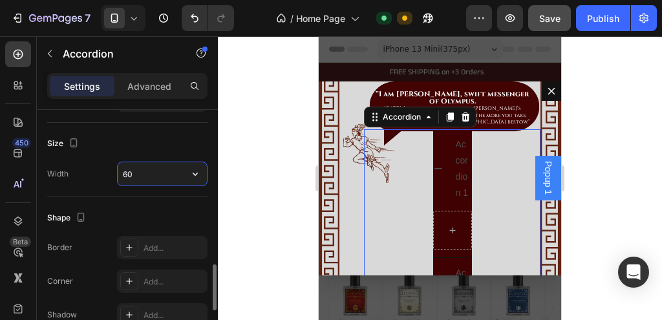
type input "600"
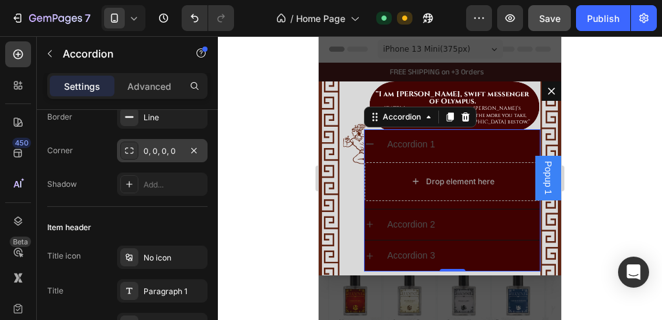
scroll to position [0, 0]
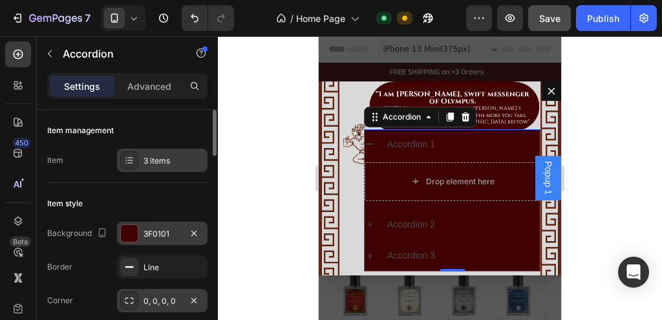
click at [144, 167] on div "3 items" at bounding box center [162, 160] width 91 height 23
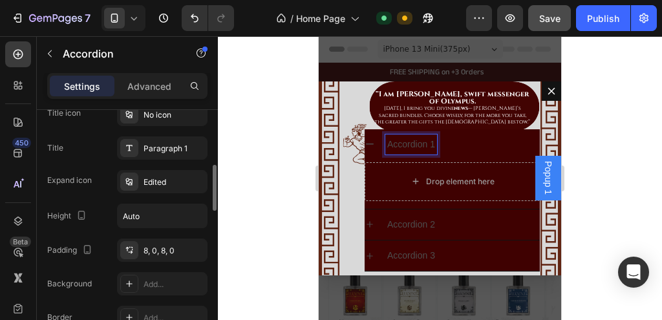
scroll to position [294, 0]
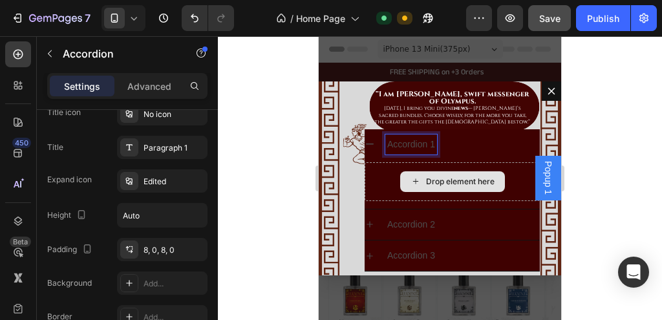
click at [387, 175] on div "Drop element here" at bounding box center [452, 181] width 175 height 39
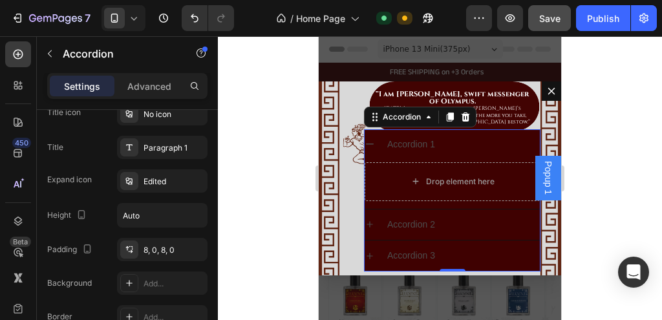
click at [456, 142] on div "Accordion 1" at bounding box center [462, 145] width 155 height 20
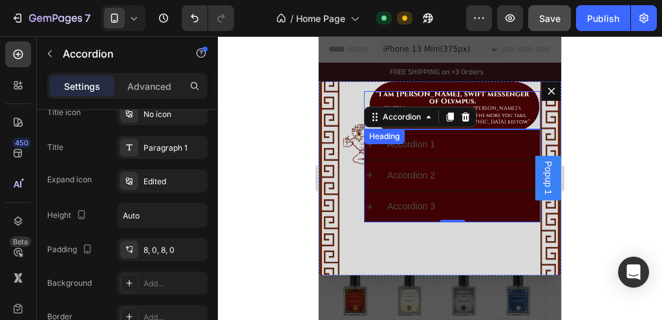
click at [517, 124] on p "⁠⁠⁠⁠⁠⁠⁠ “I am Hermes, swift messenger of Olympus. Today, I bring you divine new…" at bounding box center [452, 108] width 156 height 35
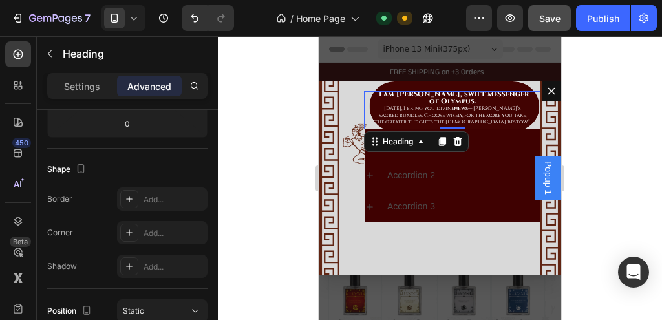
scroll to position [0, 0]
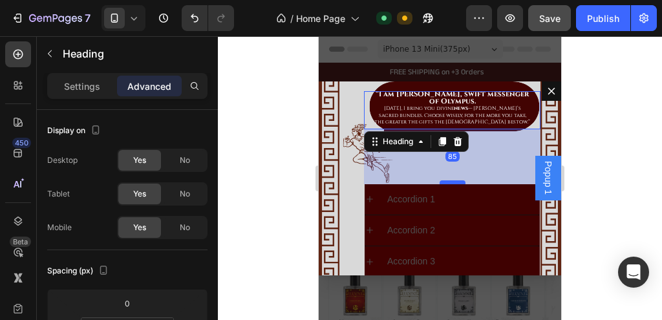
drag, startPoint x: 447, startPoint y: 127, endPoint x: 442, endPoint y: 182, distance: 55.2
click at [442, 182] on div "Dialog body" at bounding box center [453, 182] width 26 height 4
type input "85"
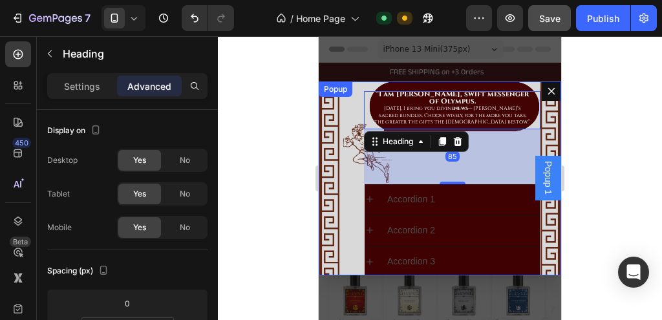
click at [353, 183] on div "⁠⁠⁠⁠⁠⁠⁠ “I am Hermes, swift messenger of Olympus. Today, I bring you divine new…" at bounding box center [440, 178] width 243 height 194
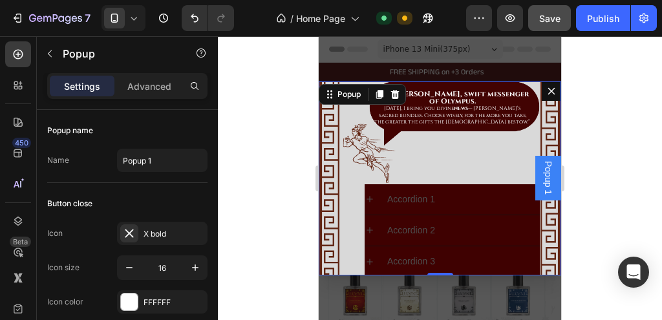
drag, startPoint x: 548, startPoint y: 164, endPoint x: 548, endPoint y: 152, distance: 12.3
click at [542, 169] on span "Popup 1" at bounding box center [548, 178] width 13 height 34
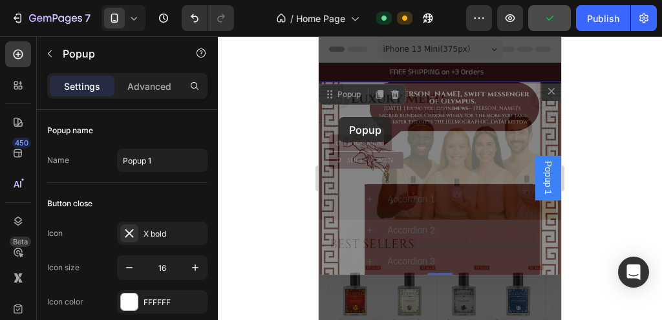
drag, startPoint x: 345, startPoint y: 95, endPoint x: 339, endPoint y: 117, distance: 22.7
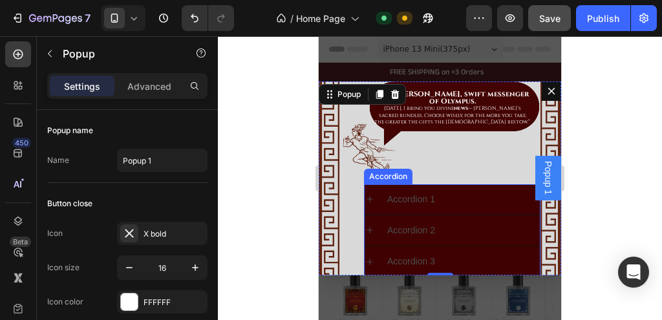
click at [459, 189] on div "Accordion 1" at bounding box center [462, 199] width 155 height 20
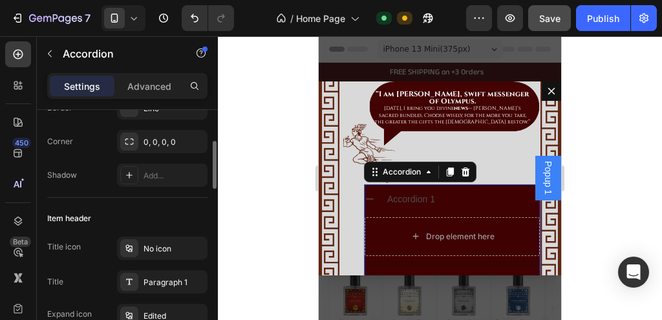
scroll to position [111, 0]
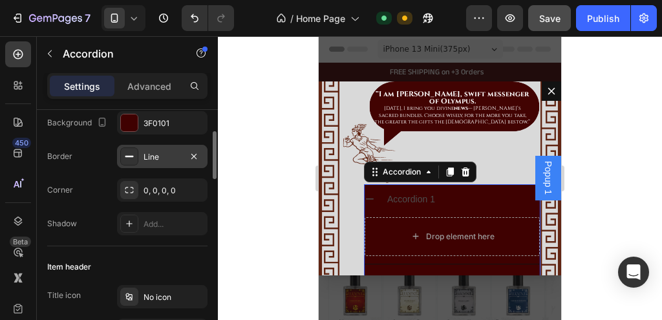
click at [169, 156] on div "Line" at bounding box center [163, 157] width 38 height 12
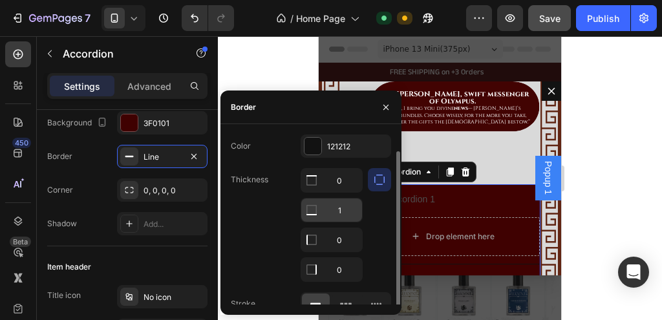
scroll to position [8, 0]
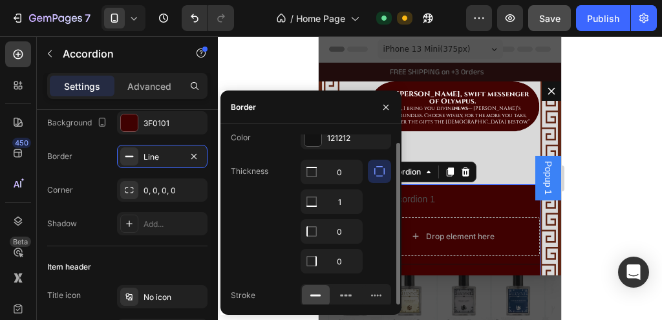
click at [375, 173] on icon "button" at bounding box center [379, 171] width 13 height 13
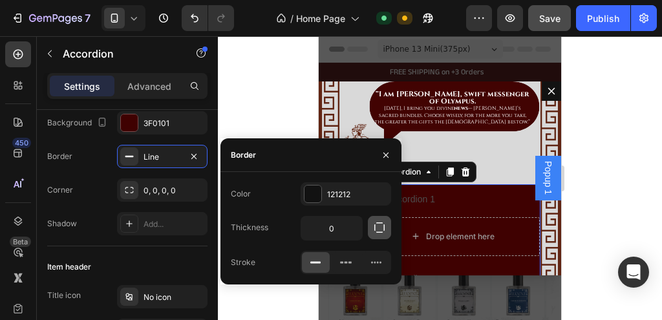
scroll to position [0, 0]
click at [343, 223] on input "0" at bounding box center [331, 228] width 61 height 23
type input "3"
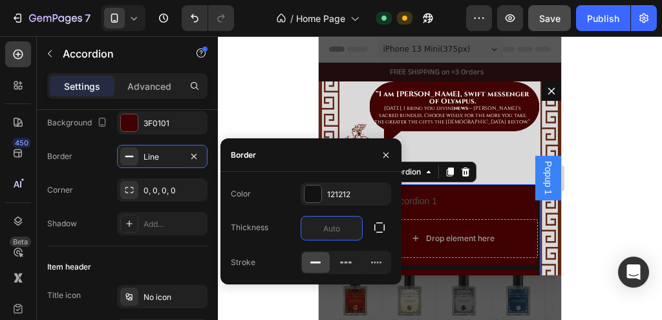
type input "1"
click at [345, 255] on div at bounding box center [346, 262] width 28 height 21
type input "0"
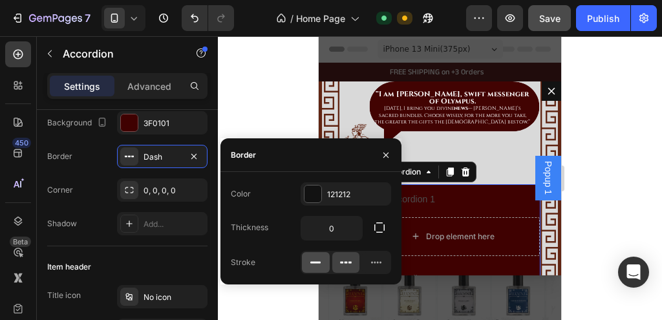
click at [324, 257] on div at bounding box center [316, 262] width 28 height 21
click at [345, 259] on icon at bounding box center [346, 262] width 13 height 13
click at [313, 259] on icon at bounding box center [315, 262] width 13 height 13
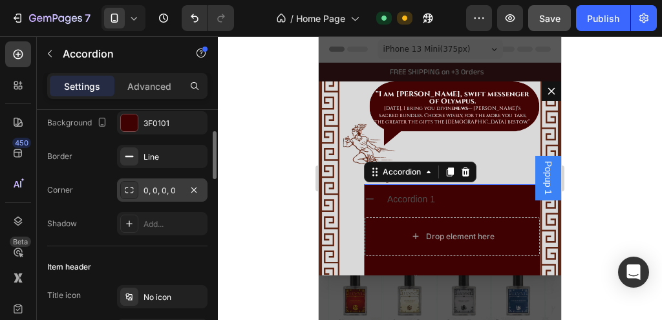
click at [183, 190] on div "0, 0, 0, 0" at bounding box center [162, 189] width 91 height 23
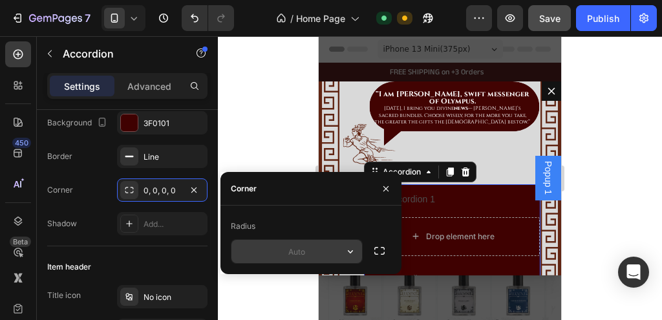
click at [302, 248] on input "text" at bounding box center [297, 251] width 131 height 23
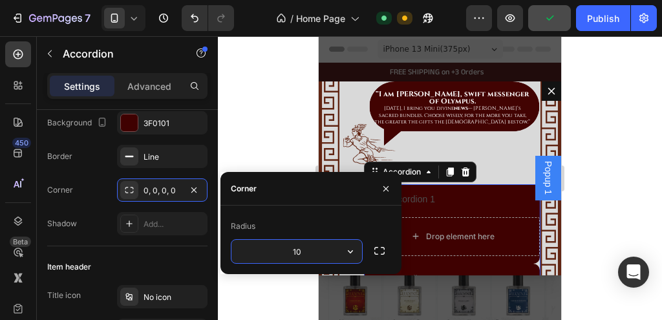
type input "1"
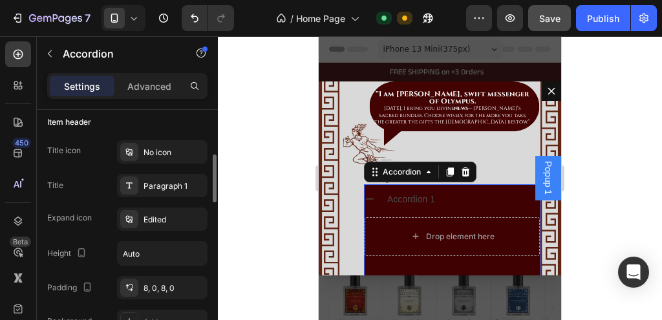
scroll to position [257, 0]
click at [166, 216] on div "Edited" at bounding box center [174, 219] width 61 height 12
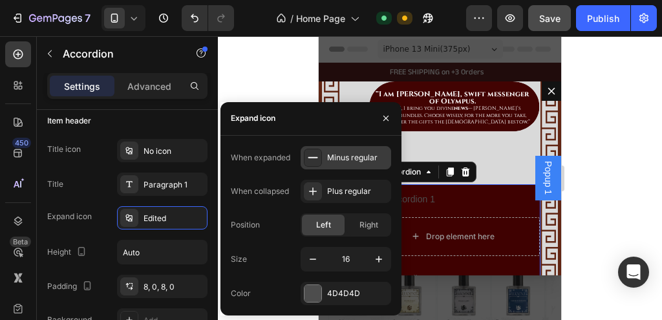
click at [313, 162] on icon at bounding box center [313, 157] width 13 height 13
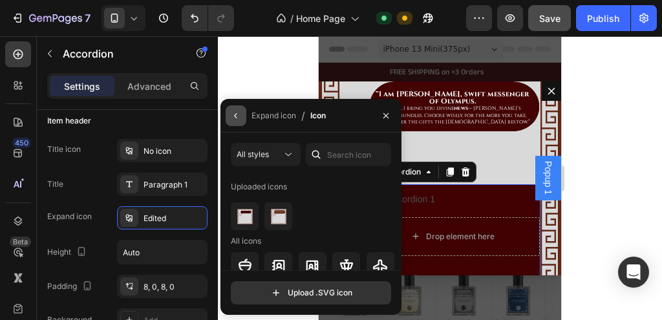
click at [240, 119] on icon "button" at bounding box center [236, 116] width 10 height 10
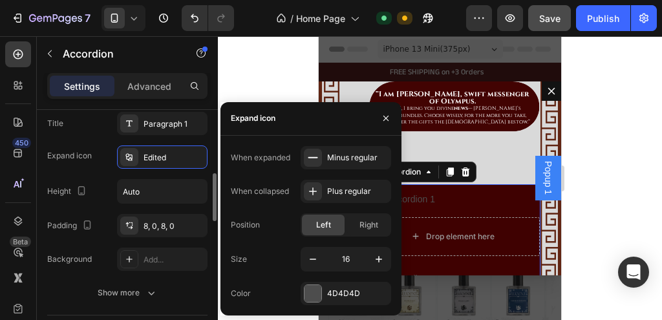
scroll to position [319, 0]
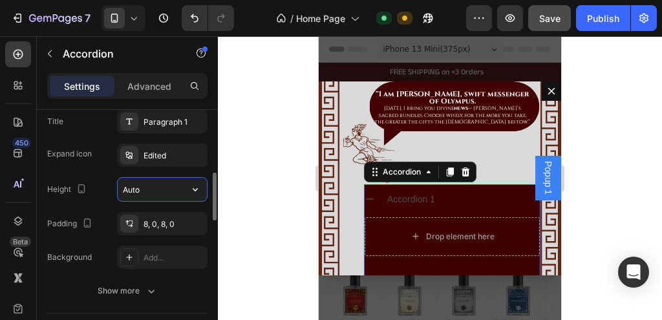
click at [166, 182] on input "Auto" at bounding box center [162, 189] width 89 height 23
click at [197, 188] on icon "button" at bounding box center [195, 189] width 5 height 3
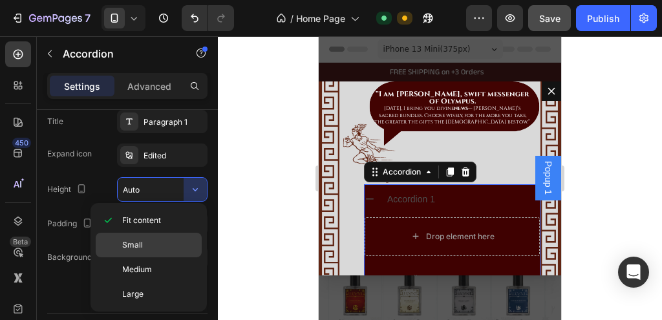
click at [140, 239] on span "Small" at bounding box center [132, 245] width 21 height 12
type input "32"
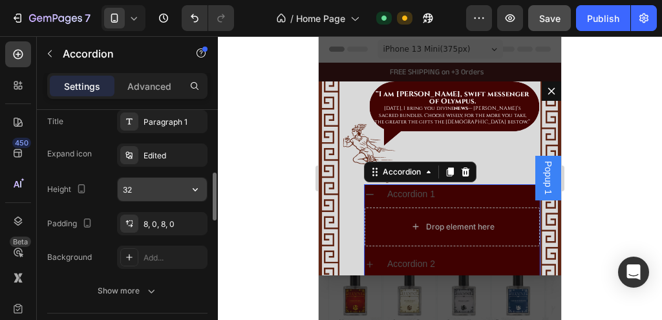
click at [179, 193] on input "32" at bounding box center [162, 189] width 89 height 23
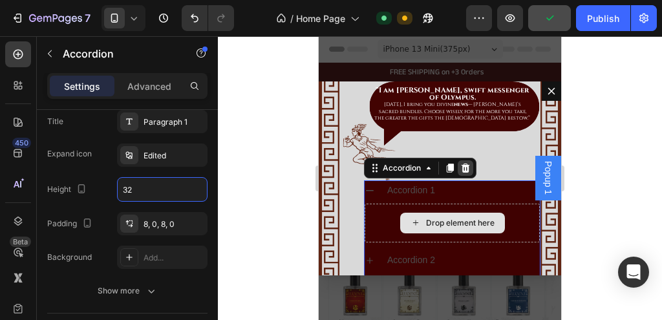
scroll to position [4, 0]
click at [471, 164] on div "Dialog body" at bounding box center [466, 168] width 16 height 16
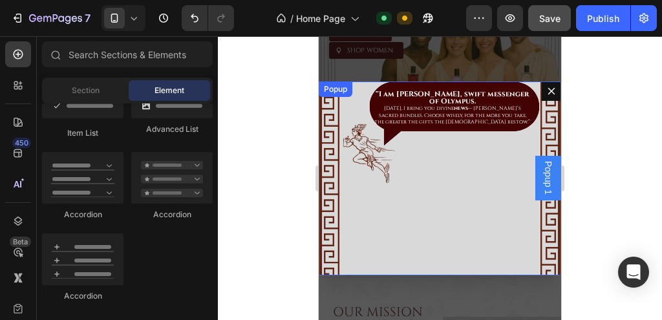
scroll to position [106, 0]
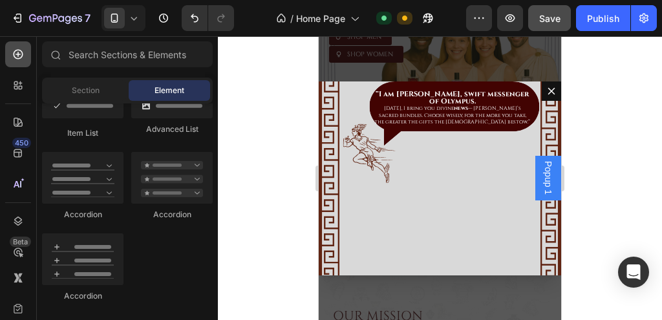
click at [24, 54] on icon at bounding box center [18, 54] width 13 height 13
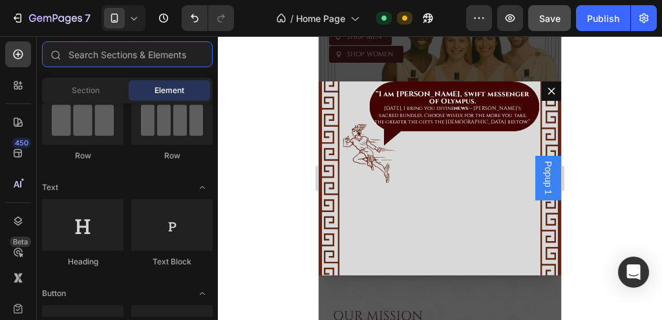
scroll to position [0, 0]
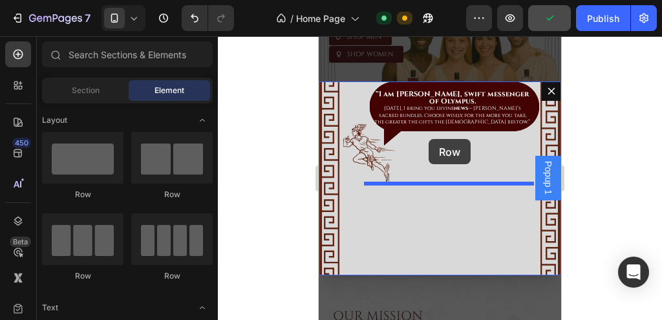
drag, startPoint x: 424, startPoint y: 210, endPoint x: 429, endPoint y: 139, distance: 70.7
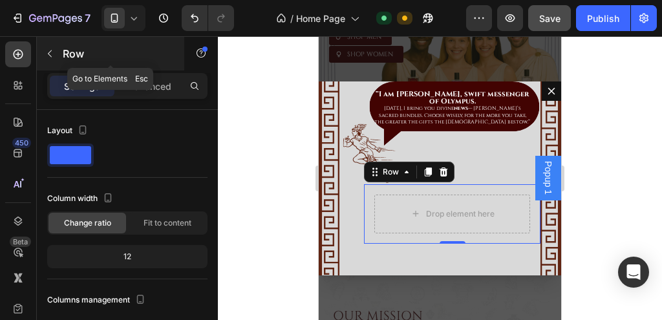
click at [41, 50] on button "button" at bounding box center [49, 53] width 21 height 21
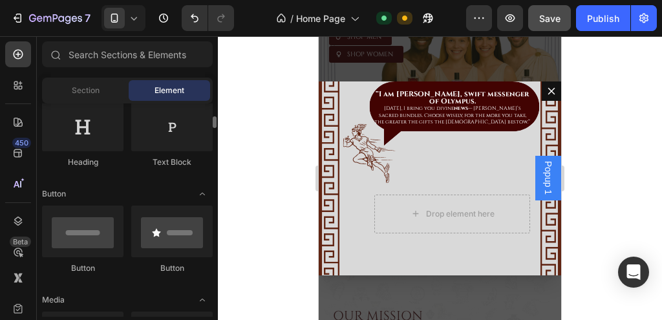
scroll to position [222, 0]
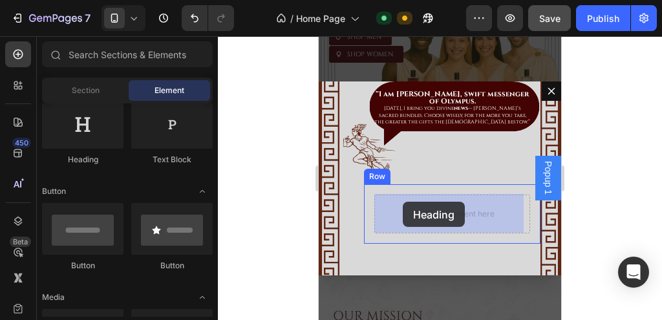
drag, startPoint x: 412, startPoint y: 172, endPoint x: 403, endPoint y: 202, distance: 31.1
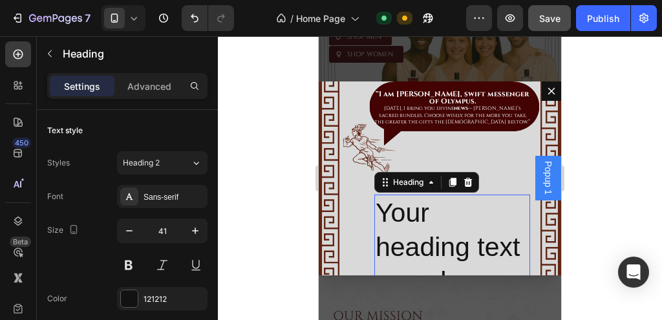
click at [418, 221] on h2 "Your heading text goes here" at bounding box center [452, 248] width 156 height 106
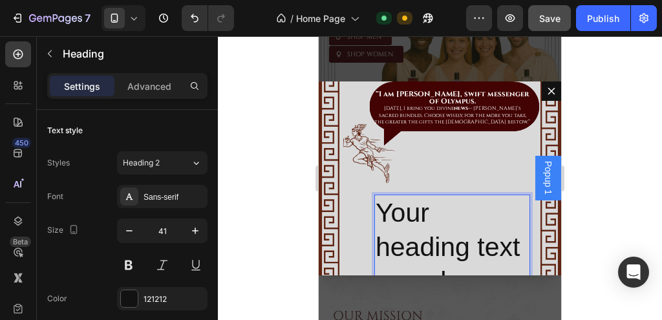
click at [418, 221] on p "Your heading text goes here" at bounding box center [452, 247] width 153 height 103
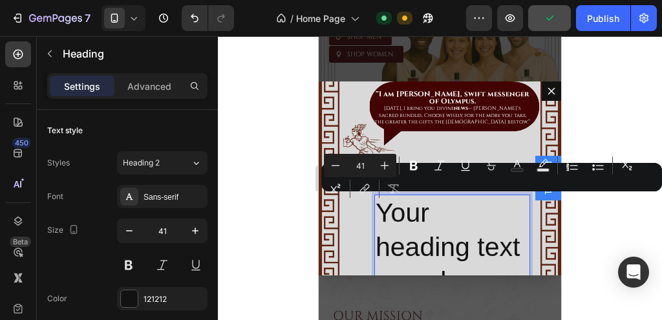
click at [418, 221] on p "Your heading text goes here" at bounding box center [452, 247] width 153 height 103
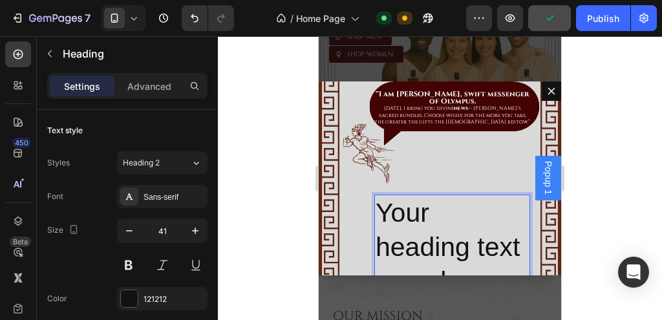
click at [418, 221] on p "Your heading text goes here" at bounding box center [452, 247] width 153 height 103
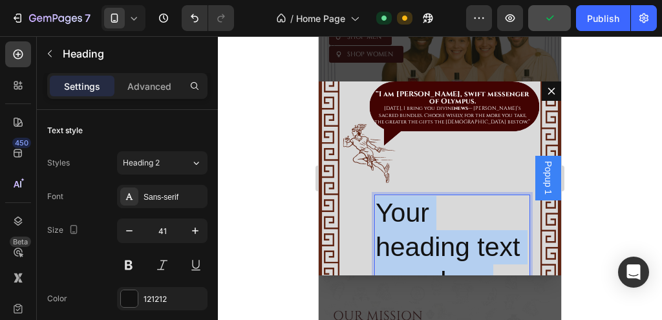
click at [418, 221] on p "Your heading text goes here" at bounding box center [452, 247] width 153 height 103
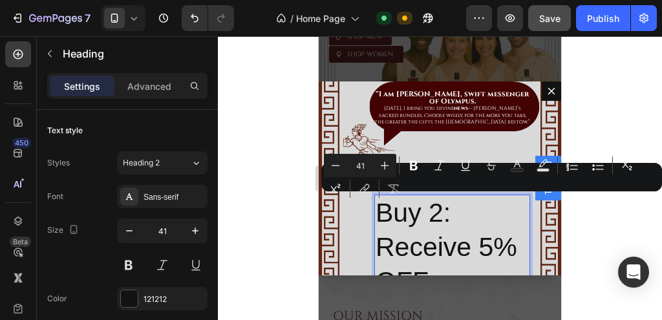
scroll to position [378, 0]
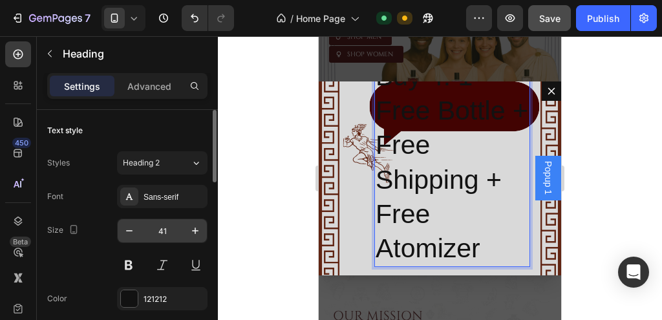
click at [173, 226] on input "41" at bounding box center [162, 230] width 43 height 23
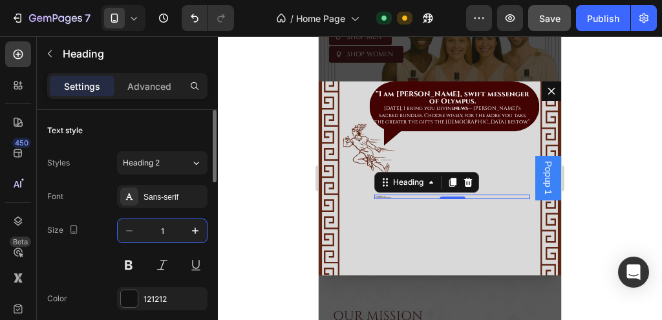
scroll to position [0, 0]
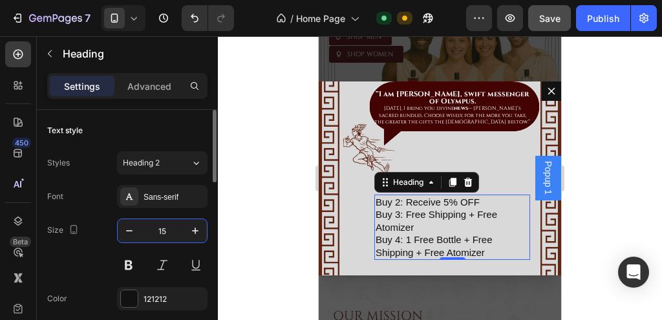
type input "15"
click at [441, 205] on p "Buy 2: Receive 5% OFF" at bounding box center [452, 202] width 153 height 13
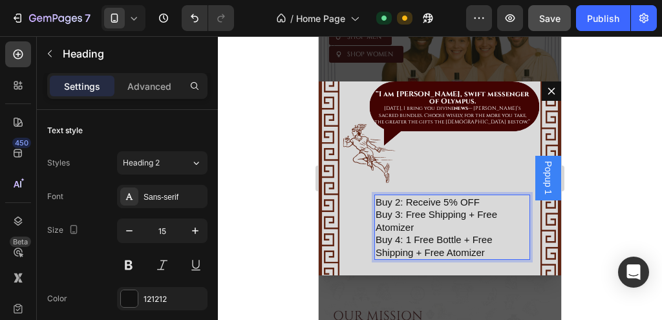
click at [482, 202] on p "Buy 2: Receive 5% OFF" at bounding box center [452, 202] width 153 height 13
click at [405, 202] on p "Buy 2: Receive 5% OFF" at bounding box center [452, 202] width 153 height 13
click at [484, 253] on p "Buy 4: 1 Free Bottle + Free Shipping + Free Atomizer" at bounding box center [452, 245] width 153 height 25
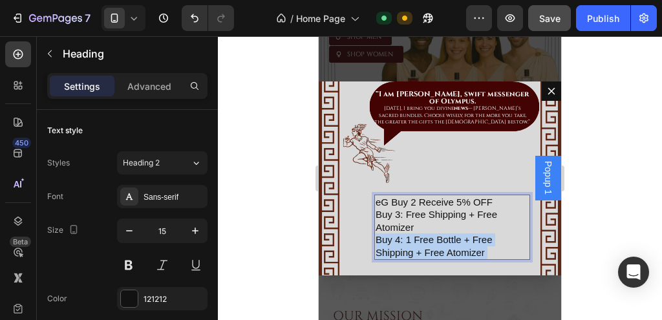
drag, startPoint x: 484, startPoint y: 253, endPoint x: 376, endPoint y: 200, distance: 120.3
click at [376, 200] on h2 "eG Buy 2 Receive 5% OFF Buy 3: Free Shipping + Free Atomizer Buy 4: 1 Free Bott…" at bounding box center [452, 228] width 156 height 66
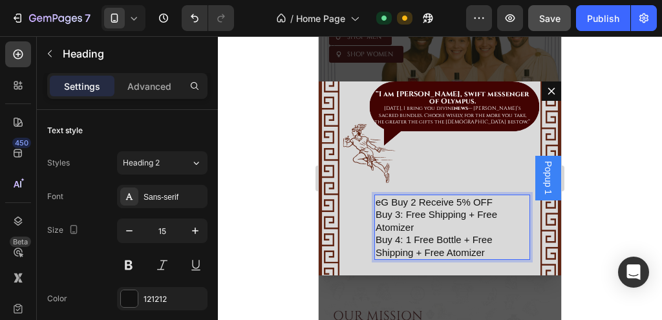
click at [376, 200] on p "eG Buy 2 Receive 5% OFF" at bounding box center [452, 202] width 153 height 13
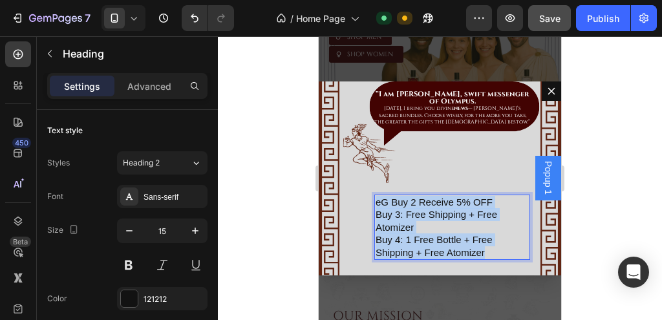
drag, startPoint x: 376, startPoint y: 200, endPoint x: 497, endPoint y: 251, distance: 131.9
click at [497, 251] on h2 "eG Buy 2 Receive 5% OFF Buy 3: Free Shipping + Free Atomizer Buy 4: 1 Free Bott…" at bounding box center [452, 228] width 156 height 66
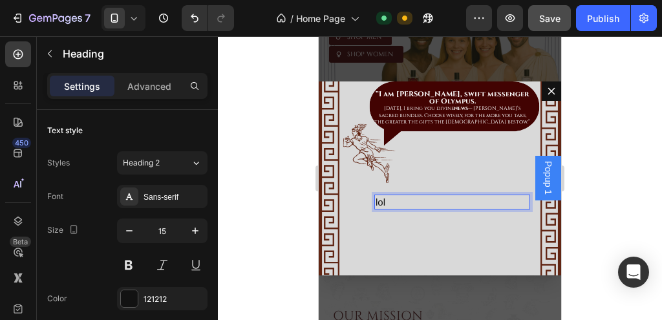
click at [420, 196] on p "lol" at bounding box center [452, 202] width 153 height 13
click at [462, 178] on div "⁠⁠⁠⁠⁠⁠⁠ “I am Hermes, swift messenger of Olympus. Today, I bring you divine new…" at bounding box center [440, 178] width 243 height 194
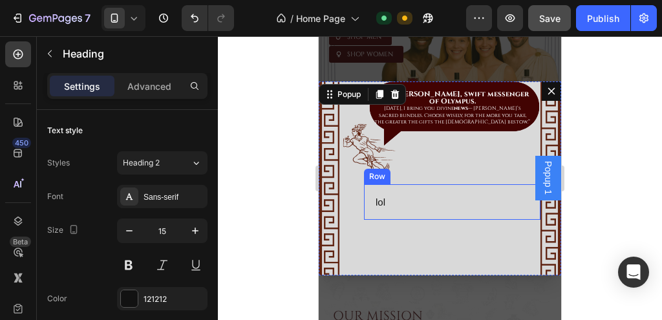
click at [447, 196] on p "lol" at bounding box center [452, 202] width 153 height 13
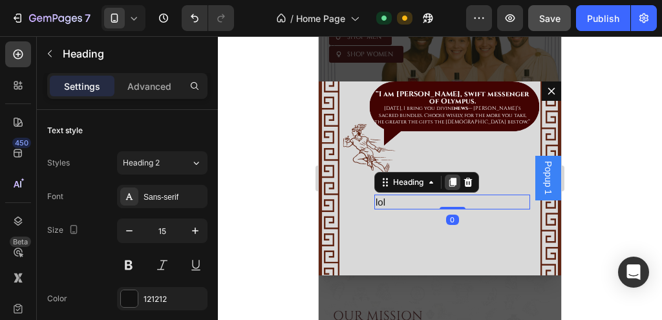
click at [448, 181] on icon "Dialog body" at bounding box center [453, 182] width 10 height 10
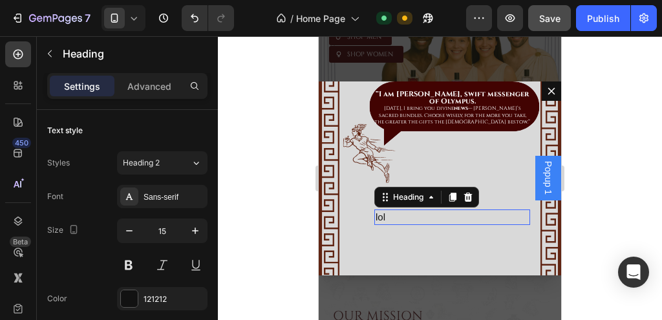
scroll to position [319, 0]
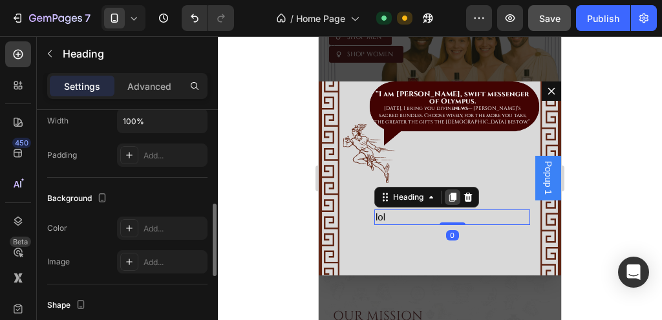
click at [451, 195] on icon "Dialog body" at bounding box center [453, 197] width 10 height 10
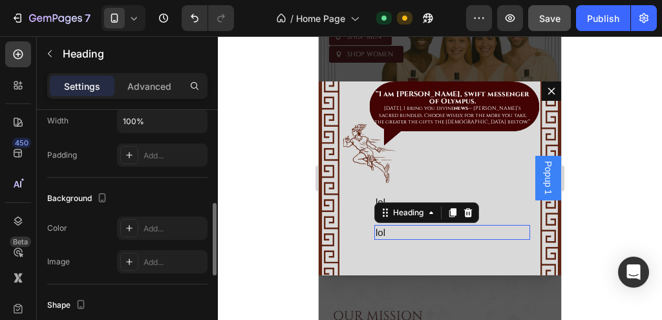
scroll to position [318, 0]
click at [391, 236] on h2 "lol" at bounding box center [452, 233] width 156 height 16
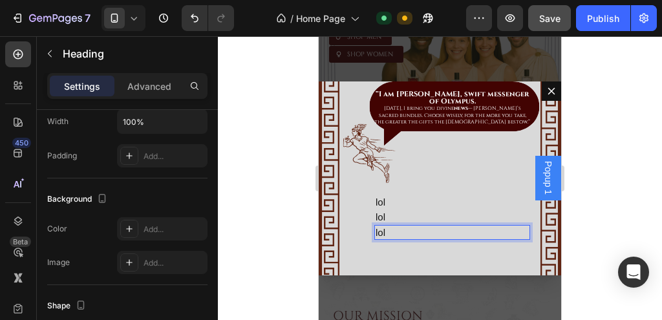
click at [391, 232] on p "lol" at bounding box center [452, 232] width 153 height 13
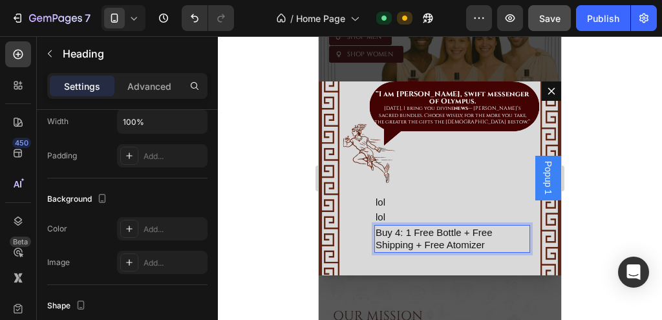
click at [495, 233] on p "Buy 4: 1 Free Bottle + Free Shipping + Free Atomizer" at bounding box center [452, 238] width 153 height 25
click at [404, 235] on p "Buy 4: 1 Free Bottle + Free Shipping + Free Atomizer" at bounding box center [452, 238] width 153 height 25
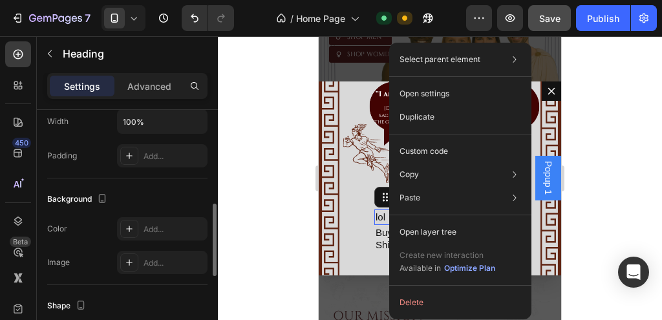
click at [378, 215] on h2 "lol" at bounding box center [452, 218] width 156 height 16
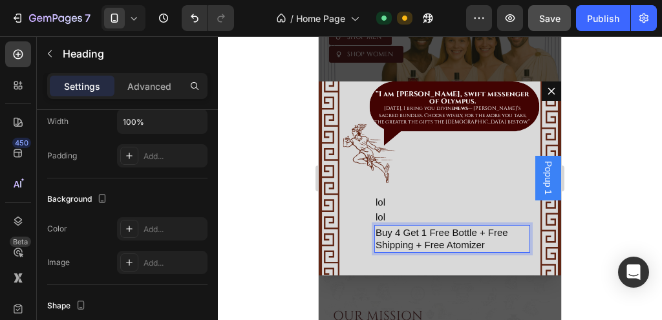
click at [424, 231] on p "Buy 4 Get 1 Free Bottle + Free Shipping + Free Atomizer" at bounding box center [452, 238] width 153 height 25
click at [453, 243] on p "Buy 4 Get 3 Free Bottle + Free Shipping + Free Atomizer" at bounding box center [452, 238] width 153 height 25
drag, startPoint x: 484, startPoint y: 244, endPoint x: 415, endPoint y: 241, distance: 69.3
click at [415, 241] on p "Buy 4 Get 3 Free Bottle + Free Shipping + Free Atomizer" at bounding box center [452, 238] width 153 height 25
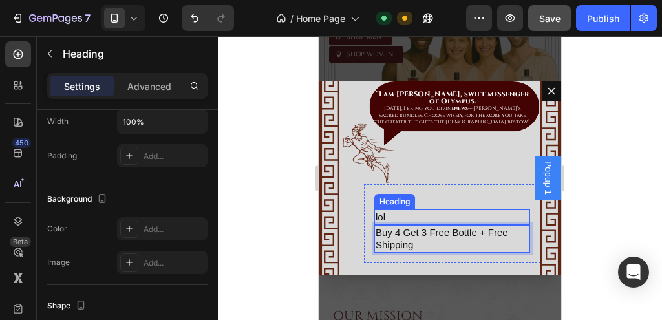
click at [405, 217] on p "lol" at bounding box center [452, 217] width 153 height 13
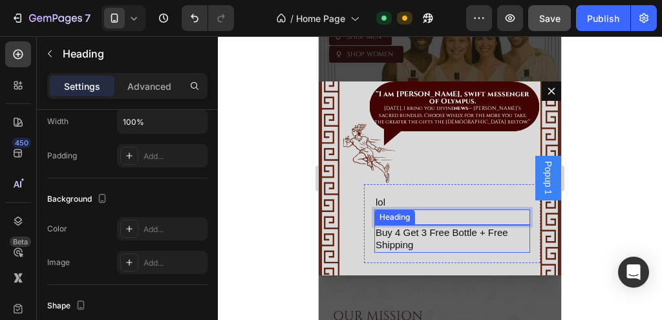
click at [403, 243] on p "Buy 4 Get 3 Free Bottle + Free Shipping" at bounding box center [452, 238] width 153 height 25
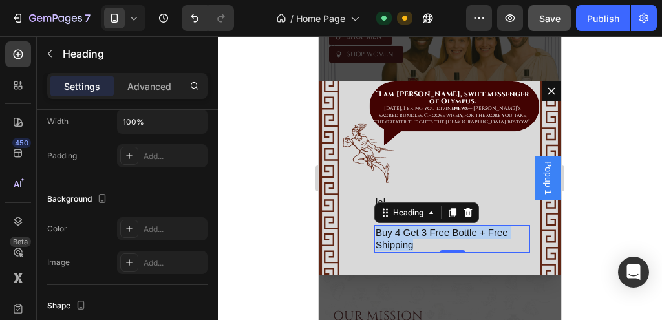
click at [403, 243] on p "Buy 4 Get 3 Free Bottle + Free Shipping" at bounding box center [452, 238] width 153 height 25
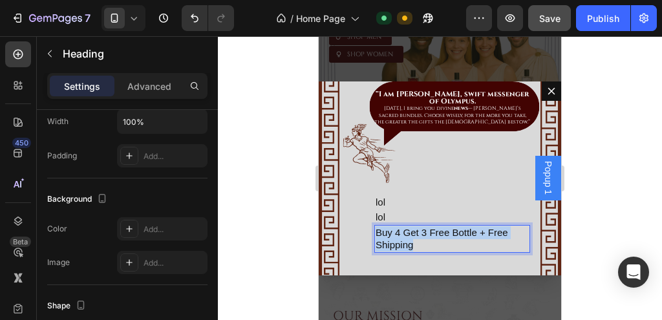
click at [403, 243] on p "Buy 4 Get 3 Free Bottle + Free Shipping" at bounding box center [452, 238] width 153 height 25
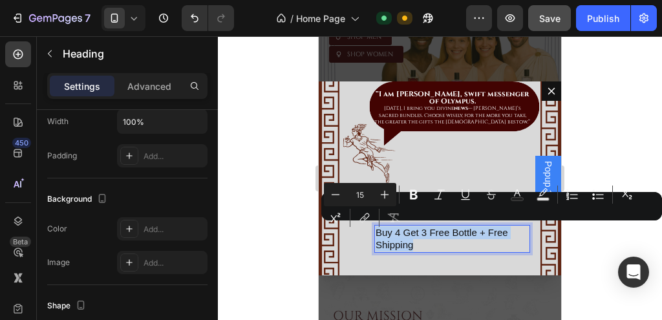
copy p "Buy 4 Get 3 Free Bottle + Free Shipping"
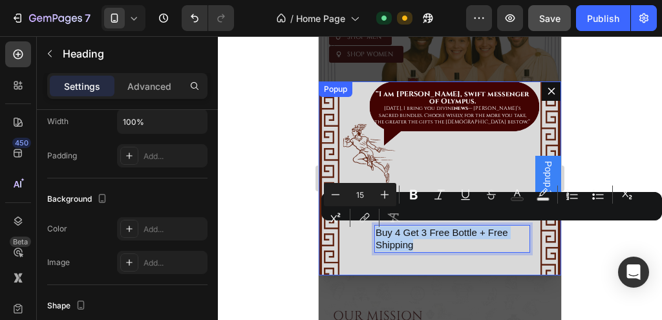
click at [424, 167] on div "⁠⁠⁠⁠⁠⁠⁠ “I am Hermes, swift messenger of Olympus. Today, I bring you divine new…" at bounding box center [440, 178] width 243 height 194
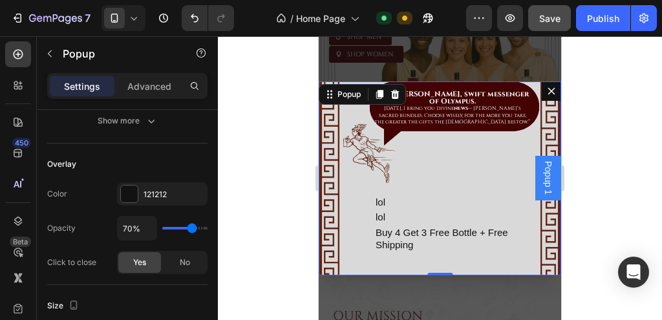
scroll to position [0, 0]
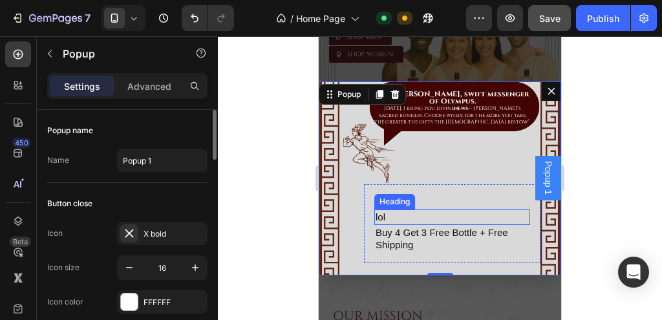
click at [386, 216] on p "lol" at bounding box center [452, 217] width 153 height 13
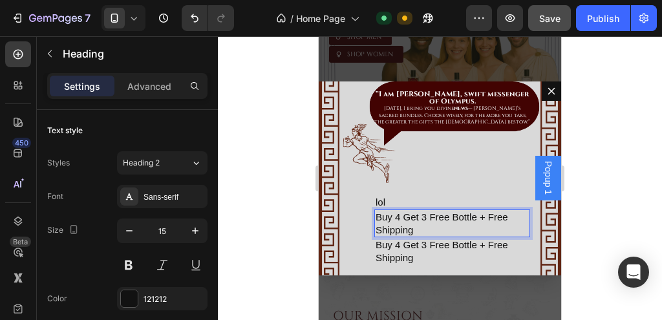
click at [400, 214] on p "Buy 4 Get 3 Free Bottle + Free Shipping" at bounding box center [452, 223] width 153 height 25
click at [391, 204] on p "lol" at bounding box center [452, 202] width 153 height 13
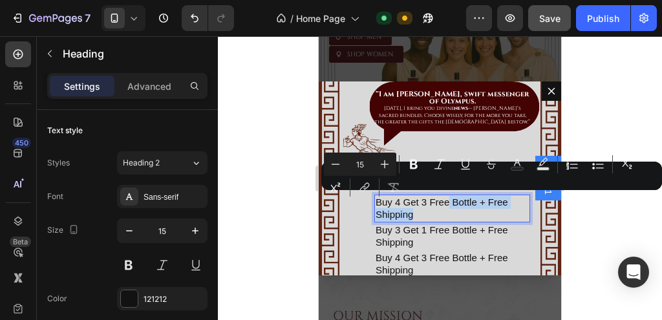
drag, startPoint x: 414, startPoint y: 215, endPoint x: 450, endPoint y: 204, distance: 37.8
click at [450, 204] on p "Buy 4 Get 3 Free Bottle + Free Shipping" at bounding box center [452, 208] width 153 height 25
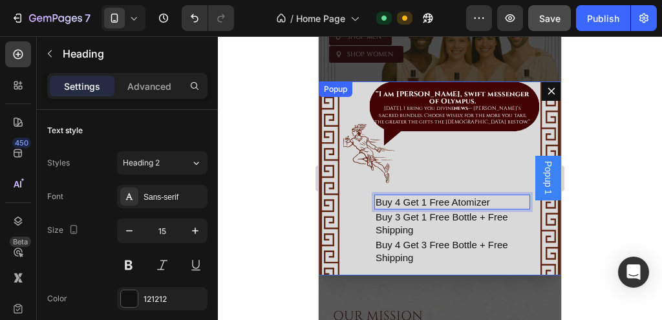
click at [472, 164] on div "⁠⁠⁠⁠⁠⁠⁠ “I am Hermes, swift messenger of Olympus. Today, I bring you divine new…" at bounding box center [440, 178] width 243 height 194
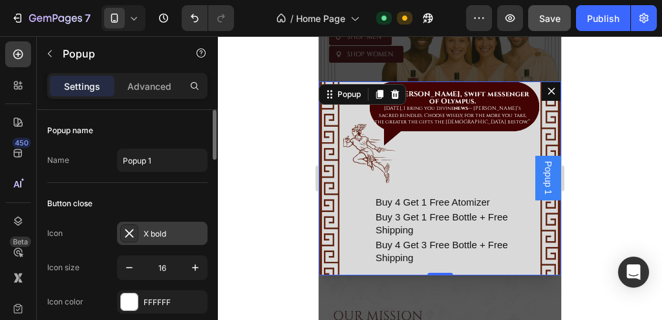
click at [133, 230] on icon at bounding box center [129, 233] width 13 height 13
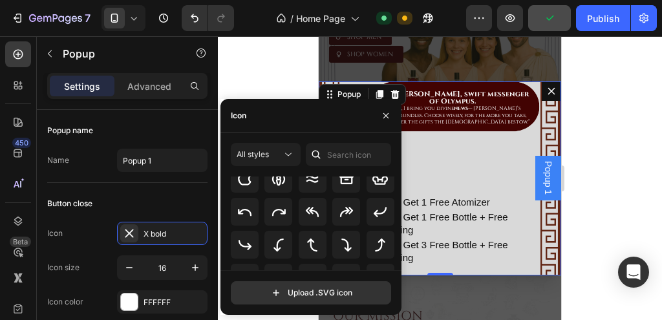
scroll to position [304, 0]
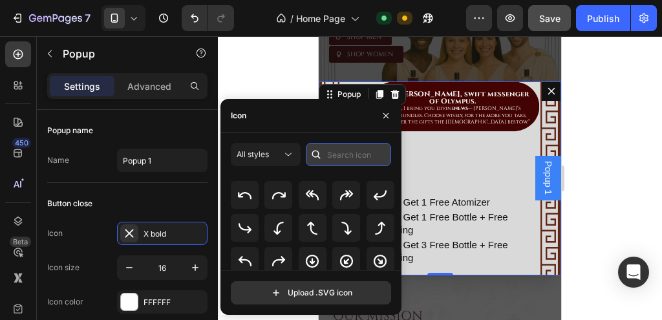
click at [331, 159] on input "text" at bounding box center [348, 154] width 85 height 23
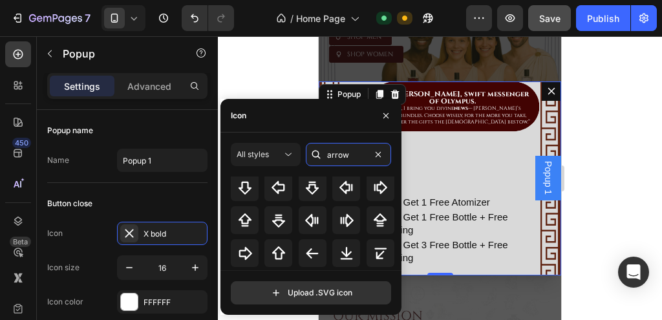
scroll to position [255, 0]
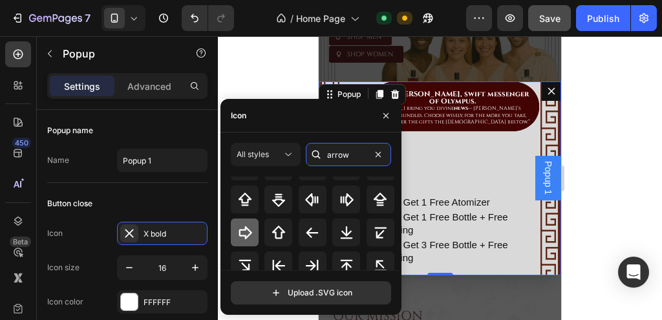
type input "arrow"
click at [249, 229] on icon at bounding box center [245, 233] width 16 height 16
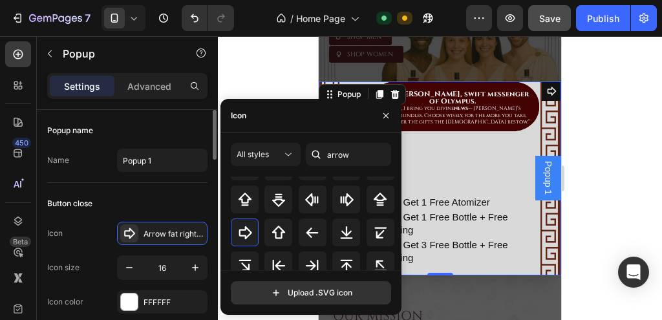
click at [195, 197] on div "Button close" at bounding box center [127, 203] width 160 height 21
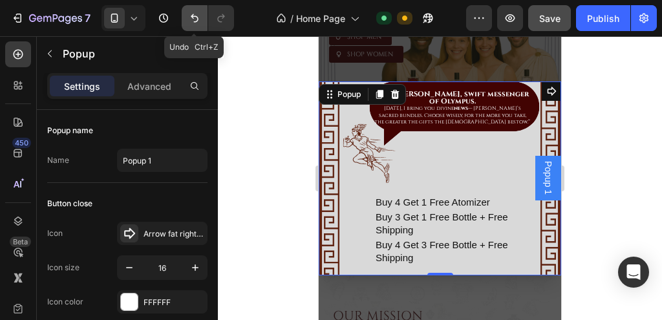
click at [200, 17] on icon "Undo/Redo" at bounding box center [194, 18] width 13 height 13
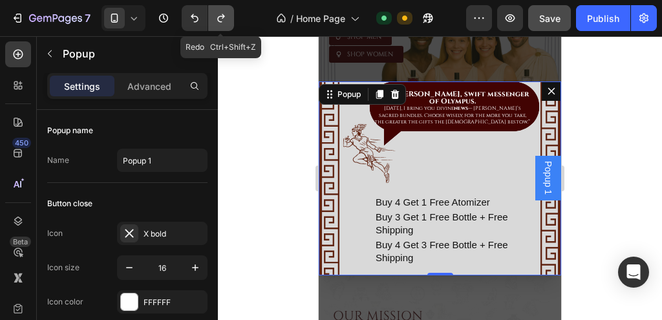
click at [216, 17] on icon "Undo/Redo" at bounding box center [221, 18] width 13 height 13
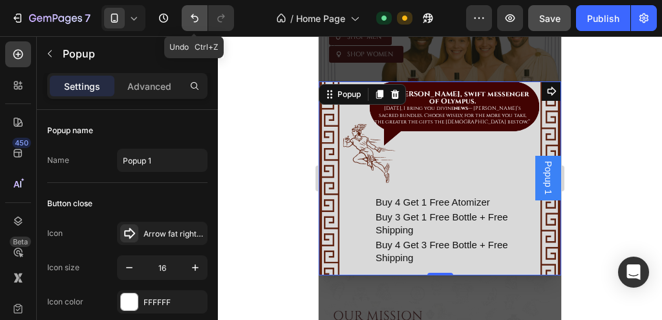
click at [195, 17] on icon "Undo/Redo" at bounding box center [194, 18] width 13 height 13
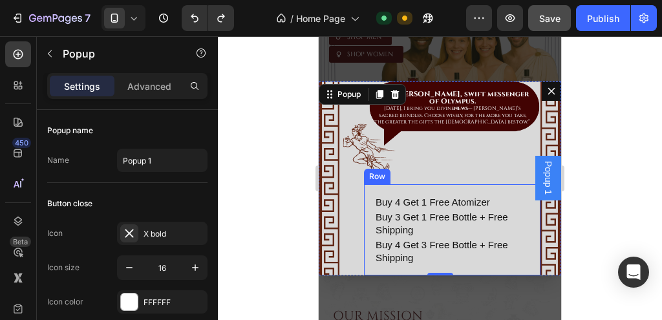
click at [394, 208] on h2 "Buy 4 Get 1 Free Atomizer" at bounding box center [452, 203] width 156 height 16
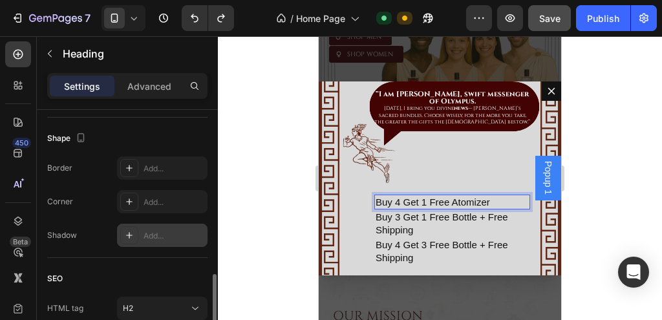
scroll to position [589, 0]
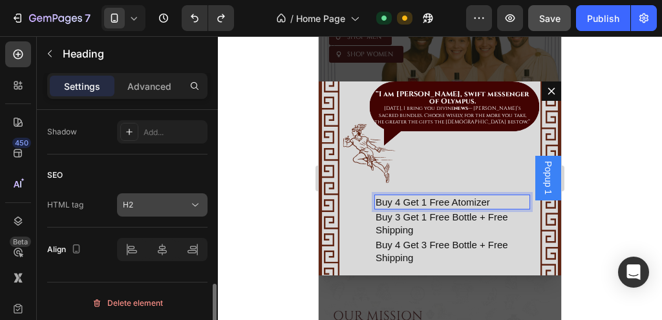
click at [188, 200] on div "H2" at bounding box center [156, 205] width 66 height 12
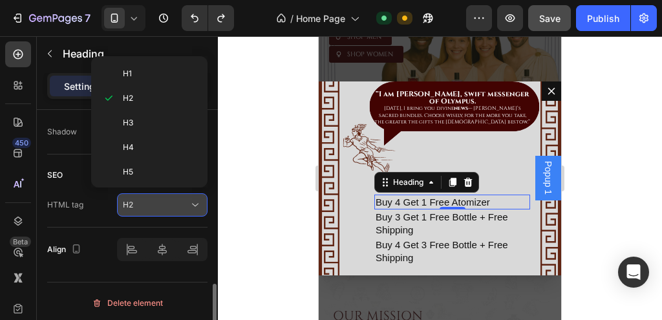
click at [190, 200] on icon at bounding box center [195, 205] width 13 height 13
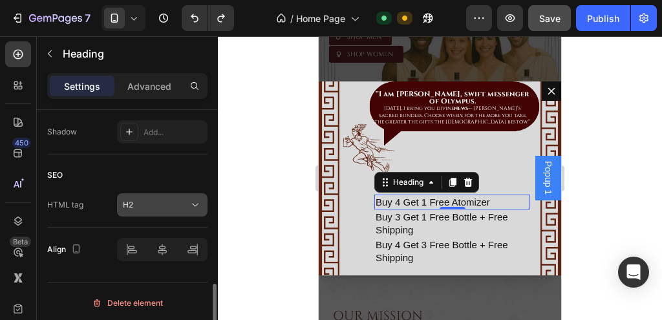
click at [191, 195] on button "H2" at bounding box center [162, 204] width 91 height 23
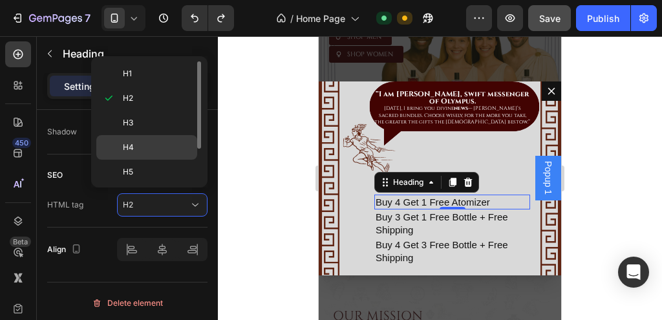
click at [149, 160] on div "H4" at bounding box center [146, 172] width 101 height 25
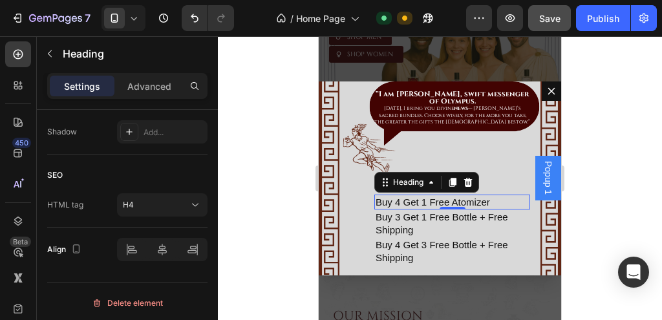
click at [412, 199] on h4 "Buy 4 Get 1 Free Atomizer" at bounding box center [452, 203] width 156 height 16
click at [412, 199] on p "Buy 4 Get 1 Free Atomizer" at bounding box center [452, 202] width 153 height 13
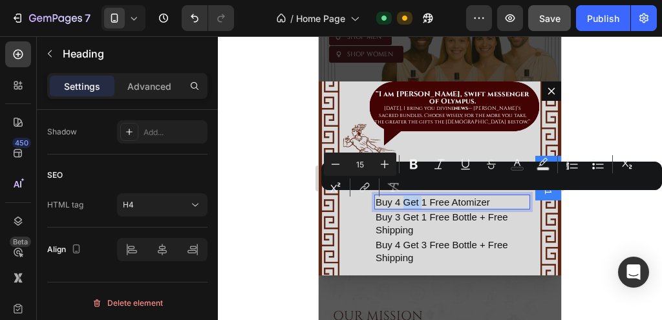
click at [412, 199] on p "Buy 4 Get 1 Free Atomizer" at bounding box center [452, 202] width 153 height 13
drag, startPoint x: 376, startPoint y: 199, endPoint x: 398, endPoint y: 200, distance: 22.0
click at [398, 200] on p "Buy 4 Get 1 Free Atomizer" at bounding box center [452, 202] width 153 height 13
click at [416, 169] on icon "Editor contextual toolbar" at bounding box center [413, 164] width 13 height 13
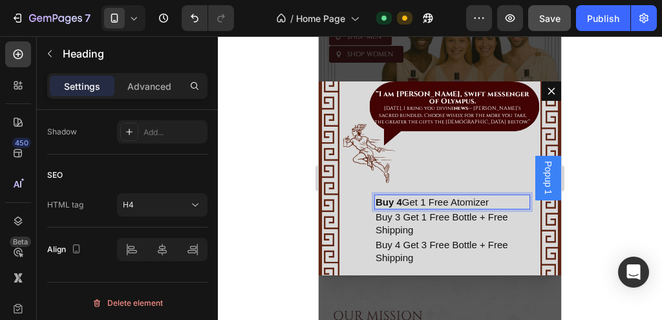
drag, startPoint x: 424, startPoint y: 200, endPoint x: 491, endPoint y: 200, distance: 67.9
click at [491, 200] on p "Buy 4 Get 1 Free Atomizer" at bounding box center [452, 202] width 153 height 13
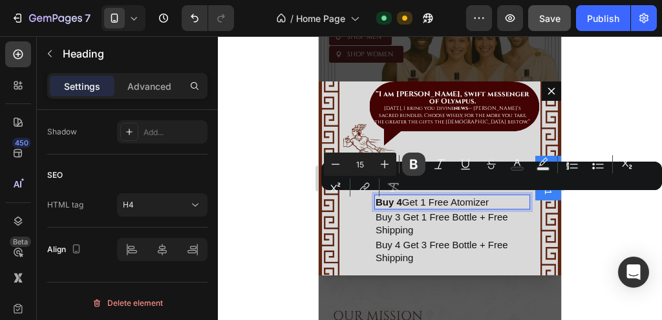
click at [413, 167] on icon "Editor contextual toolbar" at bounding box center [414, 165] width 8 height 10
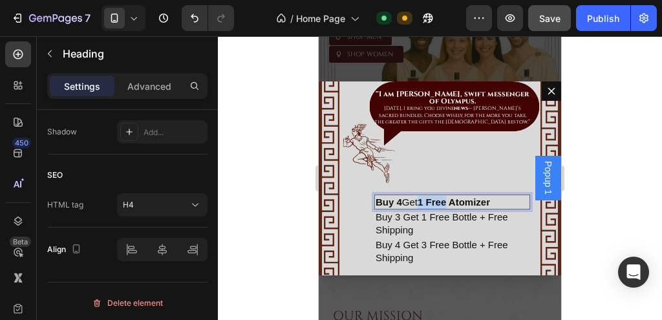
drag, startPoint x: 451, startPoint y: 201, endPoint x: 425, endPoint y: 199, distance: 26.6
click at [425, 199] on strong "1 Free Atomizer" at bounding box center [454, 202] width 72 height 11
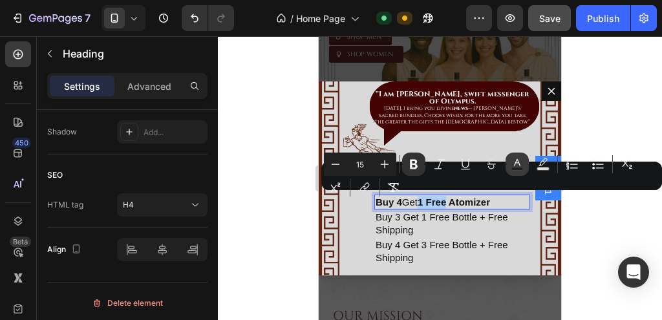
click at [511, 165] on icon "Editor contextual toolbar" at bounding box center [517, 164] width 13 height 13
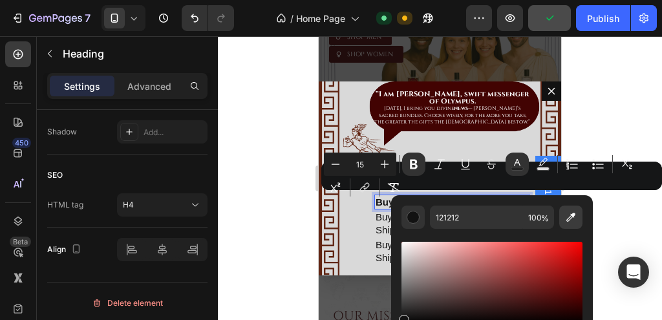
click at [571, 222] on icon "Editor contextual toolbar" at bounding box center [571, 217] width 13 height 13
type input "420302"
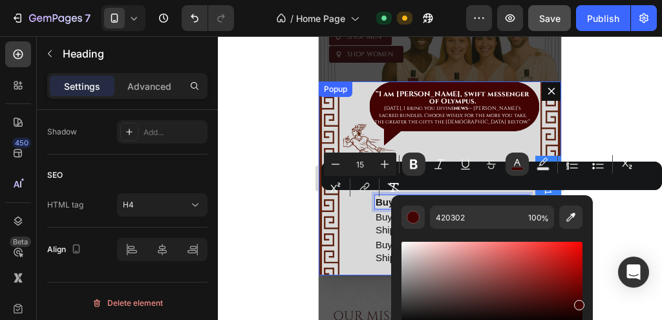
click at [523, 141] on div "⁠⁠⁠⁠⁠⁠⁠ “I am Hermes, swift messenger of Olympus. Today, I bring you divine new…" at bounding box center [440, 178] width 243 height 194
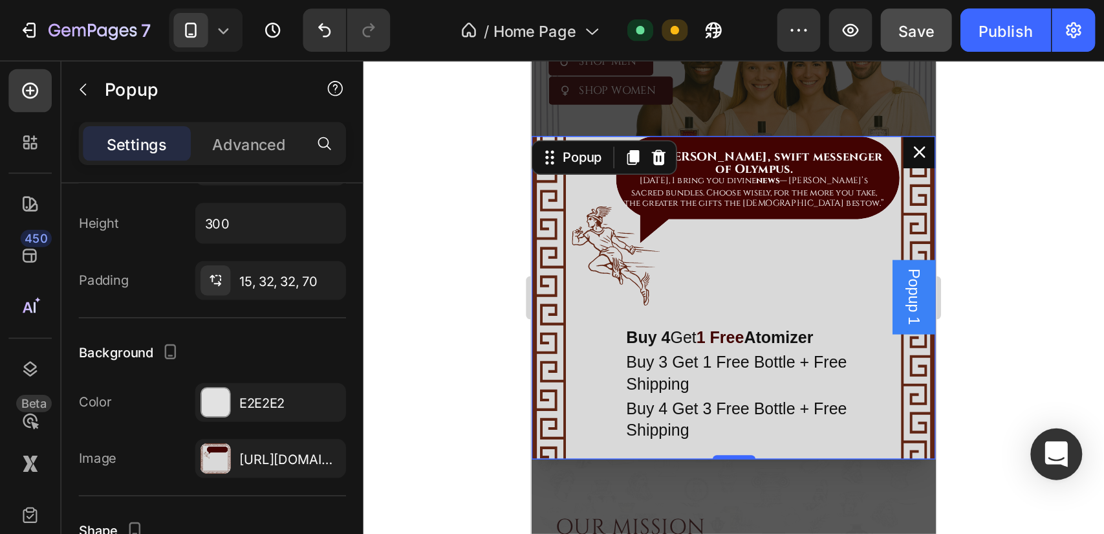
scroll to position [0, 0]
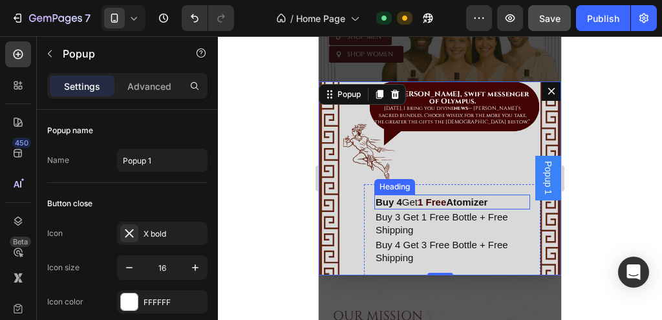
click at [442, 200] on strong "1 Free" at bounding box center [432, 202] width 28 height 11
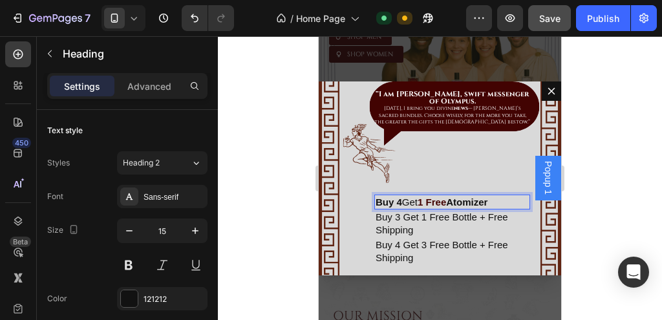
click at [446, 202] on strong "1 Free" at bounding box center [432, 202] width 28 height 11
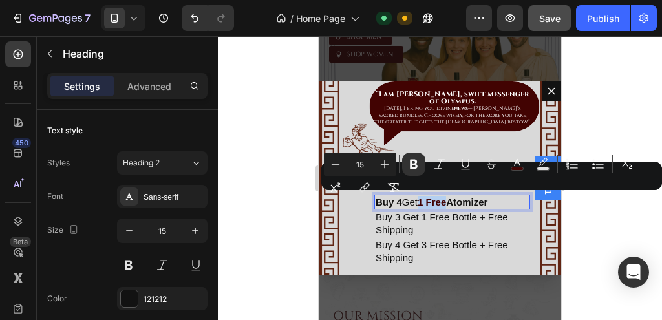
drag, startPoint x: 450, startPoint y: 200, endPoint x: 426, endPoint y: 200, distance: 24.6
click at [426, 200] on strong "1 Free" at bounding box center [432, 202] width 28 height 11
click at [523, 162] on icon "Editor contextual toolbar" at bounding box center [517, 164] width 13 height 13
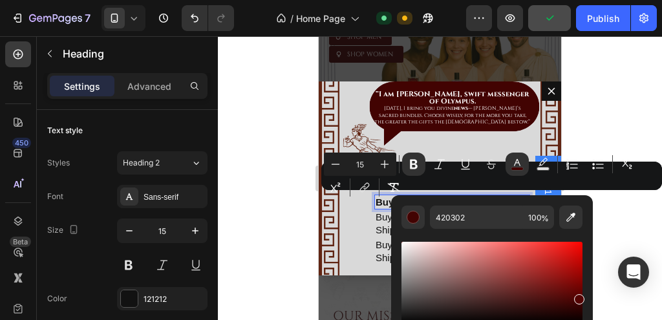
drag, startPoint x: 578, startPoint y: 304, endPoint x: 578, endPoint y: 297, distance: 7.1
click at [578, 297] on div "Editor contextual toolbar" at bounding box center [579, 299] width 10 height 10
type input "540302"
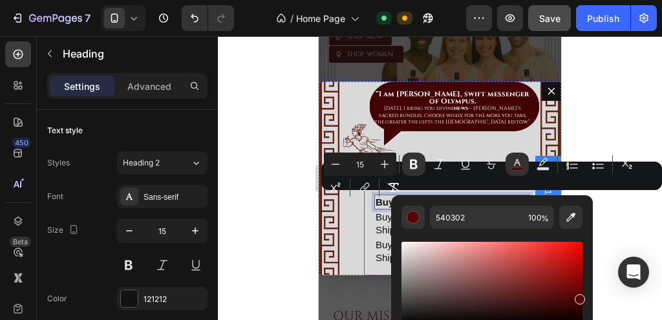
click at [355, 221] on div "⁠⁠⁠⁠⁠⁠⁠ “I am Hermes, swift messenger of Olympus. Today, I bring you divine new…" at bounding box center [440, 178] width 243 height 194
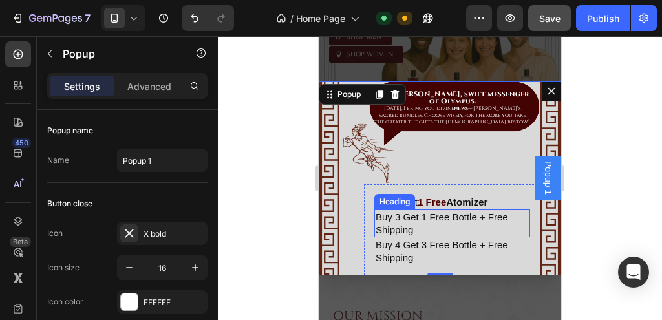
click at [427, 212] on p "Buy 3 Get 1 Free Bottle + Free Shipping" at bounding box center [452, 223] width 153 height 25
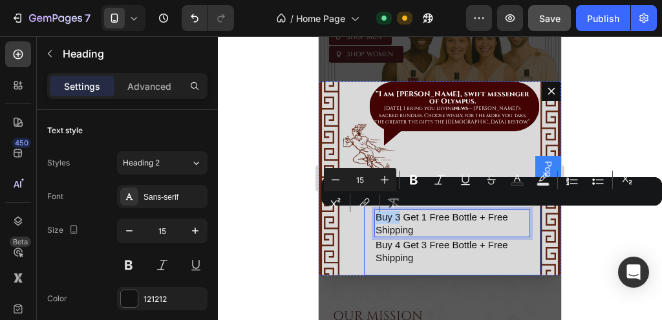
drag, startPoint x: 400, startPoint y: 216, endPoint x: 369, endPoint y: 213, distance: 31.1
click at [369, 213] on div "⁠⁠⁠⁠⁠⁠⁠ Buy 4 Get 1 Free Atomizer Heading Buy 3 Get 1 Free Bottle + Free Shippi…" at bounding box center [452, 230] width 177 height 92
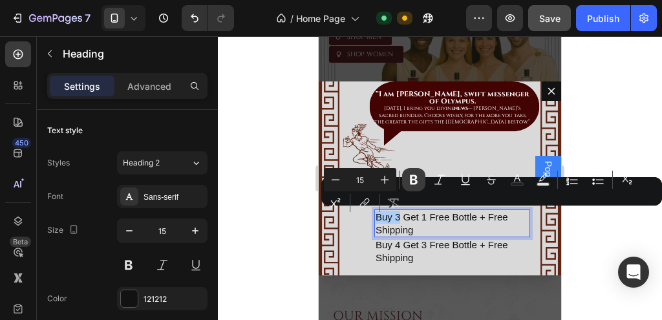
click at [413, 182] on icon "Editor contextual toolbar" at bounding box center [413, 179] width 13 height 13
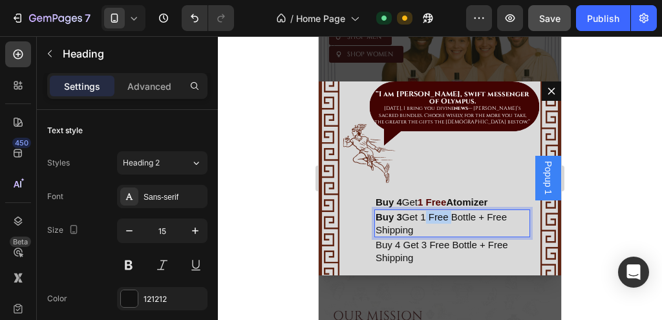
drag, startPoint x: 424, startPoint y: 215, endPoint x: 451, endPoint y: 217, distance: 26.6
click at [451, 217] on p "Buy 3 Get 1 Free Bottle + Free Shipping" at bounding box center [452, 223] width 153 height 25
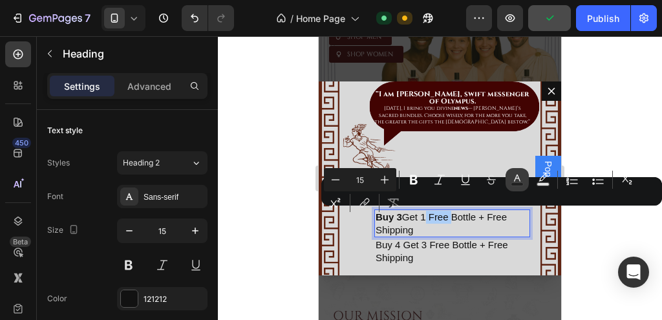
click at [520, 183] on rect "Editor contextual toolbar" at bounding box center [518, 184] width 12 height 3
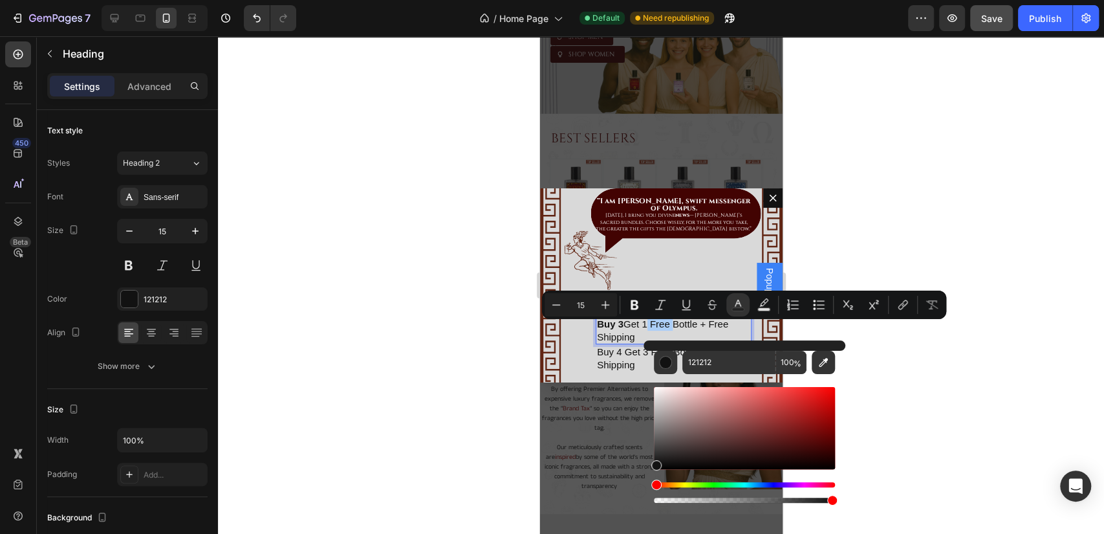
scroll to position [106, 0]
click at [818, 357] on icon "Editor contextual toolbar" at bounding box center [823, 362] width 13 height 13
type input "420302"
click at [702, 258] on div "⁠⁠⁠⁠⁠⁠⁠ “I am Hermes, swift messenger of Olympus. Today, I bring you divine new…" at bounding box center [660, 285] width 243 height 194
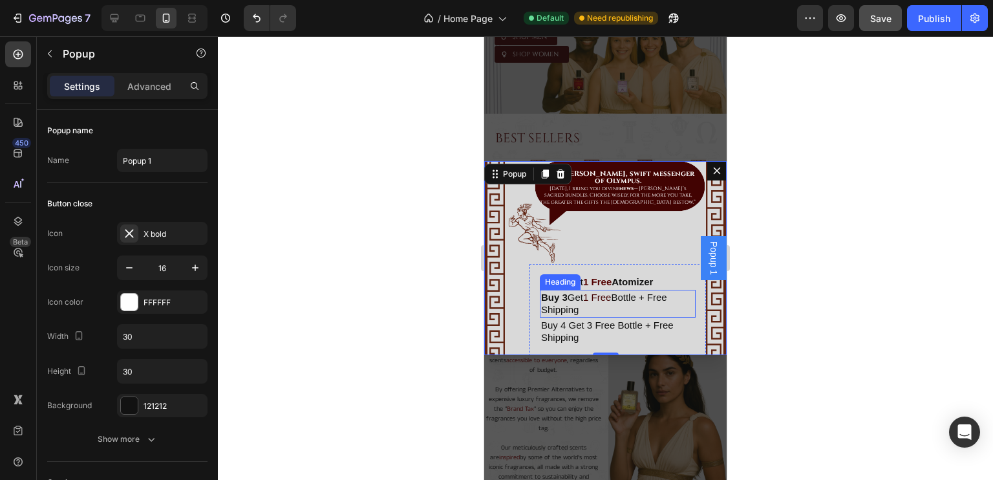
click at [585, 299] on p "⁠⁠⁠⁠⁠⁠⁠ Buy 3 Get 1 Free Bottle + Free Shipping" at bounding box center [617, 303] width 153 height 25
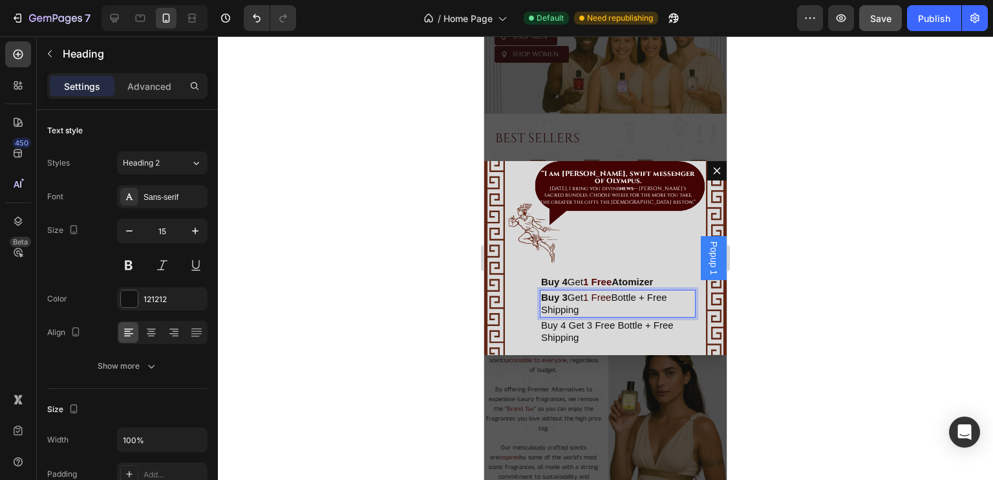
click at [590, 296] on span "1 Free" at bounding box center [597, 297] width 28 height 11
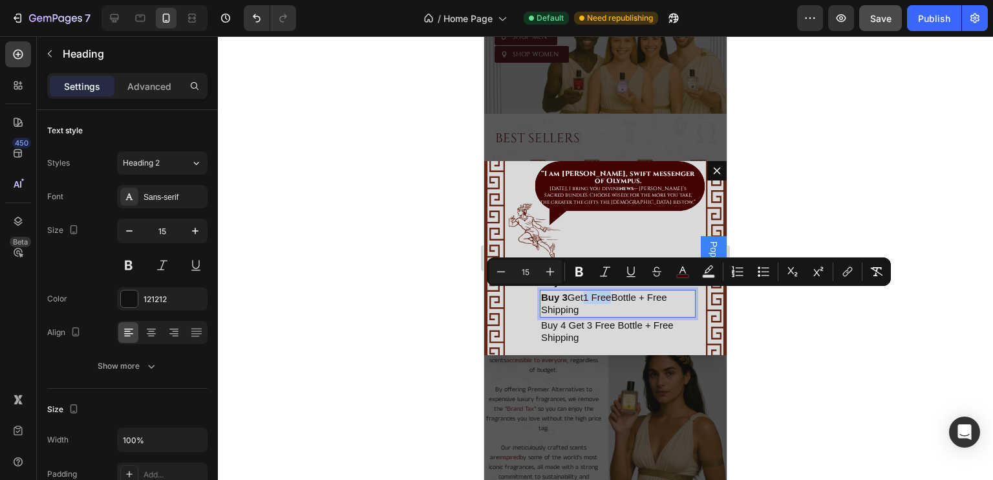
drag, startPoint x: 590, startPoint y: 296, endPoint x: 613, endPoint y: 296, distance: 23.3
click at [611, 296] on span "1 Free" at bounding box center [597, 297] width 28 height 11
click at [581, 273] on icon "Editor contextual toolbar" at bounding box center [580, 272] width 8 height 10
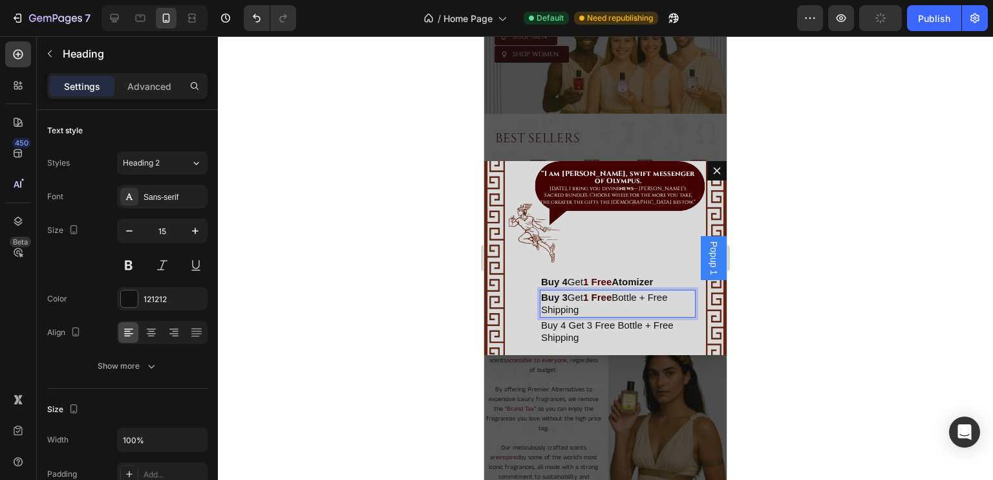
click at [615, 247] on div "⁠⁠⁠⁠⁠⁠⁠ “I am Hermes, swift messenger of Olympus. Today, I bring you divine new…" at bounding box center [605, 258] width 243 height 194
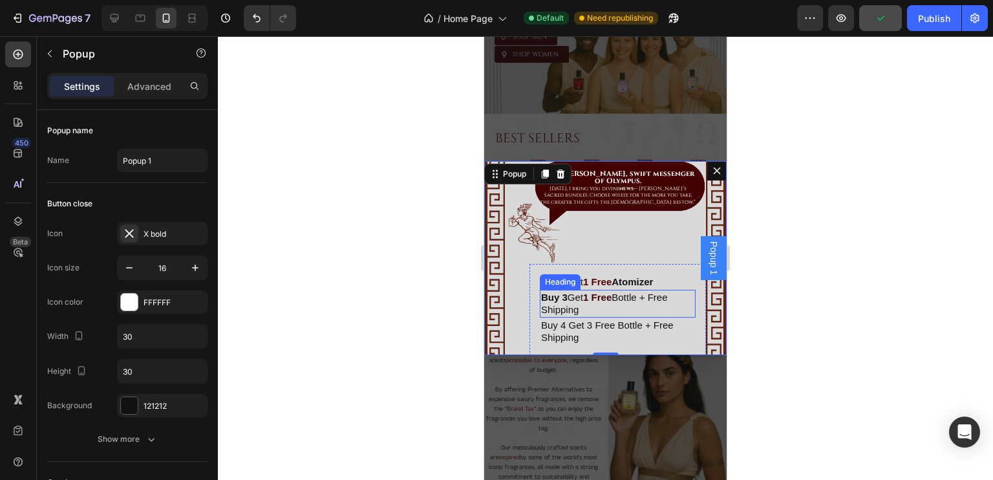
click at [593, 300] on strong "1 Free" at bounding box center [597, 297] width 28 height 11
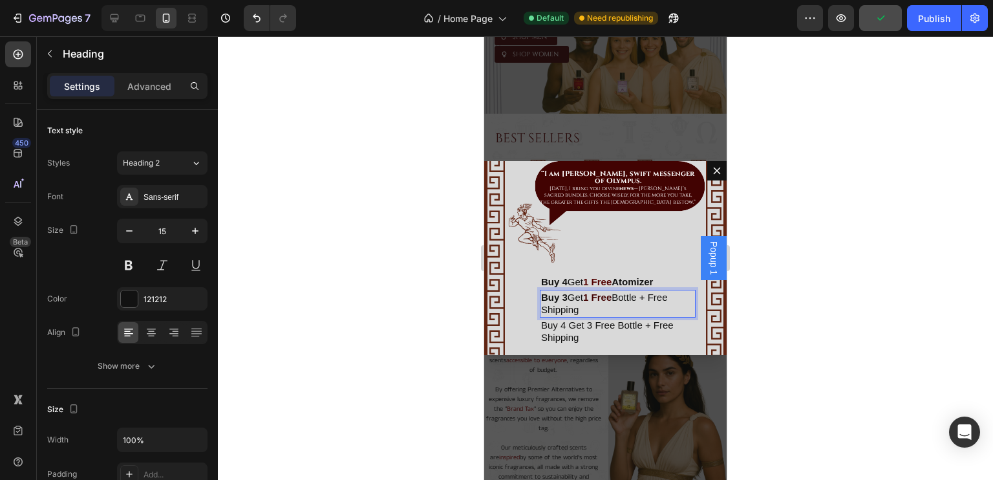
drag, startPoint x: 589, startPoint y: 297, endPoint x: 609, endPoint y: 297, distance: 20.0
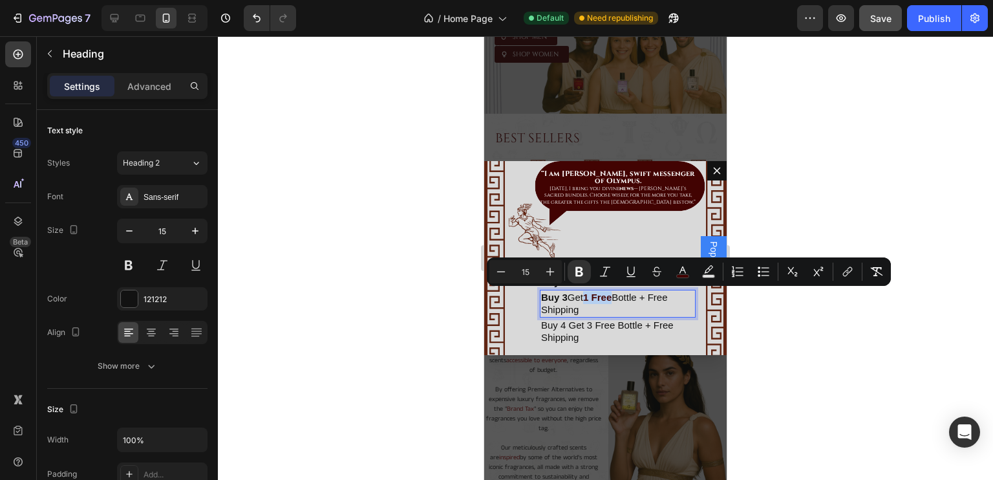
drag, startPoint x: 587, startPoint y: 297, endPoint x: 616, endPoint y: 297, distance: 28.5
click at [616, 297] on p "Buy 3 Get 1 Free Bottle + Free Shipping" at bounding box center [617, 303] width 153 height 25
click at [686, 270] on icon "Editor contextual toolbar" at bounding box center [682, 271] width 13 height 13
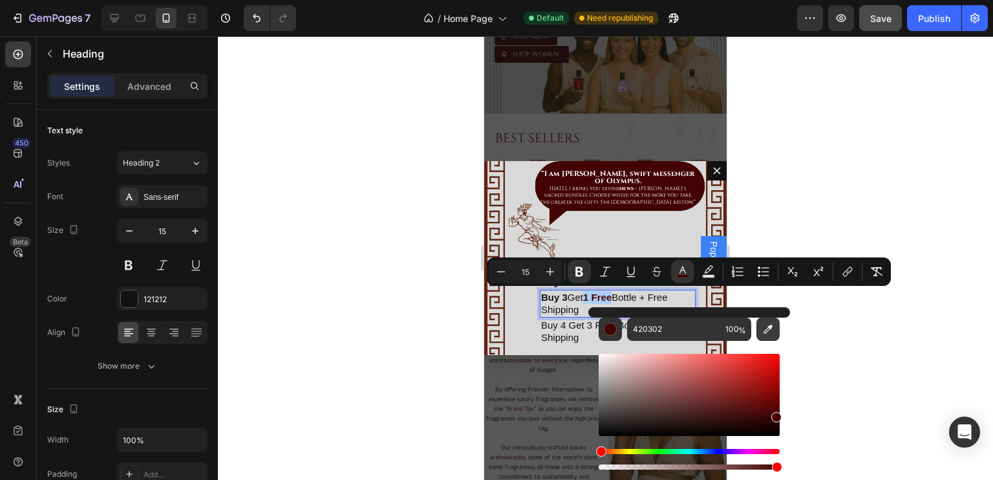
click at [767, 327] on icon "Editor contextual toolbar" at bounding box center [768, 329] width 13 height 13
type input "602513"
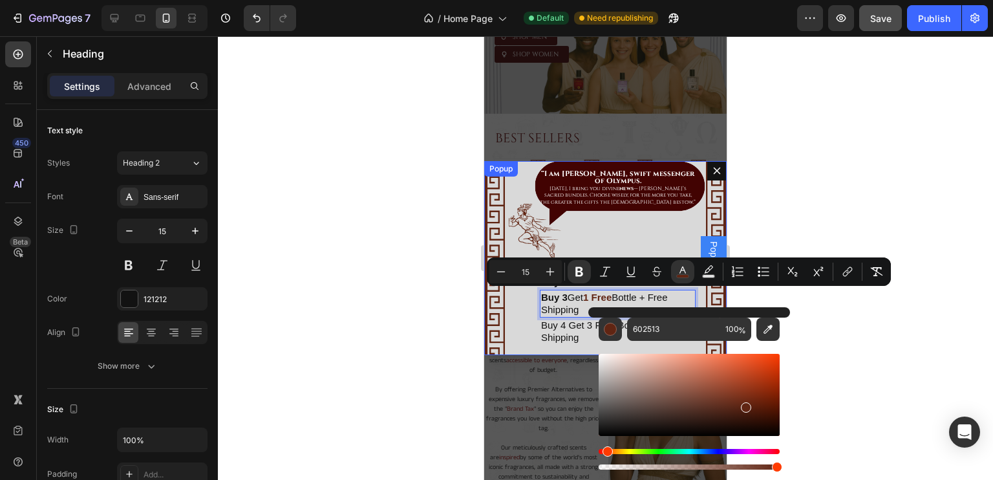
click at [629, 245] on div "⁠⁠⁠⁠⁠⁠⁠ “I am Hermes, swift messenger of Olympus. Today, I bring you divine new…" at bounding box center [605, 258] width 243 height 194
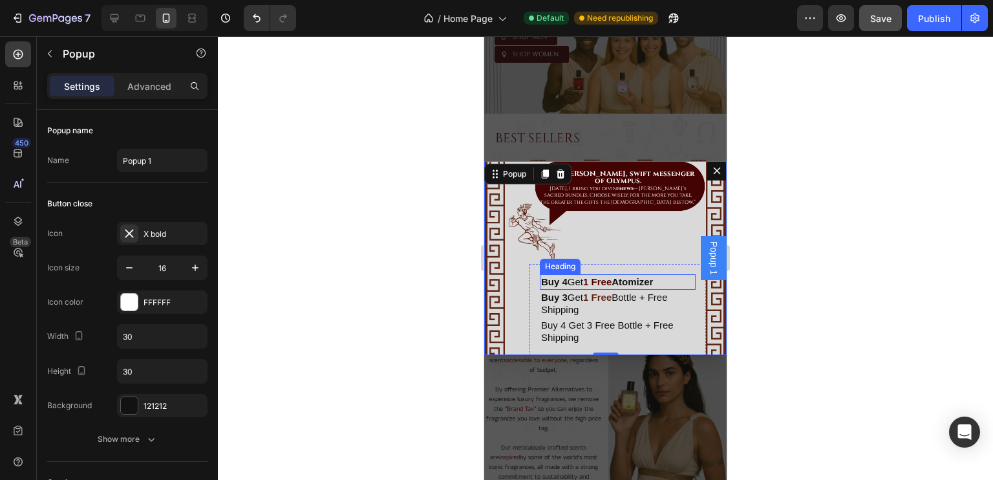
click at [623, 291] on p "⁠⁠⁠⁠⁠⁠⁠ Buy 3 Get 1 Free Bottle + Free Shipping" at bounding box center [617, 303] width 153 height 25
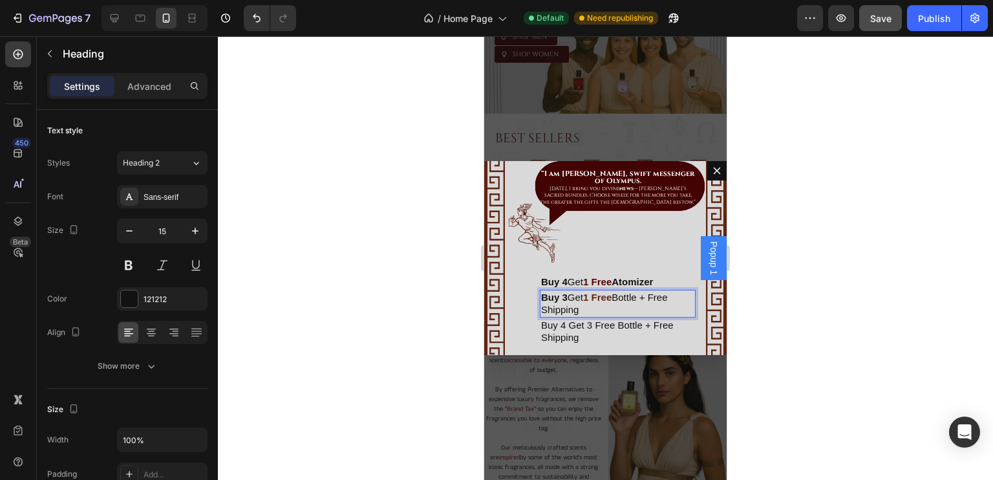
click at [620, 297] on p "Buy 3 Get 1 Free Bottle + Free Shipping" at bounding box center [617, 303] width 153 height 25
drag, startPoint x: 620, startPoint y: 297, endPoint x: 643, endPoint y: 297, distance: 23.3
click at [643, 297] on p "Buy 3 Get 1 Free Bottle + Free Shipping" at bounding box center [617, 303] width 153 height 25
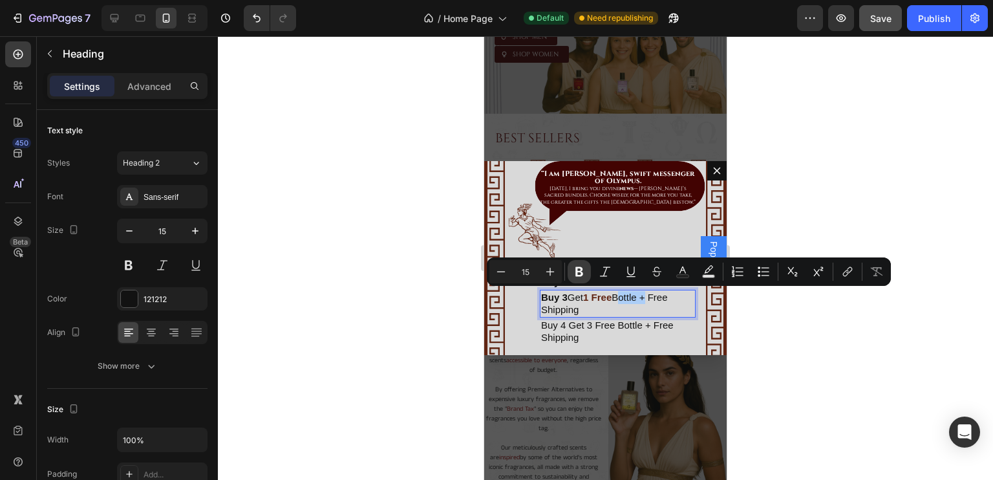
click at [579, 266] on icon "Editor contextual toolbar" at bounding box center [579, 271] width 13 height 13
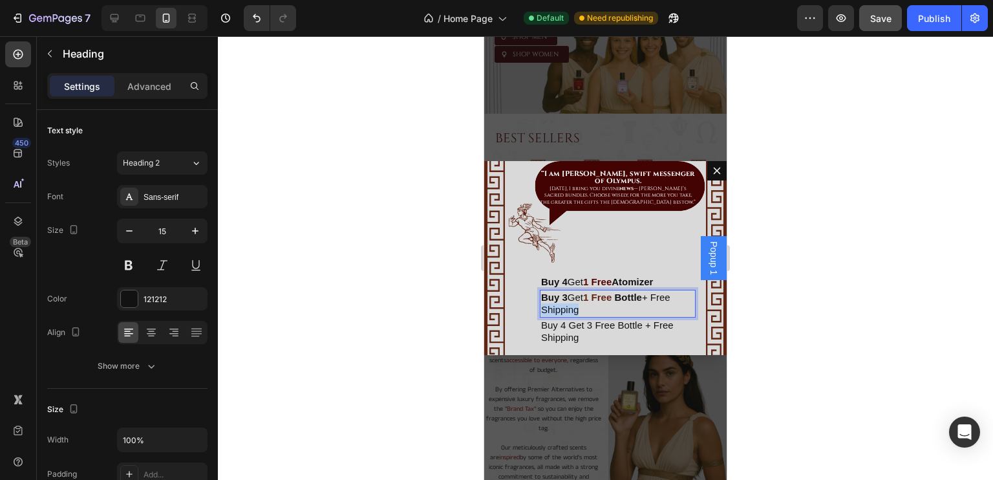
drag, startPoint x: 565, startPoint y: 307, endPoint x: 603, endPoint y: 308, distance: 37.5
click at [603, 308] on p "Buy 3 Get 1 Free Bottle + Free Shipping" at bounding box center [617, 303] width 153 height 25
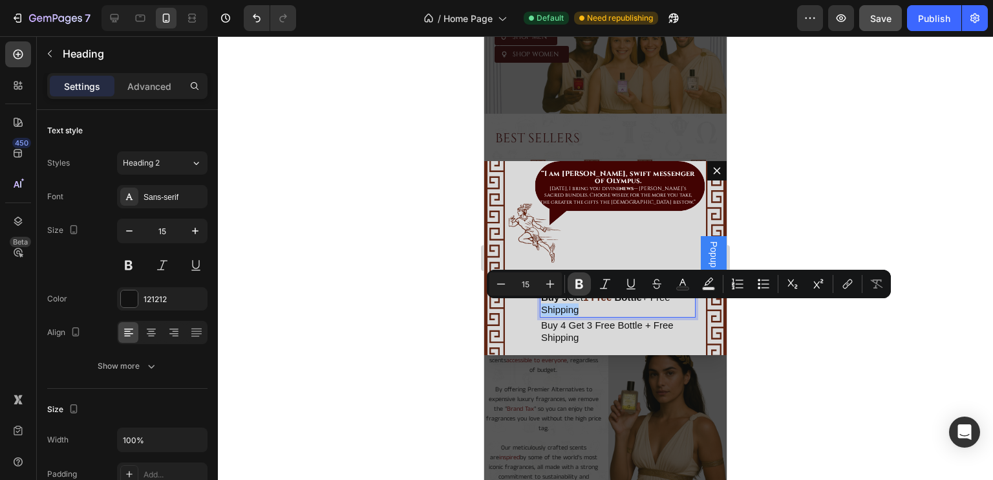
click at [584, 282] on icon "Editor contextual toolbar" at bounding box center [579, 283] width 13 height 13
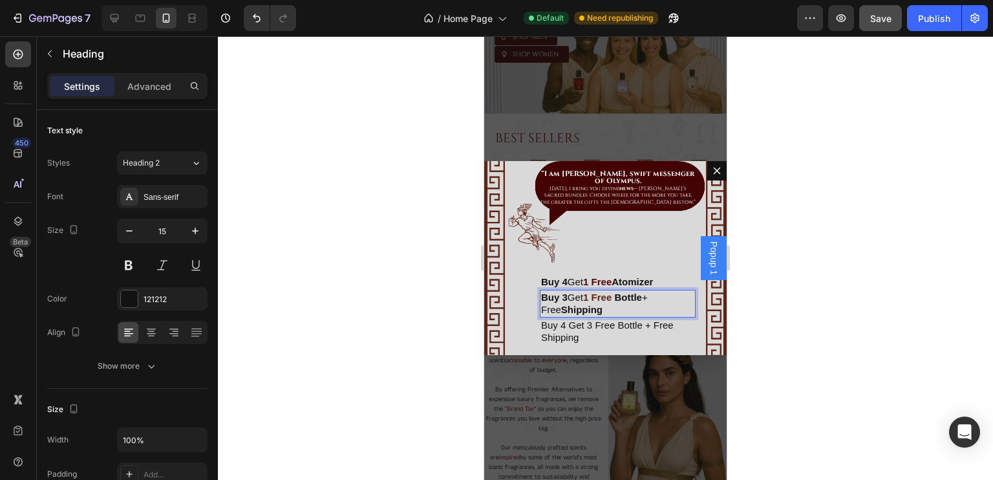
click at [621, 312] on p "Buy 3 Get 1 Free Bottle + Free Shipping" at bounding box center [617, 303] width 153 height 25
click at [563, 325] on p "Buy 4 Get 3 Free Bottle + Free Shipping" at bounding box center [617, 331] width 153 height 25
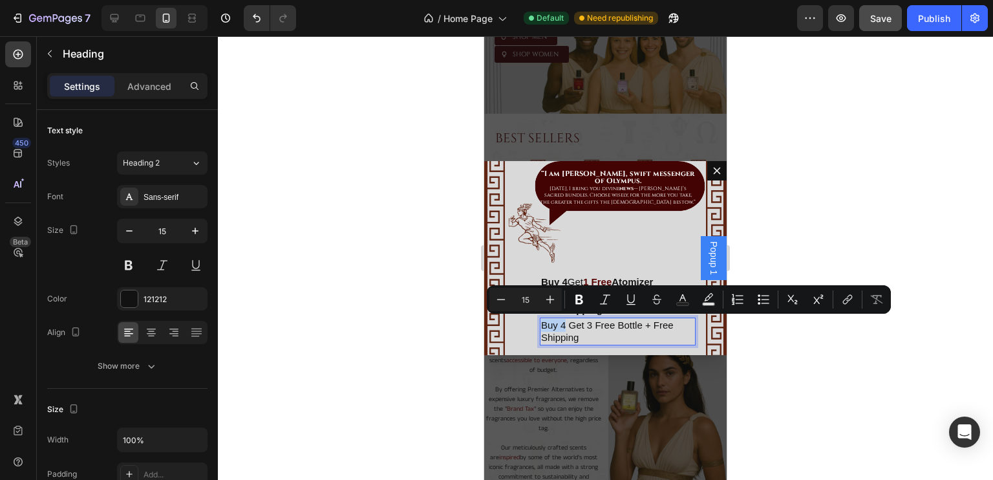
drag, startPoint x: 566, startPoint y: 325, endPoint x: 543, endPoint y: 325, distance: 22.6
click at [543, 325] on p "Buy 4 Get 3 Free Bottle + Free Shipping" at bounding box center [617, 331] width 153 height 25
click at [575, 305] on icon "Editor contextual toolbar" at bounding box center [579, 299] width 13 height 13
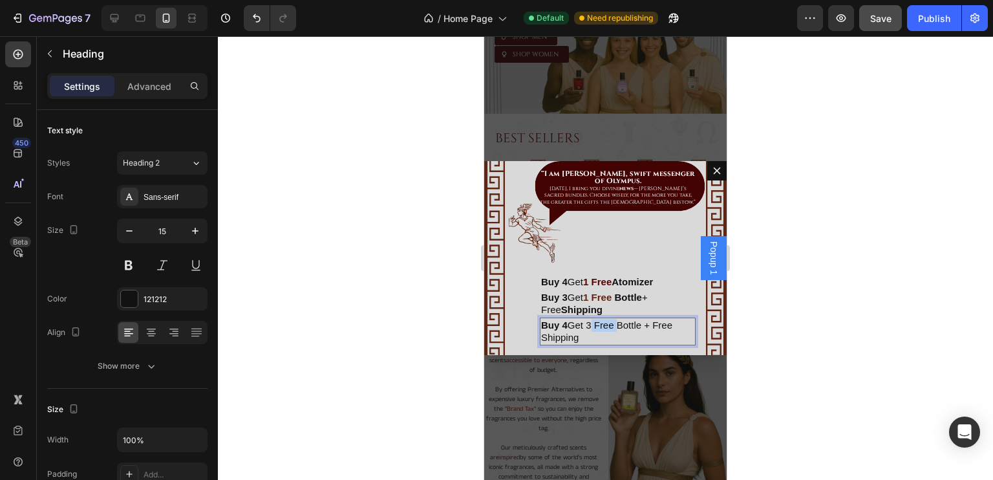
drag, startPoint x: 590, startPoint y: 325, endPoint x: 614, endPoint y: 325, distance: 24.6
click at [614, 325] on p "Buy 4 Get 3 Free Bottle + Free Shipping" at bounding box center [617, 331] width 153 height 25
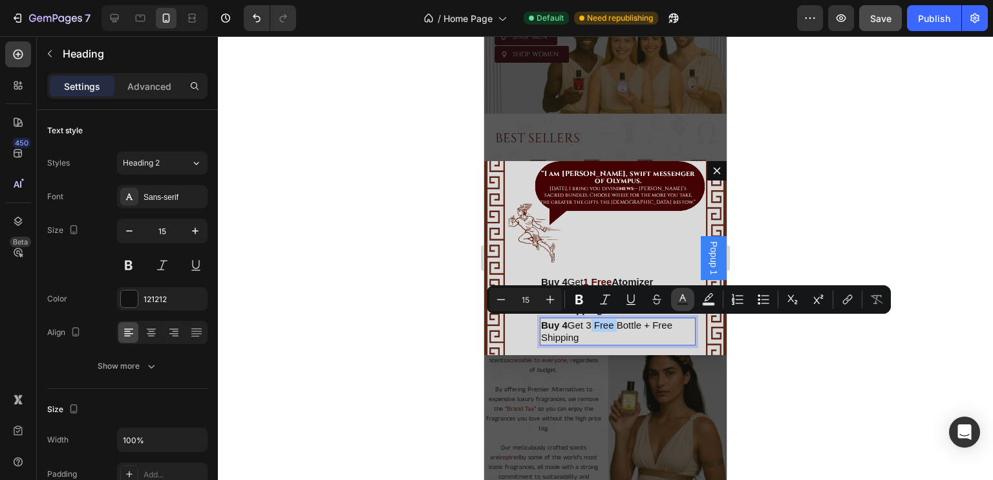
click at [678, 294] on icon "Editor contextual toolbar" at bounding box center [682, 299] width 13 height 13
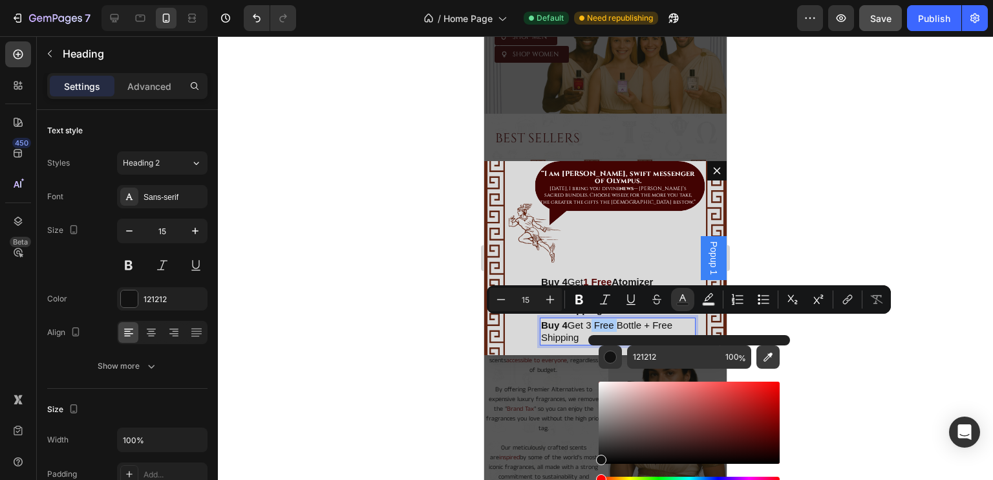
click at [762, 360] on icon "Editor contextual toolbar" at bounding box center [768, 357] width 13 height 13
type input "602513"
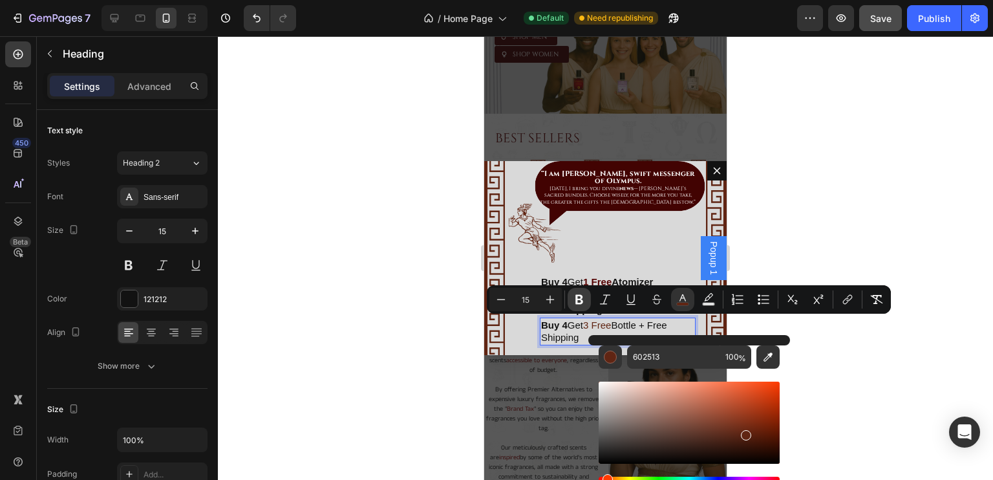
click at [579, 299] on icon "Editor contextual toolbar" at bounding box center [580, 300] width 8 height 10
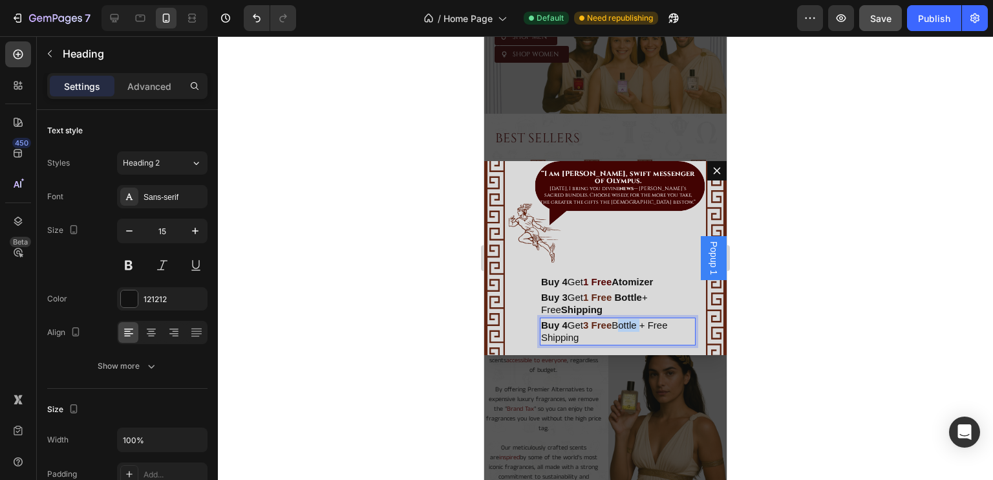
drag, startPoint x: 620, startPoint y: 322, endPoint x: 645, endPoint y: 325, distance: 24.8
click at [645, 325] on p "Buy 4 Get 3 Free Bottle + Free Shipping" at bounding box center [617, 331] width 153 height 25
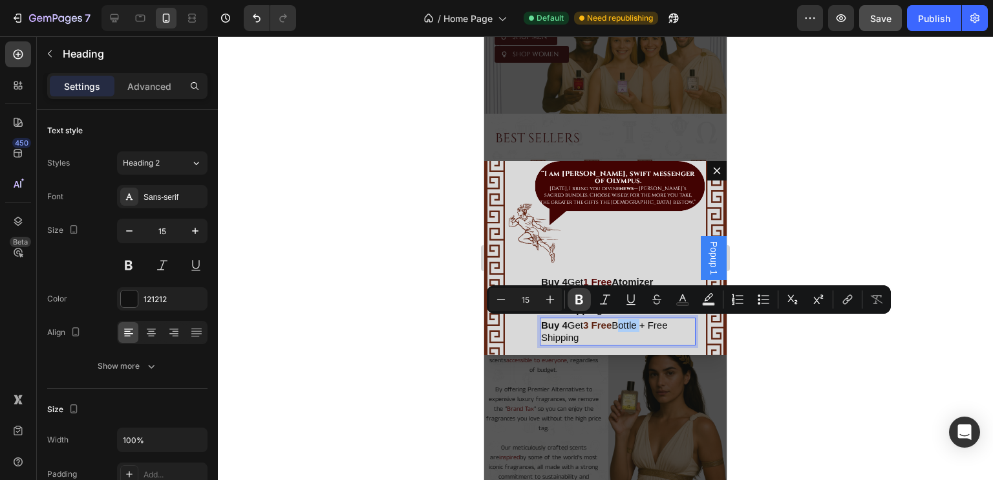
click at [577, 303] on icon "Editor contextual toolbar" at bounding box center [580, 300] width 8 height 10
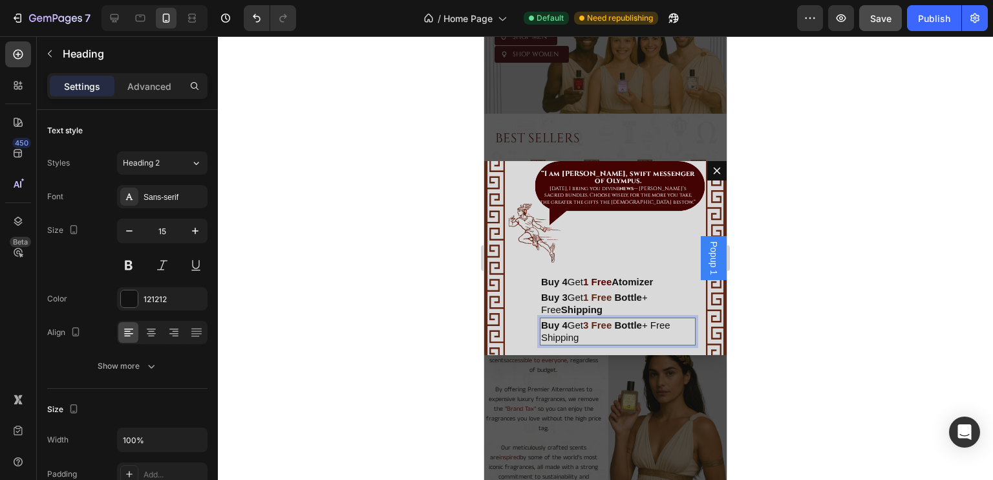
drag, startPoint x: 563, startPoint y: 338, endPoint x: 601, endPoint y: 338, distance: 38.8
click at [601, 338] on p "Buy 4 Get 3 Free Bottle + Free Shipping" at bounding box center [617, 331] width 153 height 25
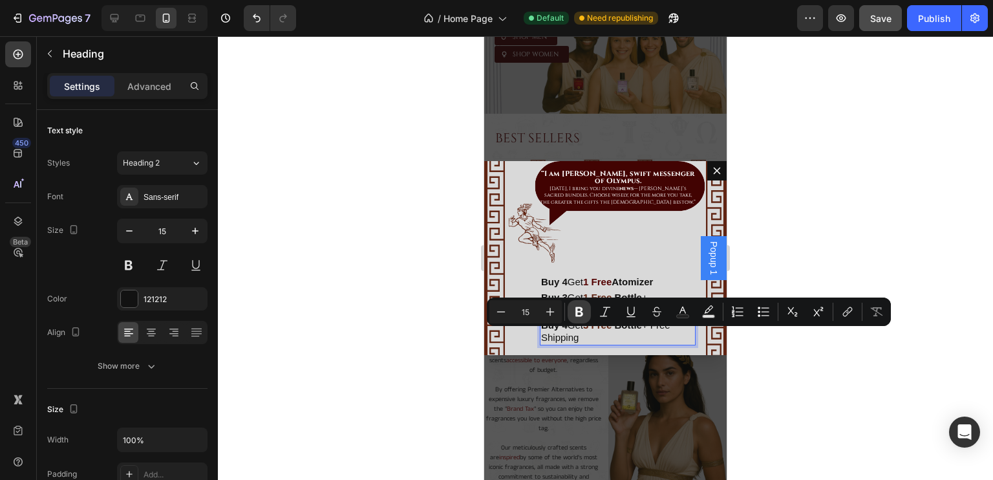
click at [581, 311] on icon "Editor contextual toolbar" at bounding box center [580, 312] width 8 height 10
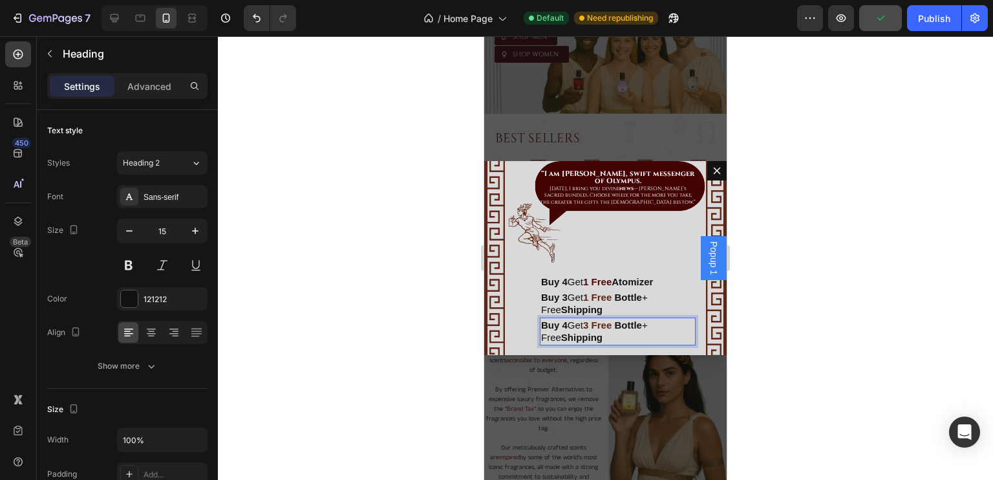
drag, startPoint x: 564, startPoint y: 336, endPoint x: 543, endPoint y: 338, distance: 20.8
click at [543, 338] on p "Buy 4 Get 3 Free Bottle + Free Shipping" at bounding box center [617, 331] width 153 height 25
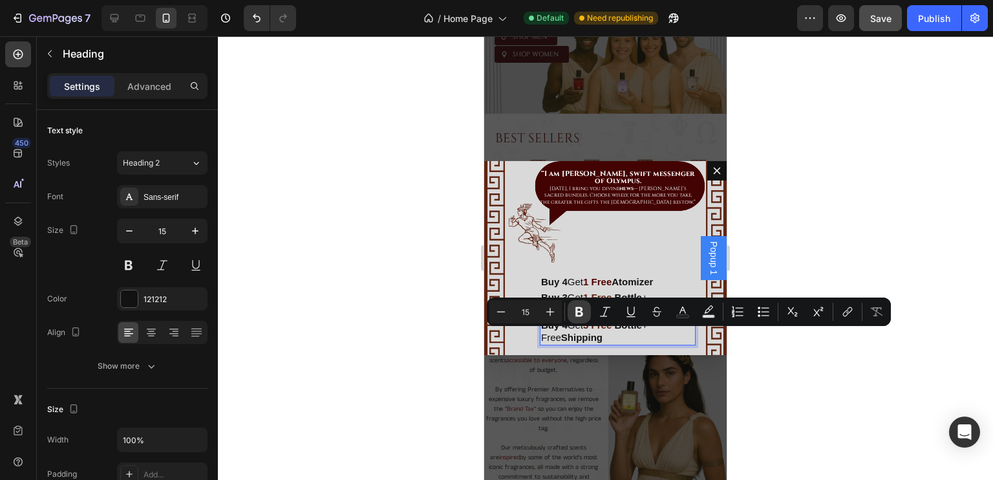
click at [585, 307] on icon "Editor contextual toolbar" at bounding box center [579, 311] width 13 height 13
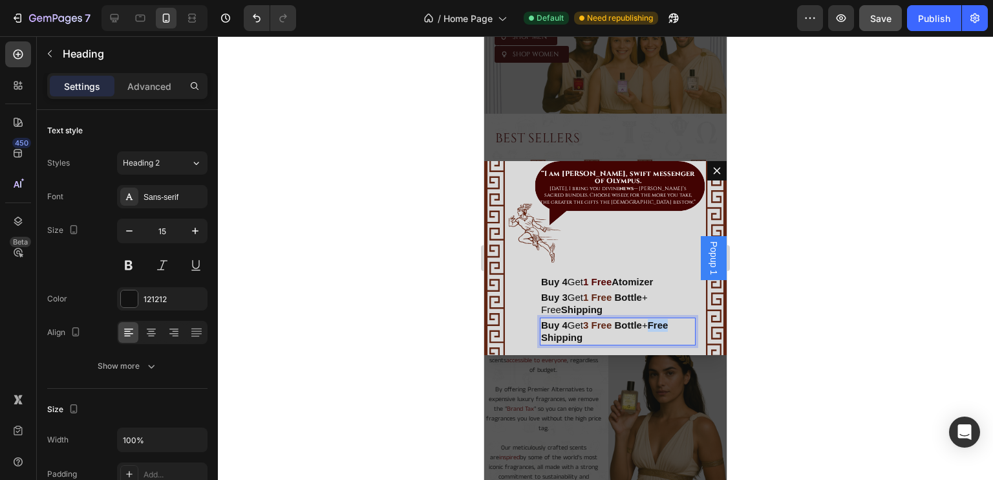
drag, startPoint x: 561, startPoint y: 334, endPoint x: 543, endPoint y: 336, distance: 18.2
click at [543, 336] on strong "Free Shipping" at bounding box center [604, 331] width 127 height 24
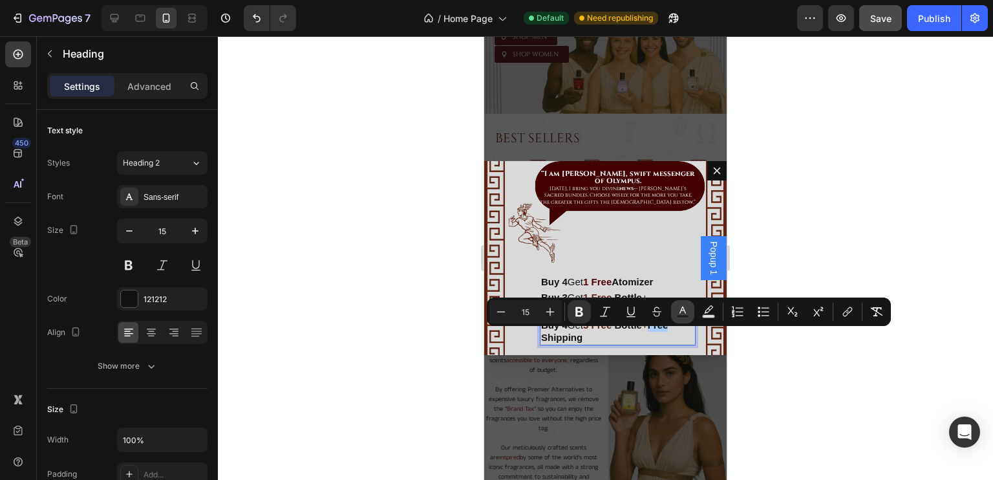
click at [679, 312] on icon "Editor contextual toolbar" at bounding box center [682, 311] width 13 height 13
click at [688, 312] on icon "Editor contextual toolbar" at bounding box center [682, 311] width 13 height 13
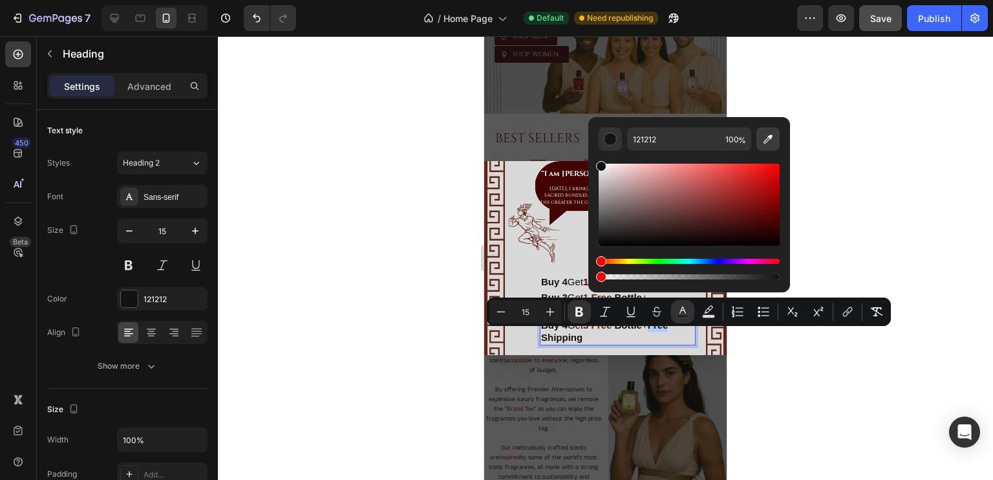
click at [764, 136] on icon "Editor contextual toolbar" at bounding box center [768, 139] width 13 height 13
type input "602513"
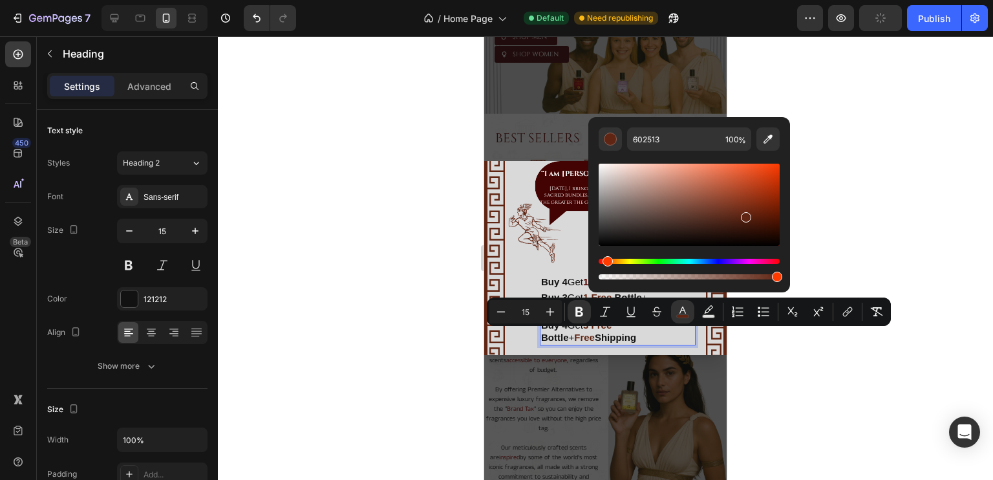
click at [601, 334] on strong "Shipping" at bounding box center [615, 337] width 41 height 11
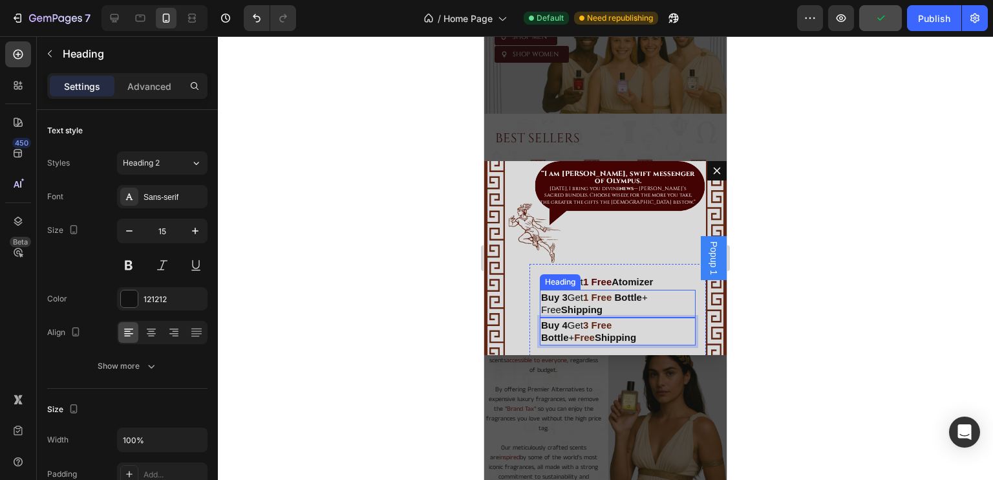
click at [557, 307] on p "⁠⁠⁠⁠⁠⁠⁠ Buy 3 Get 1 Free Bottle + Free Shipping" at bounding box center [617, 303] width 153 height 25
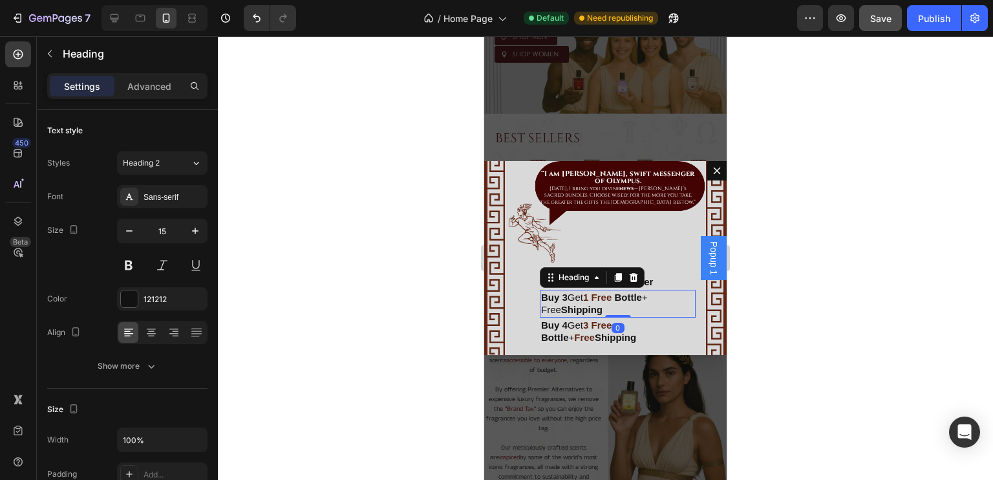
click at [557, 307] on p "Buy 3 Get 1 Free Bottle + Free Shipping" at bounding box center [617, 303] width 153 height 25
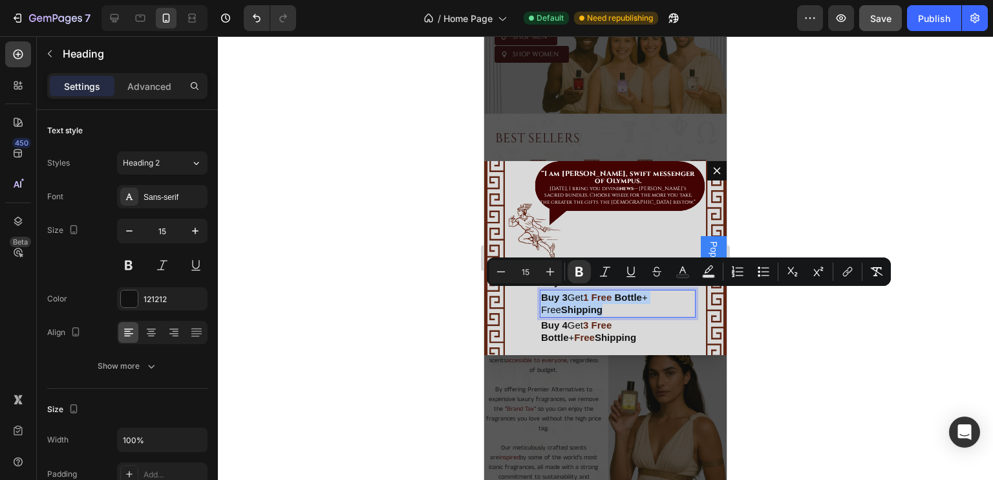
click at [557, 307] on p "Buy 3 Get 1 Free Bottle + Free Shipping" at bounding box center [617, 303] width 153 height 25
click at [559, 309] on p "Buy 3 Get 1 Free Bottle + Free Shipping" at bounding box center [617, 303] width 153 height 25
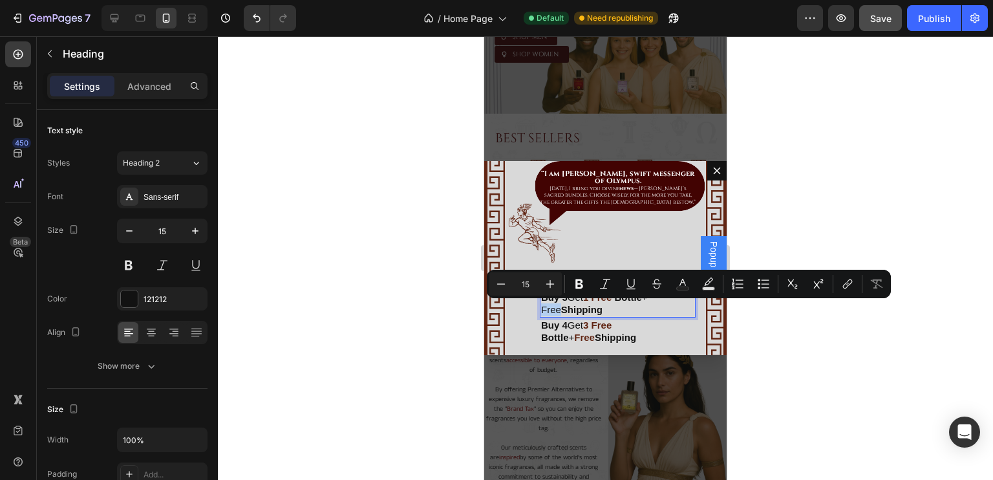
drag, startPoint x: 560, startPoint y: 309, endPoint x: 543, endPoint y: 309, distance: 16.8
click at [543, 309] on p "Buy 3 Get 1 Free Bottle + Free Shipping" at bounding box center [617, 303] width 153 height 25
click at [691, 288] on button "Text Color" at bounding box center [682, 283] width 23 height 23
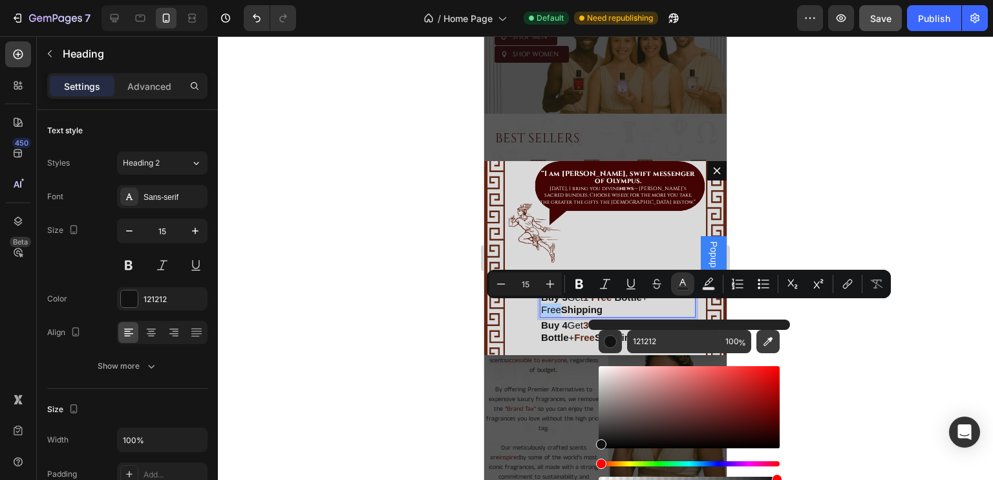
click at [761, 349] on button "Editor contextual toolbar" at bounding box center [768, 341] width 23 height 23
type input "602513"
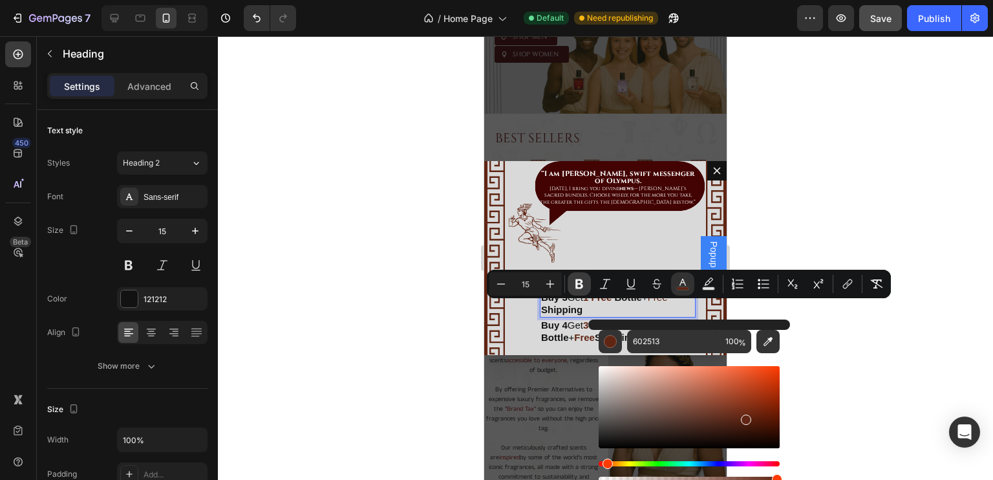
click at [585, 278] on icon "Editor contextual toolbar" at bounding box center [579, 283] width 13 height 13
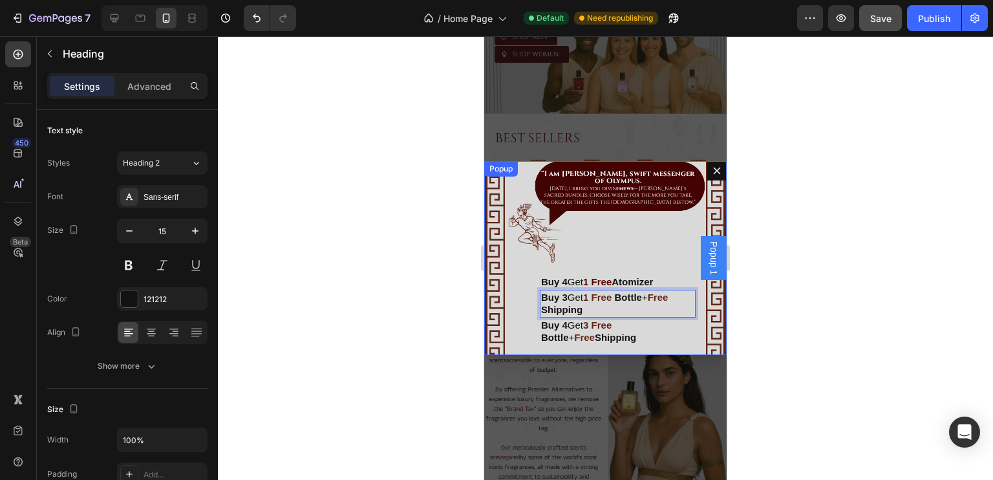
click at [598, 257] on div "⁠⁠⁠⁠⁠⁠⁠ “I am Hermes, swift messenger of Olympus. Today, I bring you divine new…" at bounding box center [605, 258] width 243 height 194
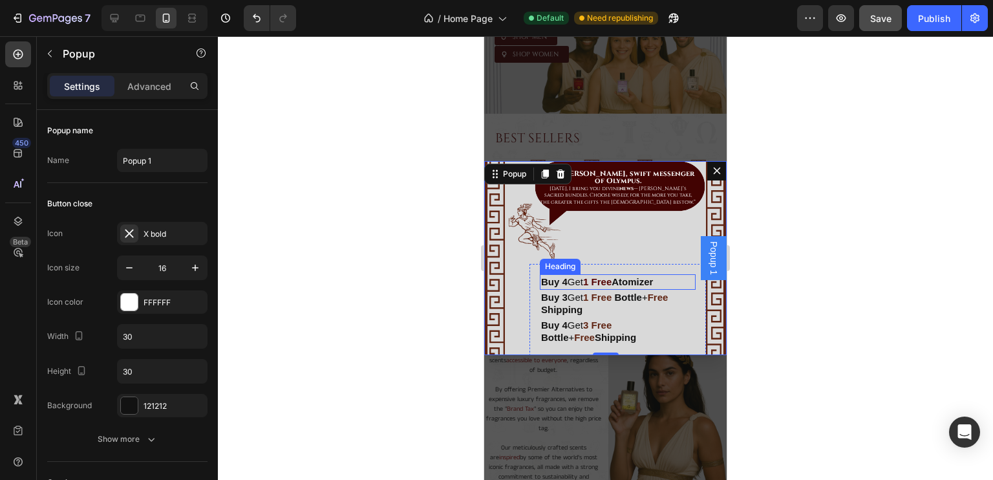
click at [554, 281] on strong "Buy 4" at bounding box center [554, 281] width 27 height 11
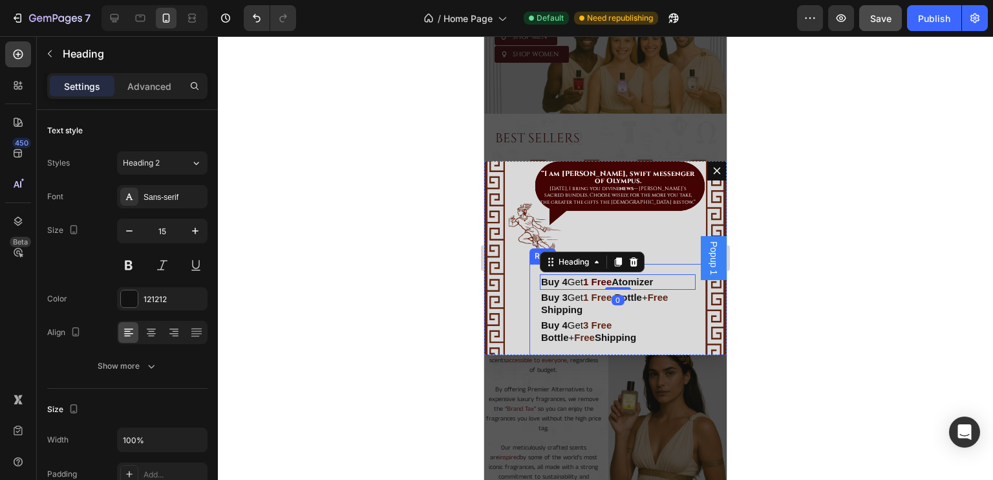
click at [536, 293] on div "⁠⁠⁠⁠⁠⁠⁠ Buy 4 Get 1 Free Atomizer Heading 0 ⁠⁠⁠⁠⁠⁠⁠ Buy 3 Get 1 Free Bottle + F…" at bounding box center [618, 310] width 177 height 92
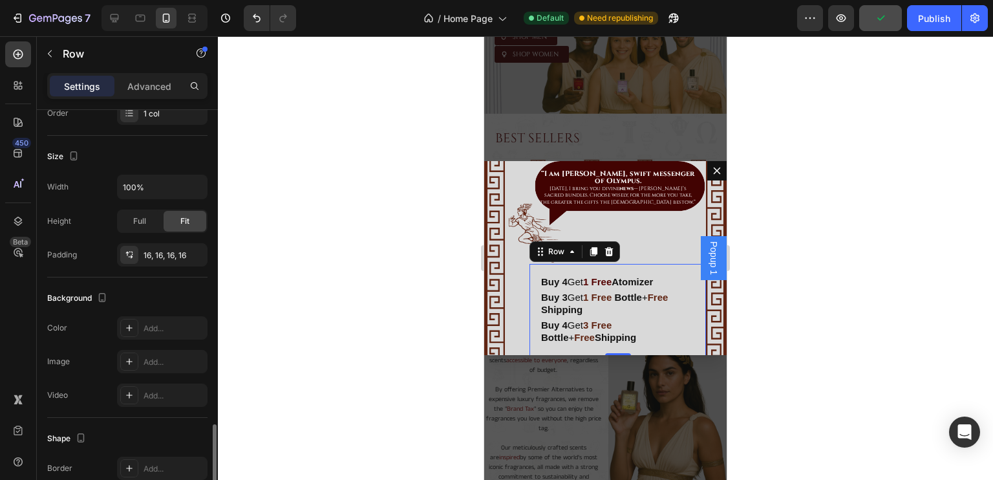
scroll to position [347, 0]
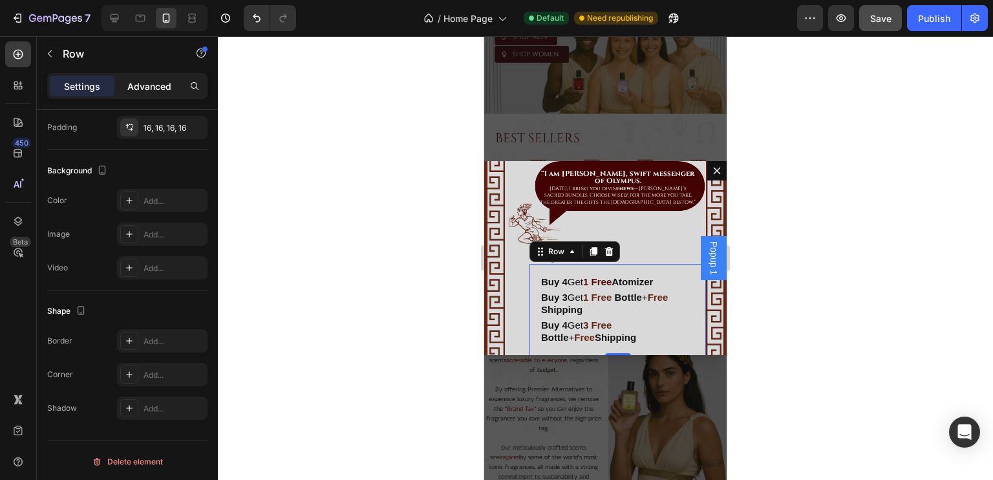
click at [144, 92] on p "Advanced" at bounding box center [149, 87] width 44 height 14
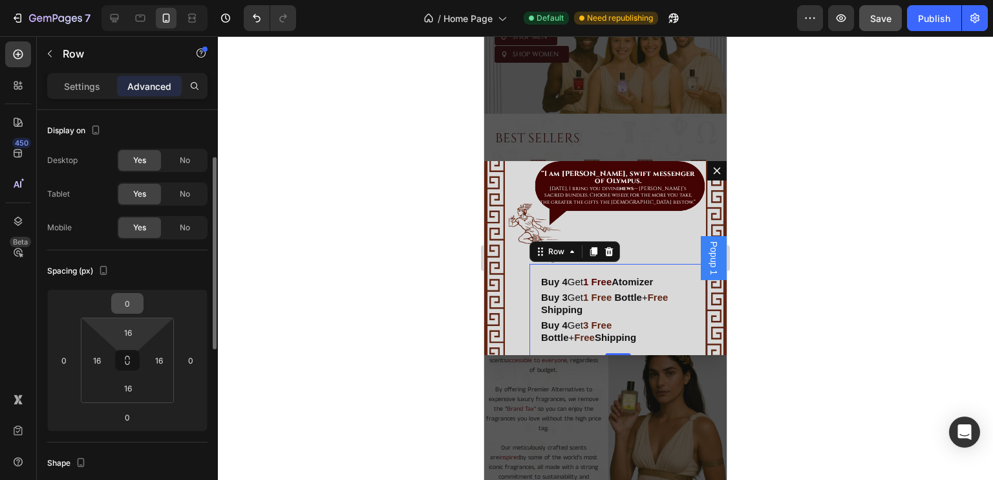
scroll to position [35, 0]
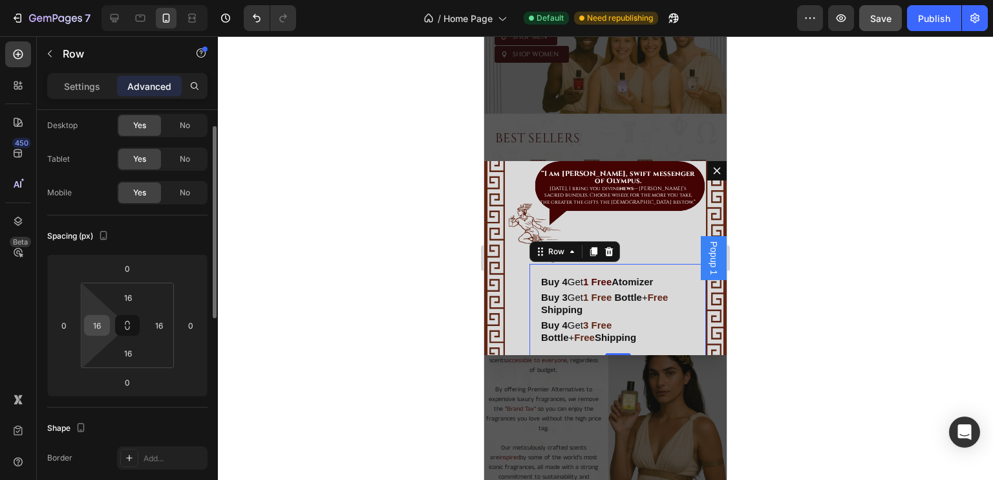
click at [107, 321] on div "16" at bounding box center [97, 325] width 26 height 21
click at [103, 321] on input "16" at bounding box center [96, 325] width 19 height 19
type input "0"
click at [155, 326] on input "16" at bounding box center [158, 325] width 19 height 19
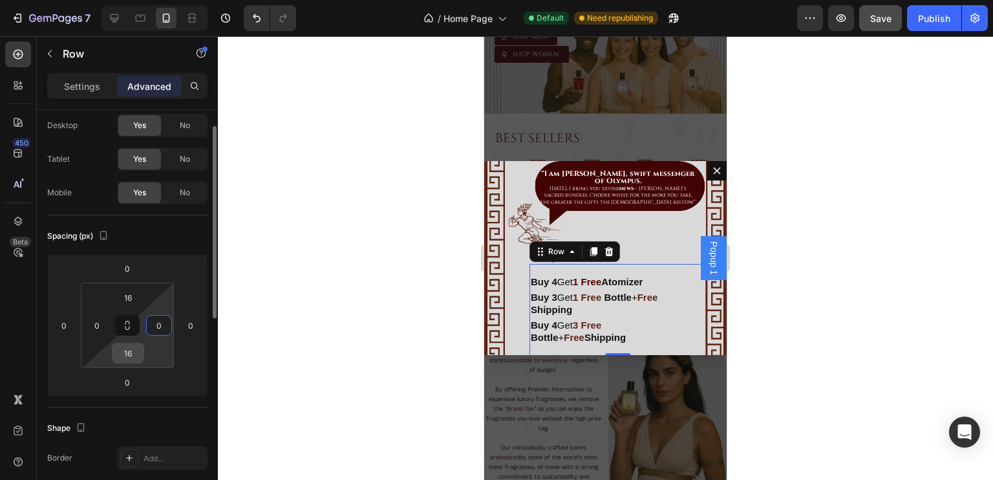
type input "0"
click at [131, 349] on input "16" at bounding box center [128, 352] width 26 height 19
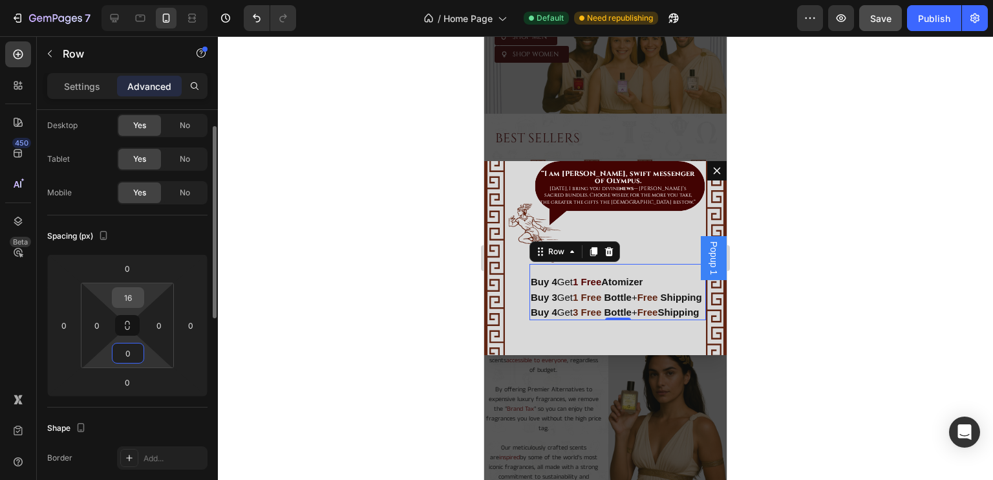
type input "0"
click at [129, 303] on input "16" at bounding box center [128, 297] width 26 height 19
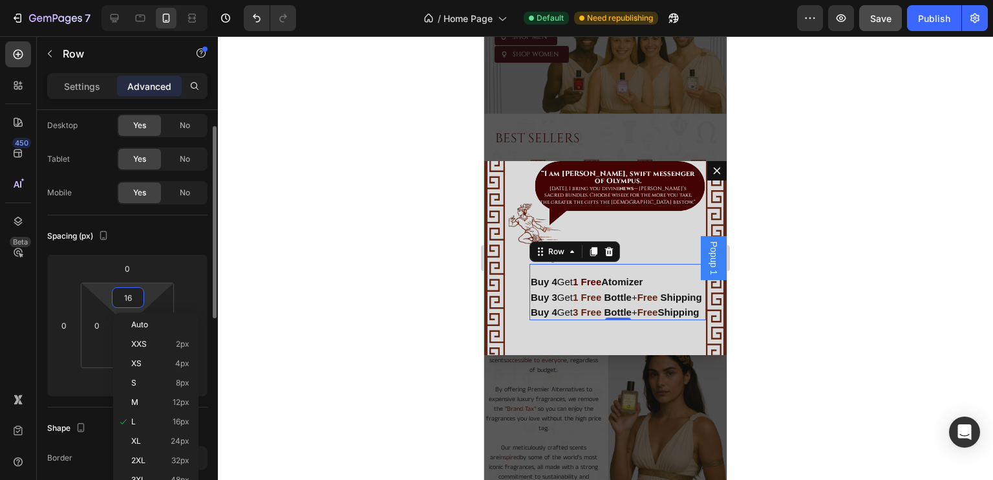
type input "0"
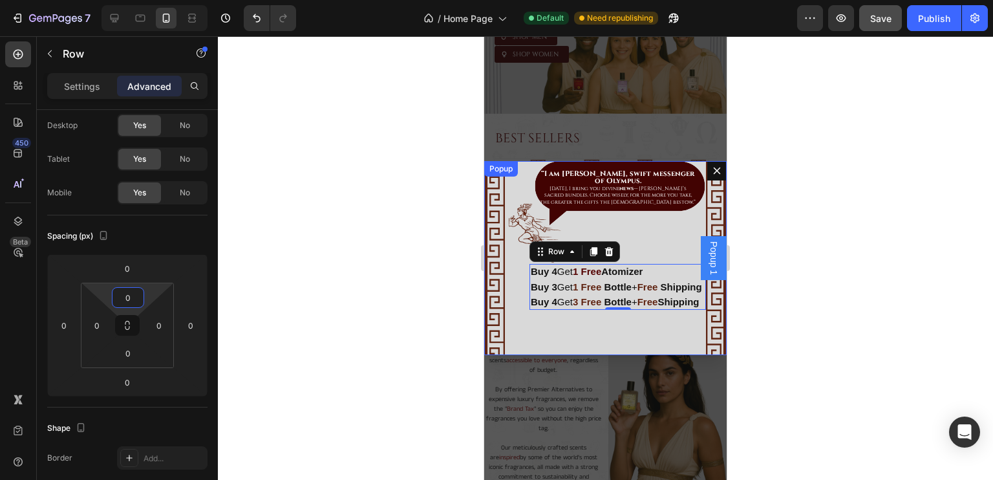
click at [657, 224] on div "⁠⁠⁠⁠⁠⁠⁠ “I am Hermes, swift messenger of Olympus. Today, I bring you divine new…" at bounding box center [605, 258] width 243 height 194
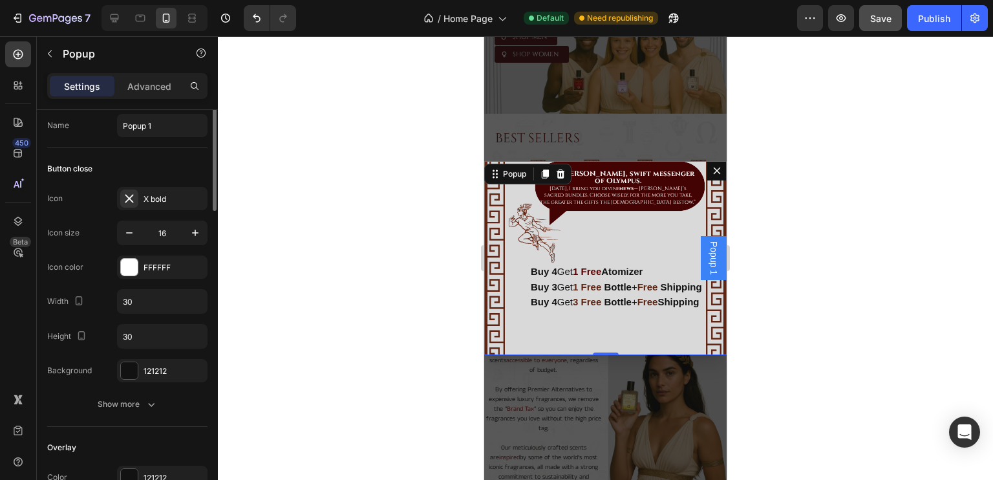
scroll to position [0, 0]
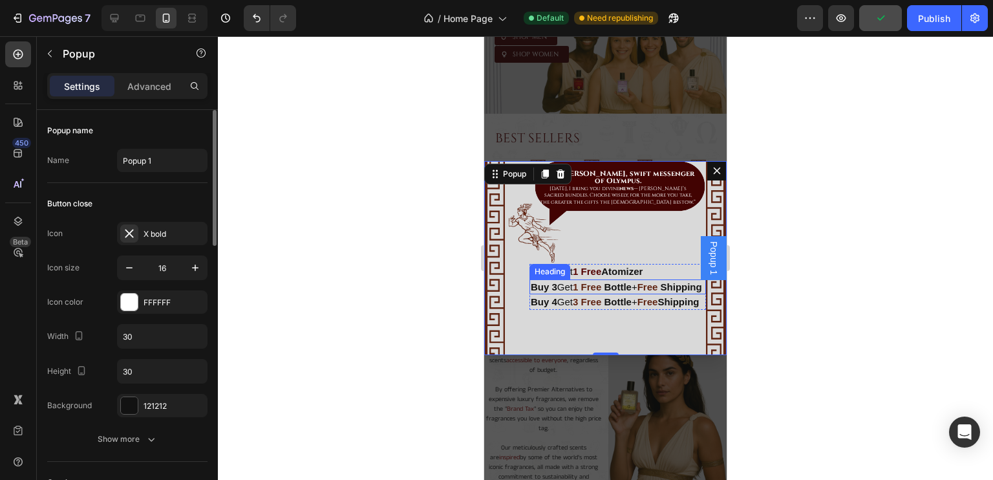
click at [550, 292] on p "⁠⁠⁠⁠⁠⁠⁠ Buy 3 Get 1 Free Bottle + Free Shipping" at bounding box center [618, 287] width 174 height 13
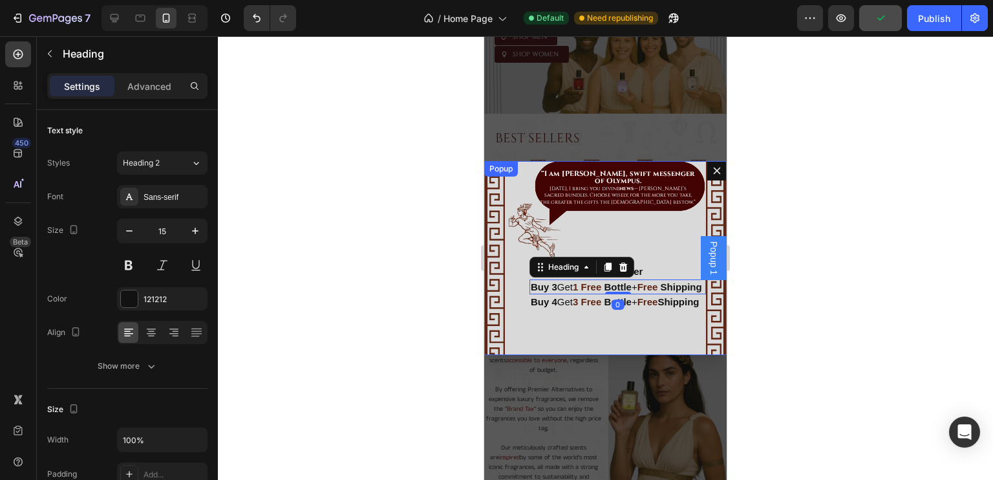
click at [629, 221] on div "⁠⁠⁠⁠⁠⁠⁠ “I am Hermes, swift messenger of Olympus. Today, I bring you divine new…" at bounding box center [605, 258] width 243 height 194
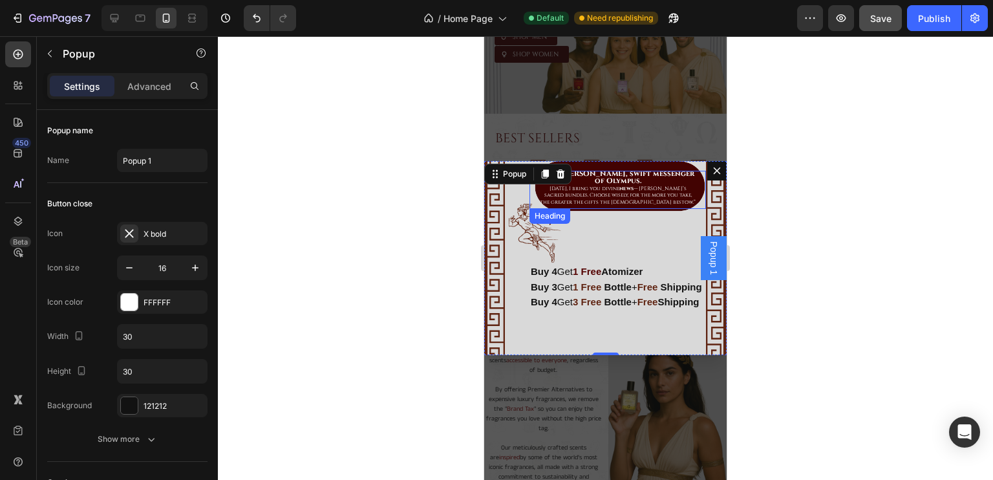
click at [612, 199] on span "Today, I bring you divine news — Lucent’s sacred bundles. Choose wisely, for th…" at bounding box center [618, 195] width 156 height 21
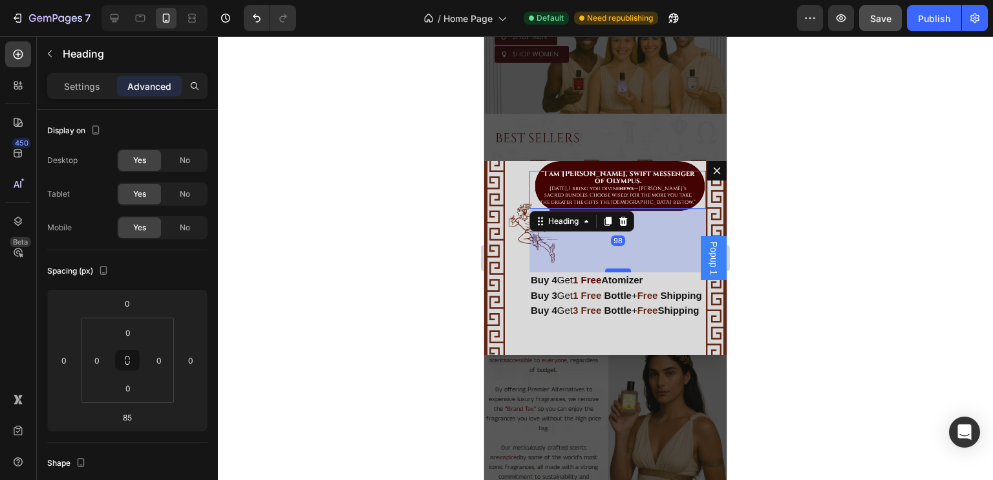
drag, startPoint x: 608, startPoint y: 263, endPoint x: 609, endPoint y: 271, distance: 8.4
click at [609, 271] on div "Dialog body" at bounding box center [618, 270] width 26 height 4
type input "98"
click at [661, 301] on strong "Shipping" at bounding box center [681, 295] width 41 height 11
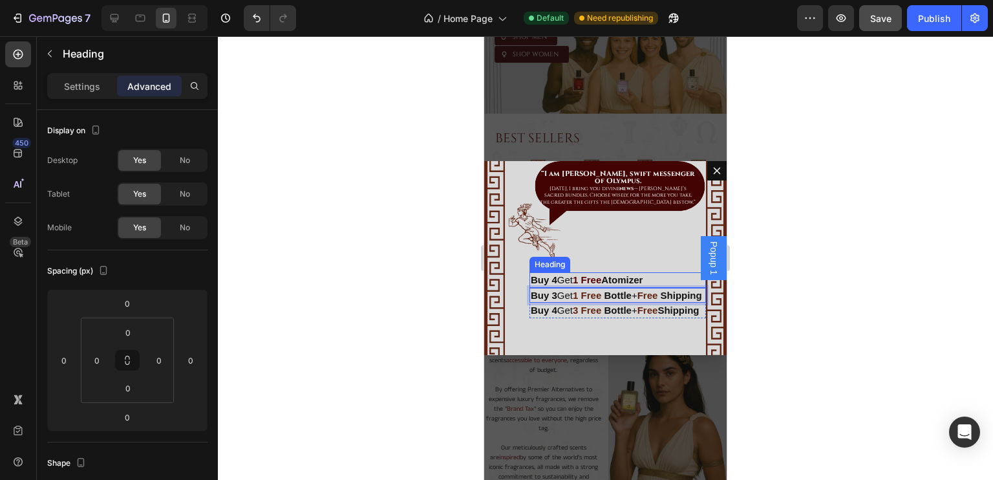
click at [601, 281] on strong "1 Free" at bounding box center [587, 279] width 28 height 11
click at [609, 286] on p "Buy 4 Get 1 Free Atomizer" at bounding box center [618, 280] width 174 height 13
click at [642, 274] on strong "Atomizer" at bounding box center [621, 279] width 41 height 11
click at [664, 279] on p "Buy 4 Get 1 Free Atomizer" at bounding box center [618, 280] width 174 height 13
click at [602, 291] on h2 "⁠⁠⁠⁠⁠⁠⁠ Buy 3 Get 1 Free Bottle + Free Shipping" at bounding box center [618, 296] width 177 height 16
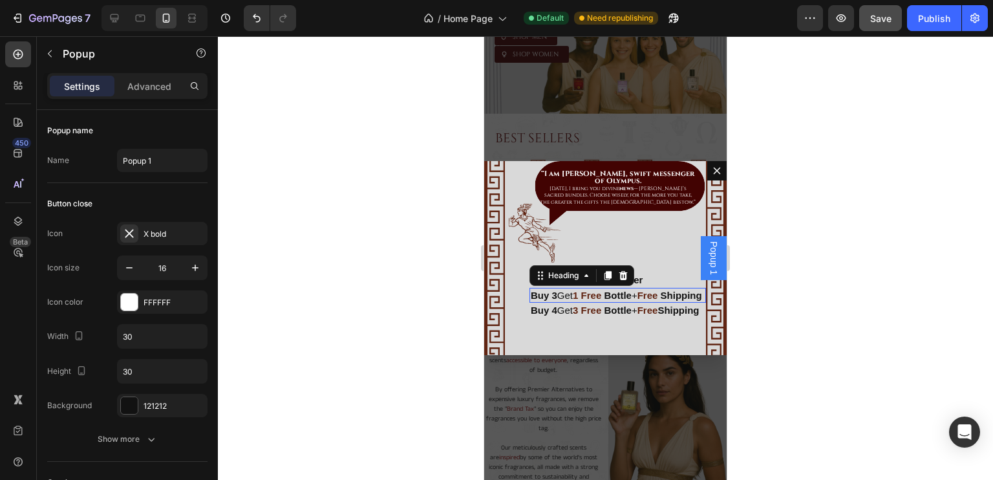
click at [658, 258] on div "⁠⁠⁠⁠⁠⁠⁠ “I am Hermes, swift messenger of Olympus. Today, I bring you divine new…" at bounding box center [605, 258] width 243 height 194
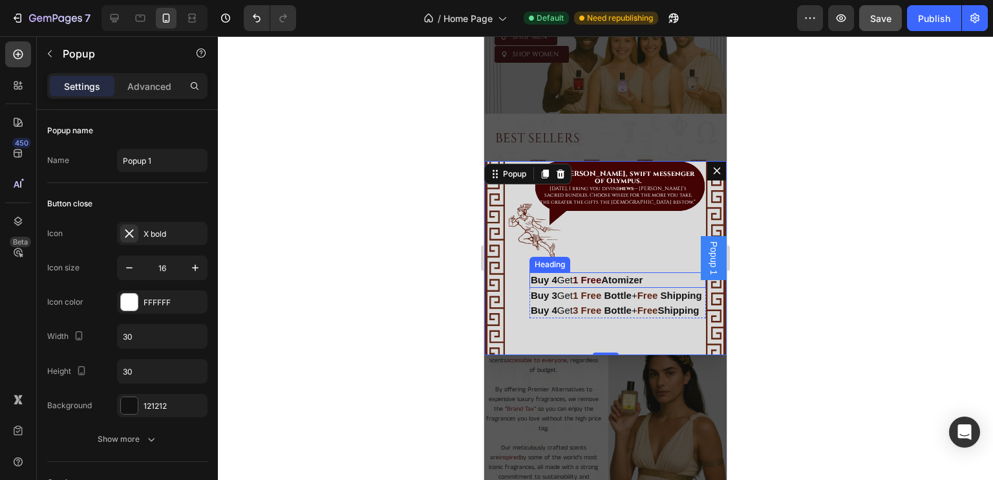
click at [601, 283] on strong "1 Free" at bounding box center [587, 279] width 28 height 11
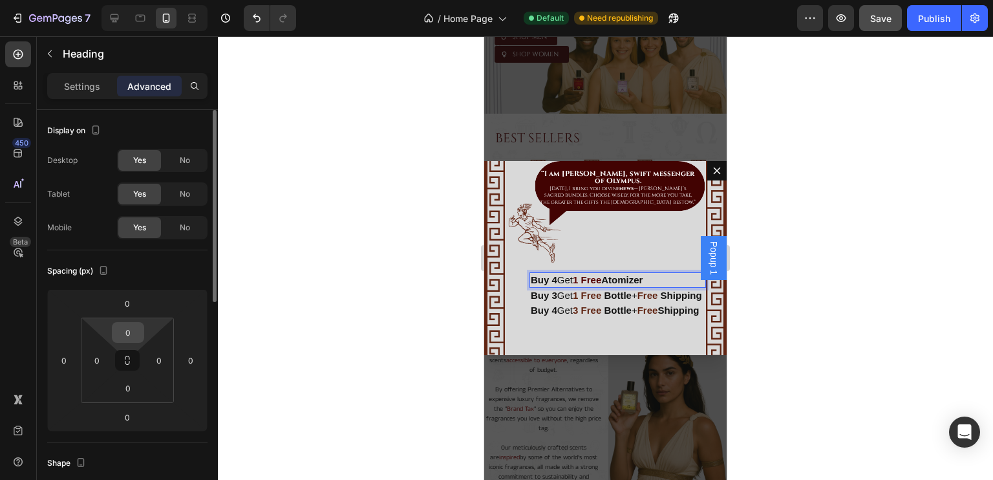
click at [140, 330] on input "0" at bounding box center [128, 332] width 26 height 19
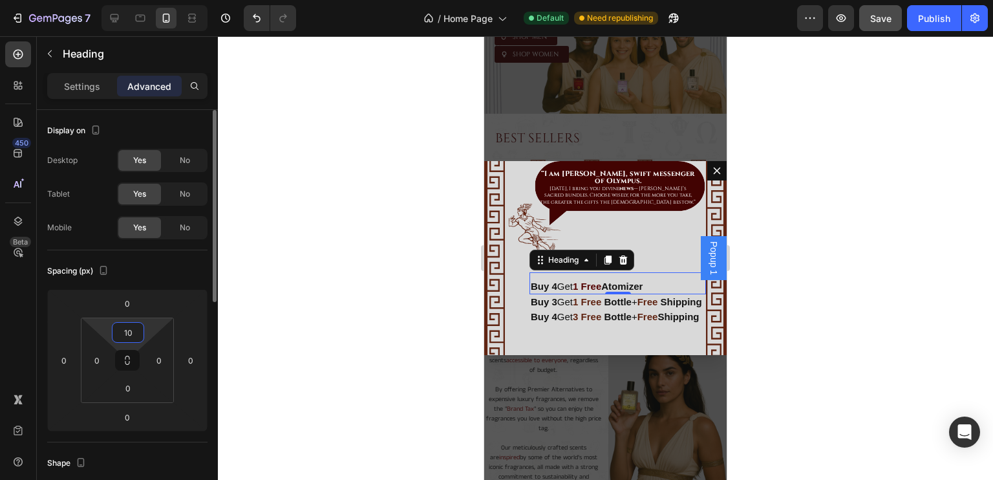
type input "1"
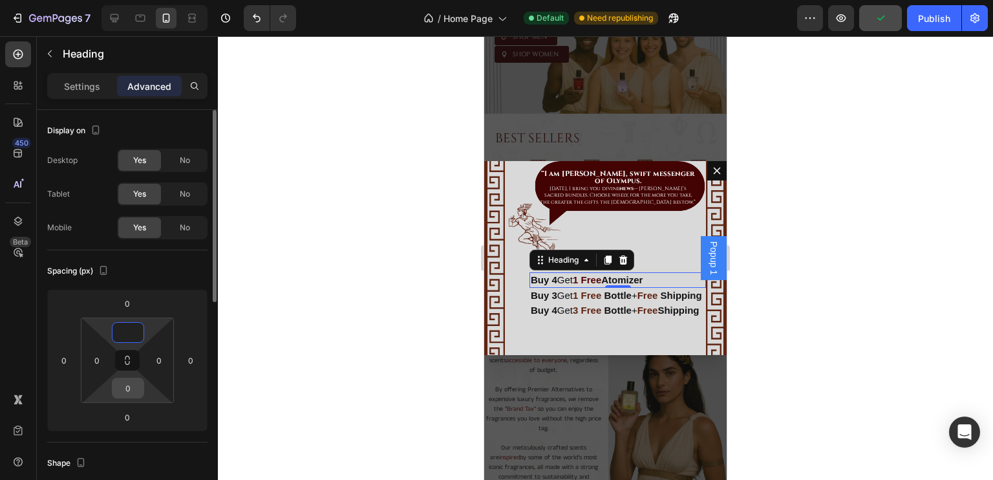
click at [132, 383] on input "0" at bounding box center [128, 387] width 26 height 19
type input "0"
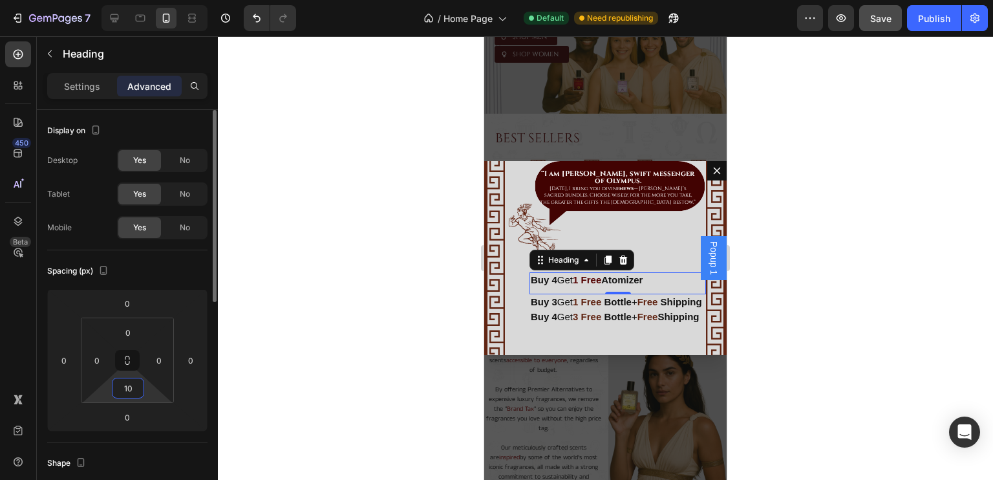
type input "1"
type input "4"
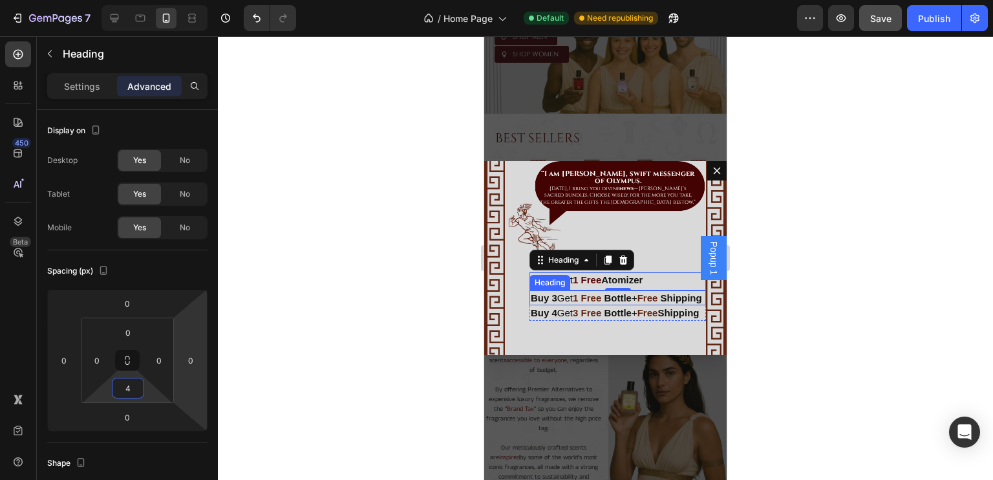
click at [579, 299] on strong "1 Free" at bounding box center [587, 297] width 28 height 11
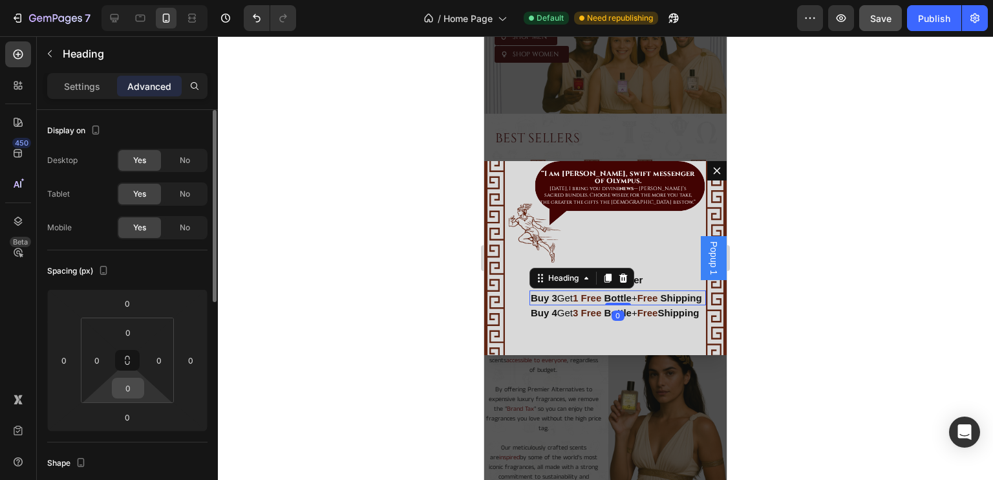
click at [137, 386] on input "0" at bounding box center [128, 387] width 26 height 19
type input "4"
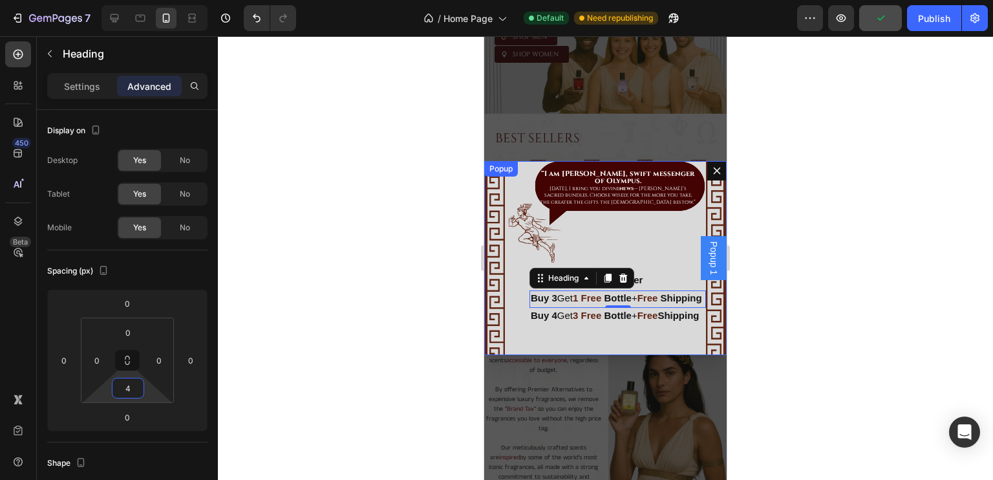
click at [628, 239] on div "⁠⁠⁠⁠⁠⁠⁠ “I am Hermes, swift messenger of Olympus. Today, I bring you divine new…" at bounding box center [605, 258] width 243 height 194
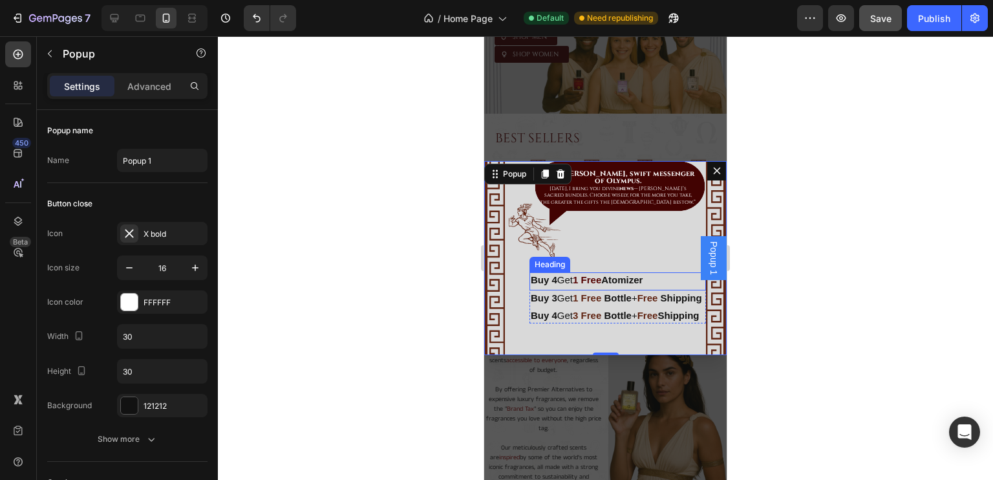
click at [551, 284] on strong "Buy 4" at bounding box center [544, 279] width 27 height 11
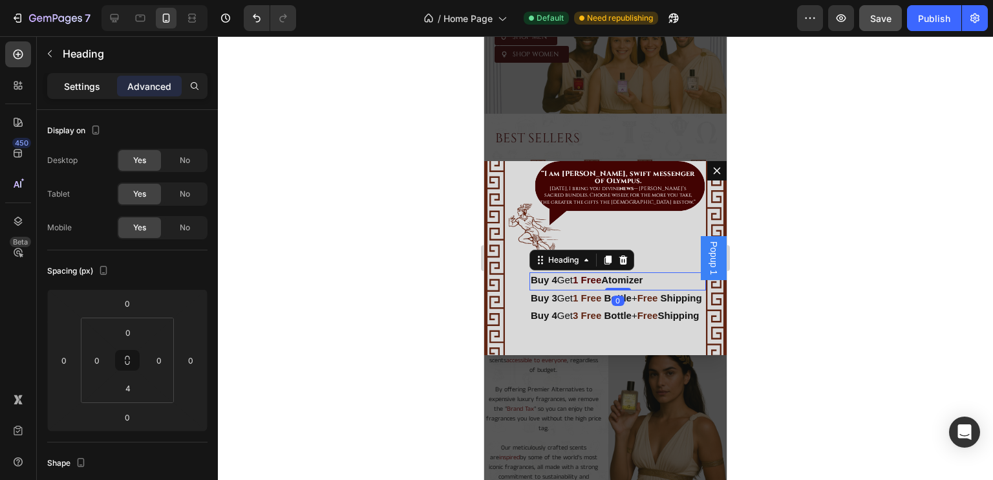
click at [96, 91] on p "Settings" at bounding box center [82, 87] width 36 height 14
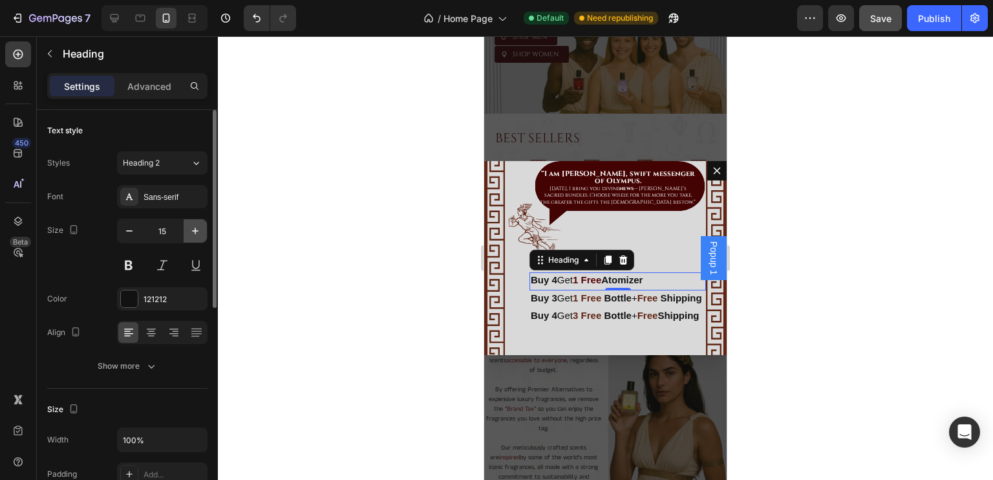
click at [194, 223] on button "button" at bounding box center [195, 230] width 23 height 23
click at [194, 229] on icon "button" at bounding box center [195, 230] width 13 height 13
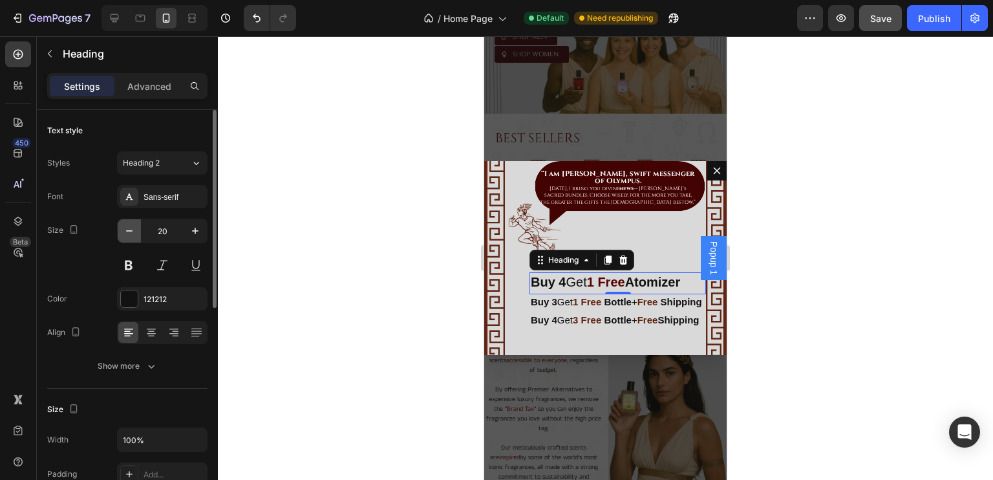
click at [132, 229] on icon "button" at bounding box center [129, 230] width 13 height 13
type input "19"
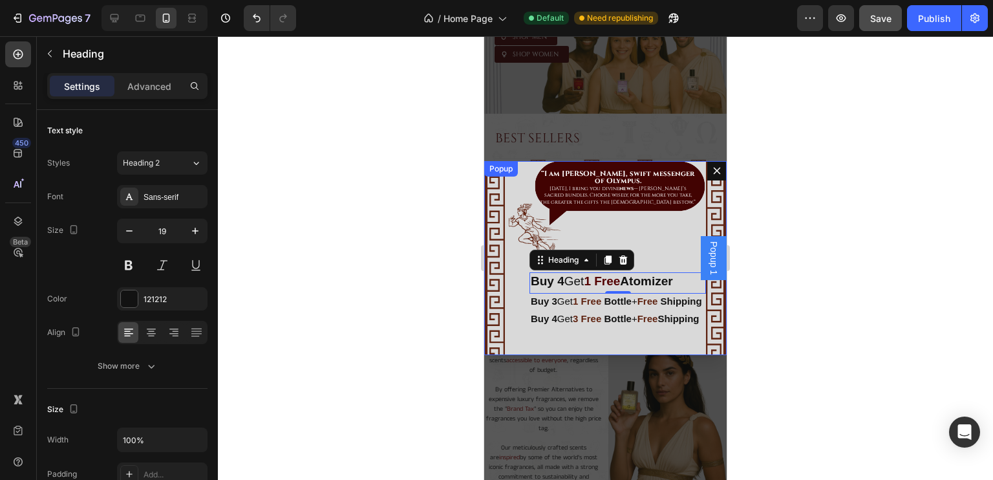
click at [545, 301] on strong "Buy 3" at bounding box center [544, 301] width 27 height 11
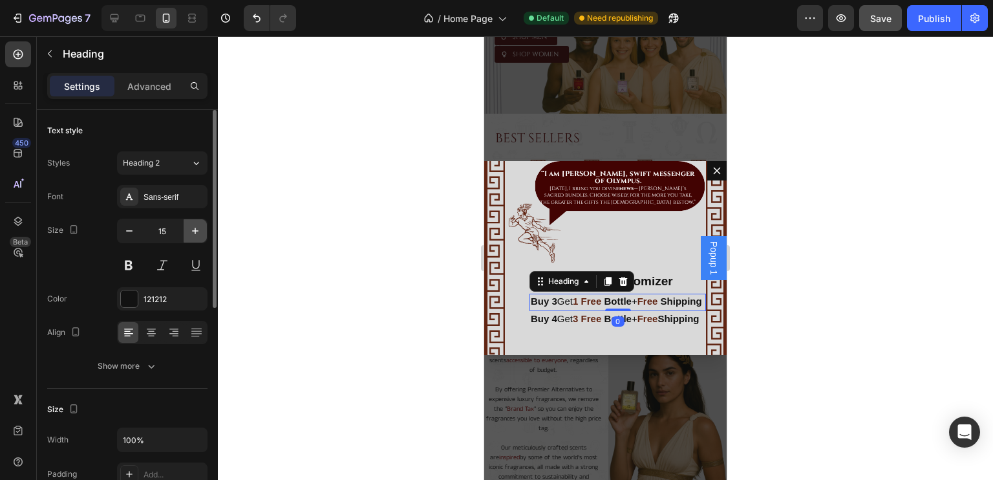
click at [193, 230] on icon "button" at bounding box center [195, 231] width 6 height 6
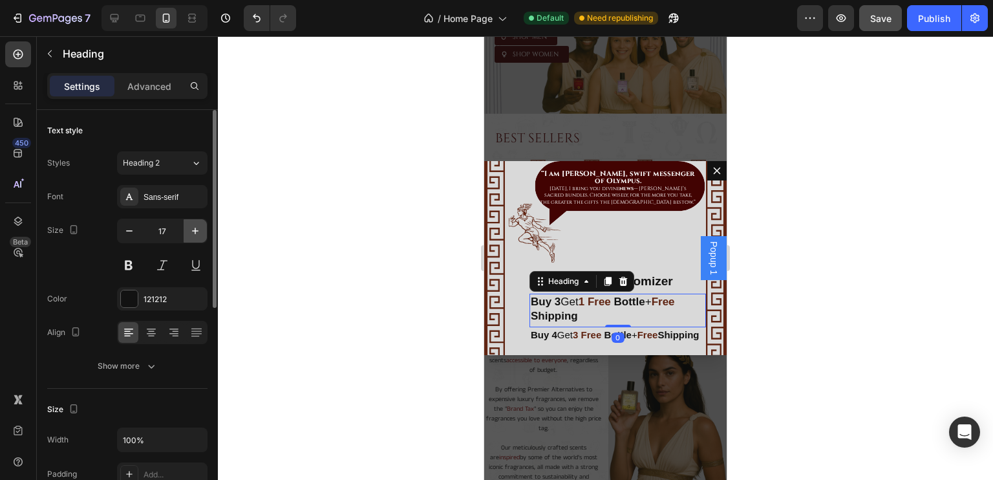
click at [193, 230] on icon "button" at bounding box center [195, 231] width 6 height 6
type input "19"
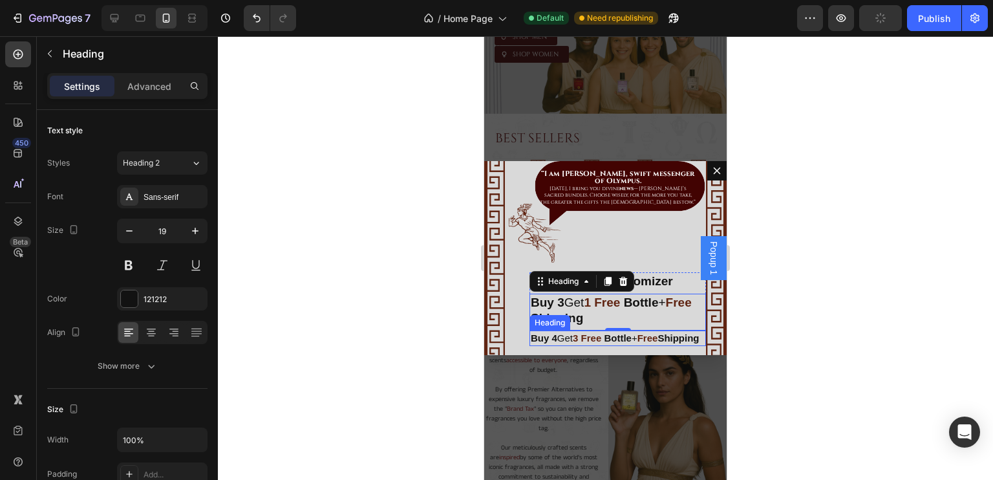
click at [658, 343] on strong "Shipping" at bounding box center [678, 337] width 41 height 11
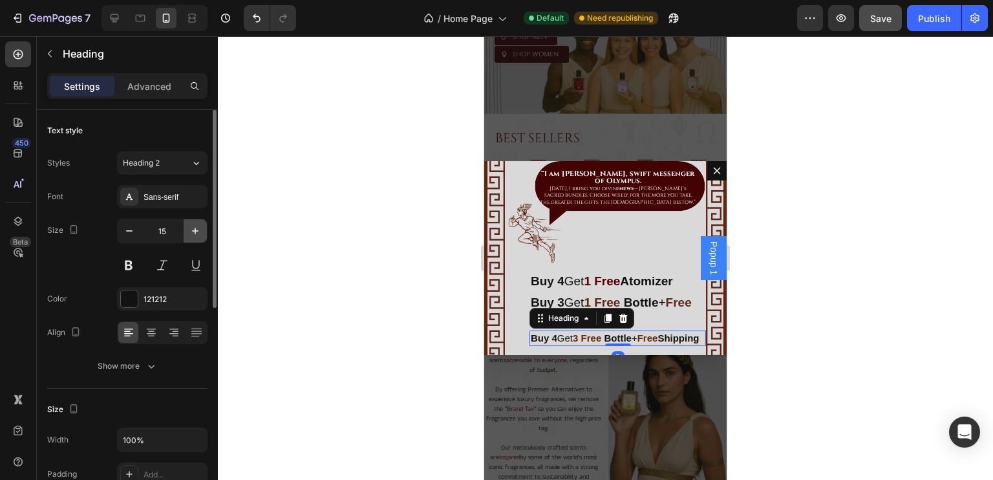
click at [197, 227] on icon "button" at bounding box center [195, 230] width 13 height 13
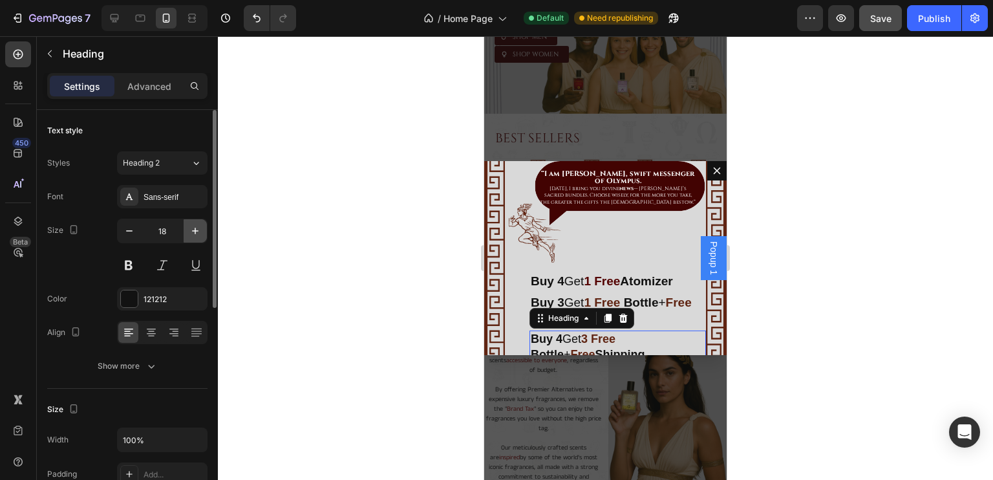
type input "19"
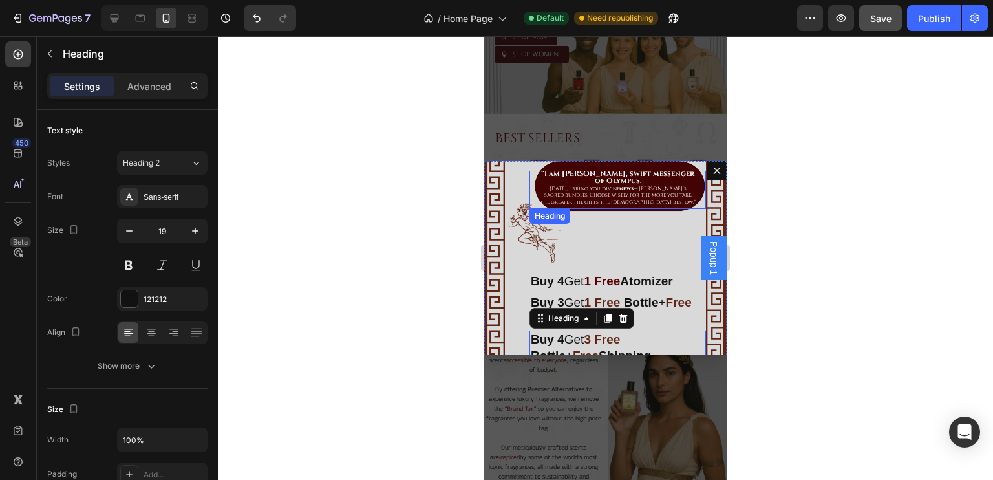
click at [627, 201] on span "Today, I bring you divine news — Lucent’s sacred bundles. Choose wisely, for th…" at bounding box center [618, 195] width 156 height 21
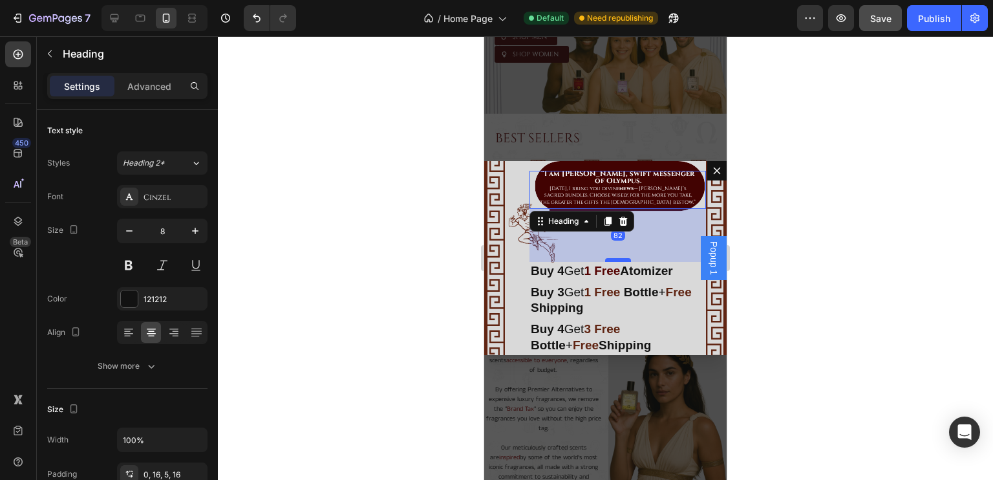
drag, startPoint x: 605, startPoint y: 271, endPoint x: 605, endPoint y: 261, distance: 10.3
click at [605, 261] on div "Dialog body" at bounding box center [618, 260] width 26 height 4
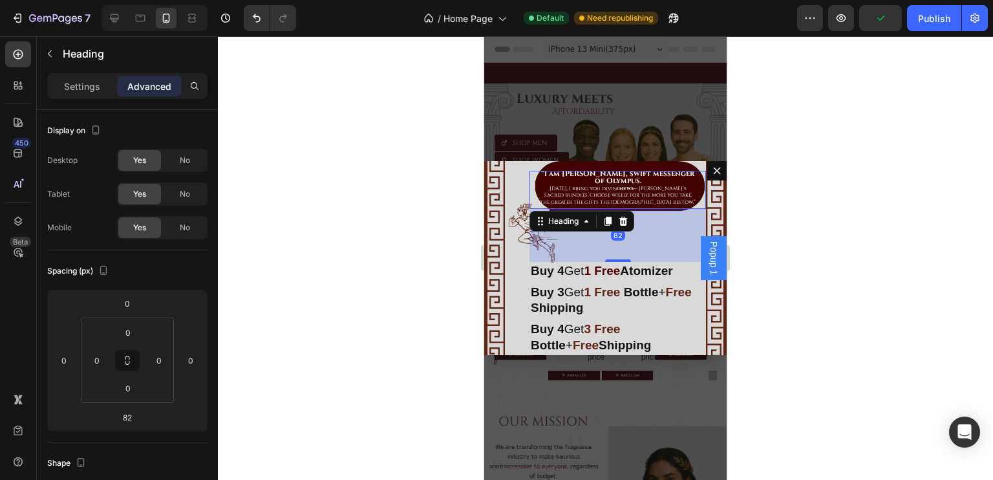
scroll to position [106, 0]
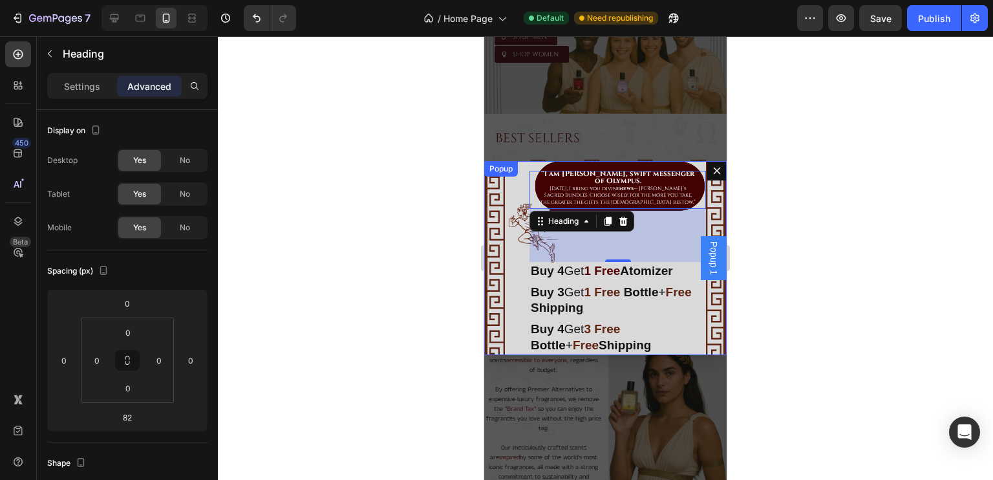
click at [512, 179] on div "⁠⁠⁠⁠⁠⁠⁠ “I am [PERSON_NAME], swift messenger of Olympus. [DATE], I bring you di…" at bounding box center [605, 258] width 243 height 194
